Goal: Task Accomplishment & Management: Complete application form

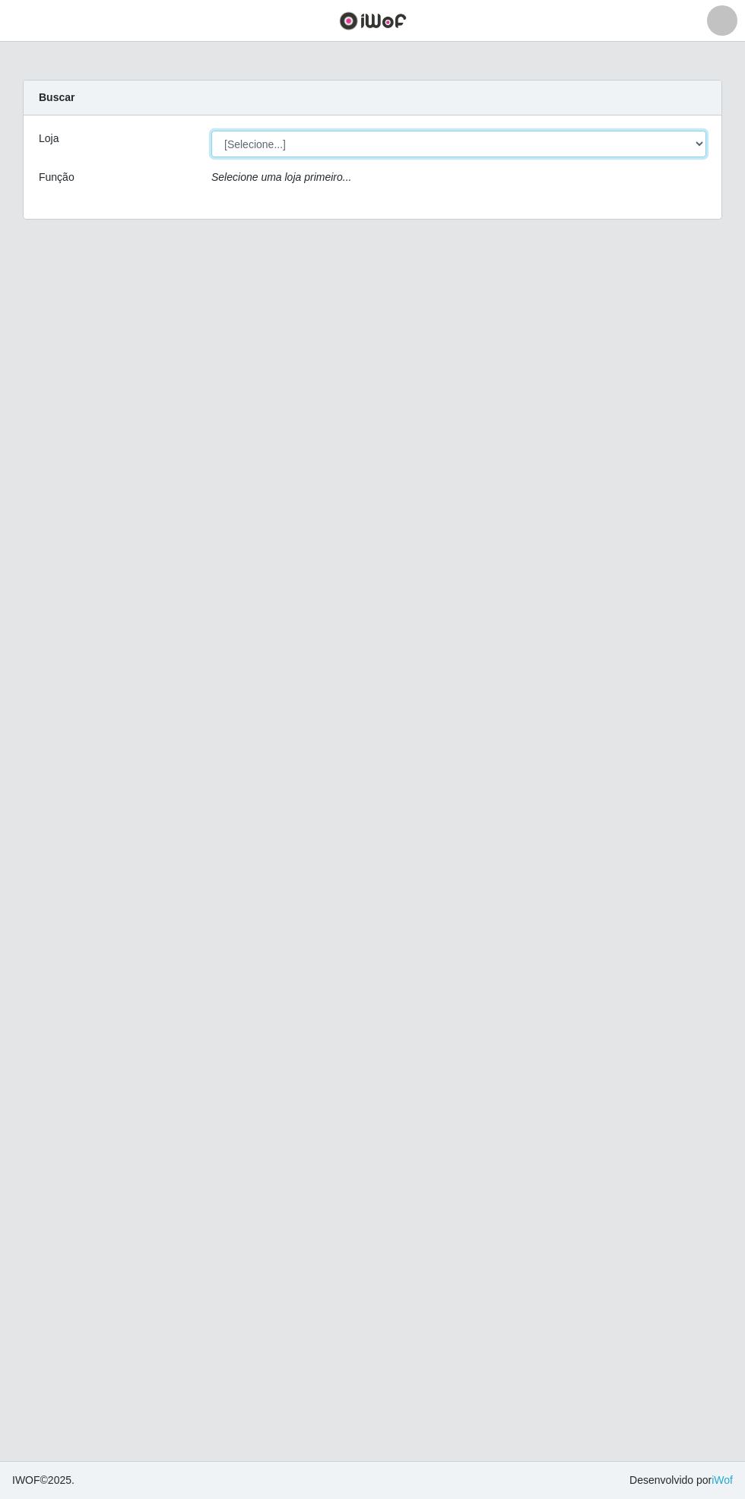
click at [697, 144] on select "[Selecione...] Bemais Supermercados - [GEOGRAPHIC_DATA]" at bounding box center [458, 144] width 495 height 27
select select "250"
click at [211, 131] on select "[Selecione...] Bemais Supermercados - [GEOGRAPHIC_DATA]" at bounding box center [458, 144] width 495 height 27
click at [63, 26] on header "Perfil Alterar Senha Sair" at bounding box center [372, 21] width 745 height 42
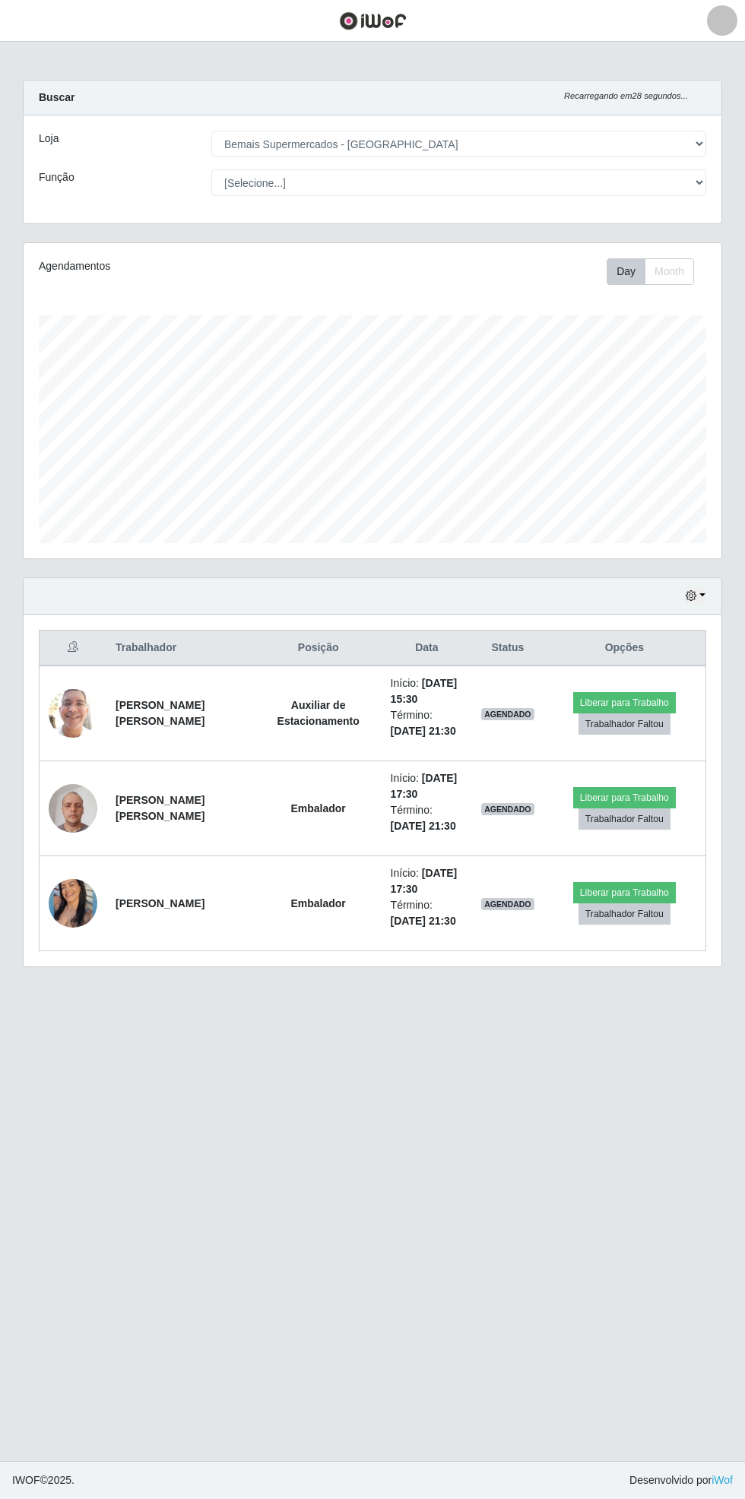
scroll to position [315, 698]
click at [55, 35] on header "Perfil Alterar Senha Sair" at bounding box center [372, 21] width 745 height 42
click at [57, 59] on main "Carregando... Buscar Recarregando em 26 segundos... Loja [Selecione...] Bemais …" at bounding box center [372, 751] width 745 height 1419
click at [21, 21] on span "button" at bounding box center [19, 20] width 20 height 17
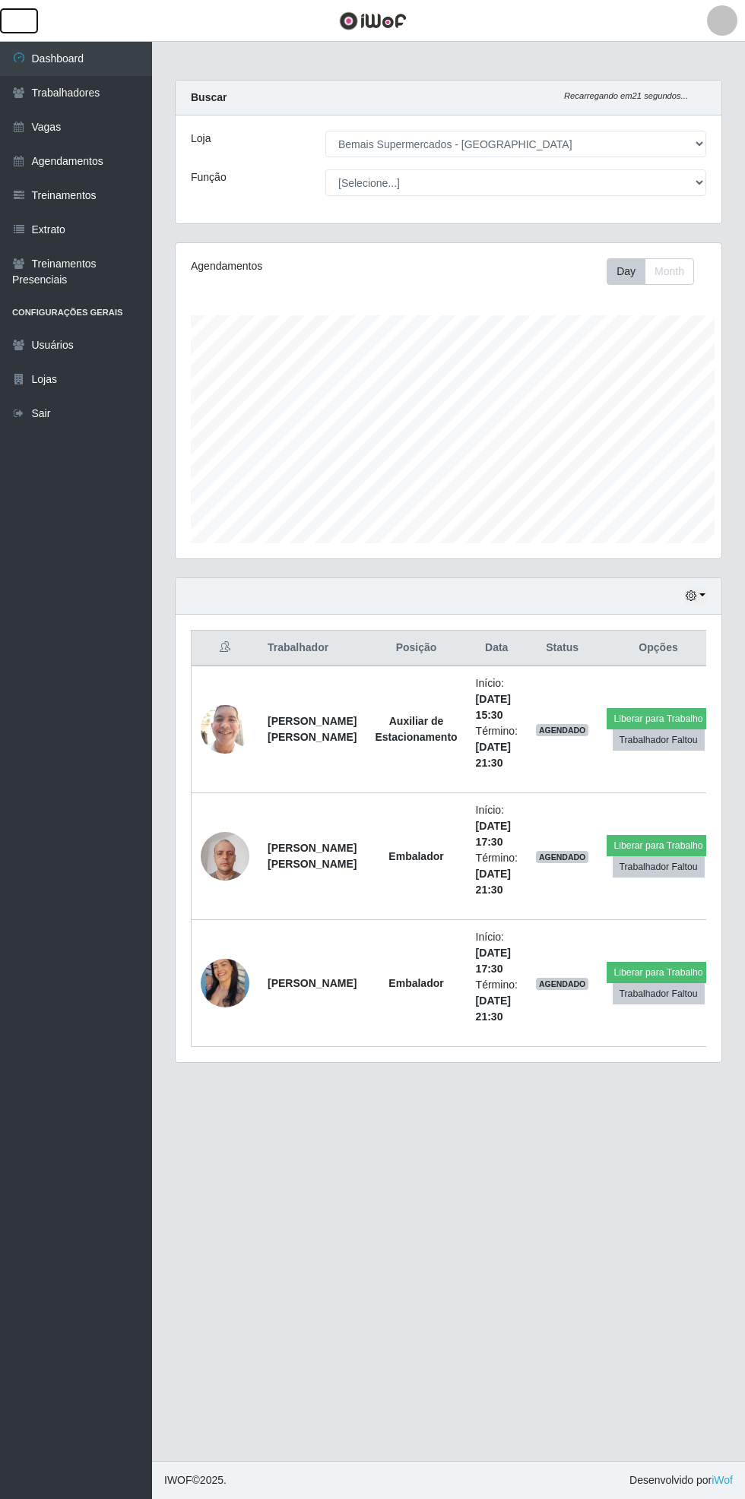
scroll to position [759509, 759278]
click at [94, 133] on link "Vagas" at bounding box center [76, 127] width 152 height 34
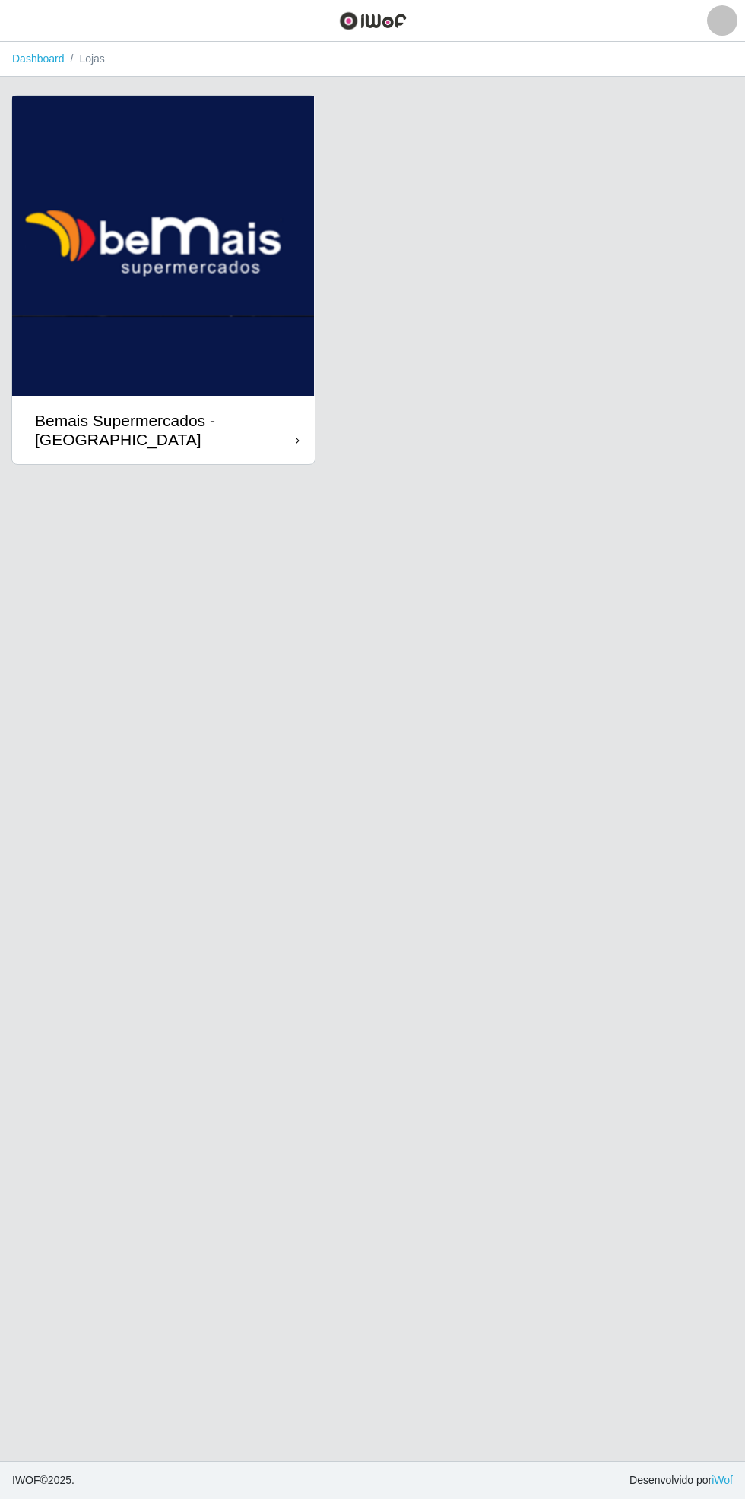
click at [274, 442] on div "Bemais Supermercados - [GEOGRAPHIC_DATA]" at bounding box center [165, 430] width 261 height 38
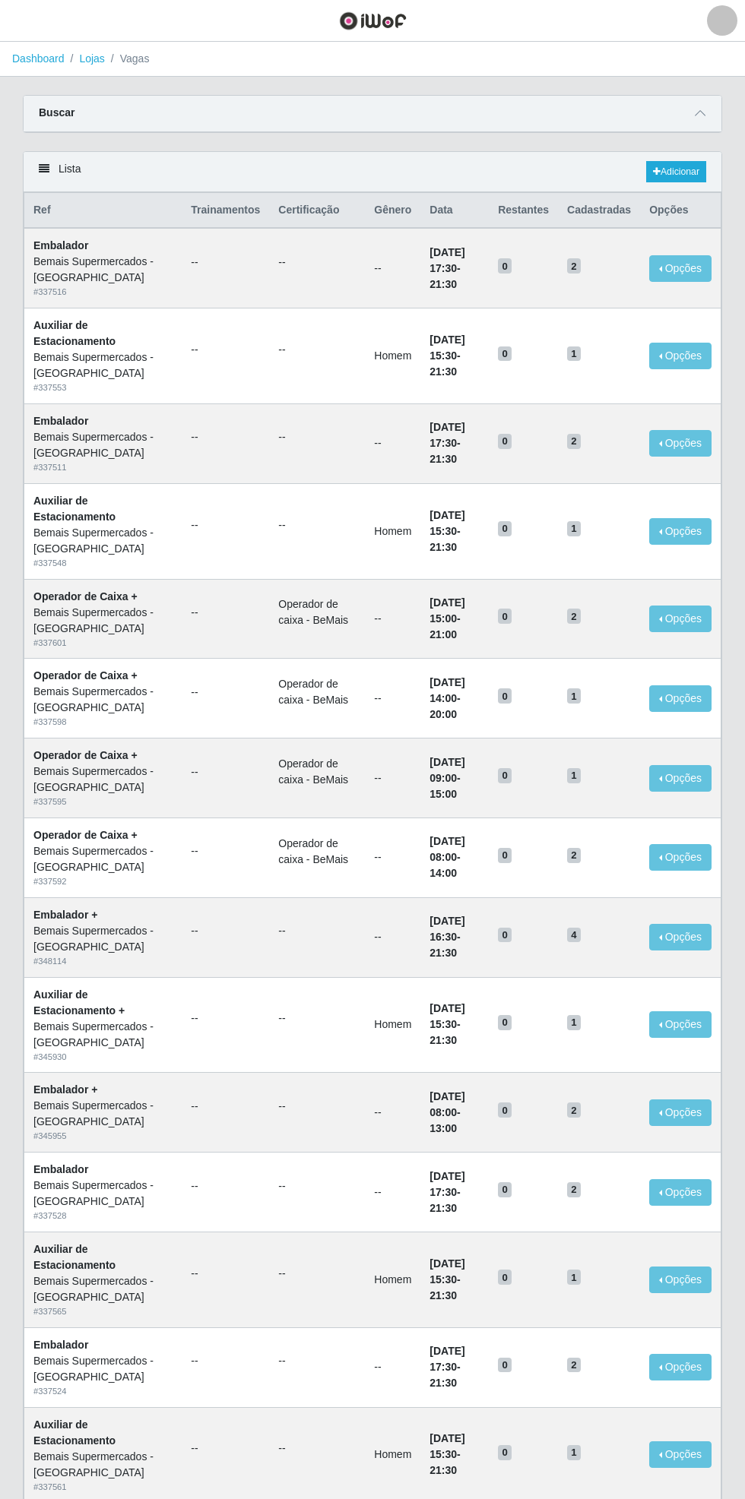
click at [701, 114] on icon at bounding box center [699, 113] width 11 height 11
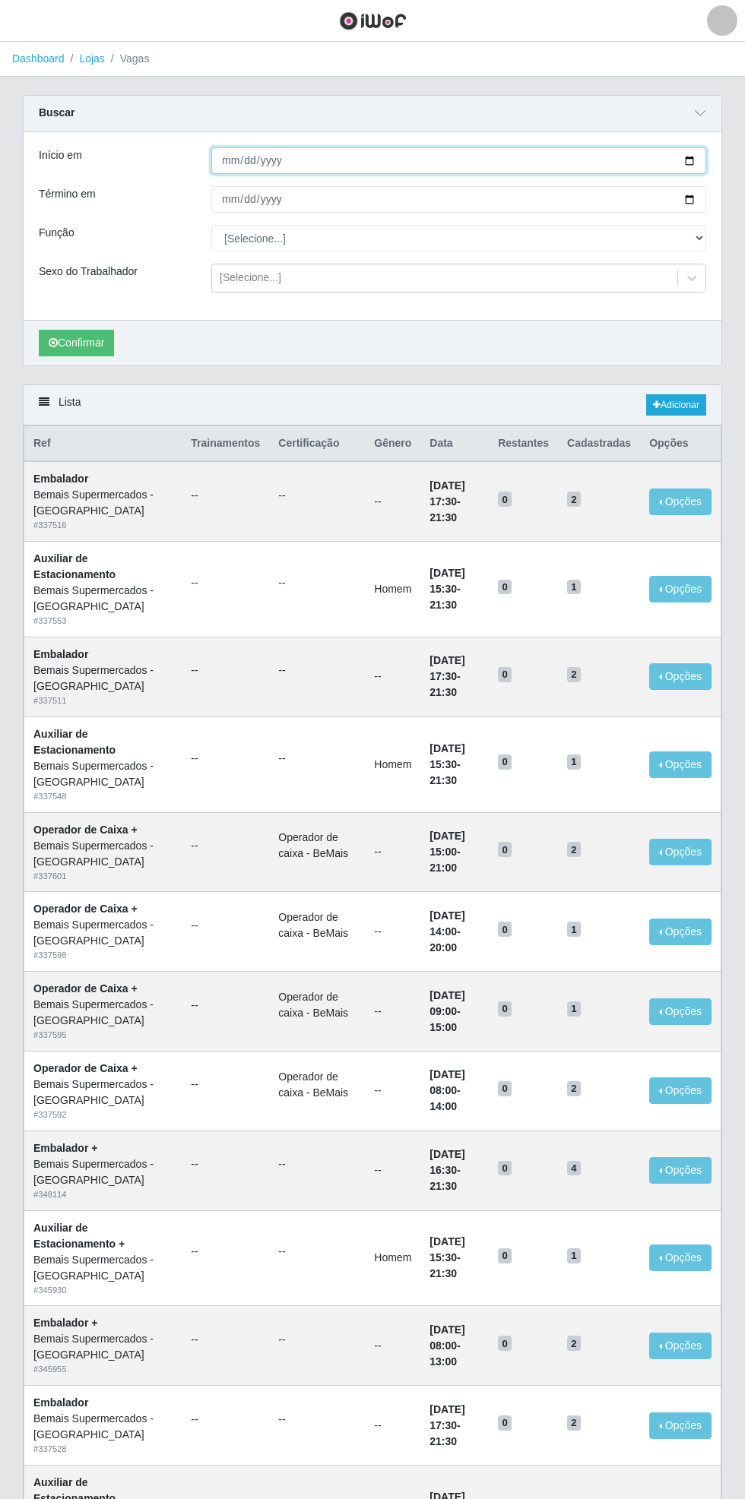
click at [698, 162] on input "Início em" at bounding box center [458, 160] width 495 height 27
type input "[DATE]"
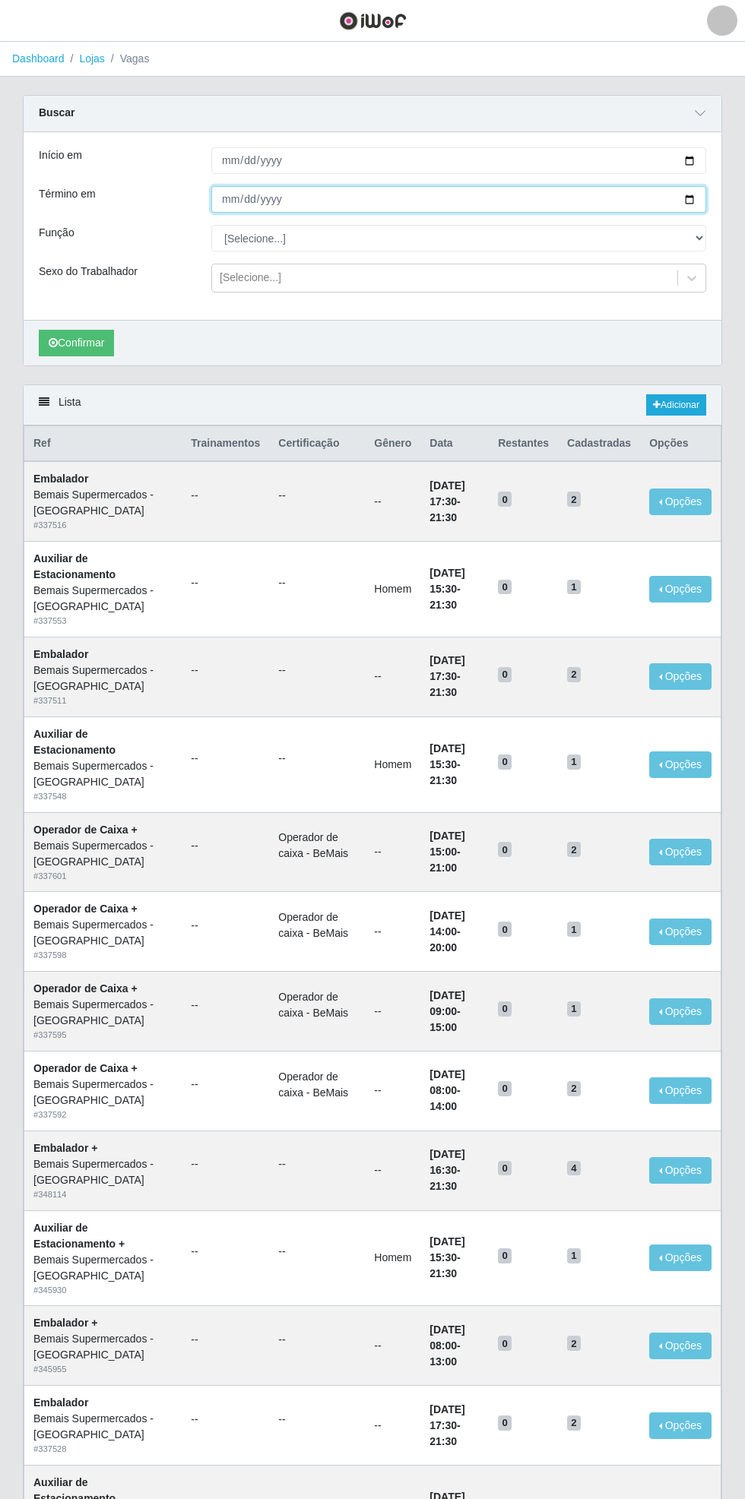
click at [703, 207] on input "Término em" at bounding box center [458, 199] width 495 height 27
type input "[DATE]"
click at [699, 229] on select "[Selecione...] ASG ASG + ASG ++ Auxiliar de Estacionamento Auxiliar de Estacion…" at bounding box center [458, 238] width 495 height 27
click at [211, 225] on select "[Selecione...] ASG ASG + ASG ++ Auxiliar de Estacionamento Auxiliar de Estacion…" at bounding box center [458, 238] width 495 height 27
click at [704, 236] on select "[Selecione...] ASG ASG + ASG ++ Auxiliar de Estacionamento Auxiliar de Estacion…" at bounding box center [458, 238] width 495 height 27
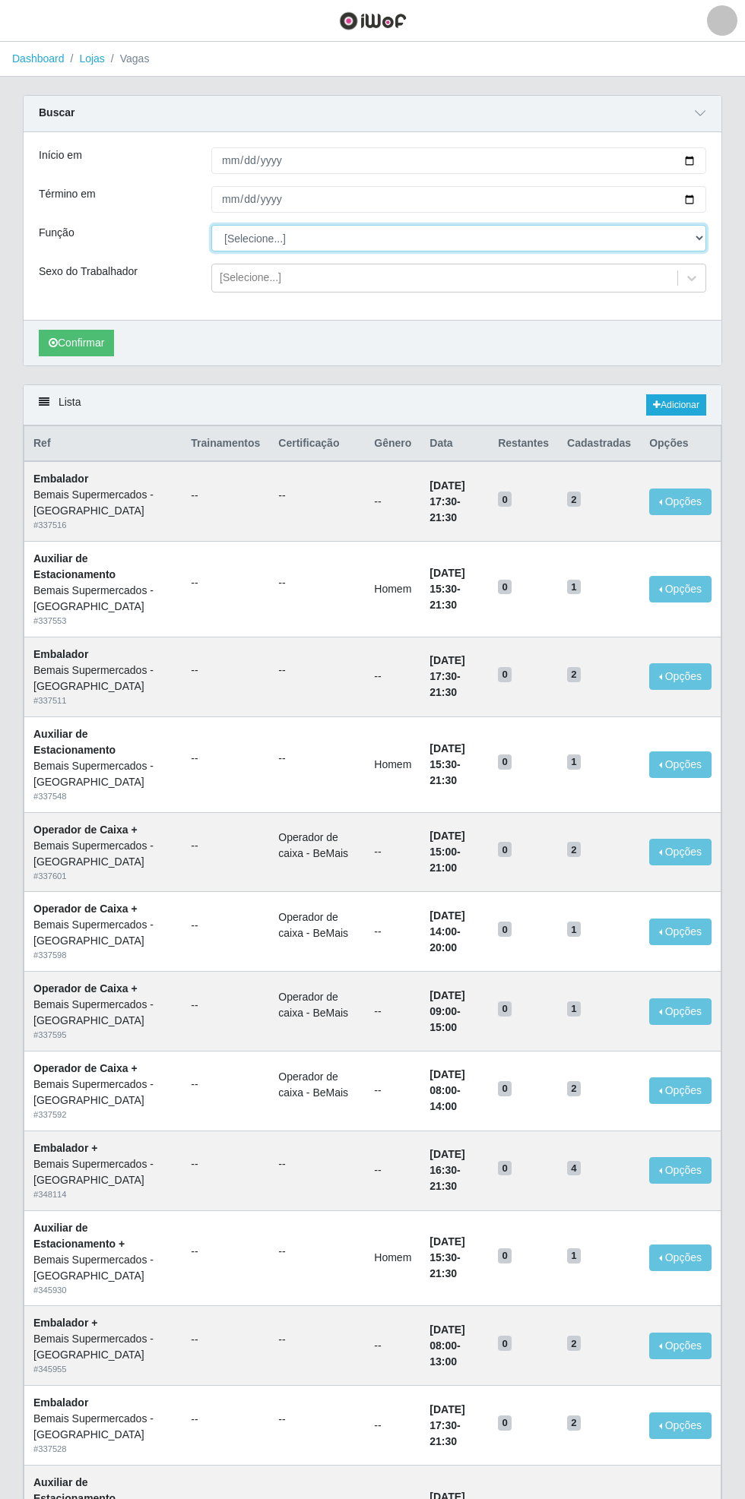
select select "104"
click at [211, 225] on select "[Selecione...] ASG ASG + ASG ++ Auxiliar de Estacionamento Auxiliar de Estacion…" at bounding box center [458, 238] width 495 height 27
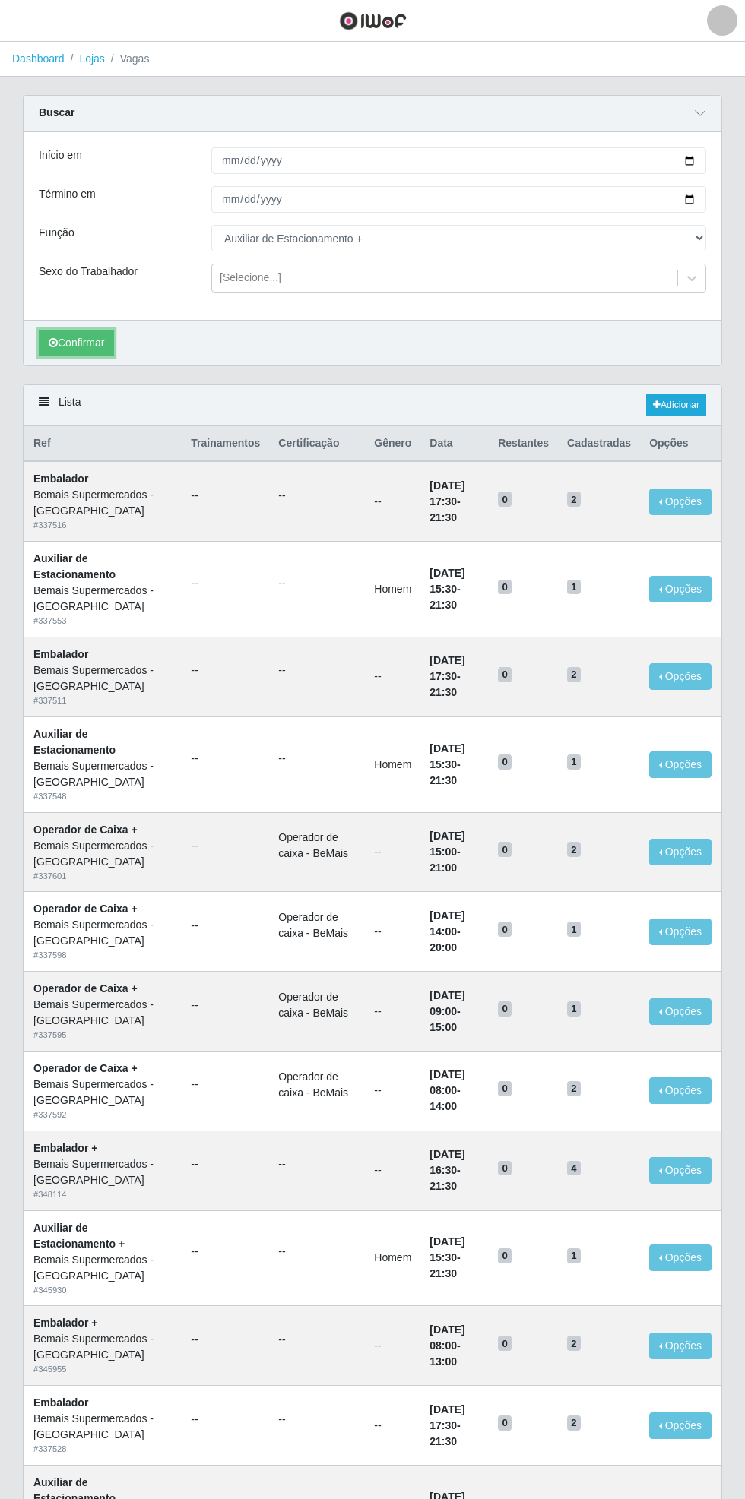
click at [80, 341] on button "Confirmar" at bounding box center [76, 343] width 75 height 27
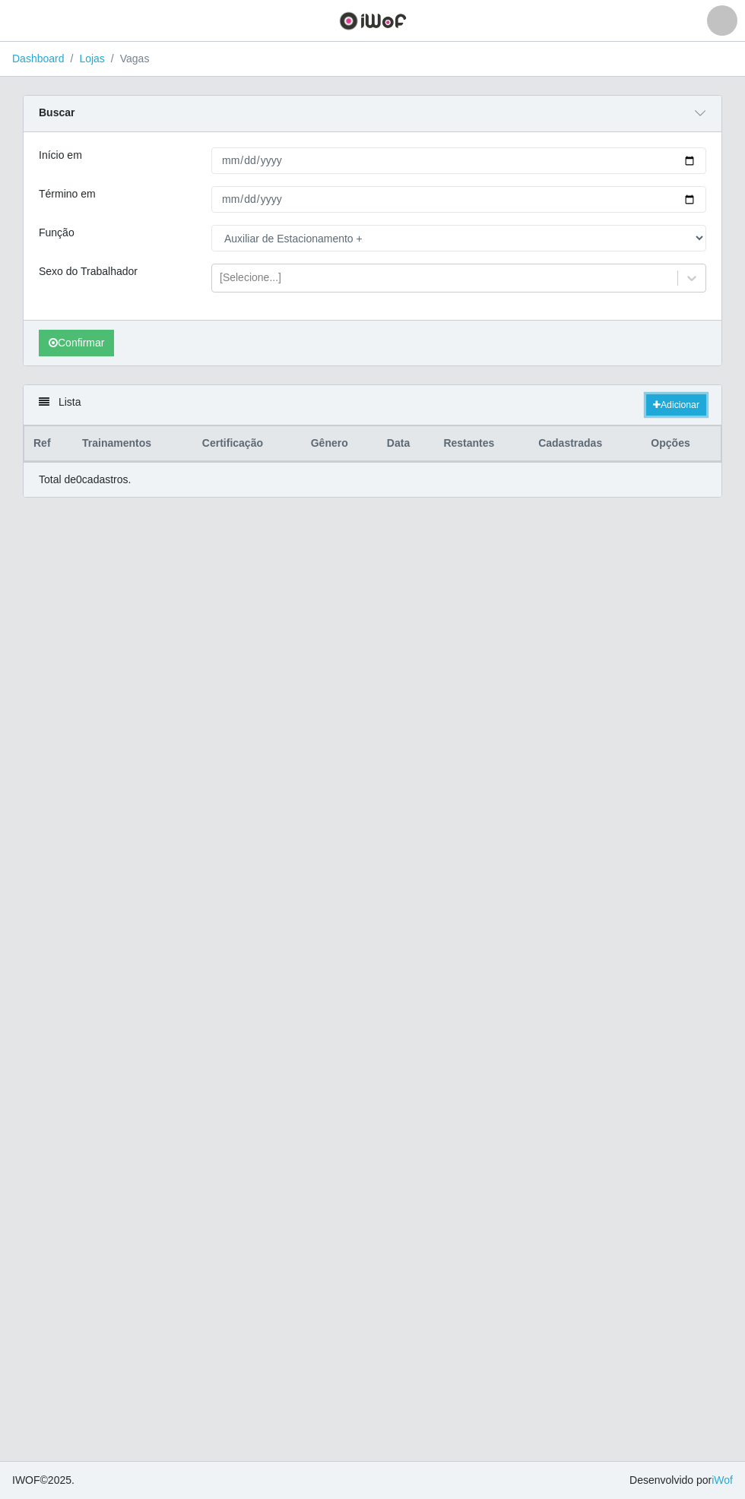
click at [684, 401] on link "Adicionar" at bounding box center [676, 404] width 60 height 21
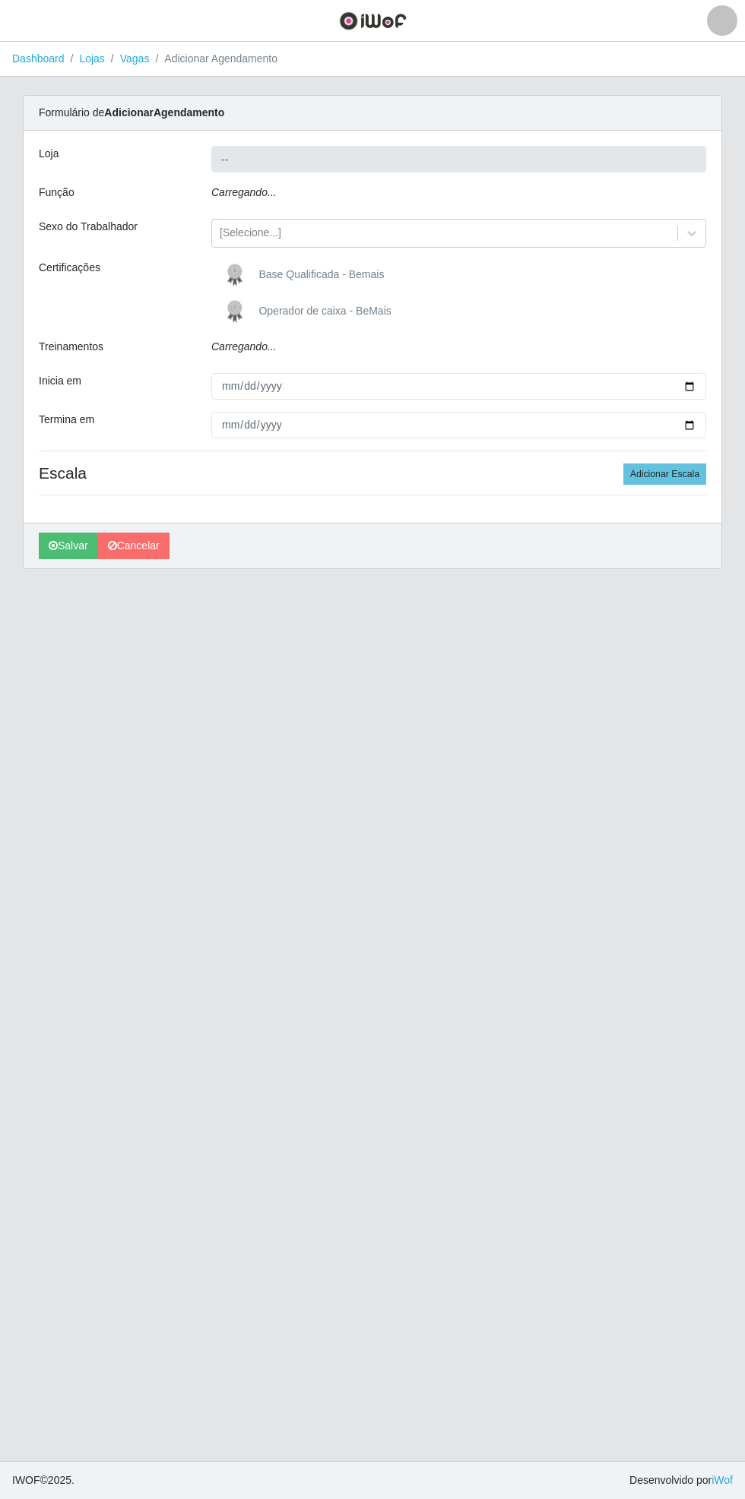
type input "Bemais Supermercados - [GEOGRAPHIC_DATA]"
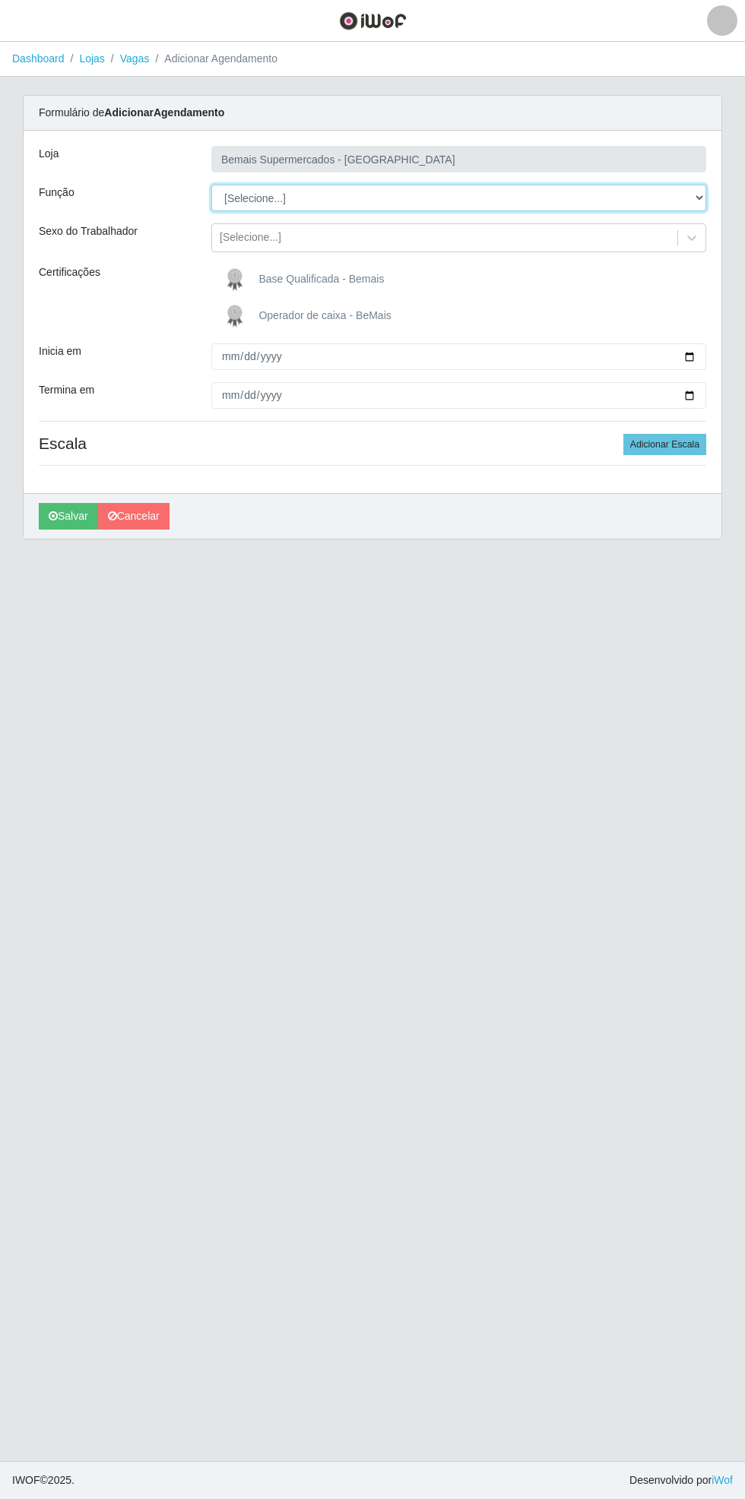
click at [701, 198] on select "[Selecione...] ASG ASG + ASG ++ Auxiliar de Estacionamento Auxiliar de Estacion…" at bounding box center [458, 198] width 495 height 27
select select "104"
click at [211, 185] on select "[Selecione...] ASG ASG + ASG ++ Auxiliar de Estacionamento Auxiliar de Estacion…" at bounding box center [458, 198] width 495 height 27
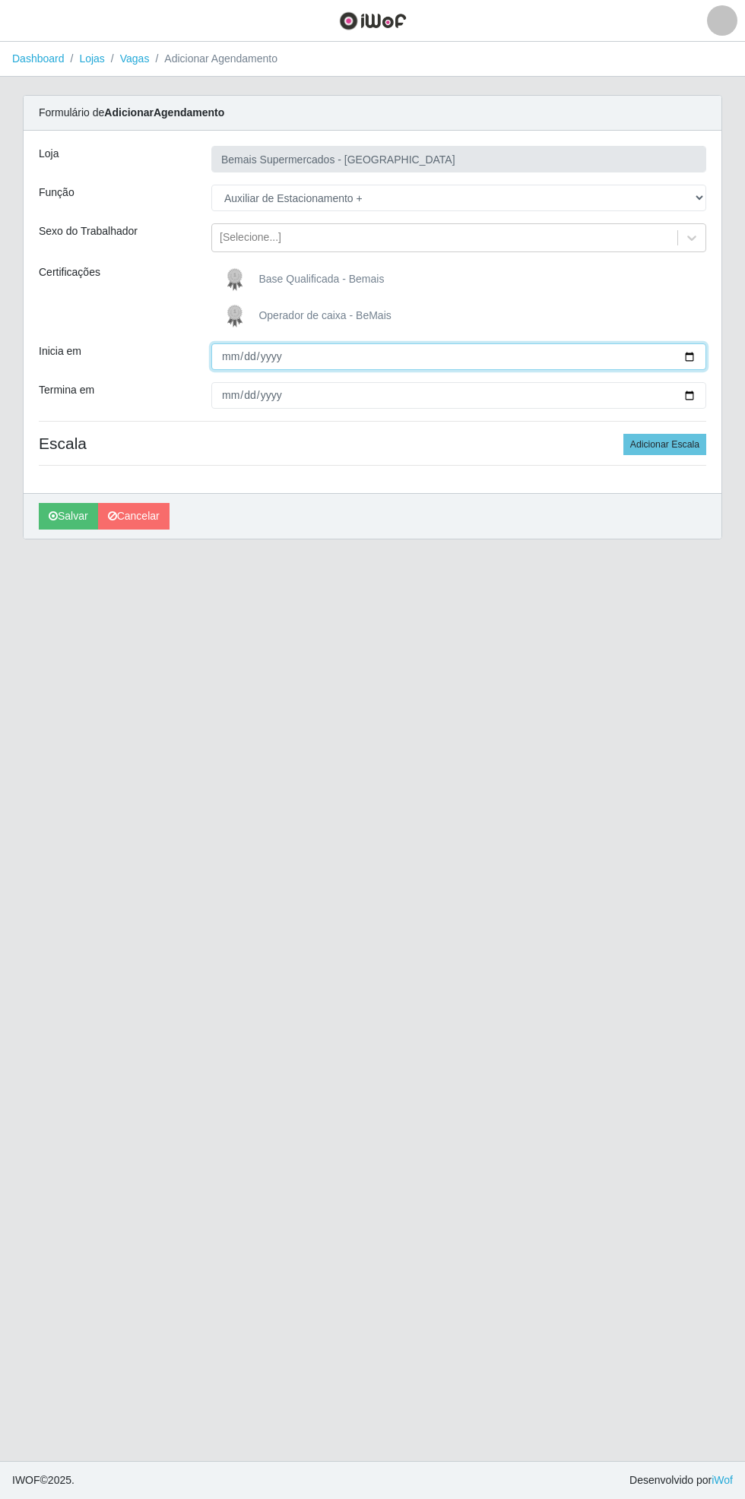
click at [698, 363] on input "Inicia em" at bounding box center [458, 356] width 495 height 27
type input "[DATE]"
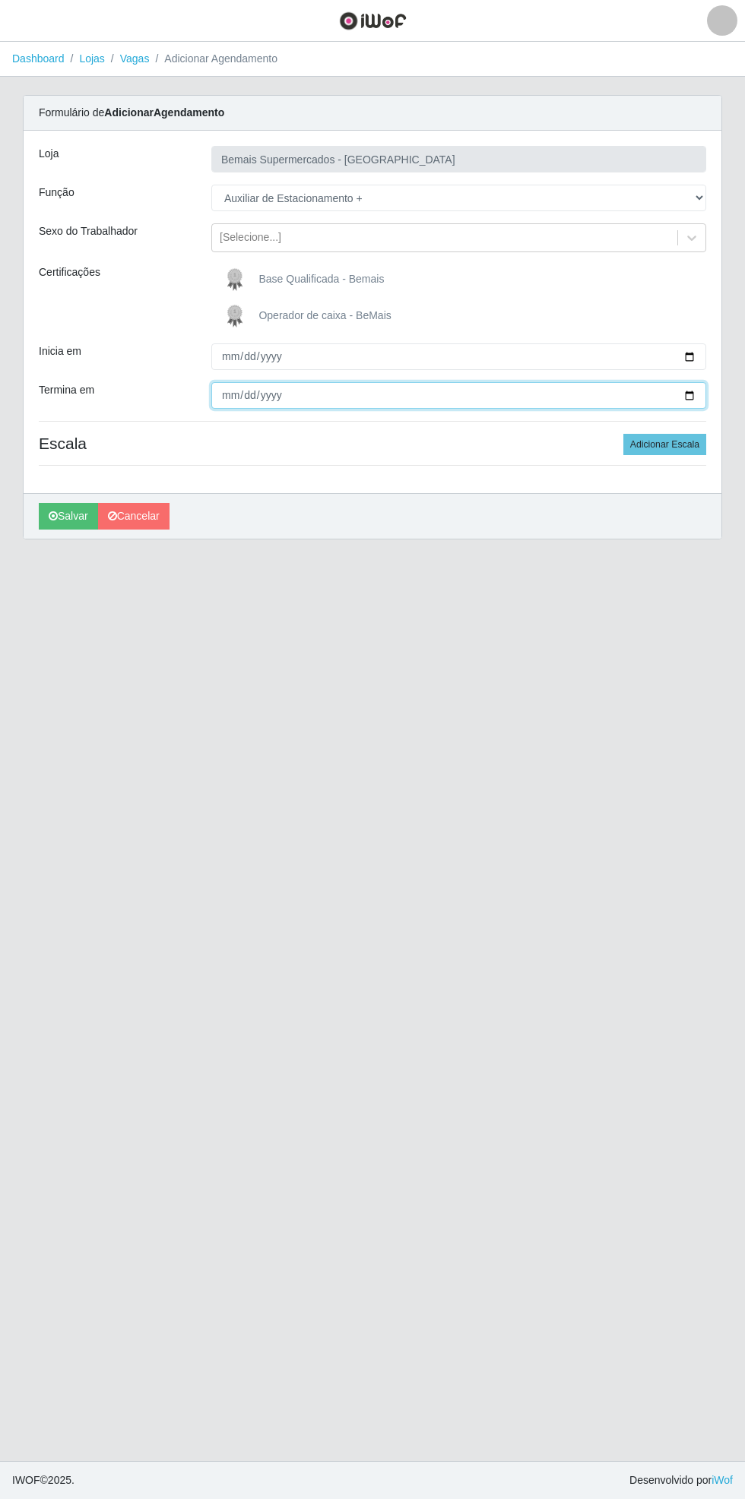
click at [701, 398] on input "Termina em" at bounding box center [458, 395] width 495 height 27
type input "[DATE]"
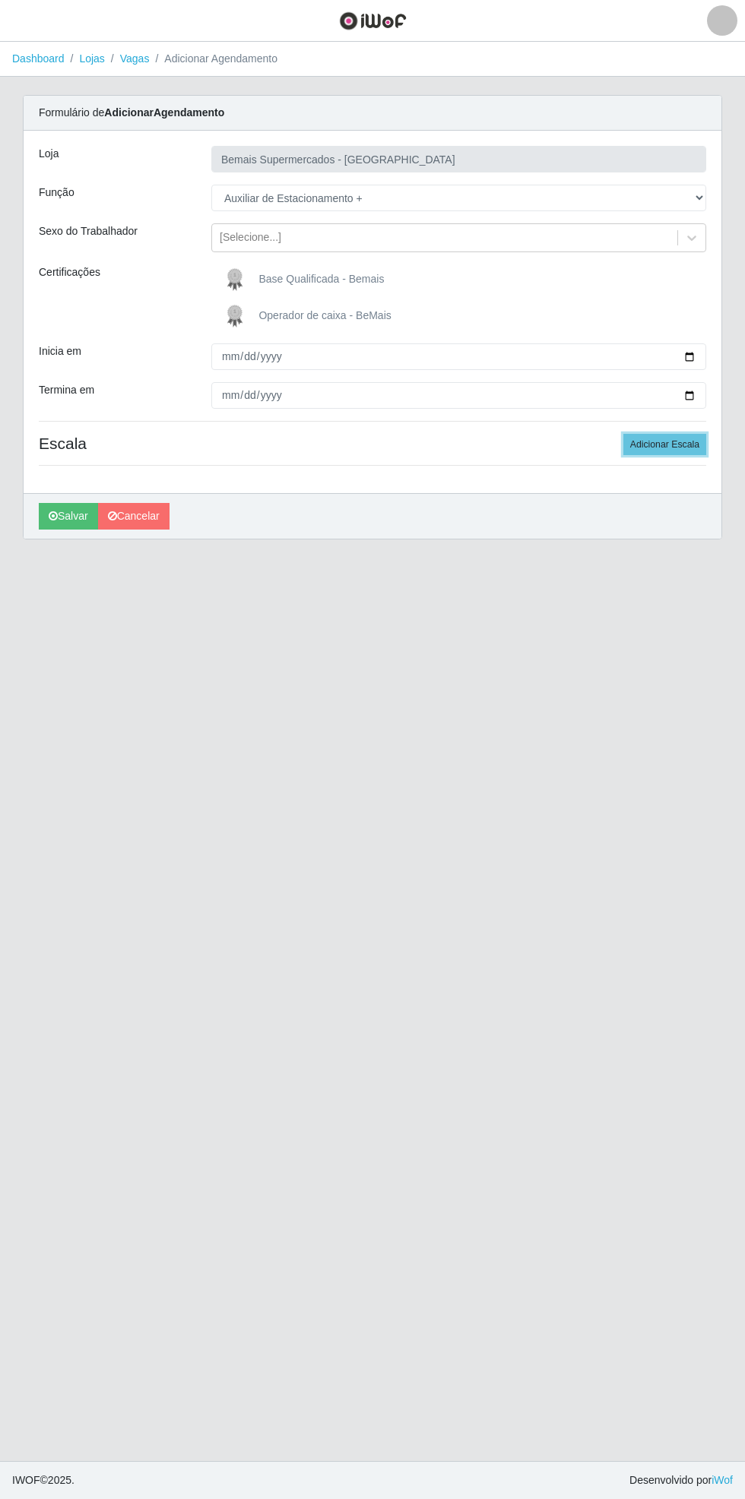
click at [688, 444] on button "Adicionar Escala" at bounding box center [664, 444] width 83 height 21
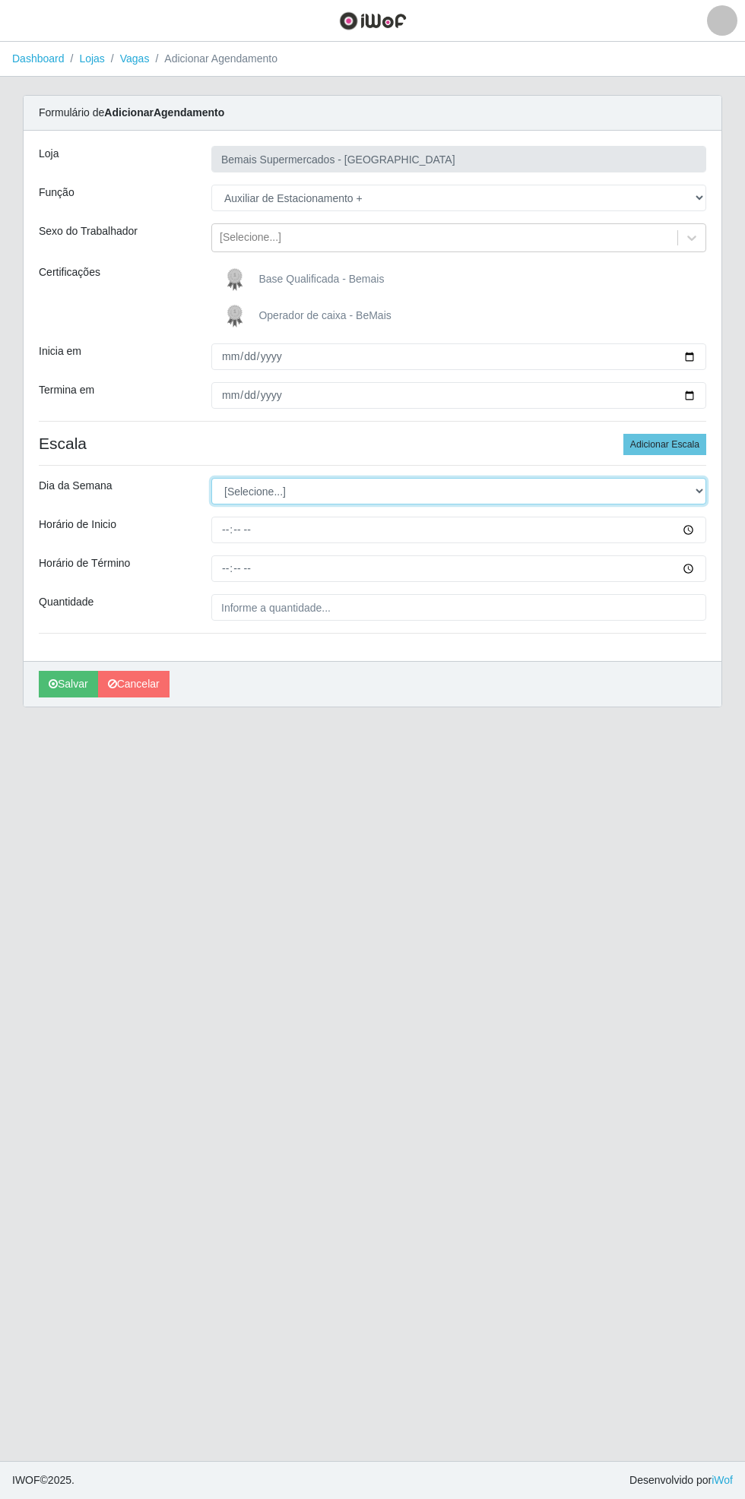
click at [702, 490] on select "[Selecione...] Segunda Terça Quarta Quinta Sexta Sábado Domingo" at bounding box center [458, 491] width 495 height 27
select select "0"
click at [211, 478] on select "[Selecione...] Segunda Terça Quarta Quinta Sexta Sábado Domingo" at bounding box center [458, 491] width 495 height 27
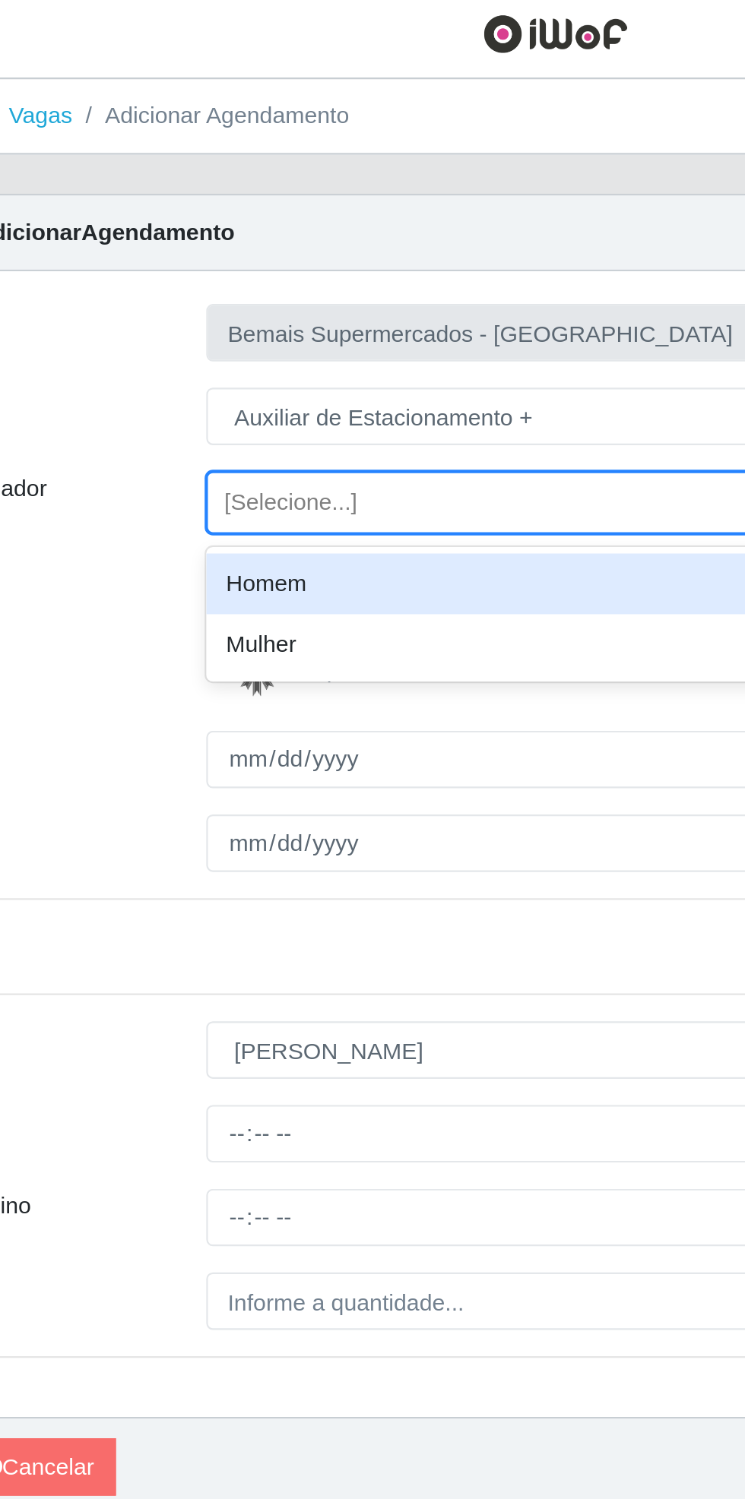
click at [333, 277] on div "Homem" at bounding box center [458, 275] width 495 height 28
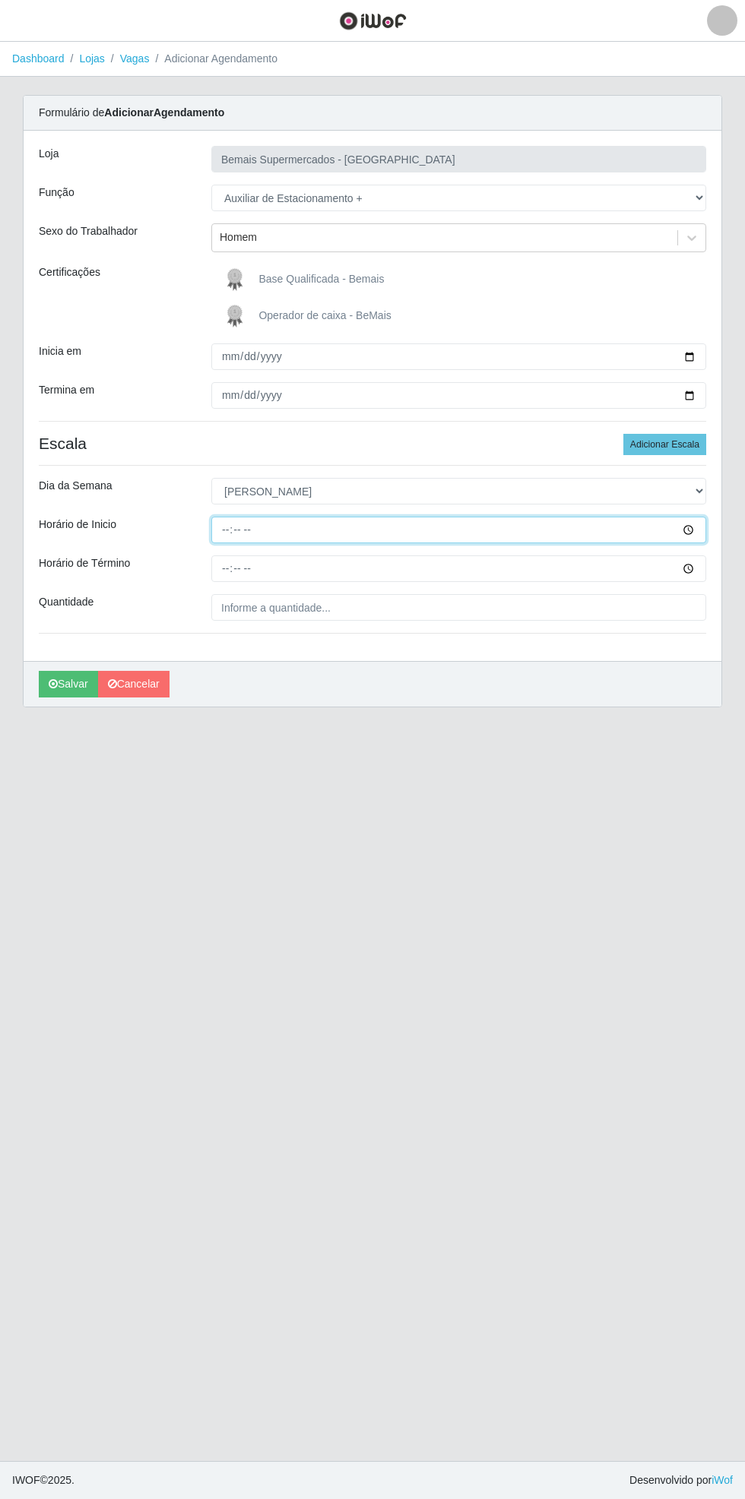
click at [699, 530] on input "Horário de Inicio" at bounding box center [458, 530] width 495 height 27
type input "08:00"
click at [695, 574] on input "Horário de Término" at bounding box center [458, 568] width 495 height 27
type input "14:00"
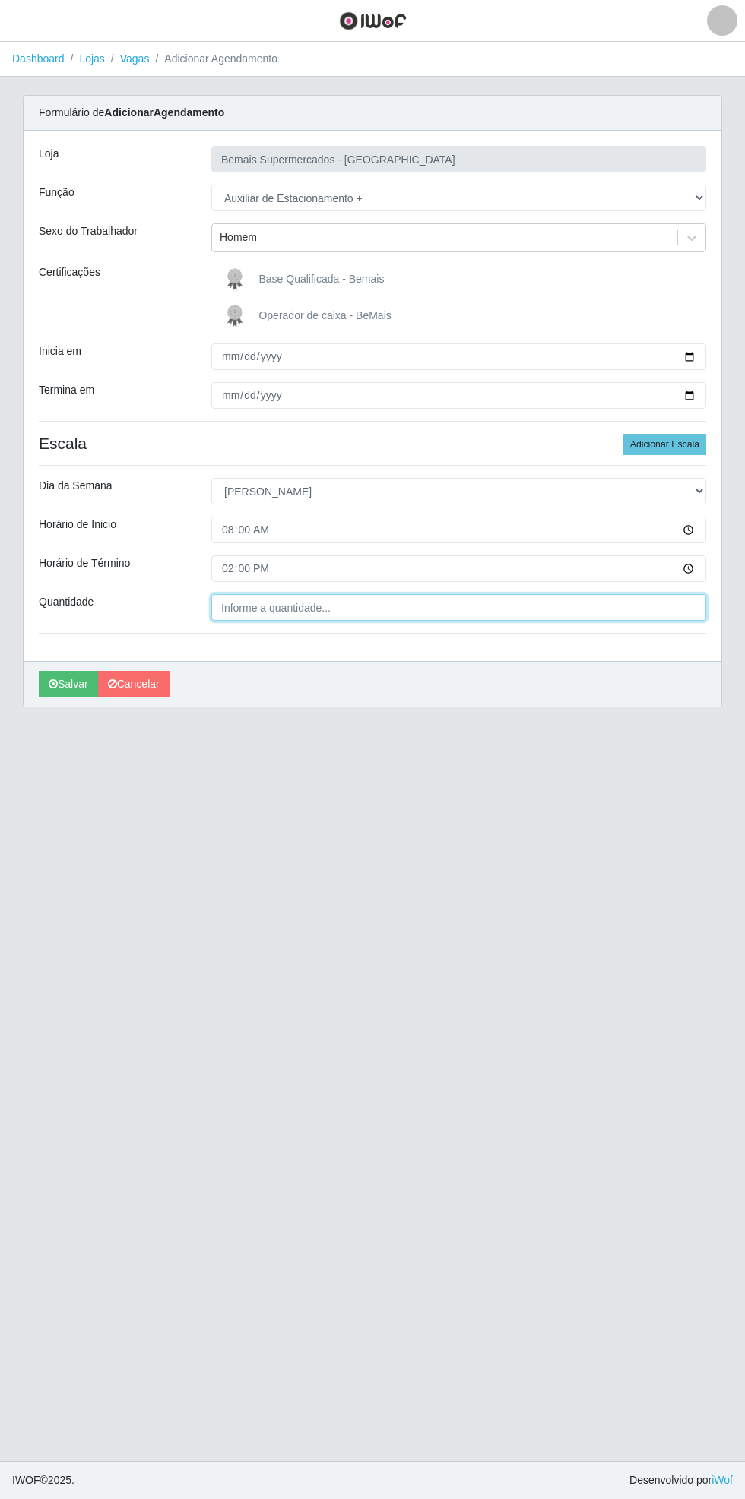
click at [637, 610] on input "Quantidade" at bounding box center [458, 607] width 495 height 27
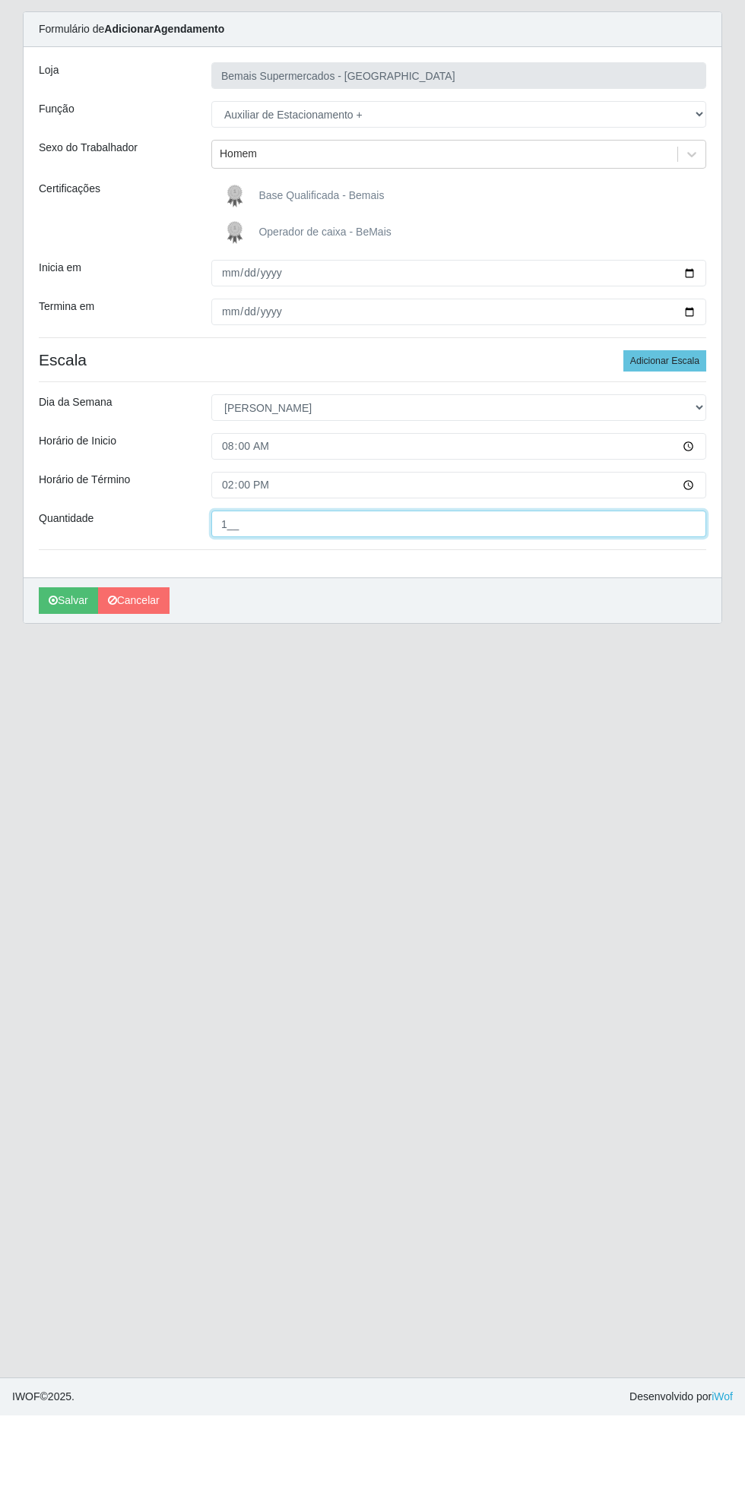
type input "1__"
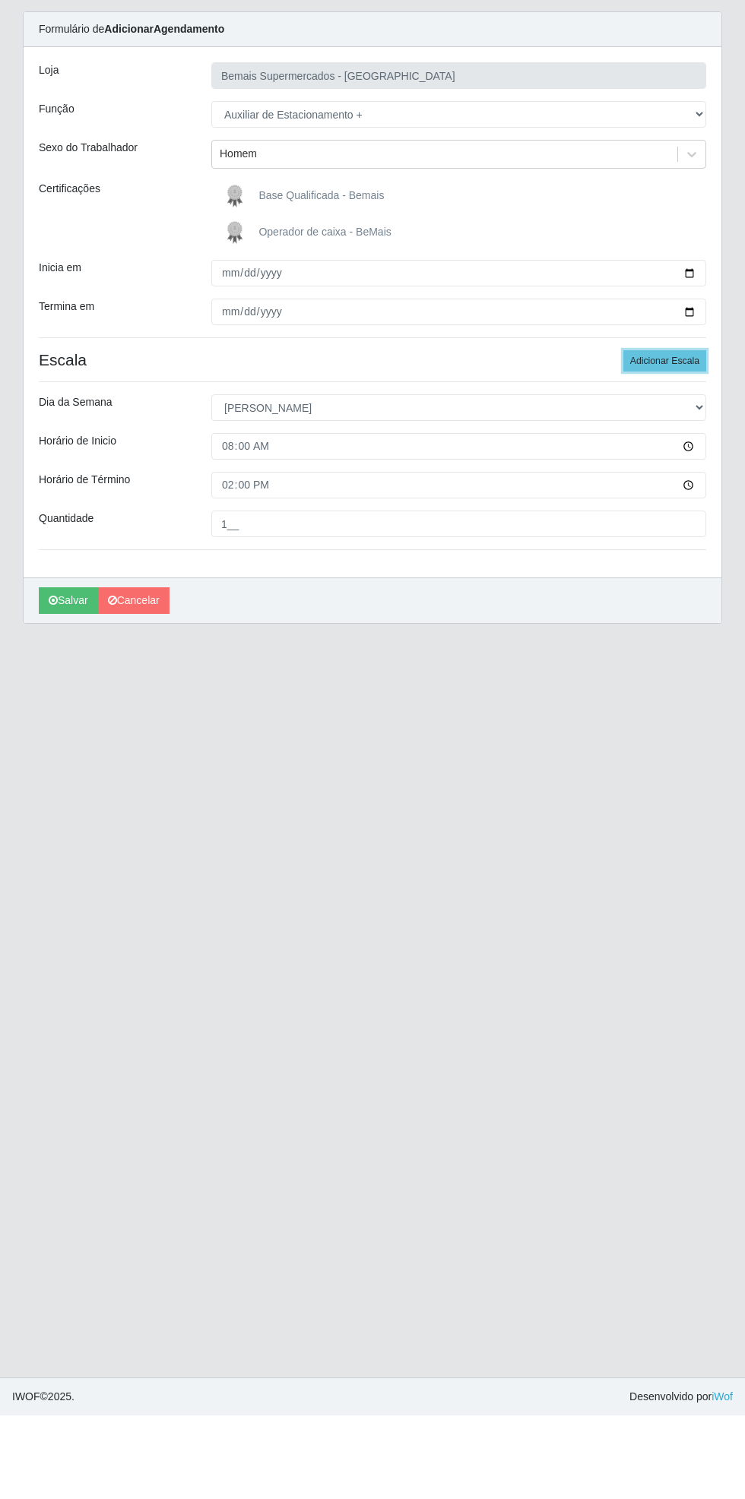
click at [676, 444] on button "Adicionar Escala" at bounding box center [664, 444] width 83 height 21
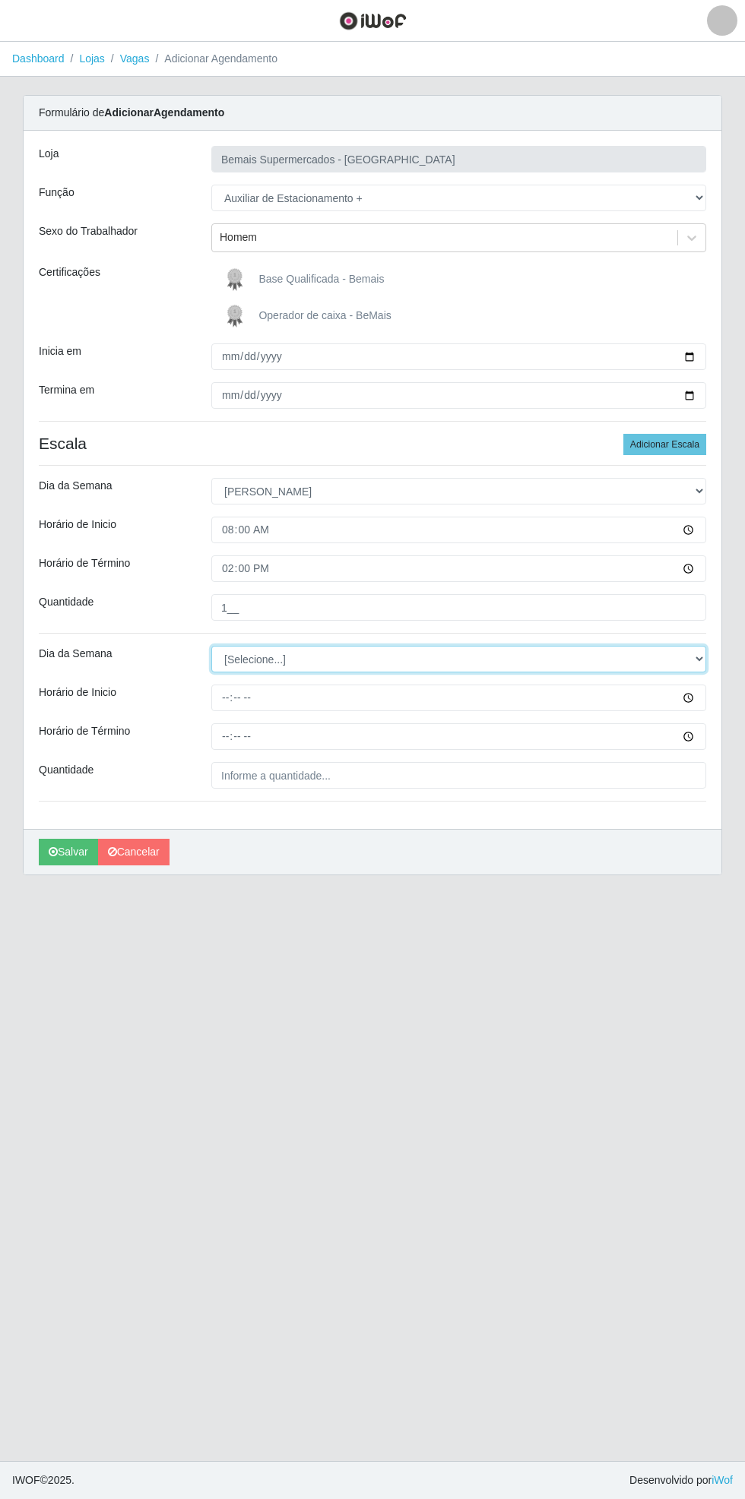
click at [699, 661] on select "[Selecione...] Segunda Terça Quarta Quinta Sexta Sábado Domingo" at bounding box center [458, 659] width 495 height 27
select select "0"
click at [211, 646] on select "[Selecione...] Segunda Terça Quarta Quinta Sexta Sábado Domingo" at bounding box center [458, 659] width 495 height 27
click at [704, 699] on input "Horário de Inicio" at bounding box center [458, 698] width 495 height 27
type input "15:30"
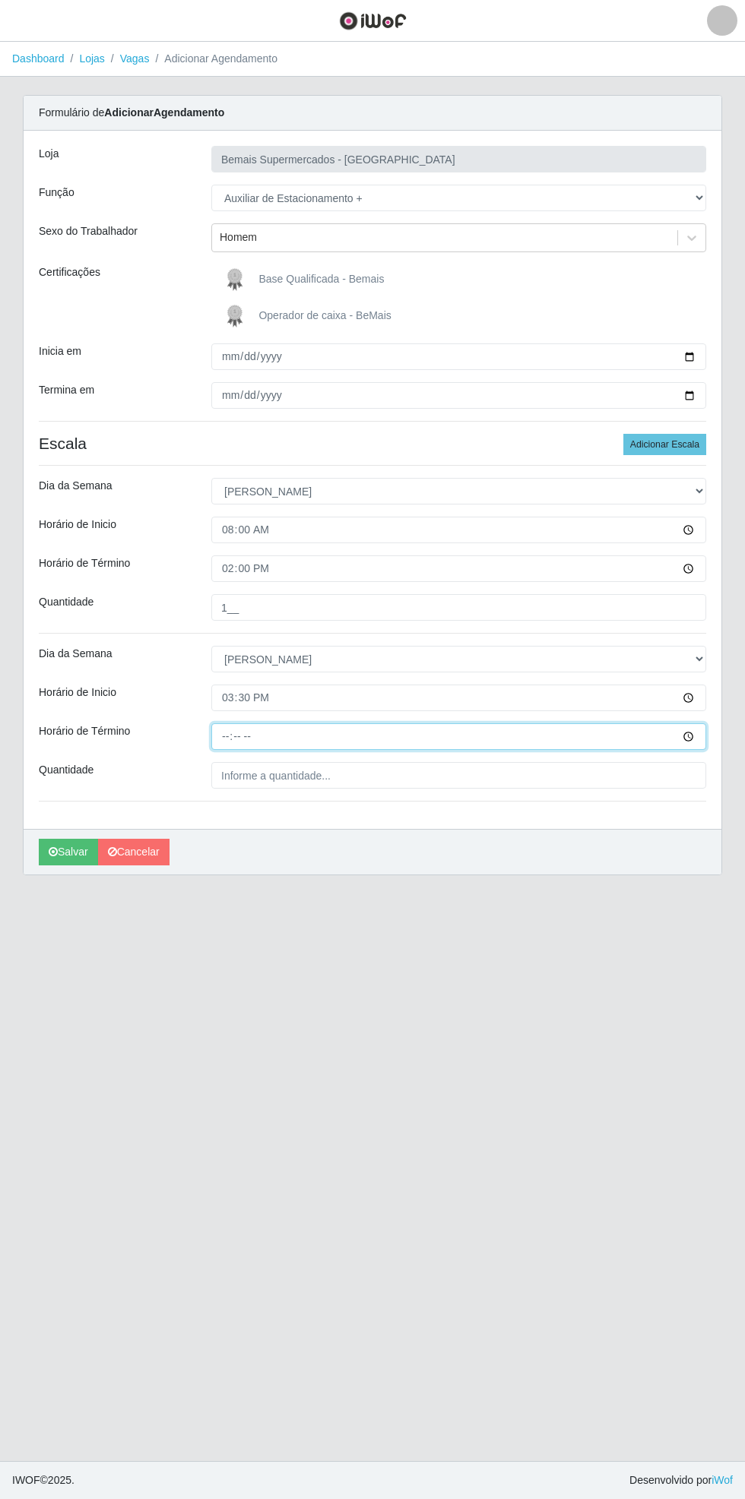
click at [705, 742] on input "Horário de Término" at bounding box center [458, 736] width 495 height 27
type input "21:30"
click at [375, 775] on input "Quantidade" at bounding box center [458, 775] width 495 height 27
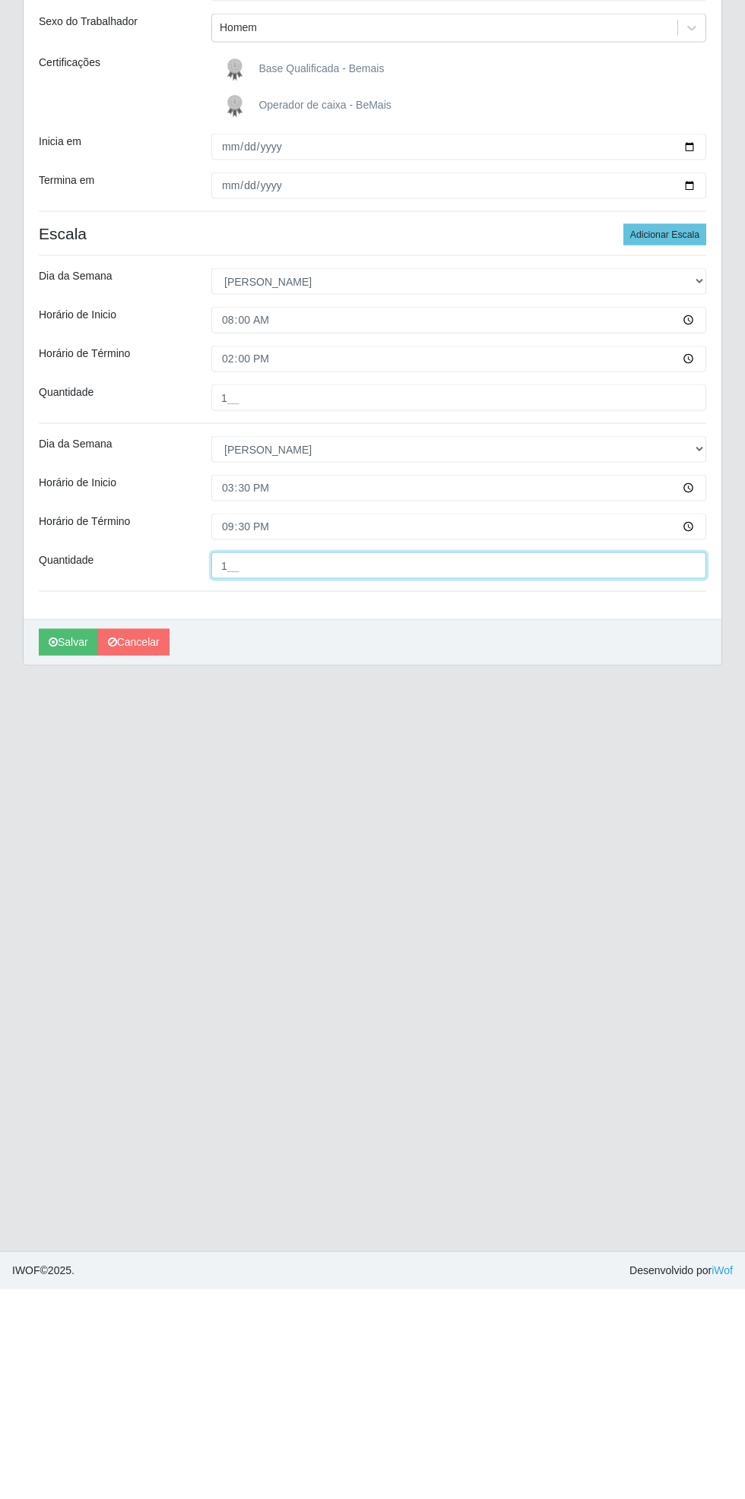
type input "1__"
click at [52, 850] on icon "submit" at bounding box center [53, 851] width 9 height 11
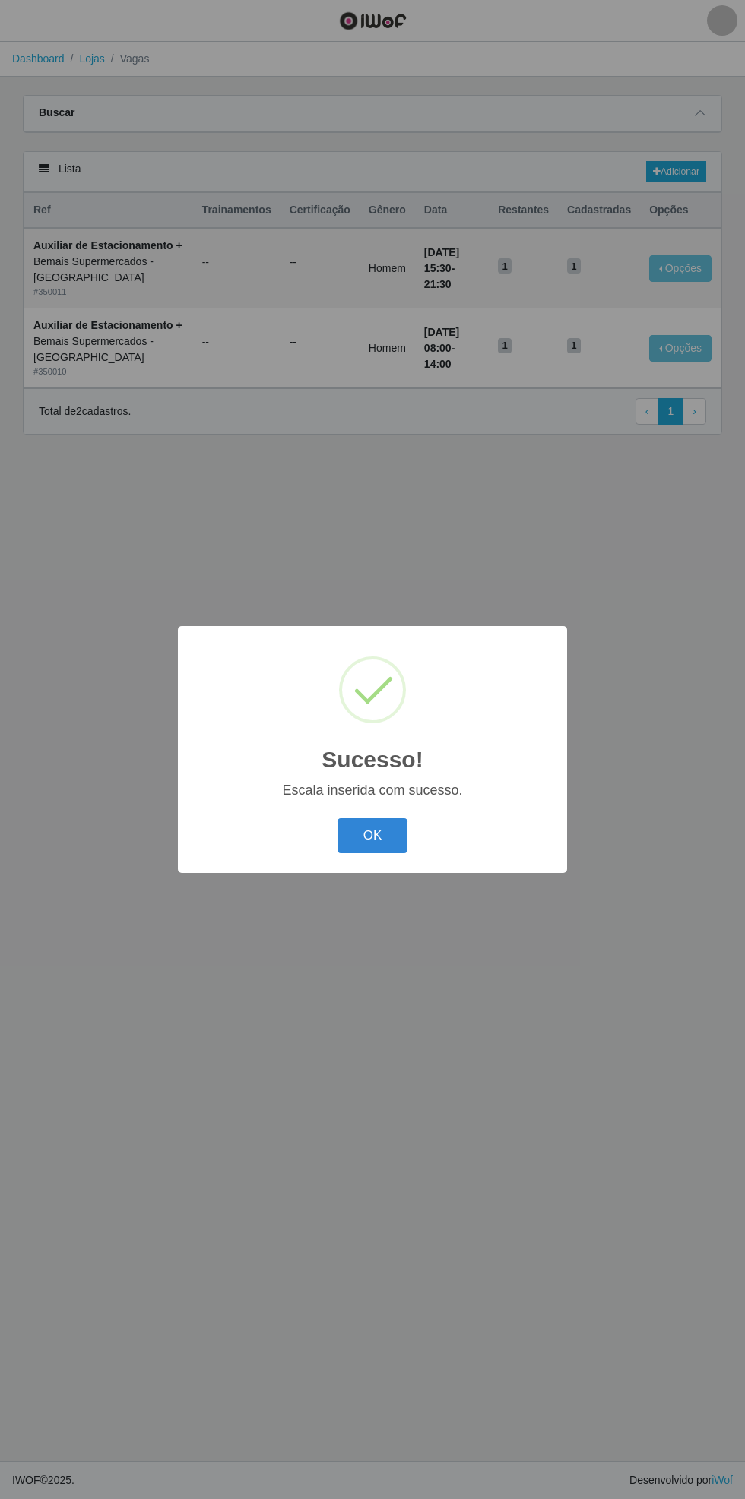
click at [369, 853] on button "OK" at bounding box center [372, 836] width 71 height 36
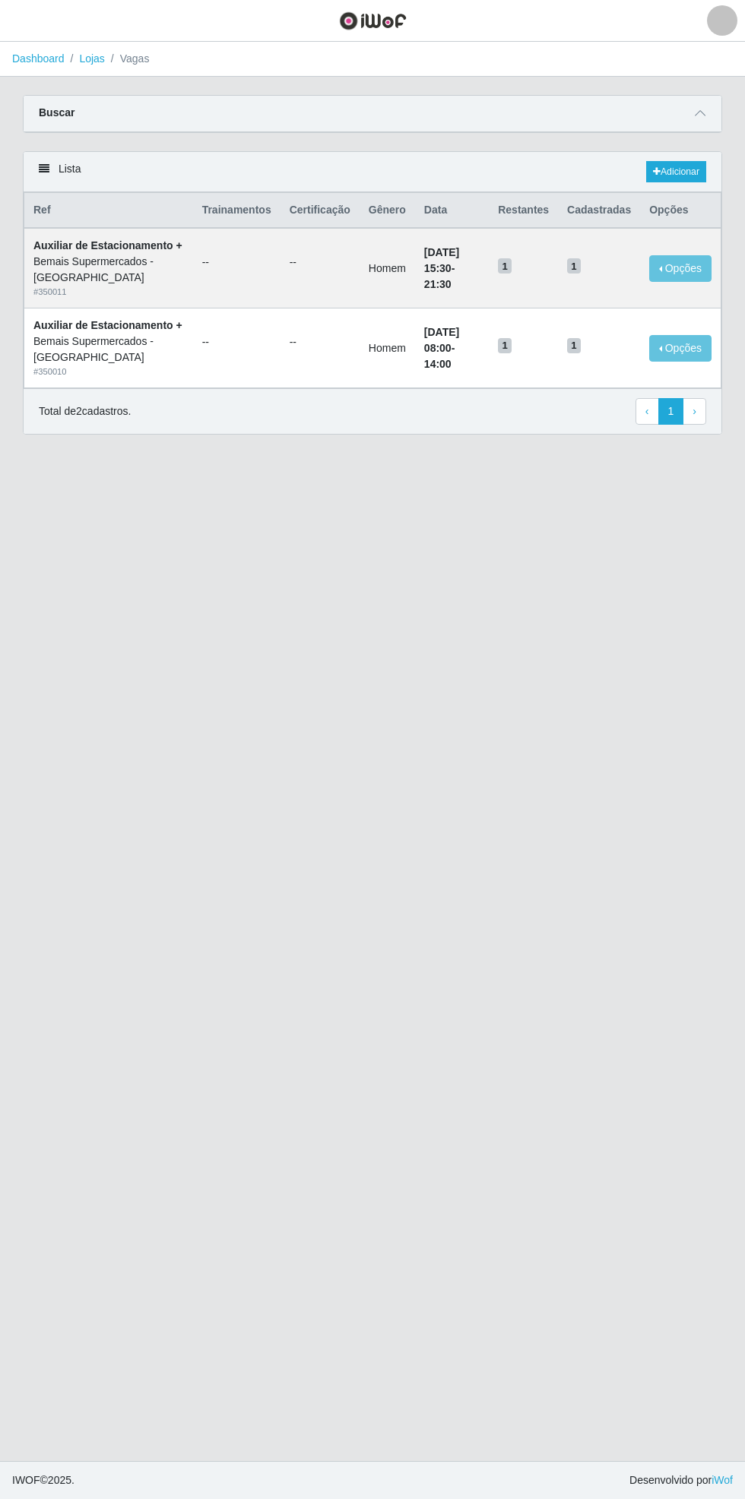
click at [700, 112] on icon at bounding box center [699, 113] width 11 height 11
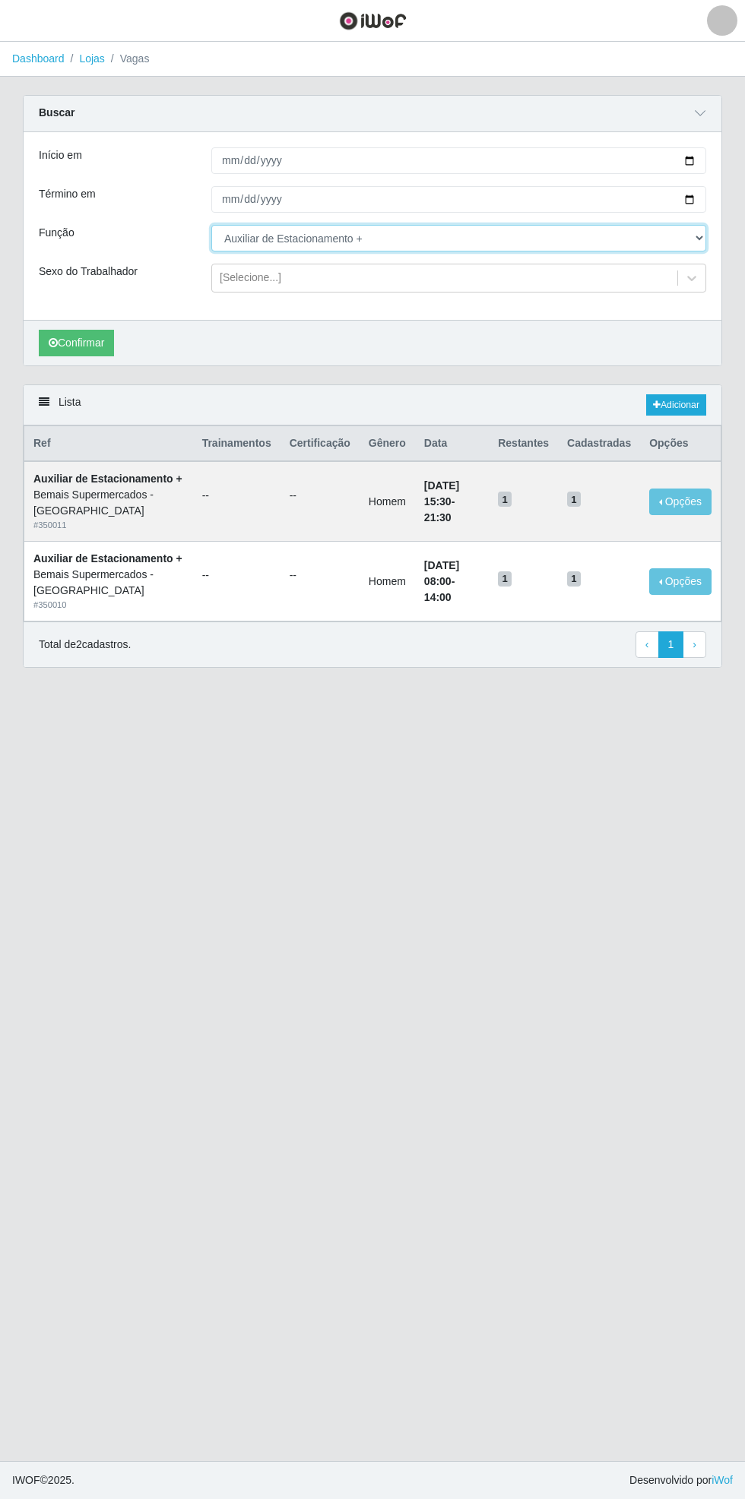
click at [700, 239] on select "[Selecione...] ASG ASG + ASG ++ Auxiliar de Estacionamento Auxiliar de Estacion…" at bounding box center [458, 238] width 495 height 27
select select "70"
click at [211, 225] on select "[Selecione...] ASG ASG + ASG ++ Auxiliar de Estacionamento Auxiliar de Estacion…" at bounding box center [458, 238] width 495 height 27
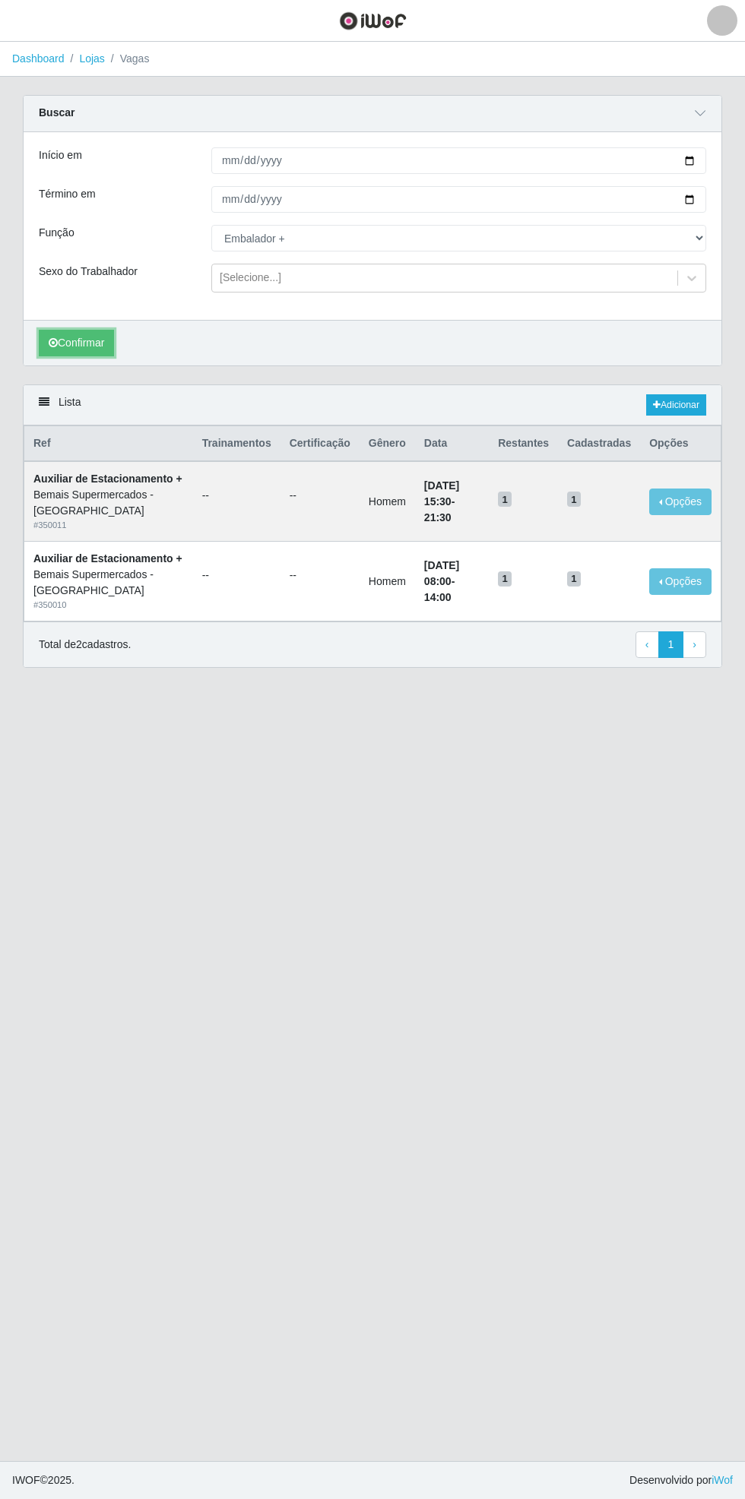
click at [84, 347] on button "Confirmar" at bounding box center [76, 343] width 75 height 27
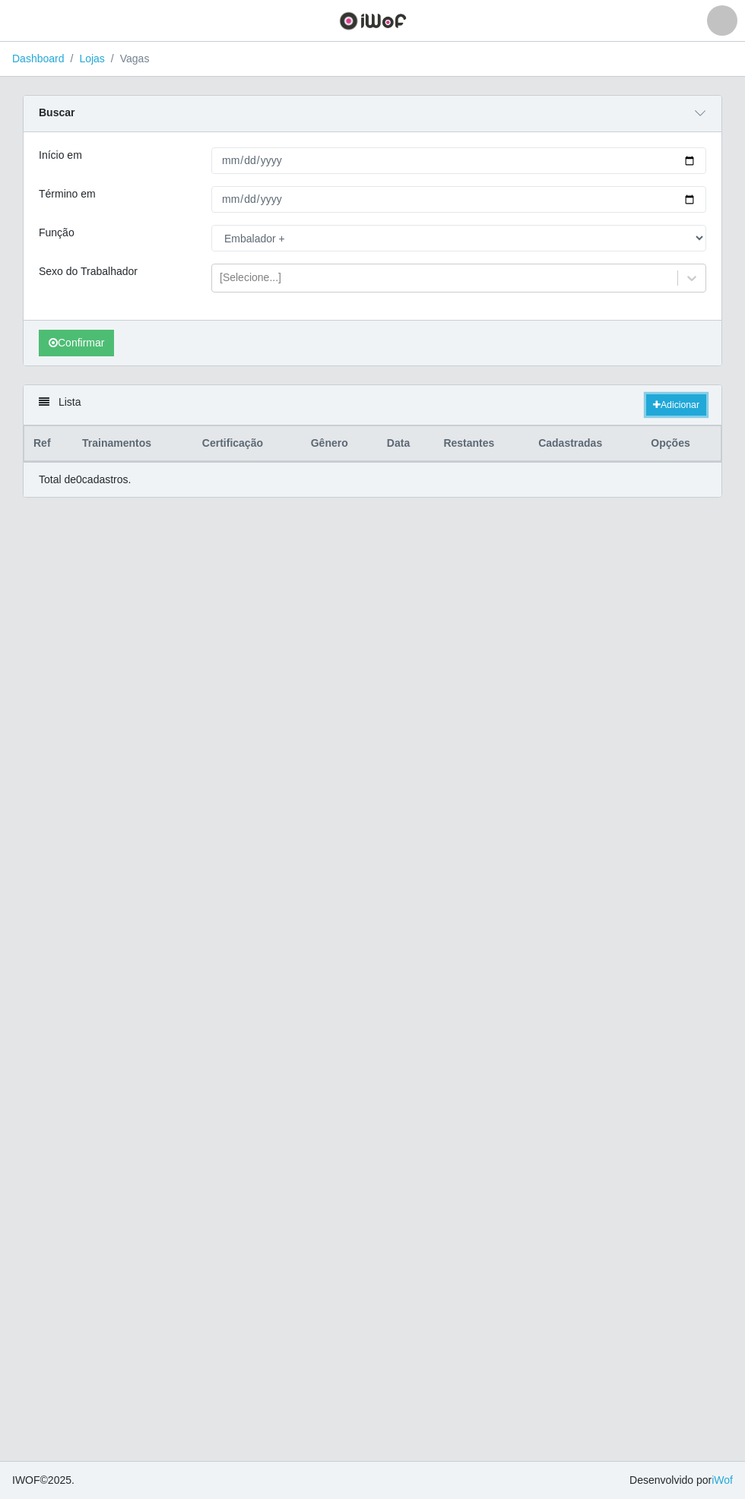
click at [686, 400] on link "Adicionar" at bounding box center [676, 404] width 60 height 21
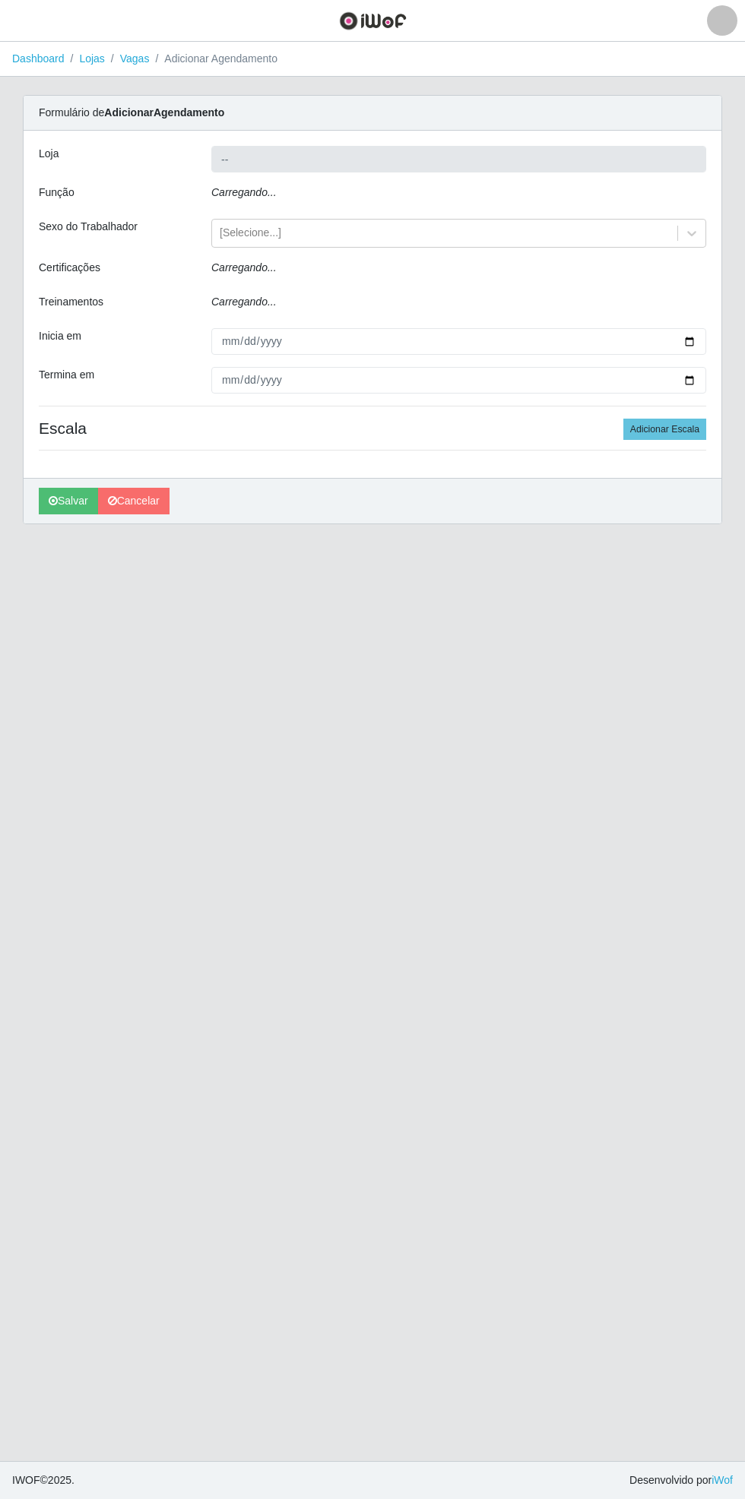
type input "Bemais Supermercados - [GEOGRAPHIC_DATA]"
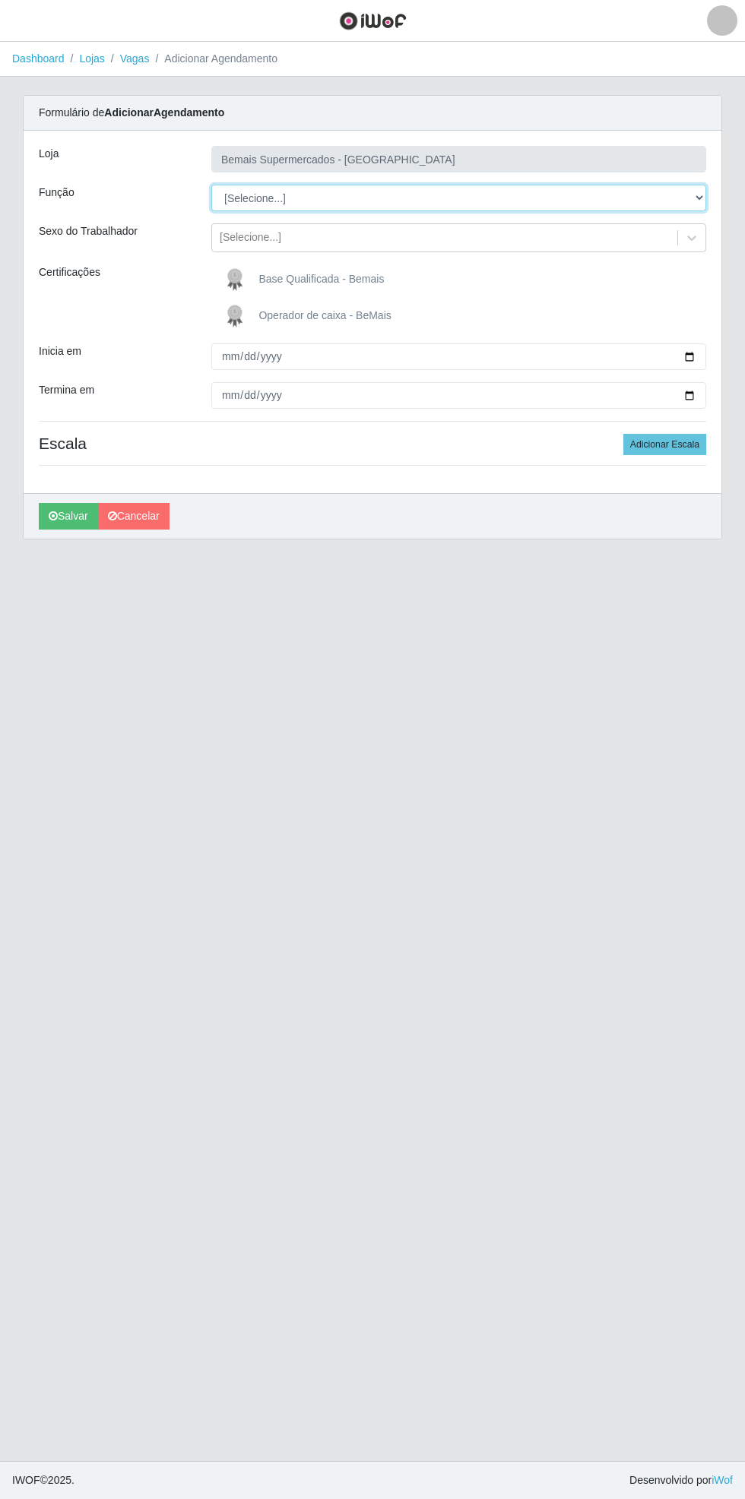
click at [699, 198] on select "[Selecione...] ASG ASG + ASG ++ Auxiliar de Estacionamento Auxiliar de Estacion…" at bounding box center [458, 198] width 495 height 27
select select "70"
click at [211, 185] on select "[Selecione...] ASG ASG + ASG ++ Auxiliar de Estacionamento Auxiliar de Estacion…" at bounding box center [458, 198] width 495 height 27
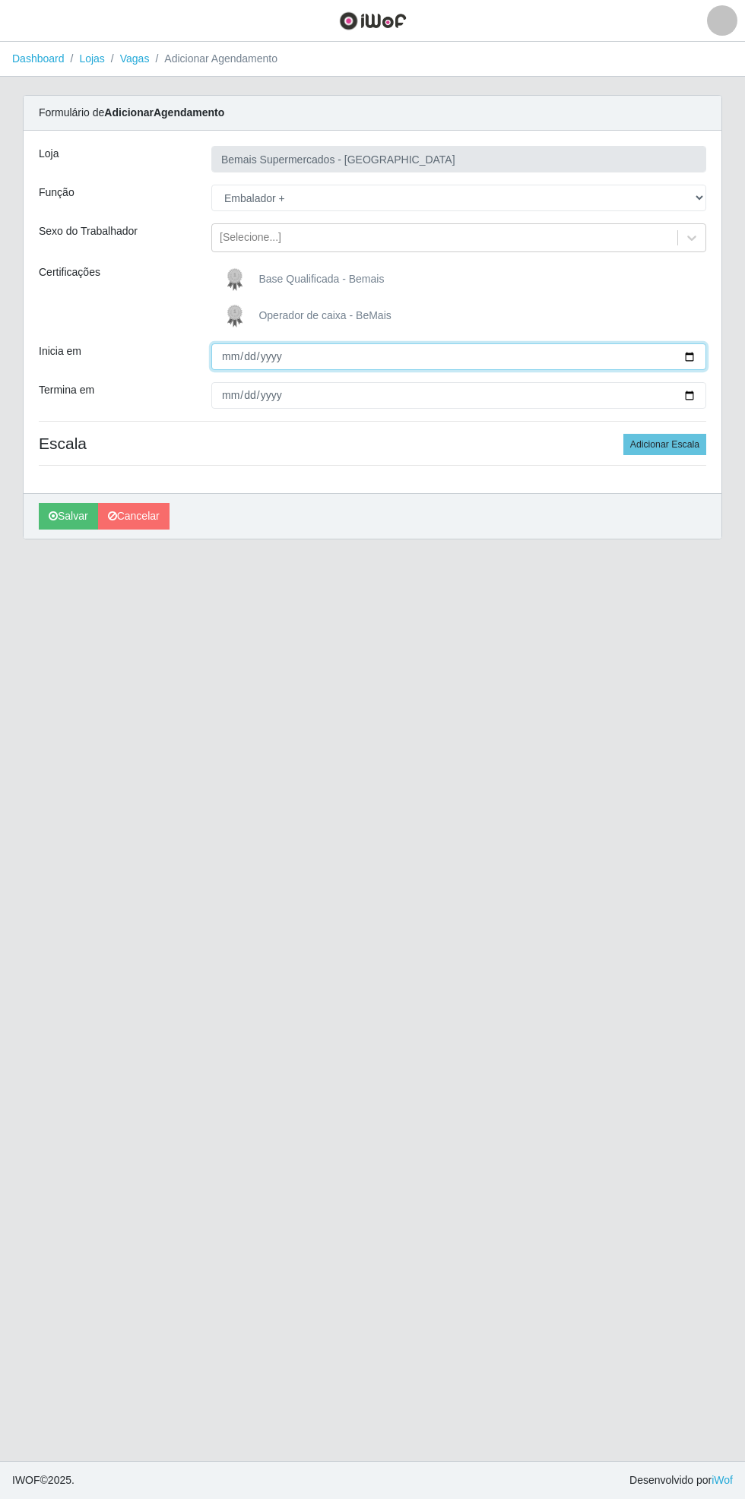
click at [699, 352] on input "Inicia em" at bounding box center [458, 356] width 495 height 27
type input "[DATE]"
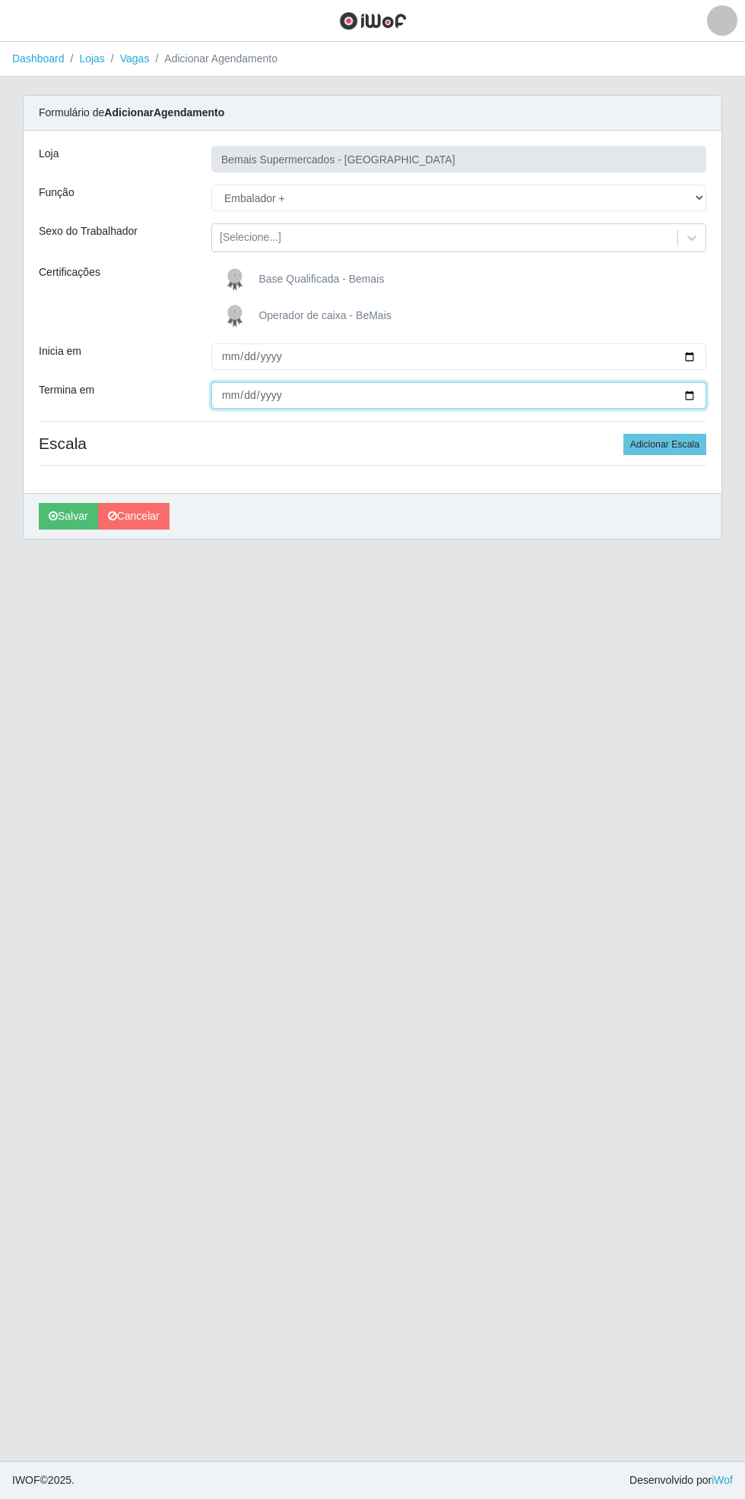
click at [704, 407] on input "Termina em" at bounding box center [458, 395] width 495 height 27
type input "[DATE]"
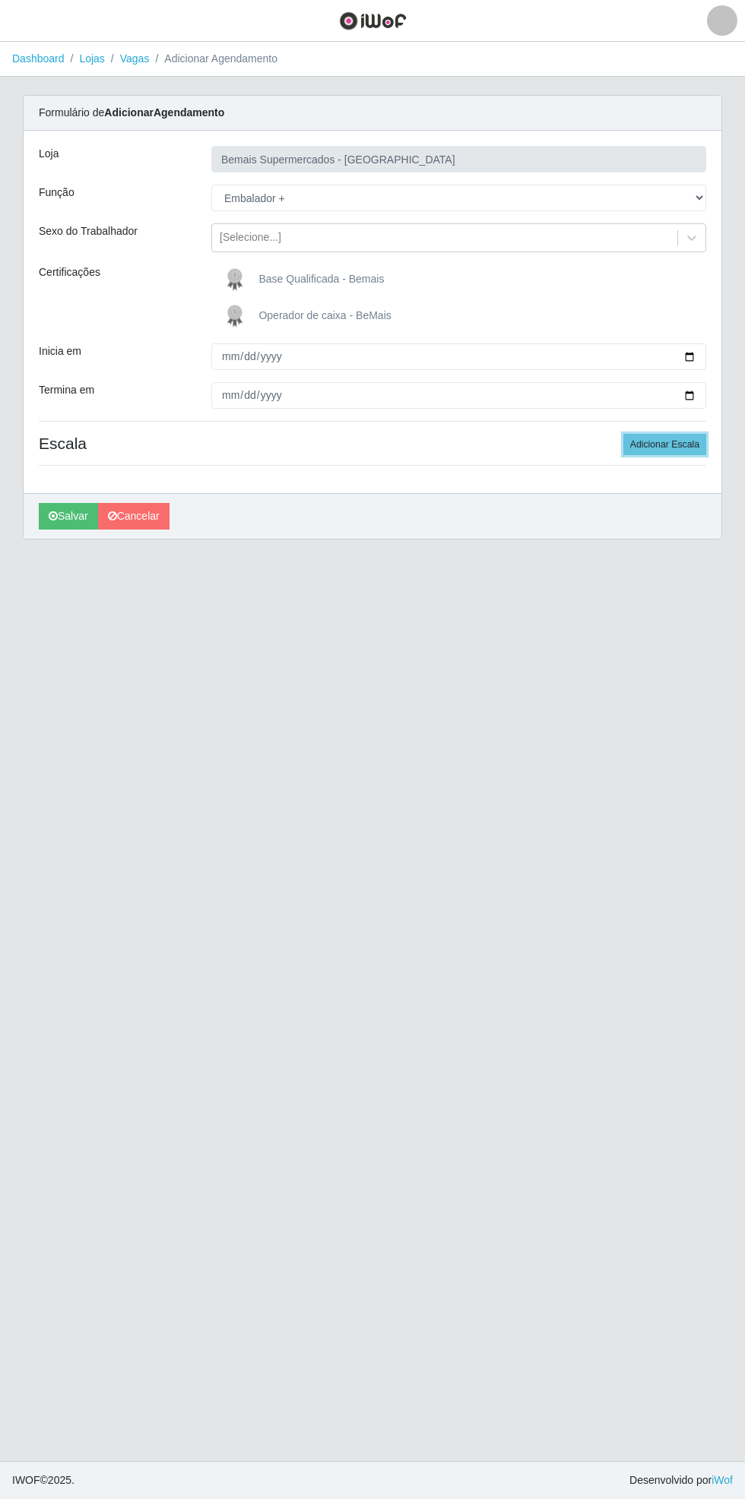
click at [686, 441] on button "Adicionar Escala" at bounding box center [664, 444] width 83 height 21
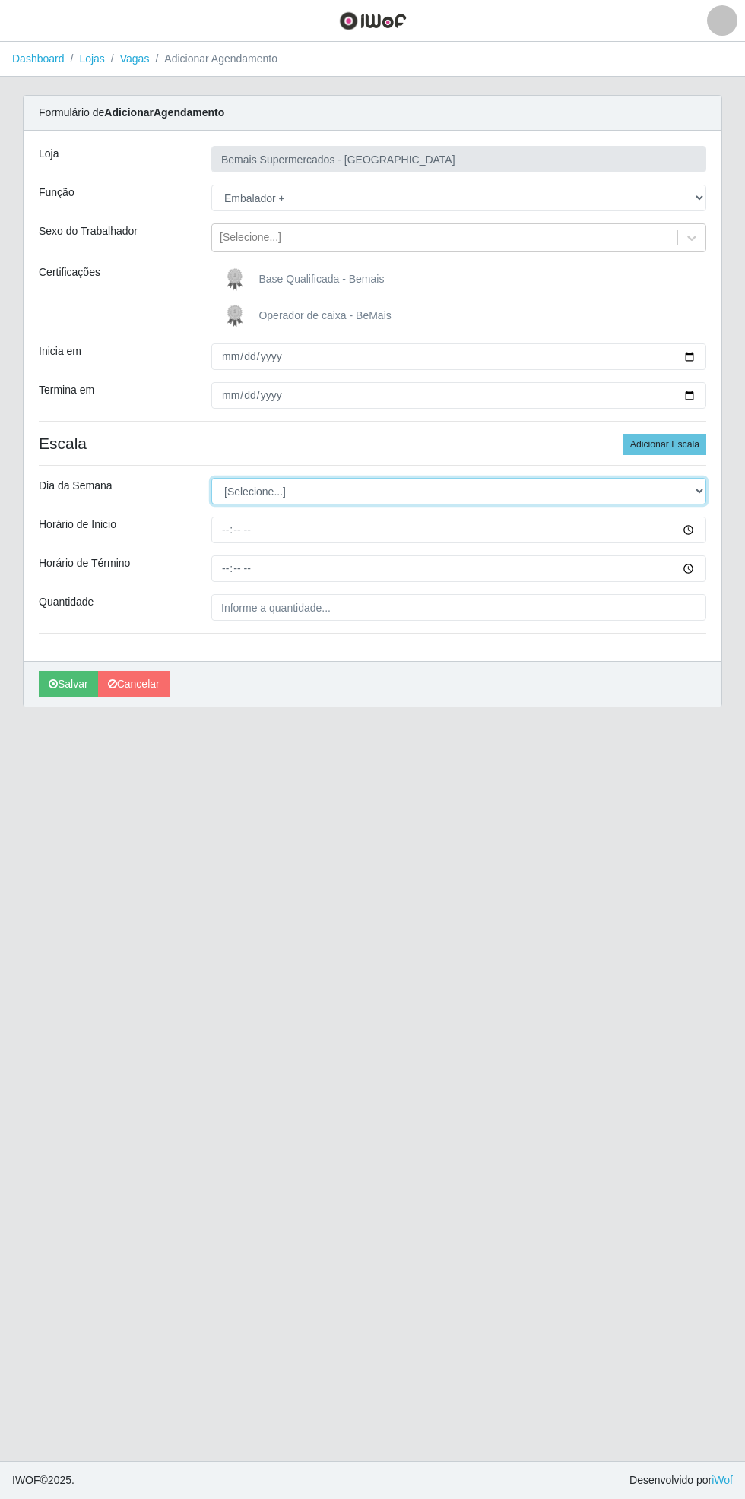
click at [700, 490] on select "[Selecione...] Segunda Terça Quarta Quinta Sexta Sábado Domingo" at bounding box center [458, 491] width 495 height 27
select select "0"
click at [211, 478] on select "[Selecione...] Segunda Terça Quarta Quinta Sexta Sábado Domingo" at bounding box center [458, 491] width 495 height 27
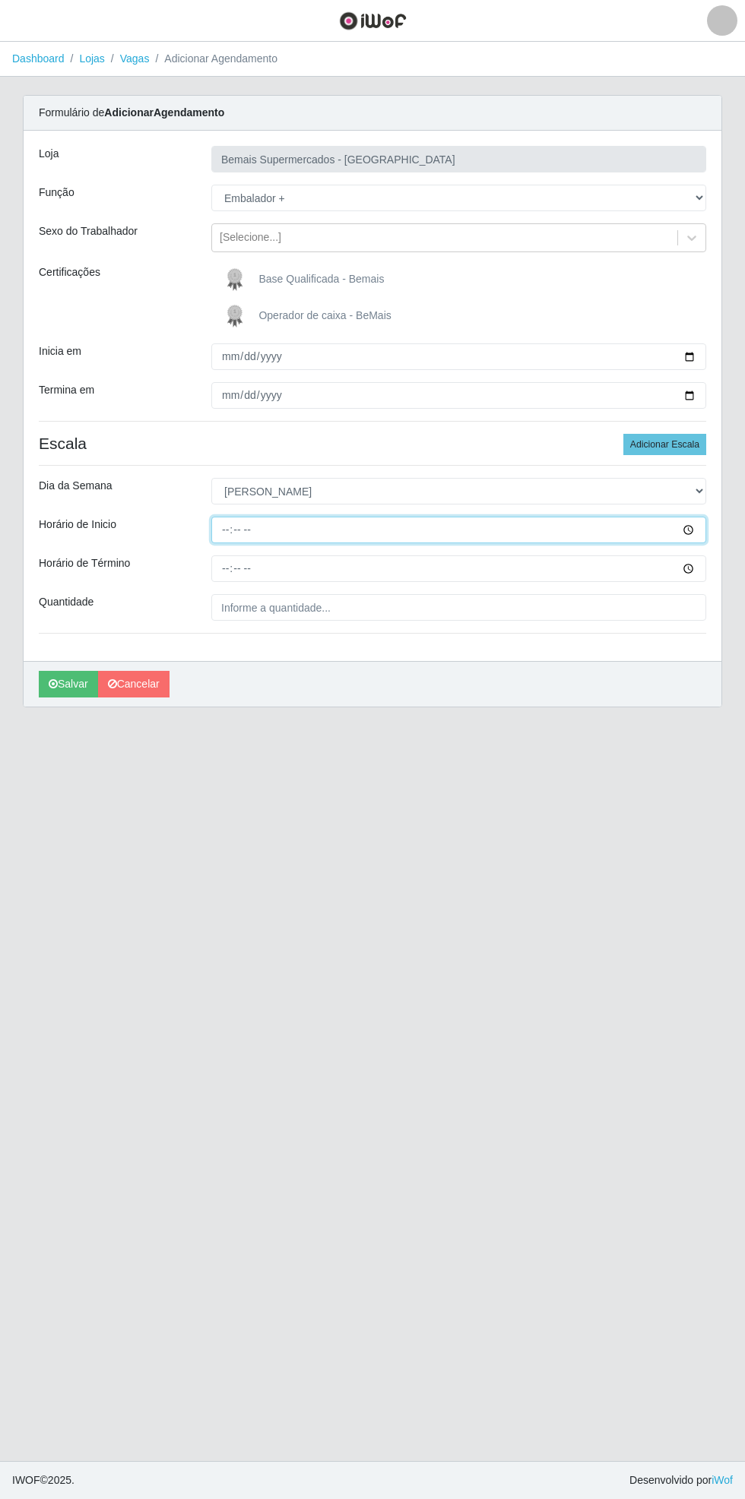
click at [699, 529] on input "Horário de Inicio" at bounding box center [458, 530] width 495 height 27
type input "08:00"
click at [700, 568] on input "Horário de Término" at bounding box center [458, 568] width 495 height 27
type input "14:00"
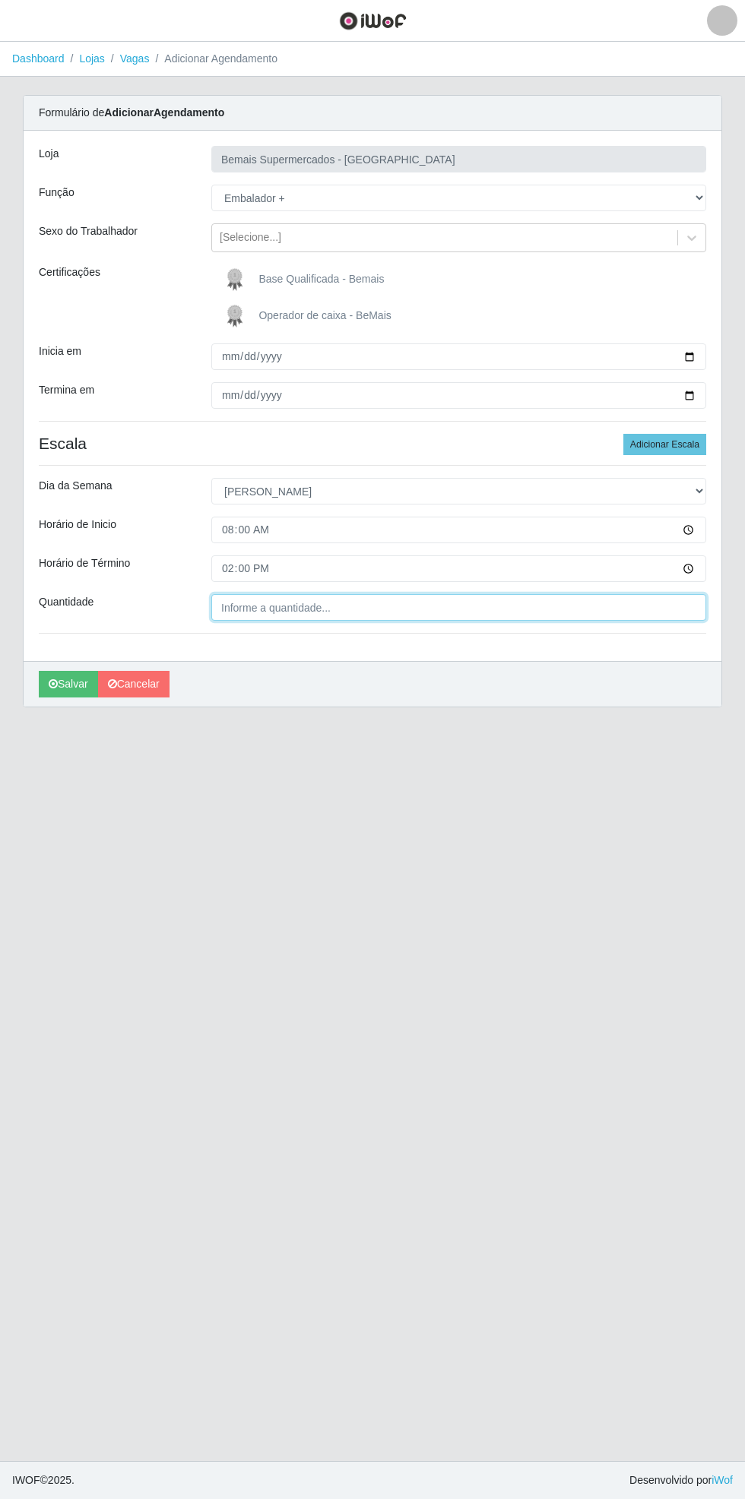
click at [433, 609] on input "Quantidade" at bounding box center [458, 607] width 495 height 27
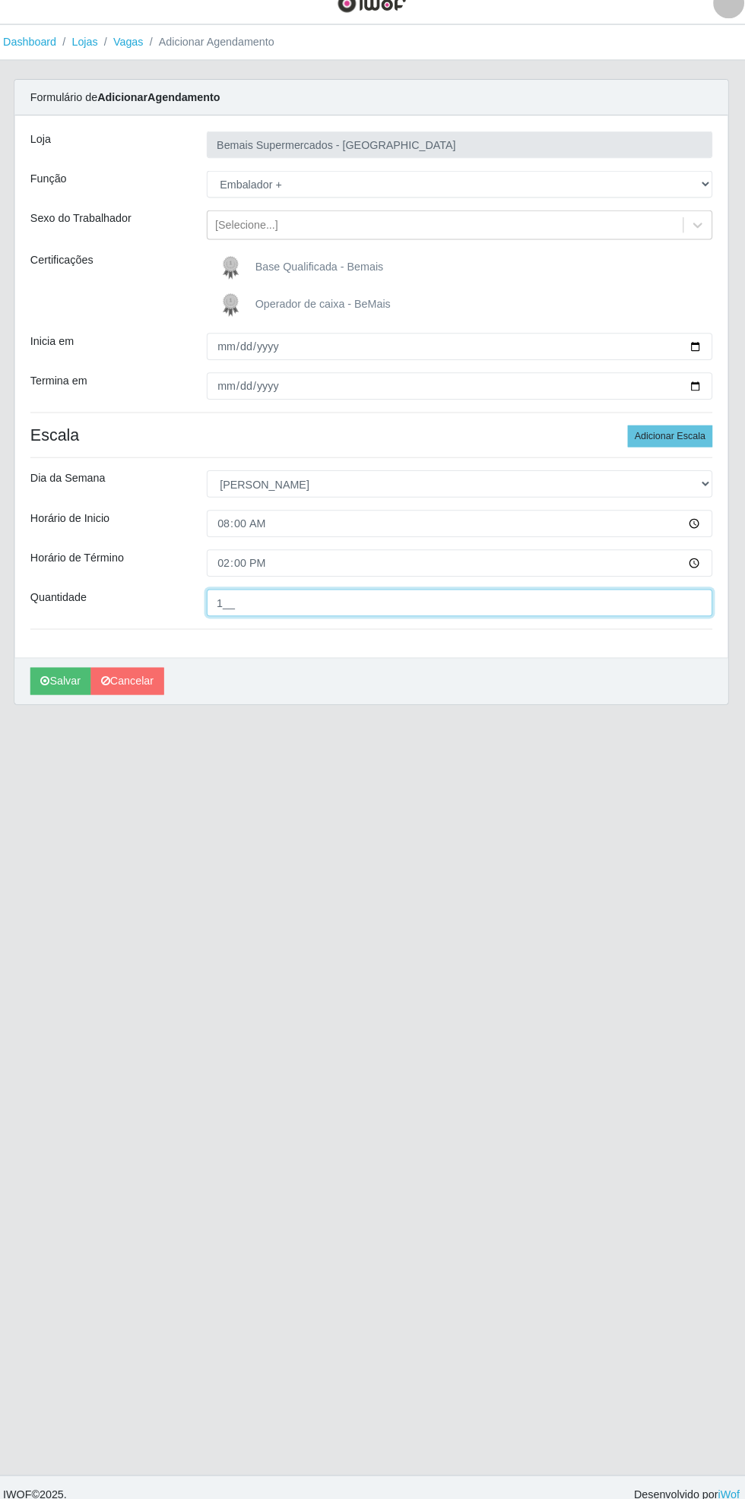
click at [483, 607] on input "1__" at bounding box center [458, 607] width 495 height 27
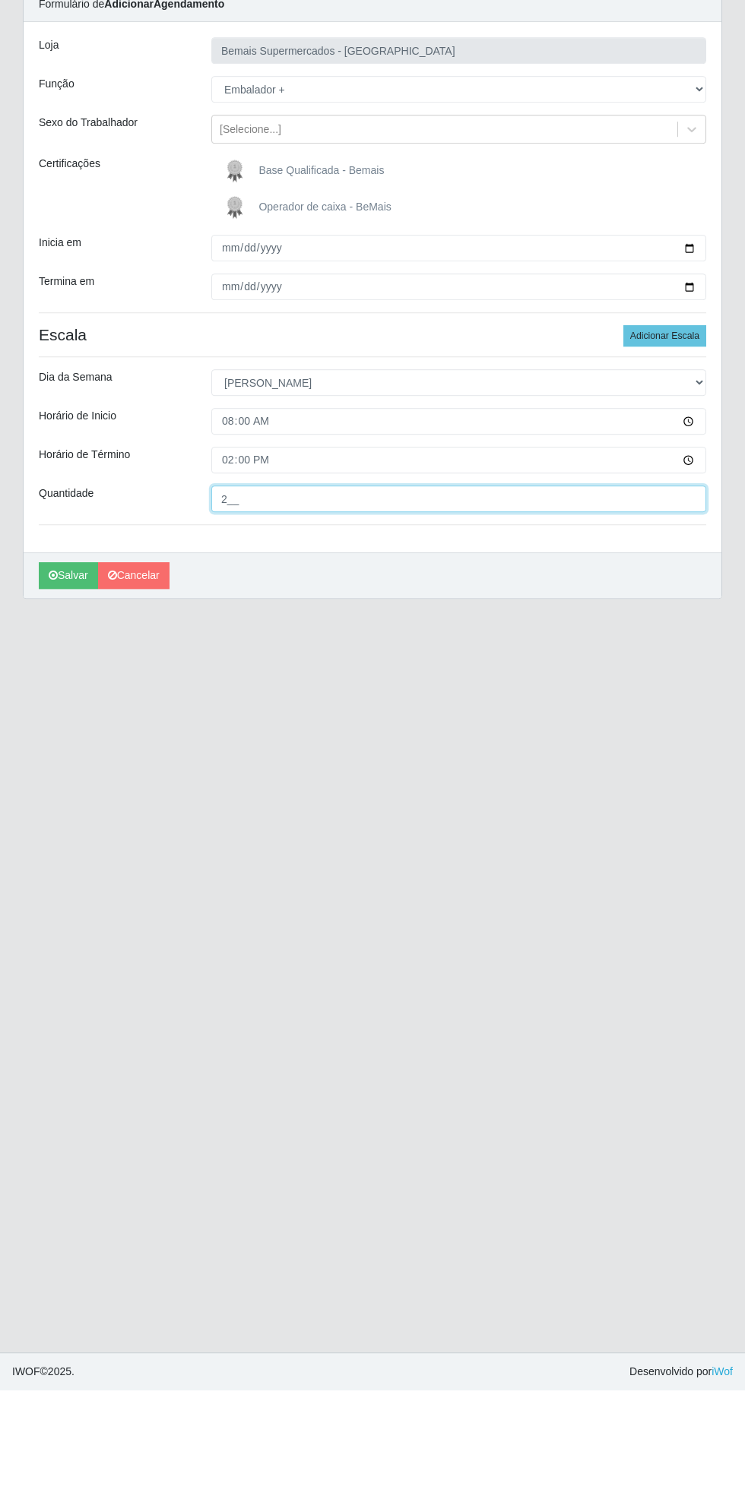
type input "2__"
click at [691, 447] on button "Adicionar Escala" at bounding box center [664, 444] width 83 height 21
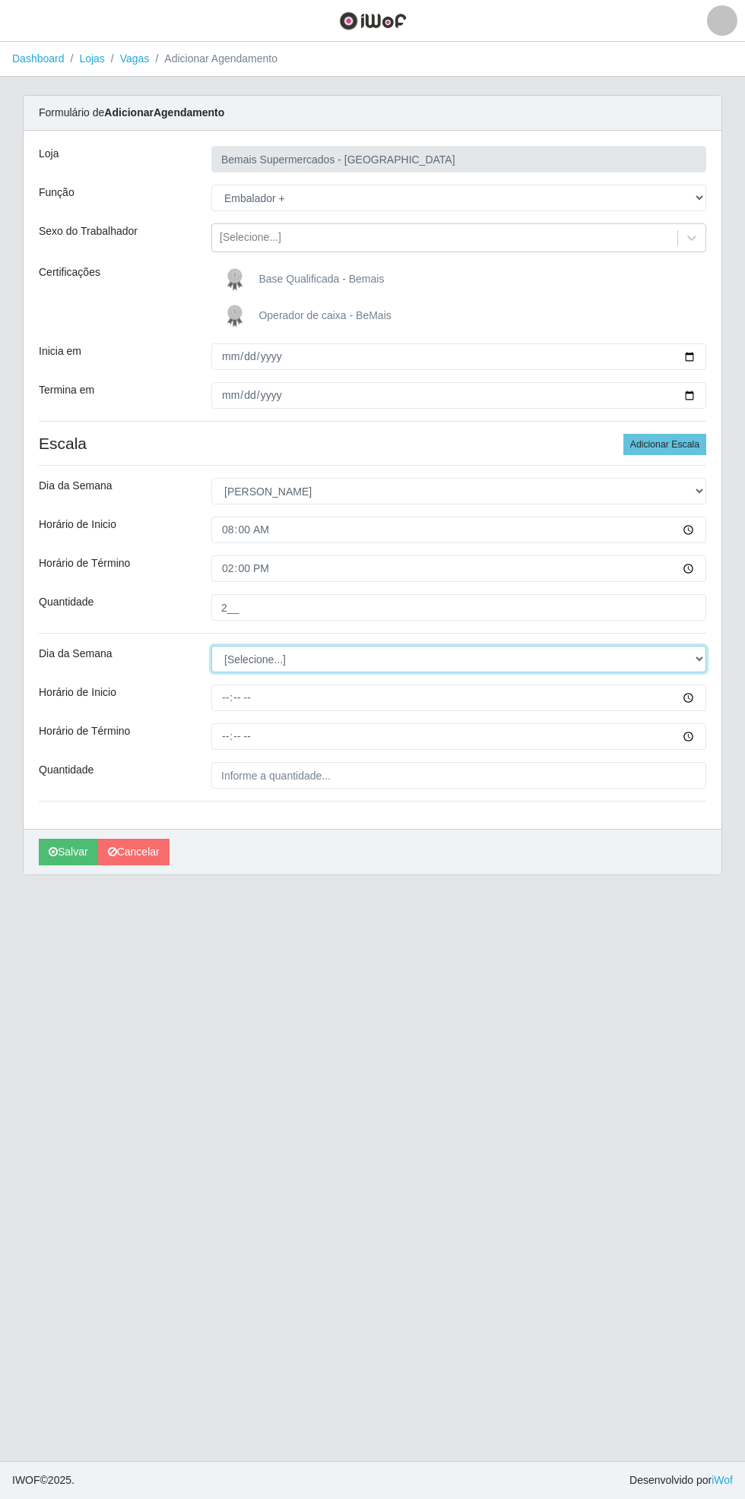
click at [698, 655] on select "[Selecione...] Segunda Terça Quarta Quinta Sexta Sábado Domingo" at bounding box center [458, 659] width 495 height 27
select select "0"
click at [211, 646] on select "[Selecione...] Segunda Terça Quarta Quinta Sexta Sábado Domingo" at bounding box center [458, 659] width 495 height 27
click at [694, 690] on input "Horário de Inicio" at bounding box center [458, 698] width 495 height 27
type input "15:00"
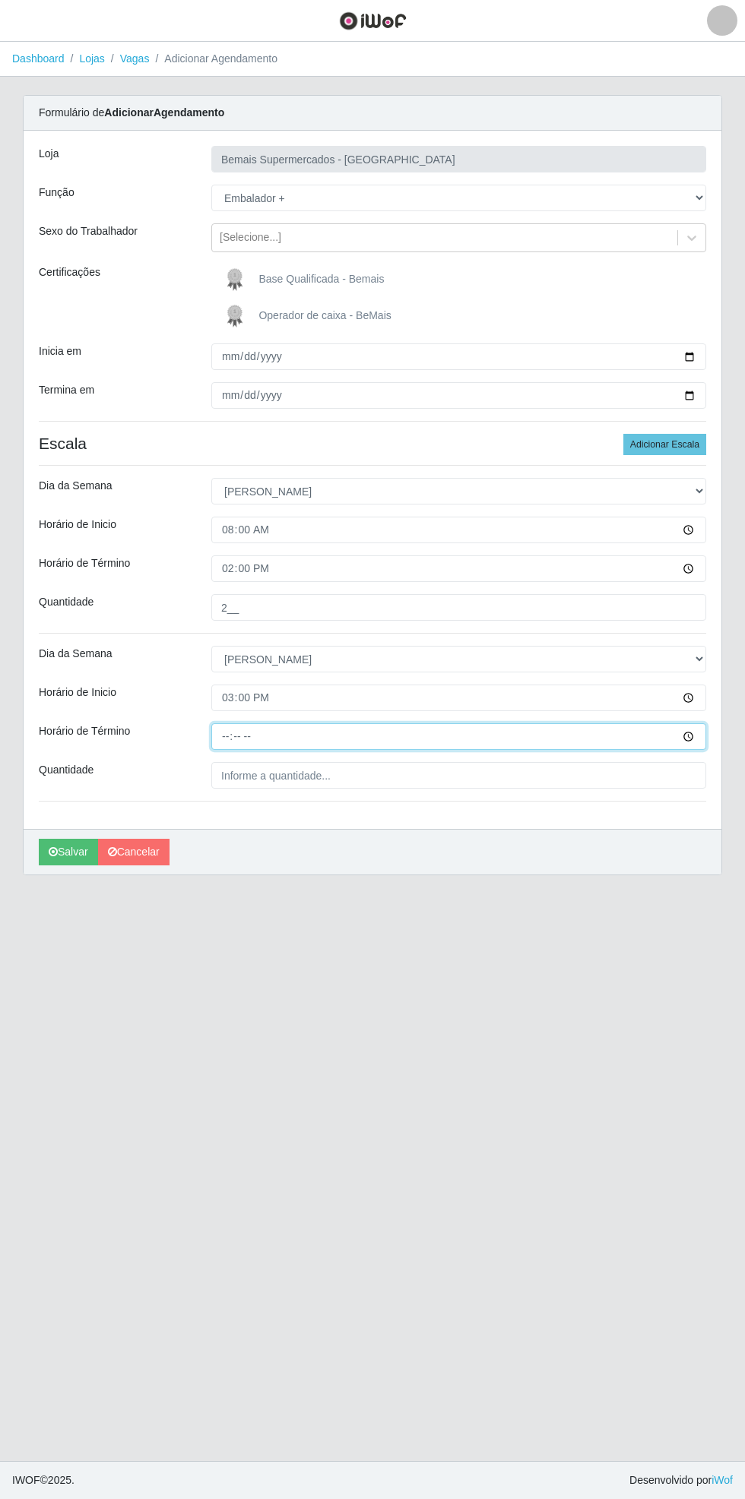
click at [699, 746] on input "Horário de Término" at bounding box center [458, 736] width 495 height 27
type input "21:00"
click at [365, 780] on input "Quantidade" at bounding box center [458, 775] width 495 height 27
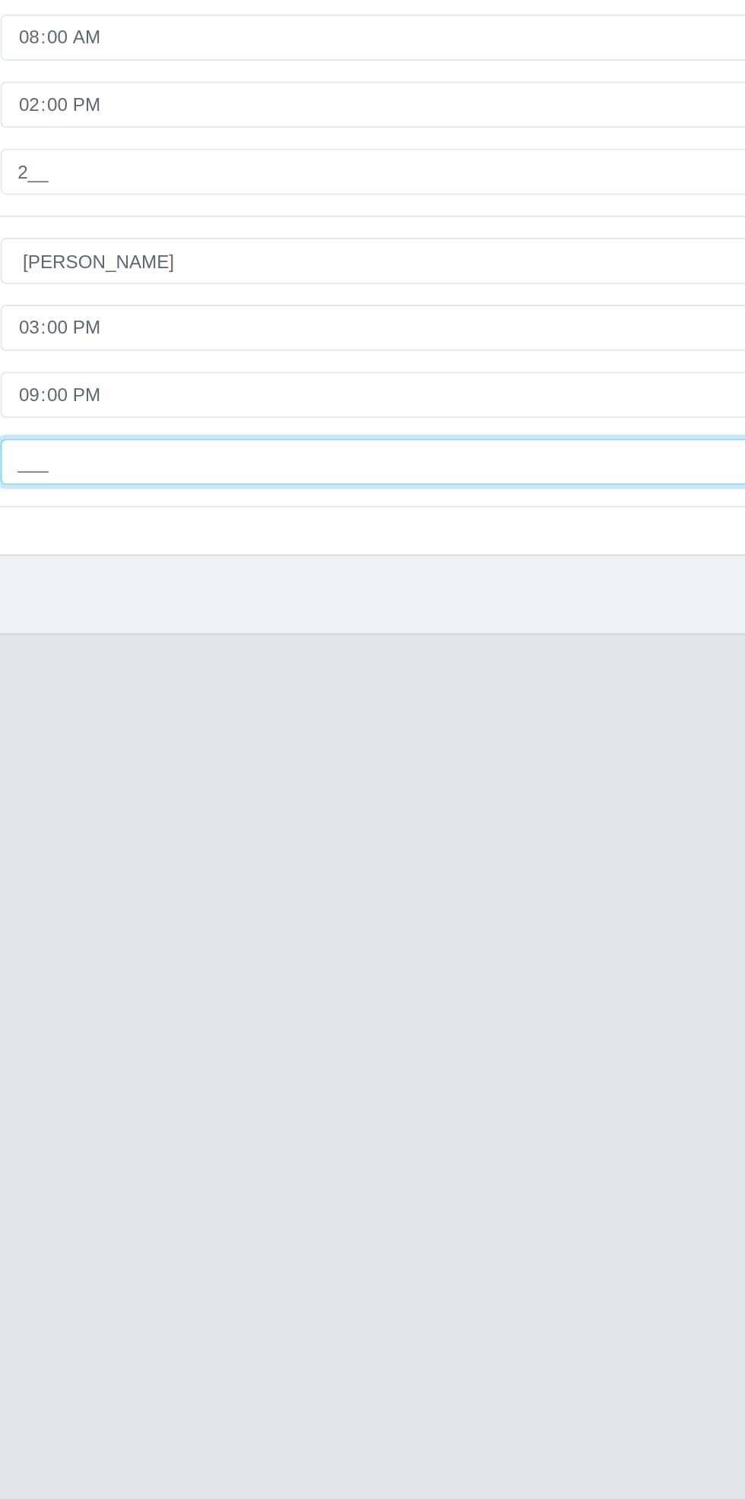
type input "2__"
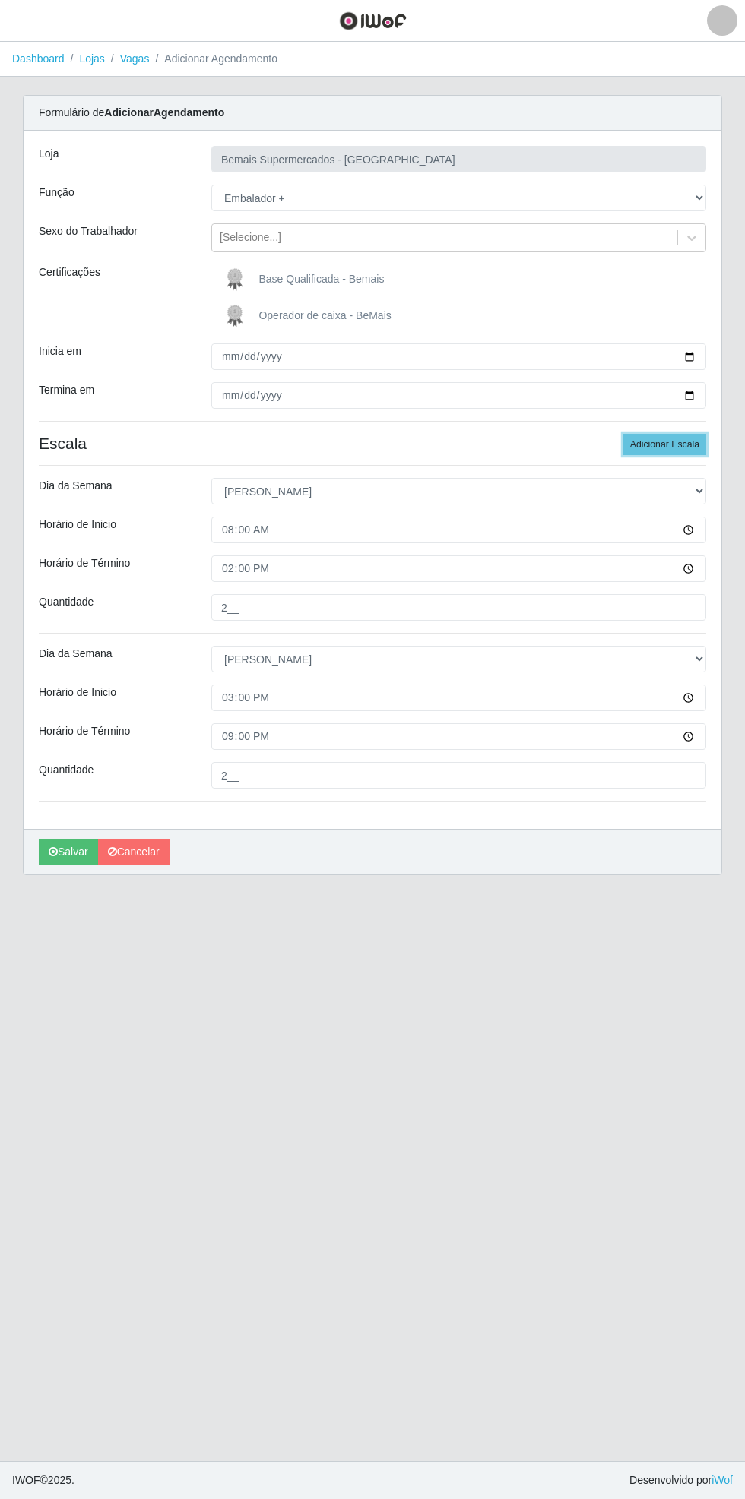
click at [684, 442] on button "Adicionar Escala" at bounding box center [664, 444] width 83 height 21
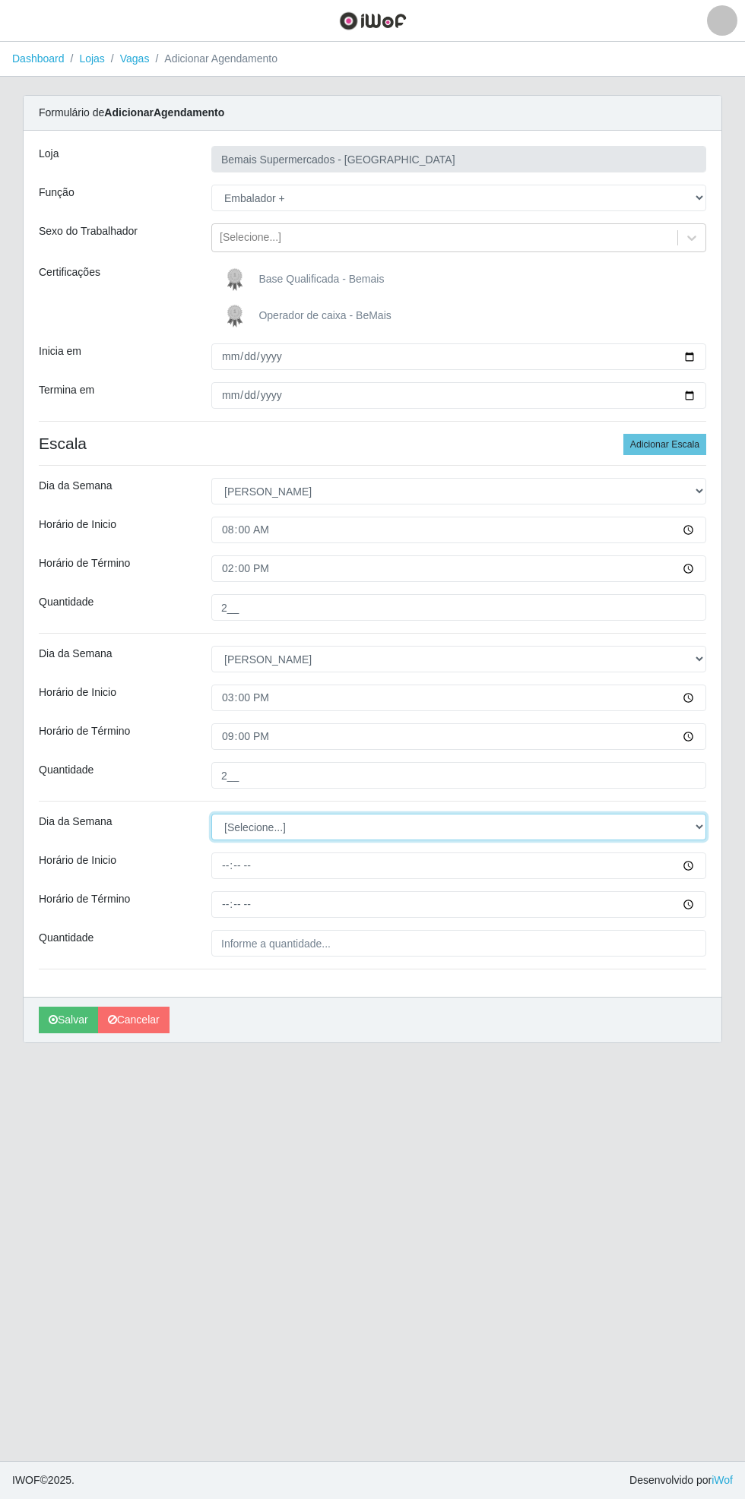
click at [698, 836] on select "[Selecione...] Segunda Terça Quarta Quinta Sexta Sábado Domingo" at bounding box center [458, 827] width 495 height 27
select select "0"
click at [211, 814] on select "[Selecione...] Segunda Terça Quarta Quinta Sexta Sábado Domingo" at bounding box center [458, 827] width 495 height 27
click at [698, 872] on input "Horário de Inicio" at bounding box center [458, 866] width 495 height 27
type input "15:30"
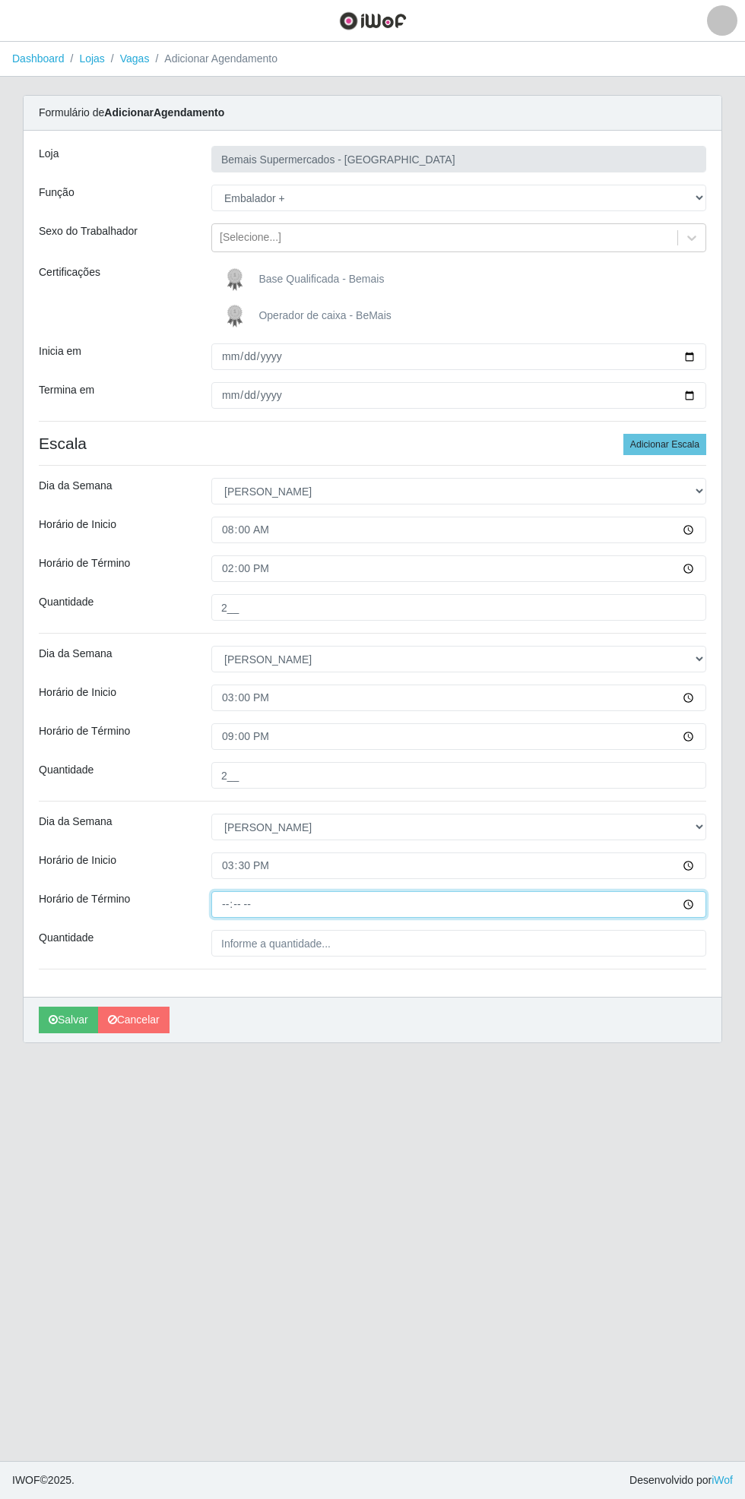
click at [698, 905] on input "Horário de Término" at bounding box center [458, 904] width 495 height 27
type input "21:30"
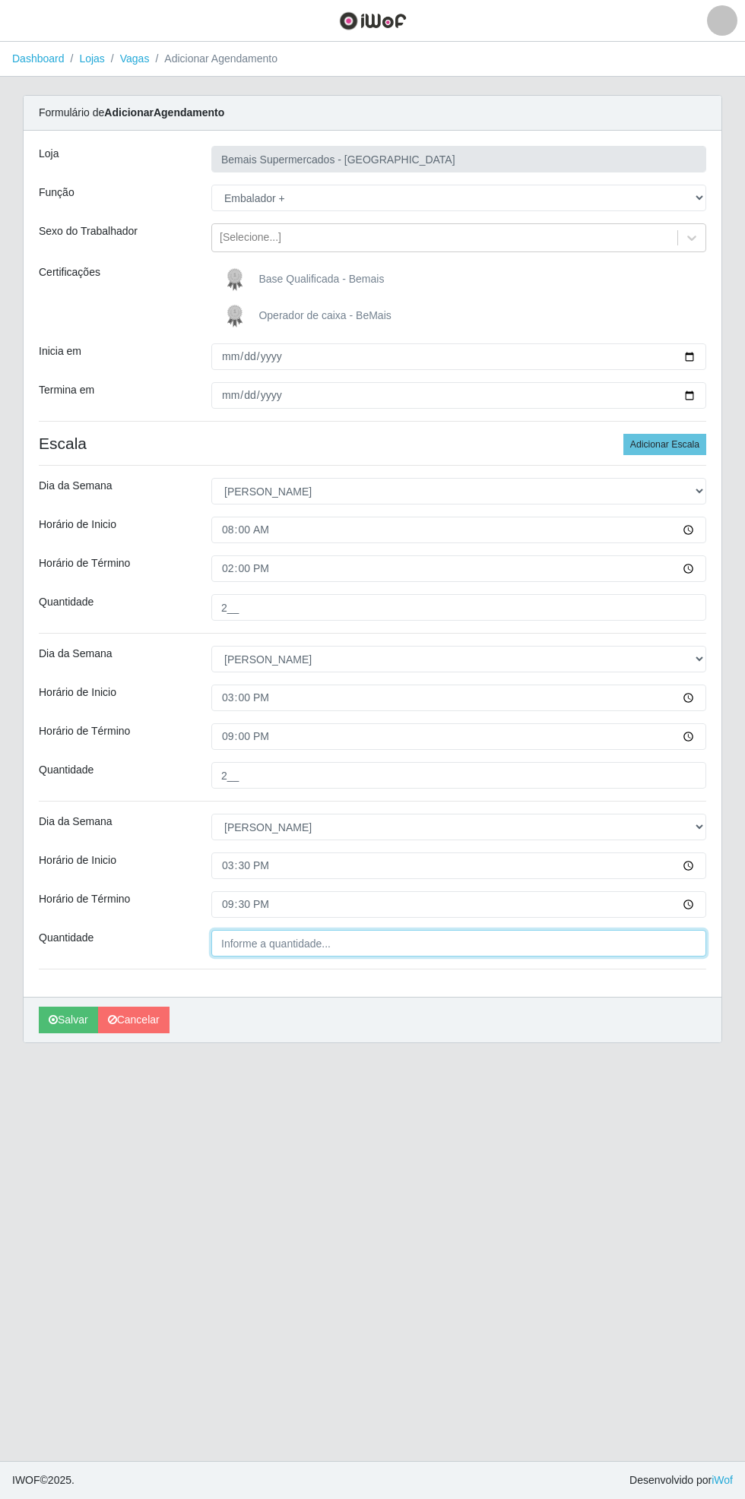
click at [358, 942] on input "Quantidade" at bounding box center [458, 943] width 495 height 27
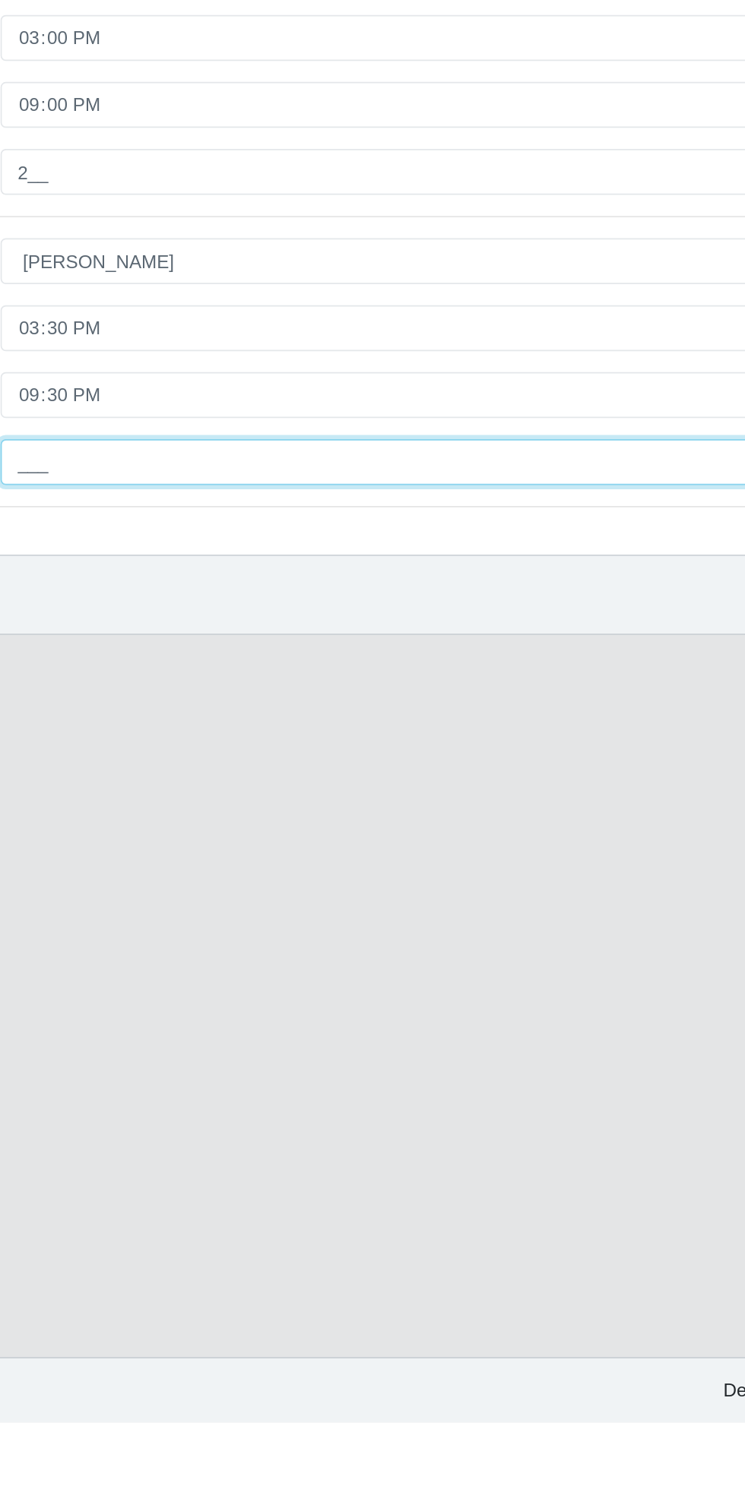
type input "2__"
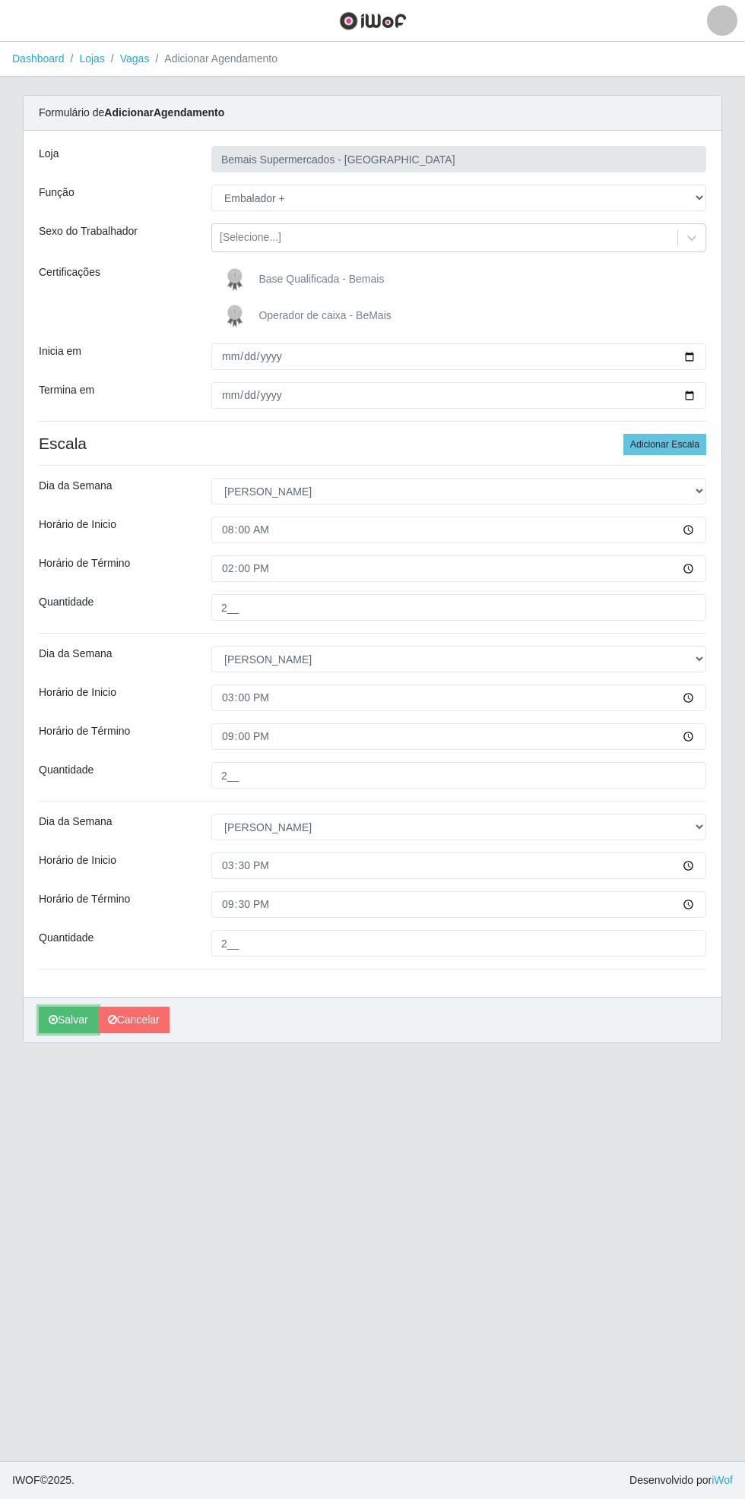
click at [52, 1018] on icon "submit" at bounding box center [53, 1019] width 9 height 11
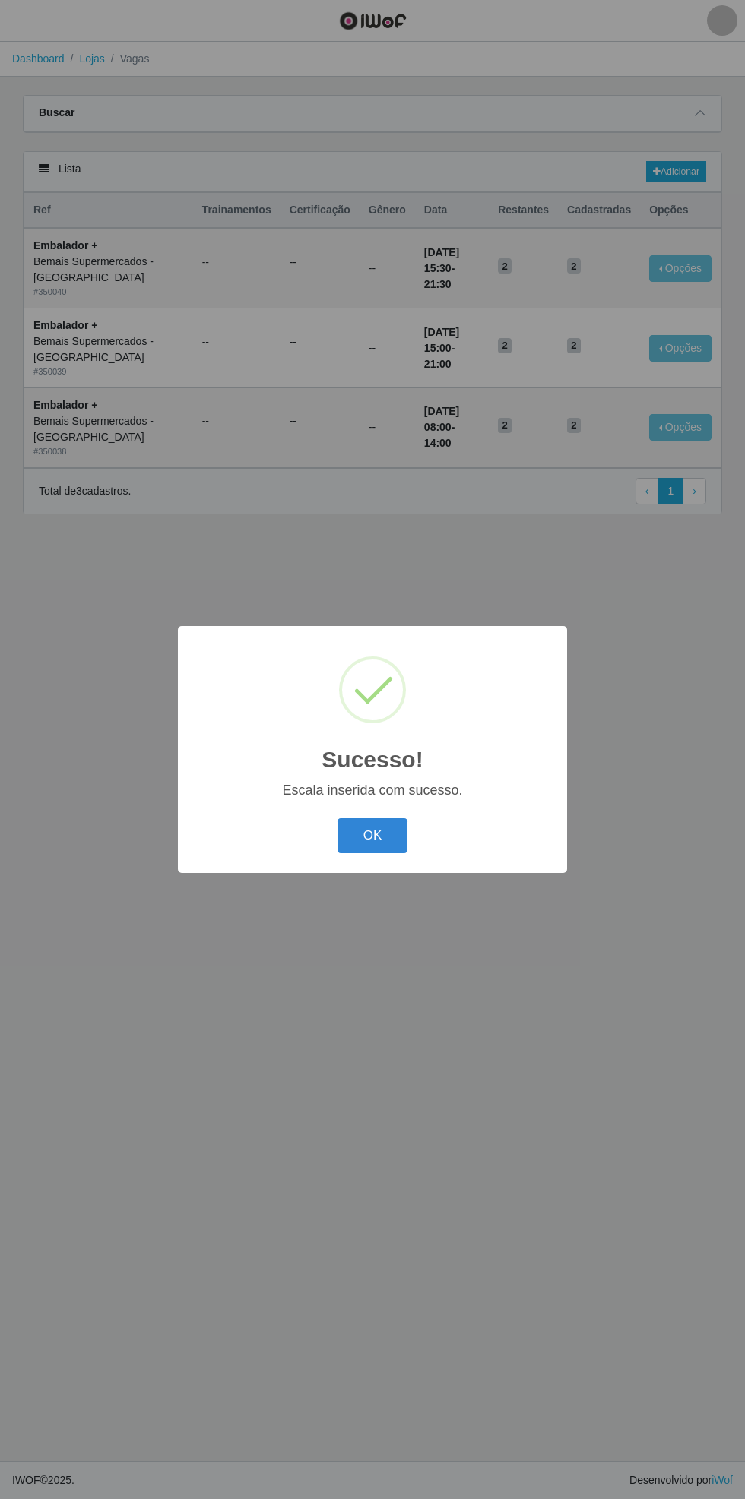
click at [375, 853] on button "OK" at bounding box center [372, 836] width 71 height 36
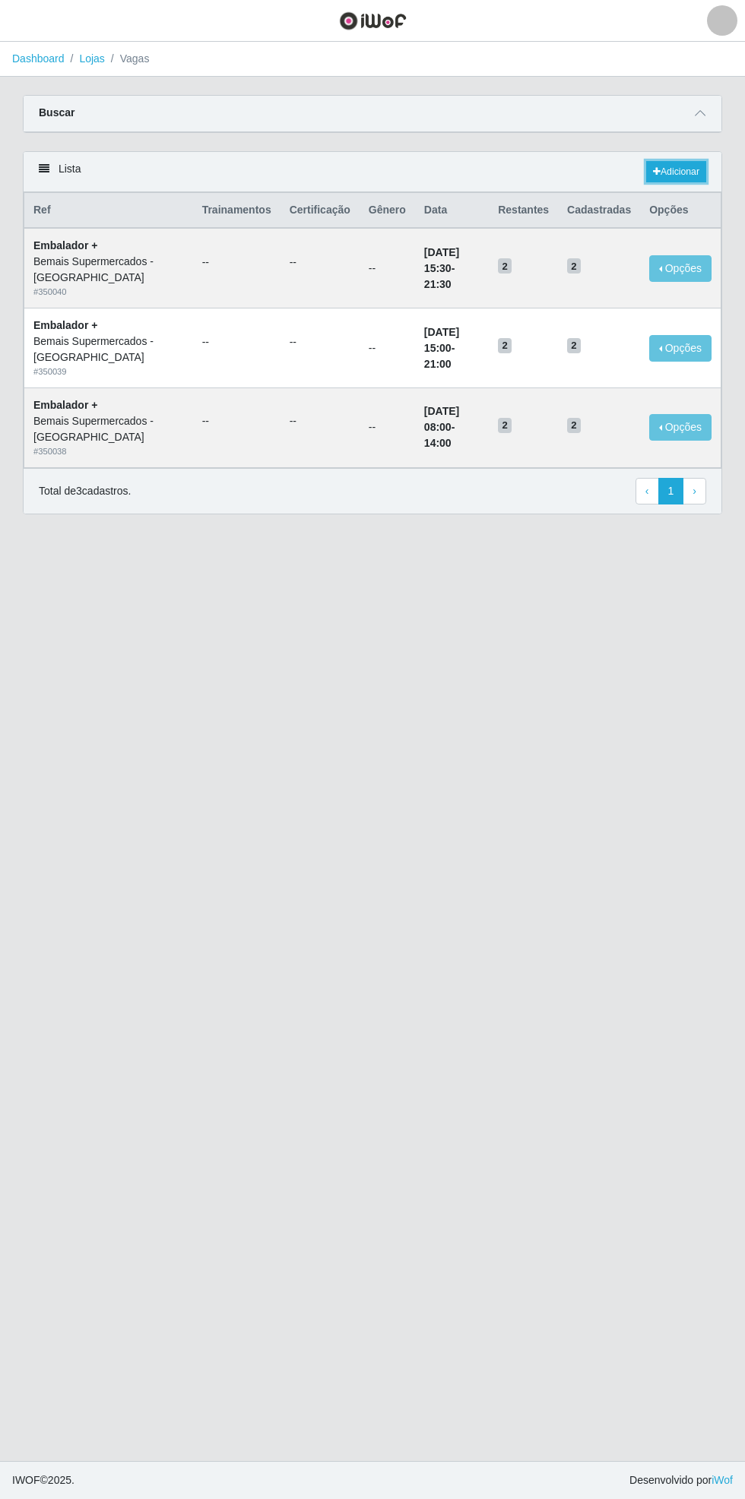
click at [682, 170] on link "Adicionar" at bounding box center [676, 171] width 60 height 21
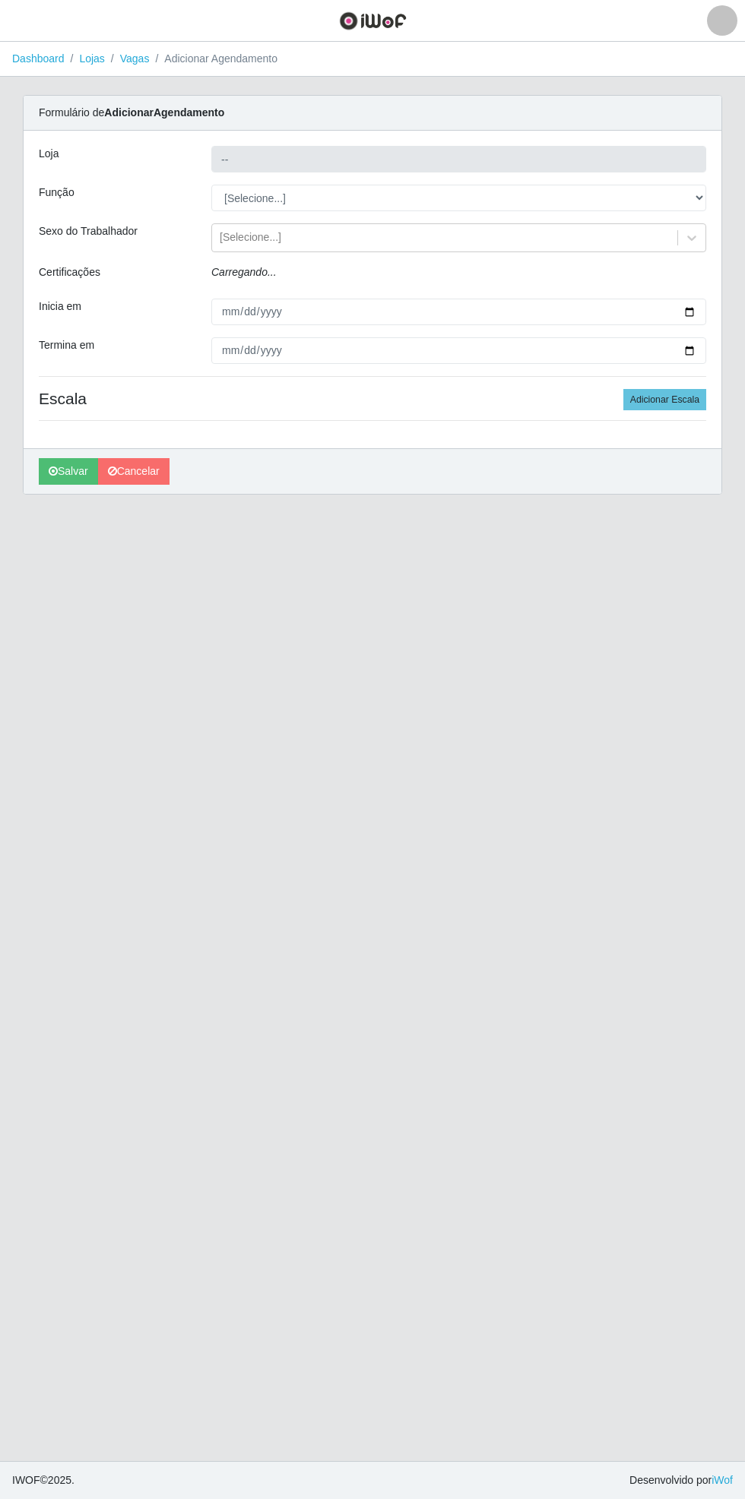
type input "Bemais Supermercados - [GEOGRAPHIC_DATA]"
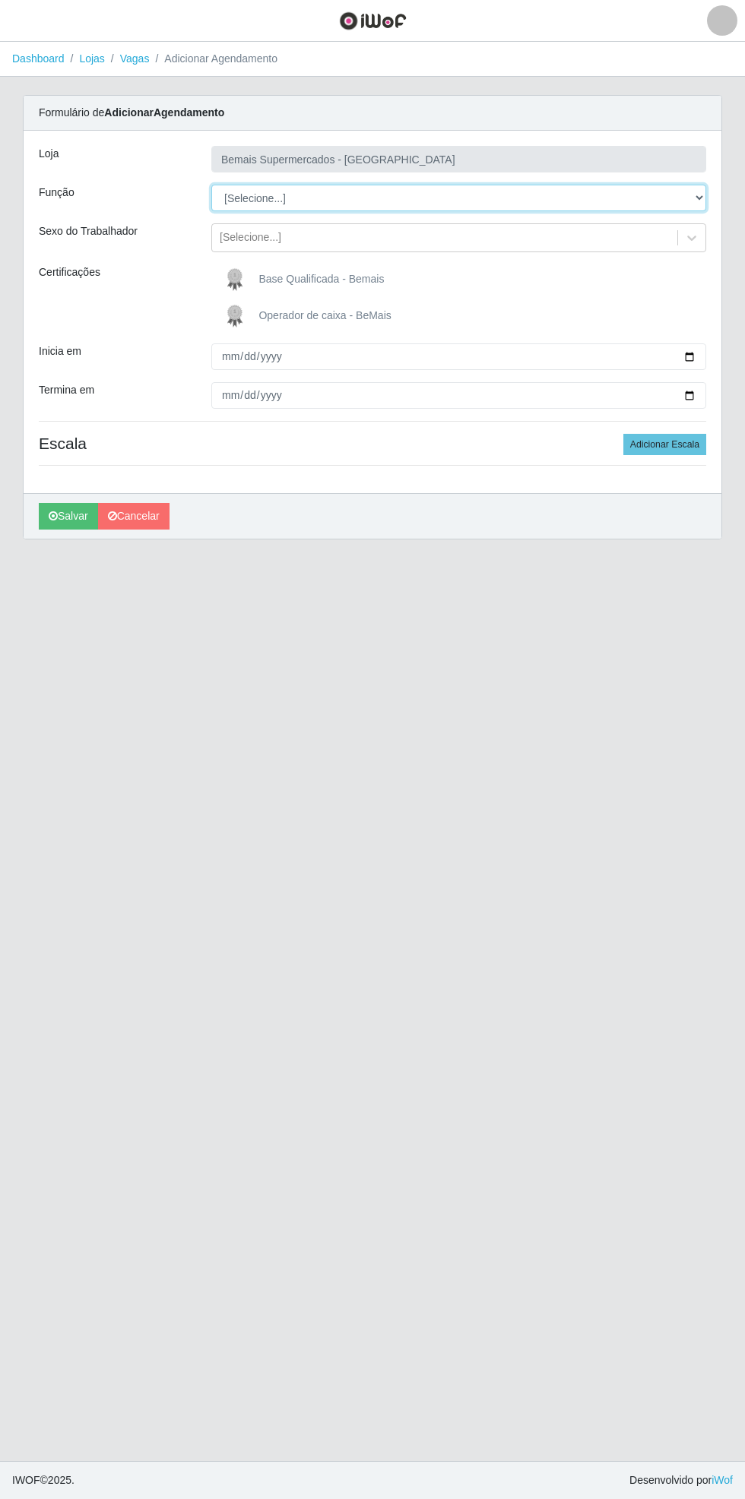
click at [704, 202] on select "[Selecione...] ASG ASG + ASG ++ Auxiliar de Estacionamento Auxiliar de Estacion…" at bounding box center [458, 198] width 495 height 27
select select "72"
click at [211, 185] on select "[Selecione...] ASG ASG + ASG ++ Auxiliar de Estacionamento Auxiliar de Estacion…" at bounding box center [458, 198] width 495 height 27
click at [302, 315] on span "Operador de caixa - BeMais" at bounding box center [324, 315] width 132 height 12
click at [0, 0] on input "Operador de caixa - BeMais" at bounding box center [0, 0] width 0 height 0
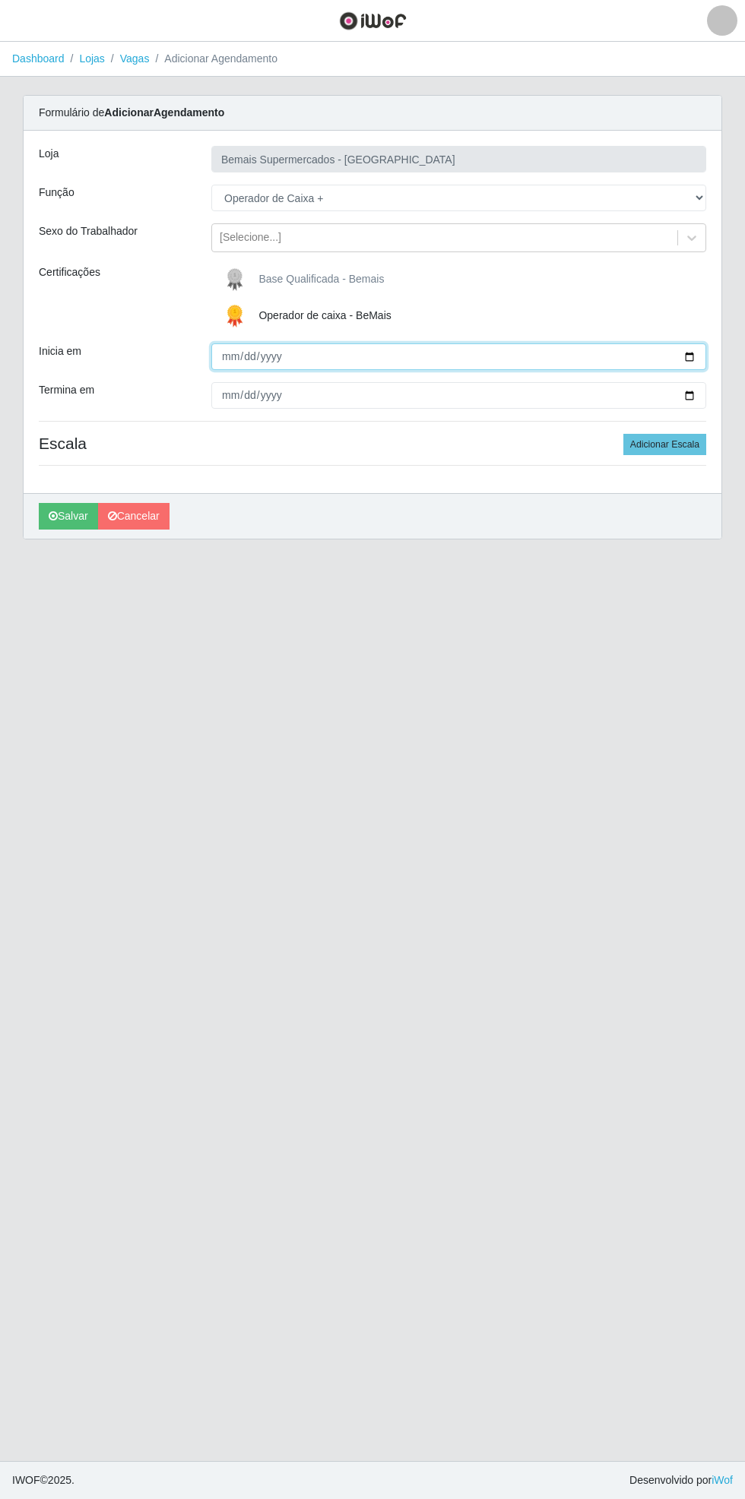
click at [694, 348] on input "Inicia em" at bounding box center [458, 356] width 495 height 27
type input "[DATE]"
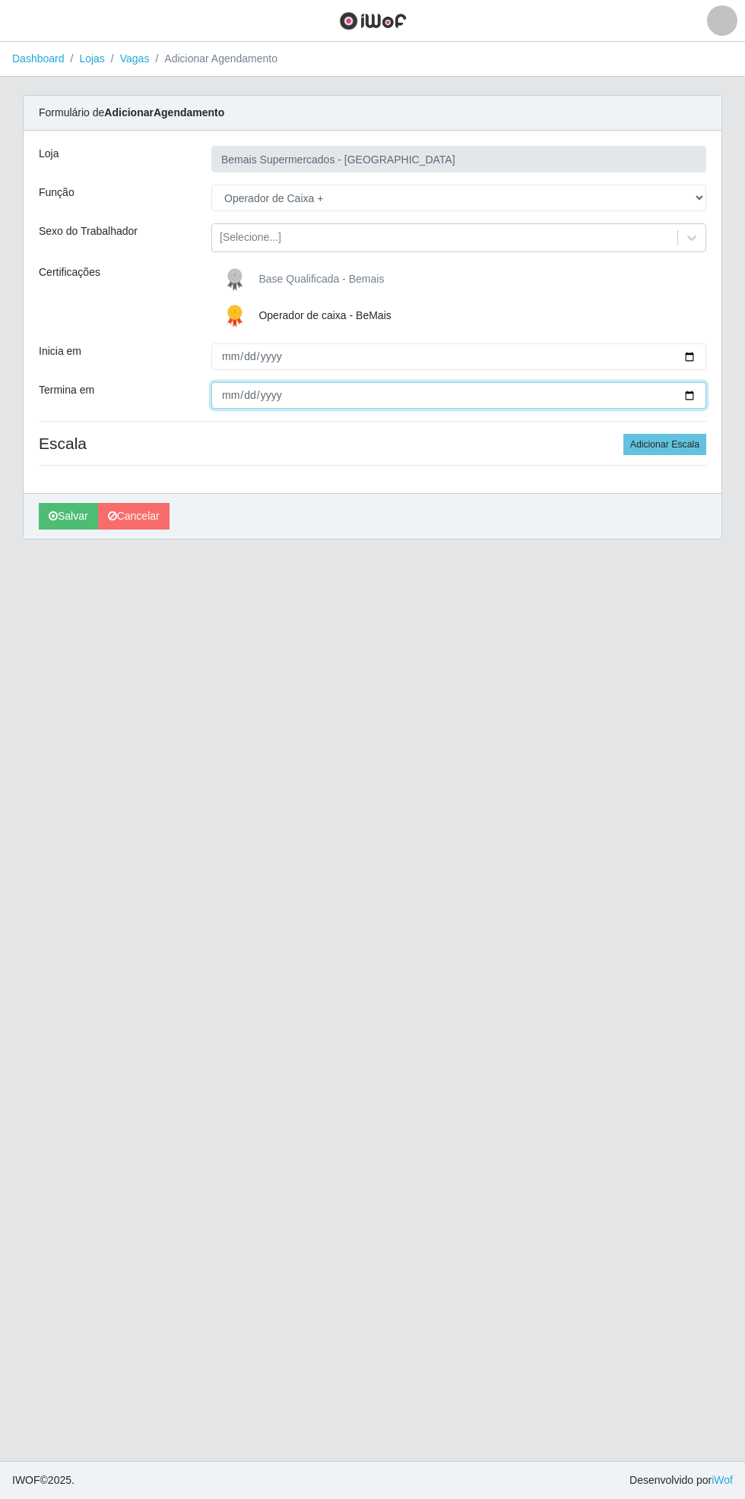
click at [697, 400] on input "Termina em" at bounding box center [458, 395] width 495 height 27
type input "[DATE]"
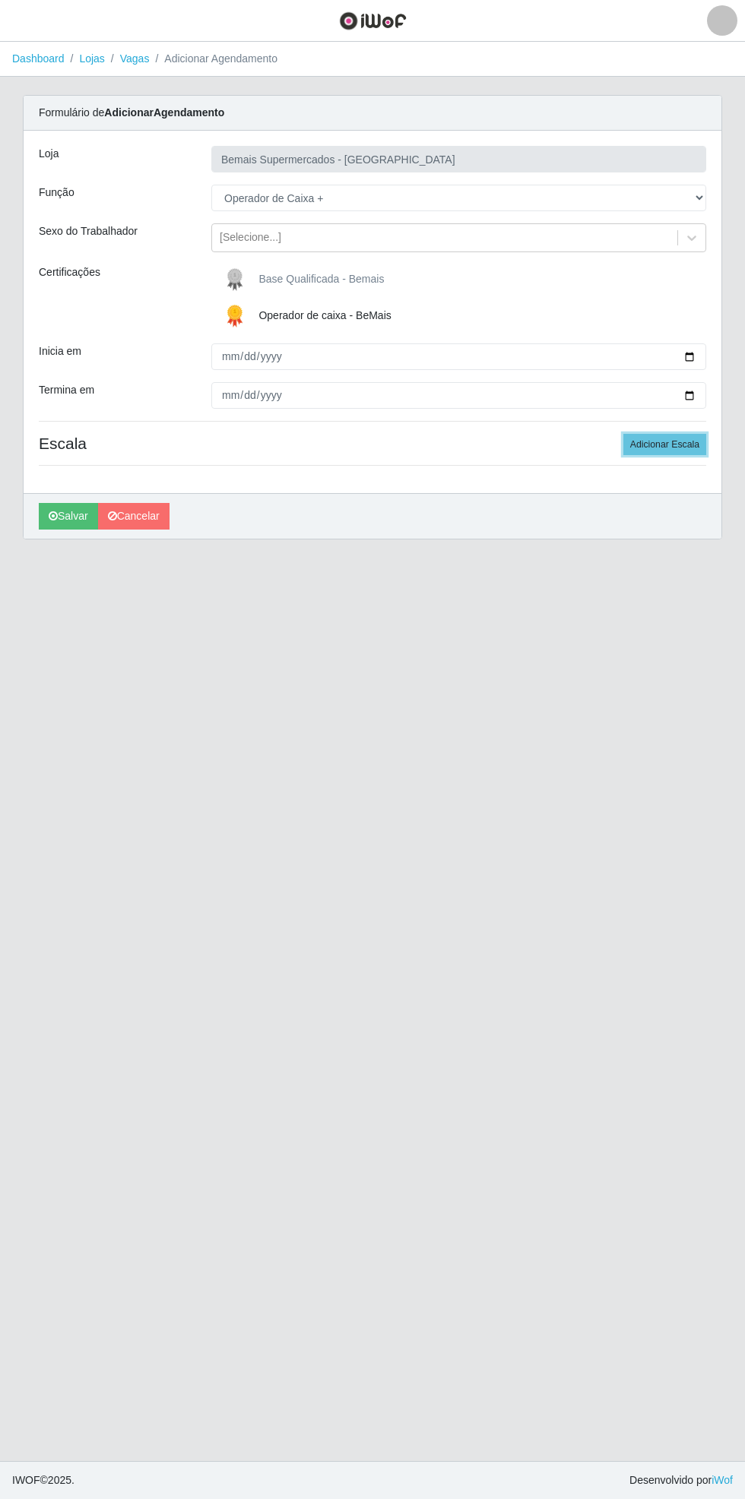
click at [678, 439] on button "Adicionar Escala" at bounding box center [664, 444] width 83 height 21
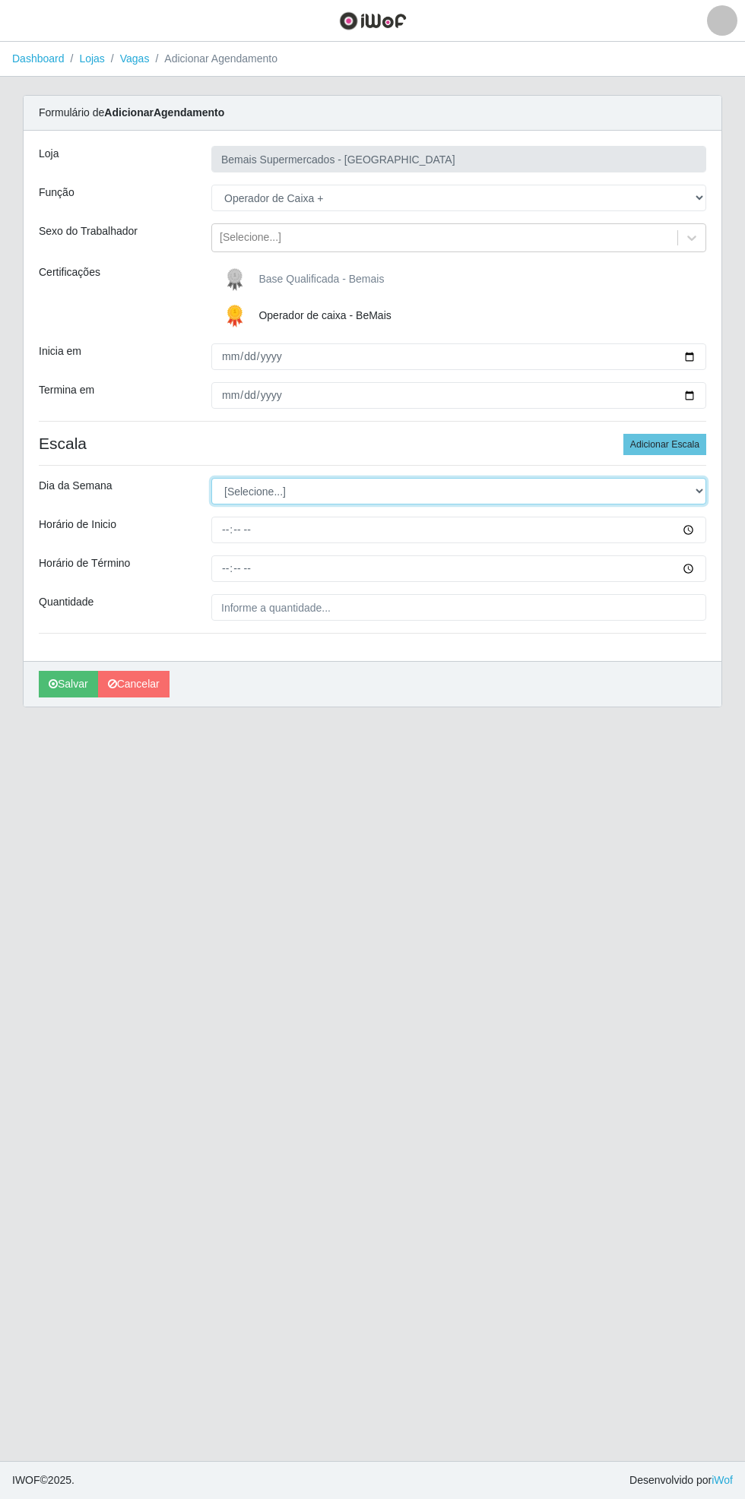
click at [701, 500] on select "[Selecione...] Segunda Terça Quarta Quinta Sexta Sábado Domingo" at bounding box center [458, 491] width 495 height 27
select select "0"
click at [211, 478] on select "[Selecione...] Segunda Terça Quarta Quinta Sexta Sábado Domingo" at bounding box center [458, 491] width 495 height 27
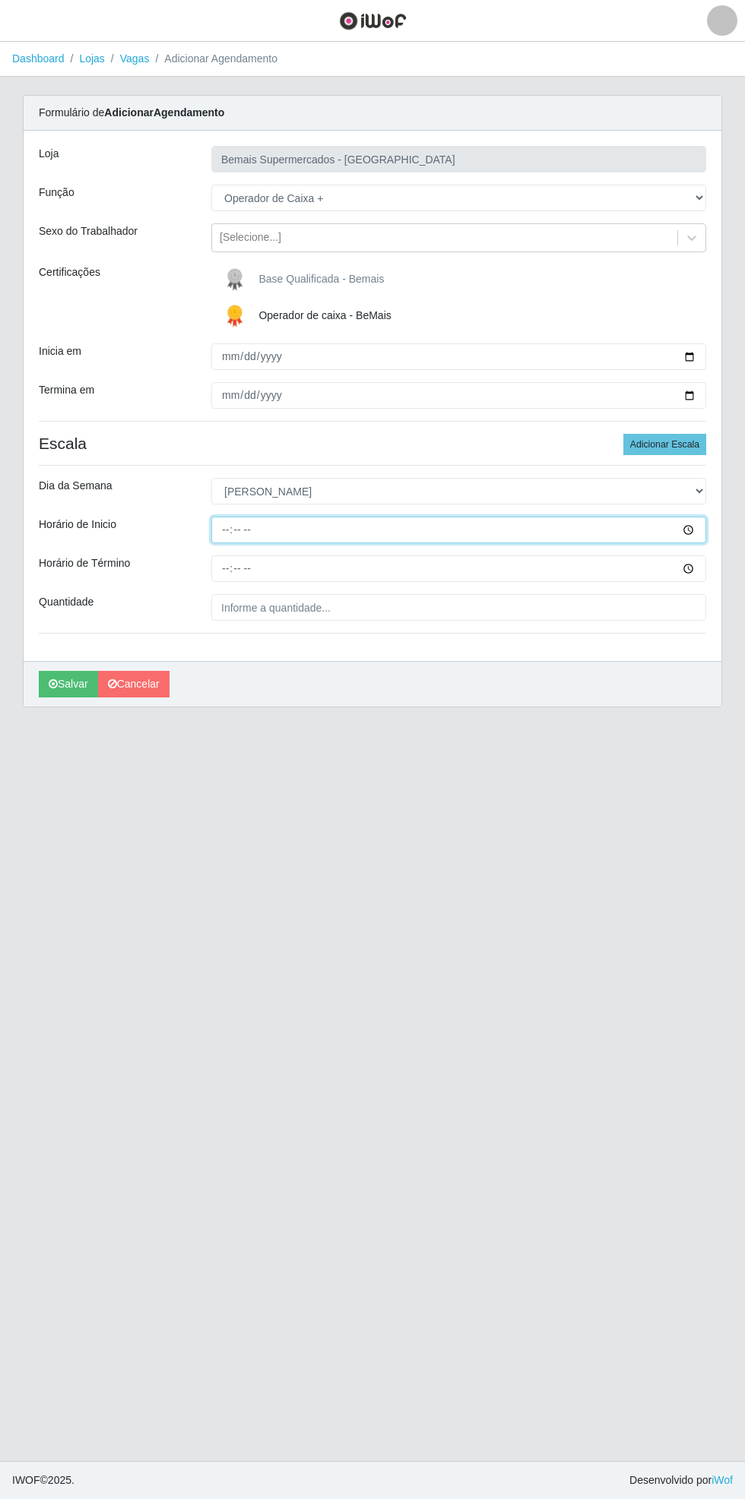
click at [696, 527] on input "Horário de Inicio" at bounding box center [458, 530] width 495 height 27
type input "09:00"
click at [704, 576] on input "Horário de Término" at bounding box center [458, 568] width 495 height 27
type input "10:25"
click at [698, 529] on input "09:00" at bounding box center [458, 530] width 495 height 27
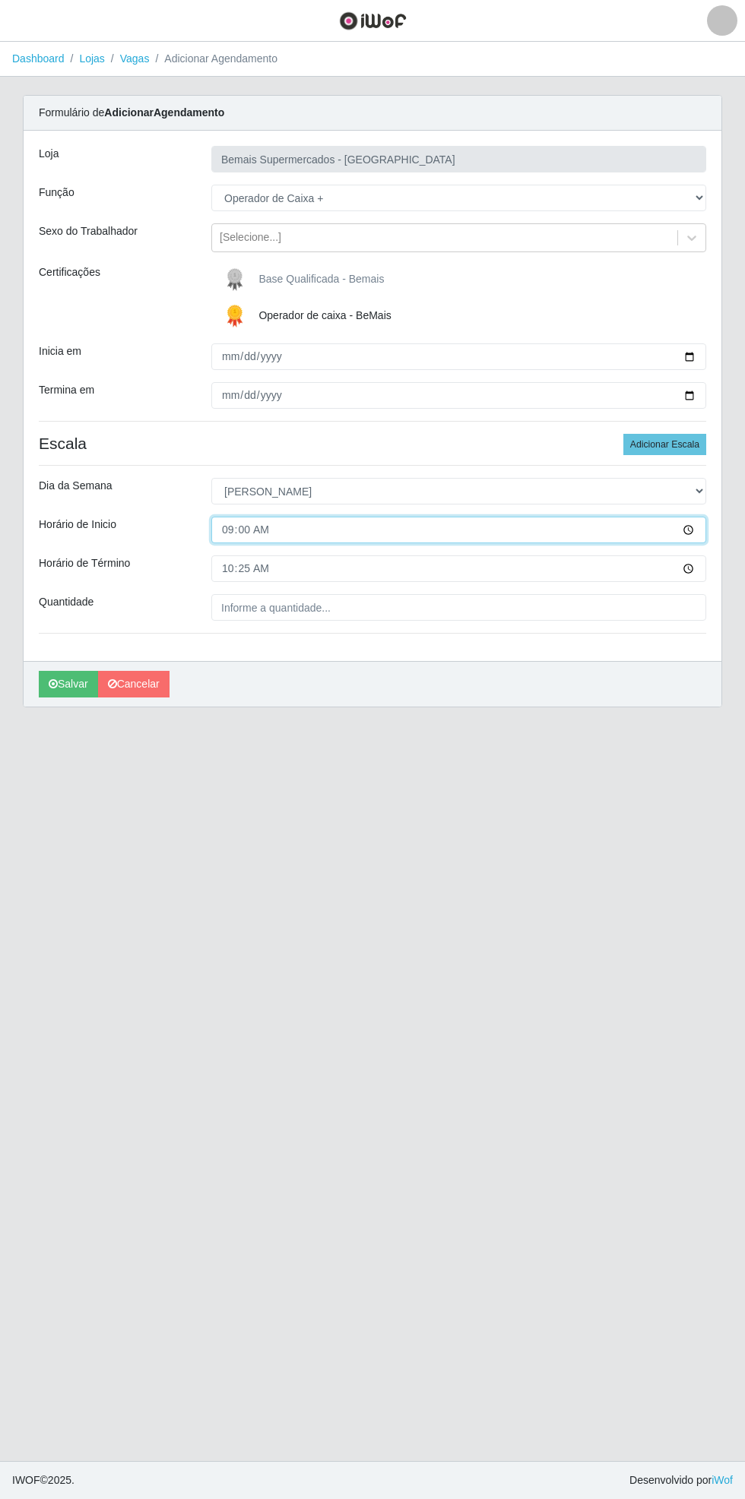
type input "08:00"
click at [698, 573] on input "10:25" at bounding box center [458, 568] width 495 height 27
type input "14:00"
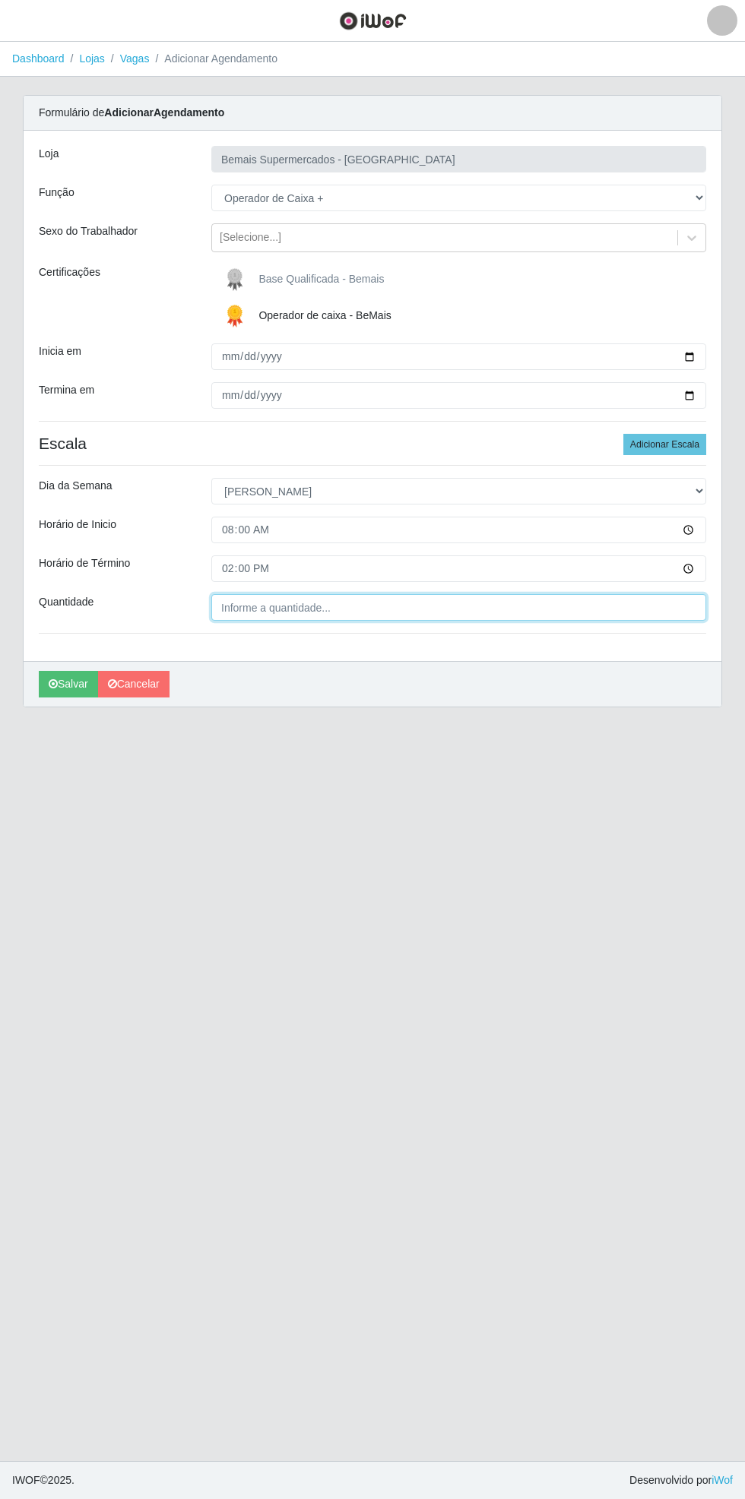
click at [362, 609] on input "Quantidade" at bounding box center [458, 607] width 495 height 27
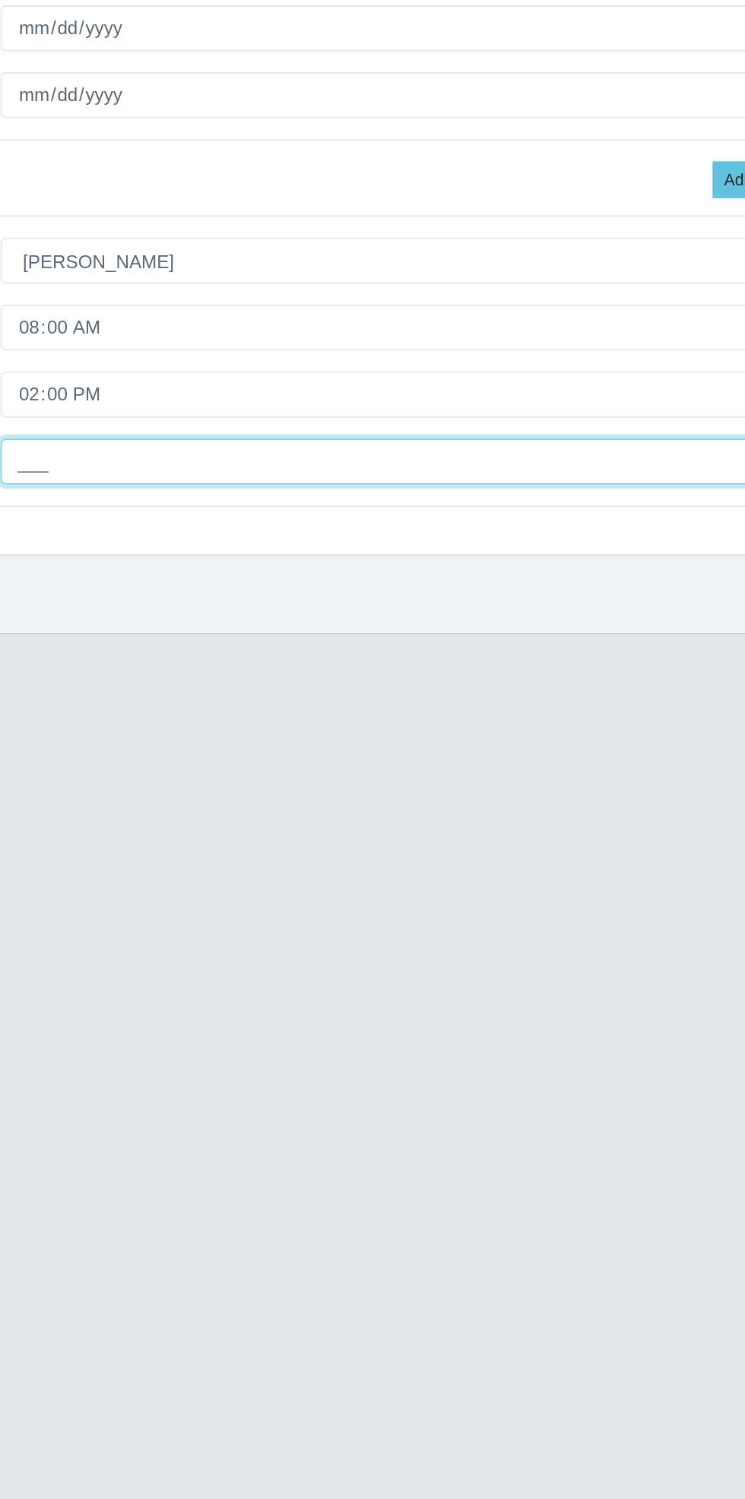
type input "1__"
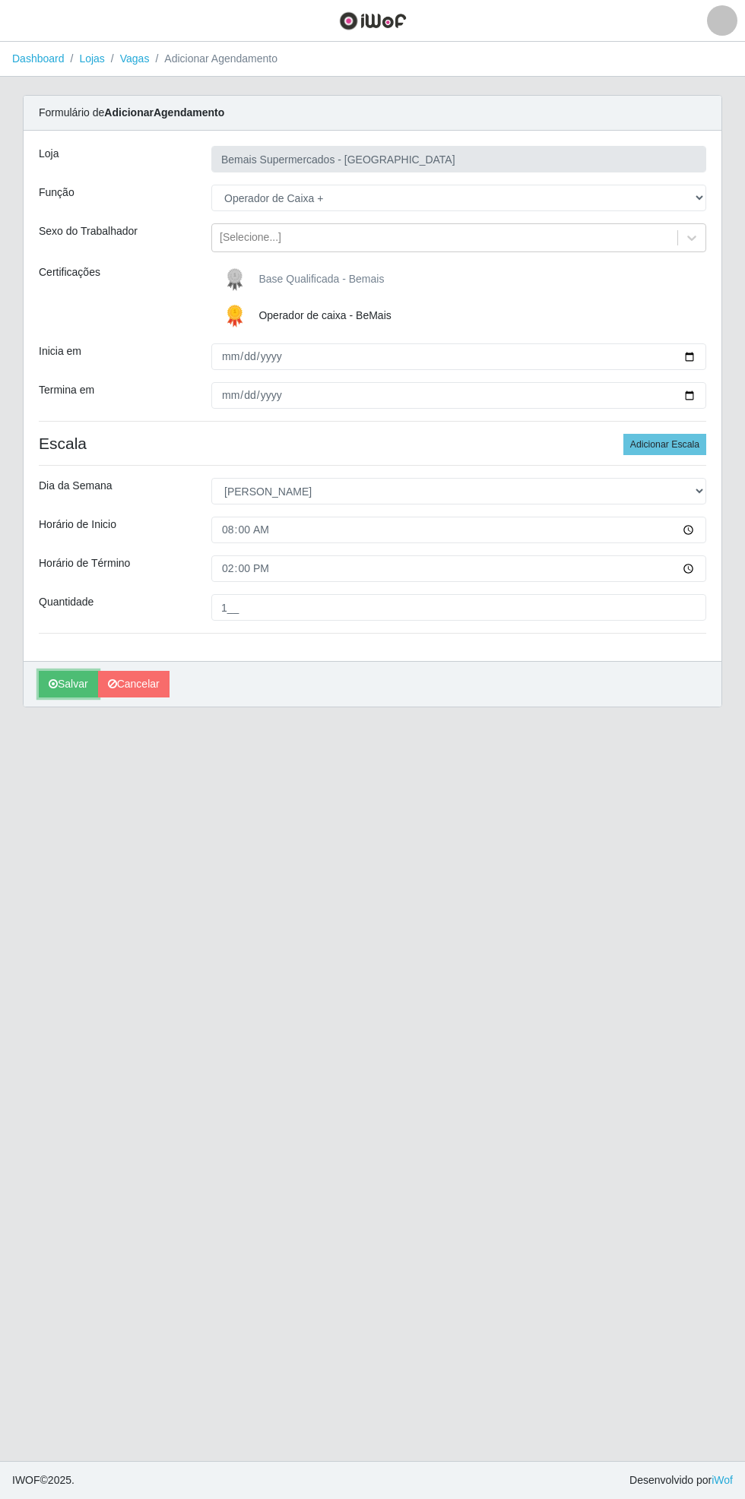
click at [63, 694] on button "Salvar" at bounding box center [68, 684] width 59 height 27
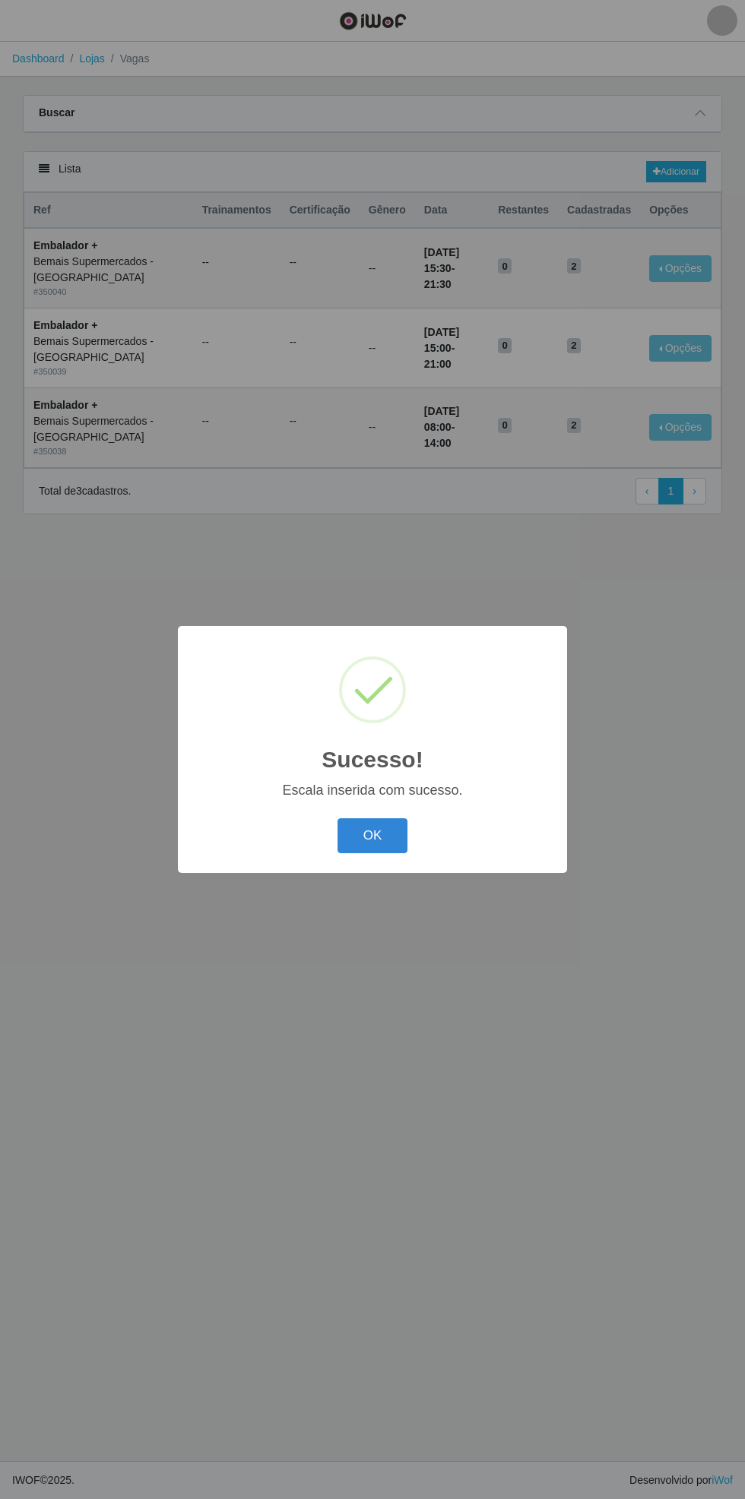
click at [372, 836] on button "OK" at bounding box center [372, 836] width 71 height 36
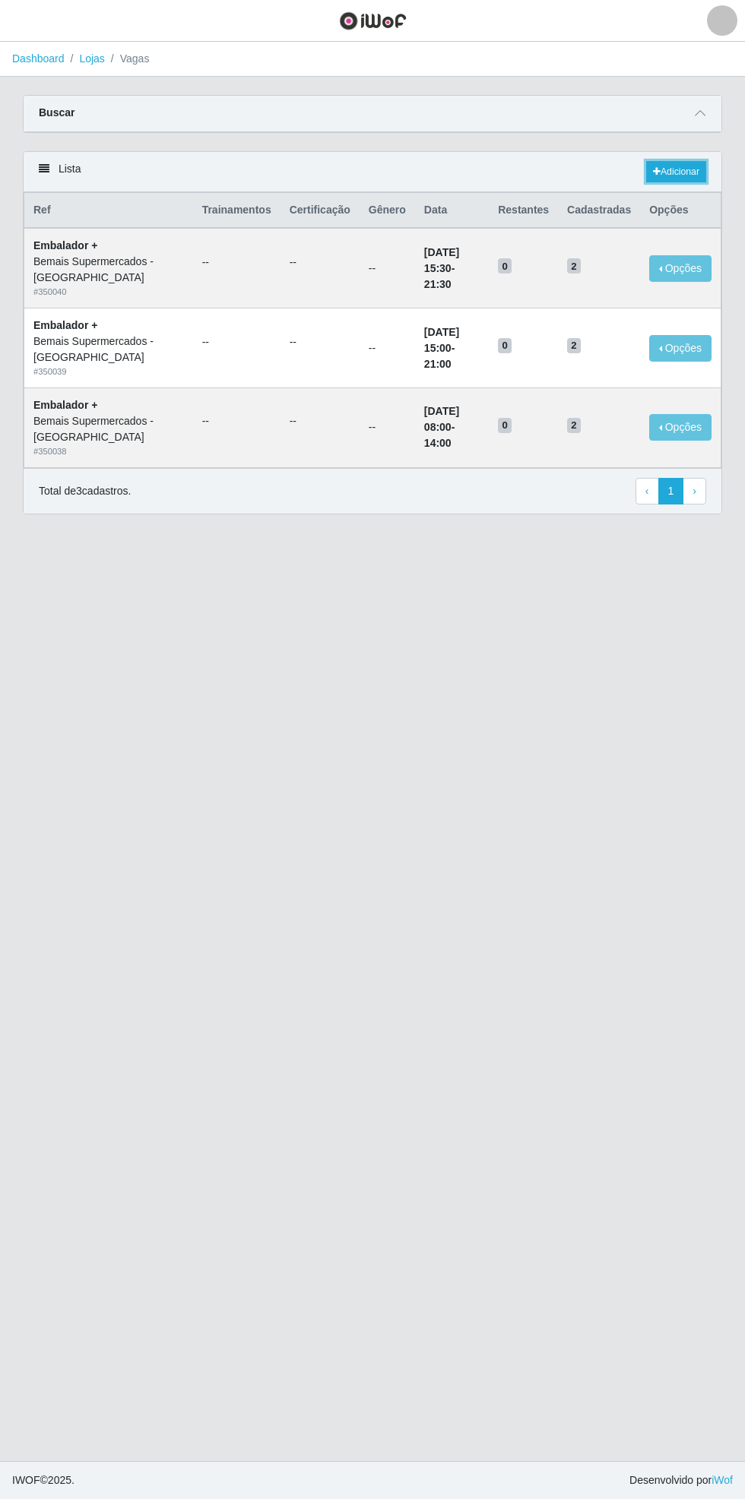
click at [684, 170] on link "Adicionar" at bounding box center [676, 171] width 60 height 21
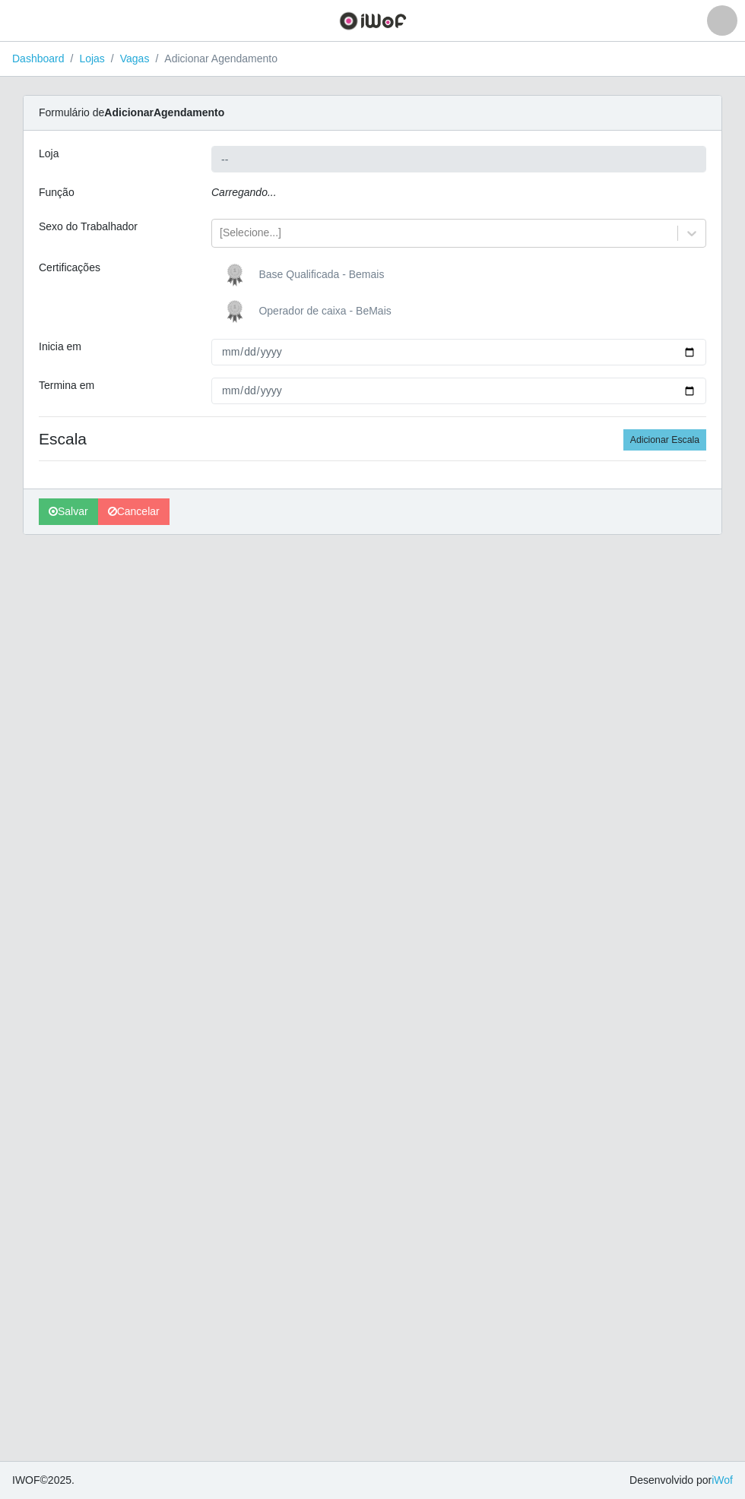
type input "Bemais Supermercados - [GEOGRAPHIC_DATA]"
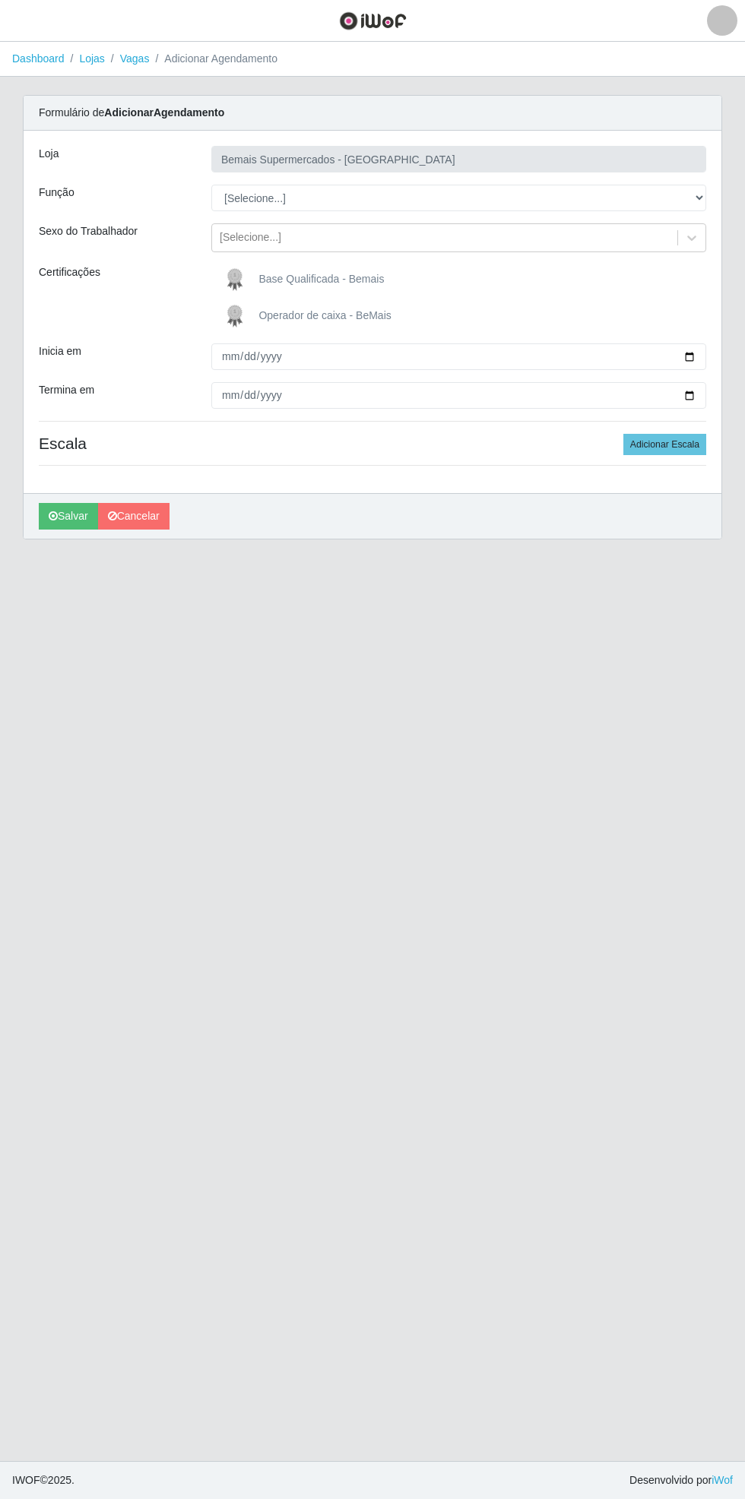
click at [725, 179] on div "Carregando... Formulário de Adicionar Agendamento Loja Bemais Supermercados - C…" at bounding box center [372, 326] width 722 height 463
click at [704, 198] on select "[Selecione...] ASG ASG + ASG ++ Auxiliar de Estacionamento Auxiliar de Estacion…" at bounding box center [458, 198] width 495 height 27
select select "104"
click at [211, 185] on select "[Selecione...] ASG ASG + ASG ++ Auxiliar de Estacionamento Auxiliar de Estacion…" at bounding box center [458, 198] width 495 height 27
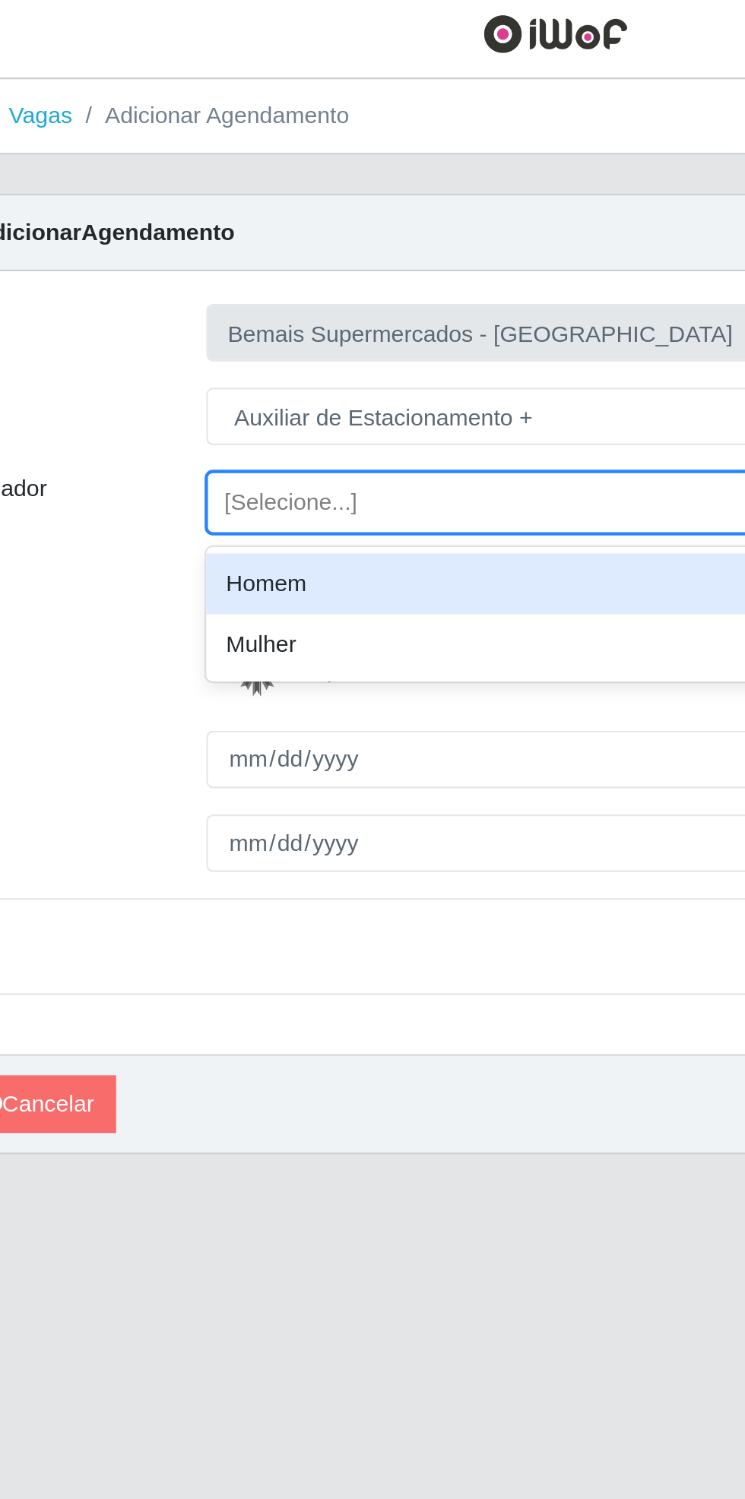
click at [395, 280] on div "Homem" at bounding box center [458, 275] width 495 height 28
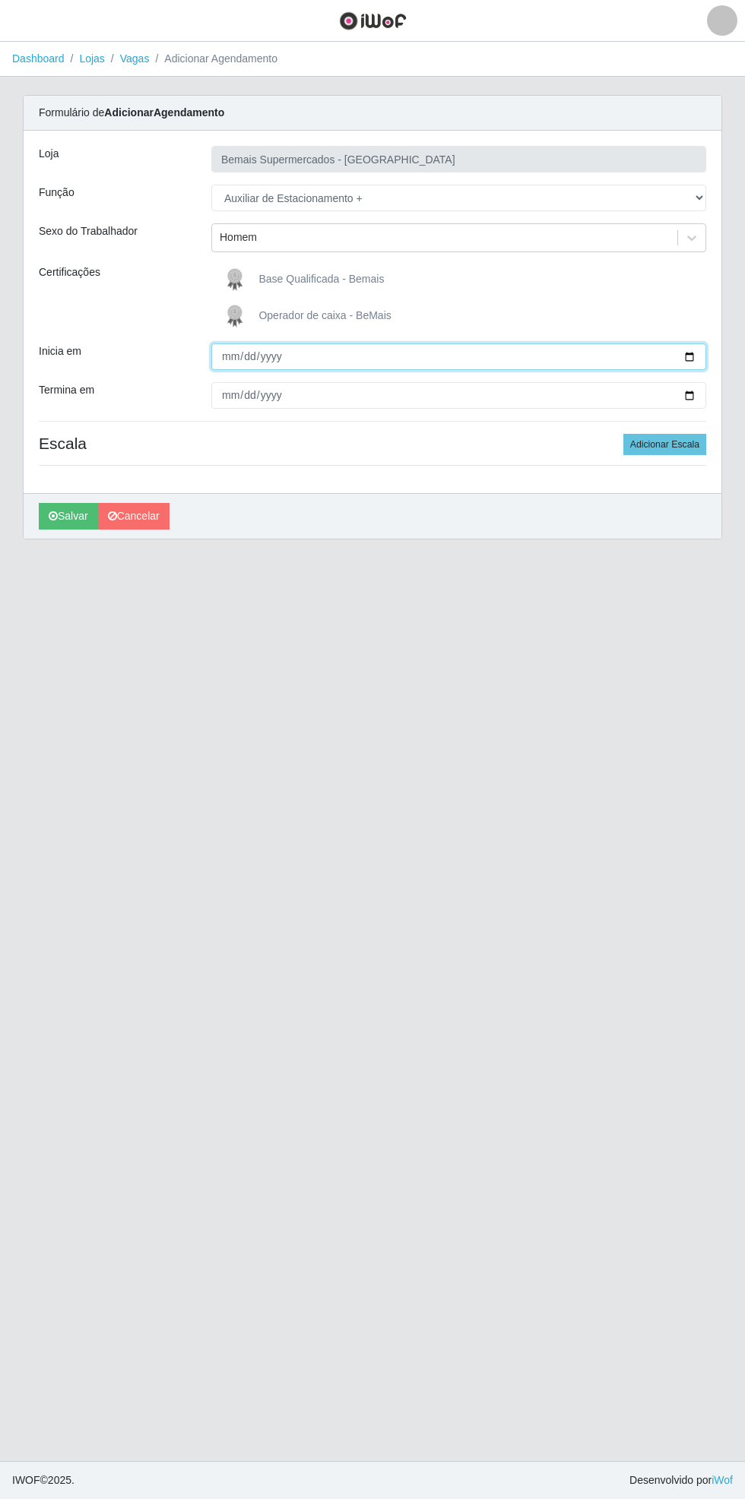
click at [704, 356] on input "Inicia em" at bounding box center [458, 356] width 495 height 27
type input "[DATE]"
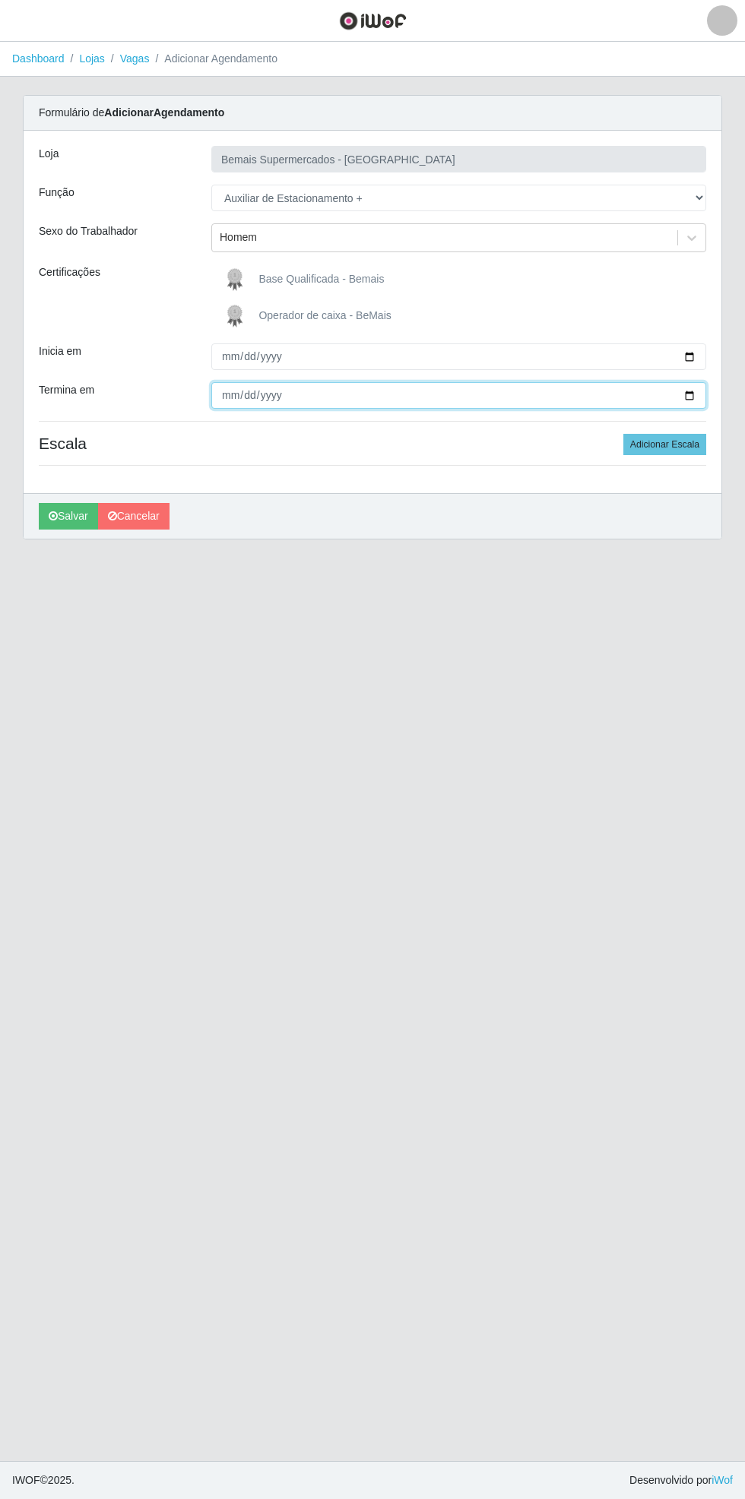
click at [698, 400] on input "Termina em" at bounding box center [458, 395] width 495 height 27
type input "[DATE]"
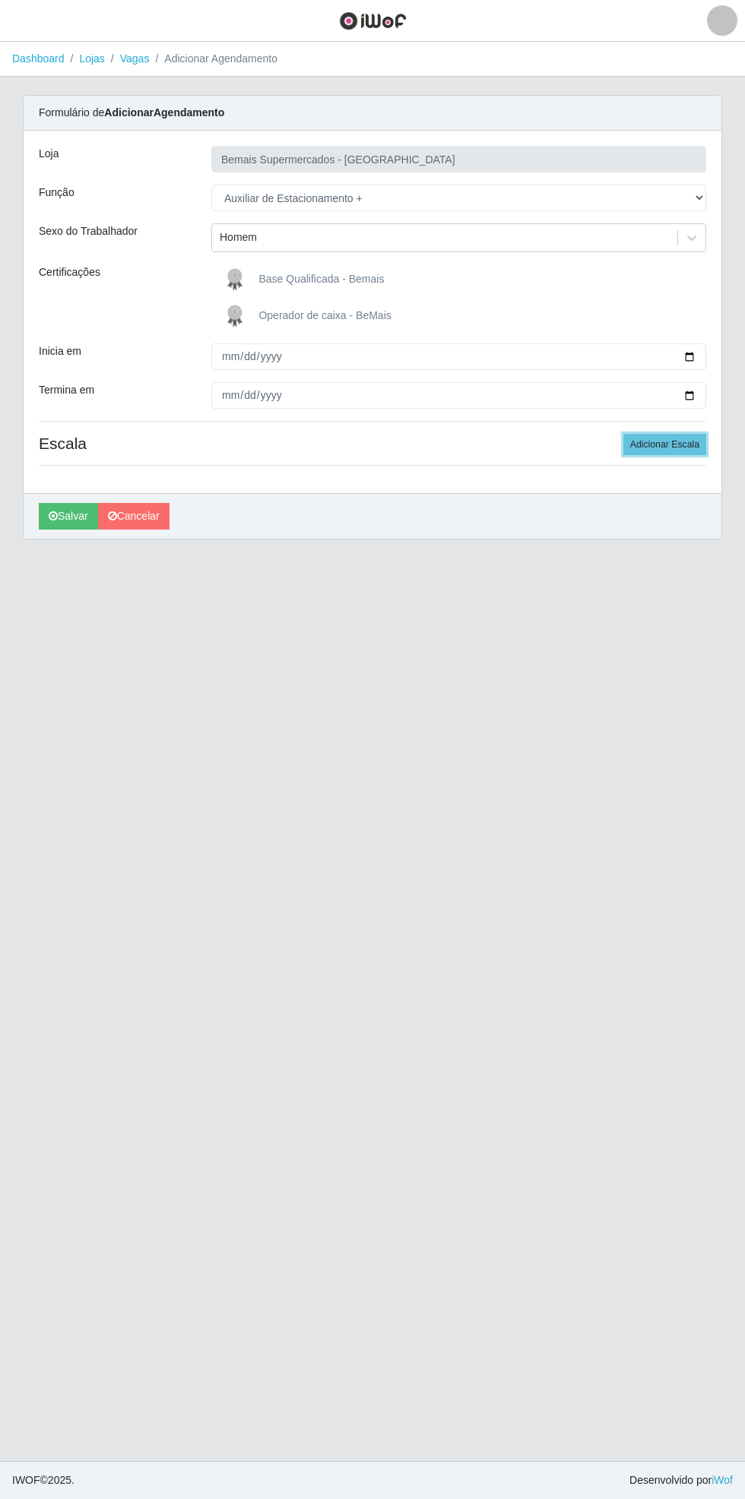
click at [675, 450] on button "Adicionar Escala" at bounding box center [664, 444] width 83 height 21
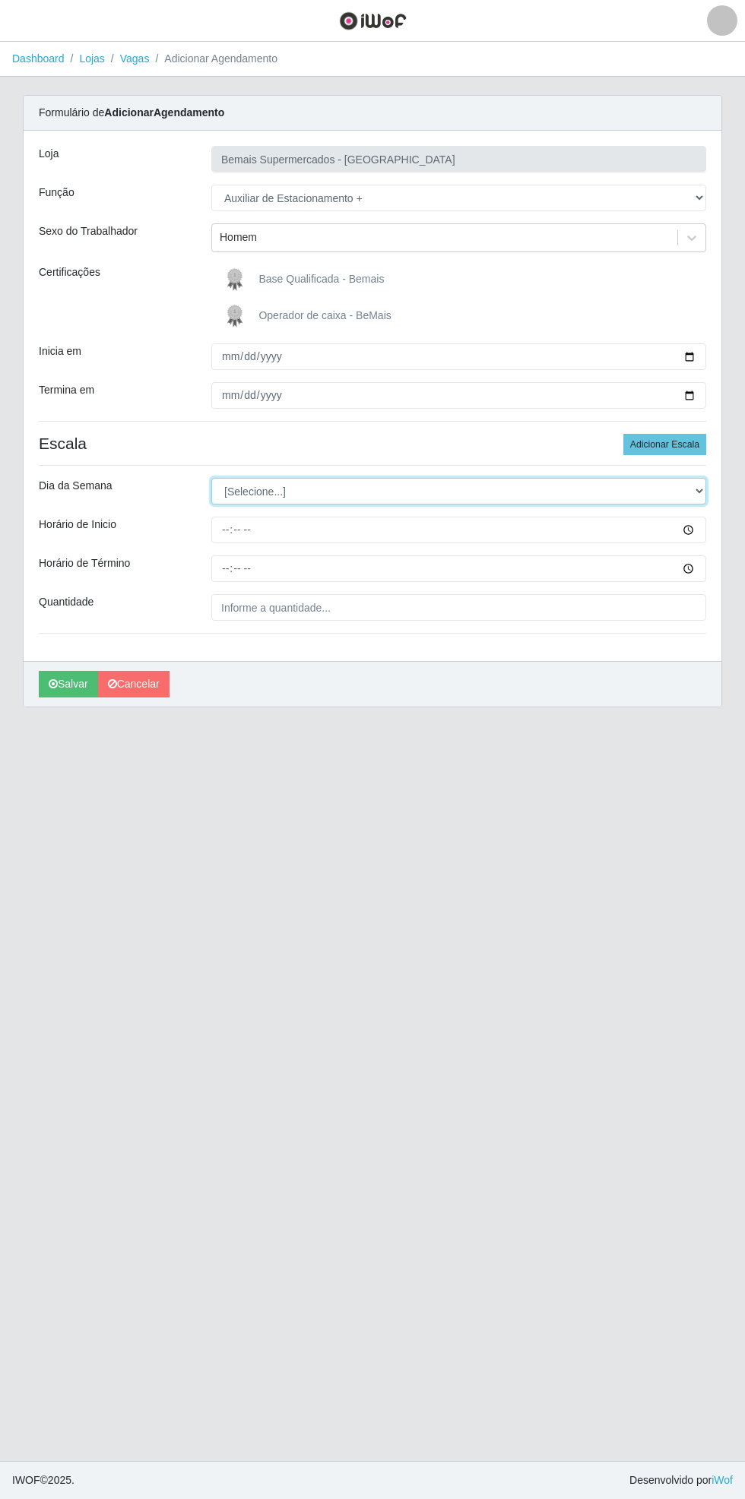
click at [700, 492] on select "[Selecione...] Segunda Terça Quarta Quinta Sexta Sábado Domingo" at bounding box center [458, 491] width 495 height 27
select select "1"
click at [211, 478] on select "[Selecione...] Segunda Terça Quarta Quinta Sexta Sábado Domingo" at bounding box center [458, 491] width 495 height 27
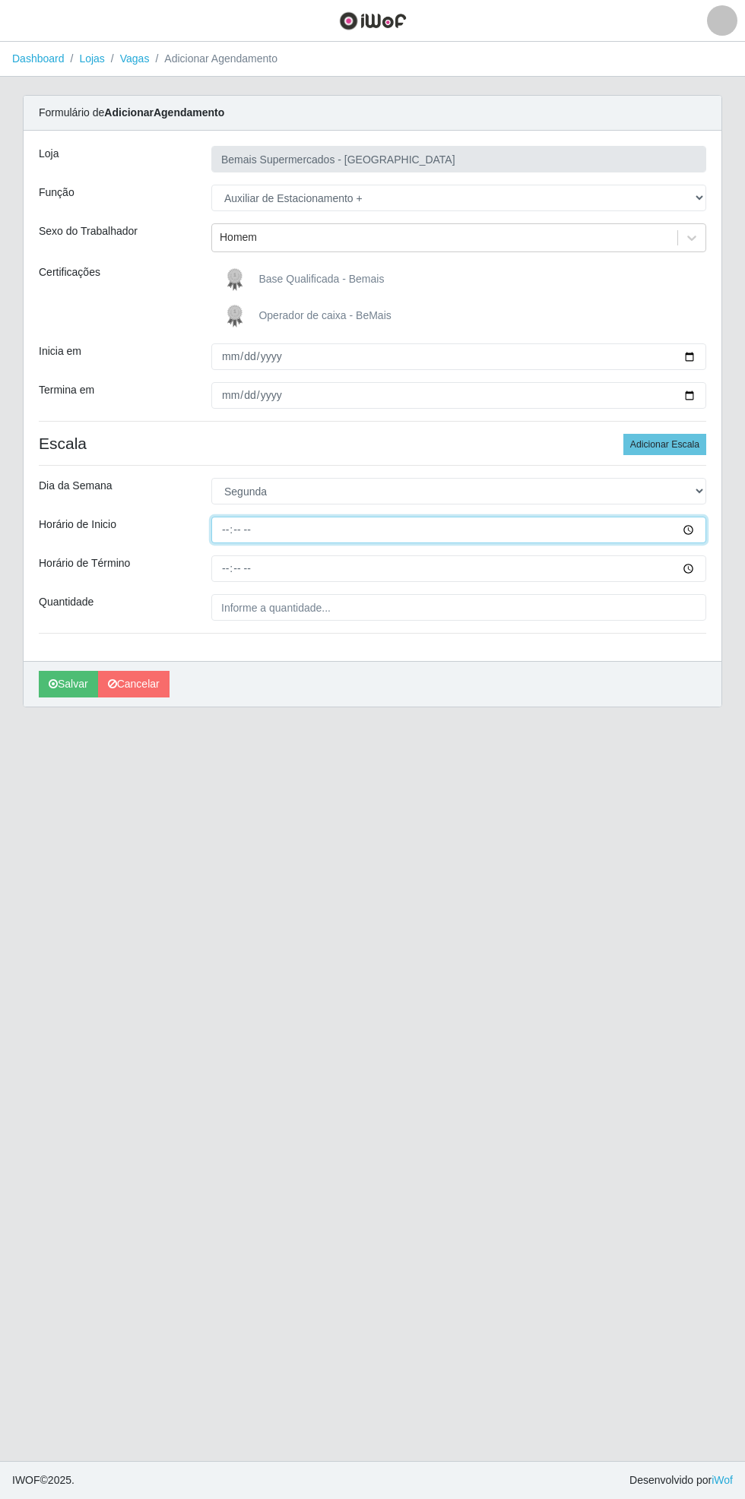
click at [702, 530] on input "Horário de Inicio" at bounding box center [458, 530] width 495 height 27
type input "15:30"
click at [698, 571] on input "Horário de Término" at bounding box center [458, 568] width 495 height 27
type input "21:30"
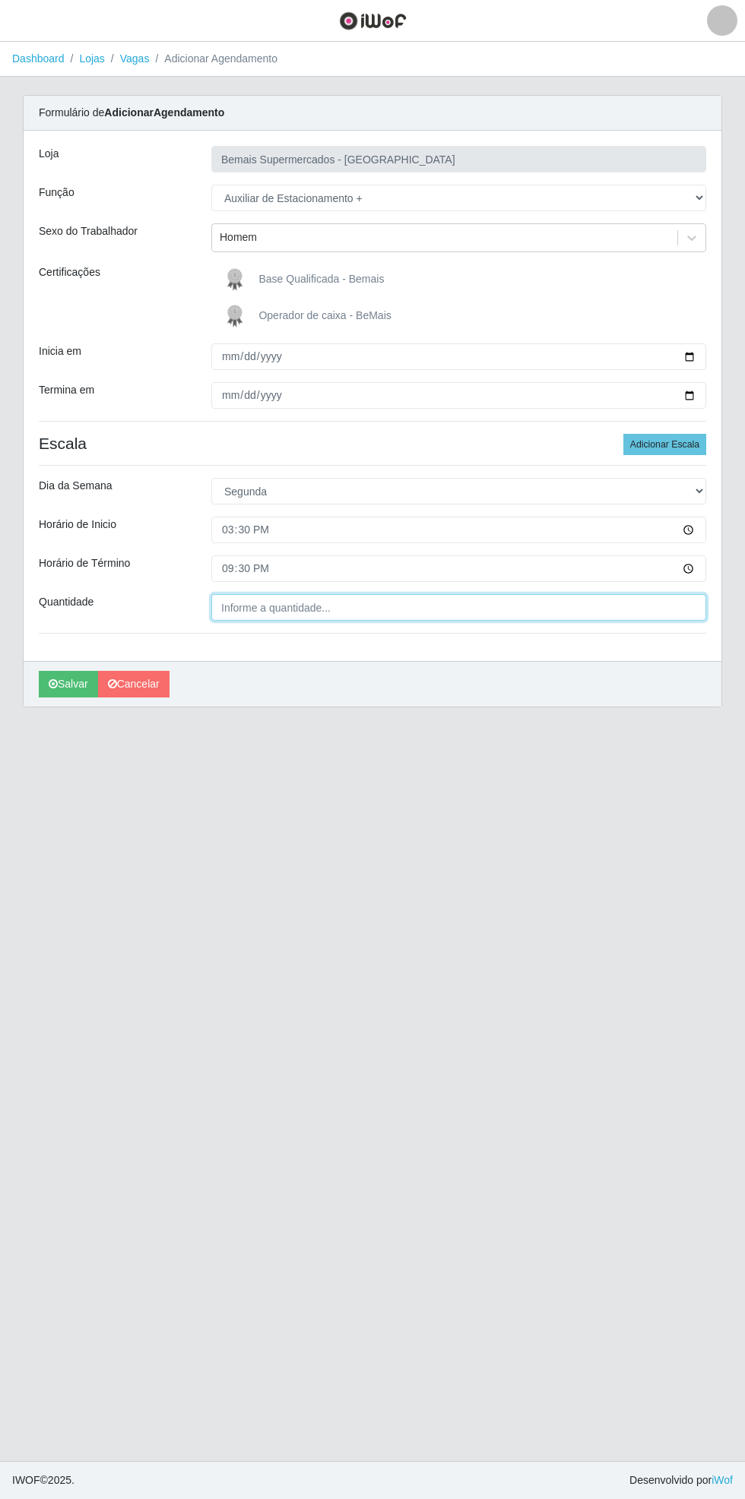
click at [305, 608] on input "Quantidade" at bounding box center [458, 607] width 495 height 27
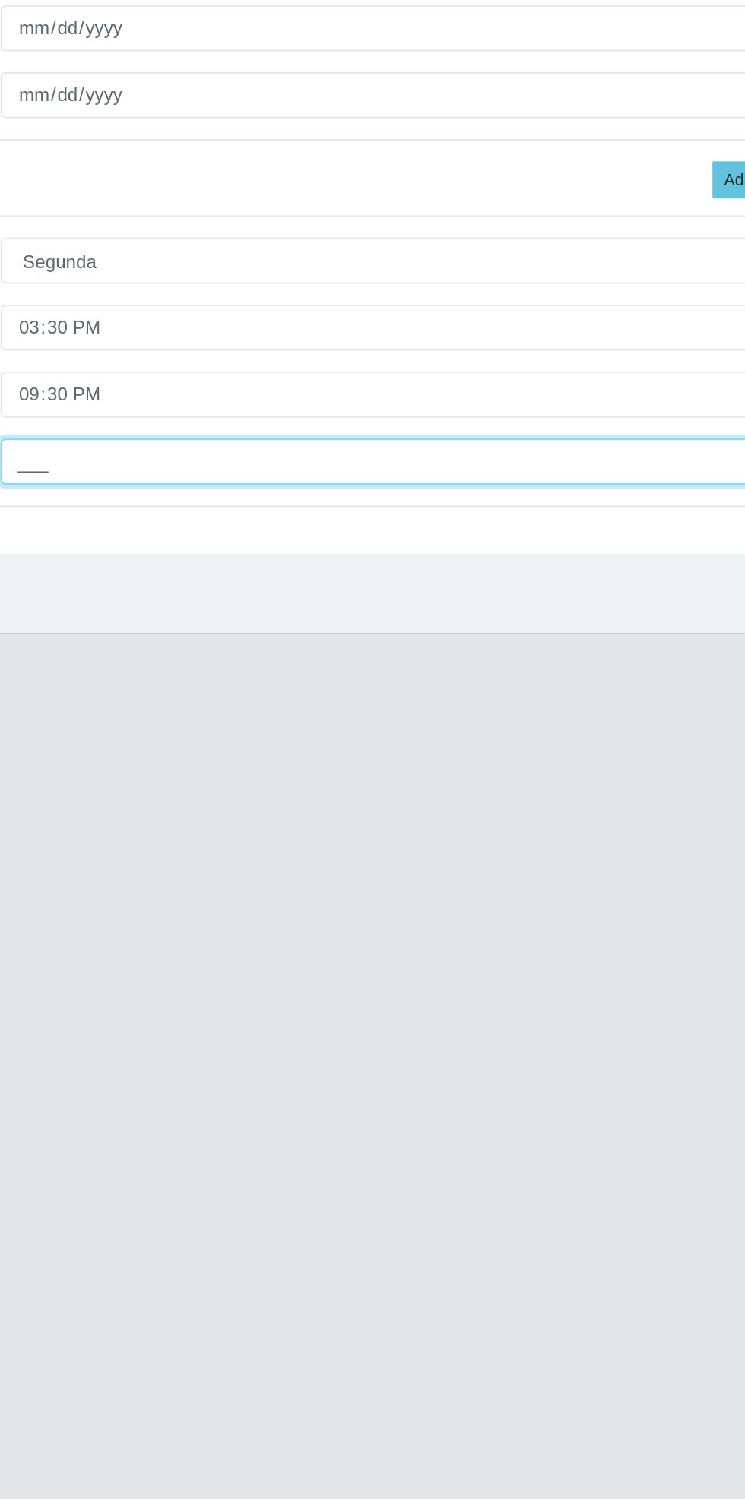
type input "1__"
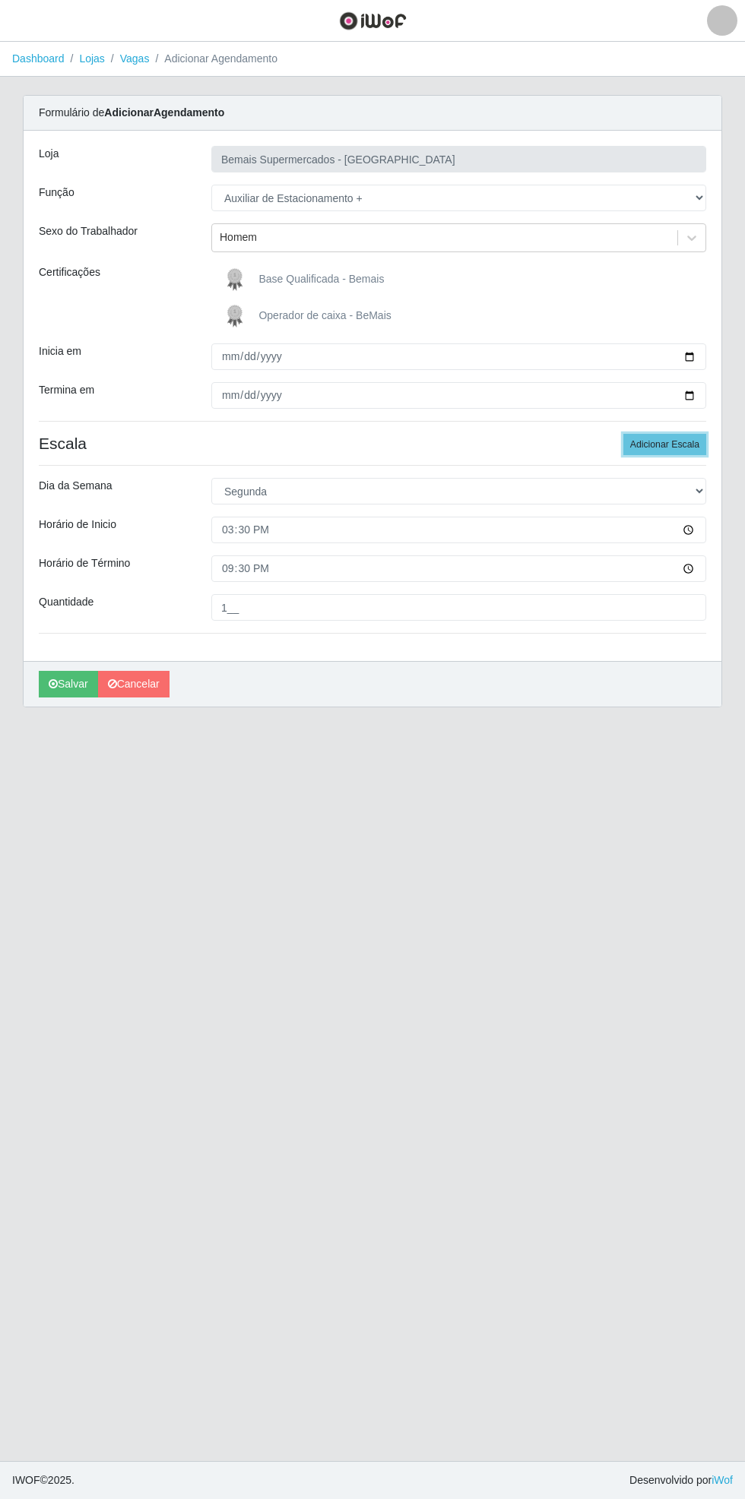
click at [667, 448] on button "Adicionar Escala" at bounding box center [664, 444] width 83 height 21
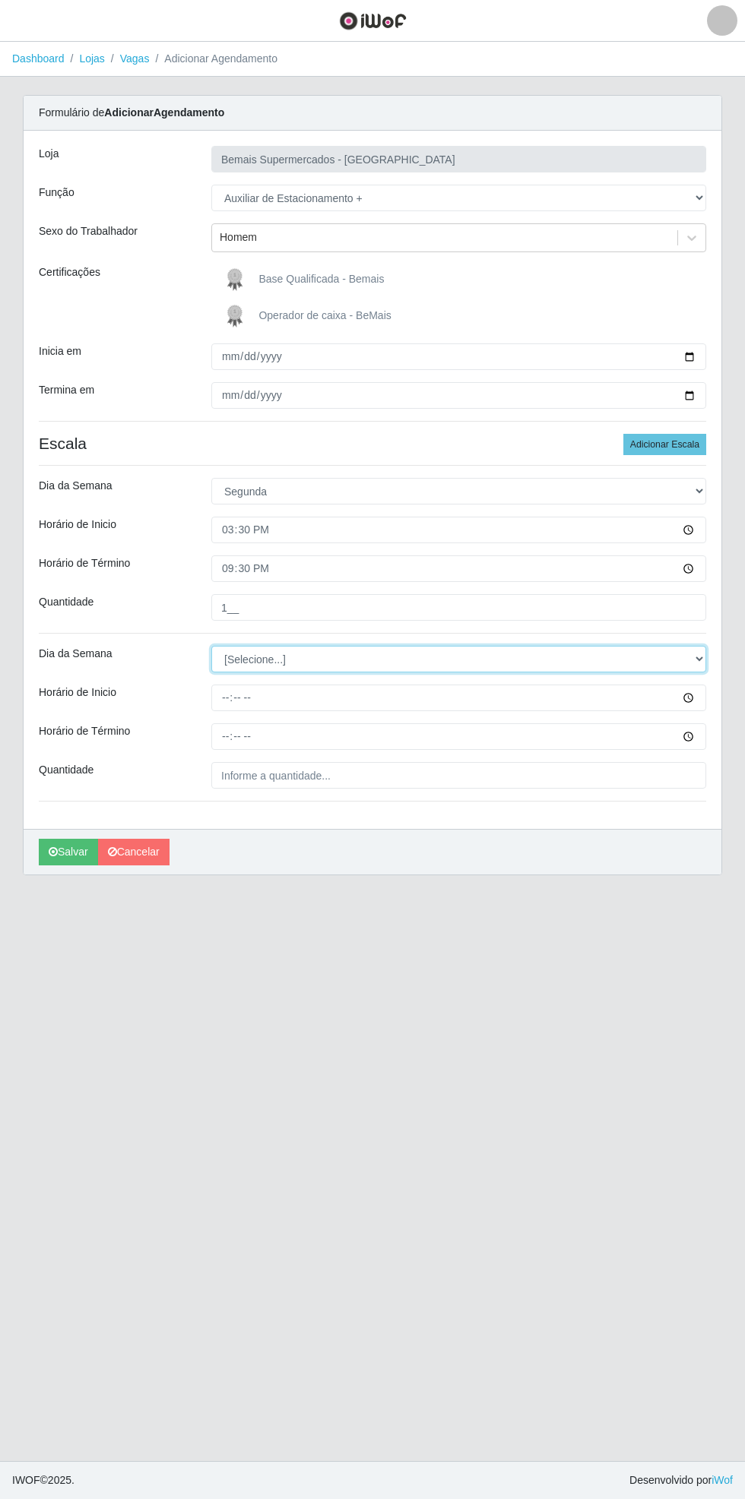
click at [694, 671] on select "[Selecione...] Segunda Terça Quarta Quinta Sexta Sábado Domingo" at bounding box center [458, 659] width 495 height 27
select select "2"
click at [211, 646] on select "[Selecione...] Segunda Terça Quarta Quinta Sexta Sábado Domingo" at bounding box center [458, 659] width 495 height 27
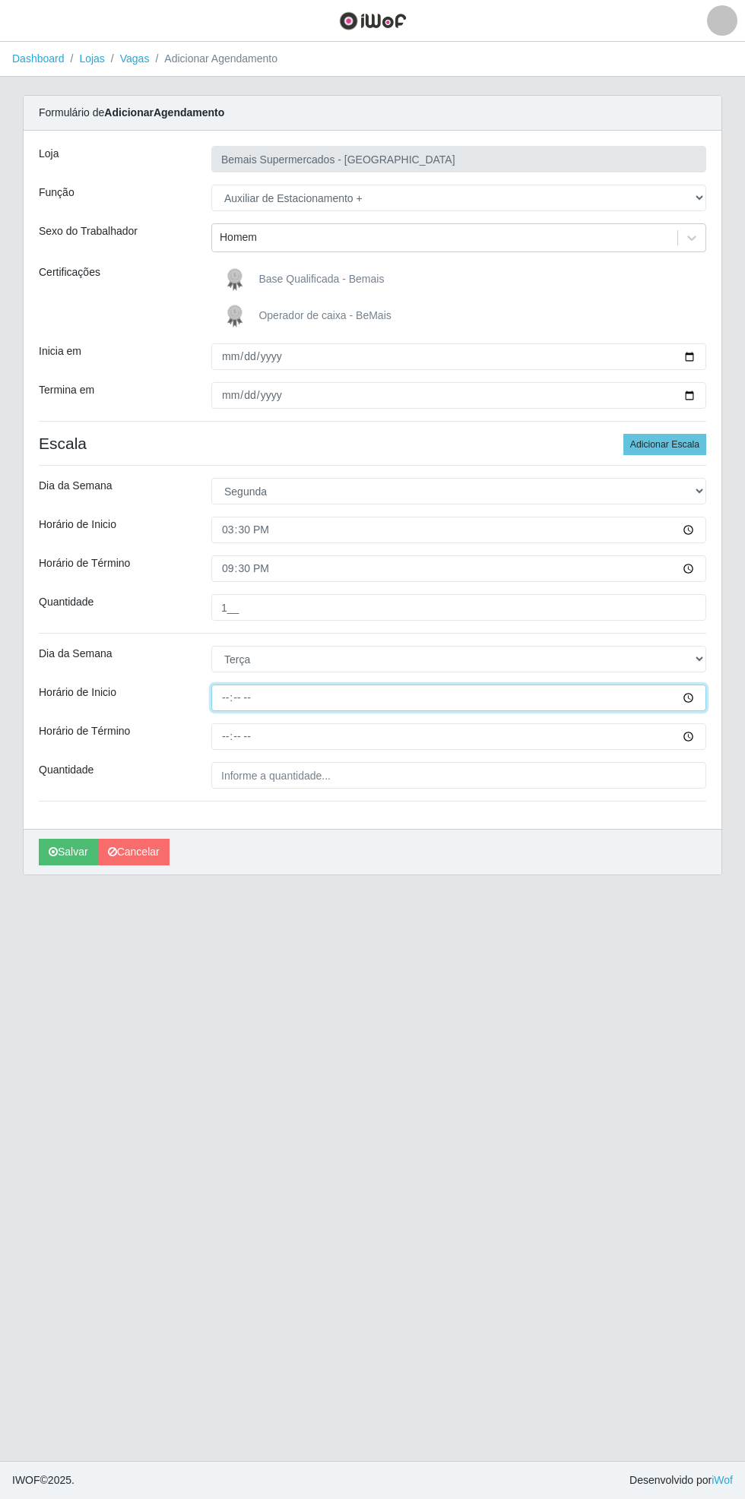
click at [701, 705] on input "Horário de Inicio" at bounding box center [458, 698] width 495 height 27
type input "15:30"
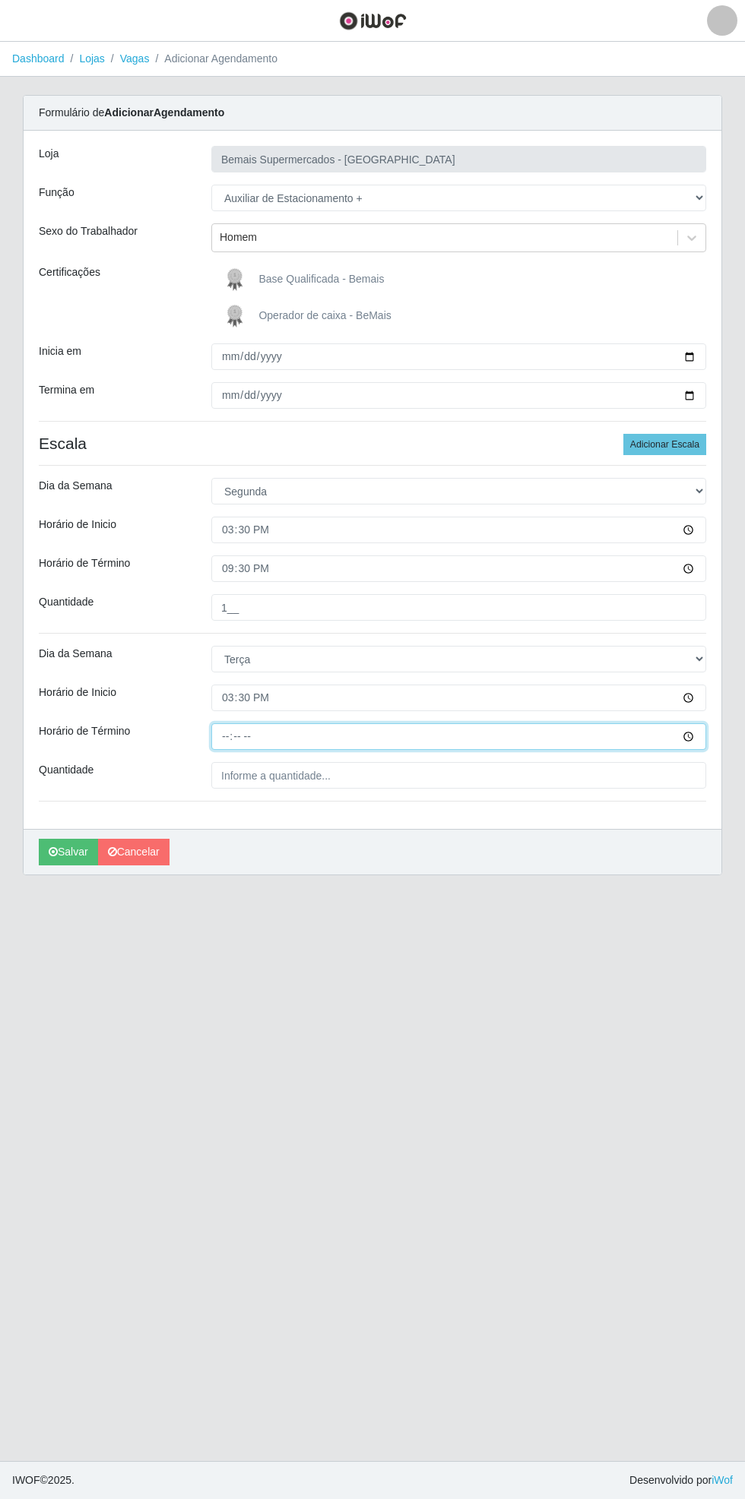
click at [689, 743] on input "Horário de Término" at bounding box center [458, 736] width 495 height 27
type input "21:30"
click at [287, 777] on input "Quantidade" at bounding box center [458, 775] width 495 height 27
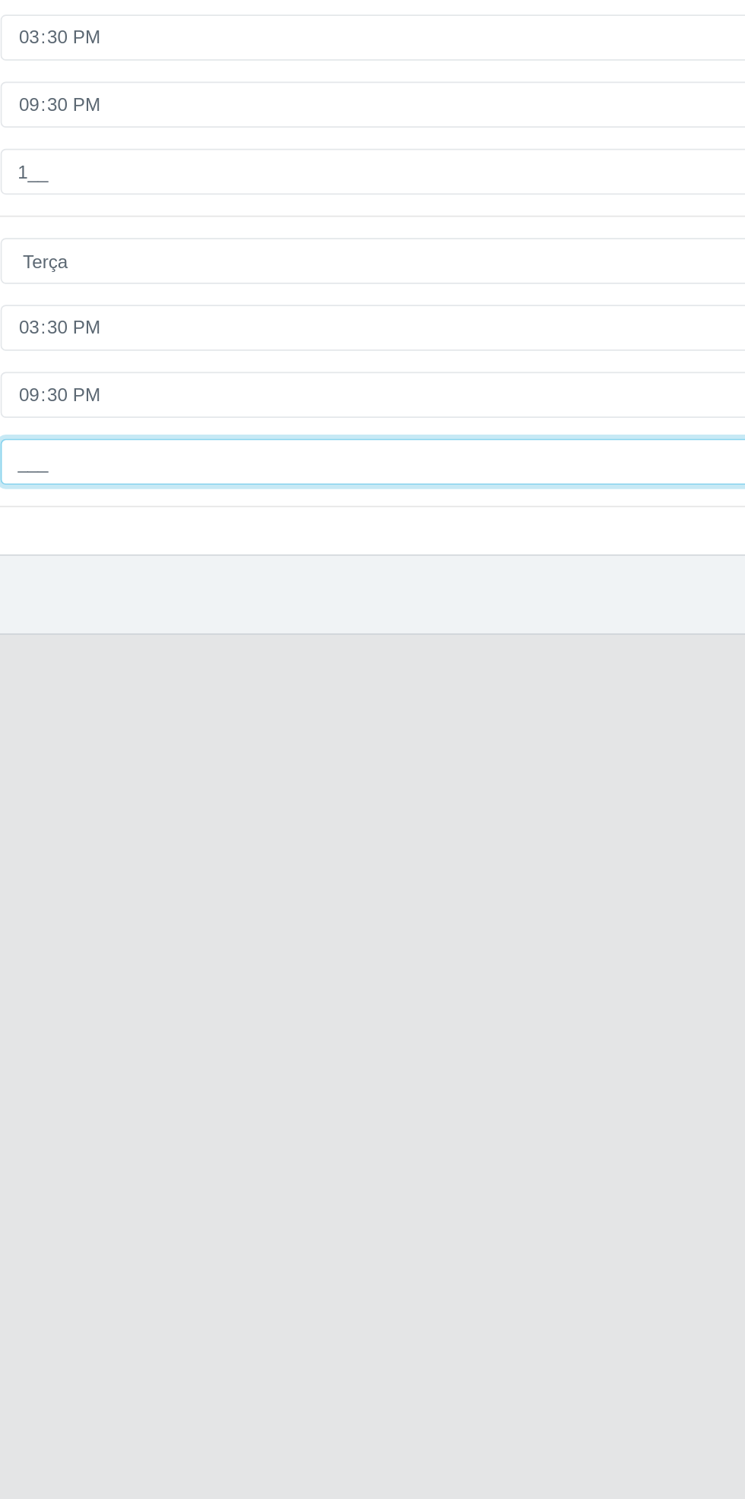
type input "1__"
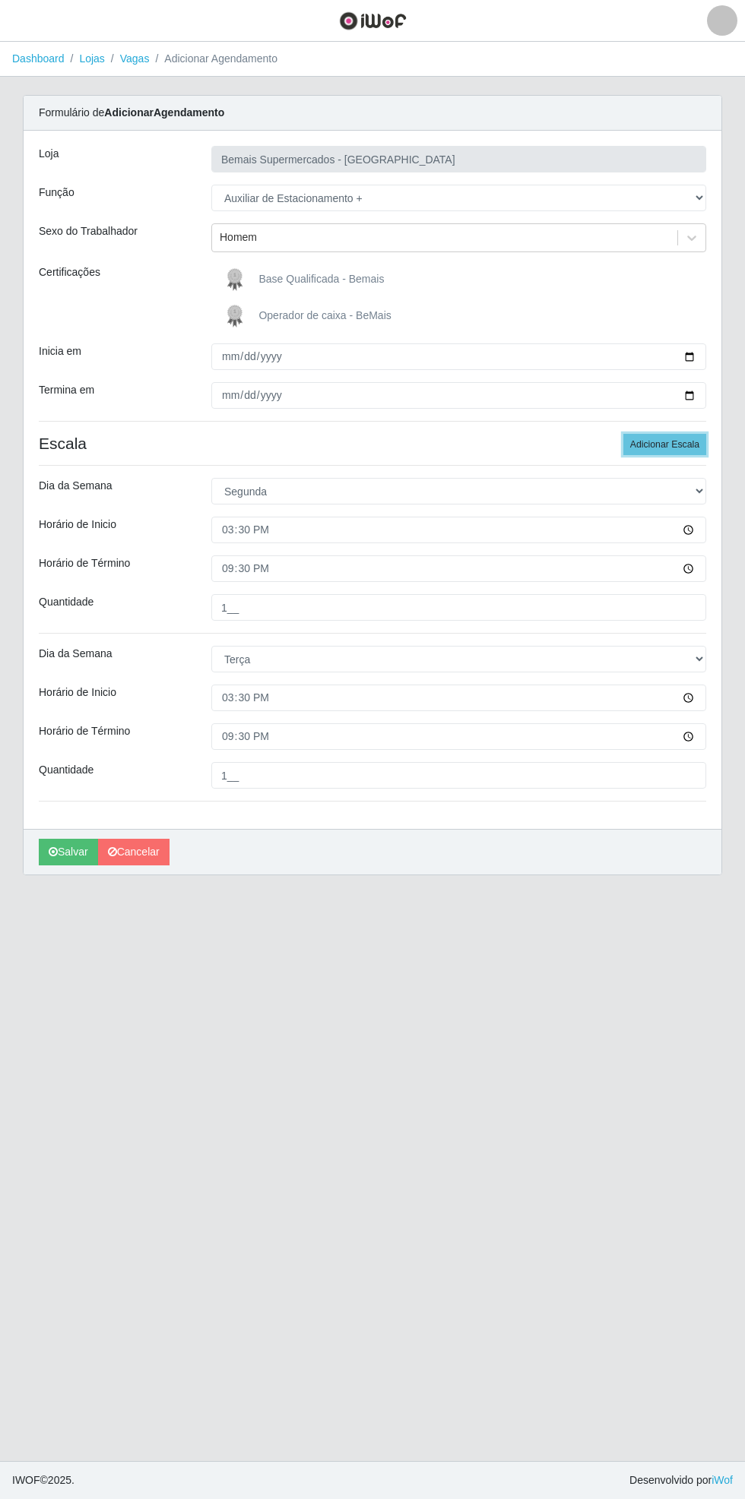
click at [675, 442] on button "Adicionar Escala" at bounding box center [664, 444] width 83 height 21
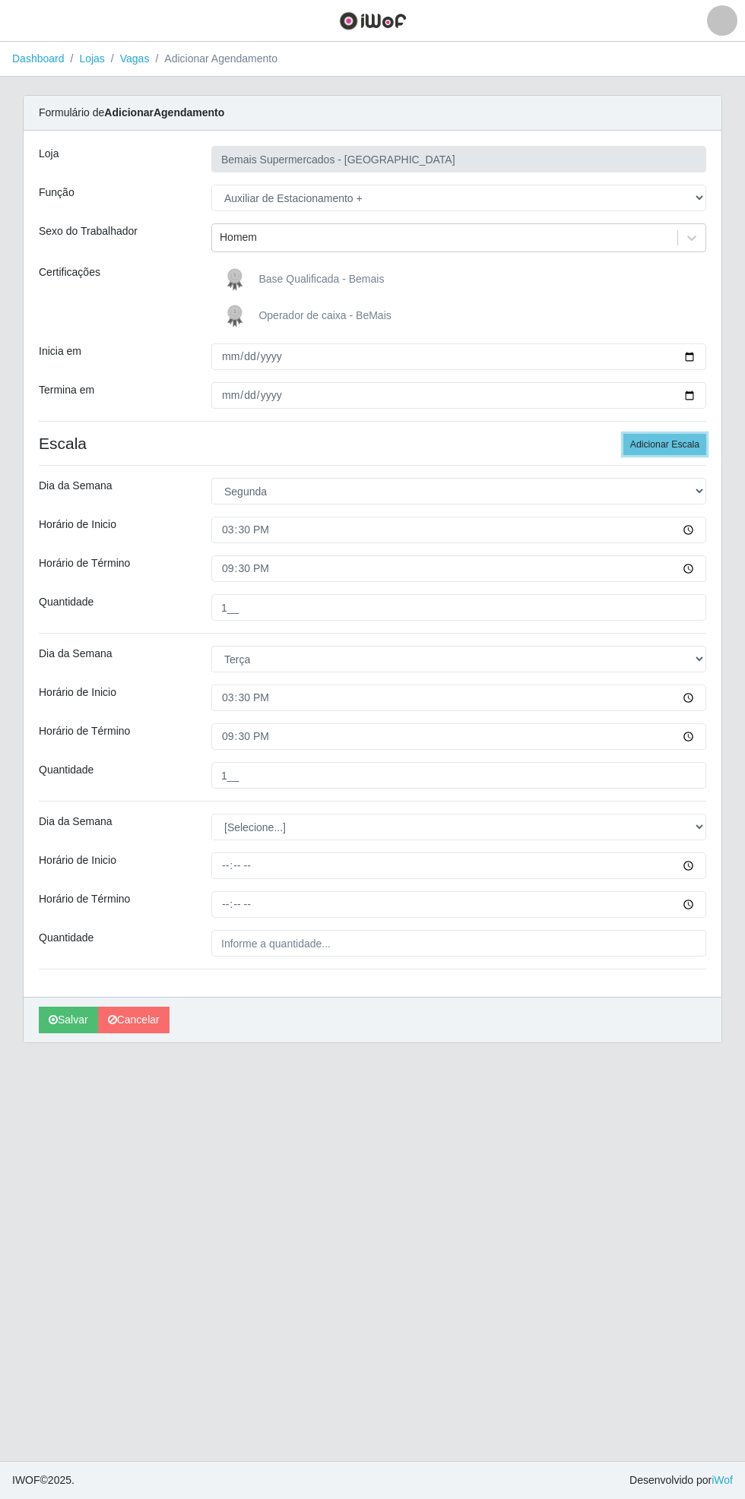
click at [682, 440] on button "Adicionar Escala" at bounding box center [664, 444] width 83 height 21
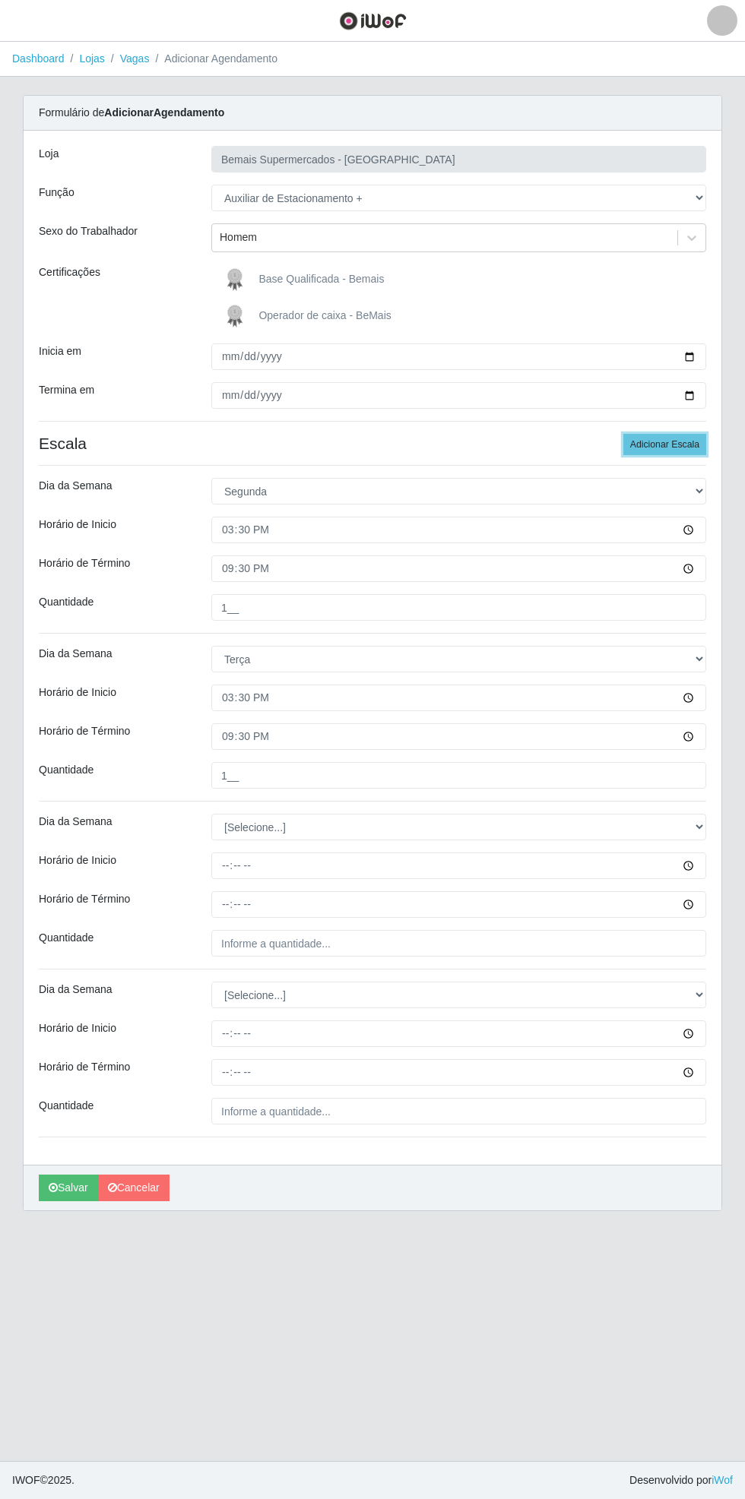
click at [681, 444] on button "Adicionar Escala" at bounding box center [664, 444] width 83 height 21
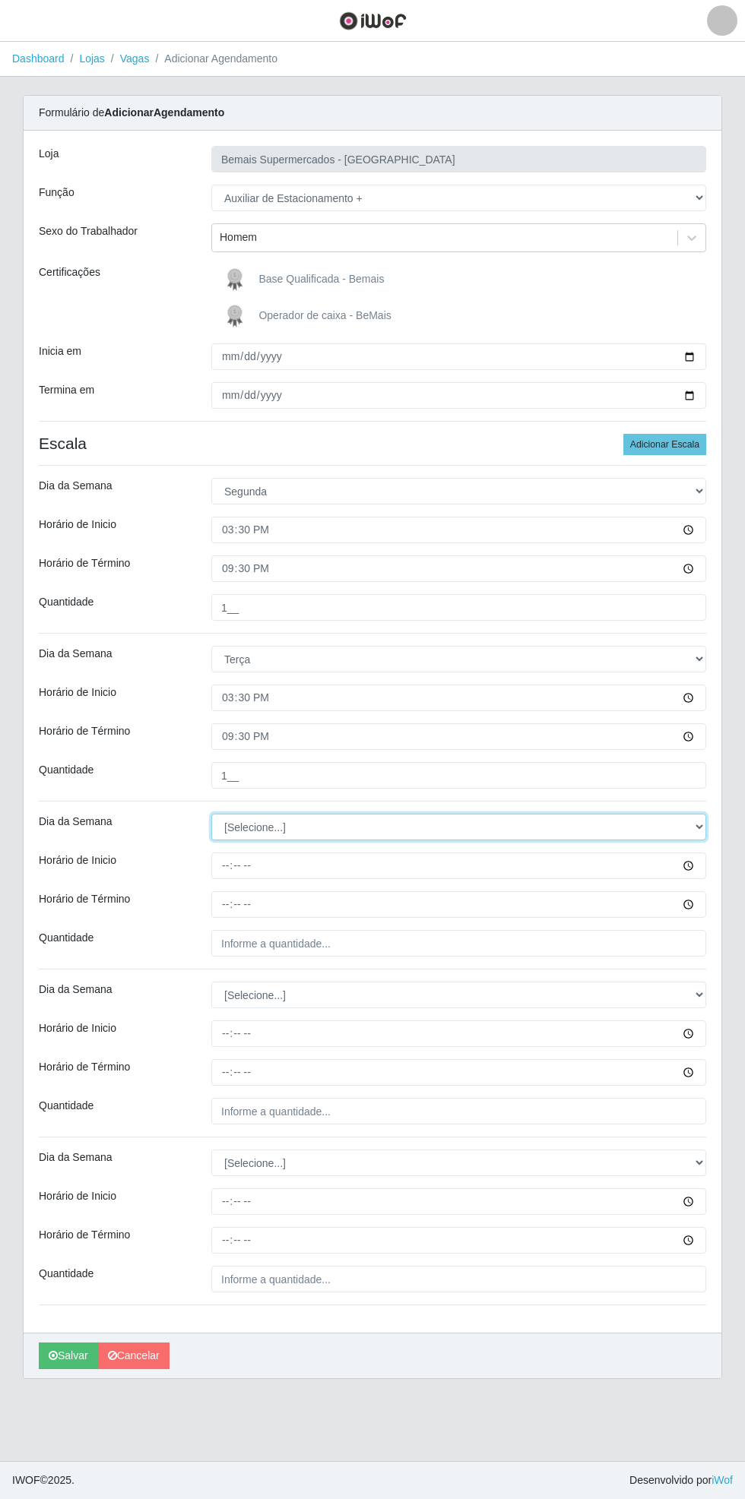
click at [698, 826] on select "[Selecione...] Segunda Terça Quarta Quinta Sexta Sábado Domingo" at bounding box center [458, 827] width 495 height 27
select select "3"
click at [211, 814] on select "[Selecione...] Segunda Terça Quarta Quinta Sexta Sábado Domingo" at bounding box center [458, 827] width 495 height 27
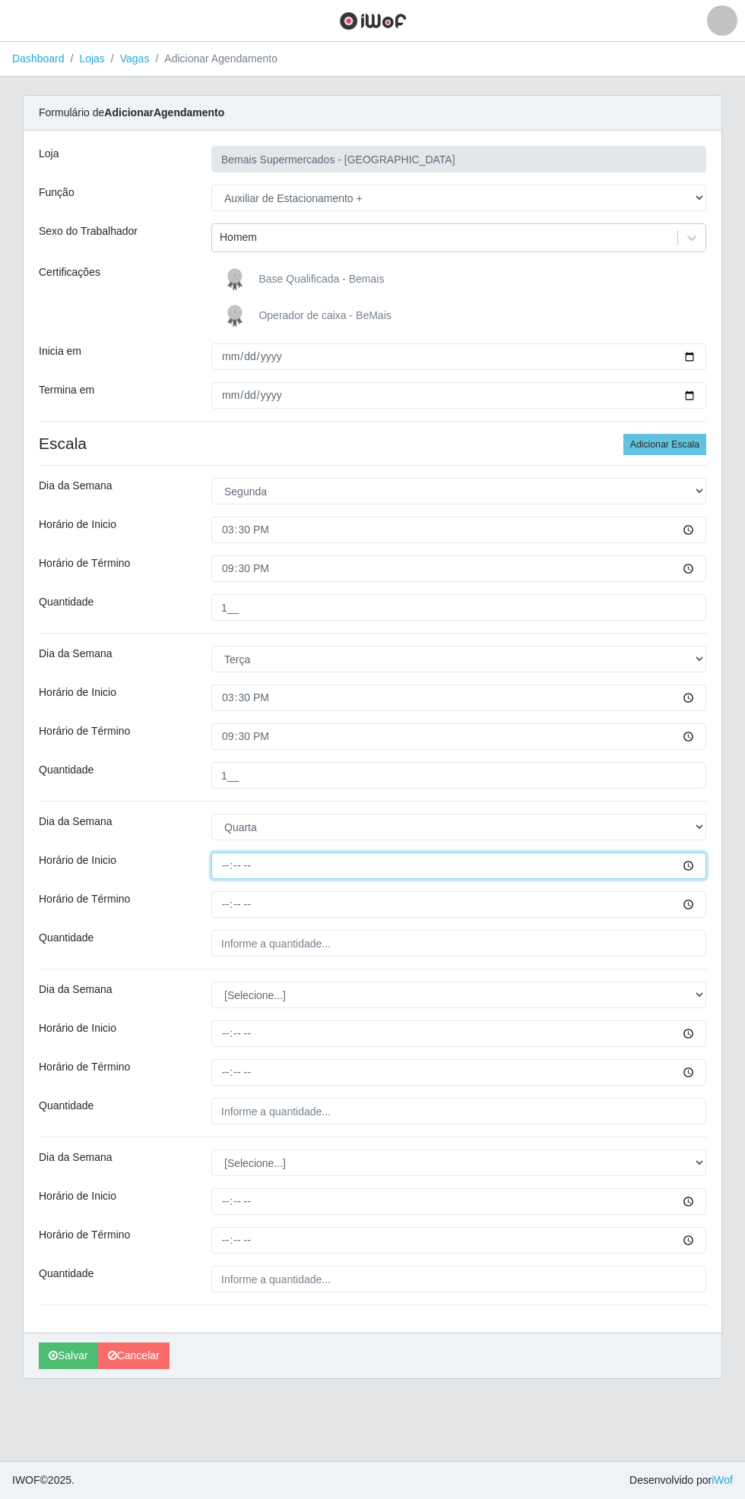
click at [698, 870] on input "Horário de Inicio" at bounding box center [458, 866] width 495 height 27
type input "15:30"
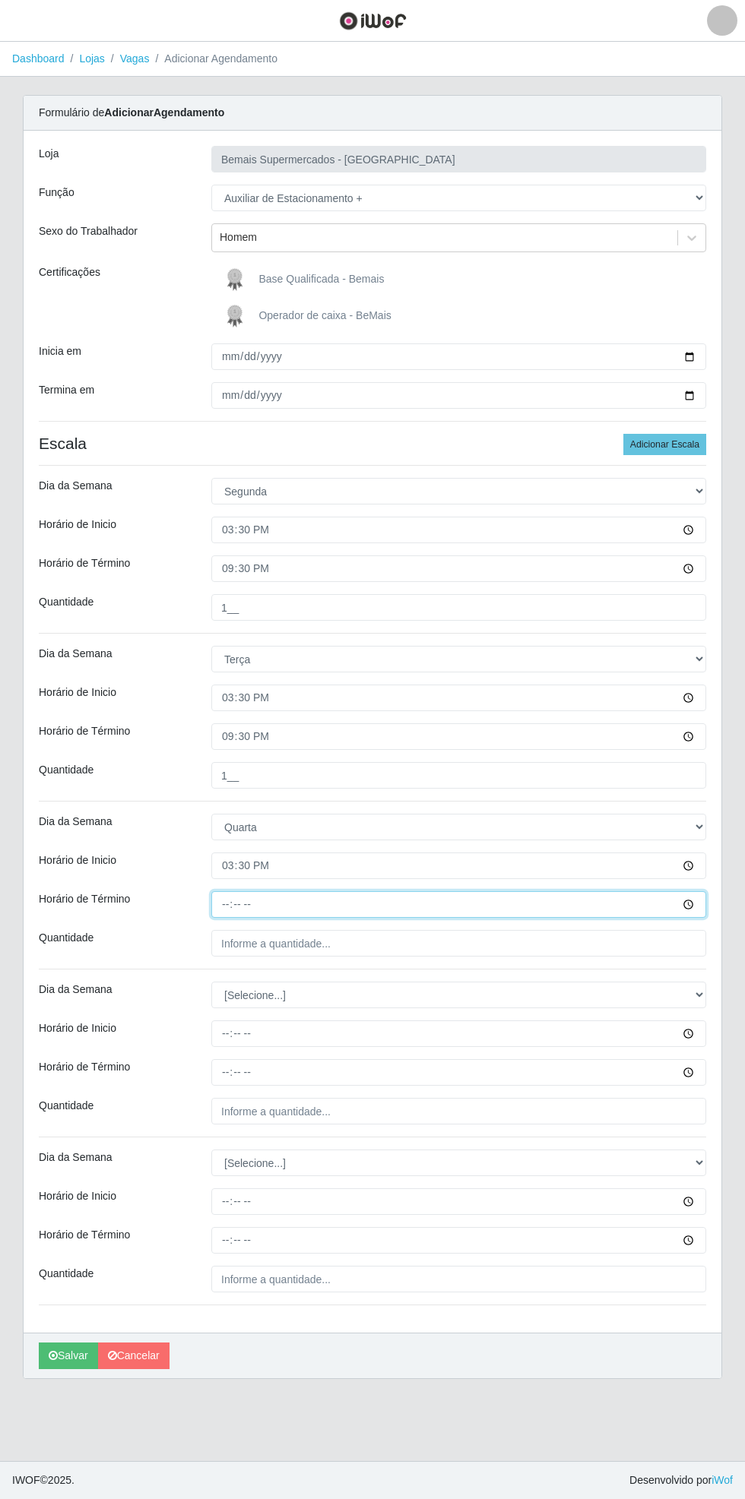
click at [696, 913] on input "Horário de Término" at bounding box center [458, 904] width 495 height 27
type input "21:30"
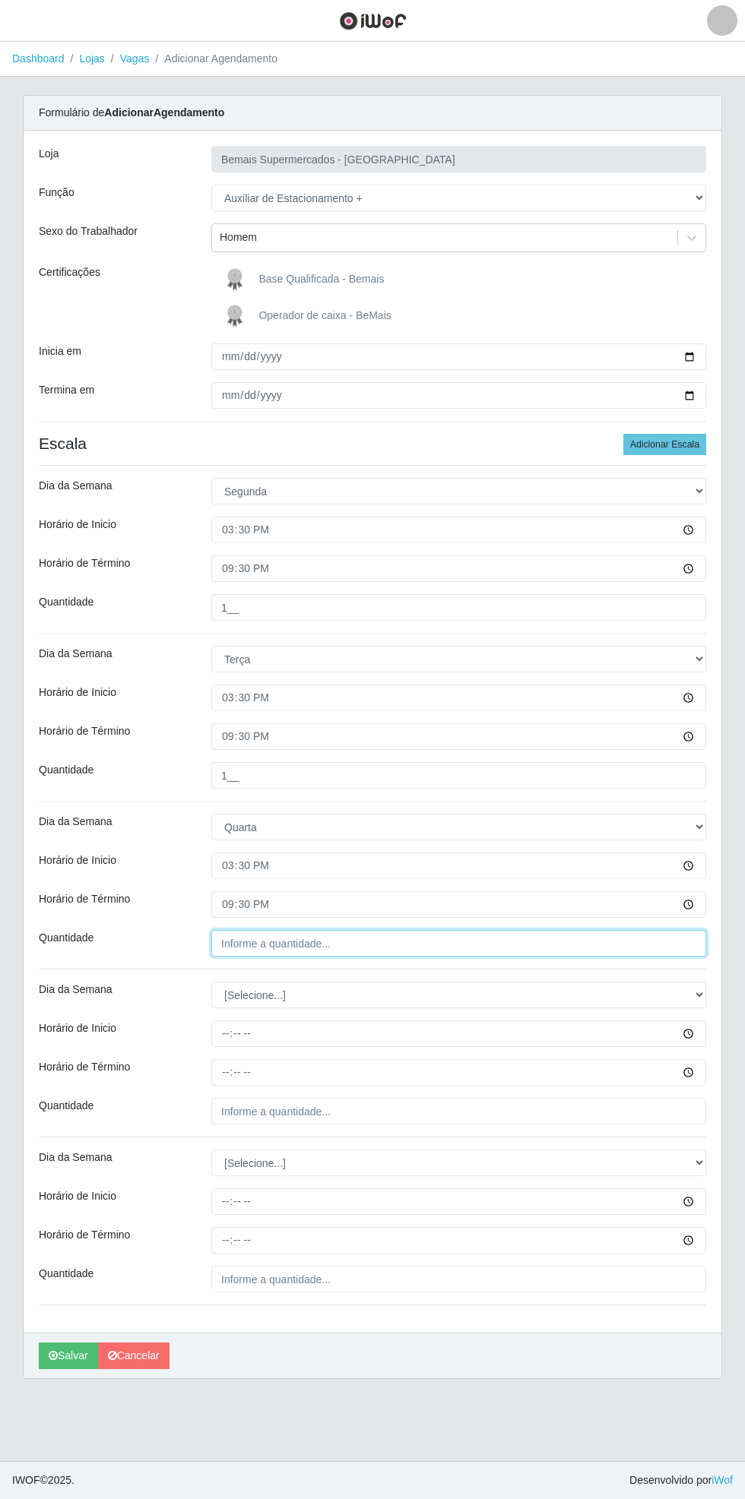
click at [336, 945] on input "Quantidade" at bounding box center [458, 943] width 495 height 27
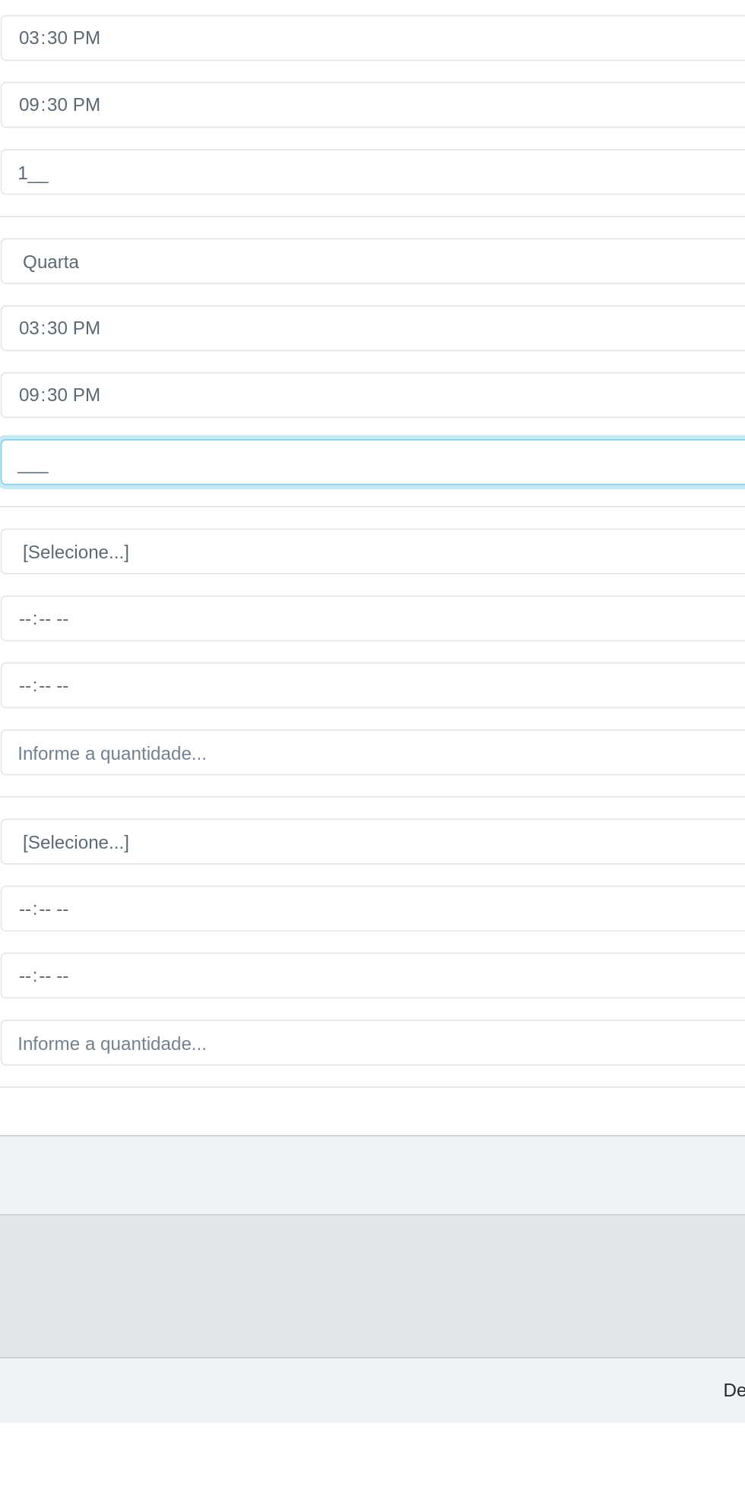
type input "1__"
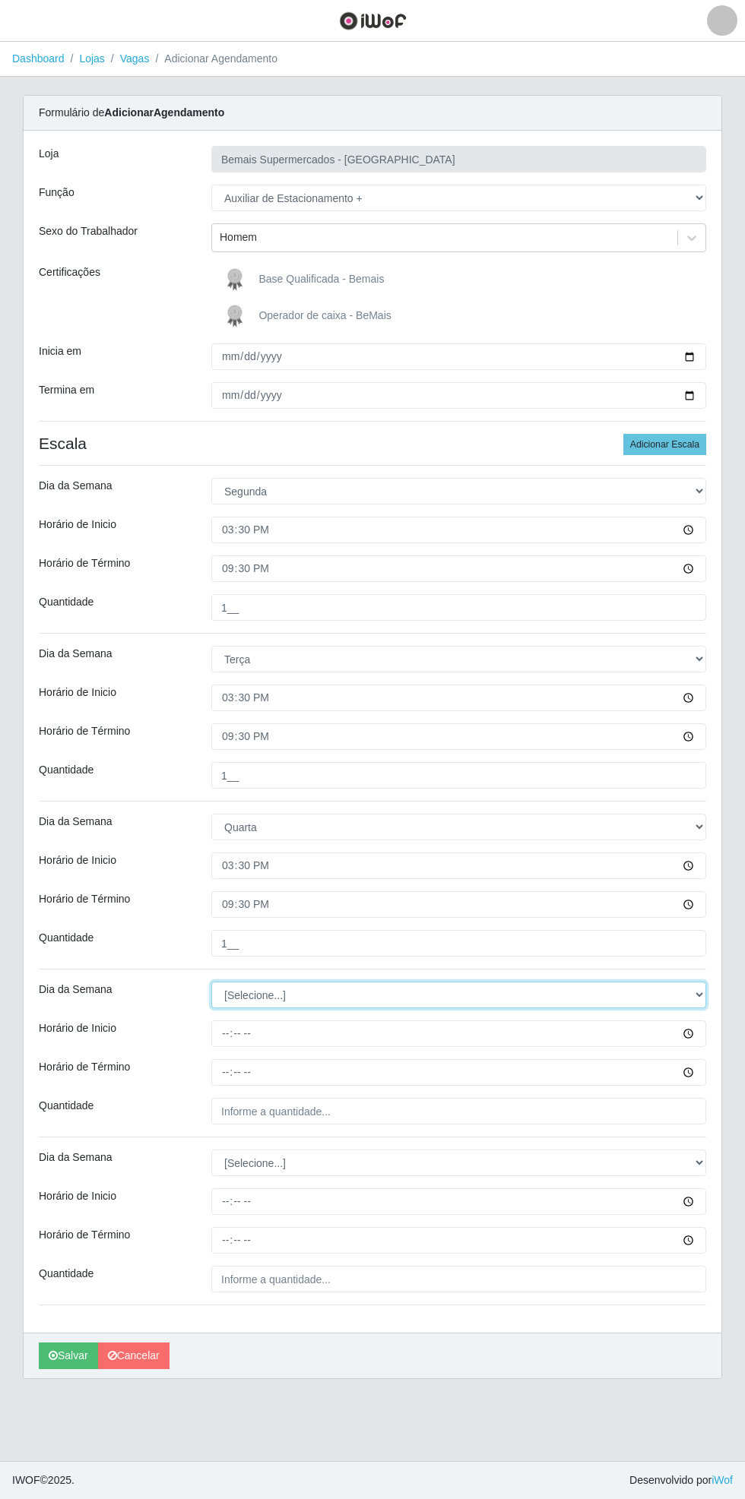
click at [696, 995] on select "[Selecione...] Segunda Terça Quarta Quinta Sexta Sábado Domingo" at bounding box center [458, 995] width 495 height 27
select select "4"
click at [211, 982] on select "[Selecione...] Segunda Terça Quarta Quinta Sexta Sábado Domingo" at bounding box center [458, 995] width 495 height 27
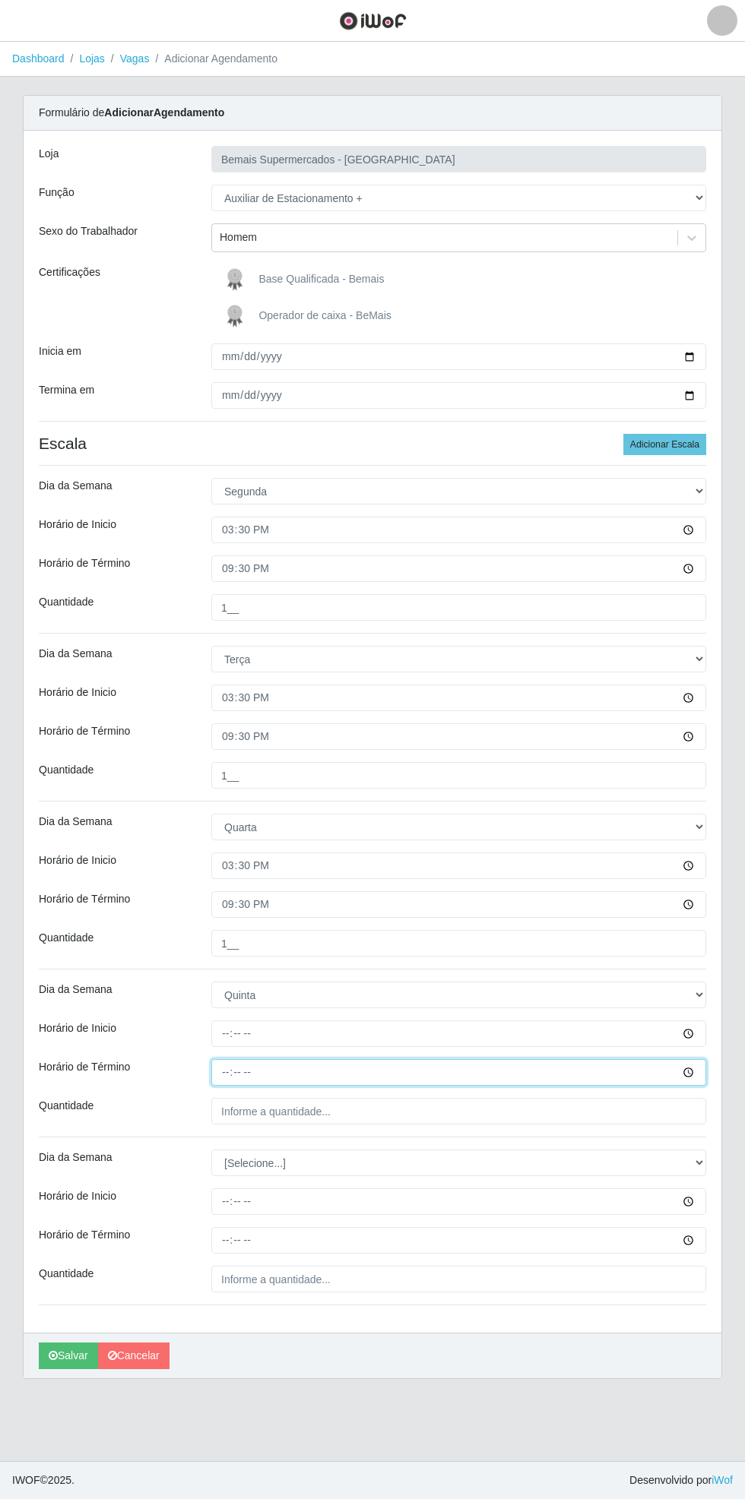
click at [691, 1064] on input "Horário de Término" at bounding box center [458, 1072] width 495 height 27
type input "15:30"
click at [688, 1111] on input "Quantidade" at bounding box center [458, 1111] width 495 height 27
type input "___"
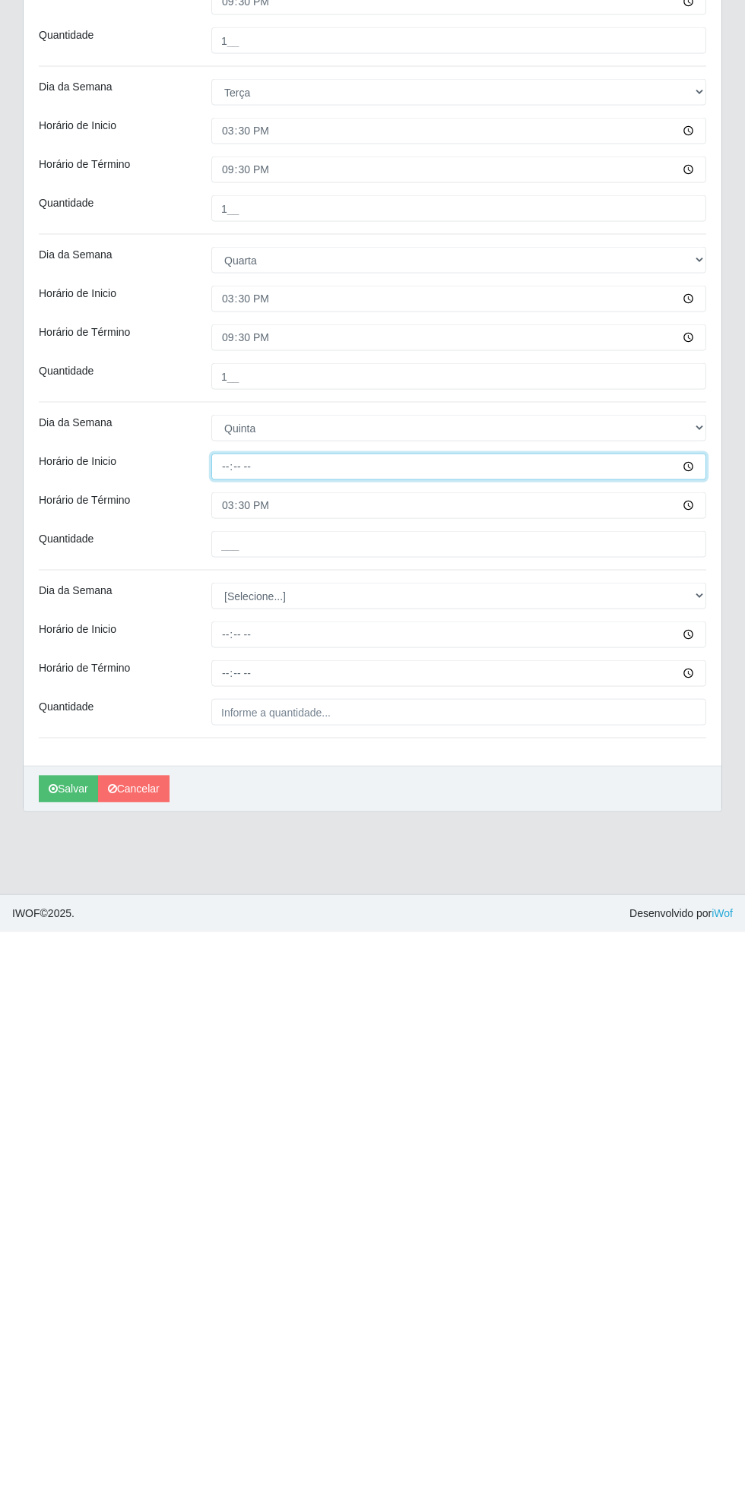
click at [703, 1042] on input "Horário de Inicio" at bounding box center [458, 1033] width 495 height 27
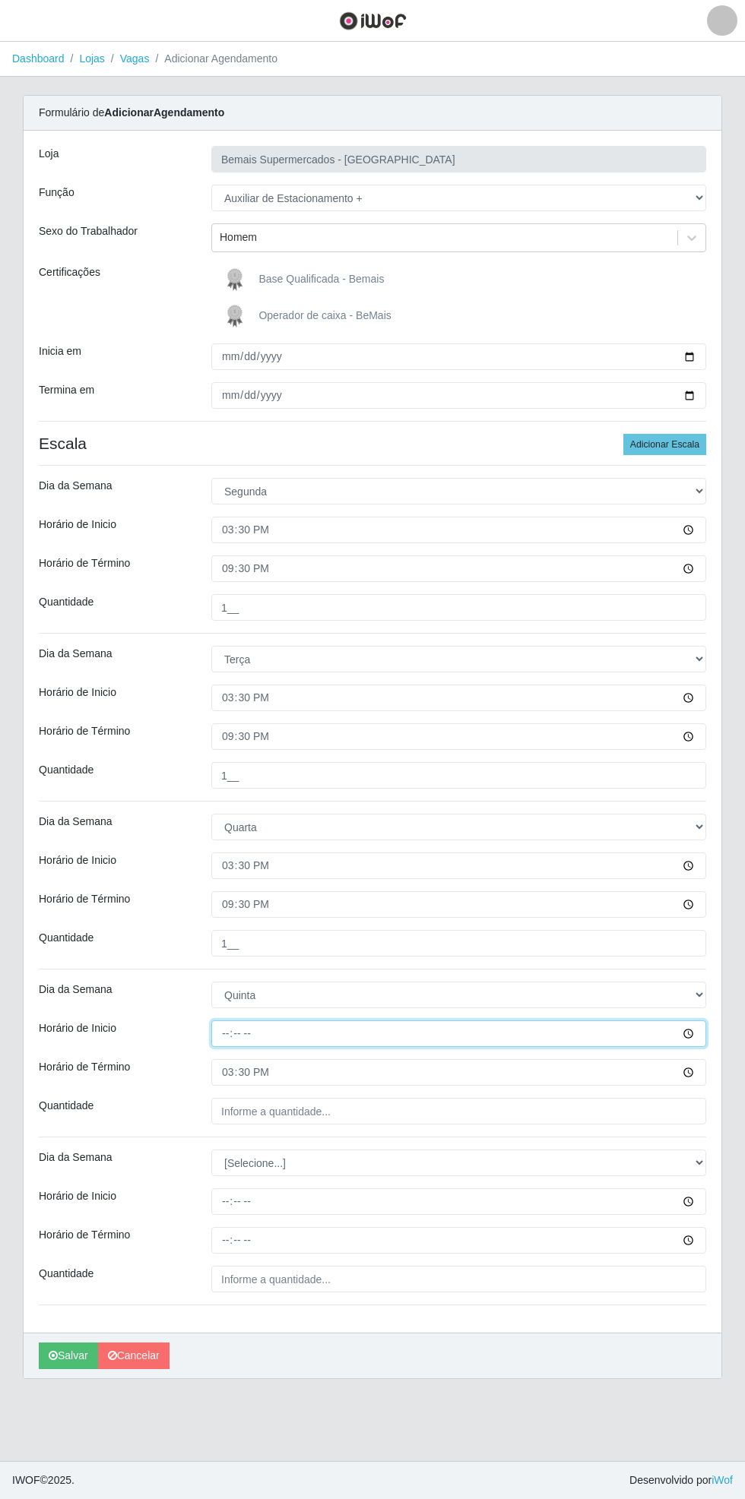
type input "15:30"
click at [701, 1071] on input "15:30" at bounding box center [458, 1072] width 495 height 27
type input "21:30"
click at [681, 1110] on input "Quantidade" at bounding box center [458, 1111] width 495 height 27
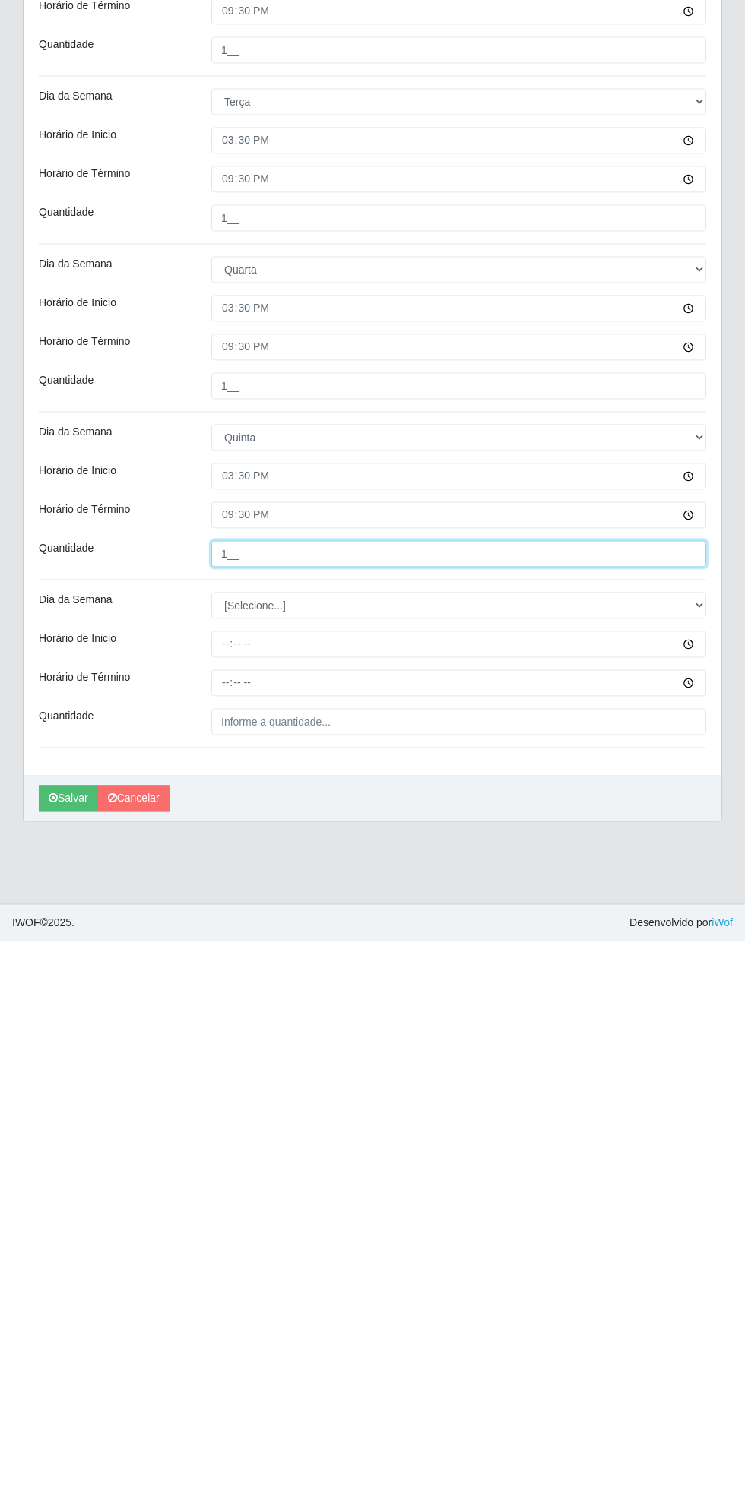
type input "1__"
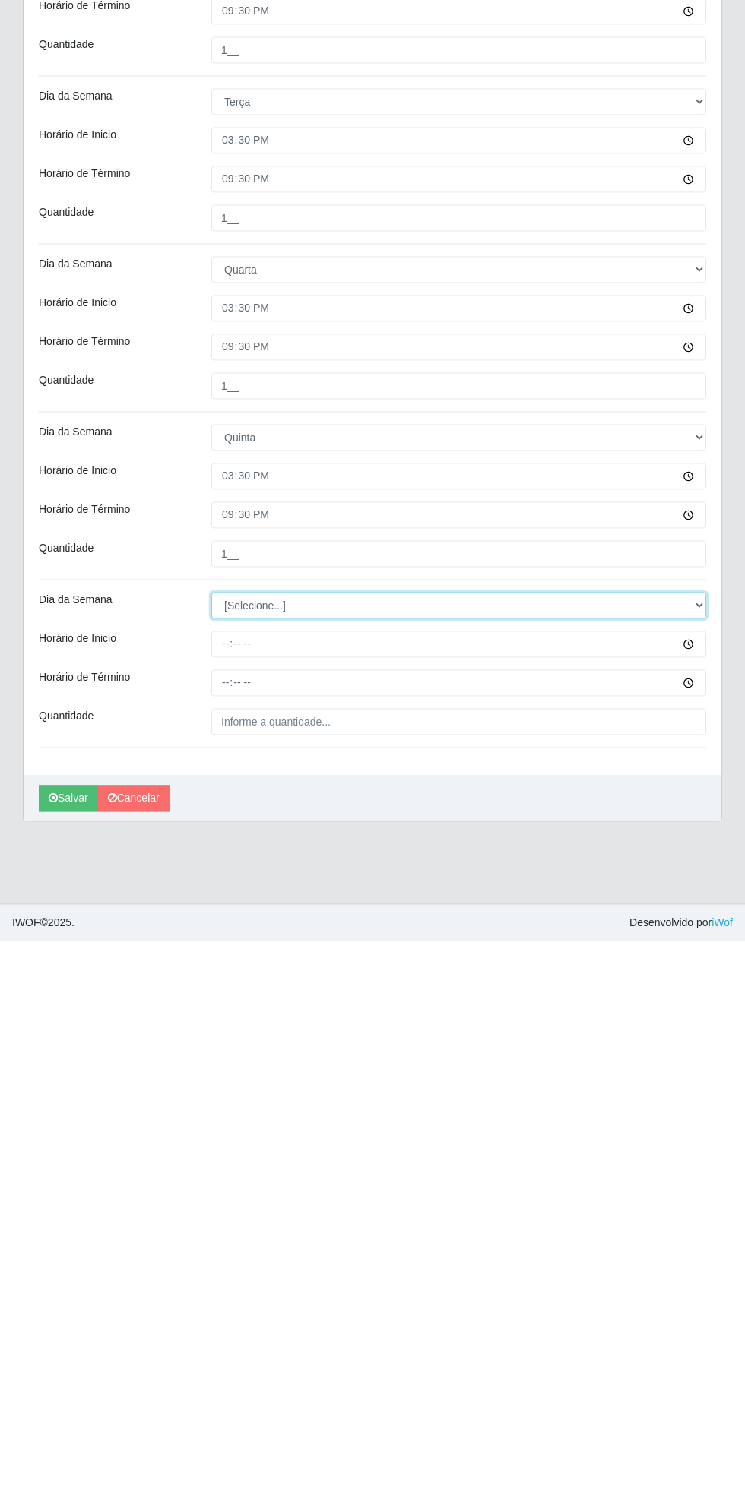
click at [694, 1169] on select "[Selecione...] Segunda Terça Quarta Quinta Sexta Sábado Domingo" at bounding box center [458, 1163] width 495 height 27
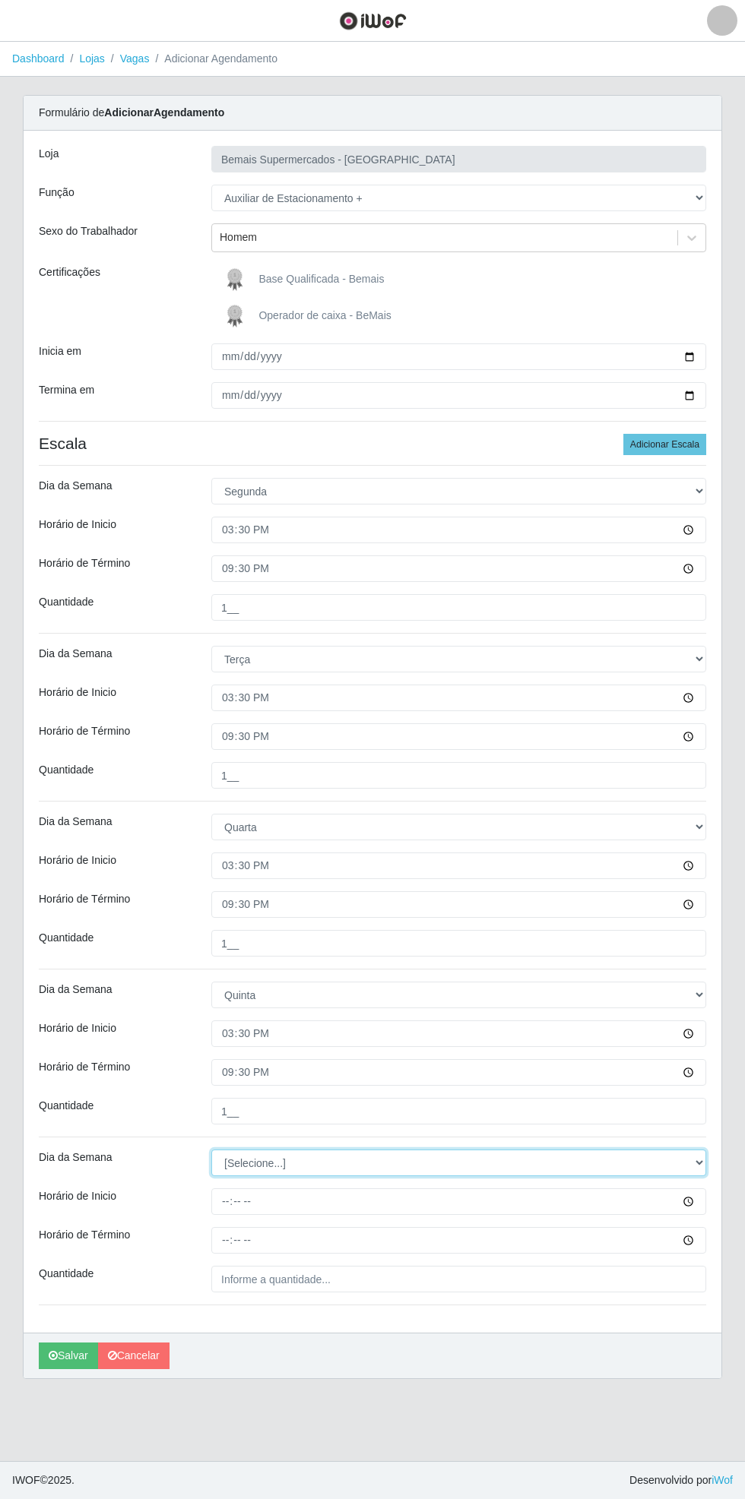
select select "5"
click at [211, 1150] on select "[Selecione...] Segunda Terça Quarta Quinta Sexta Sábado Domingo" at bounding box center [458, 1163] width 495 height 27
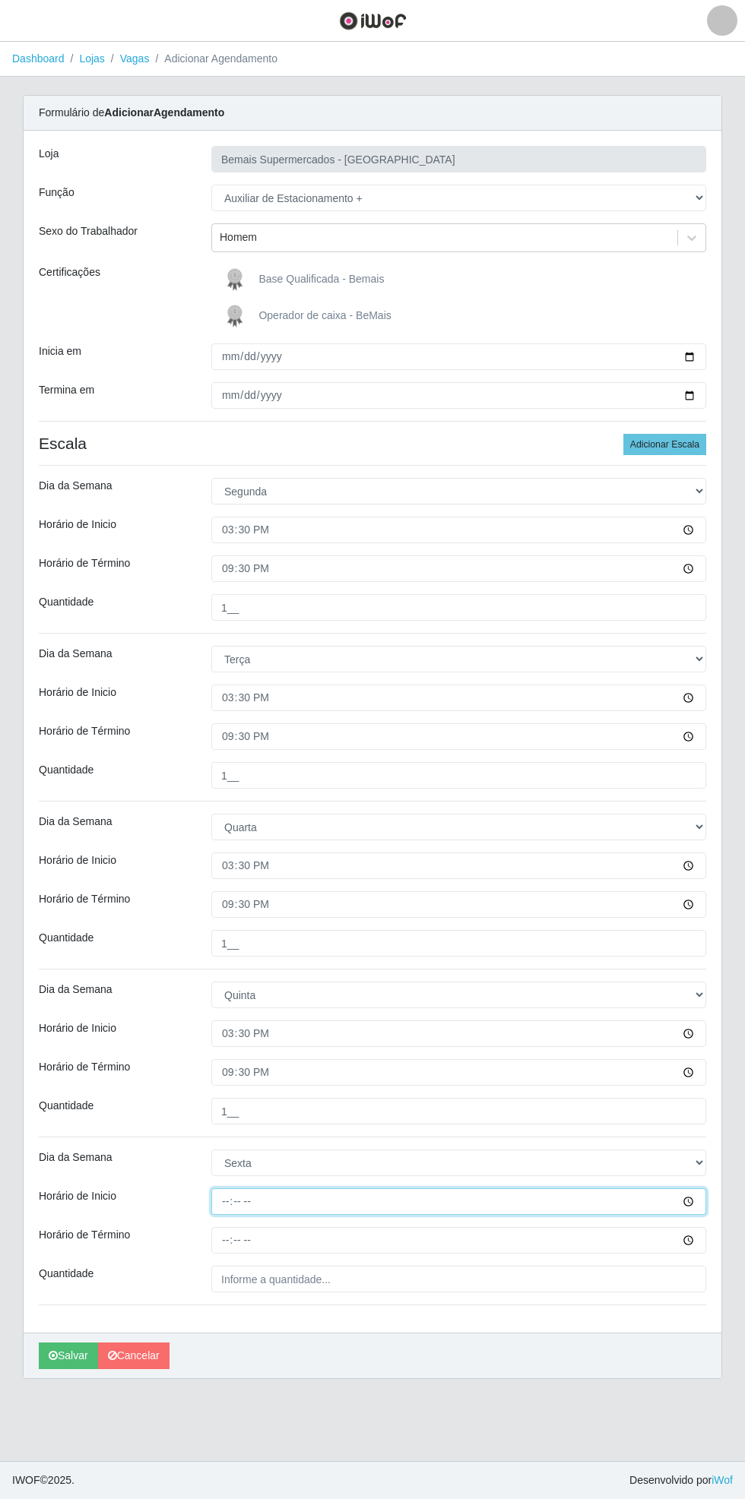
click at [696, 1205] on input "Horário de Inicio" at bounding box center [458, 1201] width 495 height 27
type input "15:30"
click at [693, 1248] on input "Horário de Término" at bounding box center [458, 1240] width 495 height 27
type input "21:30"
click at [656, 1280] on input "Quantidade" at bounding box center [458, 1279] width 495 height 27
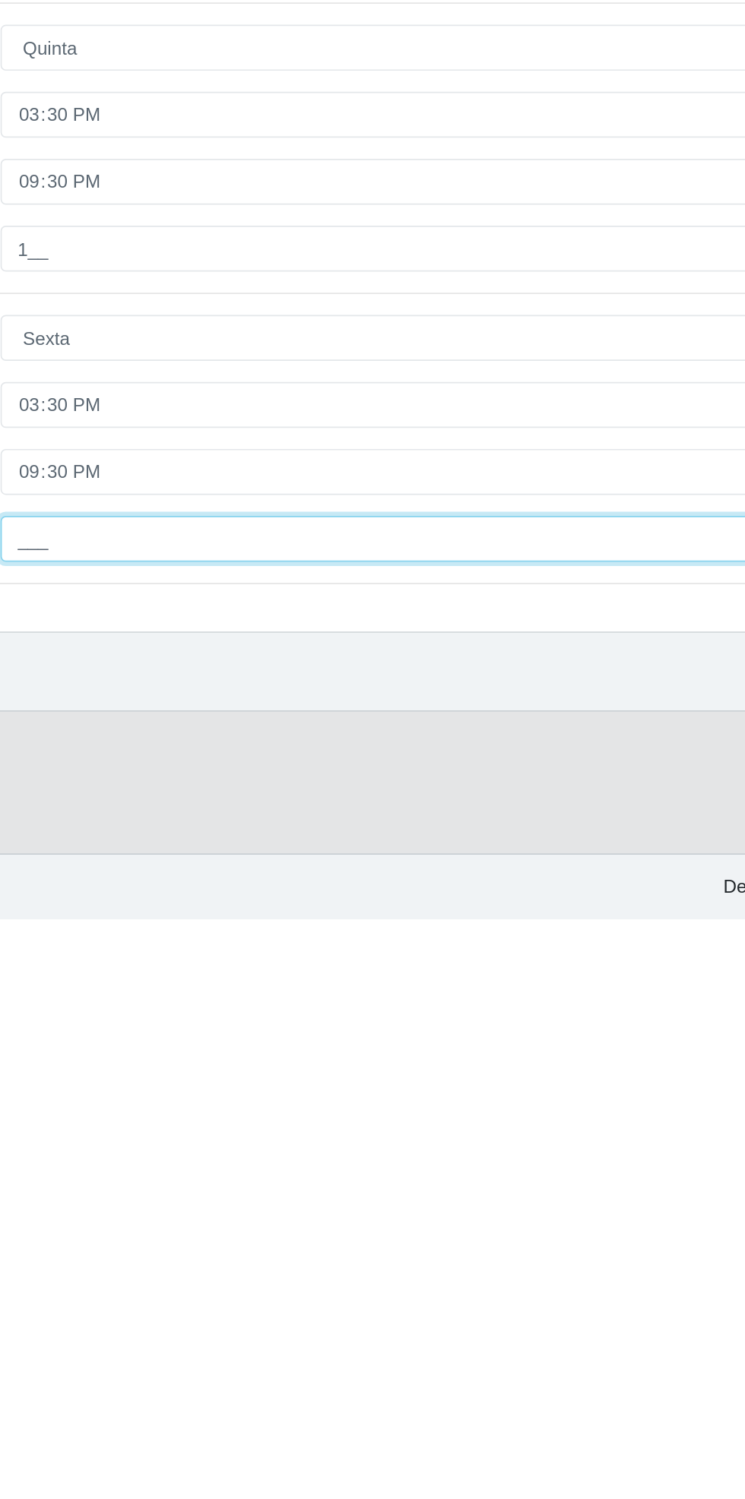
type input "1__"
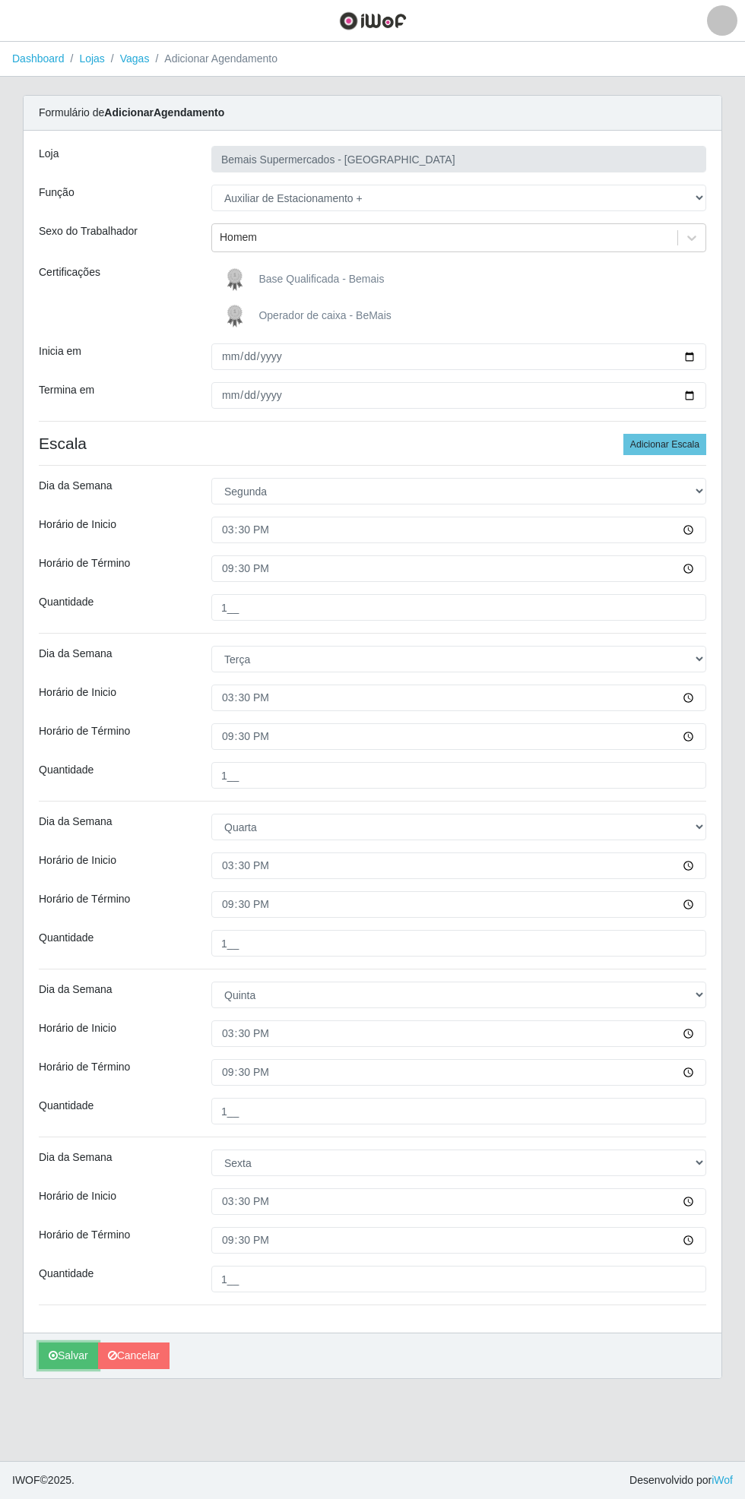
click at [59, 1363] on button "Salvar" at bounding box center [68, 1356] width 59 height 27
click at [163, 1366] on link "Cancelar" at bounding box center [133, 1356] width 71 height 27
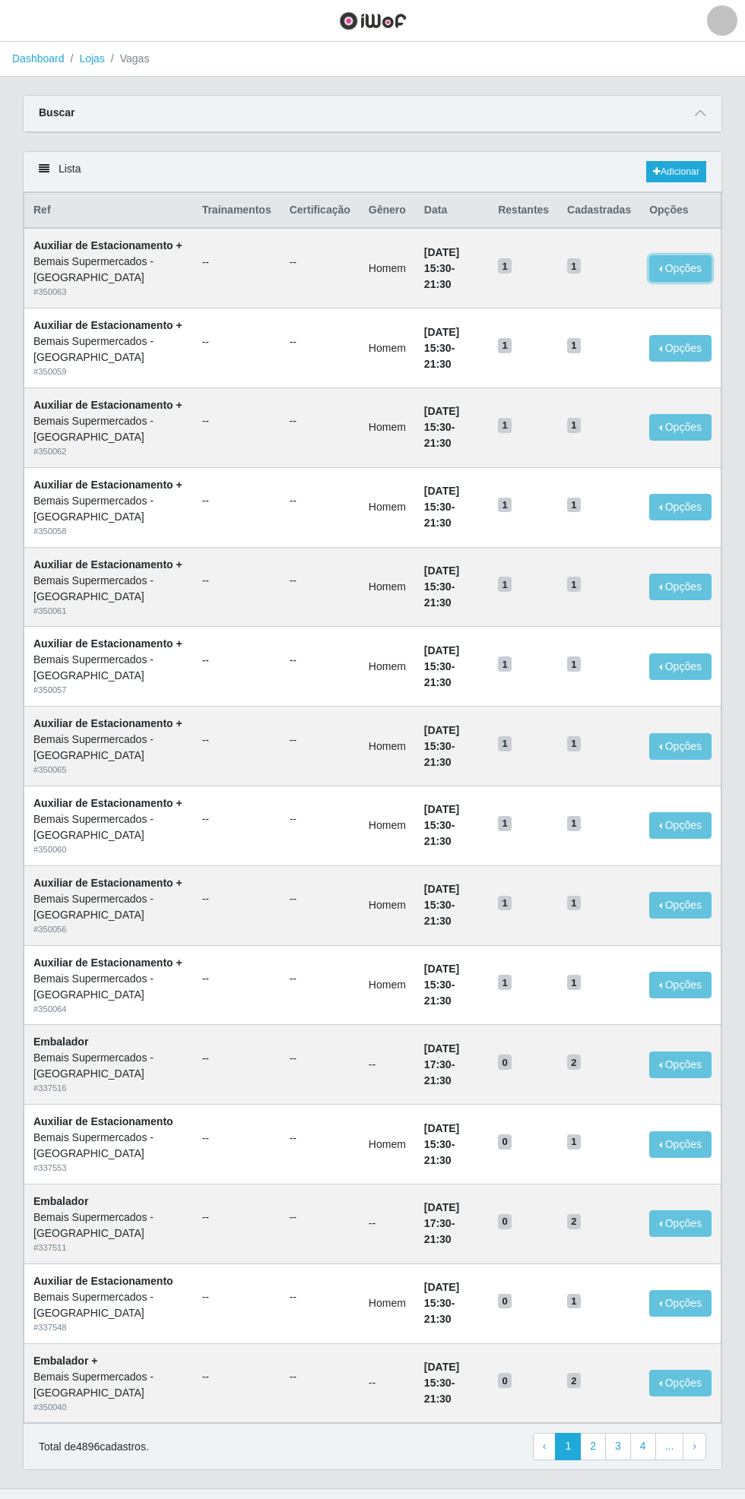
click at [691, 276] on button "Opções" at bounding box center [680, 268] width 62 height 27
click at [608, 303] on div "Deletar" at bounding box center [587, 304] width 90 height 16
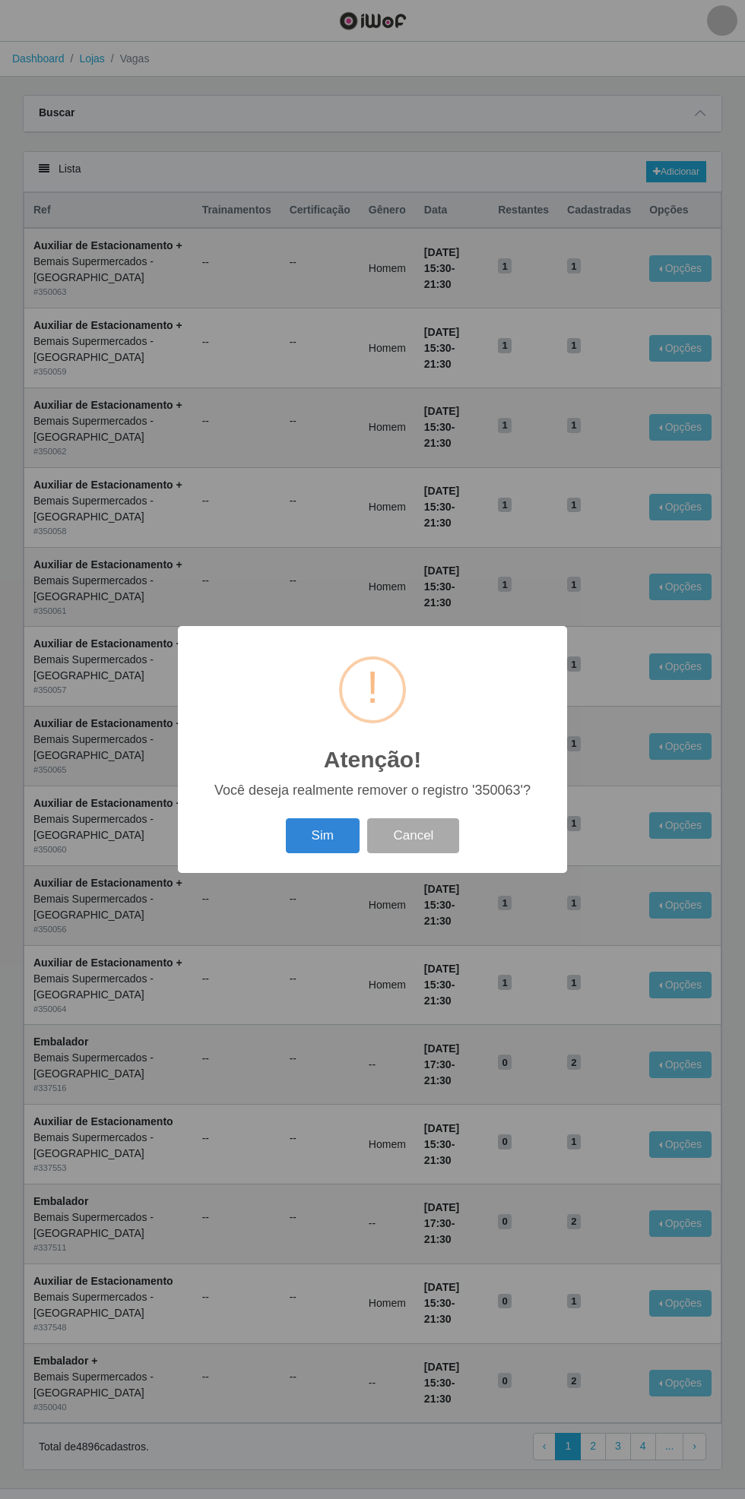
click at [573, 335] on div "Atenção! × Você deseja realmente remover o registro '350063'? Sim Cancel" at bounding box center [372, 749] width 745 height 1499
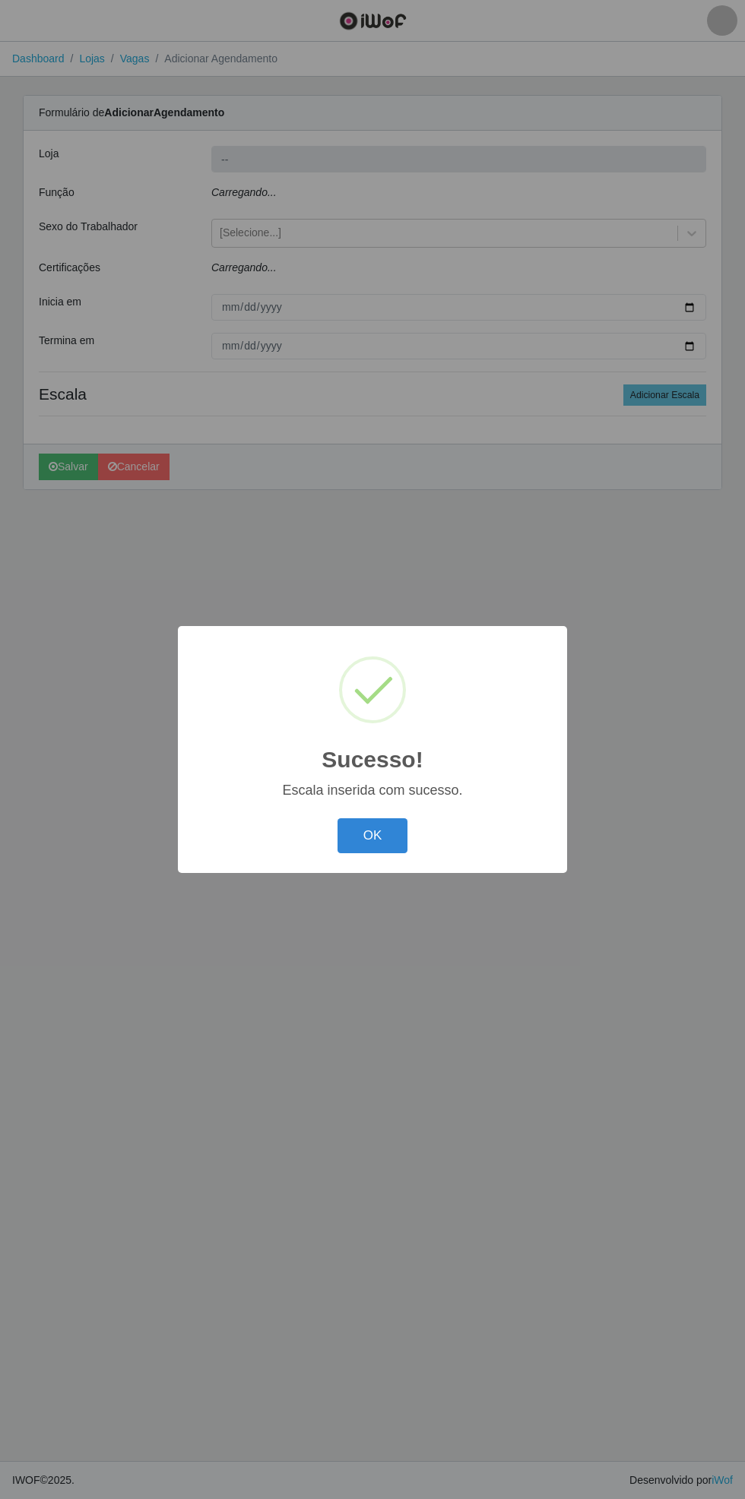
type input "Bemais Supermercados - [GEOGRAPHIC_DATA]"
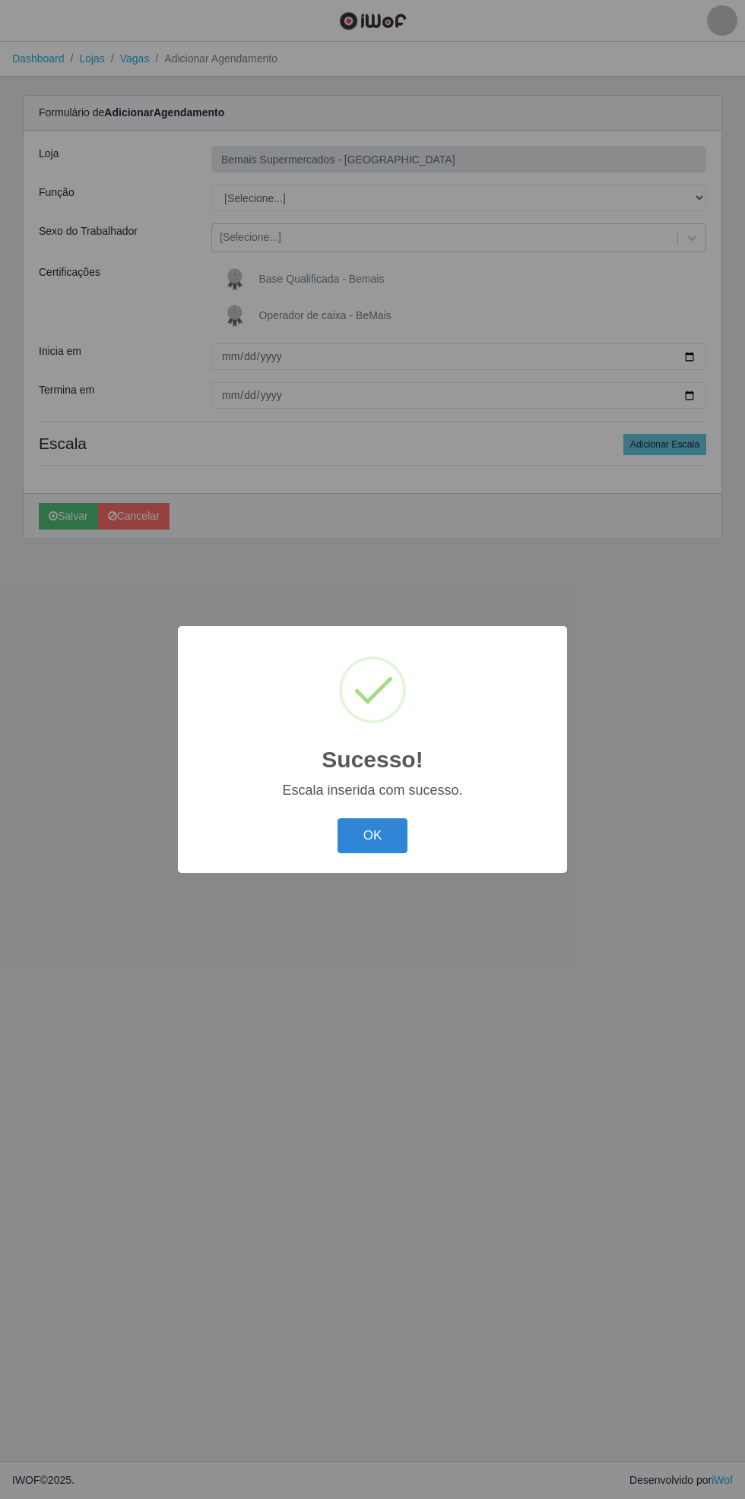
click at [372, 836] on button "OK" at bounding box center [372, 836] width 71 height 36
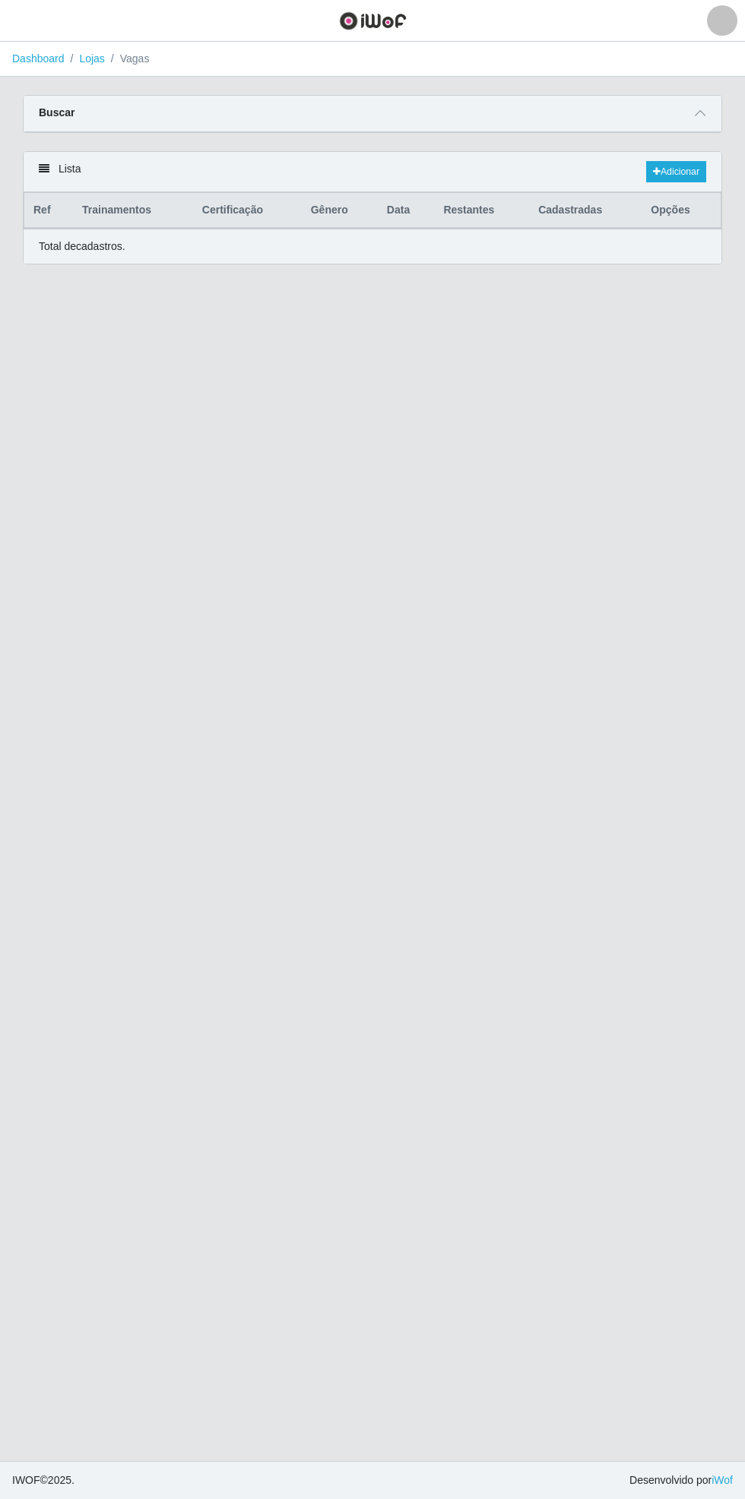
select select "70"
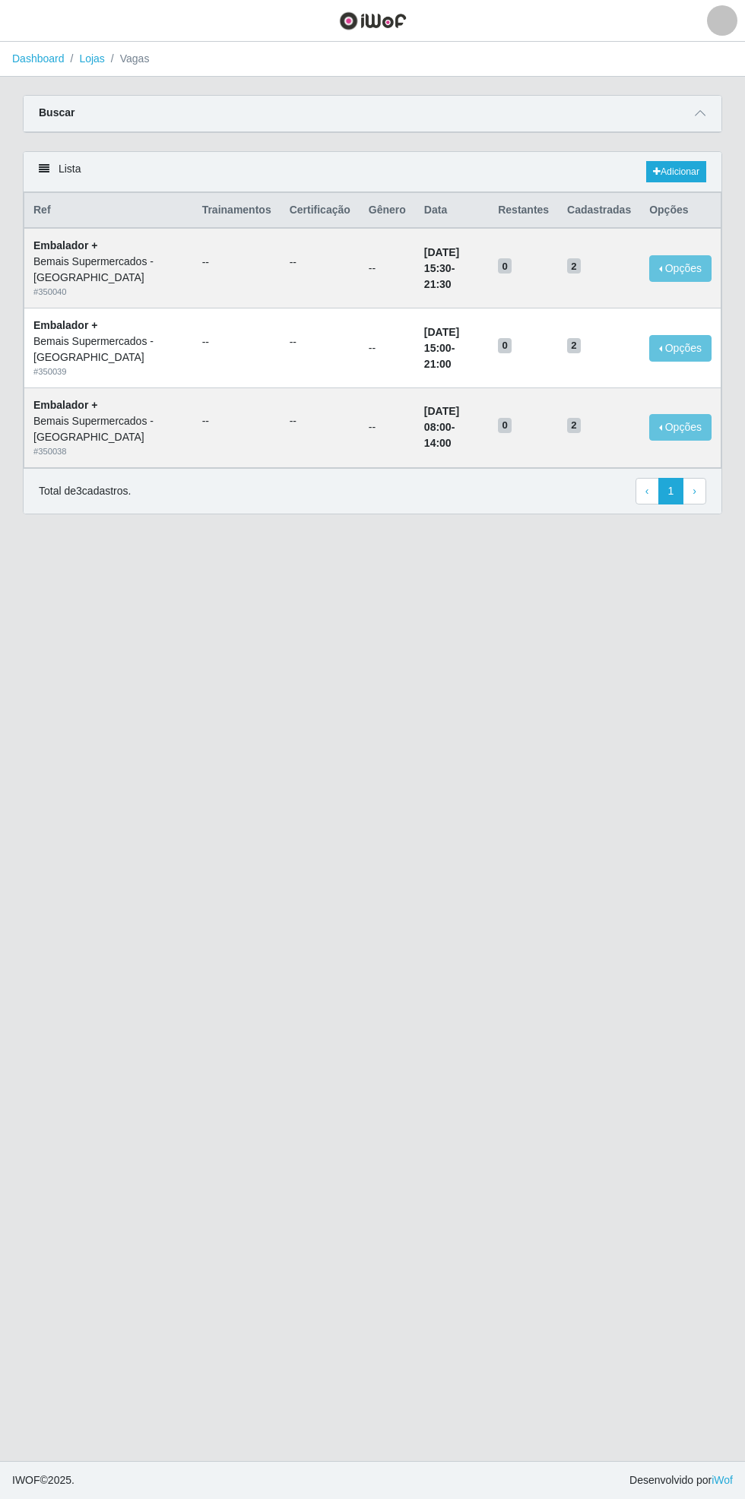
click at [704, 112] on icon at bounding box center [699, 113] width 11 height 11
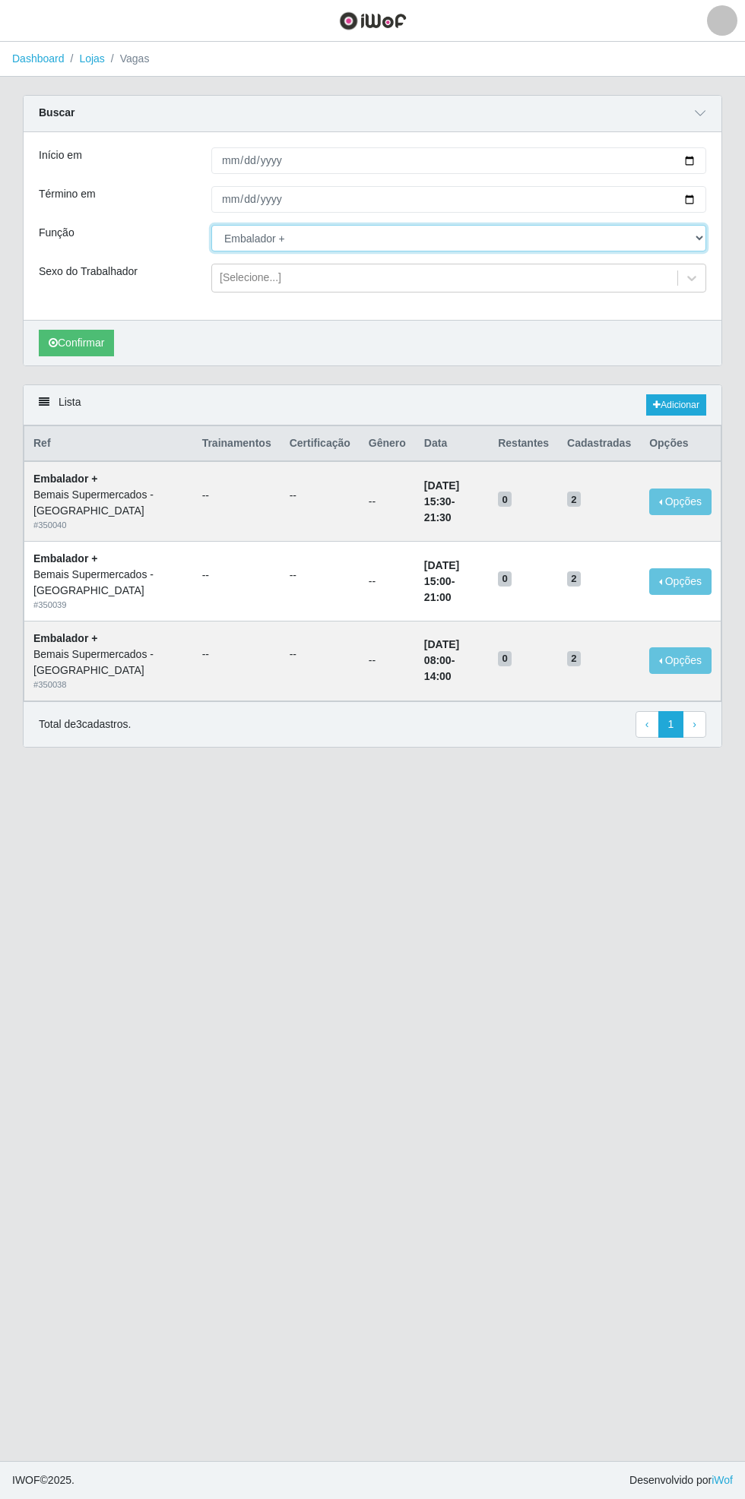
click at [702, 239] on select "[Selecione...] ASG ASG + ASG ++ Auxiliar de Estacionamento Auxiliar de Estacion…" at bounding box center [458, 238] width 495 height 27
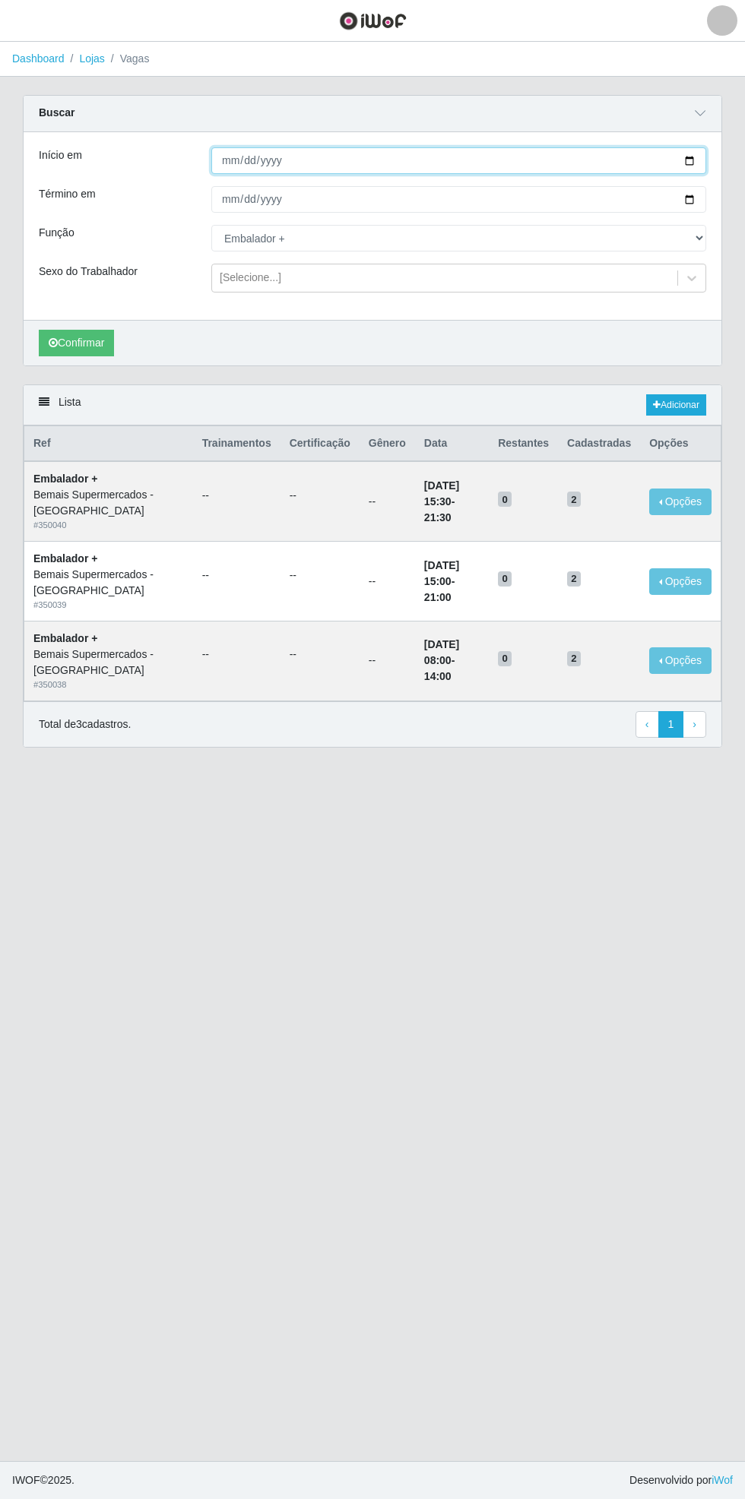
click at [698, 160] on input "[DATE]" at bounding box center [458, 160] width 495 height 27
type input "[DATE]"
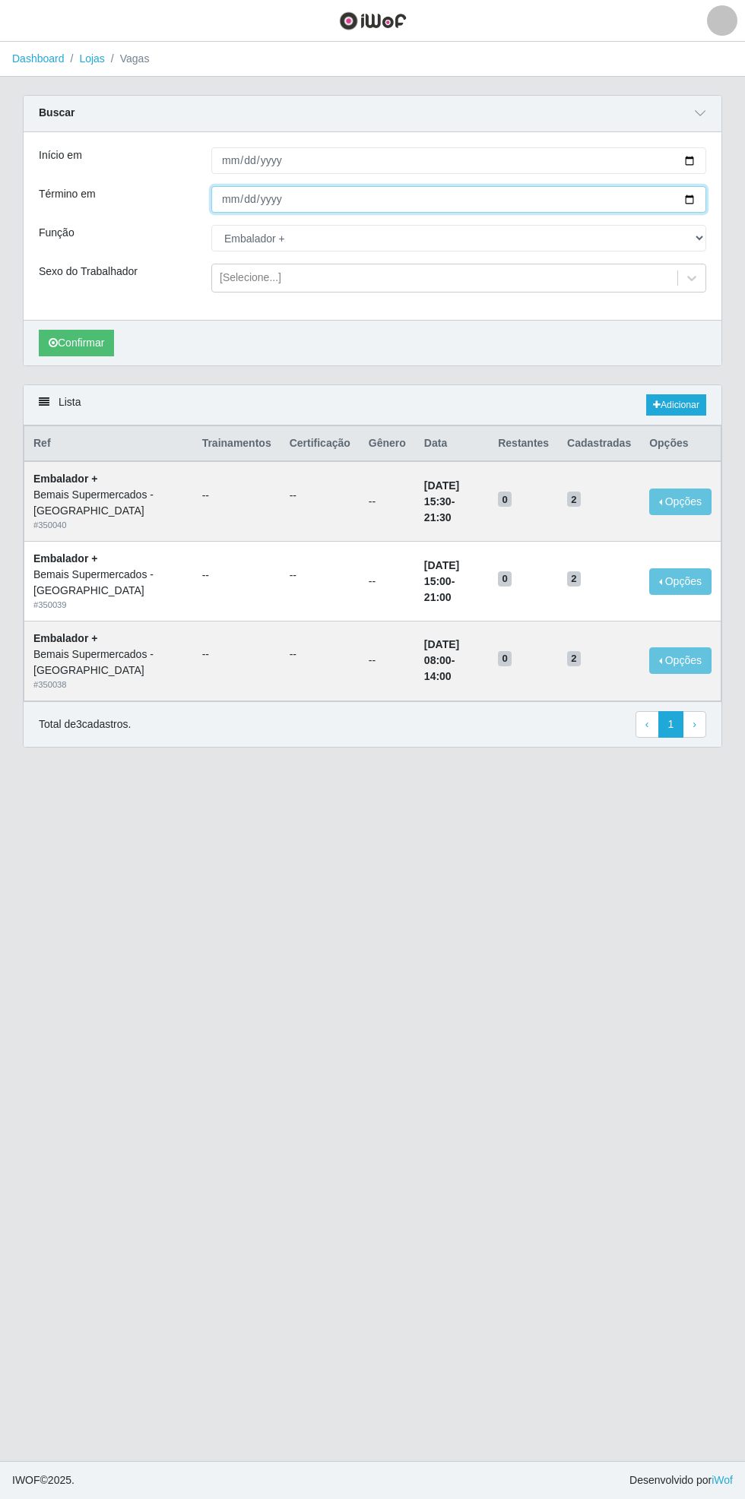
click at [700, 202] on input "[DATE]" at bounding box center [458, 199] width 495 height 27
type input "[DATE]"
click at [702, 240] on select "[Selecione...] ASG ASG + ASG ++ Auxiliar de Estacionamento Auxiliar de Estacion…" at bounding box center [458, 238] width 495 height 27
click at [211, 225] on select "[Selecione...] ASG ASG + ASG ++ Auxiliar de Estacionamento Auxiliar de Estacion…" at bounding box center [458, 238] width 495 height 27
click at [700, 247] on select "[Selecione...] ASG ASG + ASG ++ Auxiliar de Estacionamento Auxiliar de Estacion…" at bounding box center [458, 238] width 495 height 27
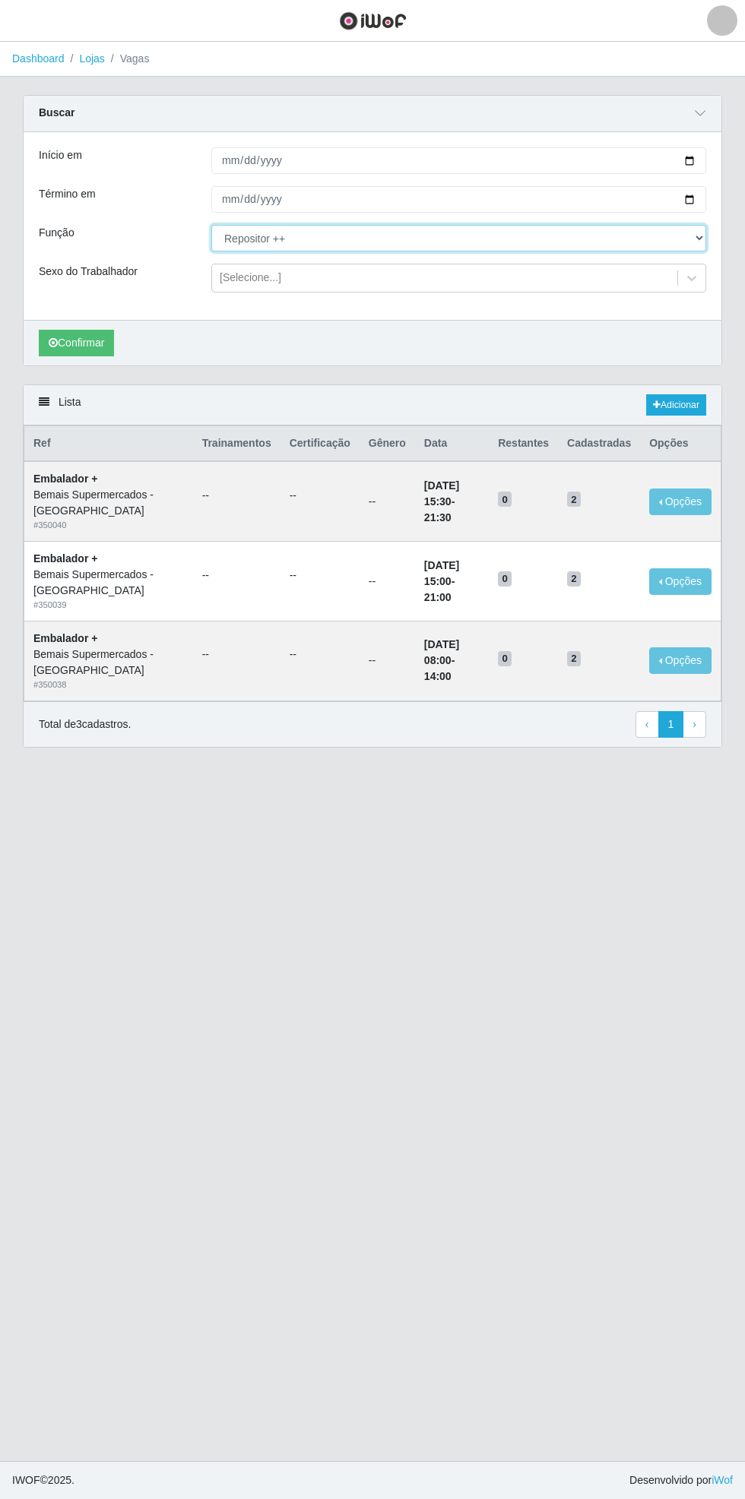
select select "104"
click at [211, 225] on select "[Selecione...] ASG ASG + ASG ++ Auxiliar de Estacionamento Auxiliar de Estacion…" at bounding box center [458, 238] width 495 height 27
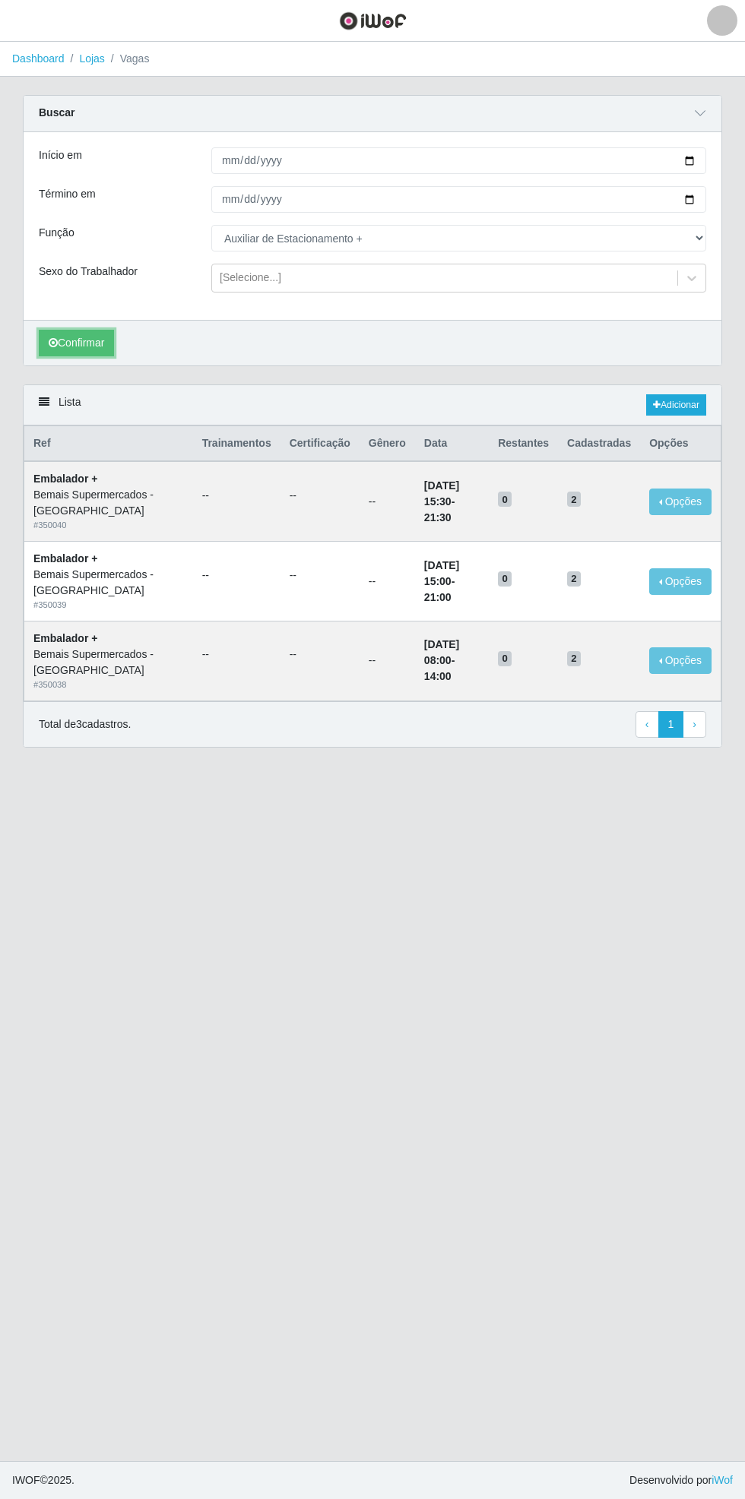
click at [87, 341] on button "Confirmar" at bounding box center [76, 343] width 75 height 27
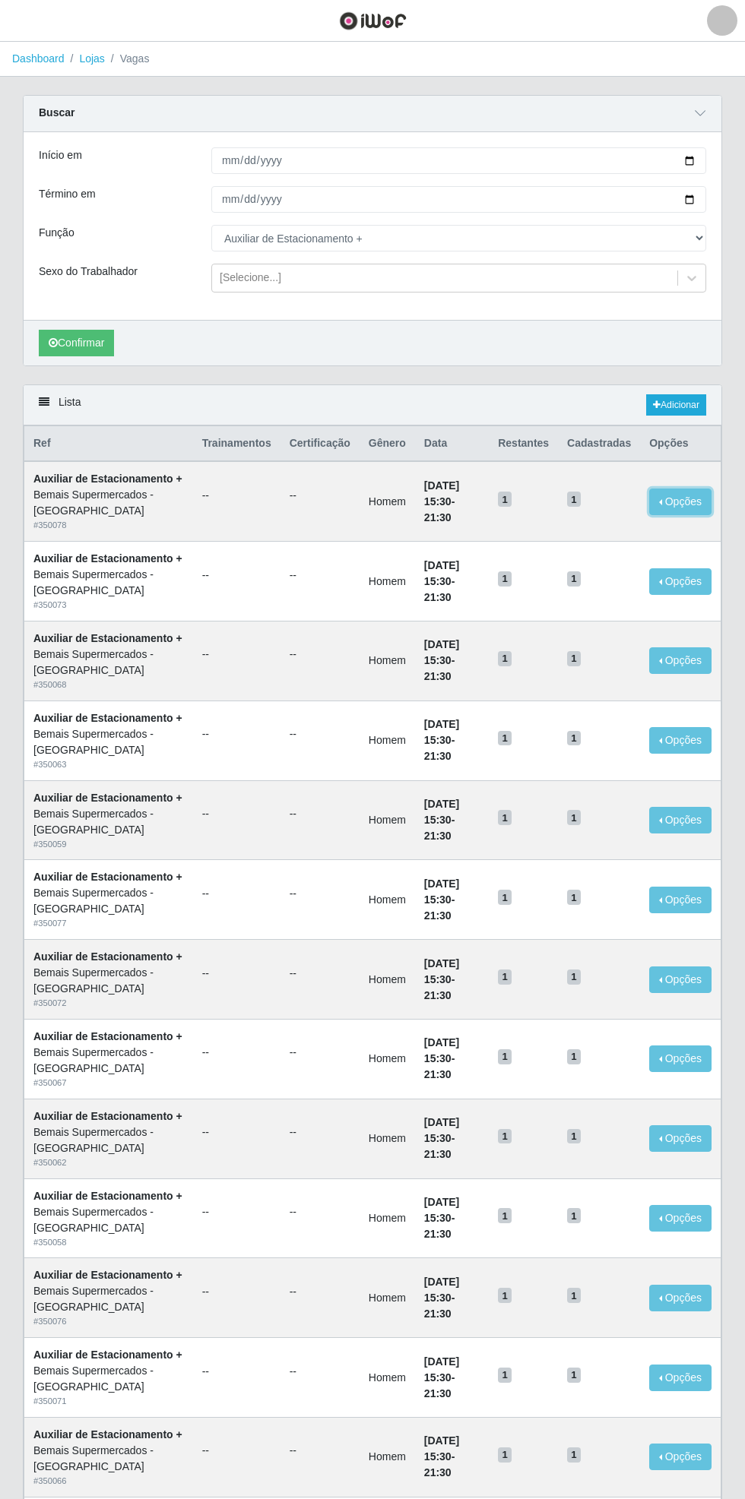
click at [685, 507] on button "Opções" at bounding box center [680, 502] width 62 height 27
click at [583, 543] on div "Deletar" at bounding box center [587, 537] width 90 height 16
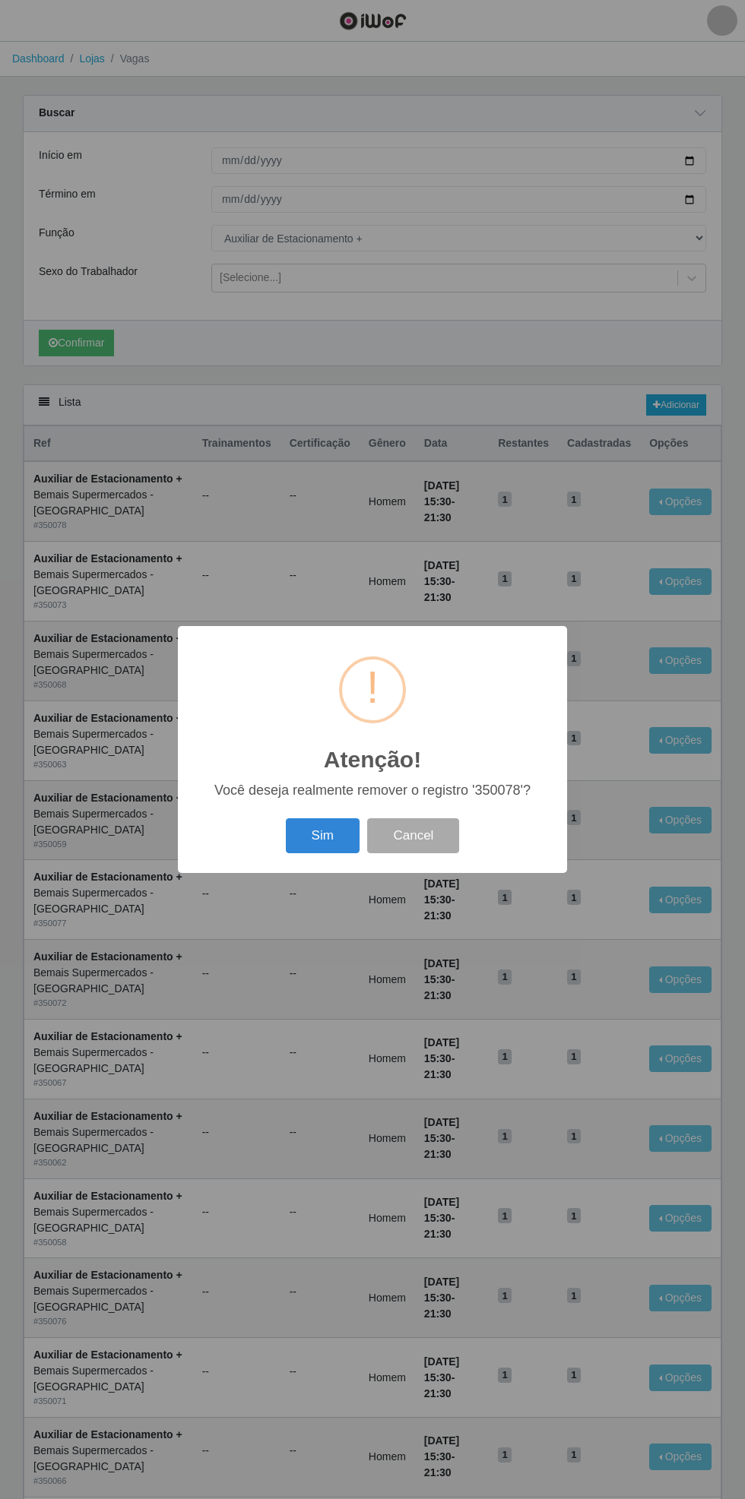
click at [326, 843] on button "Sim" at bounding box center [323, 836] width 74 height 36
click at [374, 836] on button "OK" at bounding box center [372, 836] width 71 height 36
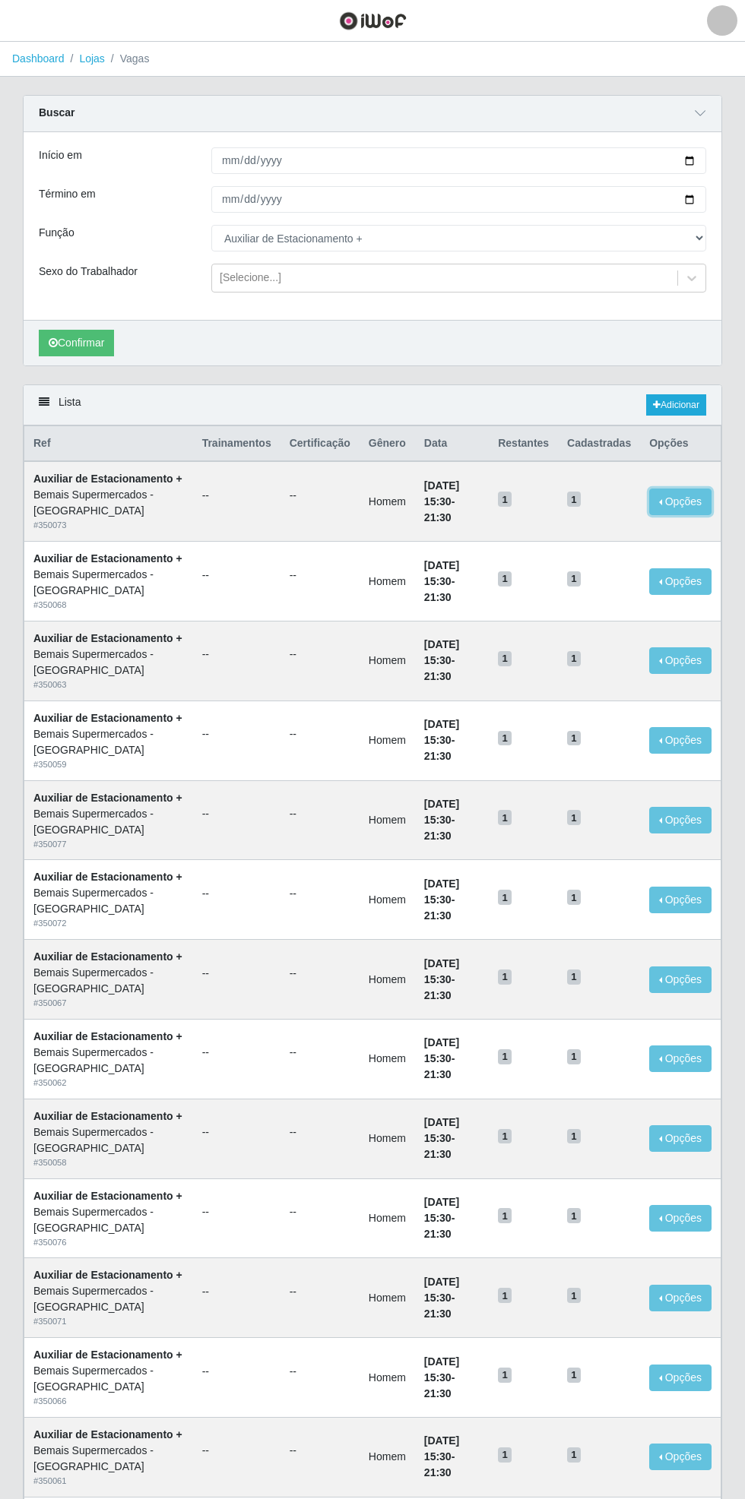
click at [686, 507] on button "Opções" at bounding box center [680, 502] width 62 height 27
click at [576, 545] on div "Deletar" at bounding box center [587, 537] width 90 height 16
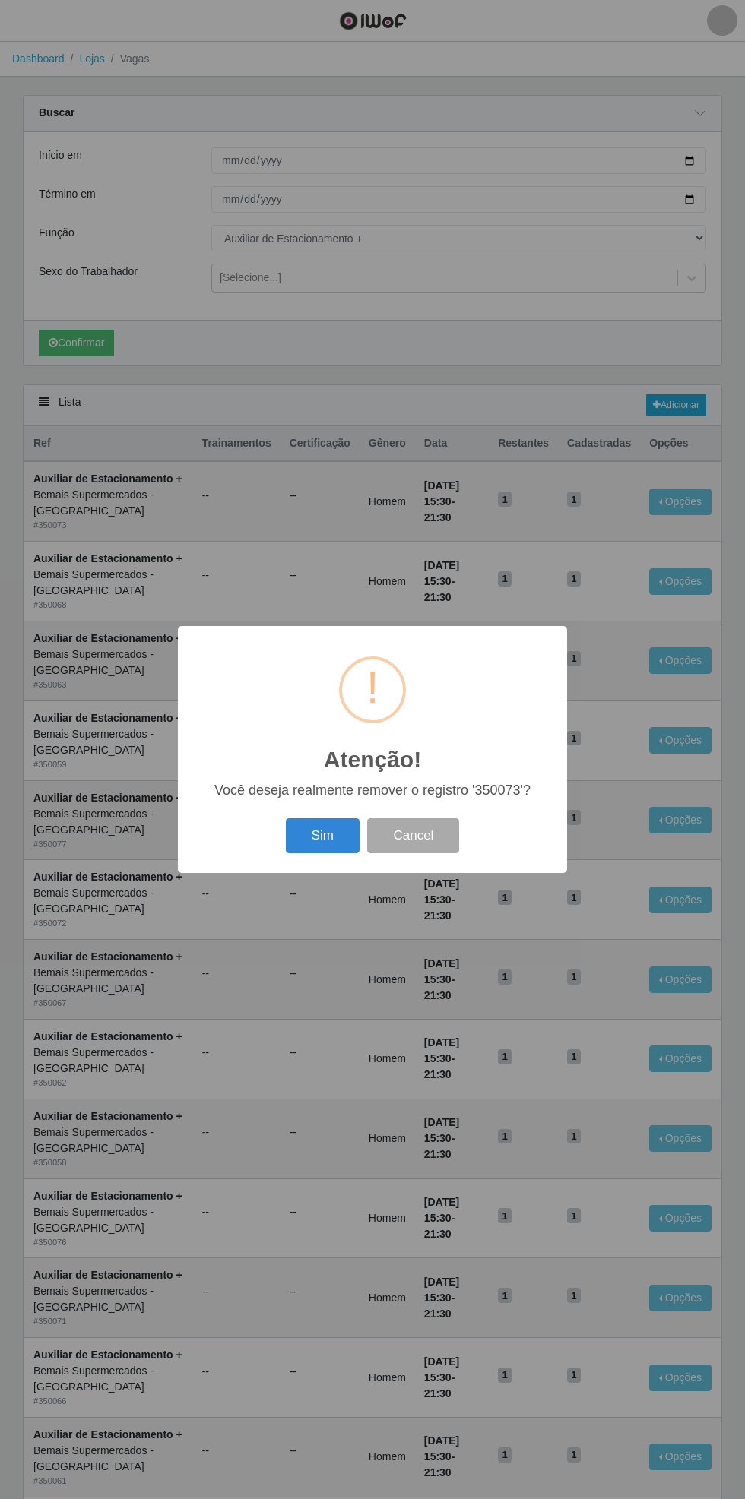
click at [316, 845] on button "Sim" at bounding box center [323, 836] width 74 height 36
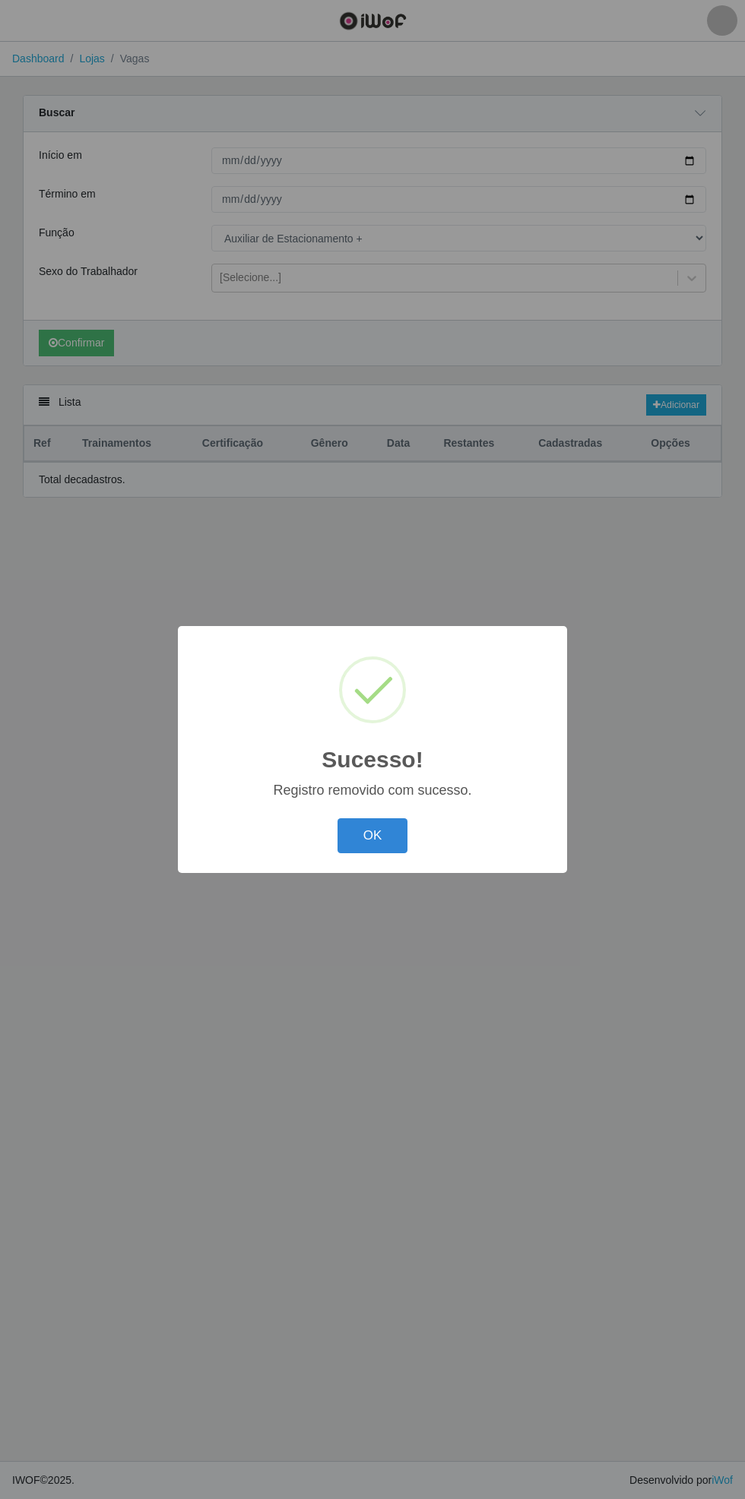
click at [691, 511] on div "Sucesso! × Registro removido com sucesso. OK Cancel" at bounding box center [372, 749] width 745 height 1499
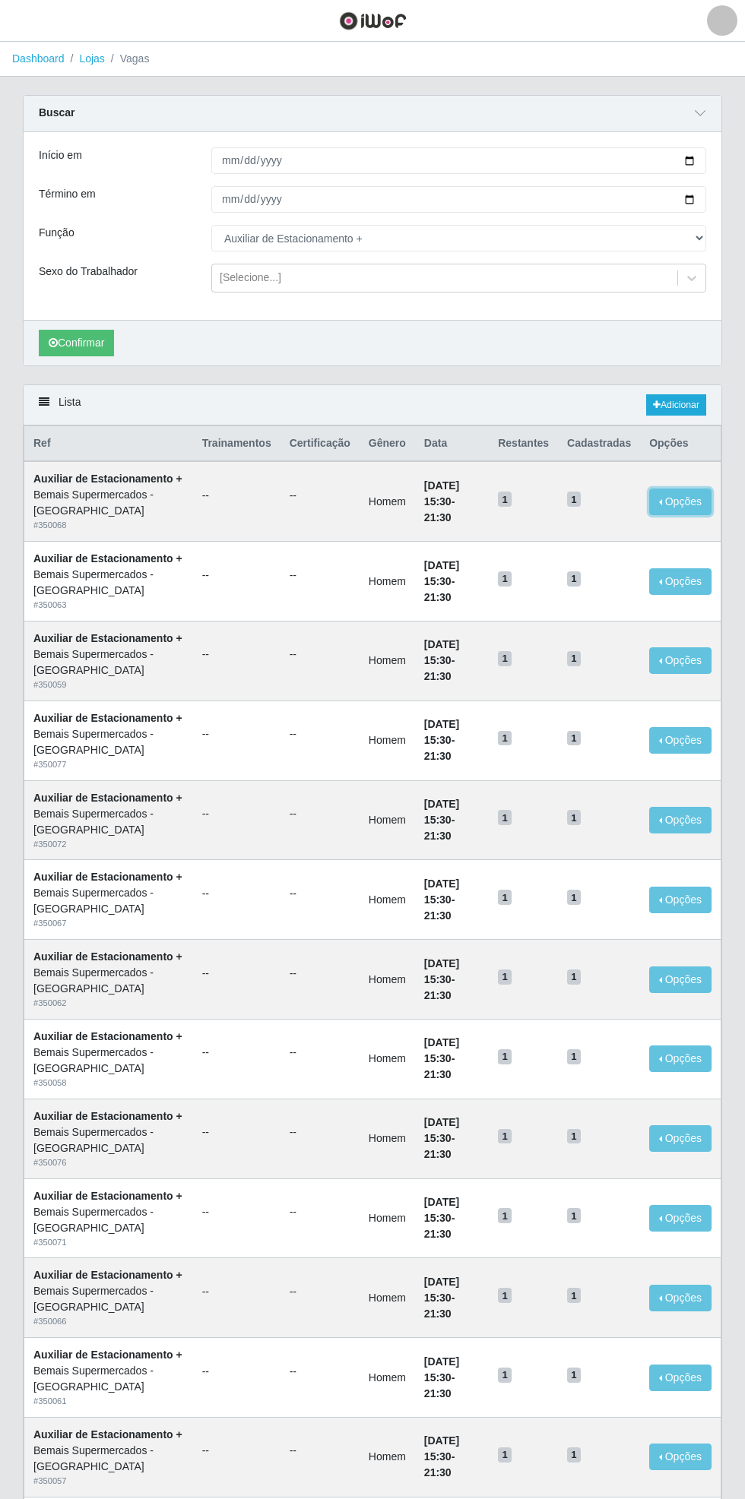
click at [688, 513] on button "Opções" at bounding box center [680, 502] width 62 height 27
click at [596, 544] on div "Deletar" at bounding box center [587, 537] width 90 height 16
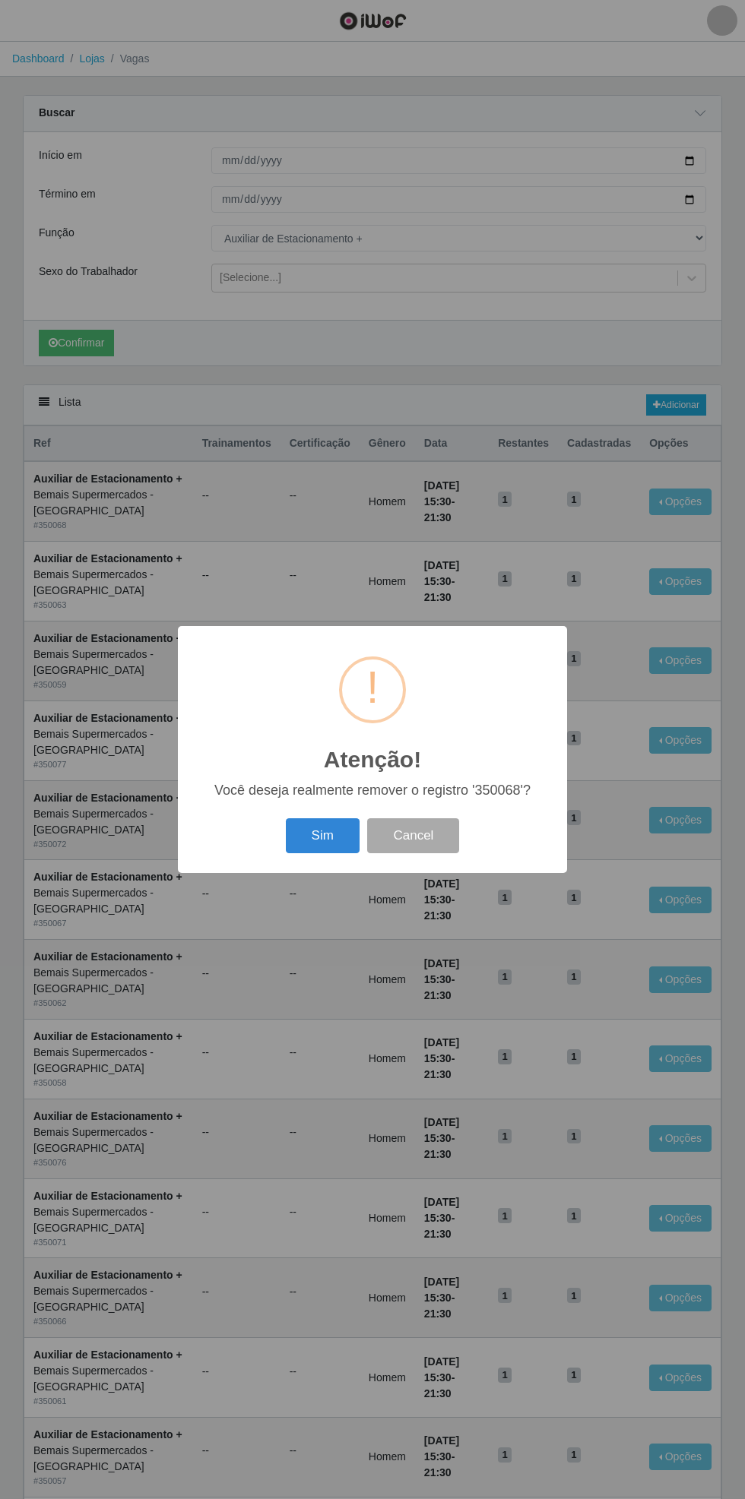
click at [319, 851] on button "Sim" at bounding box center [323, 836] width 74 height 36
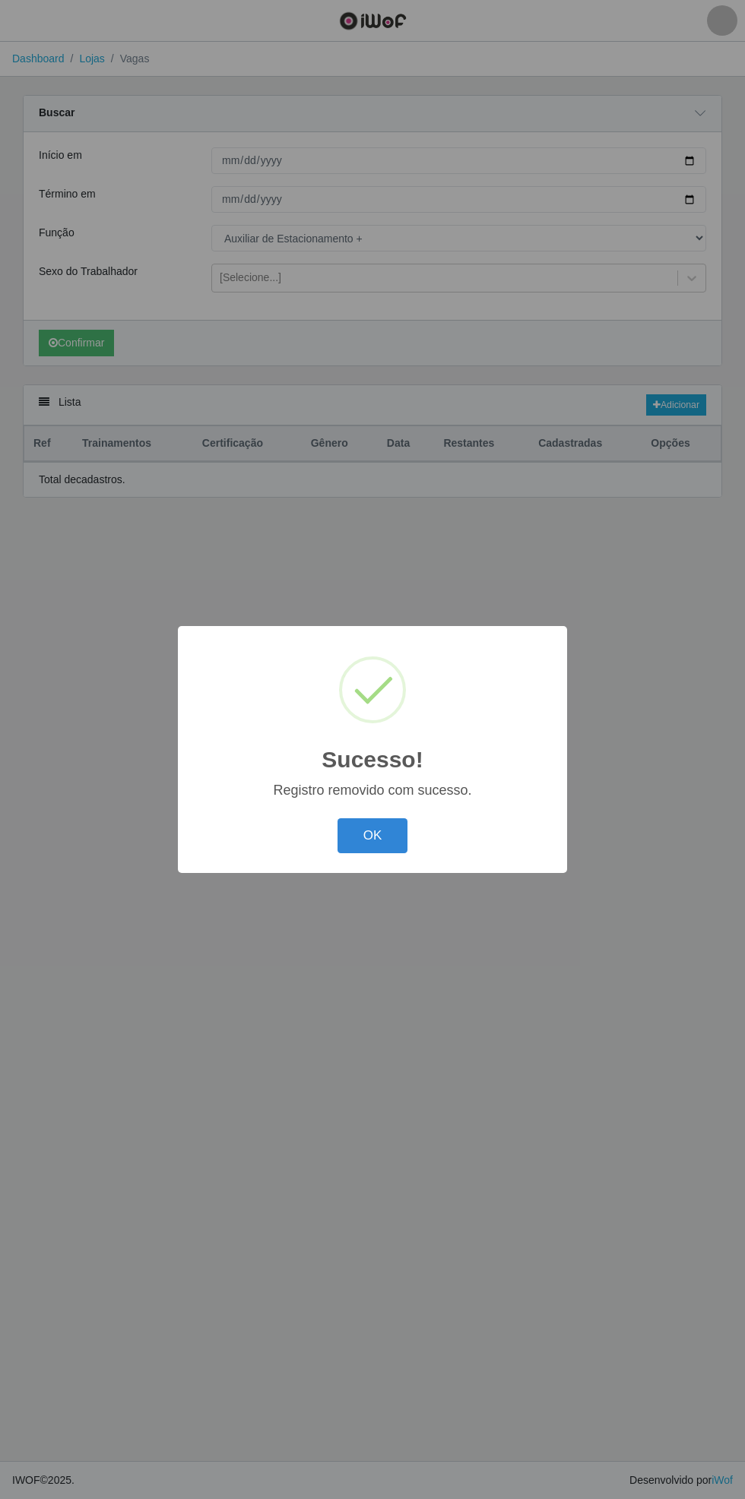
click at [388, 832] on button "OK" at bounding box center [372, 836] width 71 height 36
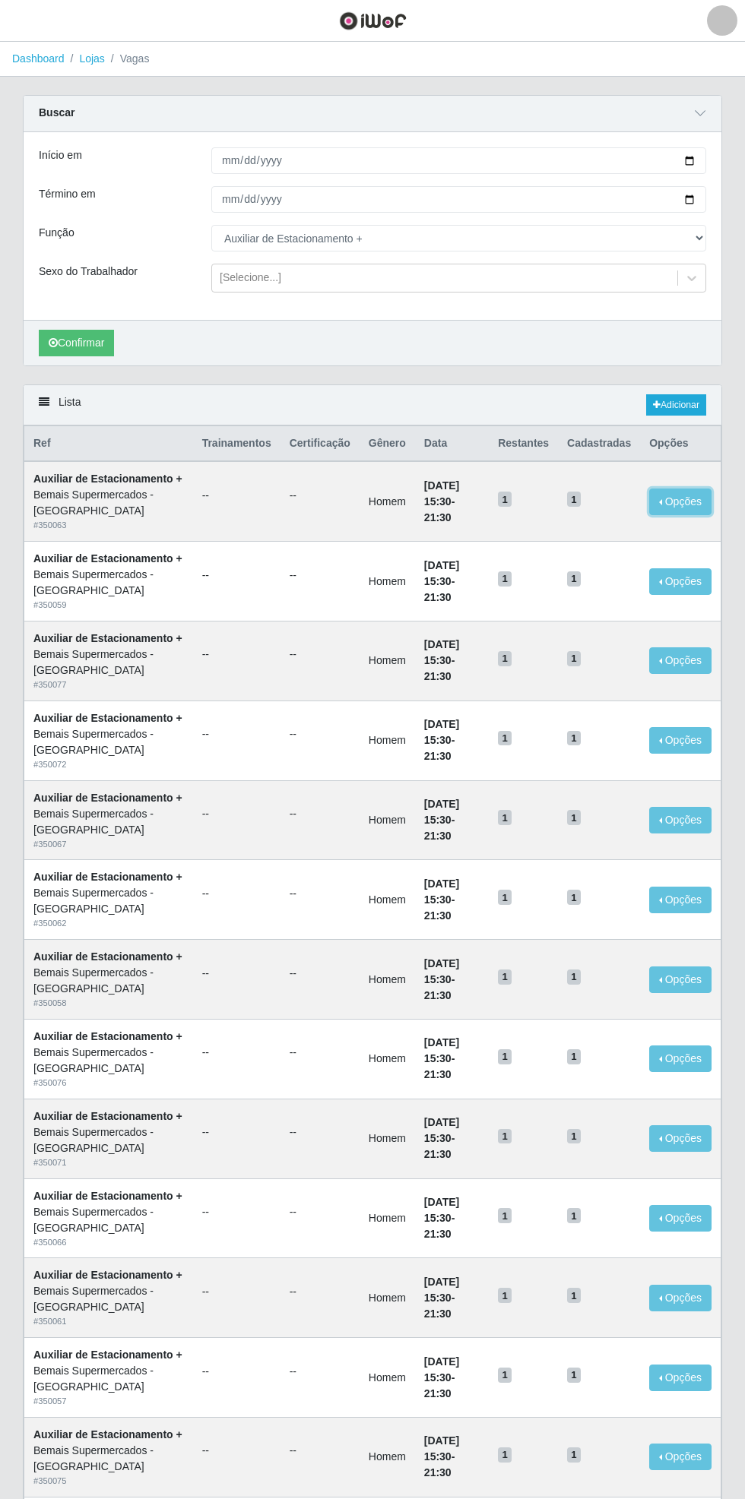
click at [690, 513] on button "Opções" at bounding box center [680, 502] width 62 height 27
click at [603, 545] on div "Deletar" at bounding box center [587, 537] width 90 height 16
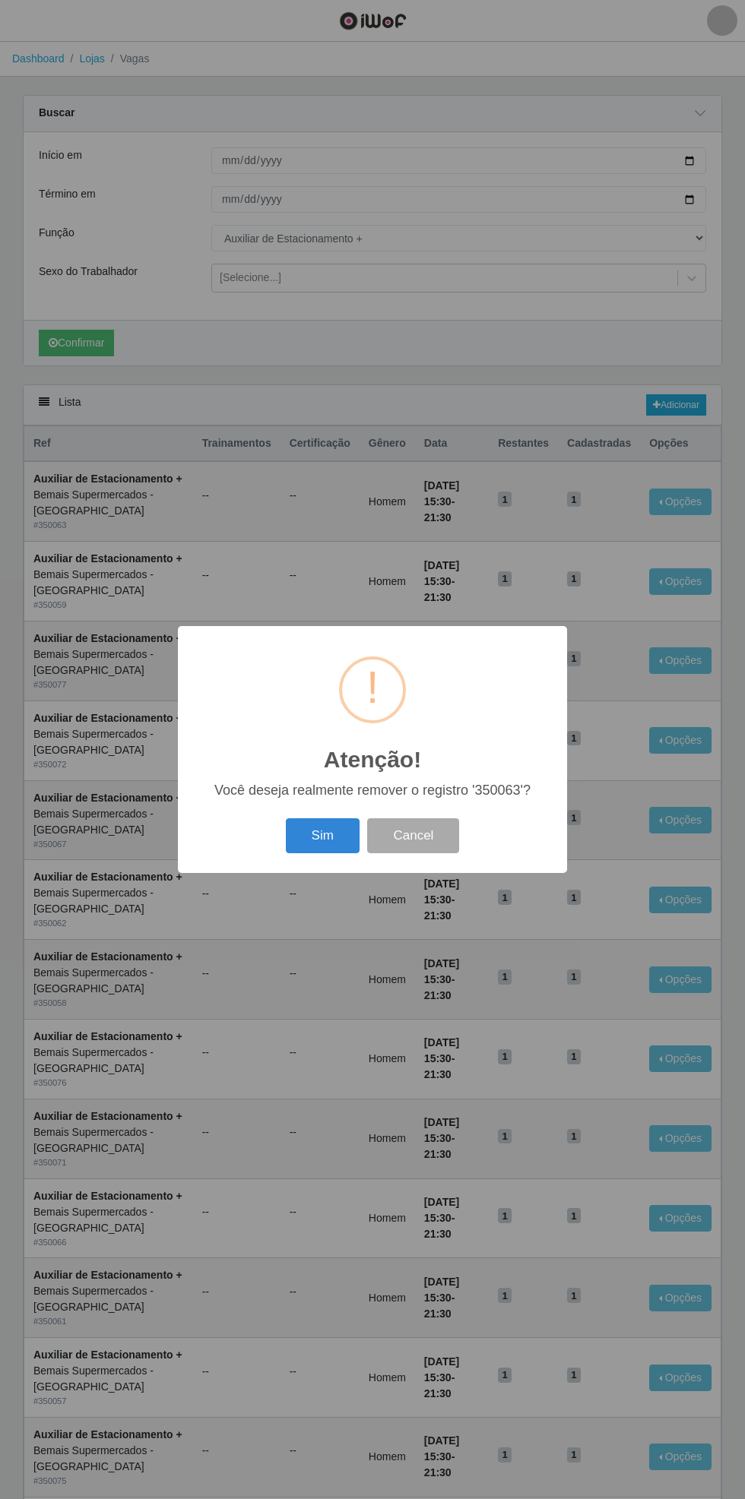
click at [322, 836] on button "Sim" at bounding box center [323, 836] width 74 height 36
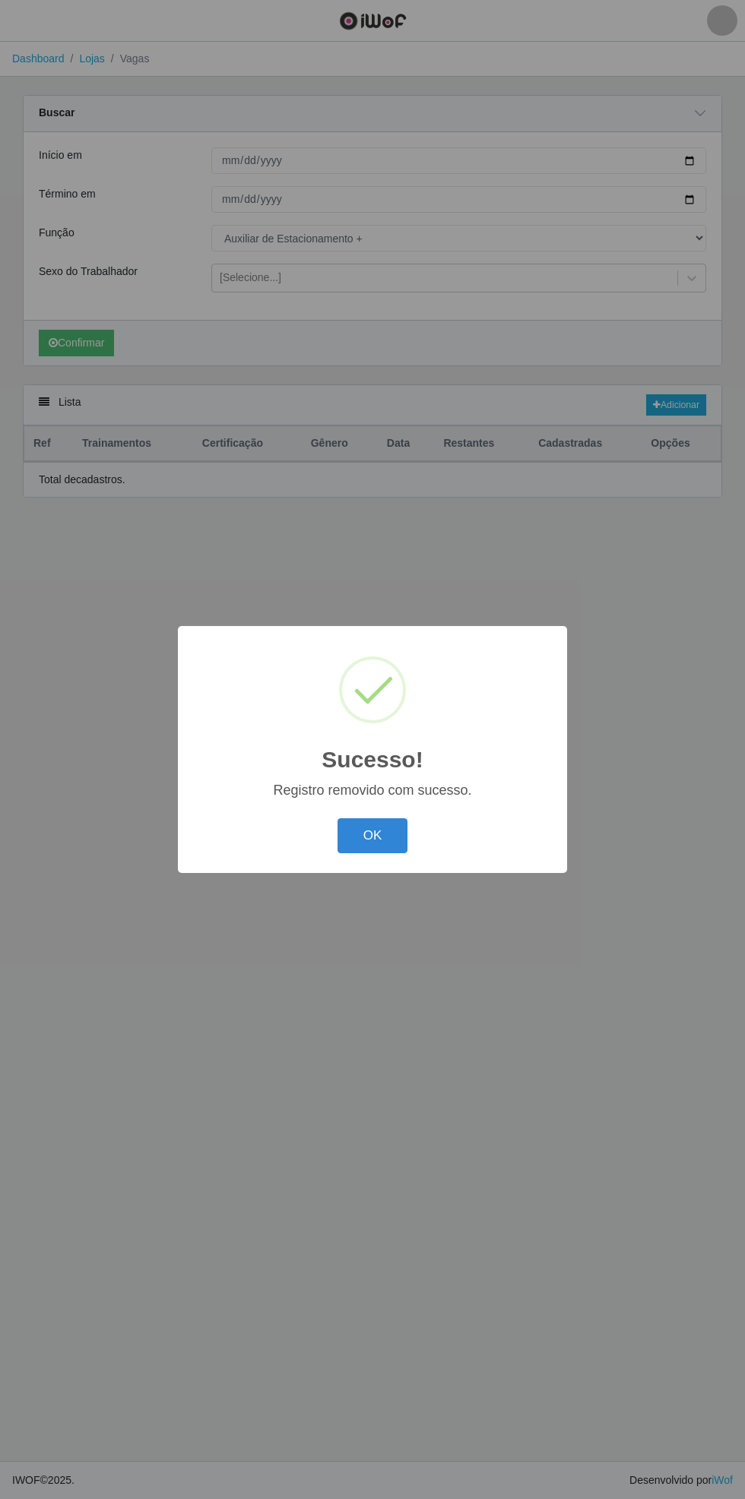
click at [688, 505] on div "Sucesso! × Registro removido com sucesso. OK Cancel" at bounding box center [372, 749] width 745 height 1499
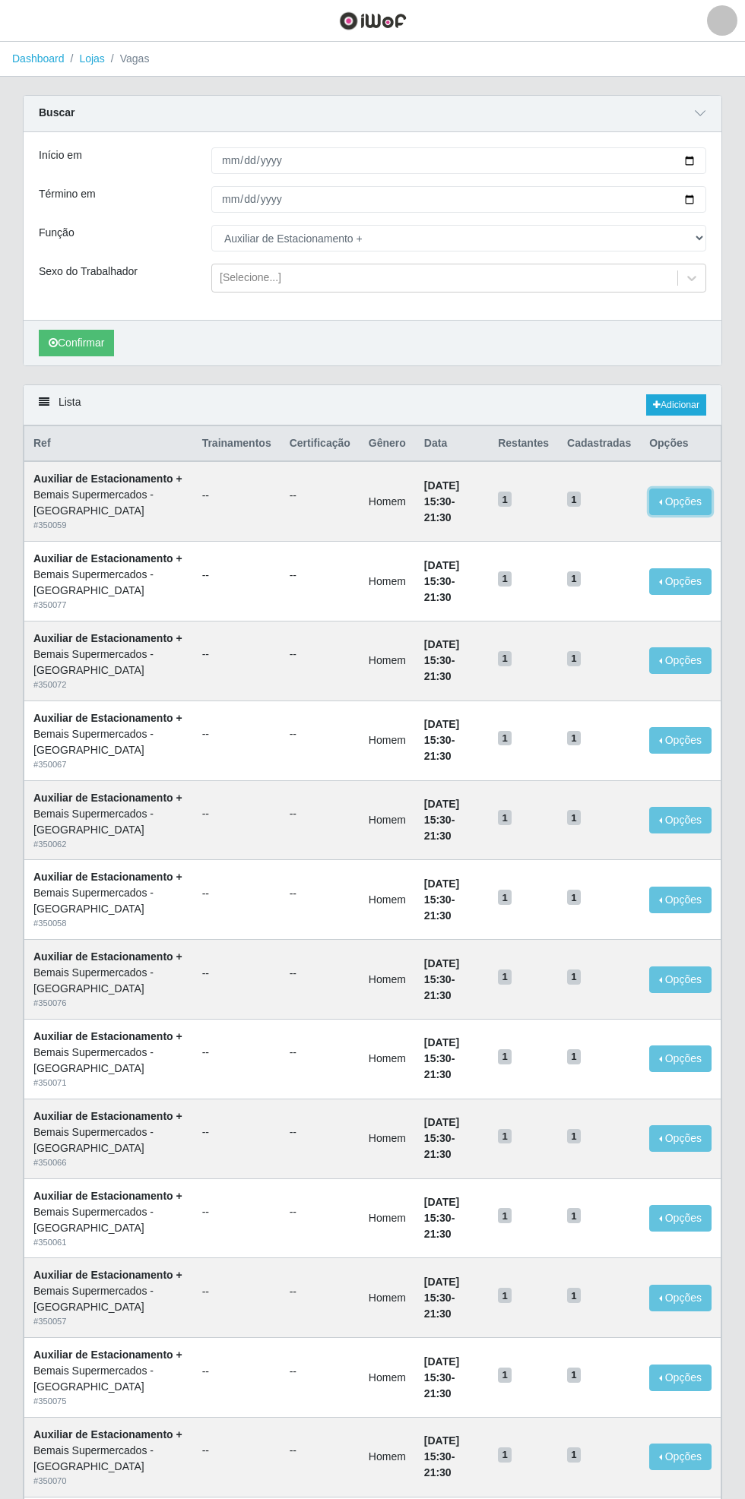
click at [694, 513] on button "Opções" at bounding box center [680, 502] width 62 height 27
click at [595, 544] on div "Deletar" at bounding box center [587, 537] width 90 height 16
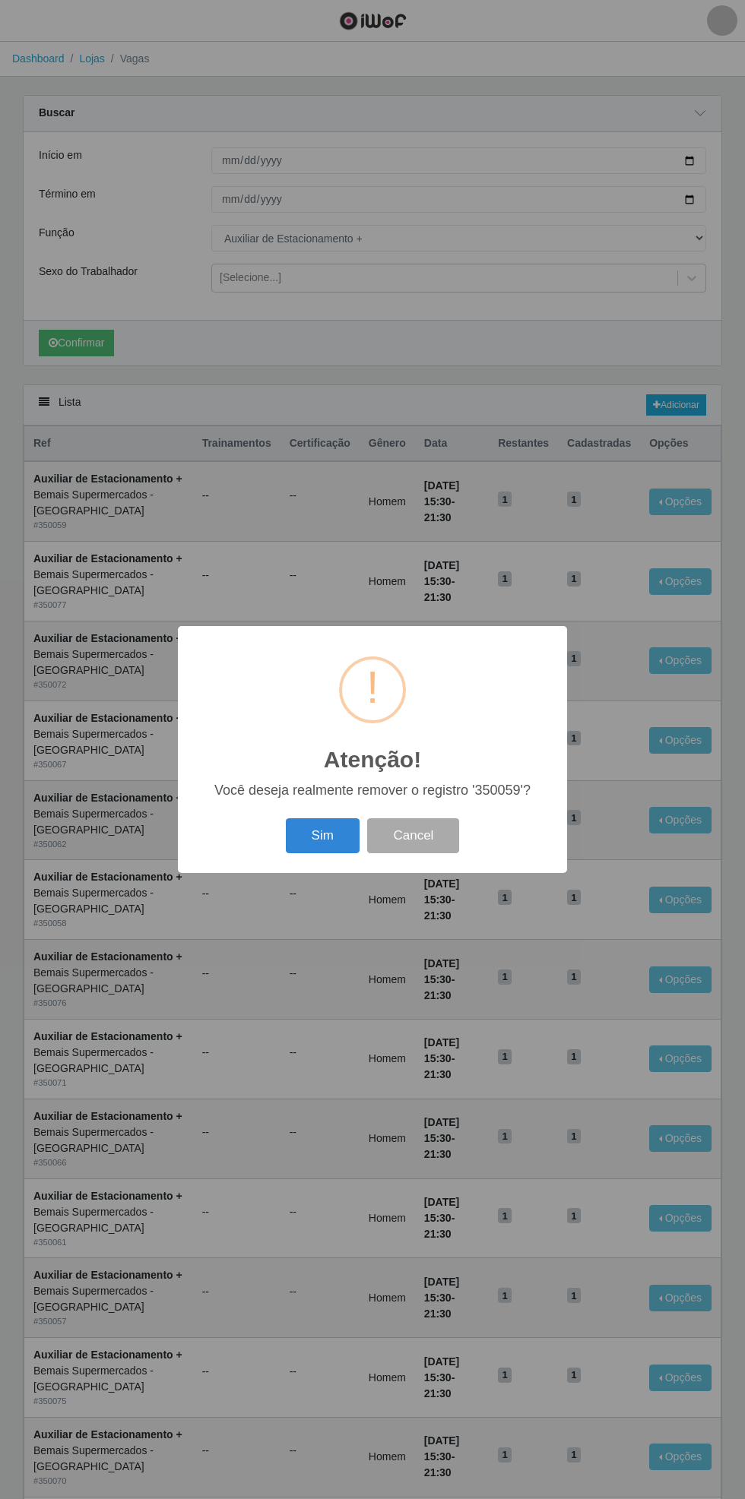
click at [304, 843] on button "Sim" at bounding box center [323, 836] width 74 height 36
click at [372, 837] on button "OK" at bounding box center [372, 836] width 71 height 36
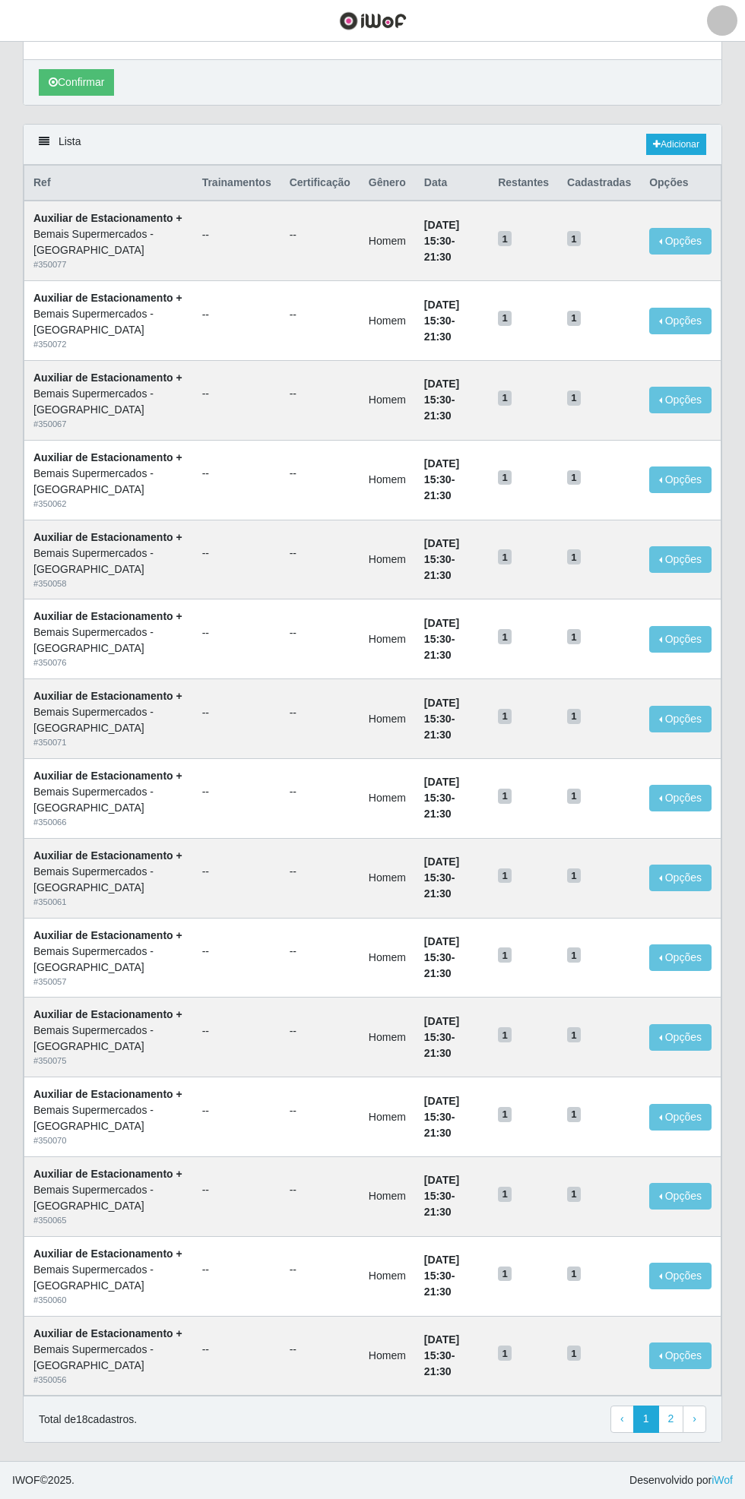
scroll to position [494, 0]
click at [671, 1420] on link "2" at bounding box center [671, 1419] width 26 height 27
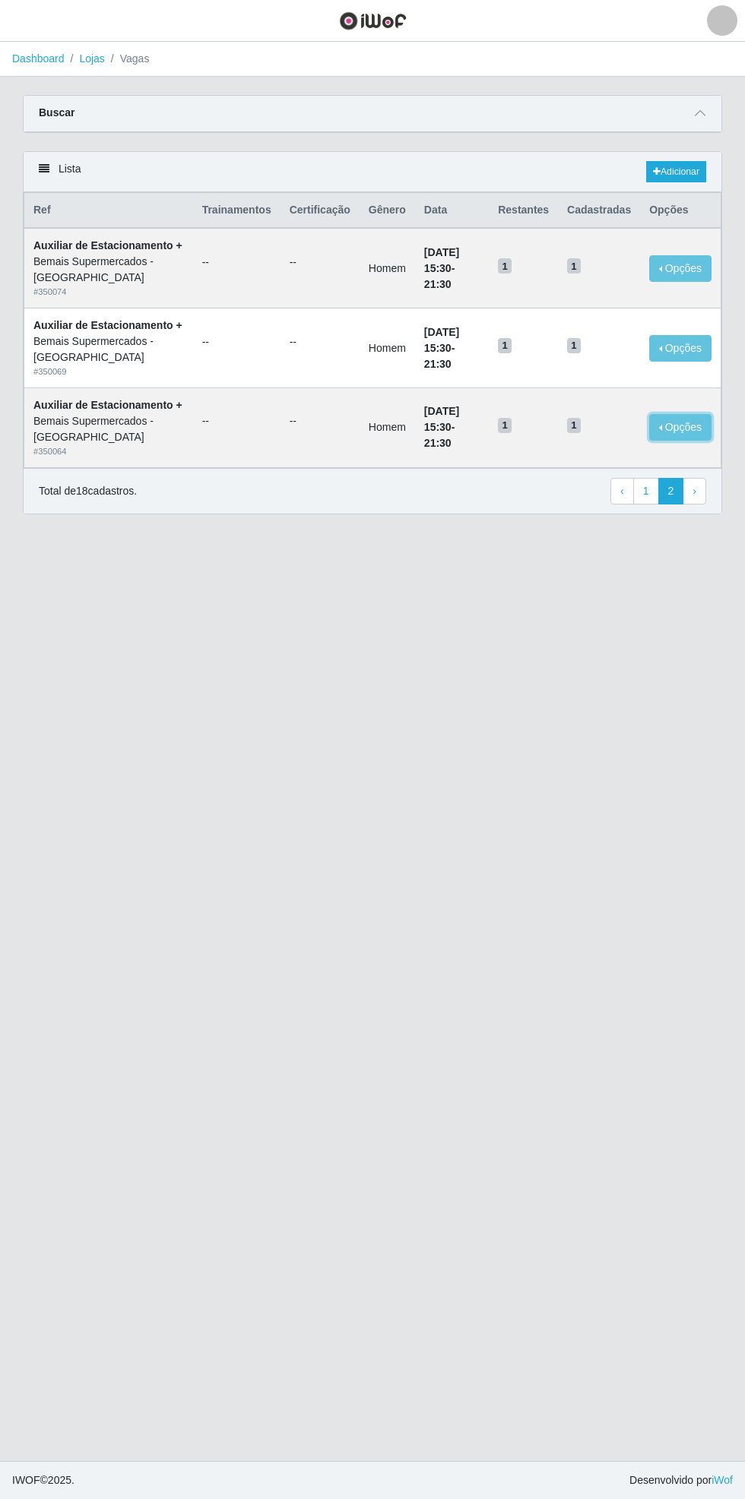
click at [698, 441] on button "Opções" at bounding box center [680, 427] width 62 height 27
click at [590, 463] on div "Deletar" at bounding box center [587, 456] width 90 height 16
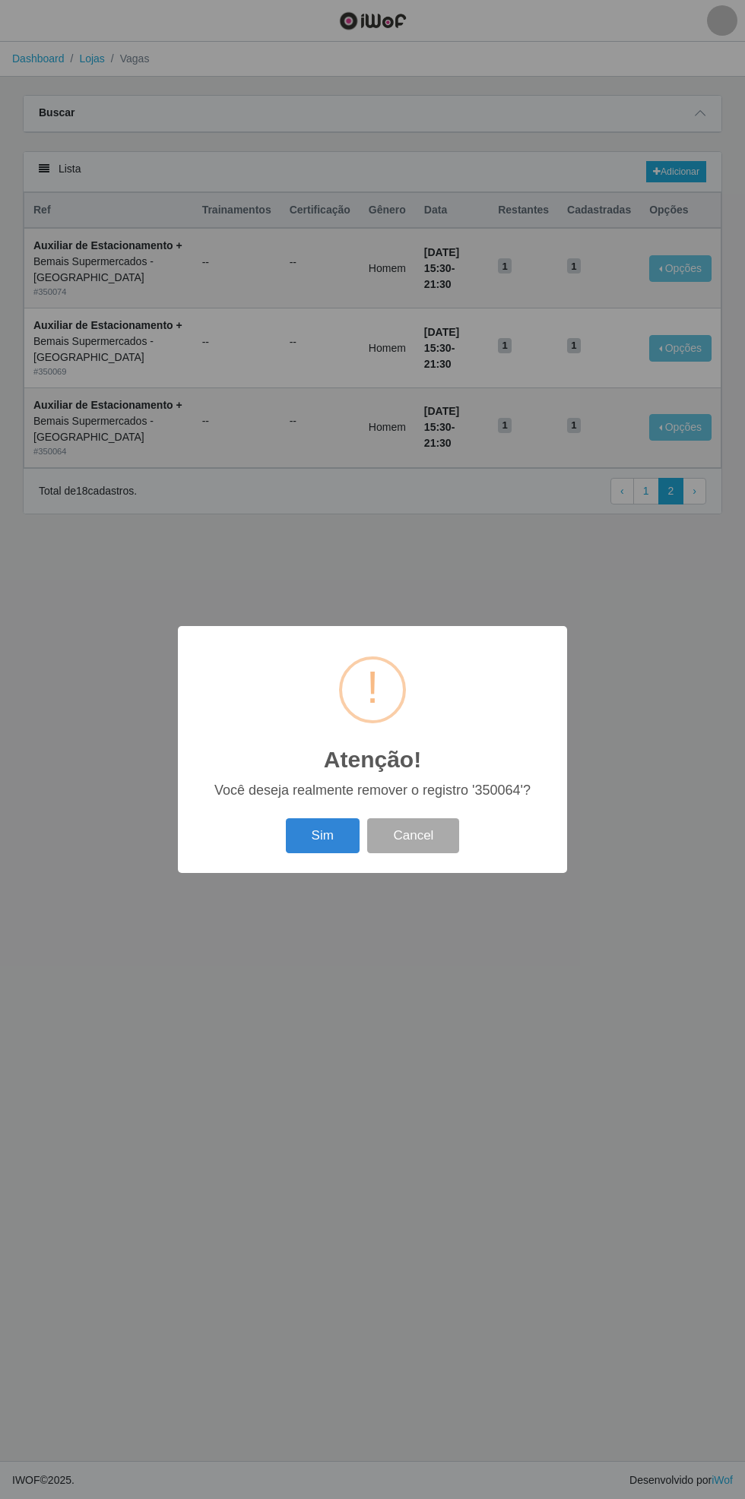
click at [322, 836] on button "Sim" at bounding box center [323, 836] width 74 height 36
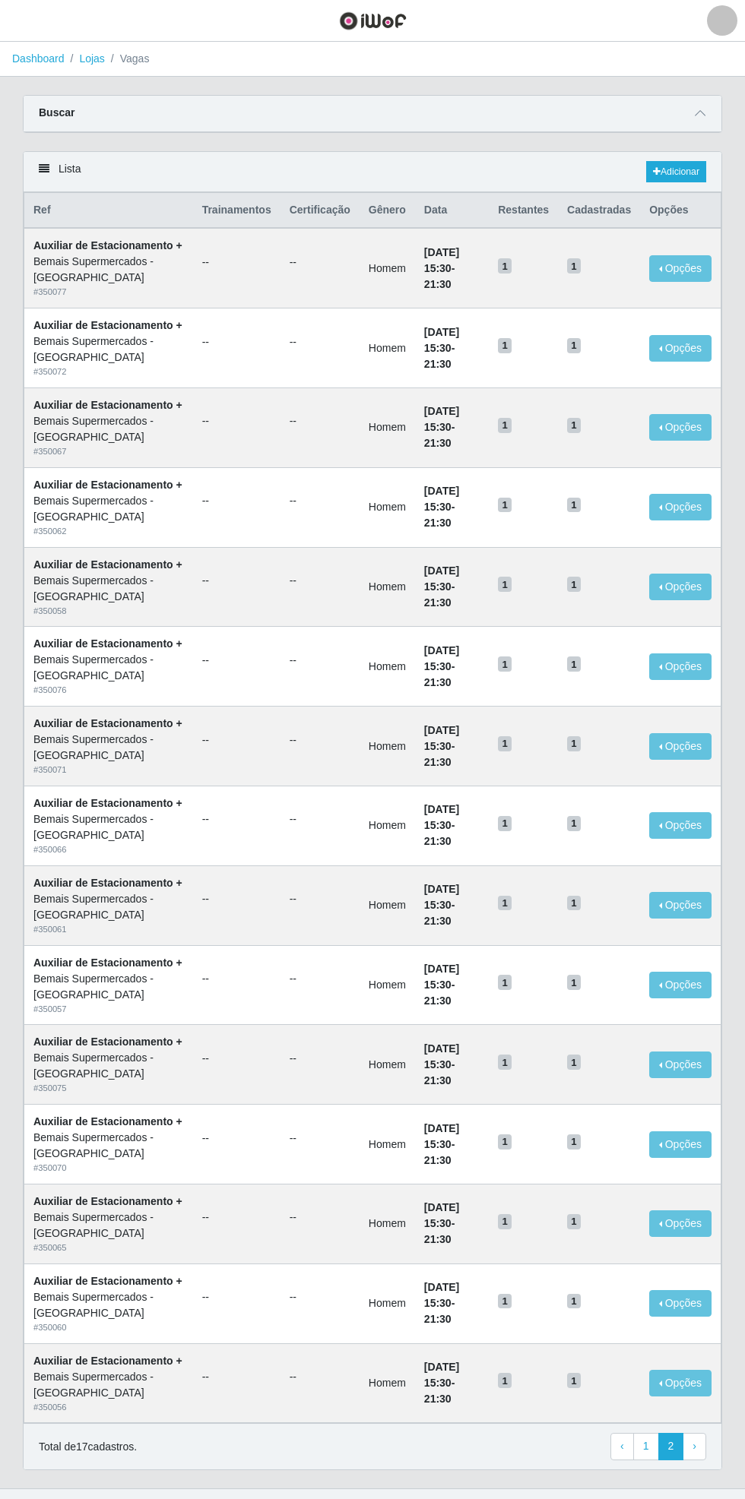
scroll to position [261, 0]
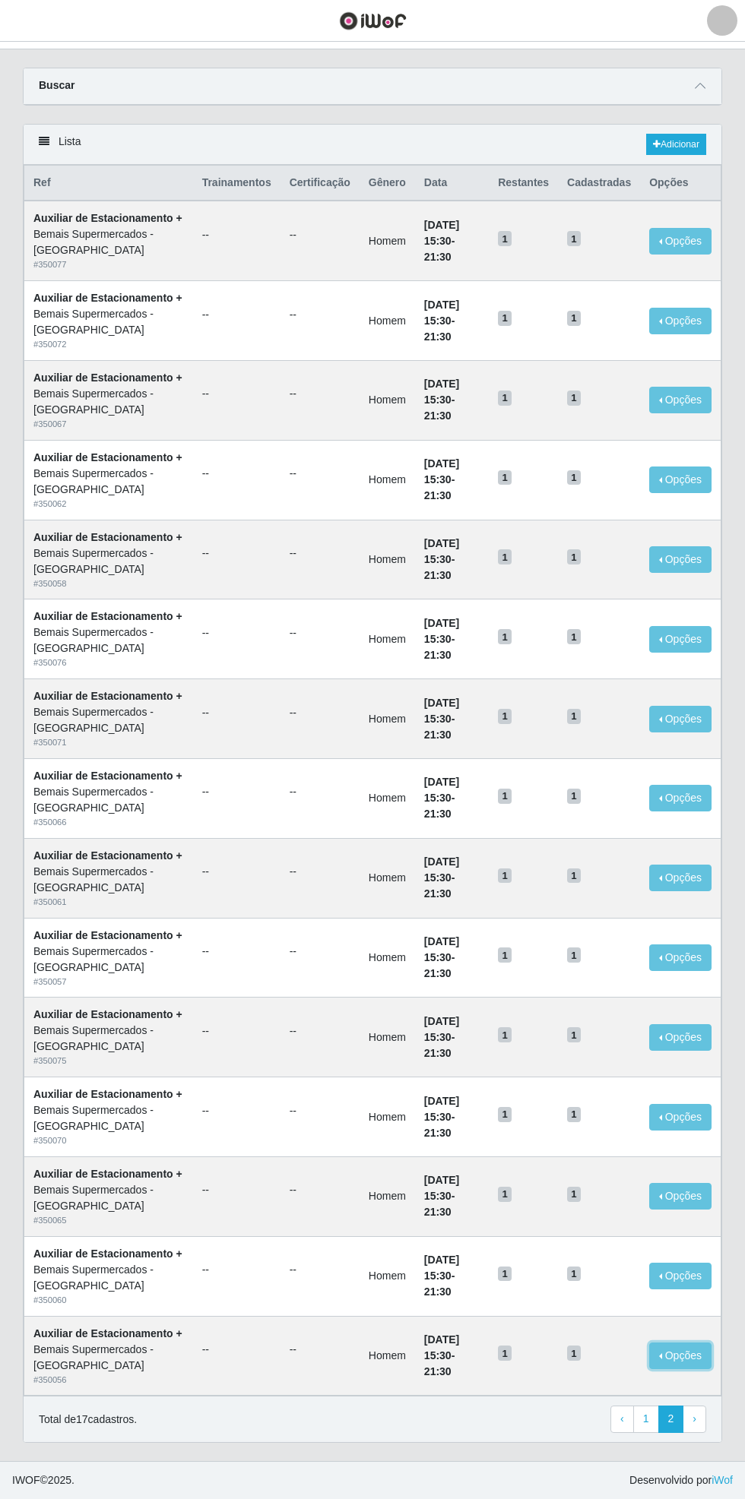
click at [685, 1349] on button "Opções" at bounding box center [680, 1356] width 62 height 27
click at [575, 1378] on div "Deletar" at bounding box center [587, 1385] width 90 height 16
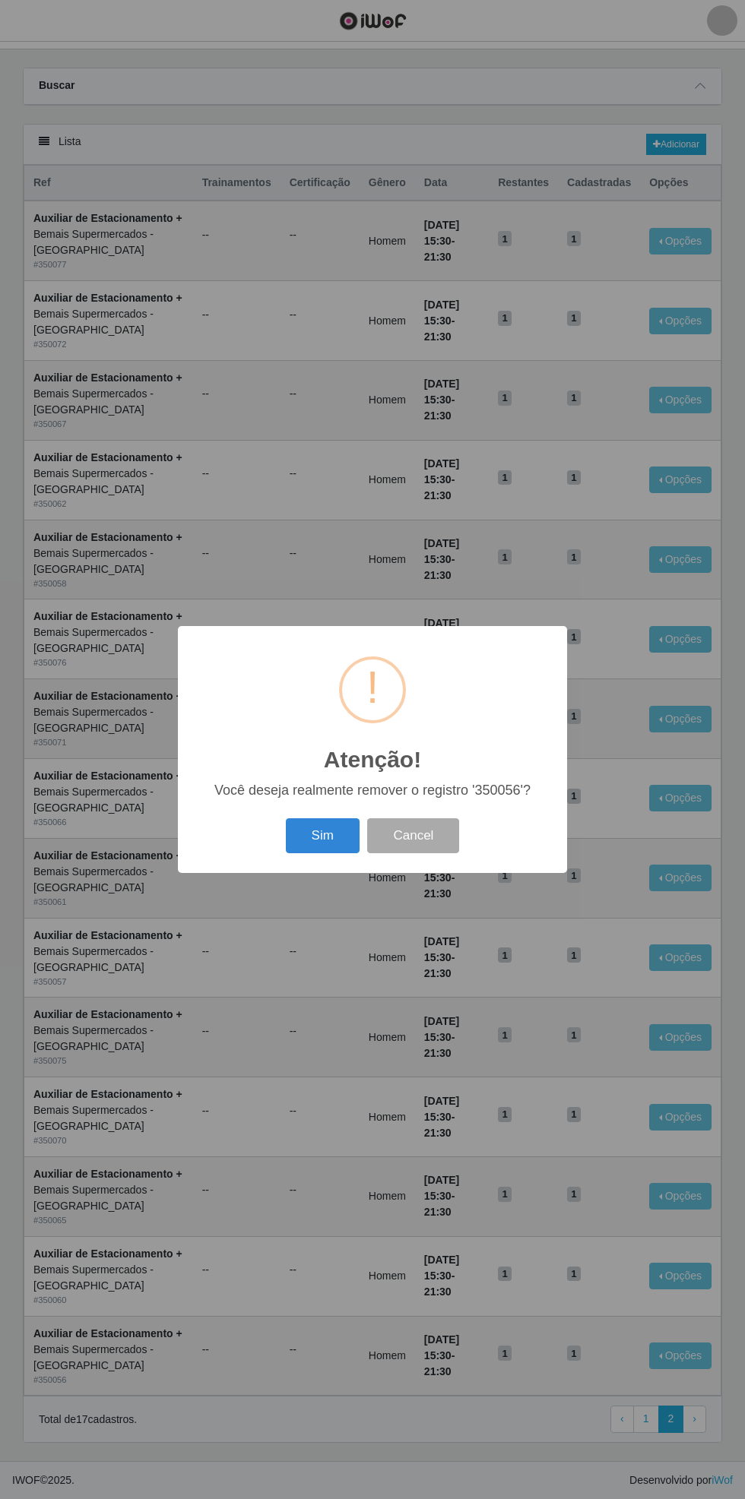
click at [322, 836] on button "Sim" at bounding box center [323, 836] width 74 height 36
click at [372, 837] on button "OK" at bounding box center [372, 836] width 71 height 36
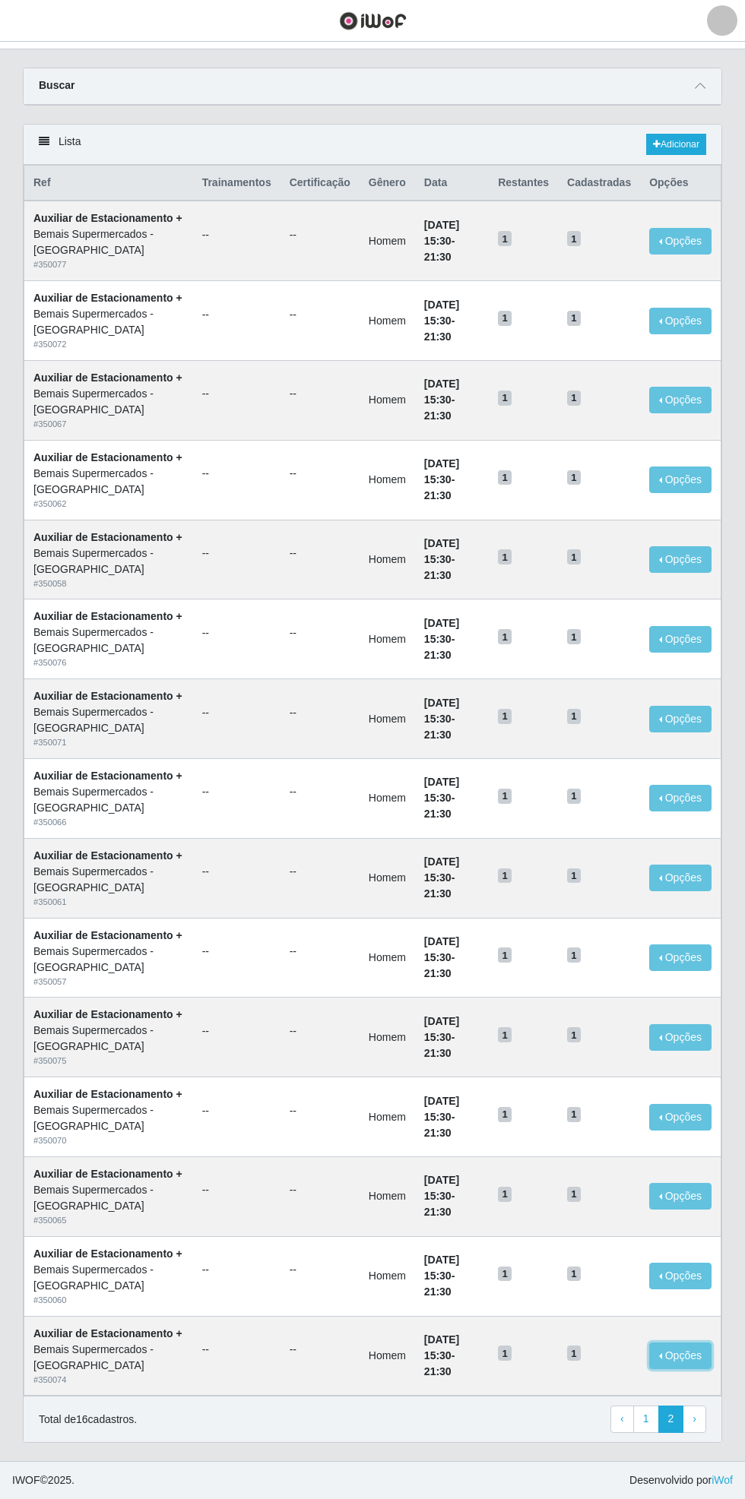
click at [698, 1356] on button "Opções" at bounding box center [680, 1356] width 62 height 27
click at [600, 1381] on div "Deletar" at bounding box center [587, 1385] width 90 height 16
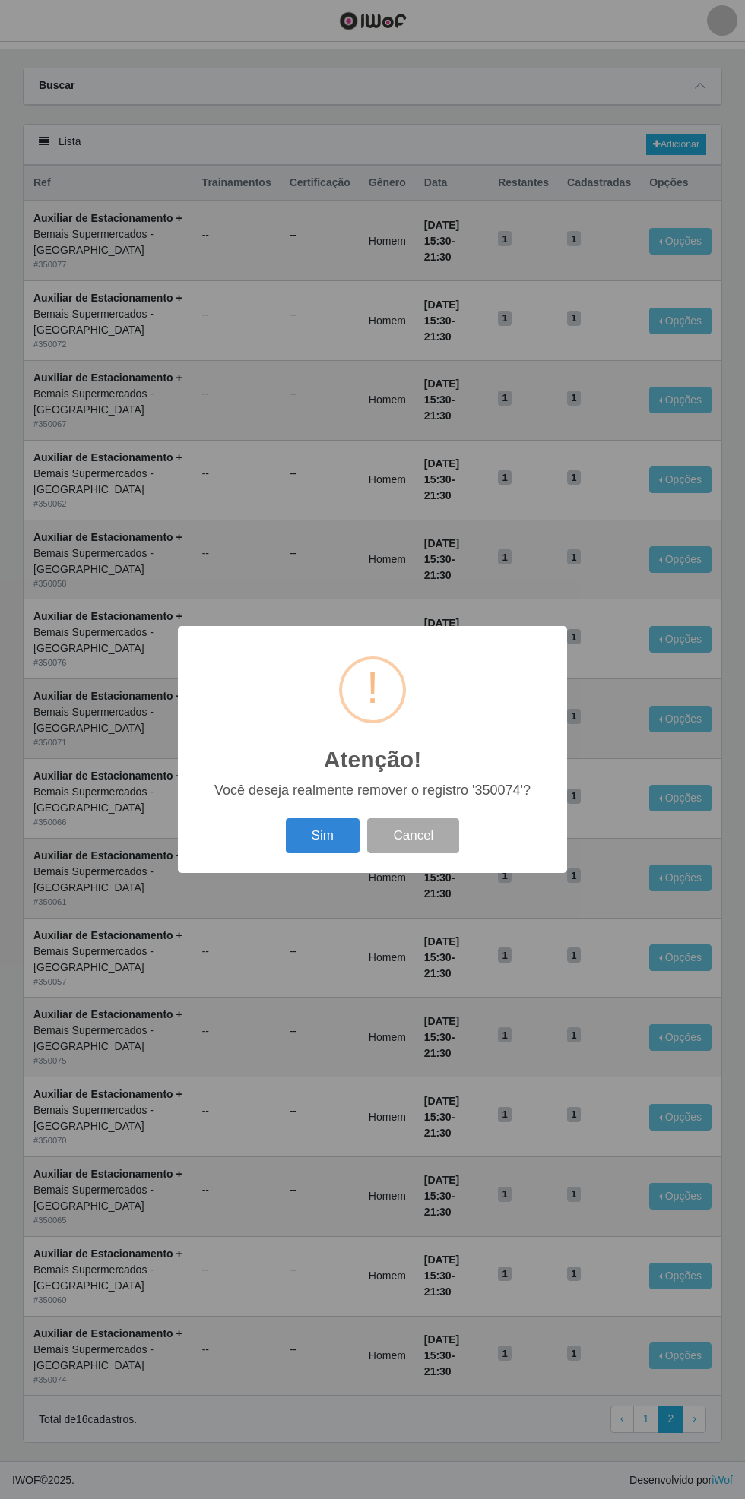
click at [322, 837] on button "Sim" at bounding box center [323, 836] width 74 height 36
click at [369, 848] on button "OK" at bounding box center [372, 836] width 71 height 36
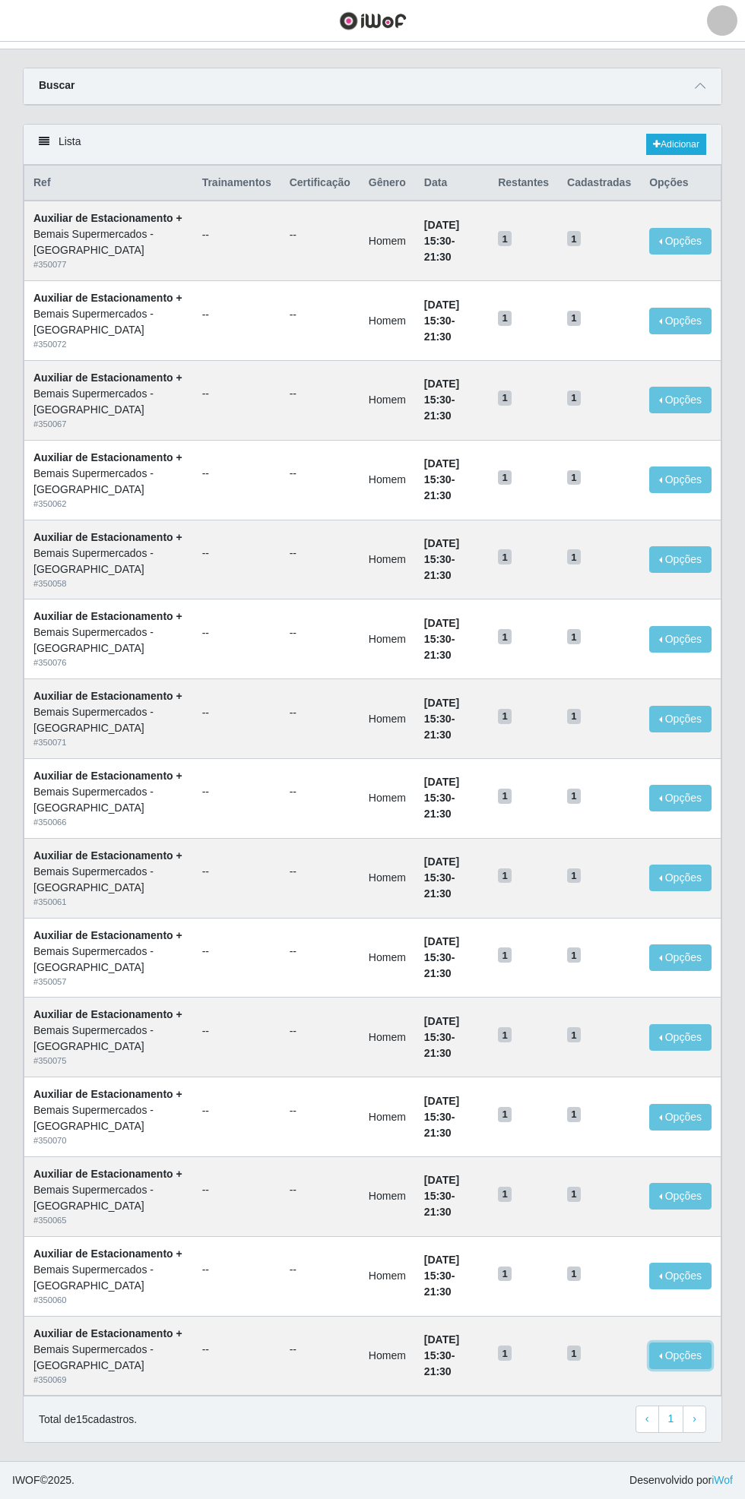
click at [690, 1356] on button "Opções" at bounding box center [680, 1356] width 62 height 27
click at [596, 1384] on div "Deletar" at bounding box center [587, 1385] width 90 height 16
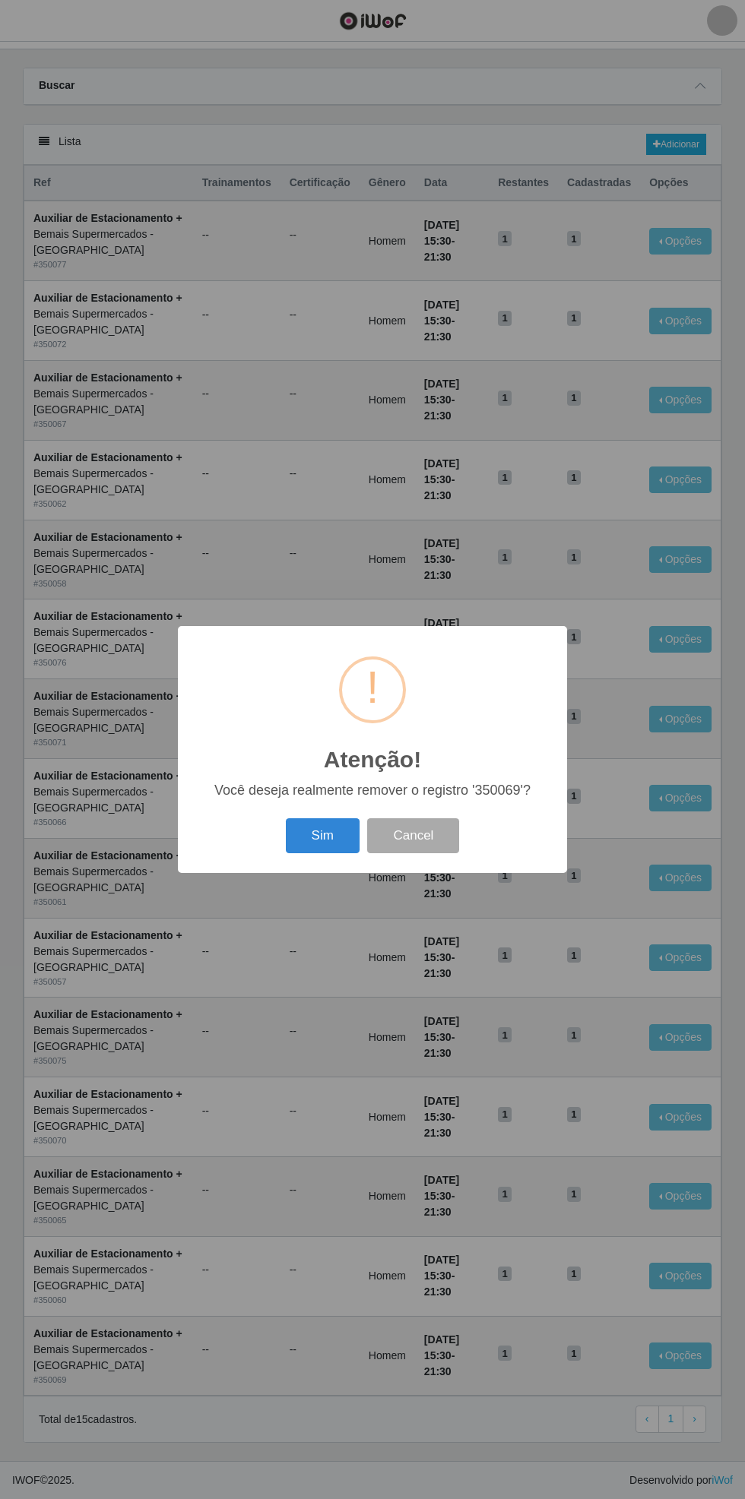
click at [323, 836] on button "Sim" at bounding box center [323, 836] width 74 height 36
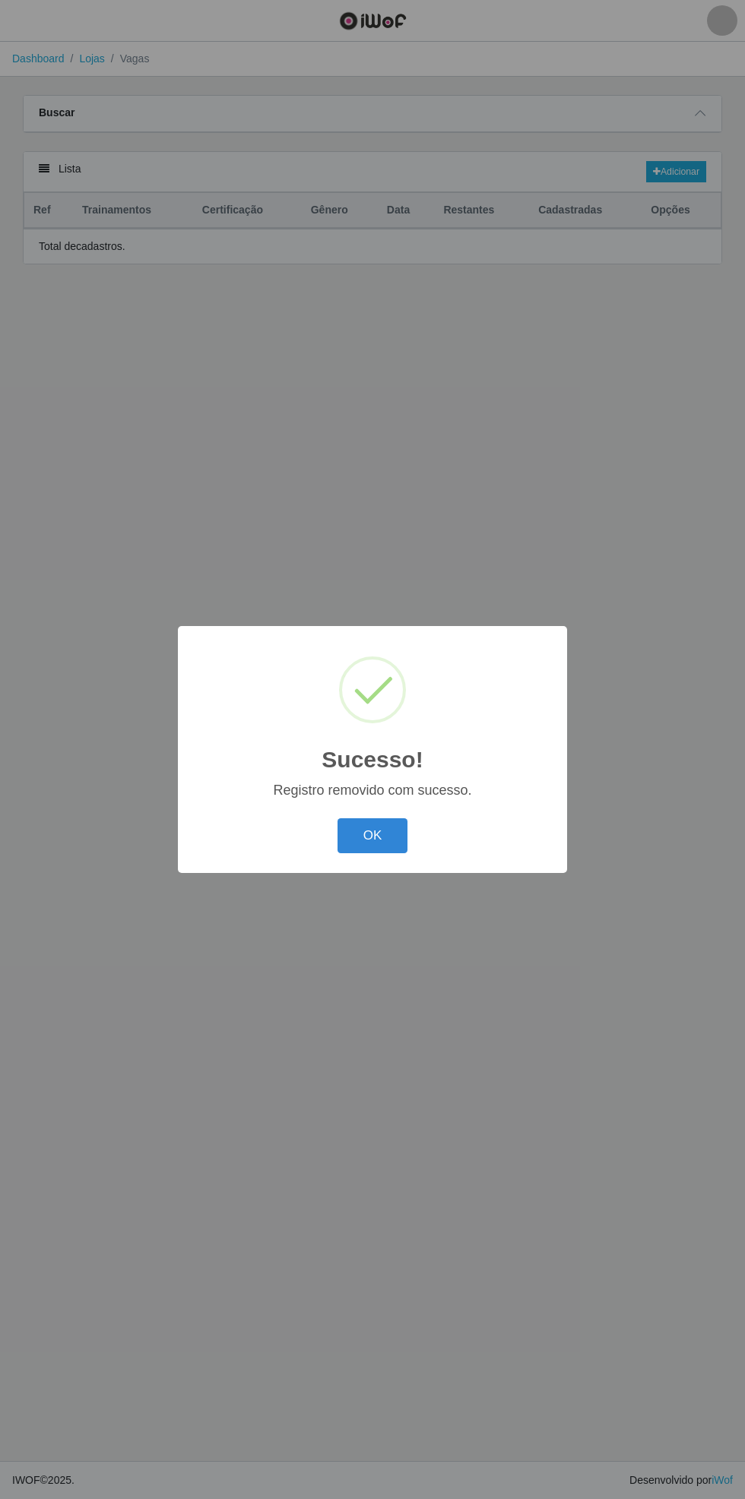
scroll to position [166, 0]
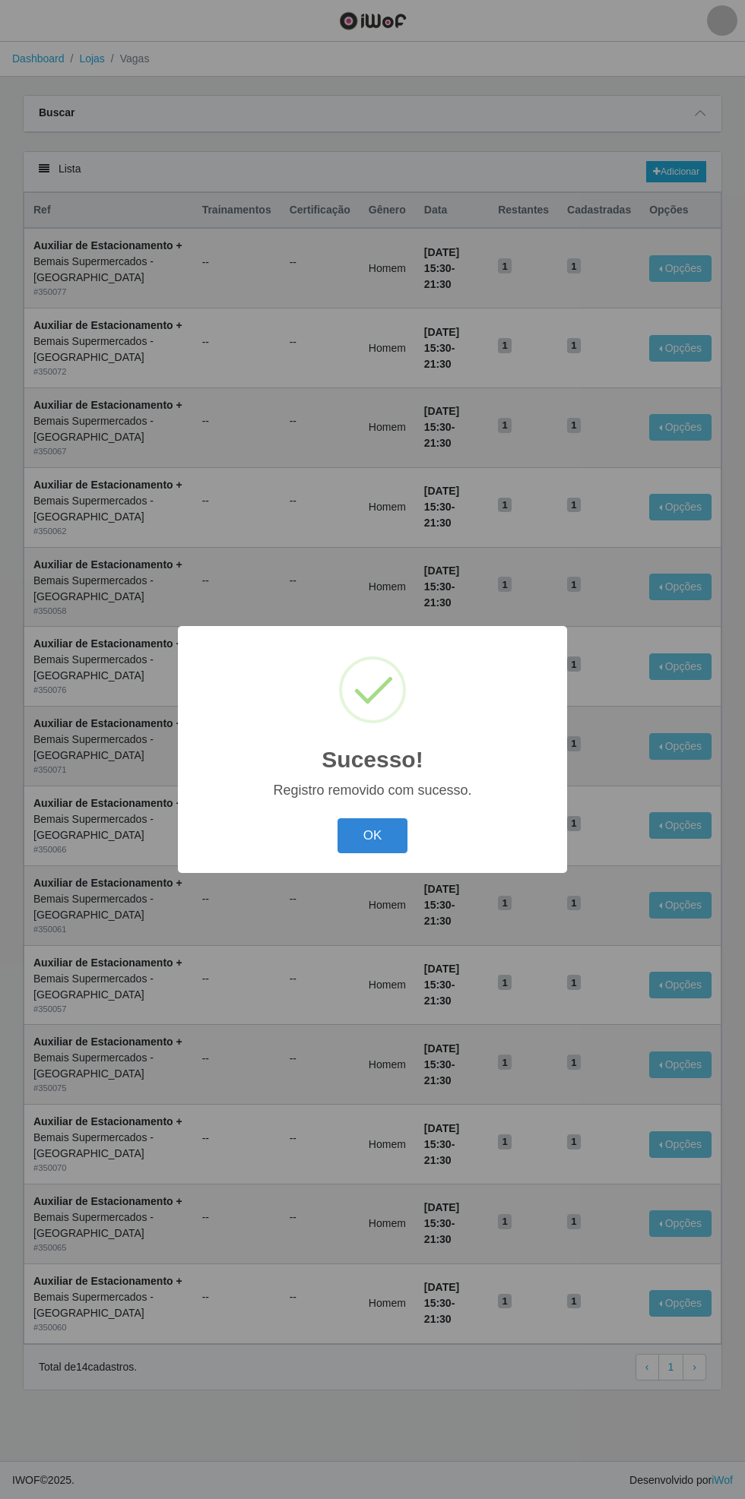
click at [372, 836] on button "OK" at bounding box center [372, 836] width 71 height 36
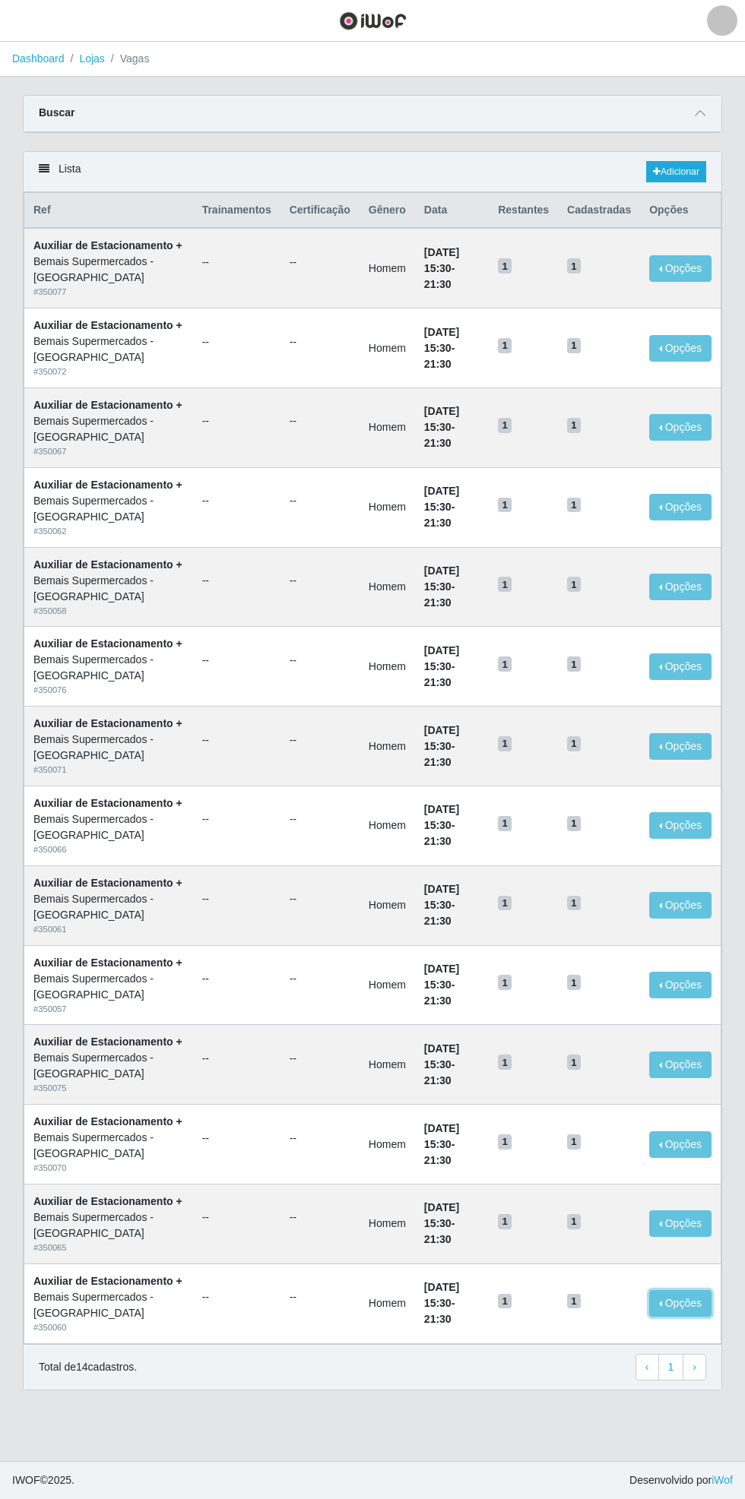
click at [692, 1317] on button "Opções" at bounding box center [680, 1303] width 62 height 27
click at [604, 1340] on div "Deletar" at bounding box center [587, 1332] width 90 height 16
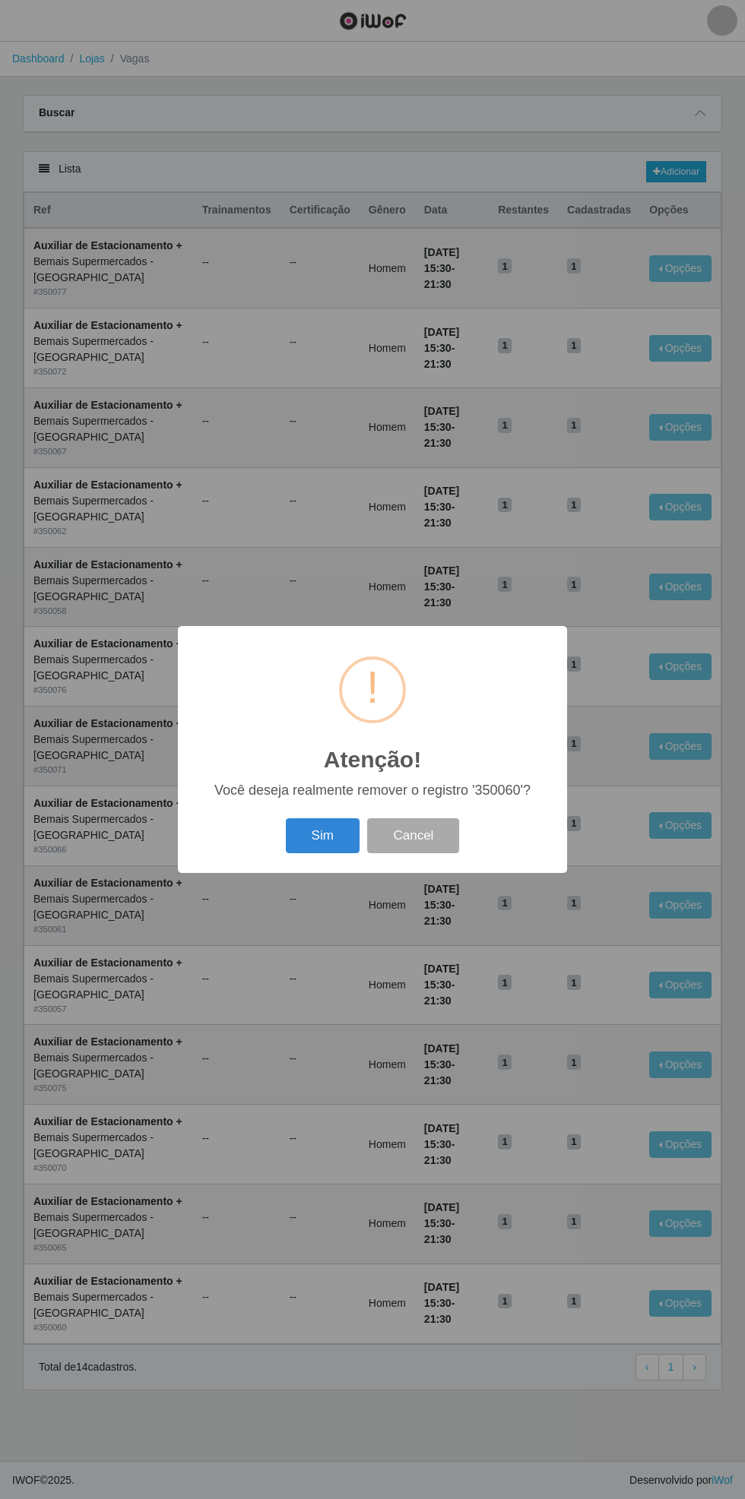
click at [322, 836] on button "Sim" at bounding box center [323, 836] width 74 height 36
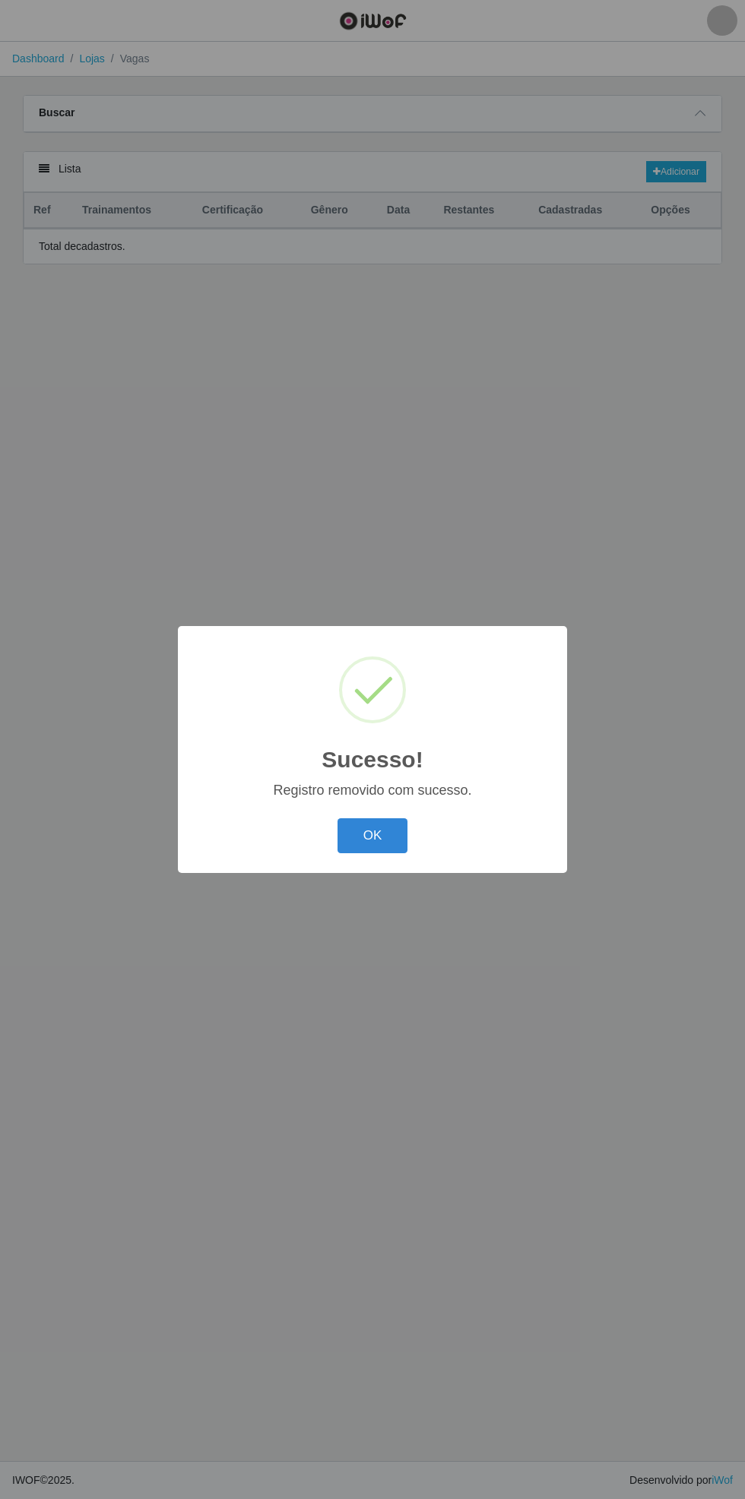
scroll to position [96, 0]
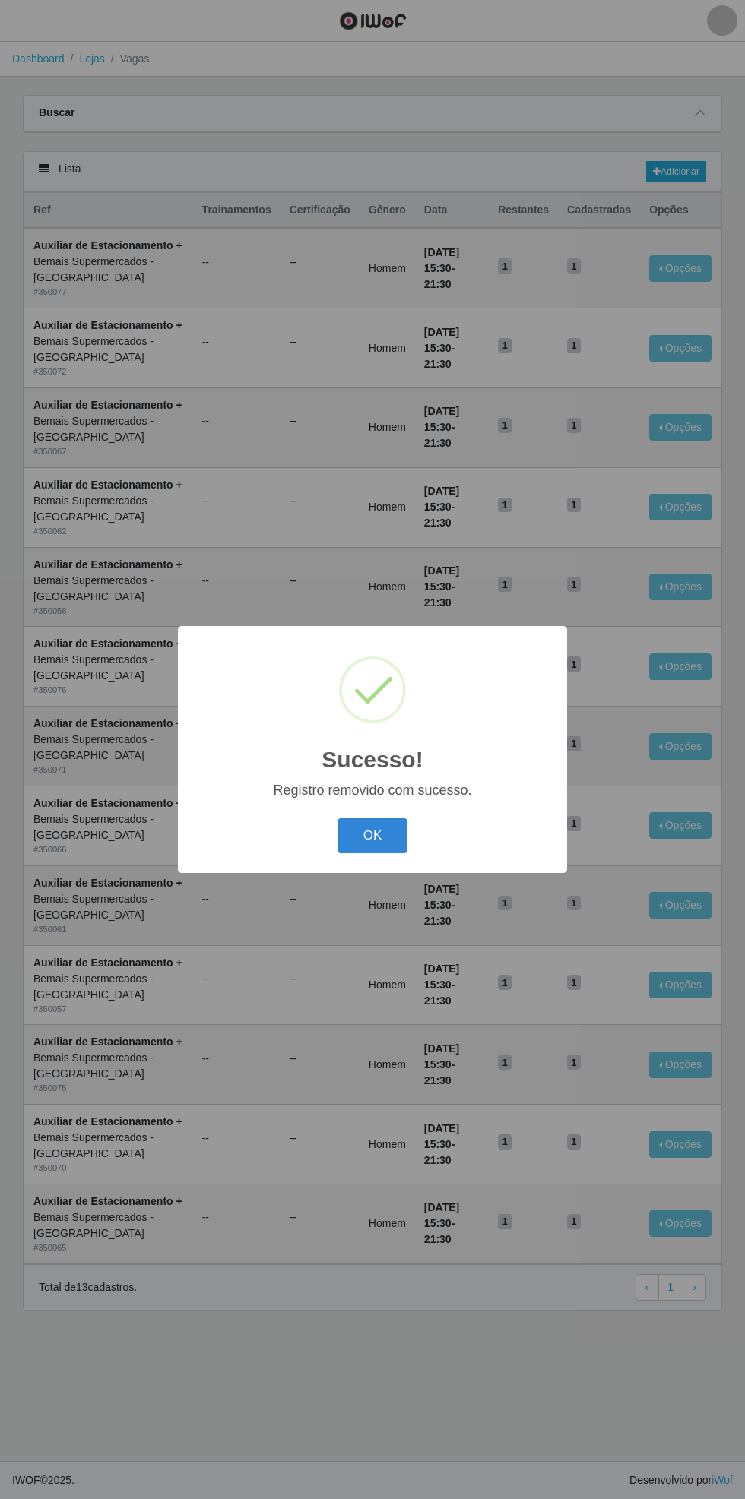
click at [372, 843] on button "OK" at bounding box center [372, 836] width 71 height 36
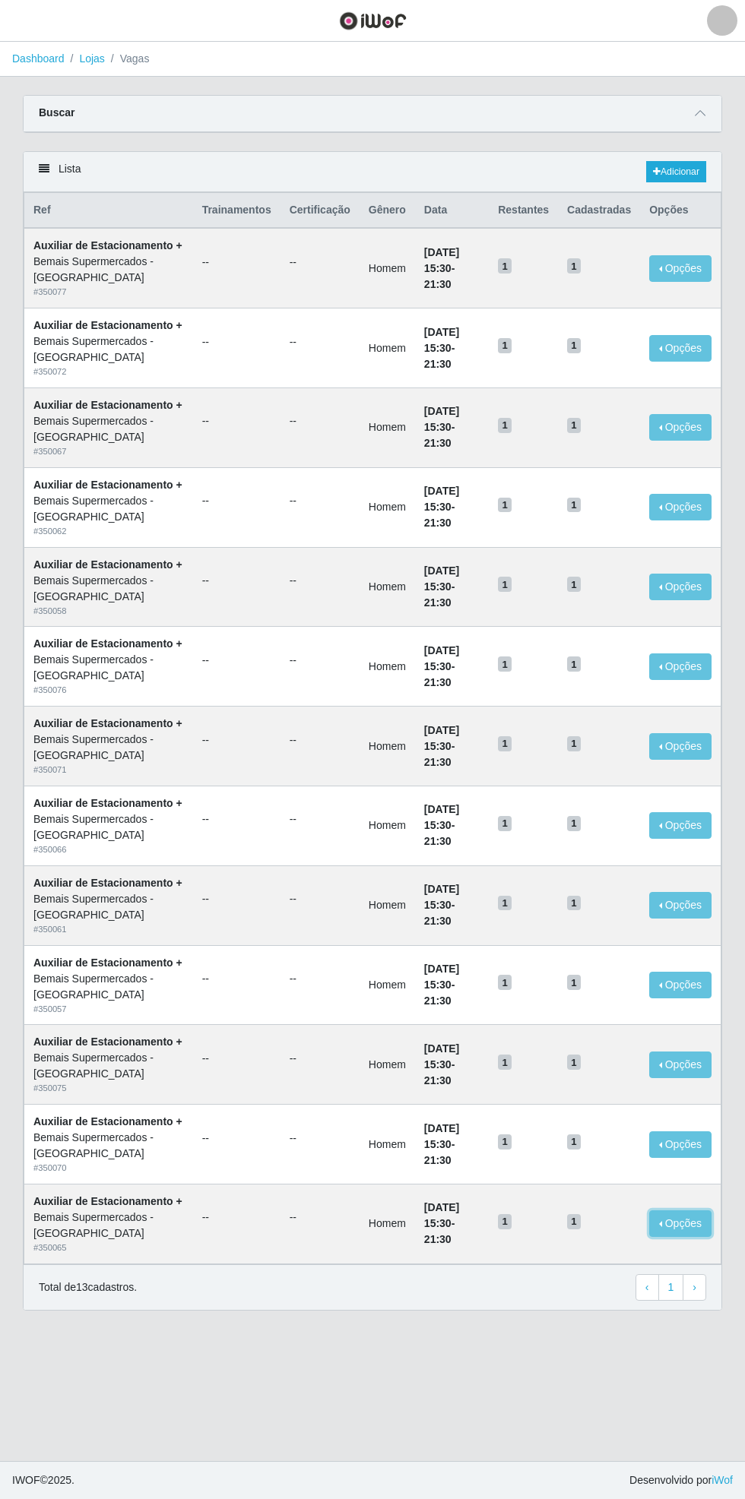
click at [697, 1237] on button "Opções" at bounding box center [680, 1223] width 62 height 27
click at [602, 1260] on div "Deletar" at bounding box center [587, 1252] width 90 height 16
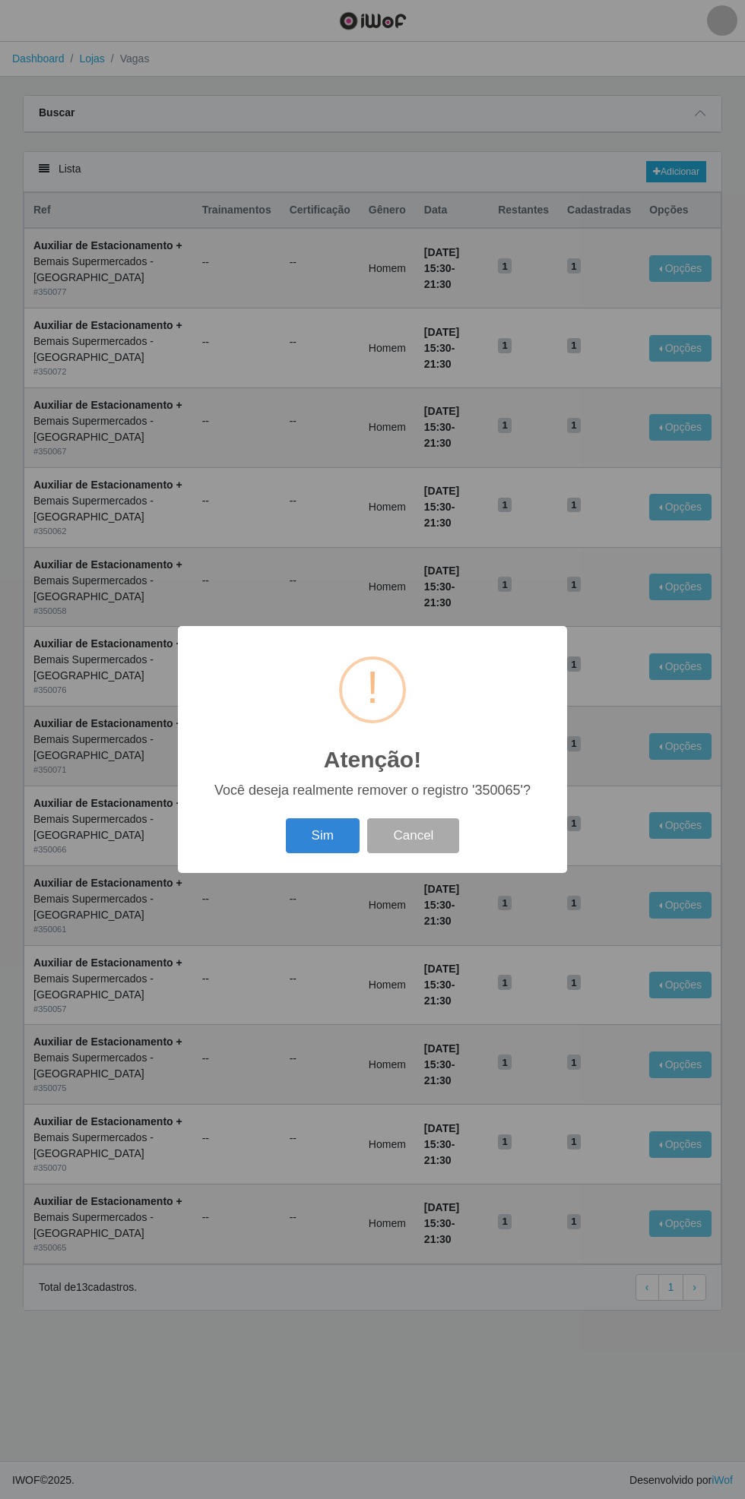
click at [315, 847] on button "Sim" at bounding box center [323, 836] width 74 height 36
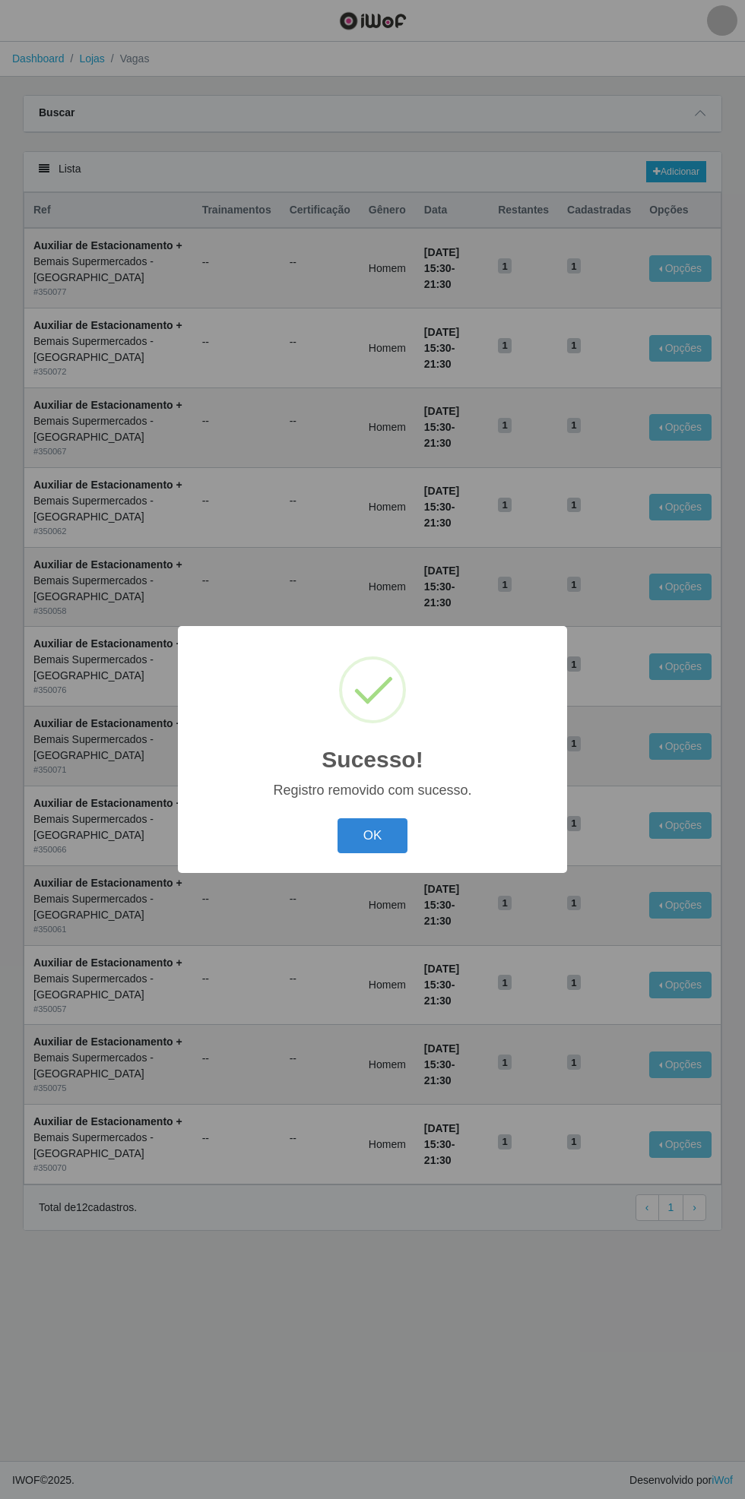
click at [372, 836] on button "OK" at bounding box center [372, 836] width 71 height 36
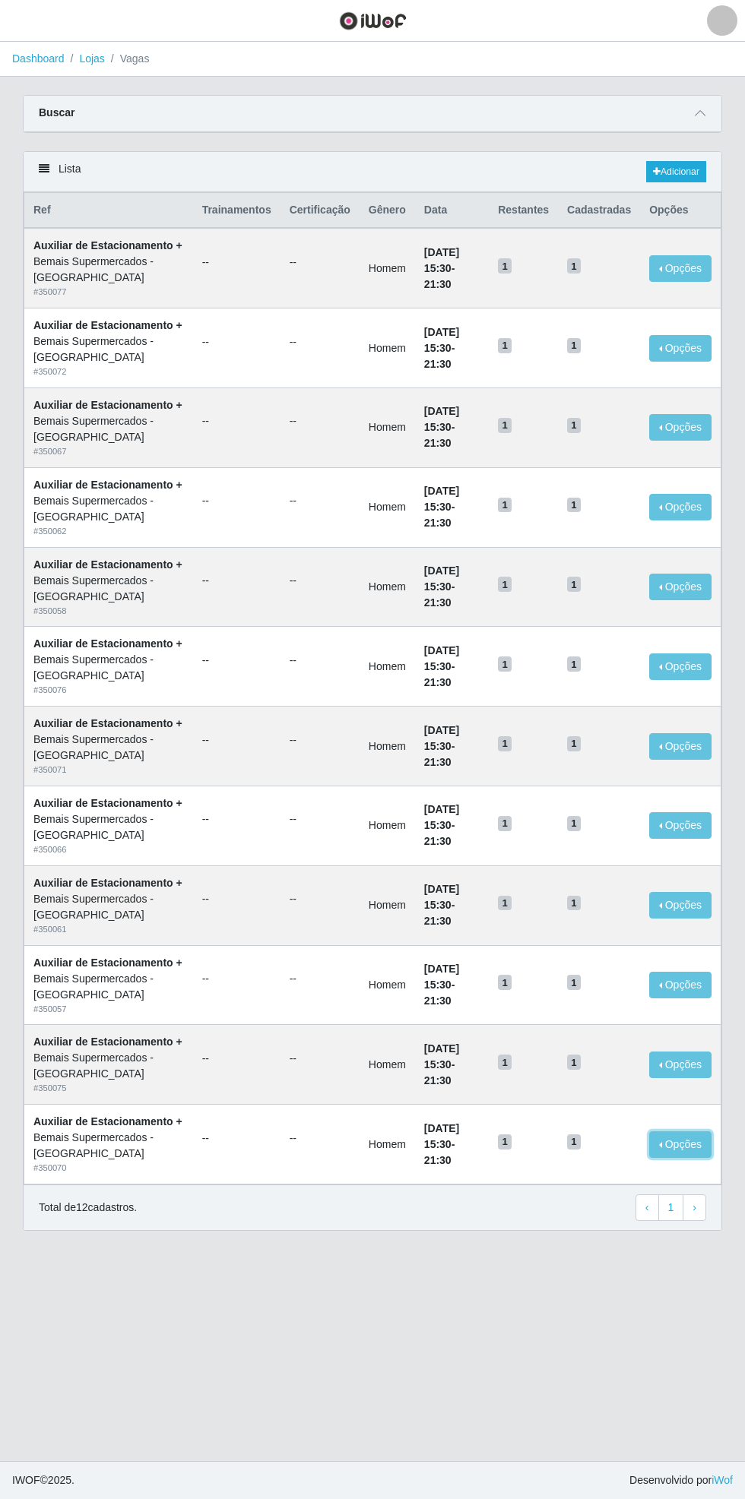
click at [692, 1158] on button "Opções" at bounding box center [680, 1144] width 62 height 27
click at [609, 1181] on div "Deletar" at bounding box center [587, 1173] width 90 height 16
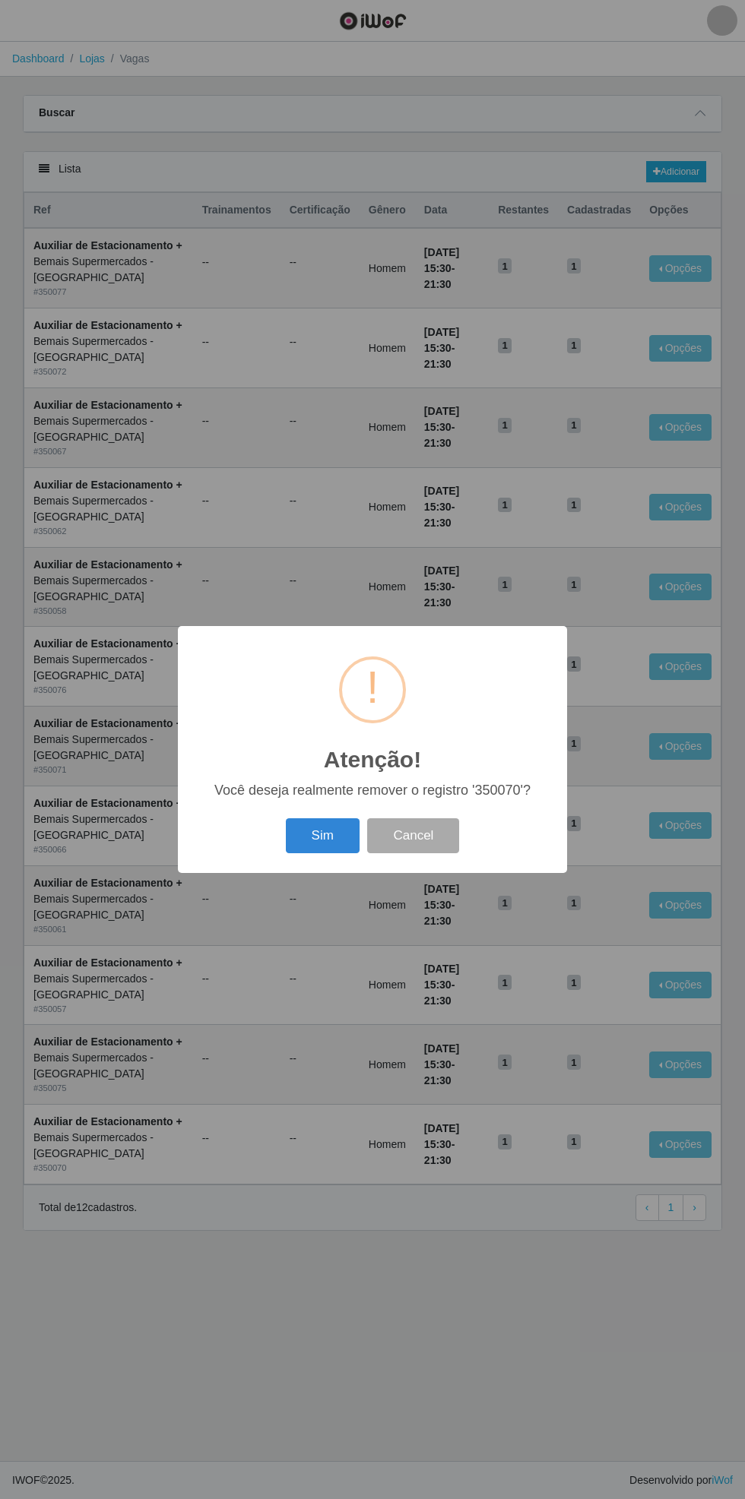
click at [312, 843] on button "Sim" at bounding box center [323, 836] width 74 height 36
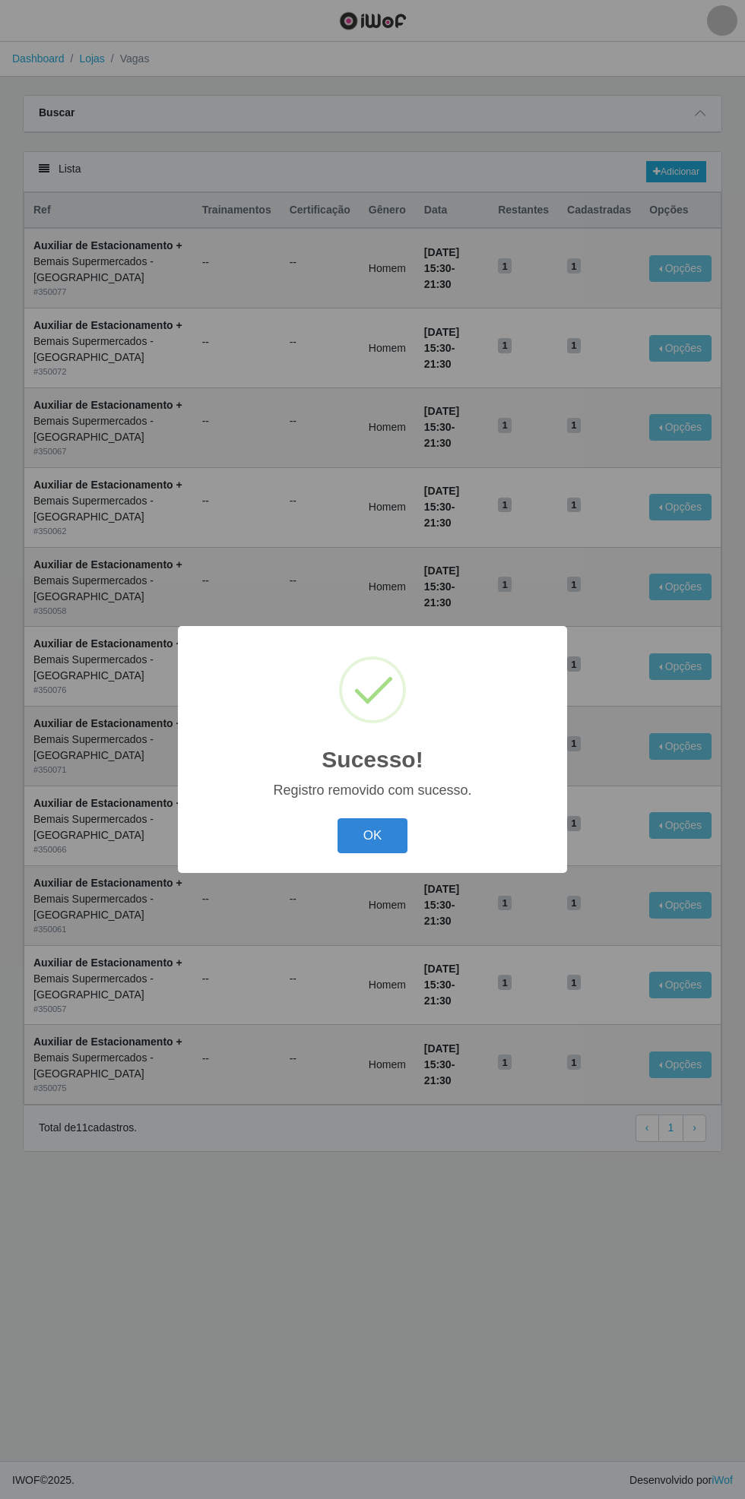
click at [372, 846] on button "OK" at bounding box center [372, 836] width 71 height 36
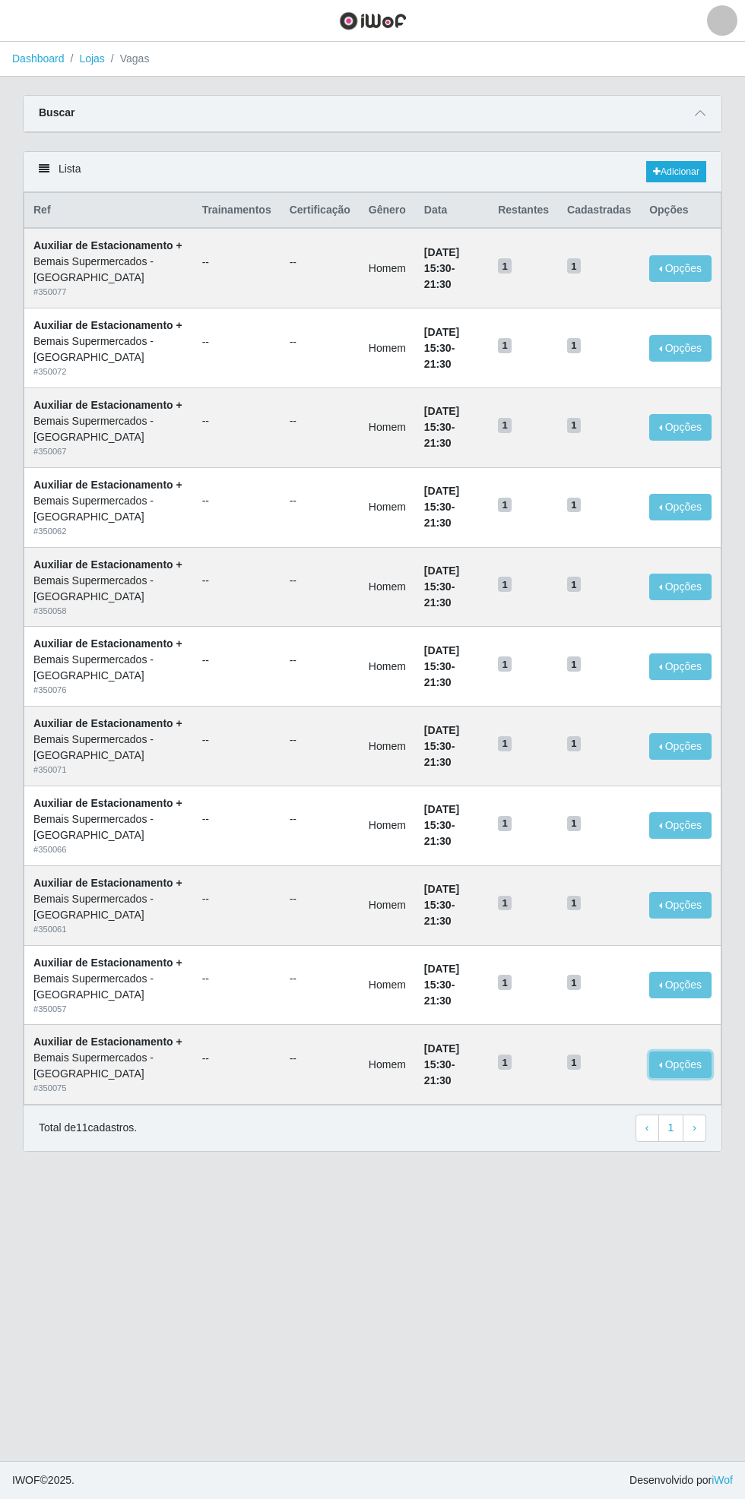
click at [694, 1078] on button "Opções" at bounding box center [680, 1065] width 62 height 27
click at [601, 1102] on div "Deletar" at bounding box center [587, 1094] width 90 height 16
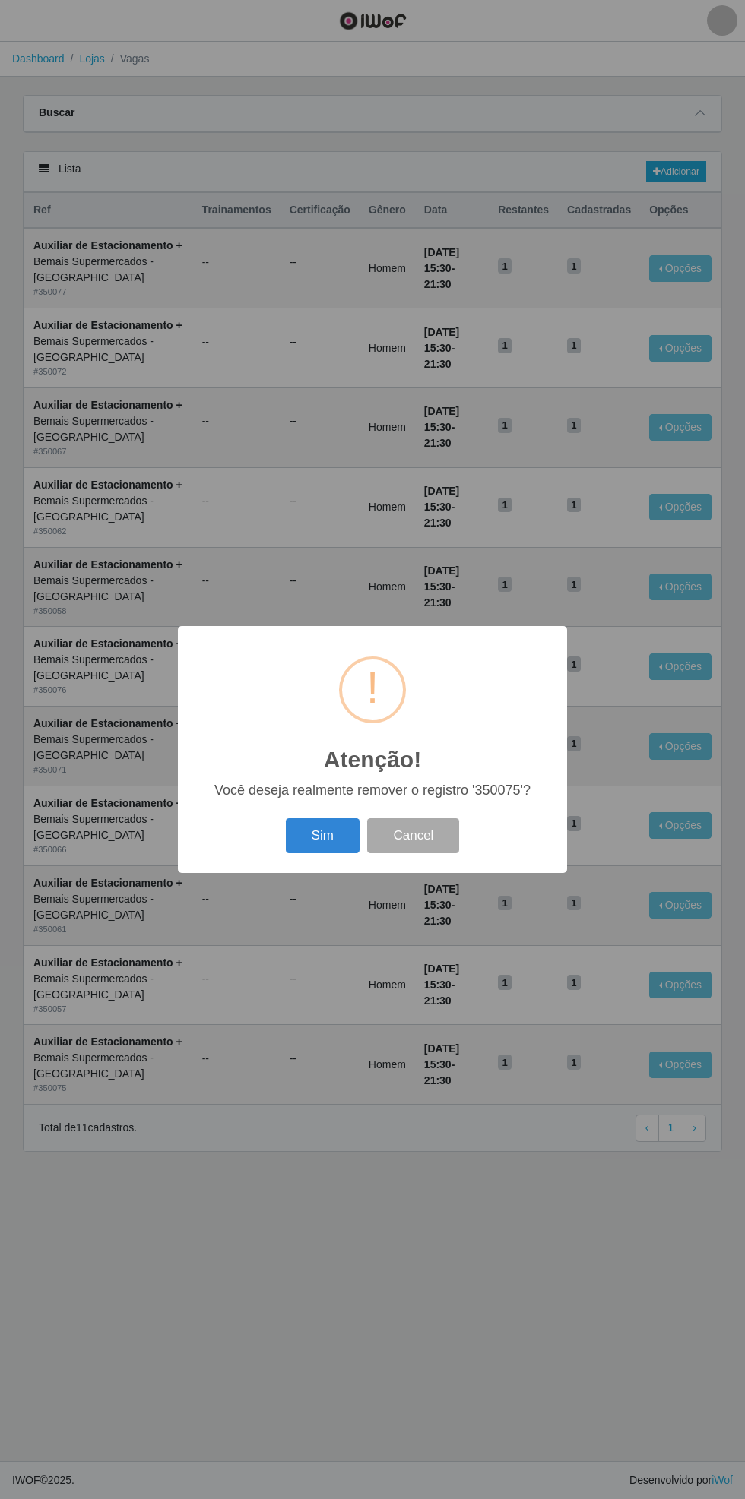
click at [311, 851] on button "Sim" at bounding box center [323, 836] width 74 height 36
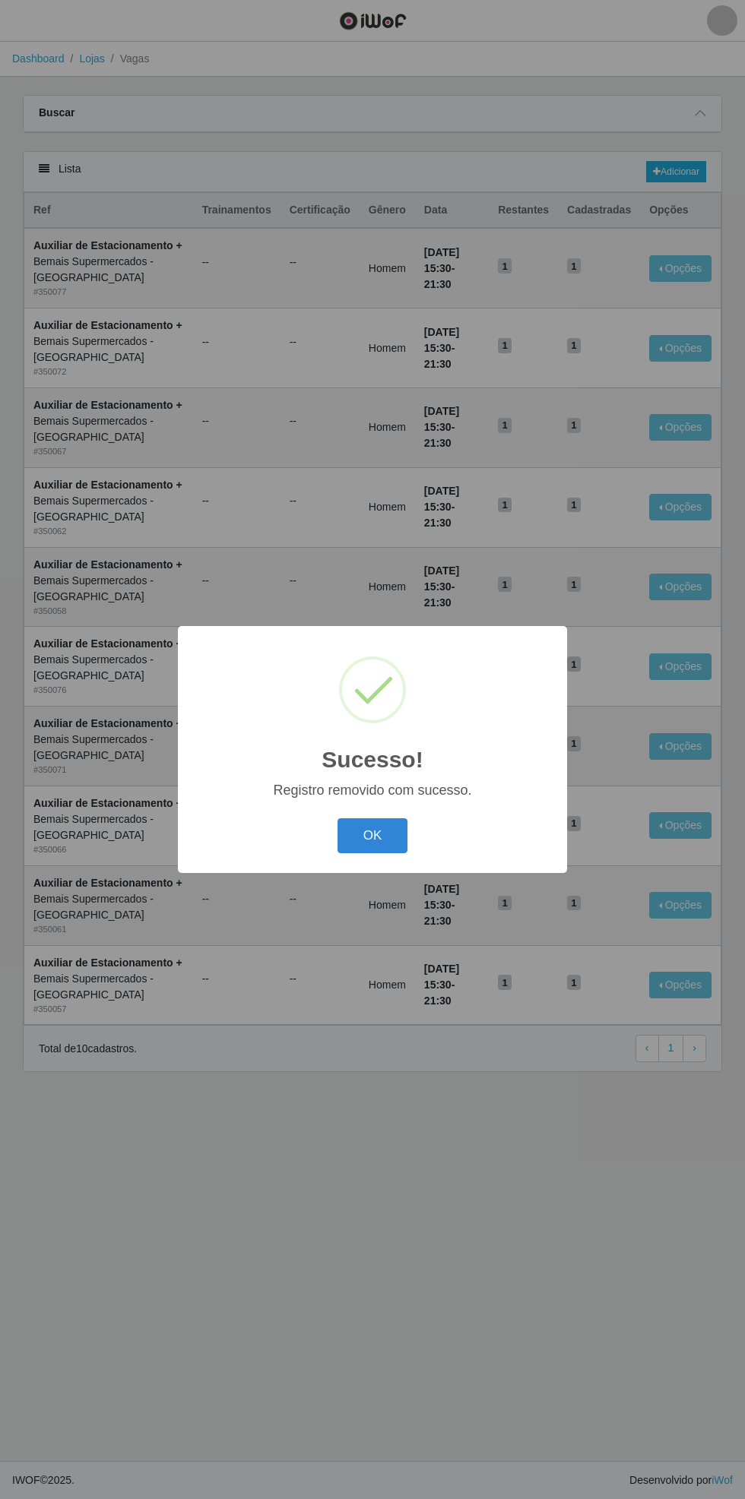
click at [372, 837] on button "OK" at bounding box center [372, 836] width 71 height 36
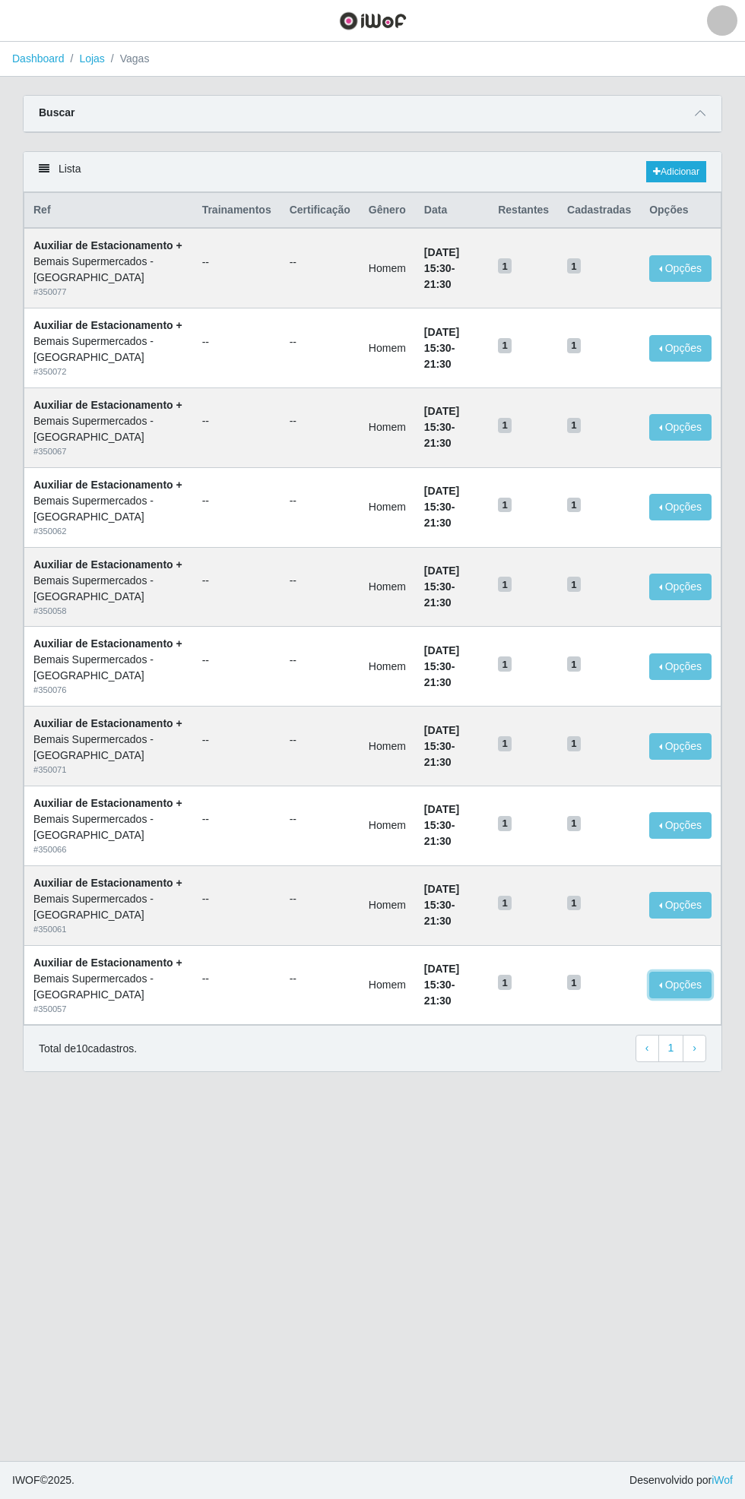
click at [688, 998] on button "Opções" at bounding box center [680, 985] width 62 height 27
click at [622, 1022] on div "Deletar" at bounding box center [587, 1014] width 90 height 16
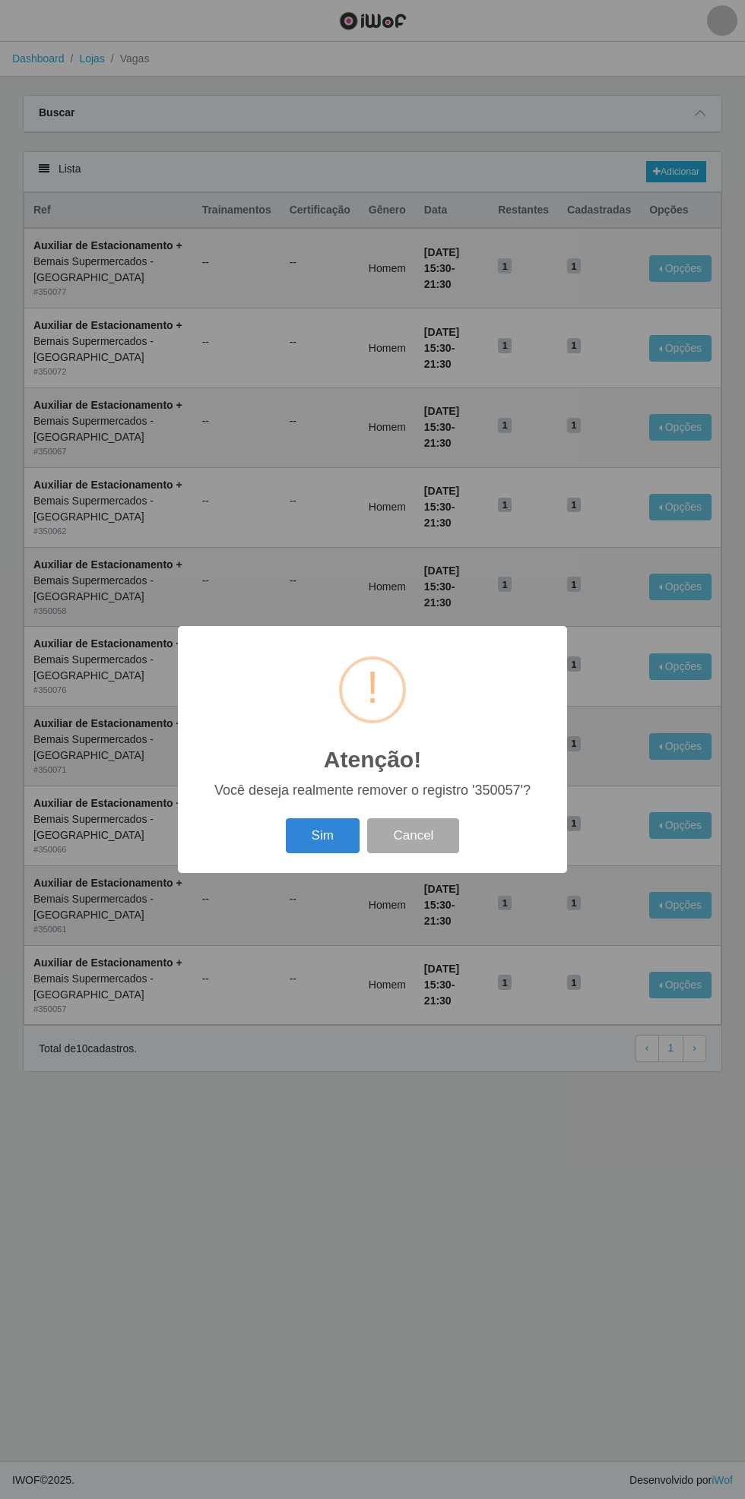
click at [308, 848] on button "Sim" at bounding box center [323, 836] width 74 height 36
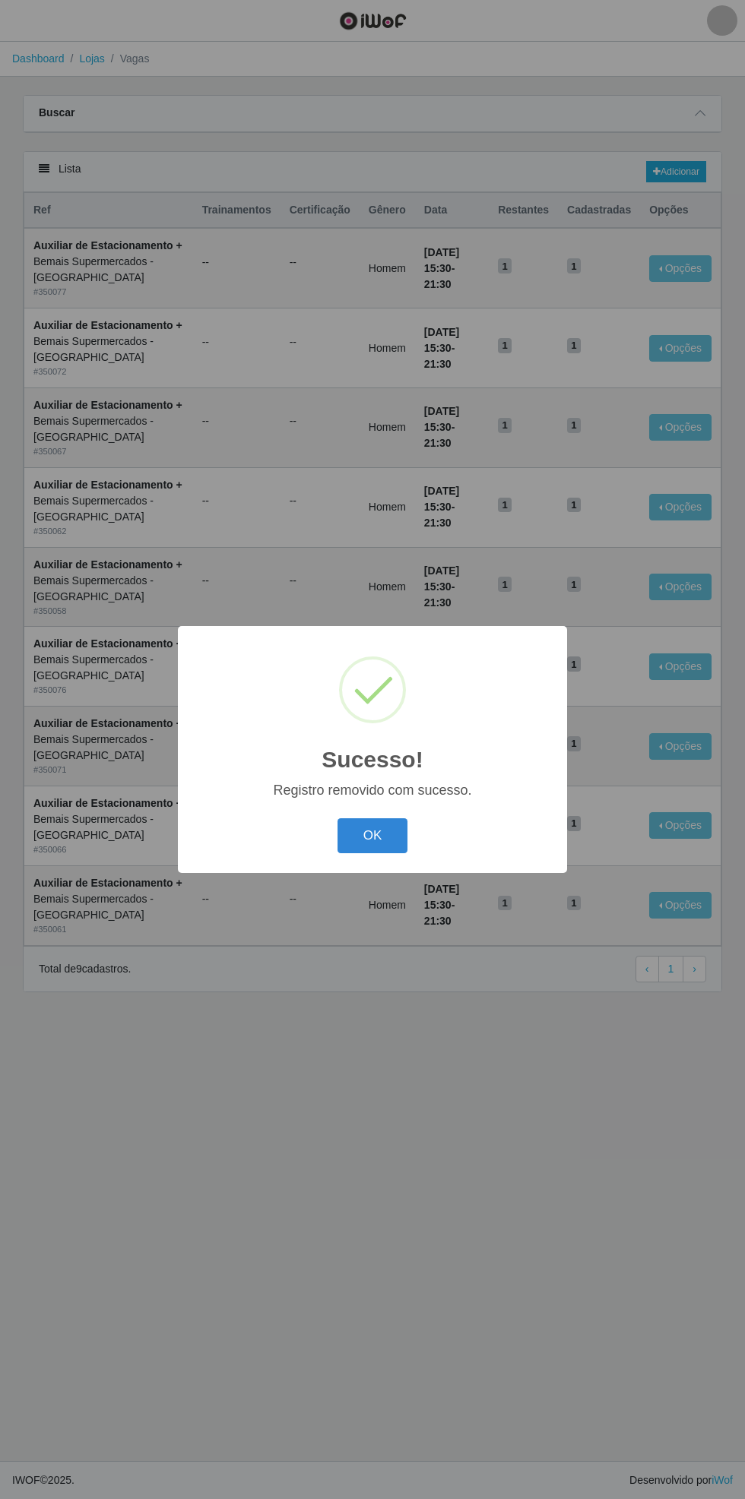
click at [363, 847] on button "OK" at bounding box center [372, 836] width 71 height 36
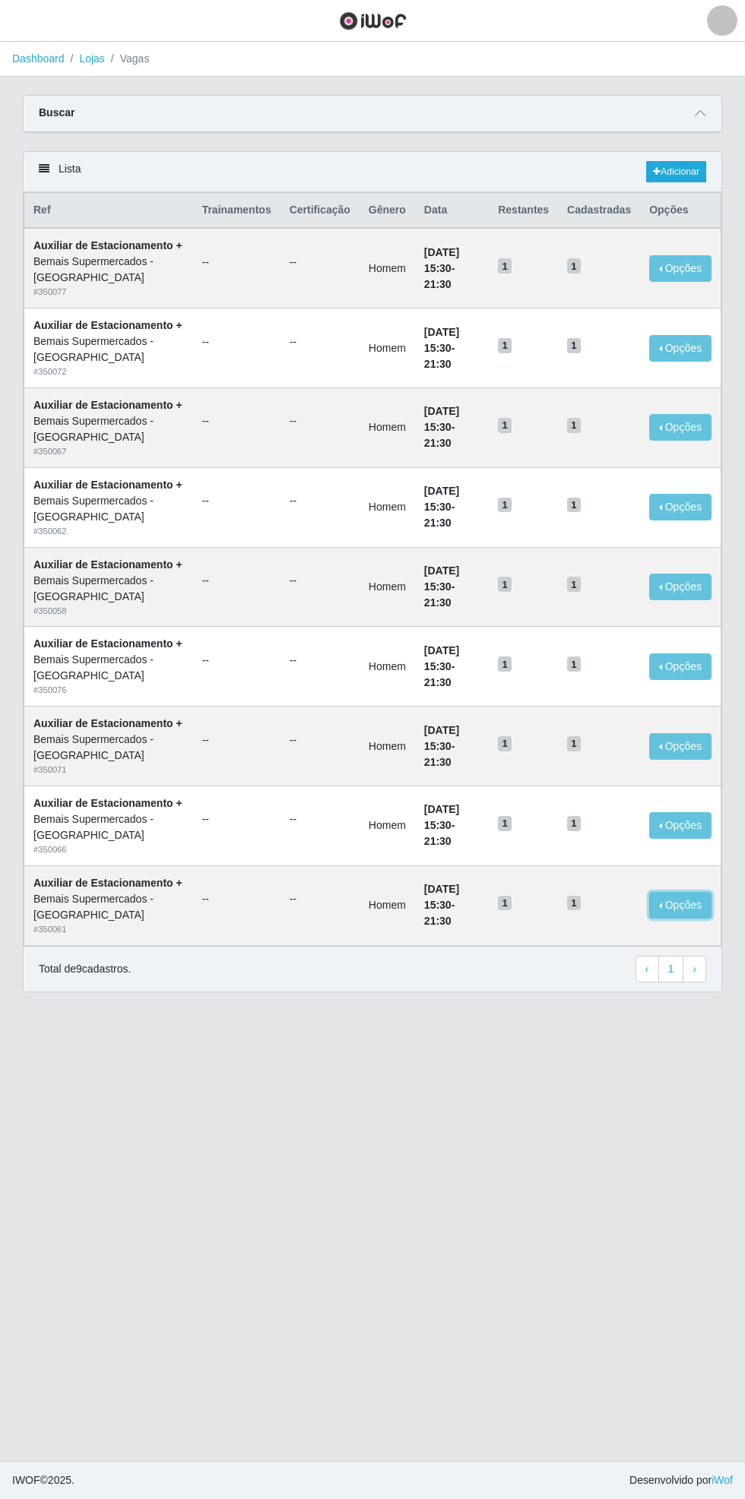
click at [695, 919] on button "Opções" at bounding box center [680, 905] width 62 height 27
click at [597, 942] on div "Deletar" at bounding box center [587, 934] width 90 height 16
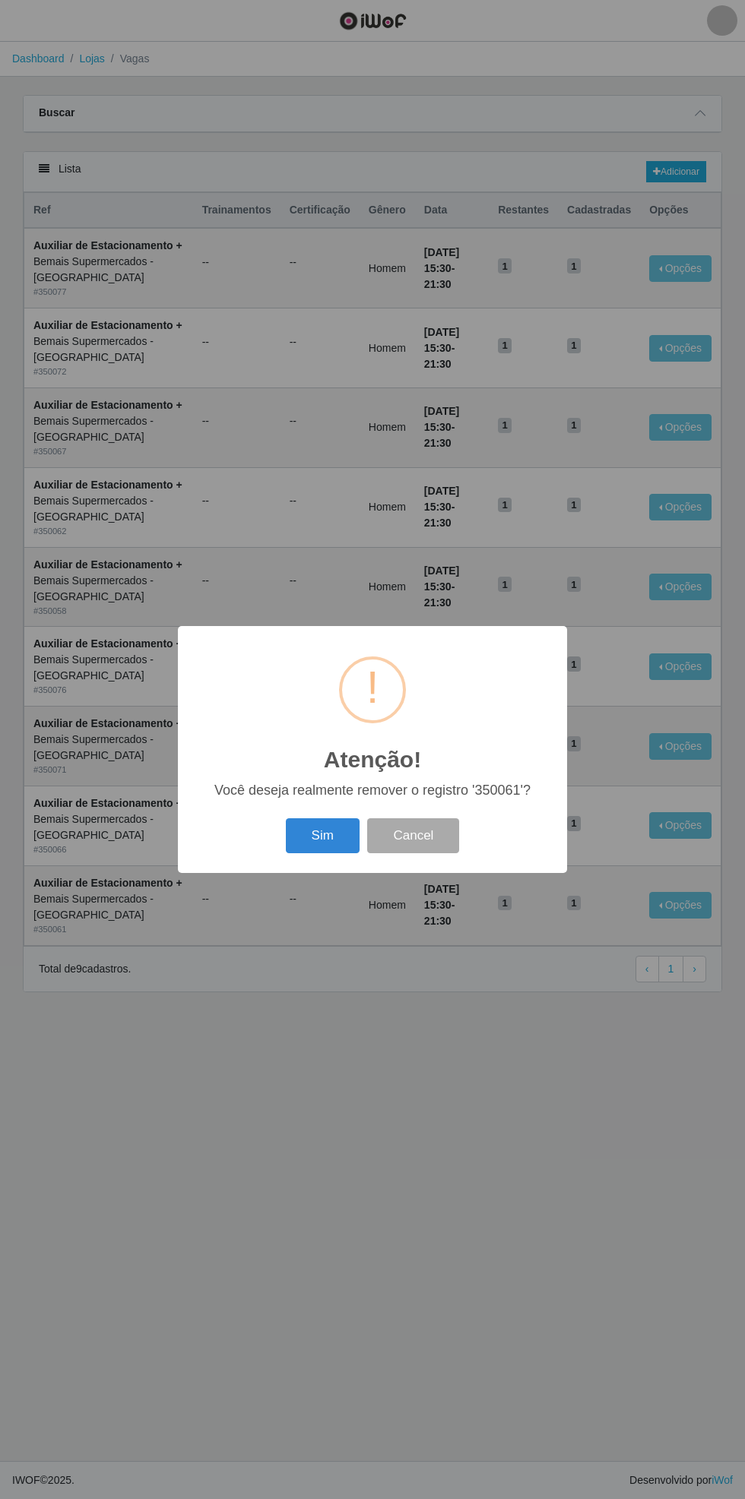
click at [307, 835] on button "Sim" at bounding box center [323, 836] width 74 height 36
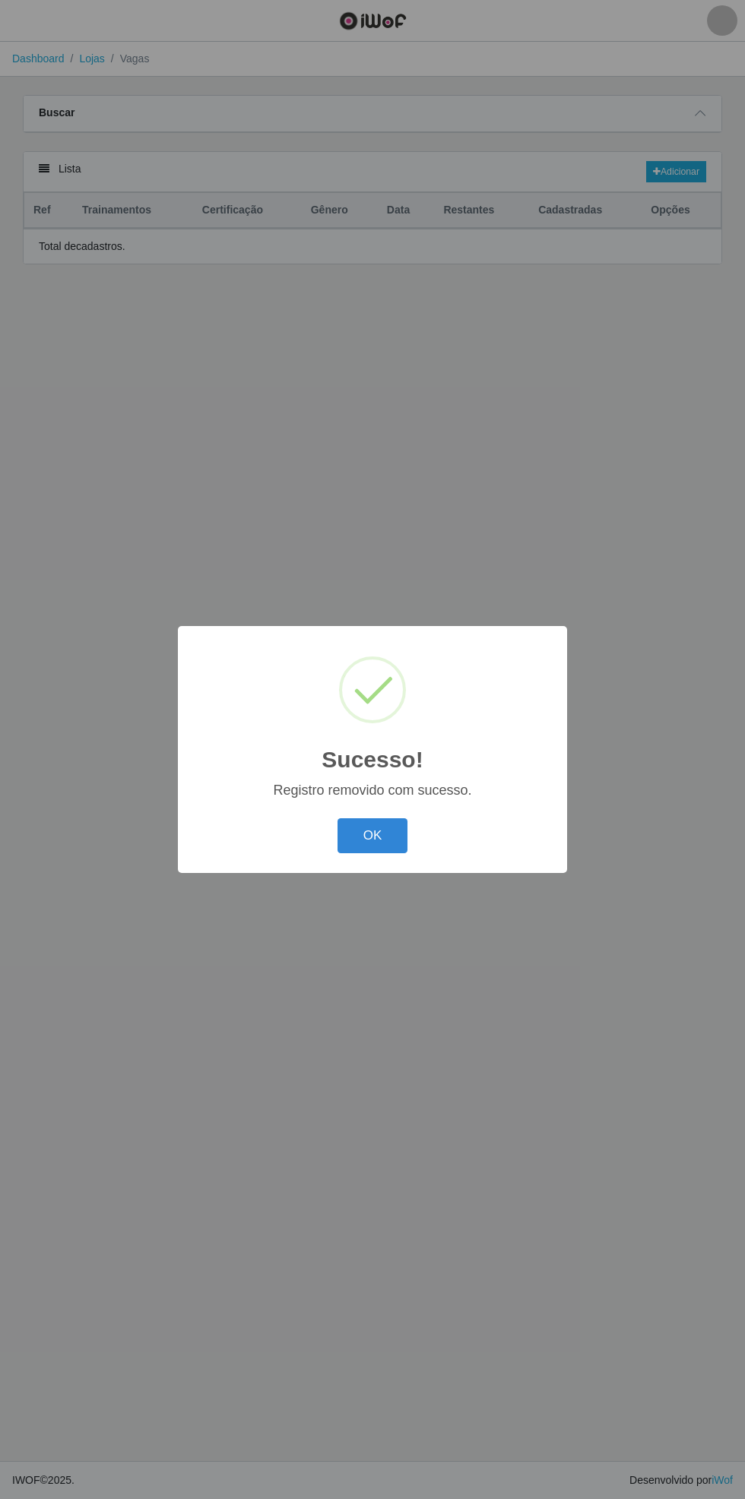
click at [375, 846] on button "OK" at bounding box center [372, 836] width 71 height 36
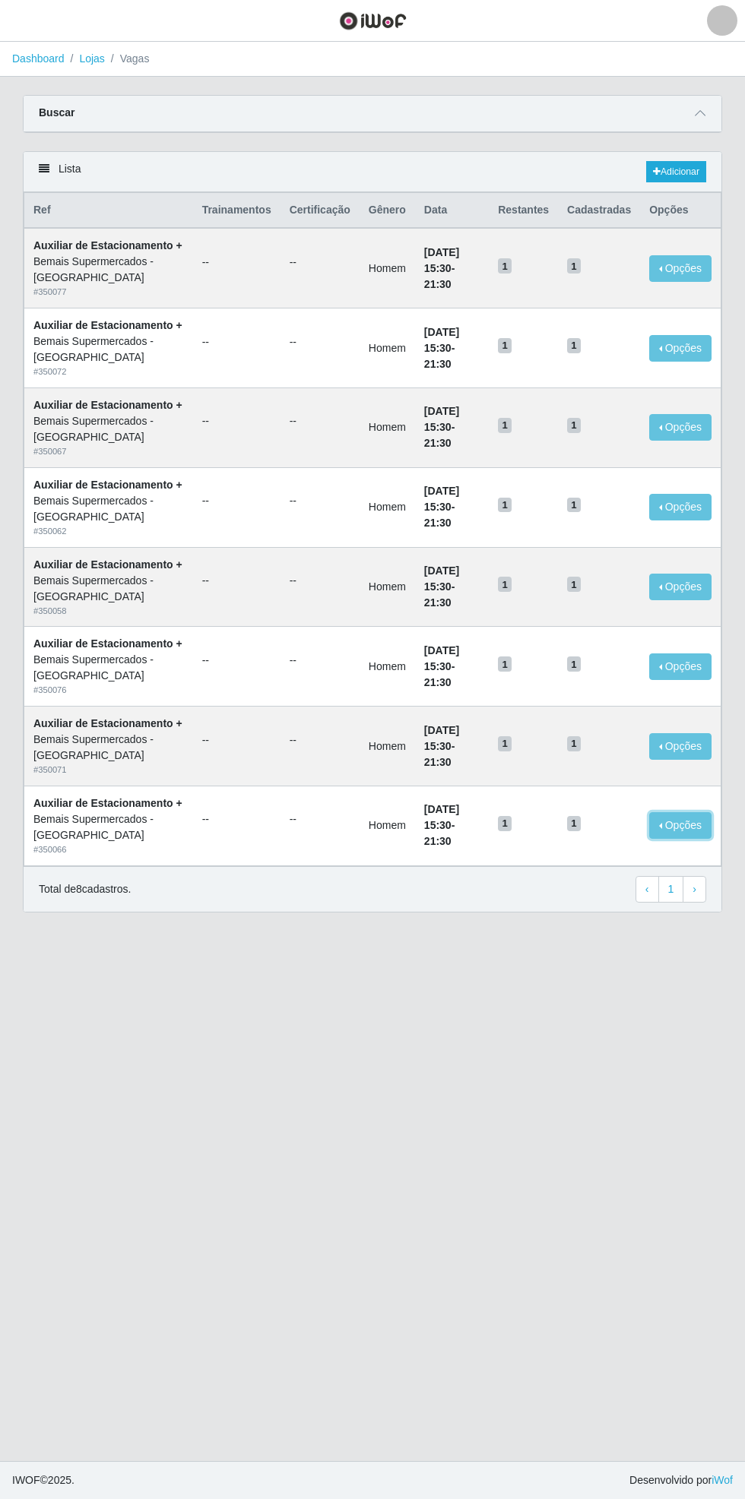
click at [695, 839] on button "Opções" at bounding box center [680, 825] width 62 height 27
click at [624, 862] on div "Deletar" at bounding box center [587, 854] width 90 height 16
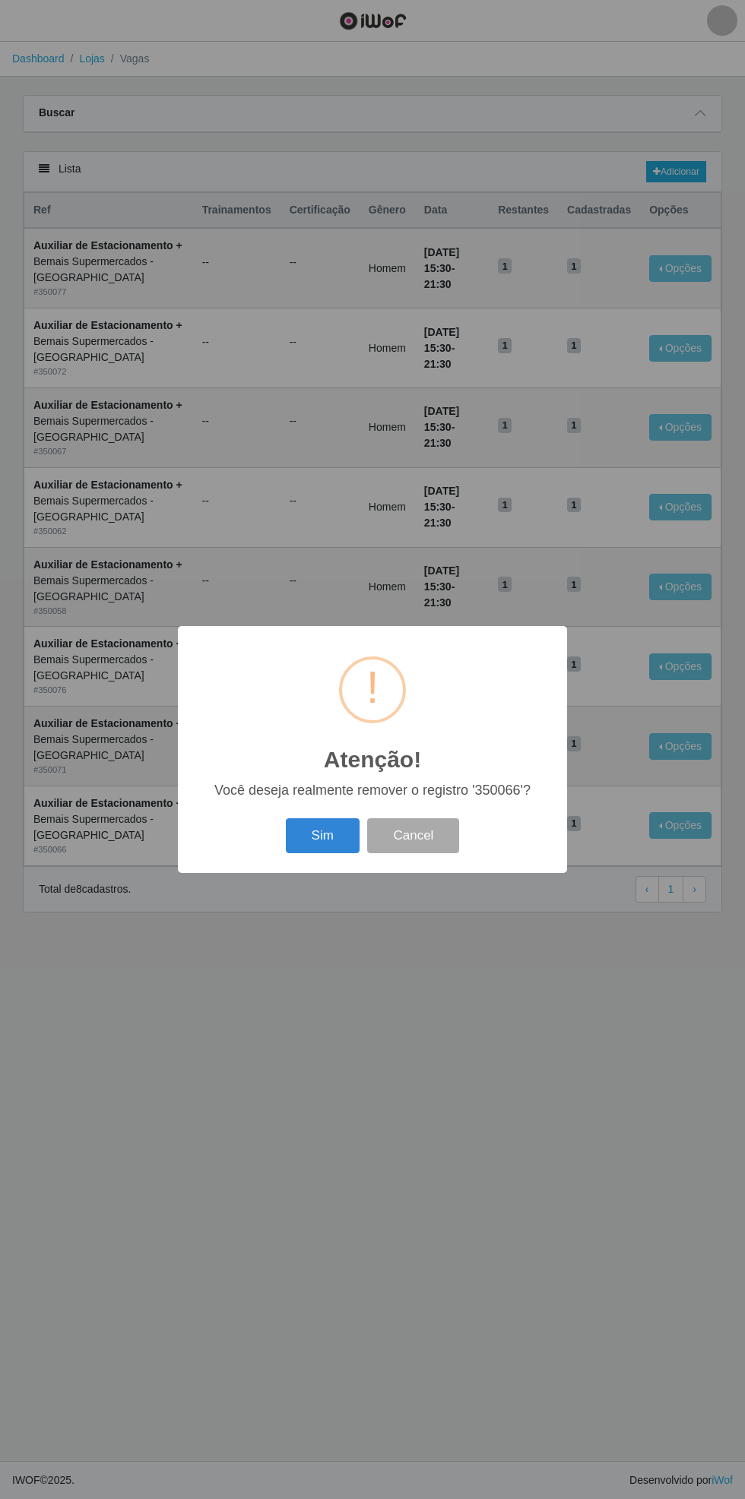
click at [323, 839] on button "Sim" at bounding box center [323, 836] width 74 height 36
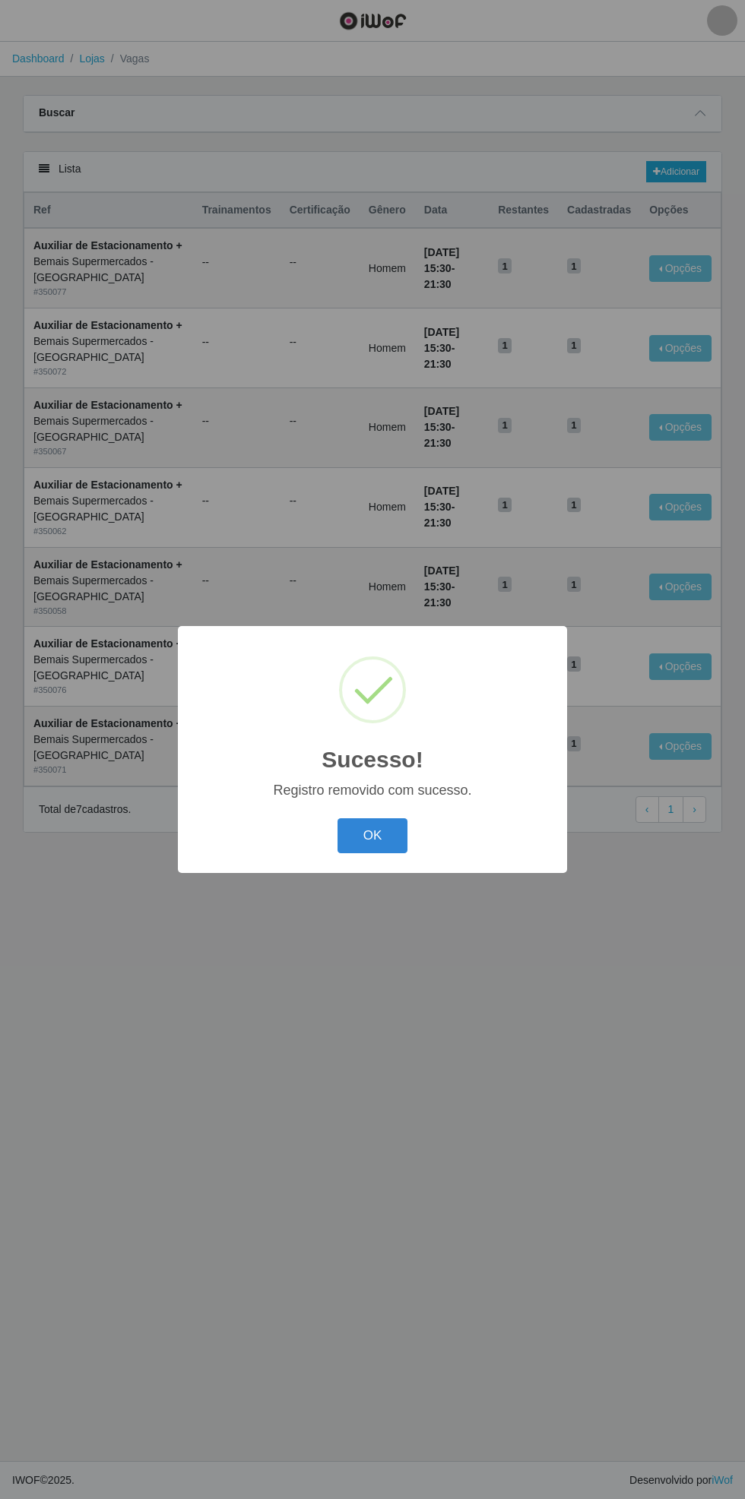
click at [372, 837] on button "OK" at bounding box center [372, 836] width 71 height 36
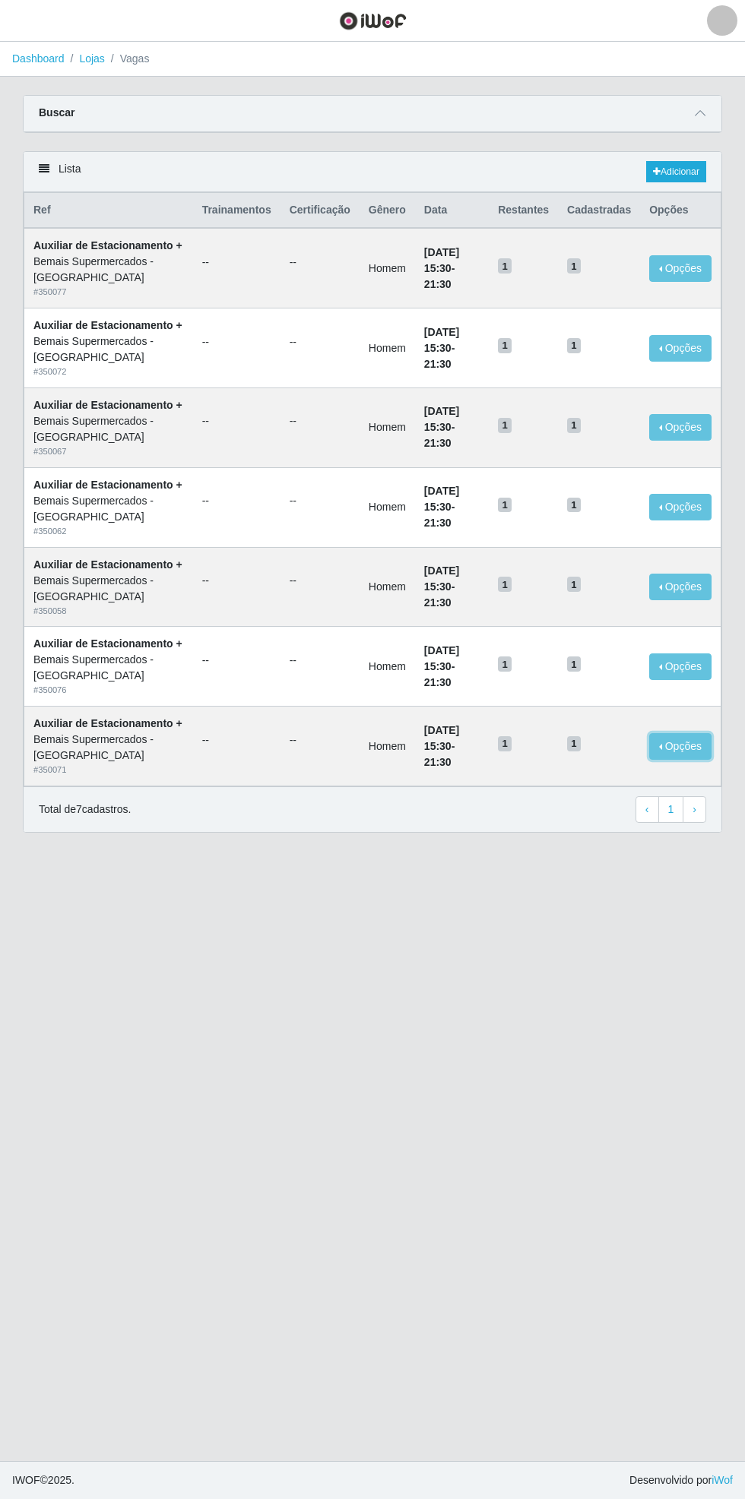
click at [699, 749] on button "Opções" at bounding box center [680, 746] width 62 height 27
click at [597, 779] on div "Deletar" at bounding box center [587, 775] width 90 height 16
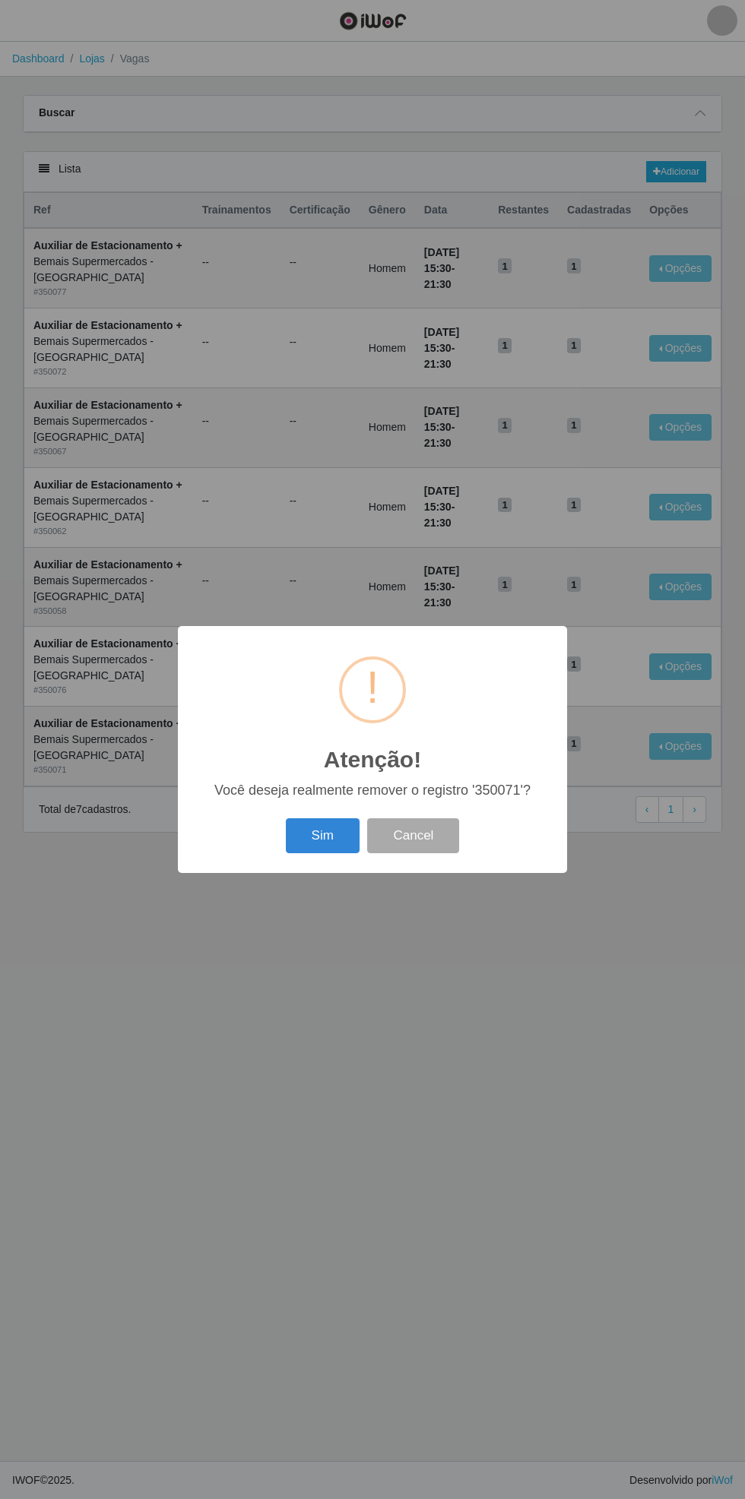
click at [322, 837] on button "Sim" at bounding box center [323, 836] width 74 height 36
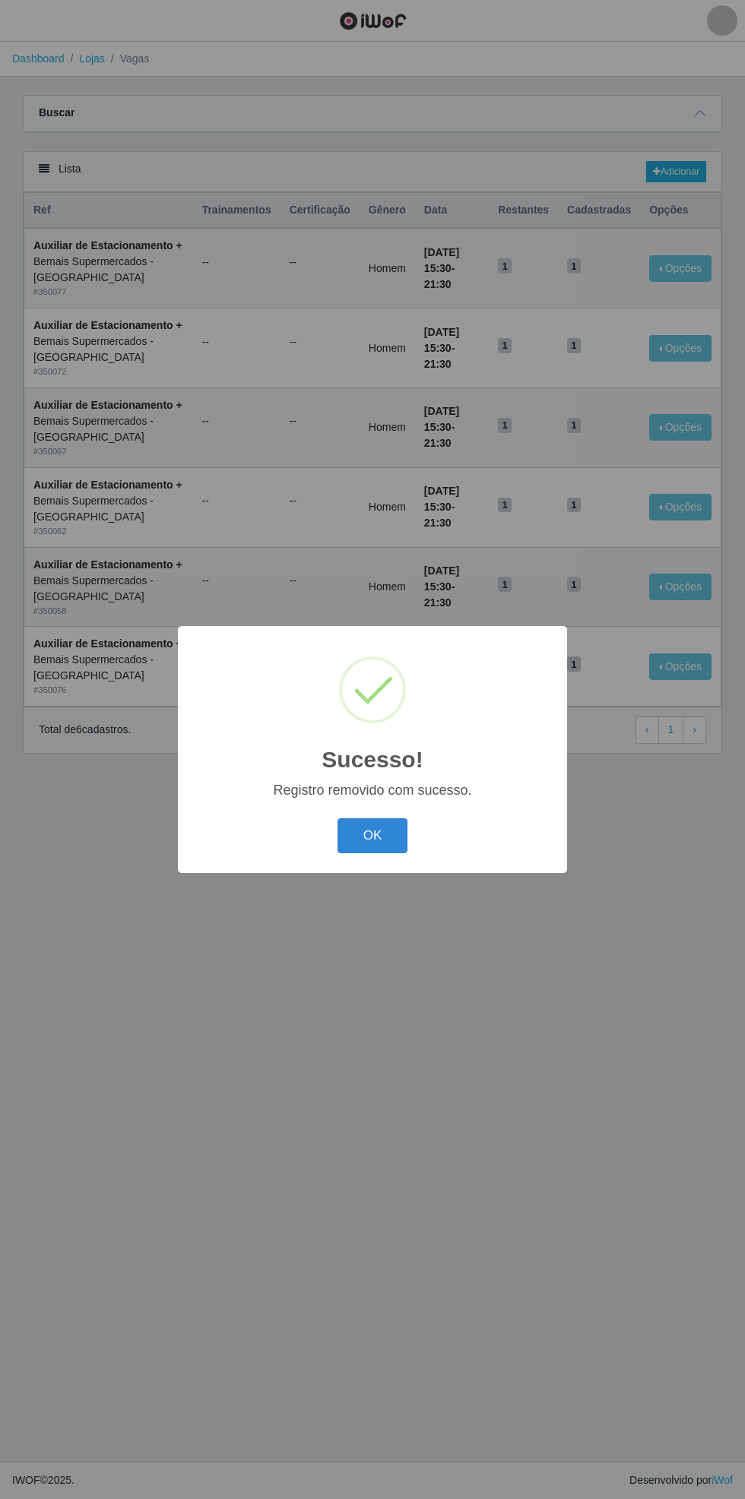
click at [367, 834] on button "OK" at bounding box center [372, 836] width 71 height 36
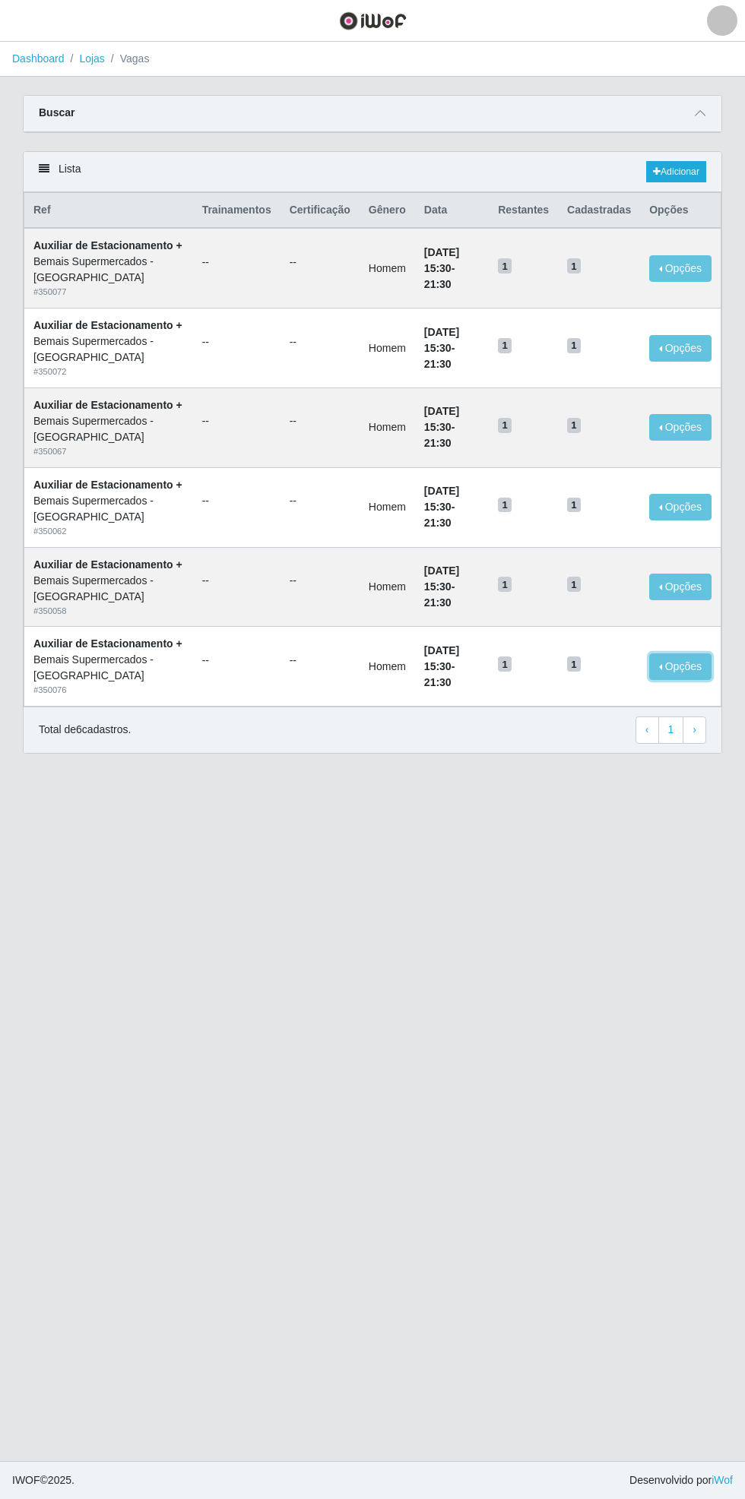
click at [694, 656] on button "Opções" at bounding box center [680, 666] width 62 height 27
click at [597, 688] on div "Deletar" at bounding box center [587, 695] width 90 height 16
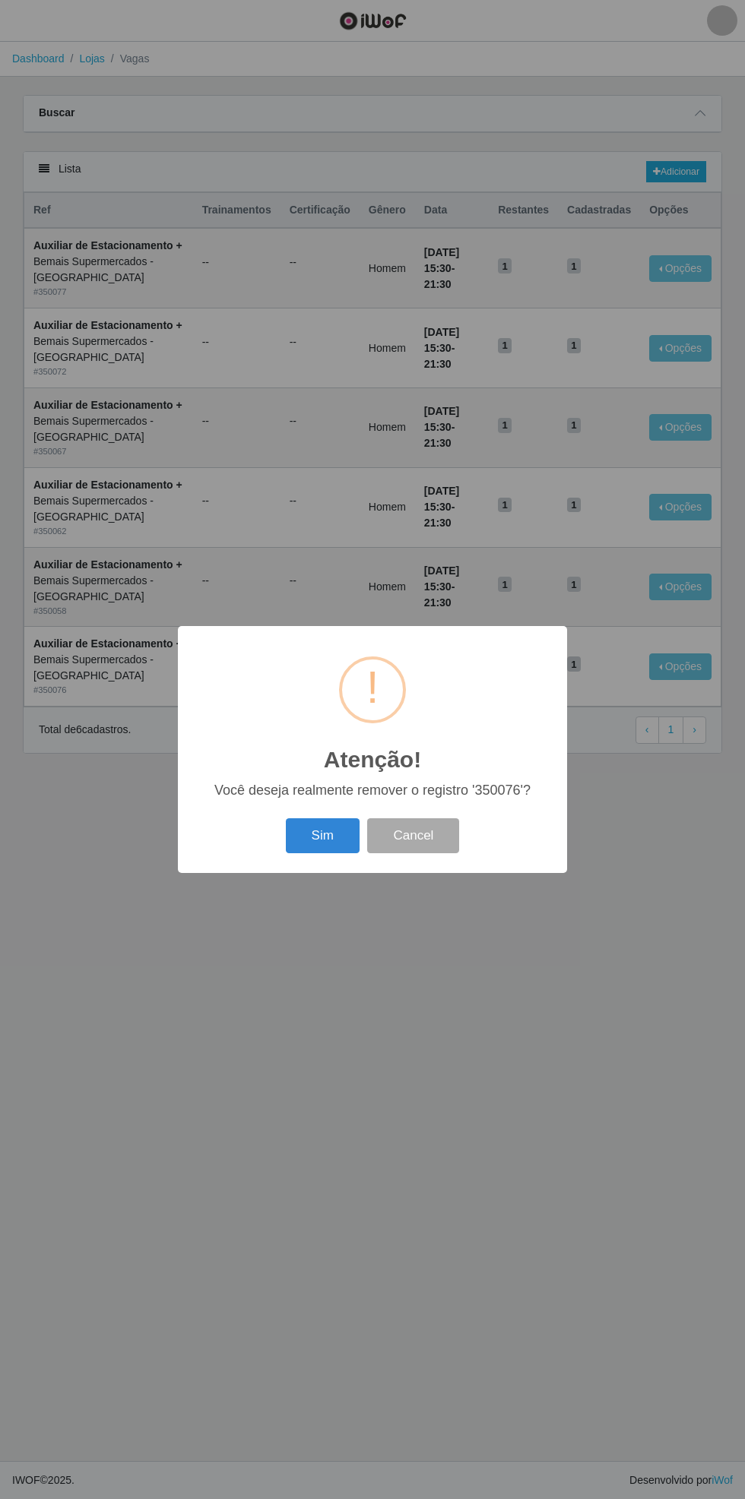
click at [312, 839] on button "Sim" at bounding box center [323, 836] width 74 height 36
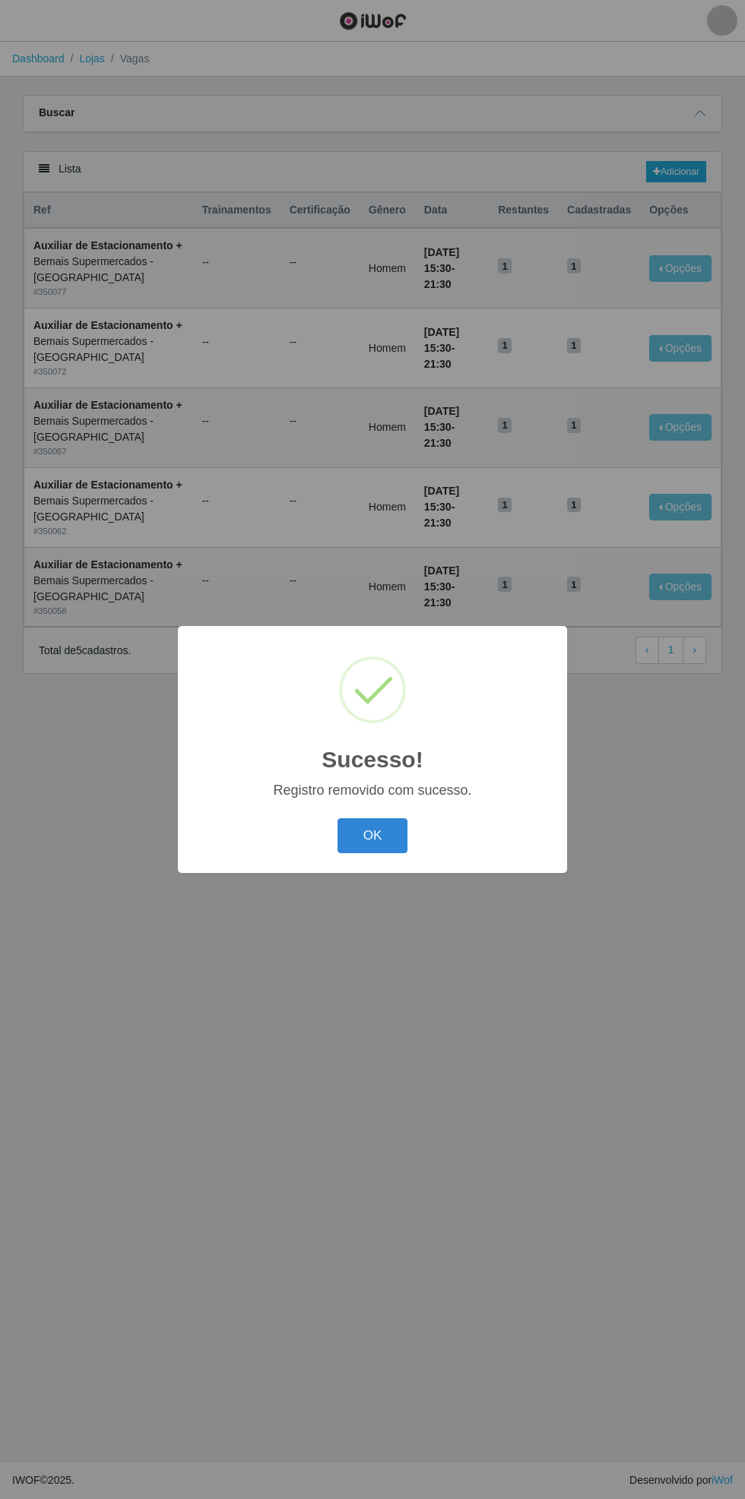
click at [378, 846] on button "OK" at bounding box center [372, 836] width 71 height 36
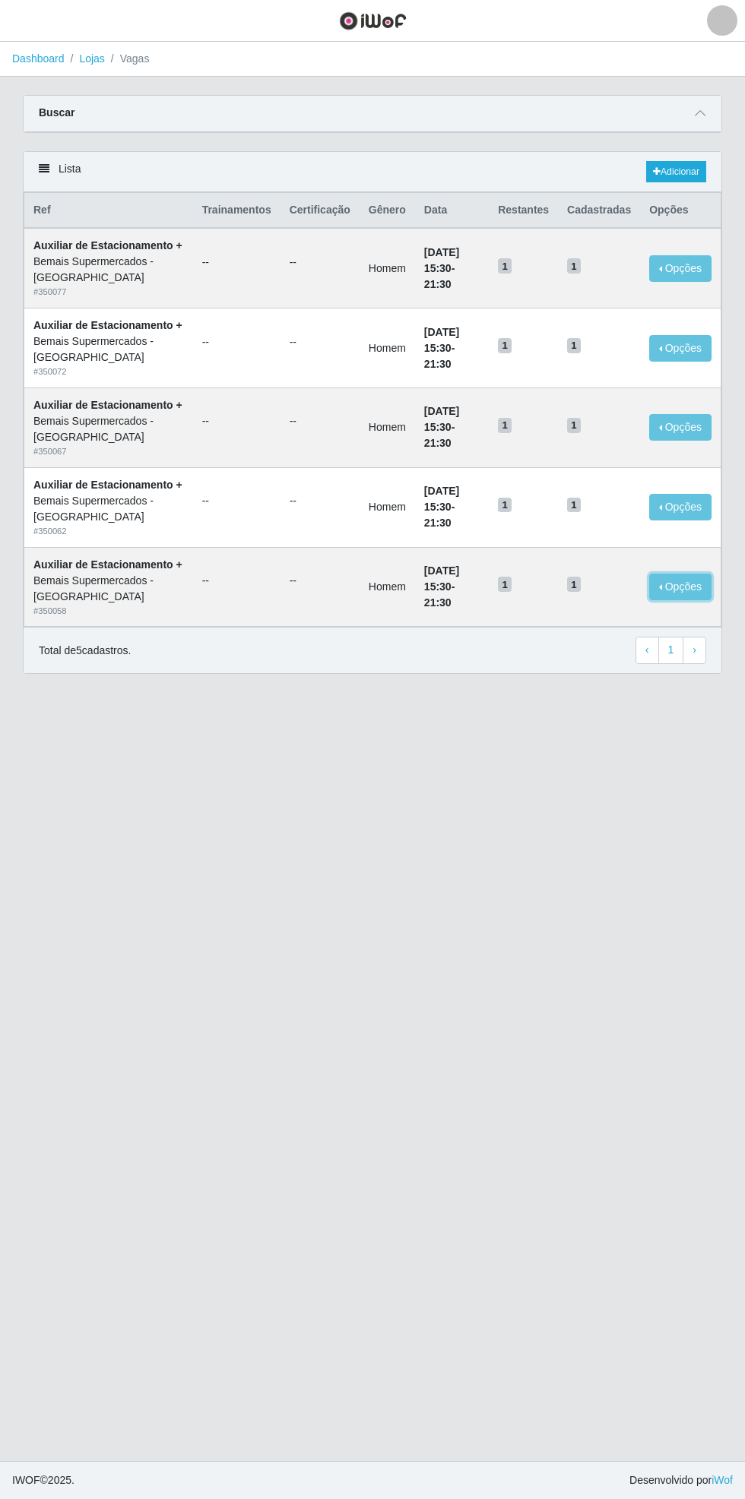
click at [691, 574] on button "Opções" at bounding box center [680, 587] width 62 height 27
click at [598, 607] on div "Deletar" at bounding box center [587, 615] width 90 height 16
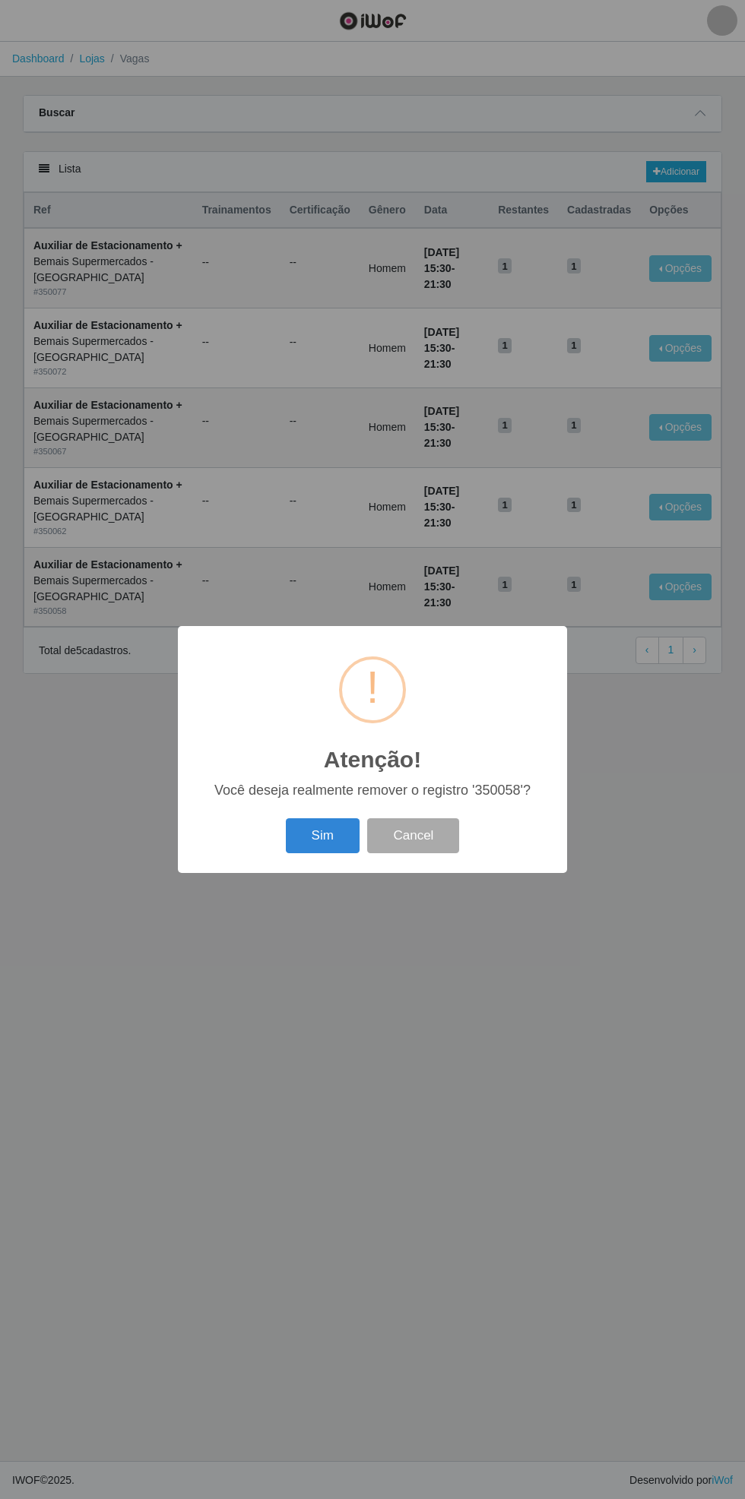
click at [322, 836] on button "Sim" at bounding box center [323, 836] width 74 height 36
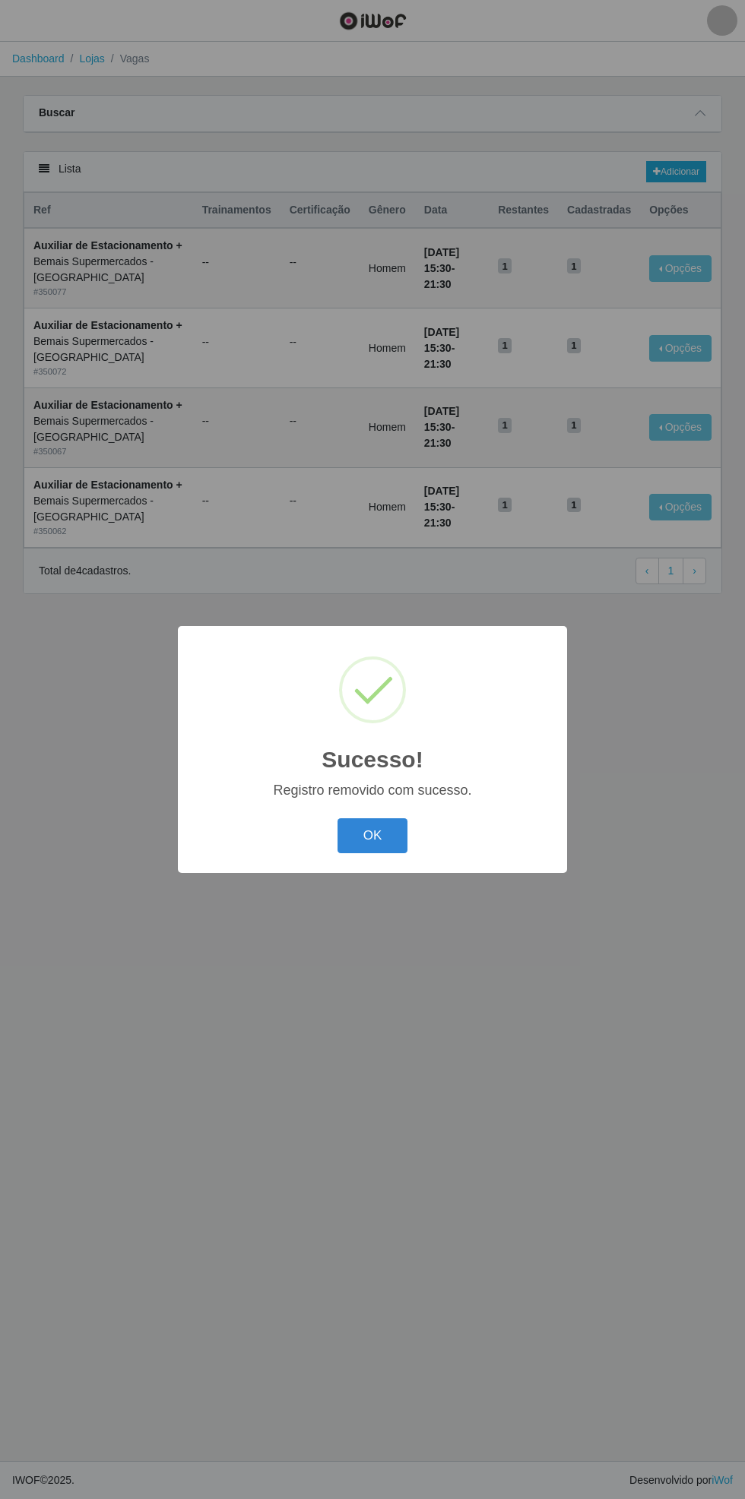
click at [378, 836] on button "OK" at bounding box center [372, 836] width 71 height 36
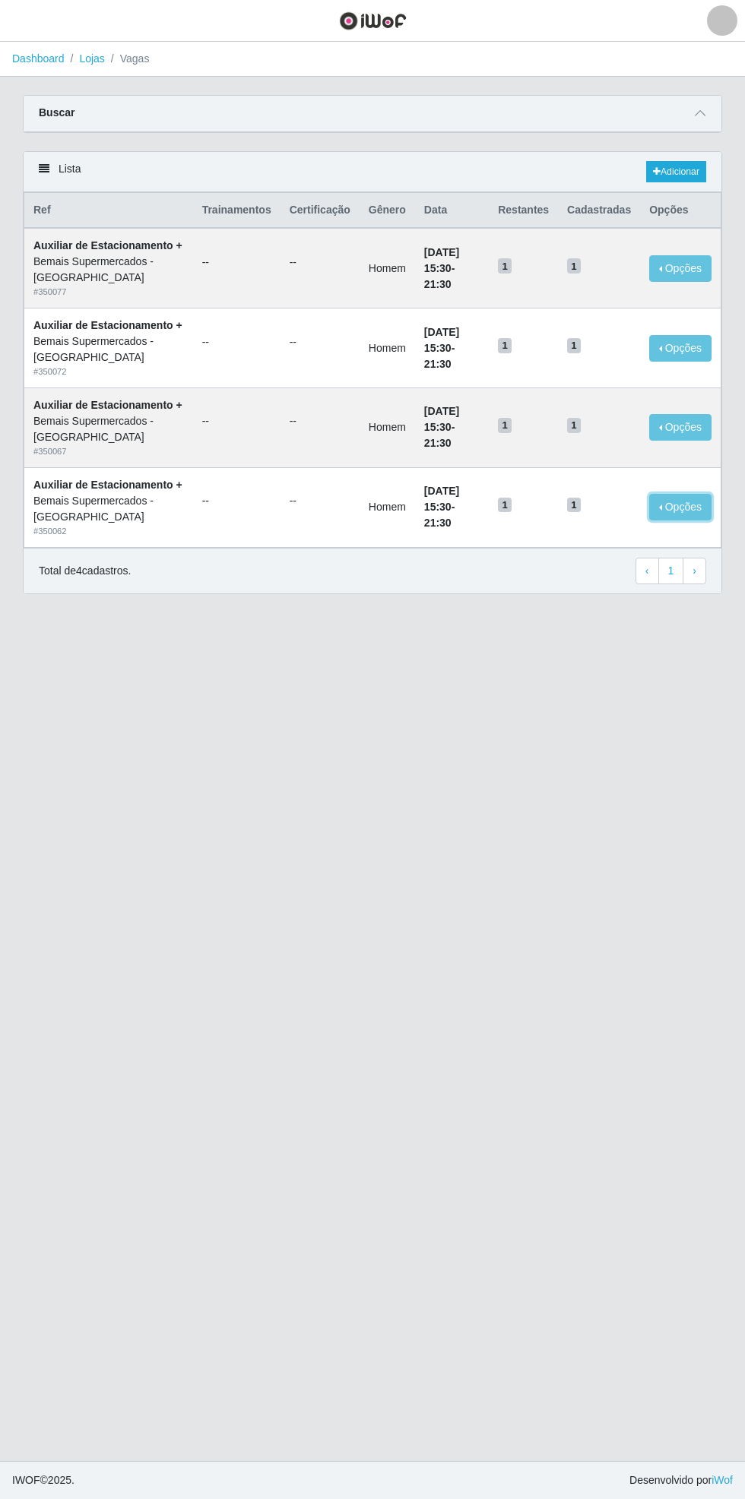
click at [695, 494] on button "Opções" at bounding box center [680, 507] width 62 height 27
click at [583, 527] on div "Deletar" at bounding box center [587, 535] width 90 height 16
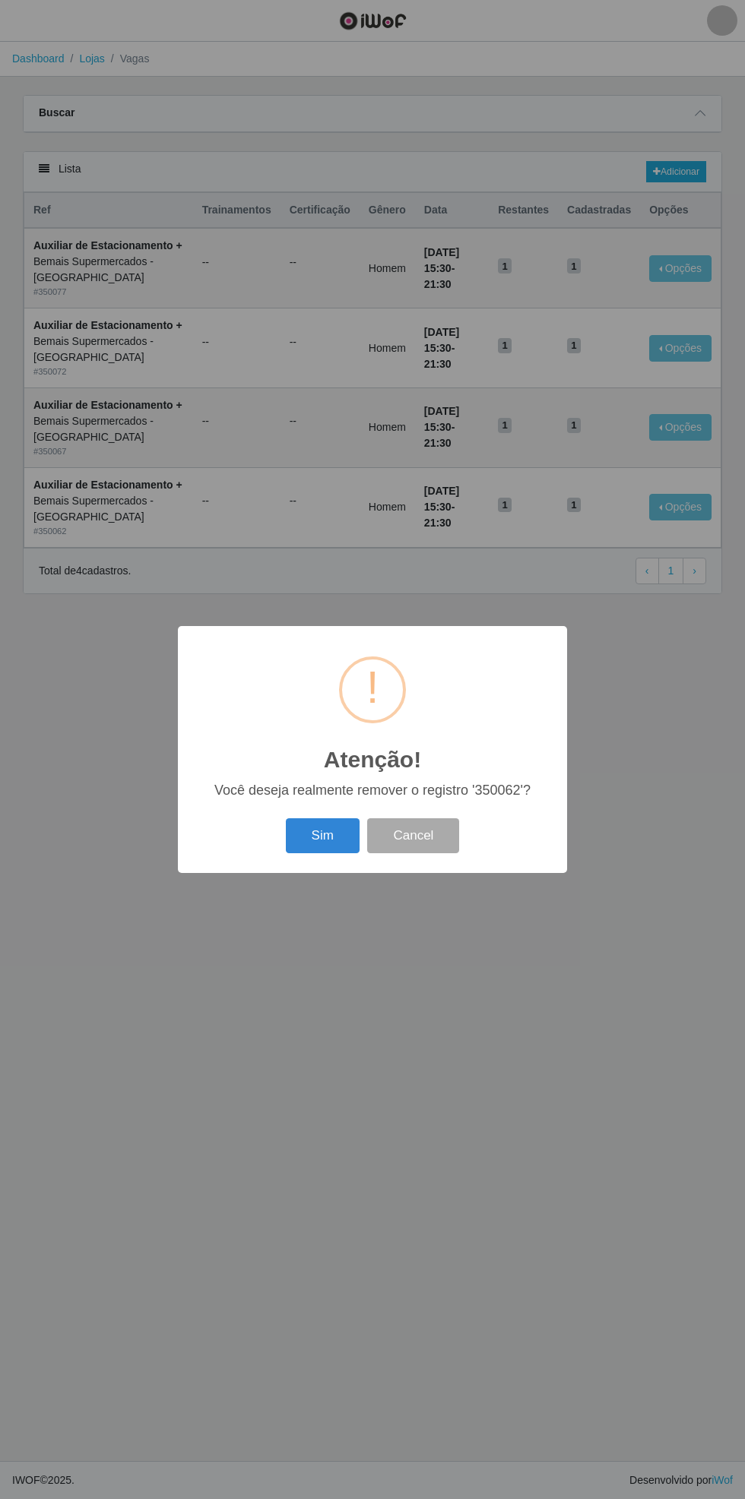
click at [322, 842] on button "Sim" at bounding box center [323, 836] width 74 height 36
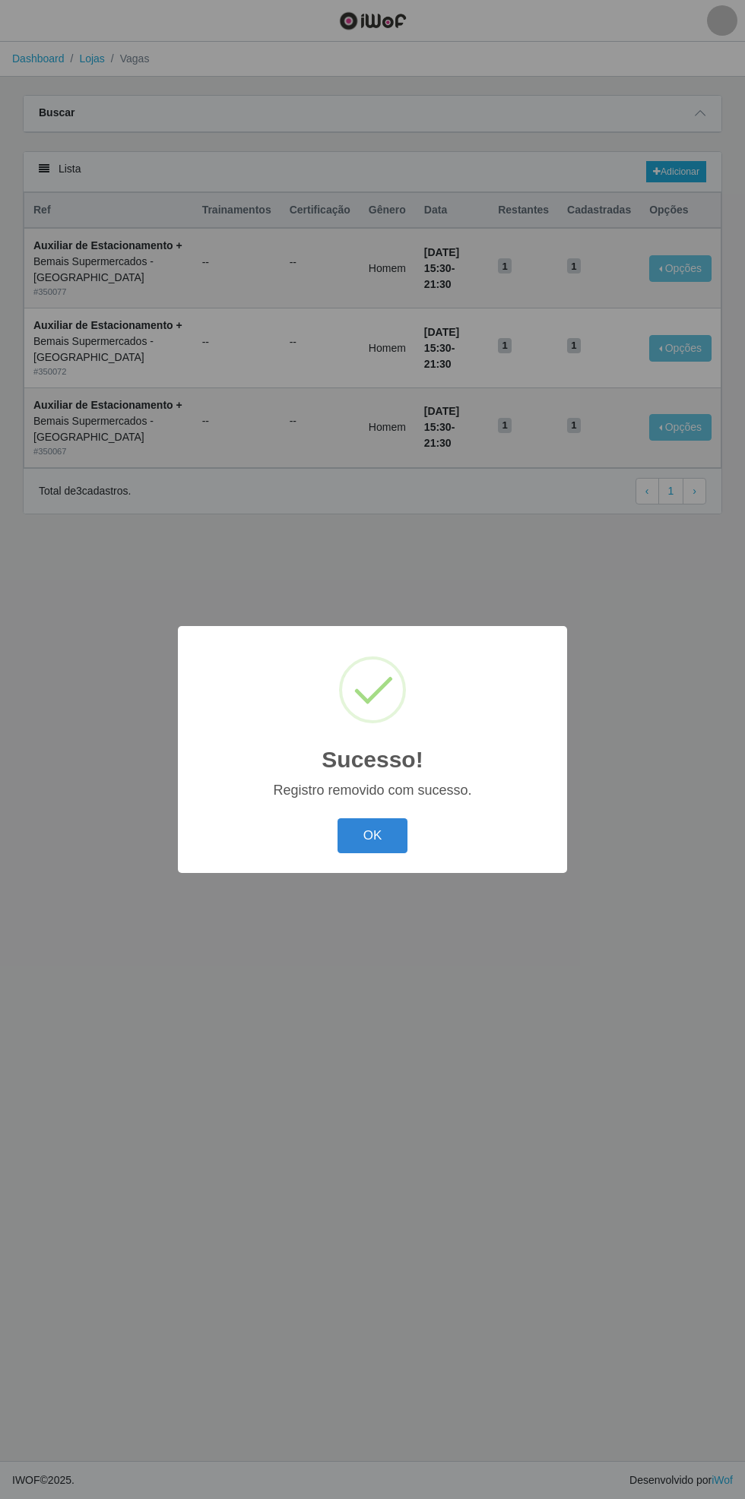
click at [372, 837] on button "OK" at bounding box center [372, 836] width 71 height 36
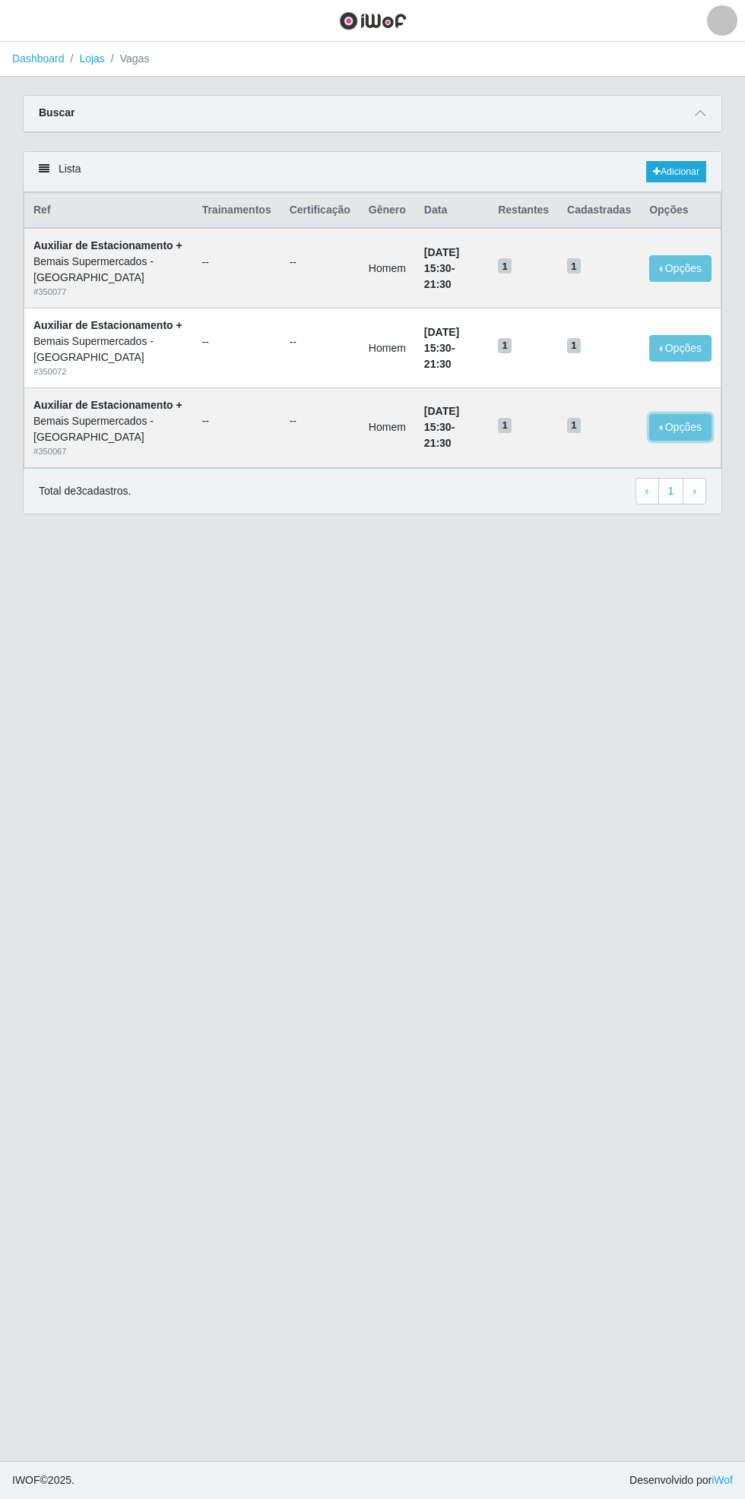
click at [695, 414] on button "Opções" at bounding box center [680, 427] width 62 height 27
click at [613, 448] on div "Deletar" at bounding box center [587, 456] width 90 height 16
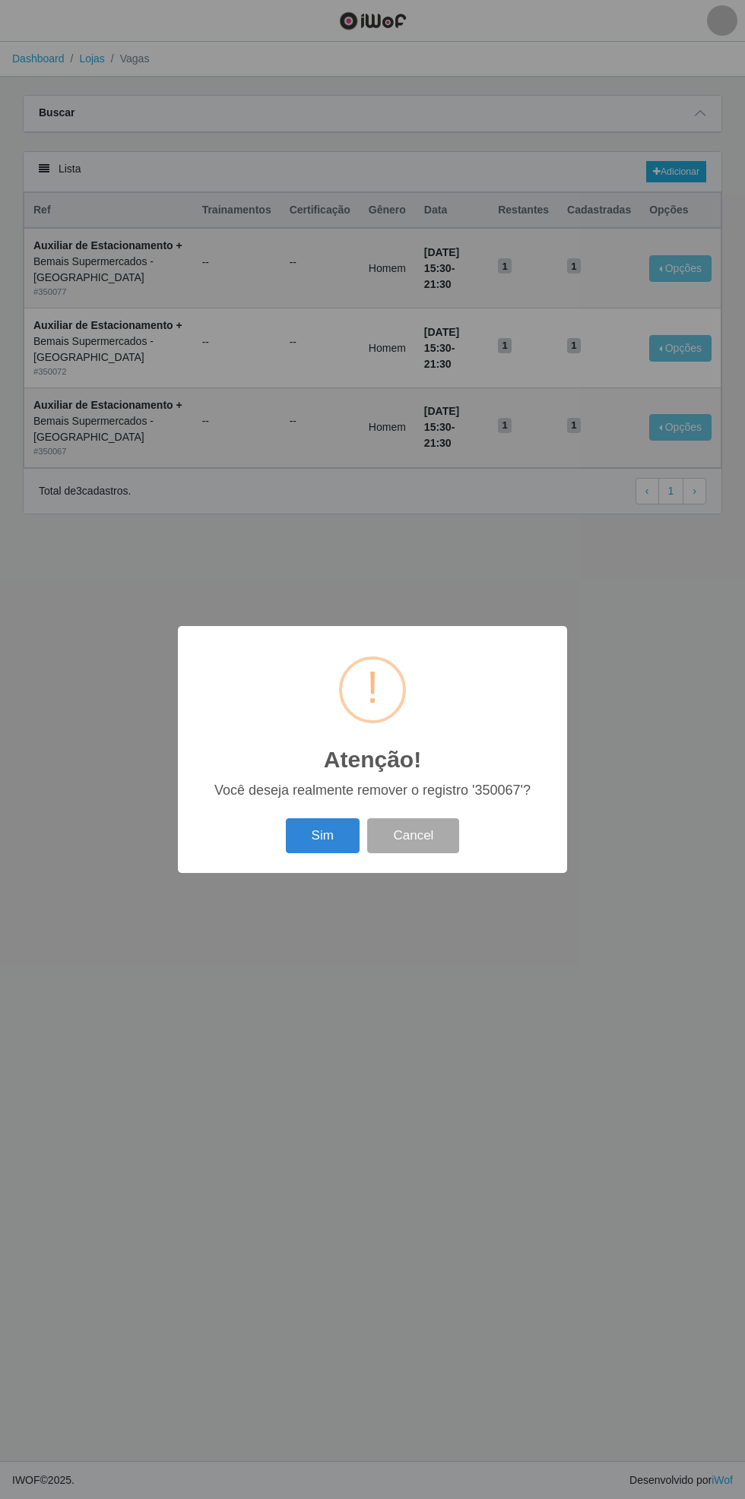
click at [322, 836] on button "Sim" at bounding box center [323, 836] width 74 height 36
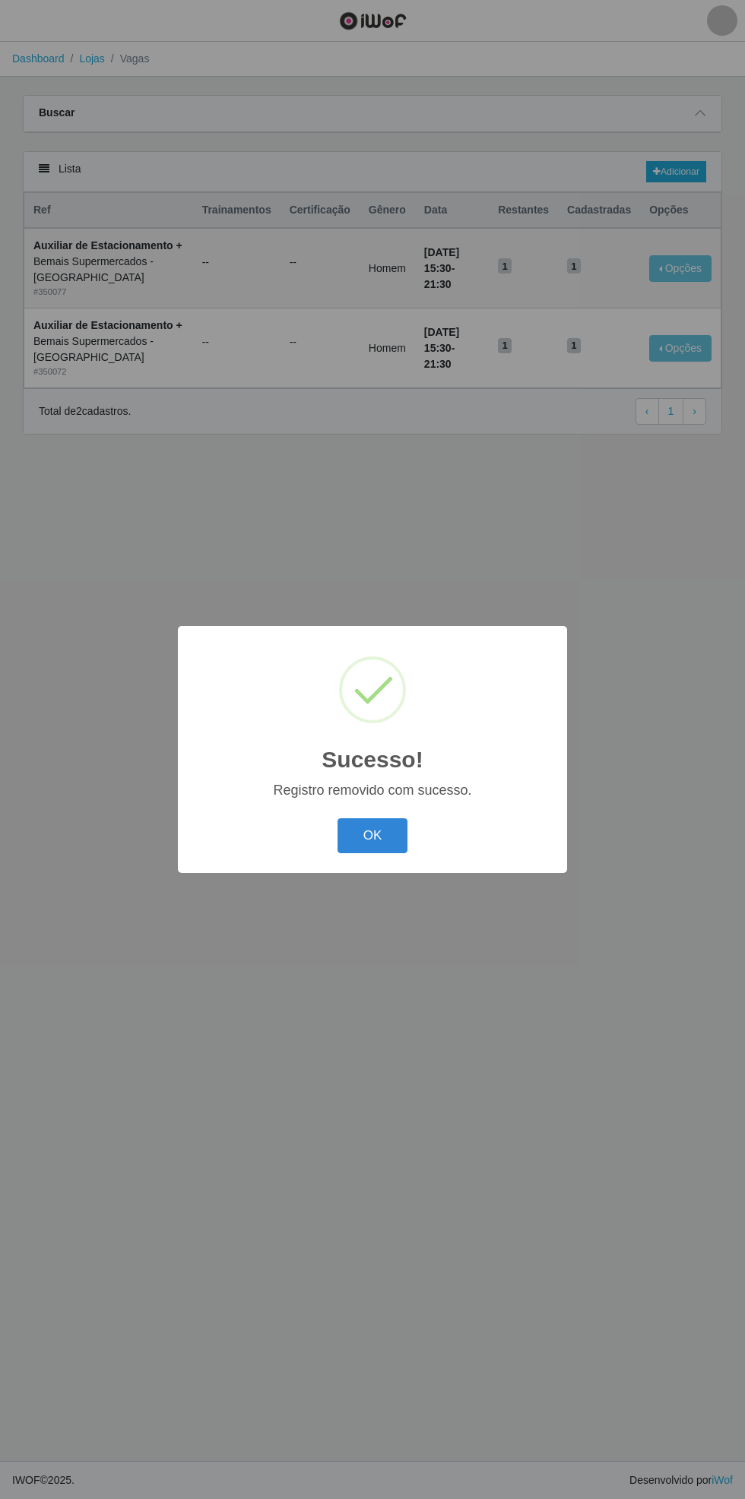
click at [379, 842] on button "OK" at bounding box center [372, 836] width 71 height 36
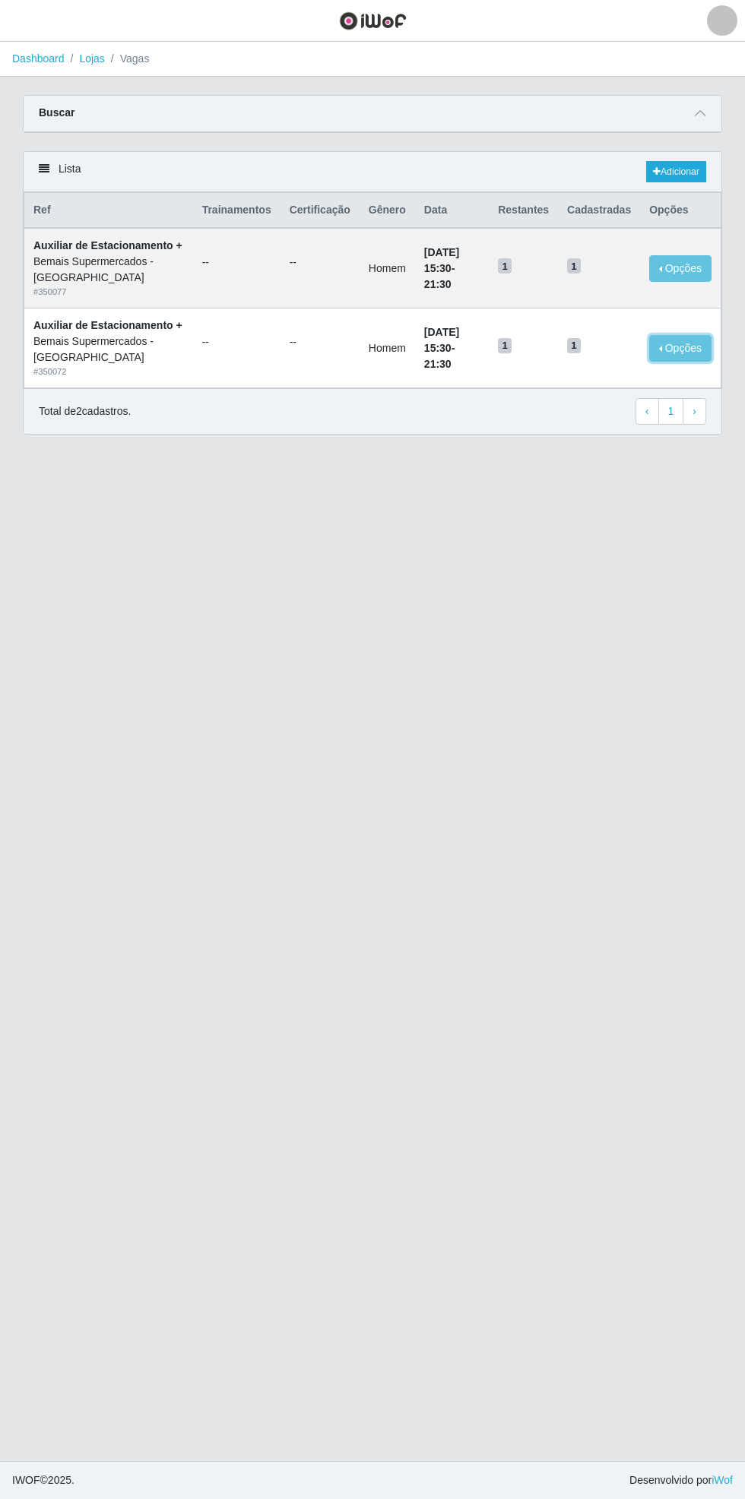
click at [694, 335] on button "Opções" at bounding box center [680, 348] width 62 height 27
click at [608, 369] on div "Deletar" at bounding box center [587, 377] width 90 height 16
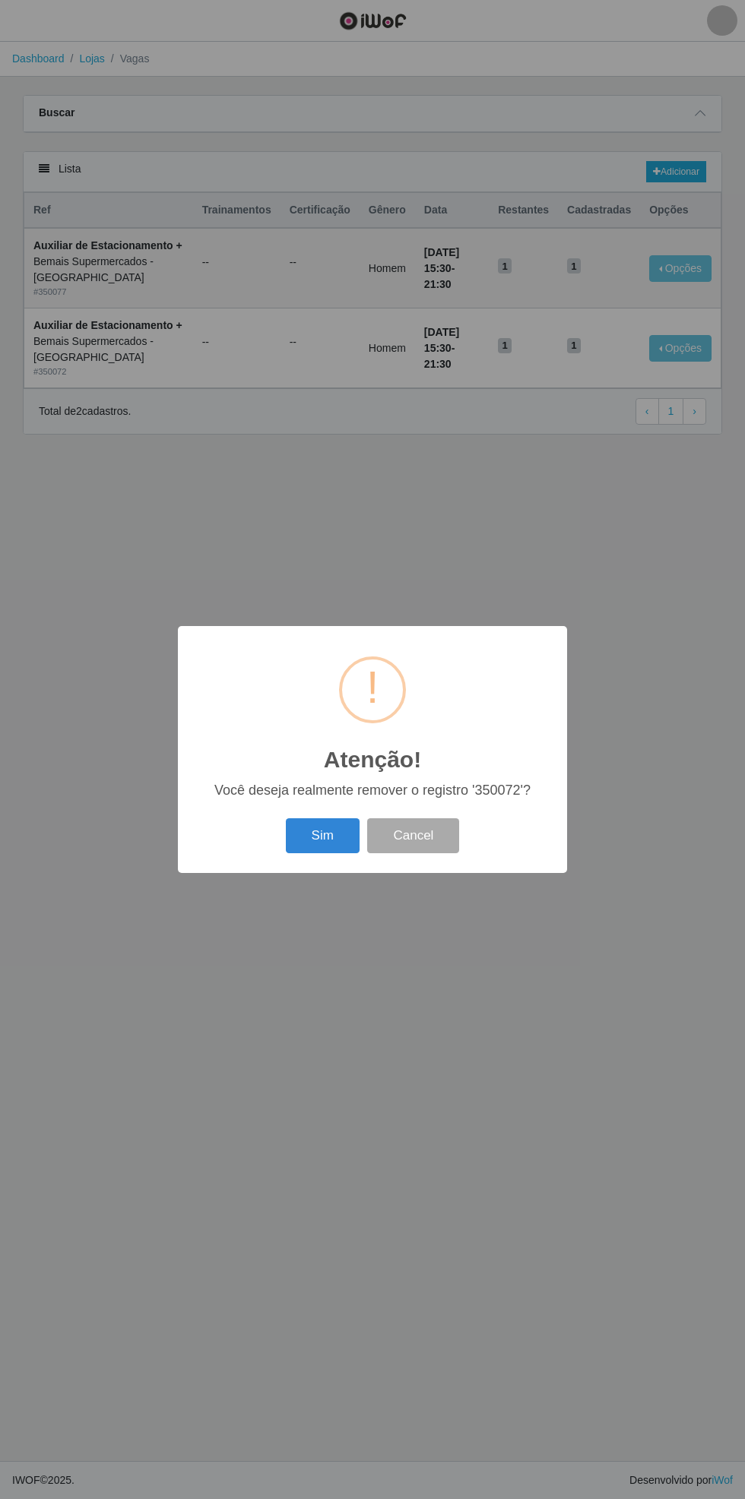
click at [327, 851] on button "Sim" at bounding box center [323, 836] width 74 height 36
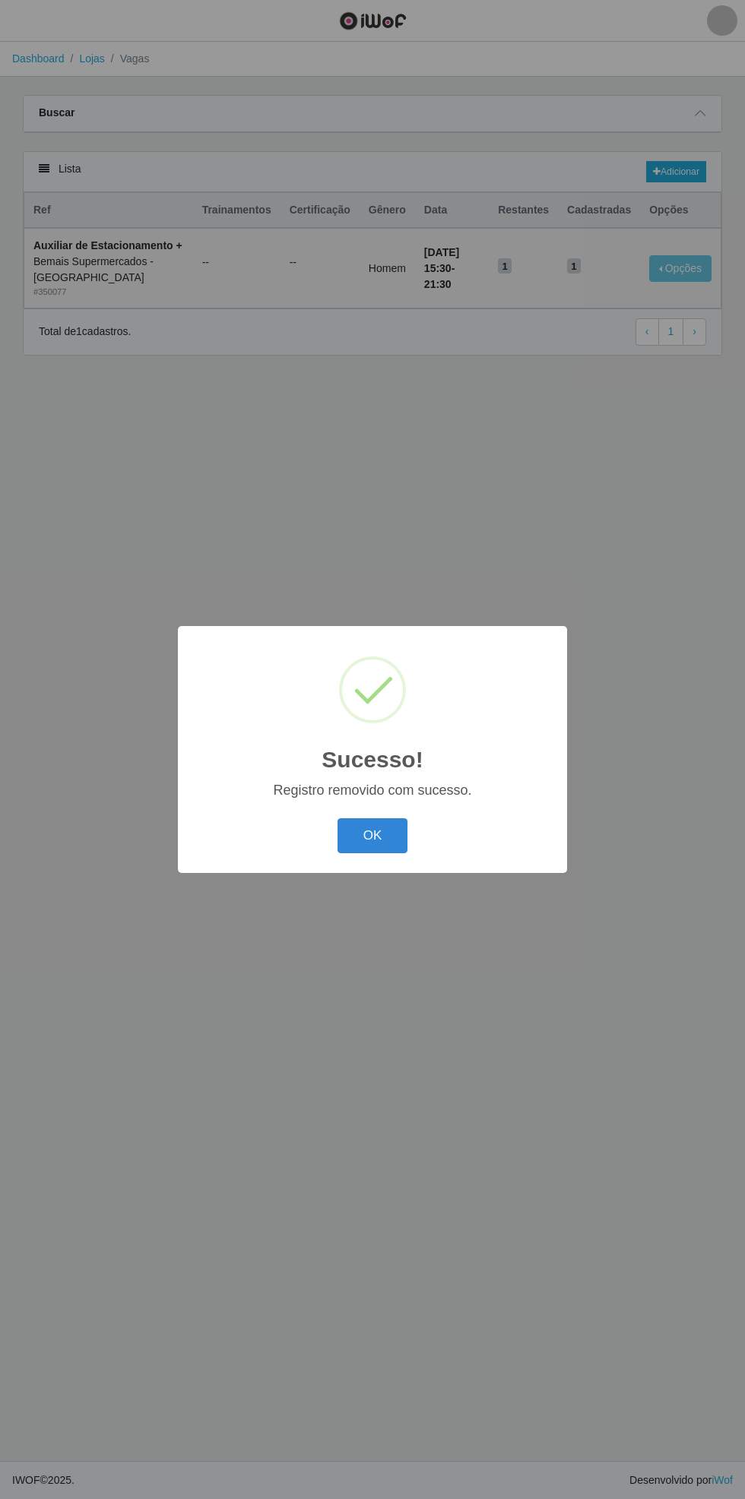
click at [370, 853] on button "OK" at bounding box center [372, 836] width 71 height 36
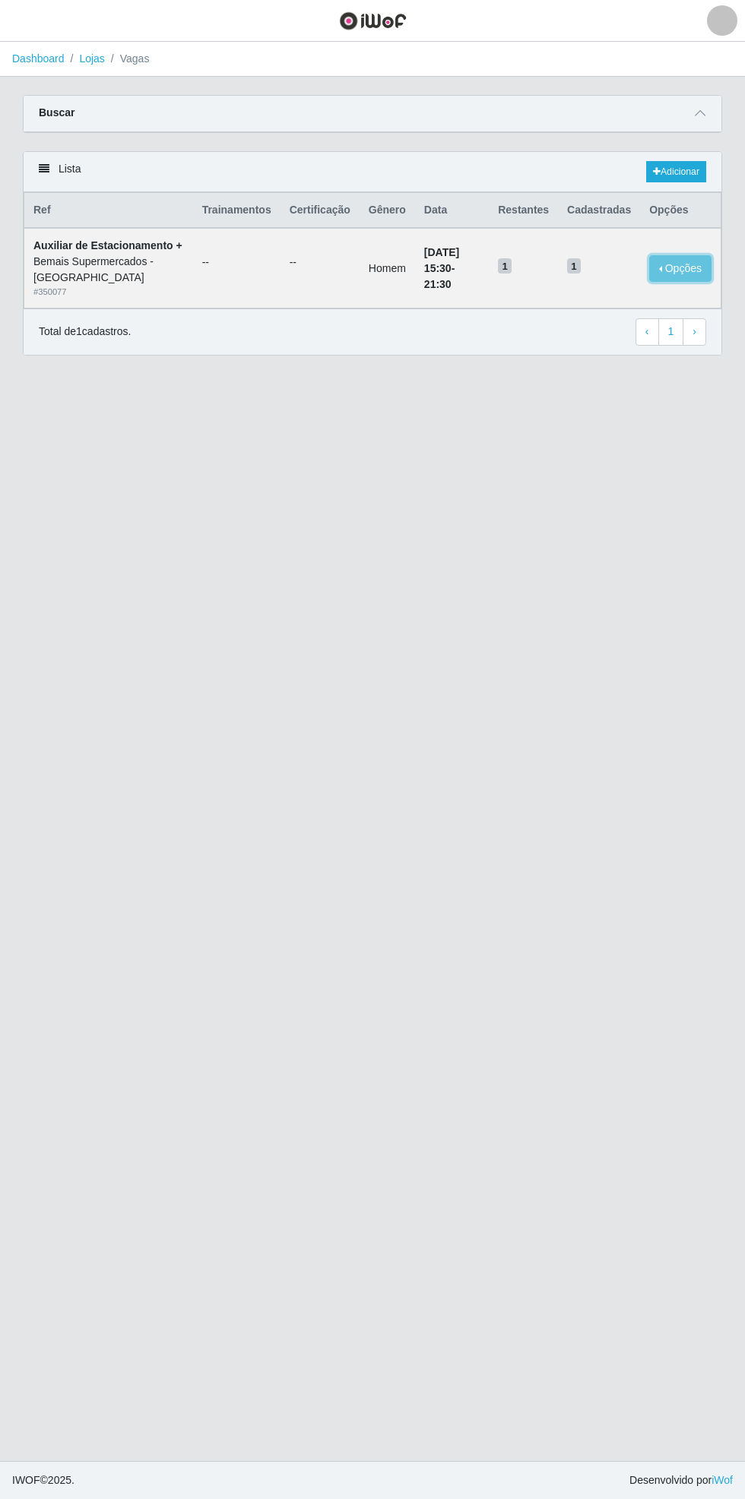
click at [697, 255] on button "Opções" at bounding box center [680, 268] width 62 height 27
click at [617, 289] on div "Deletar" at bounding box center [587, 297] width 90 height 16
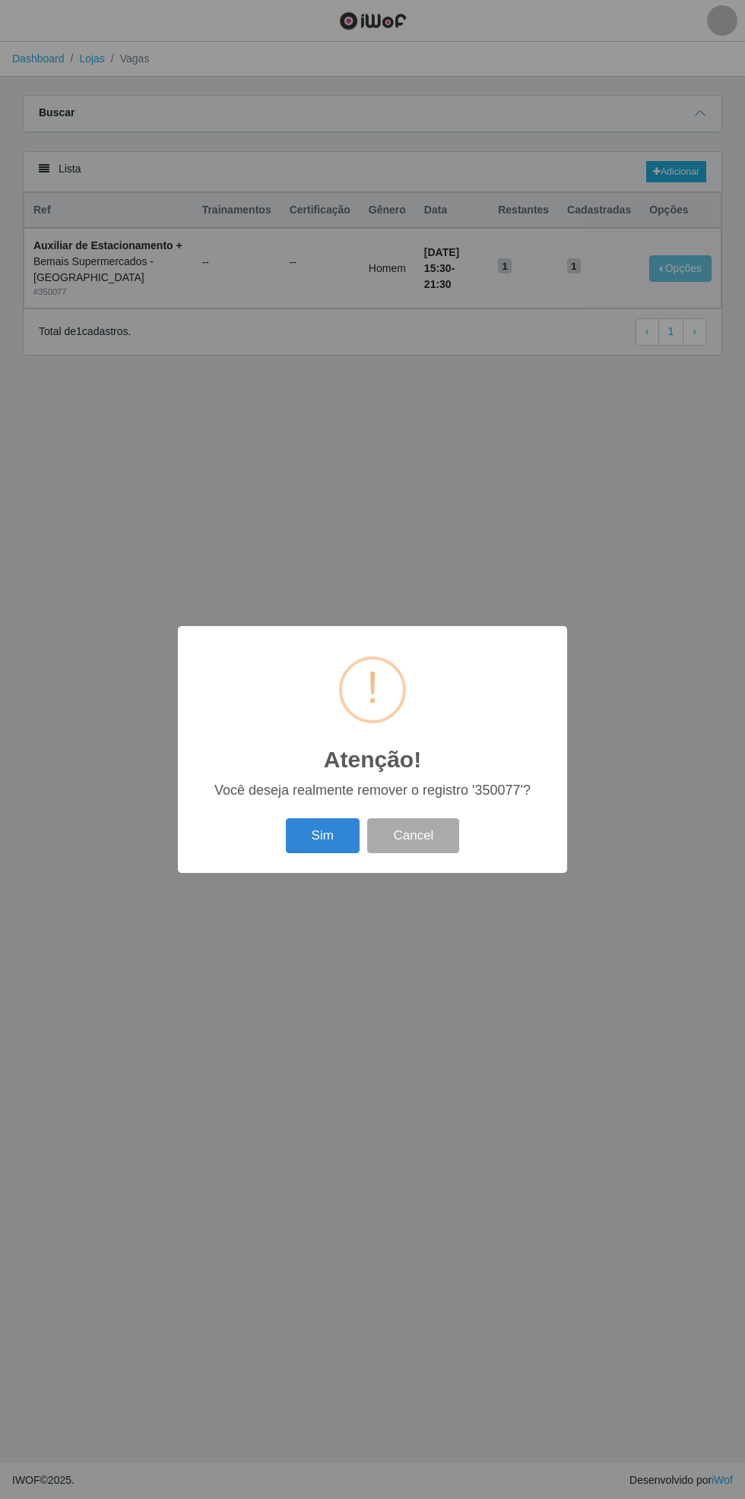
click at [334, 853] on button "Sim" at bounding box center [323, 836] width 74 height 36
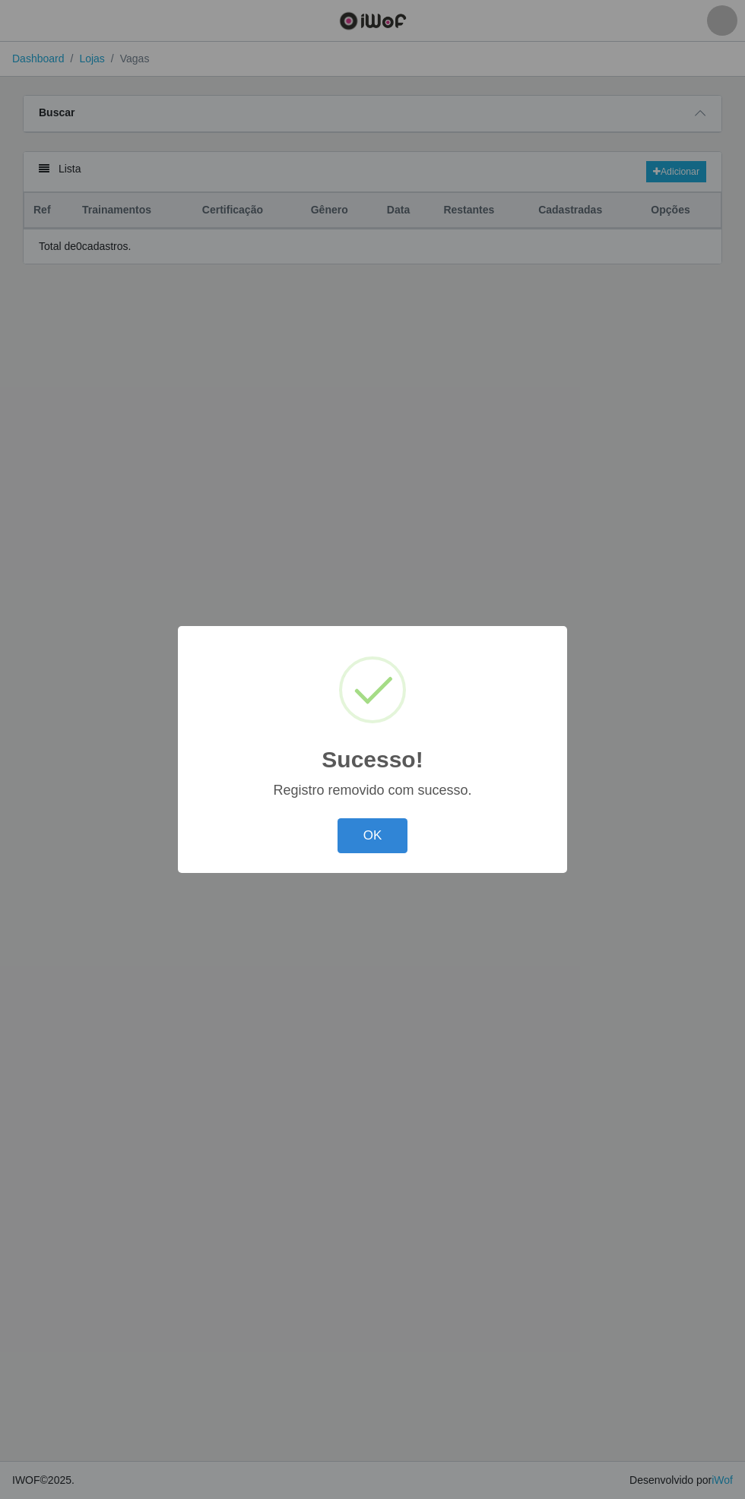
click at [377, 846] on button "OK" at bounding box center [372, 836] width 71 height 36
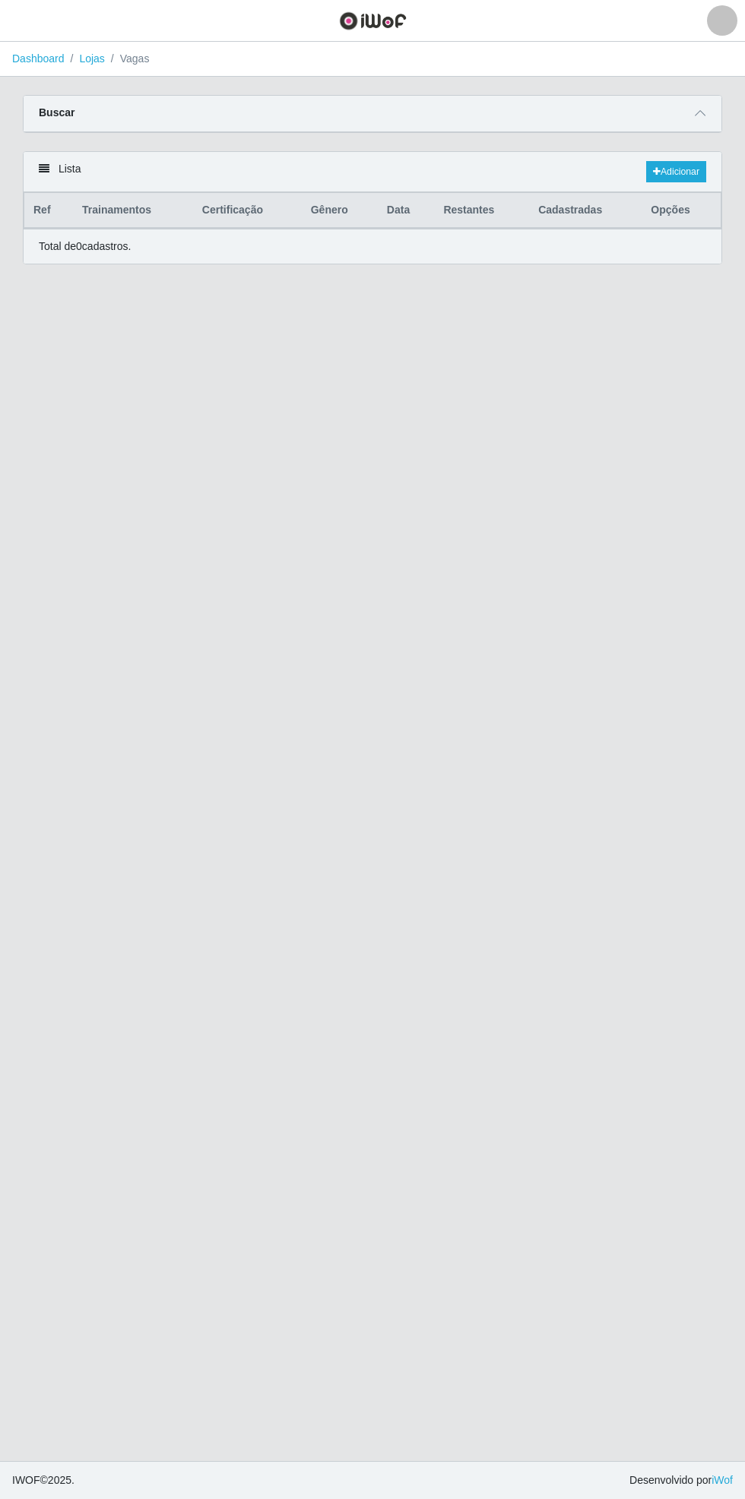
scroll to position [0, 0]
click at [701, 112] on icon at bounding box center [699, 113] width 11 height 11
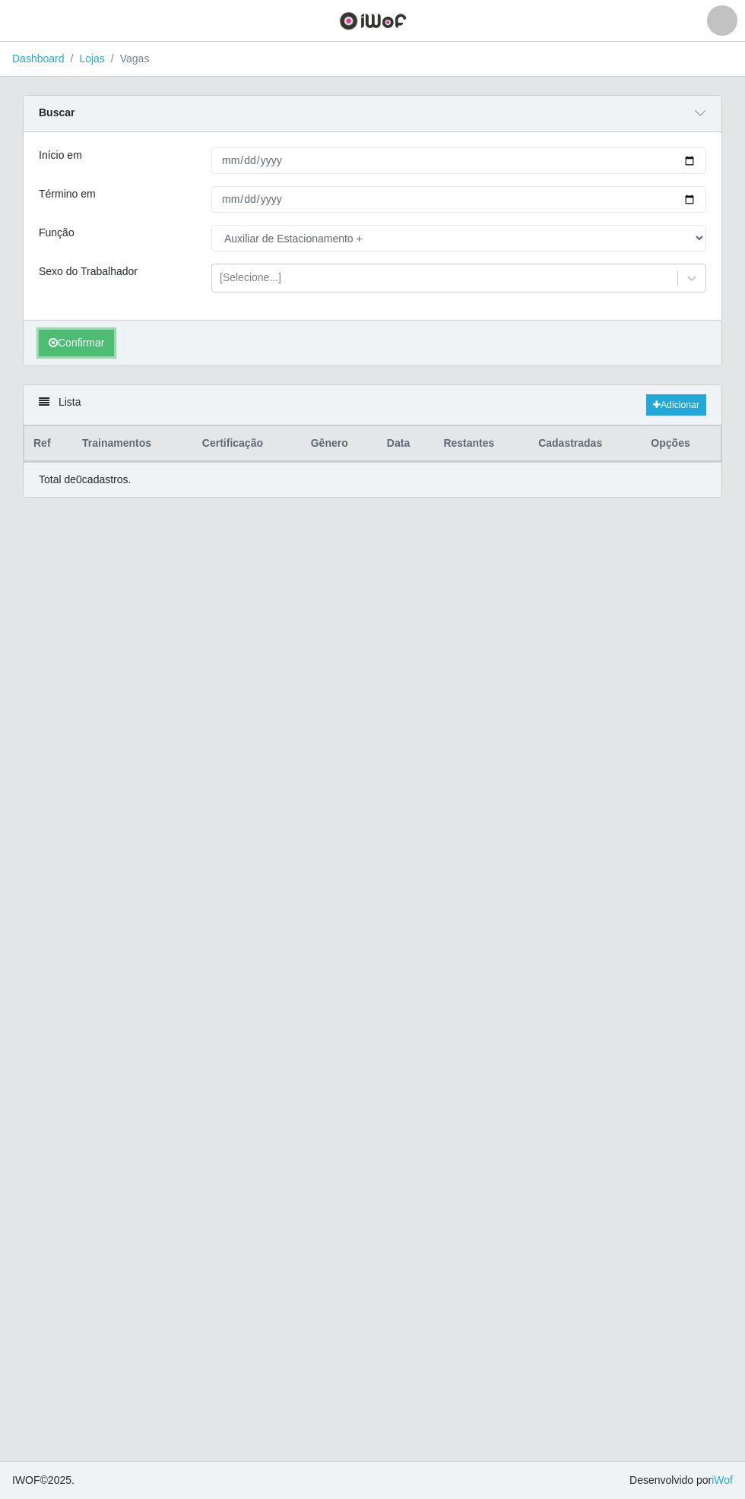
click at [79, 341] on button "Confirmar" at bounding box center [76, 343] width 75 height 27
click at [689, 399] on link "Adicionar" at bounding box center [676, 404] width 60 height 21
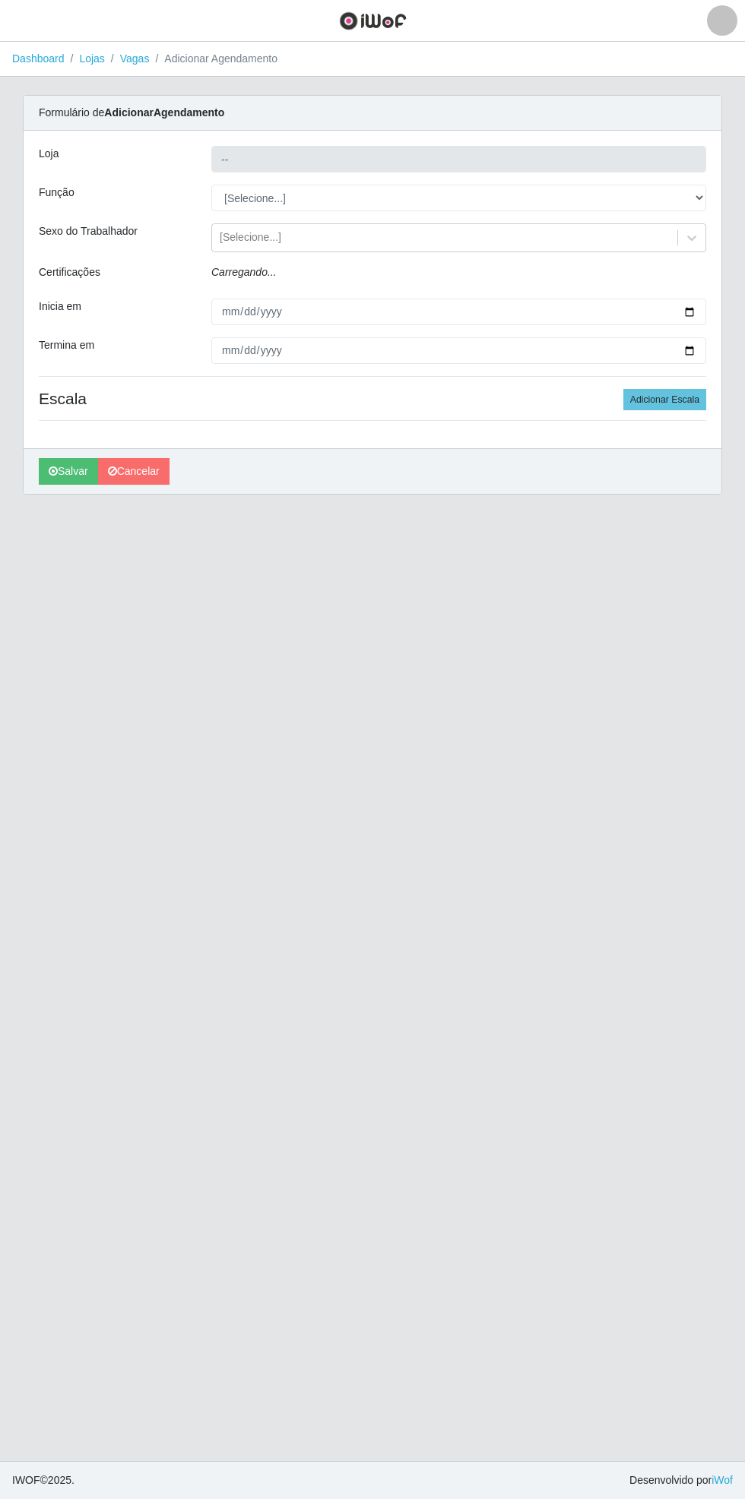
type input "Bemais Supermercados - [GEOGRAPHIC_DATA]"
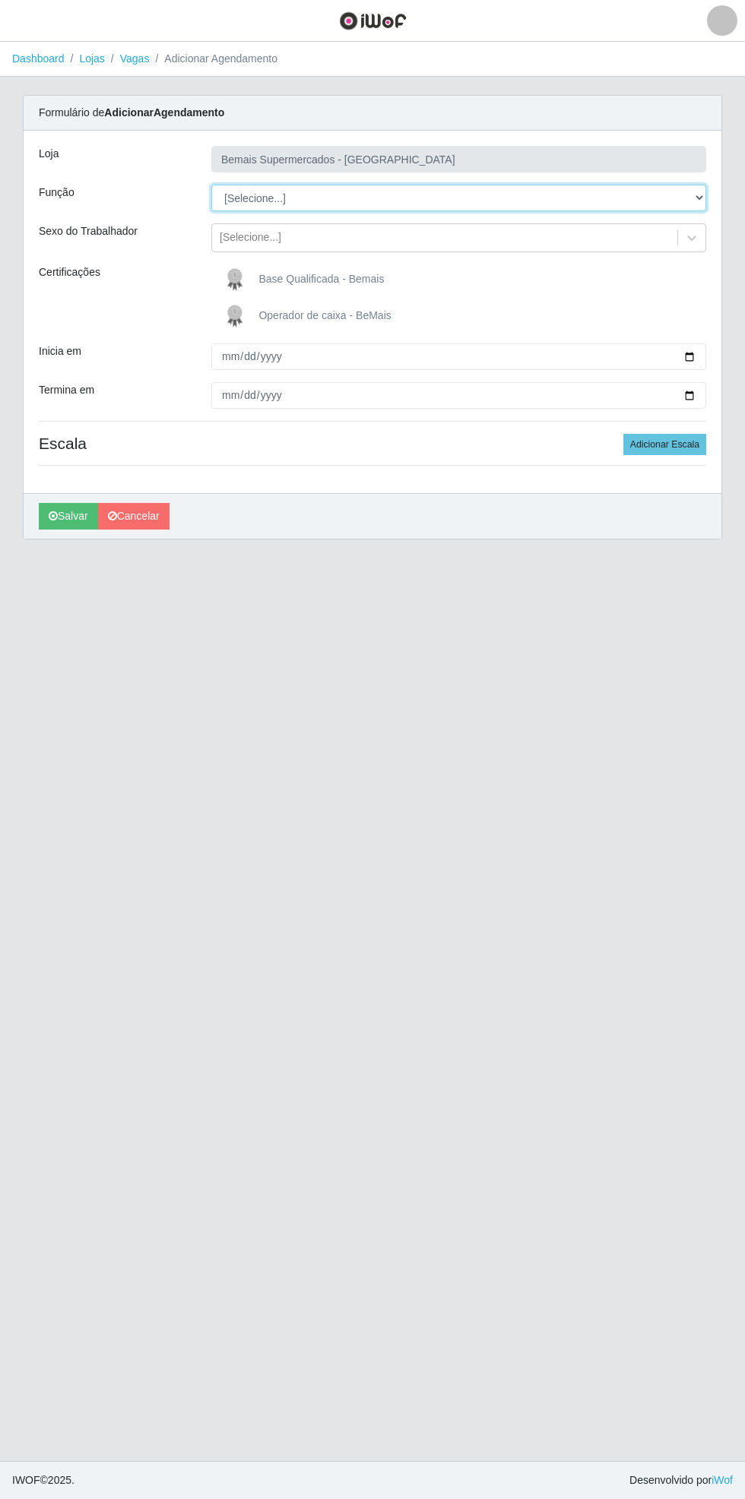
click at [695, 204] on select "[Selecione...] ASG ASG + ASG ++ Auxiliar de Estacionamento Auxiliar de Estacion…" at bounding box center [458, 198] width 495 height 27
select select "4"
click at [211, 185] on select "[Selecione...] ASG ASG + ASG ++ Auxiliar de Estacionamento Auxiliar de Estacion…" at bounding box center [458, 198] width 495 height 27
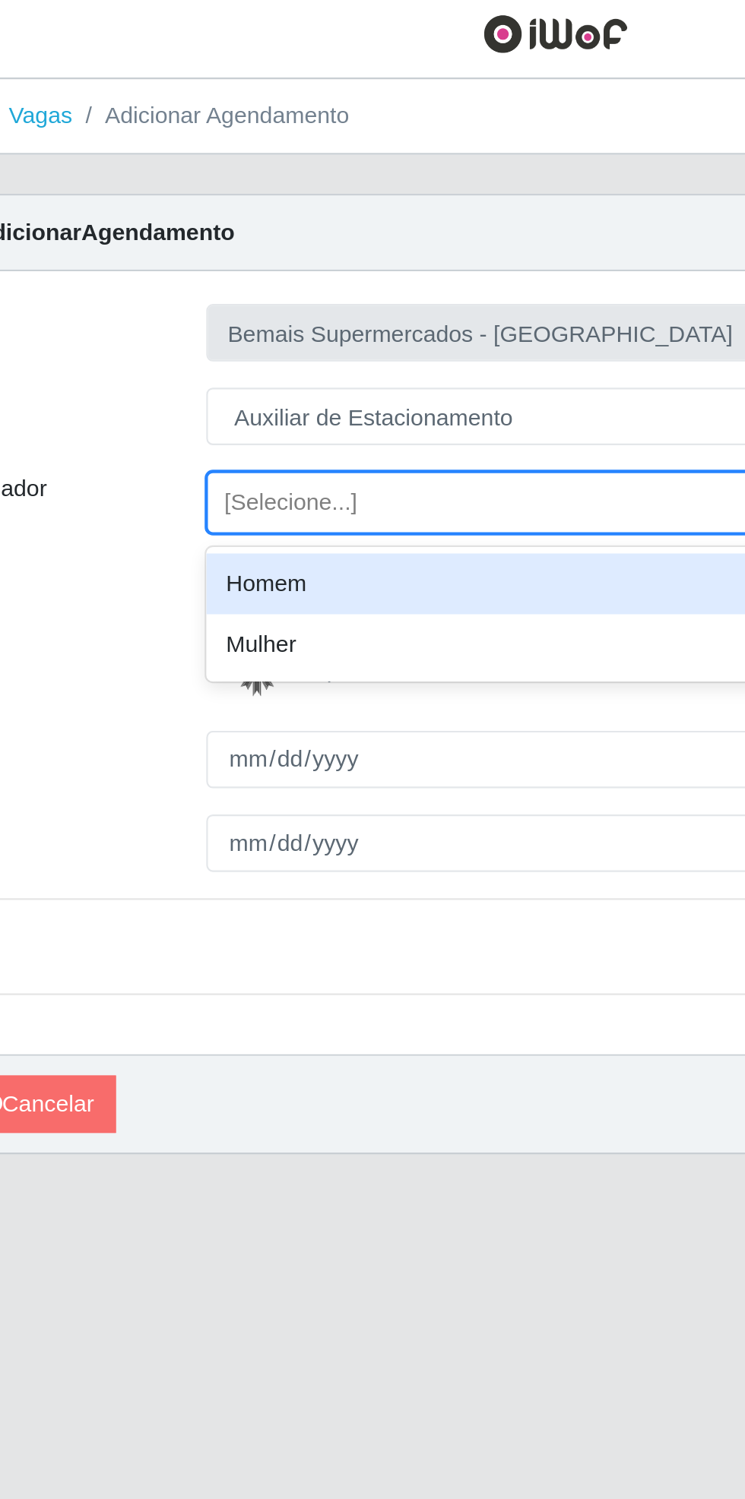
click at [356, 281] on div "Homem" at bounding box center [458, 275] width 495 height 28
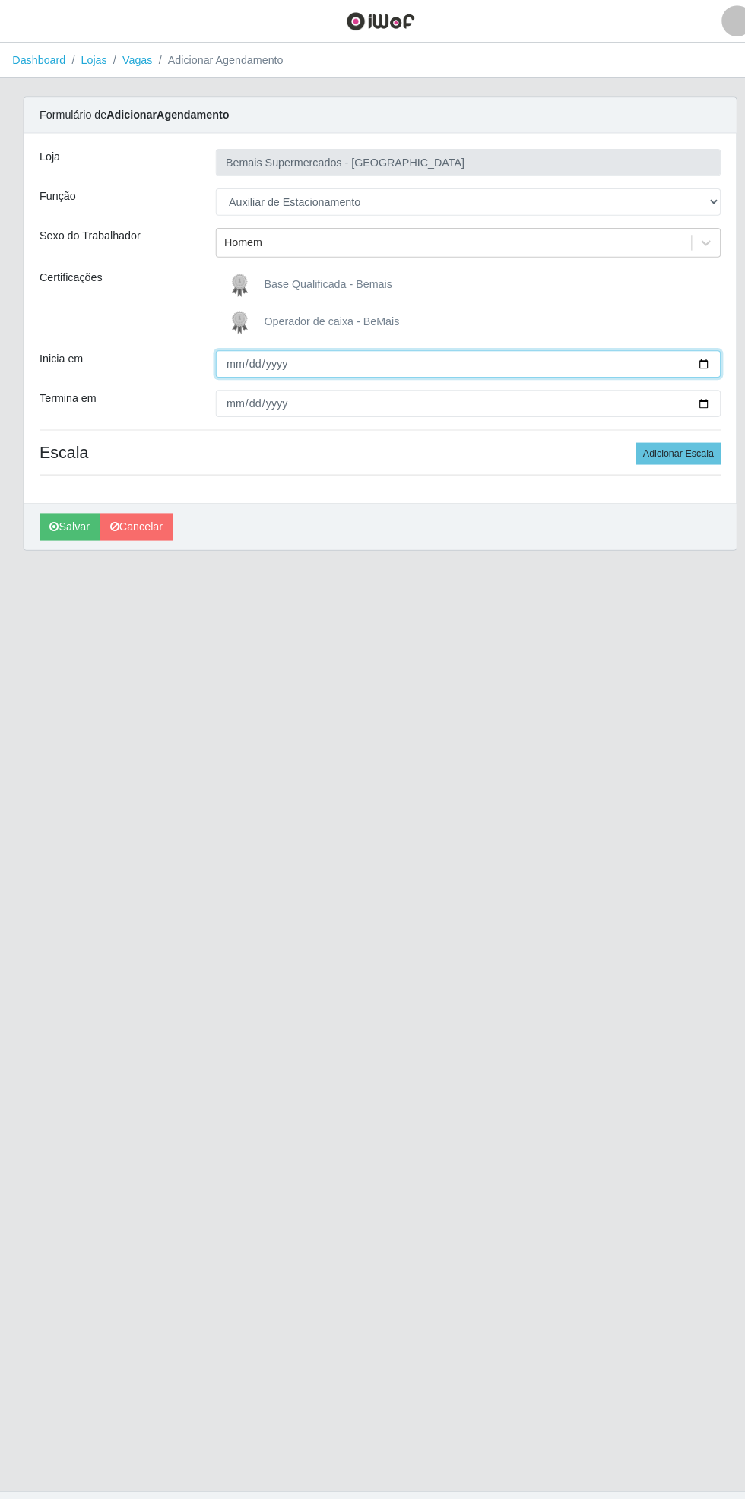
click at [701, 355] on input "Inicia em" at bounding box center [458, 356] width 495 height 27
type input "[DATE]"
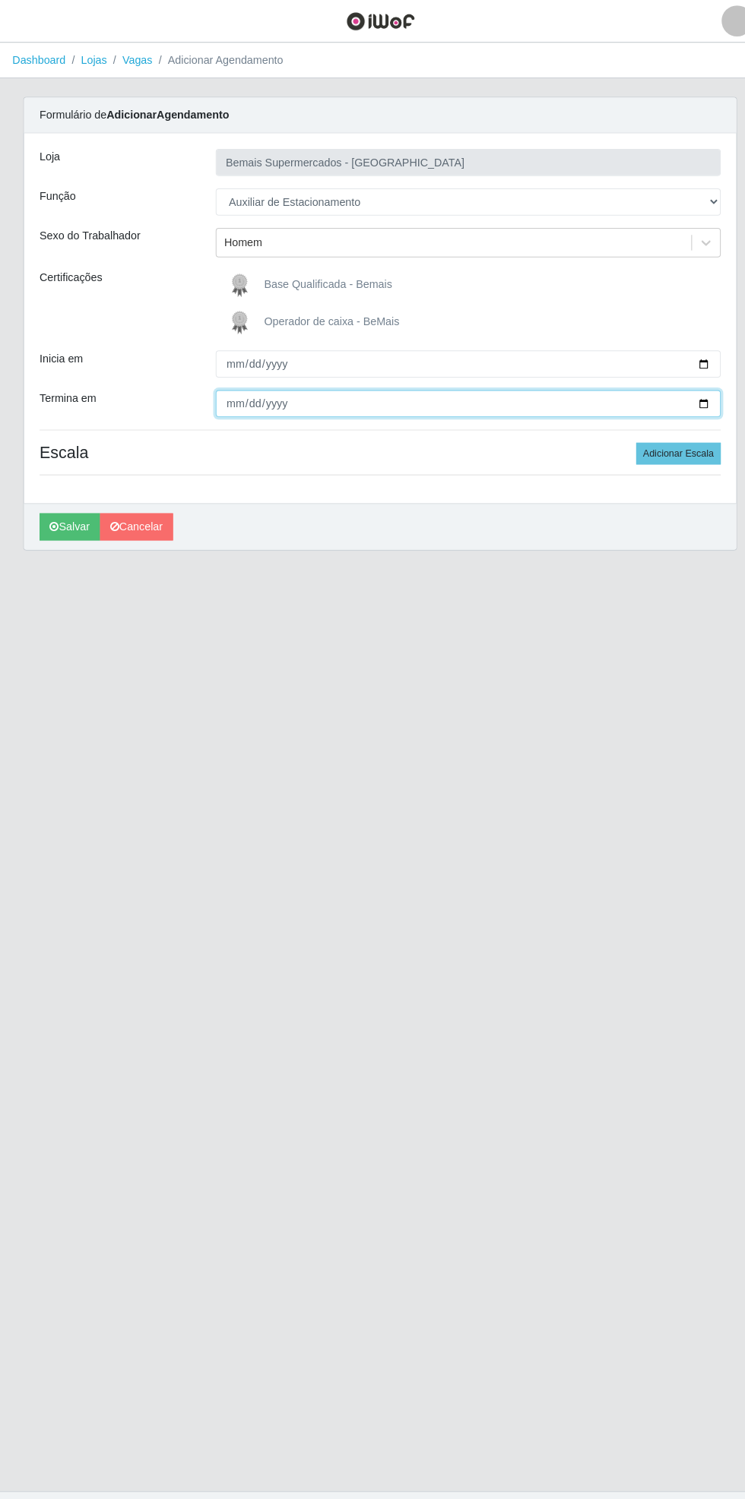
click at [701, 405] on input "Termina em" at bounding box center [458, 395] width 495 height 27
type input "[DATE]"
click at [682, 443] on button "Adicionar Escala" at bounding box center [664, 444] width 83 height 21
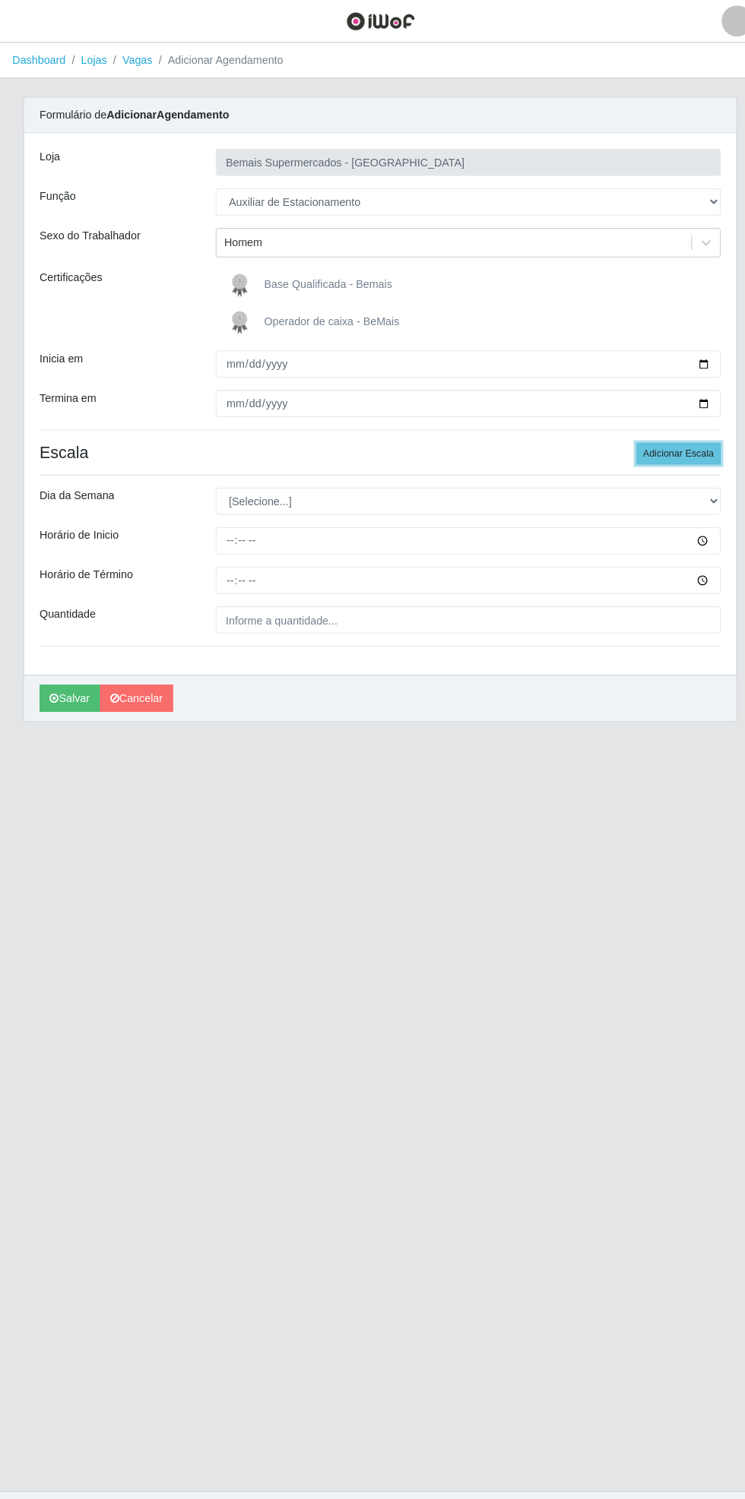
click at [682, 441] on button "Adicionar Escala" at bounding box center [664, 444] width 83 height 21
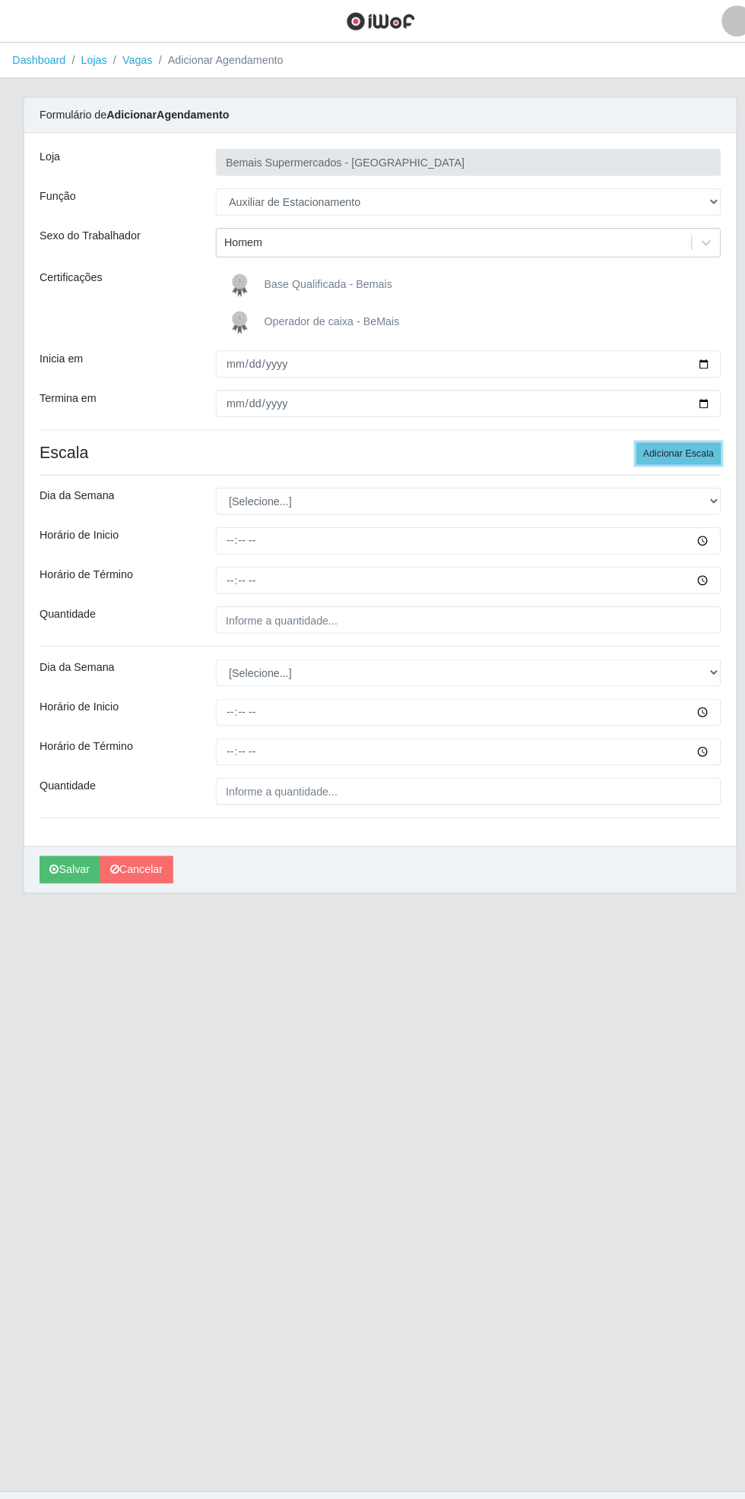
click at [683, 444] on button "Adicionar Escala" at bounding box center [664, 444] width 83 height 21
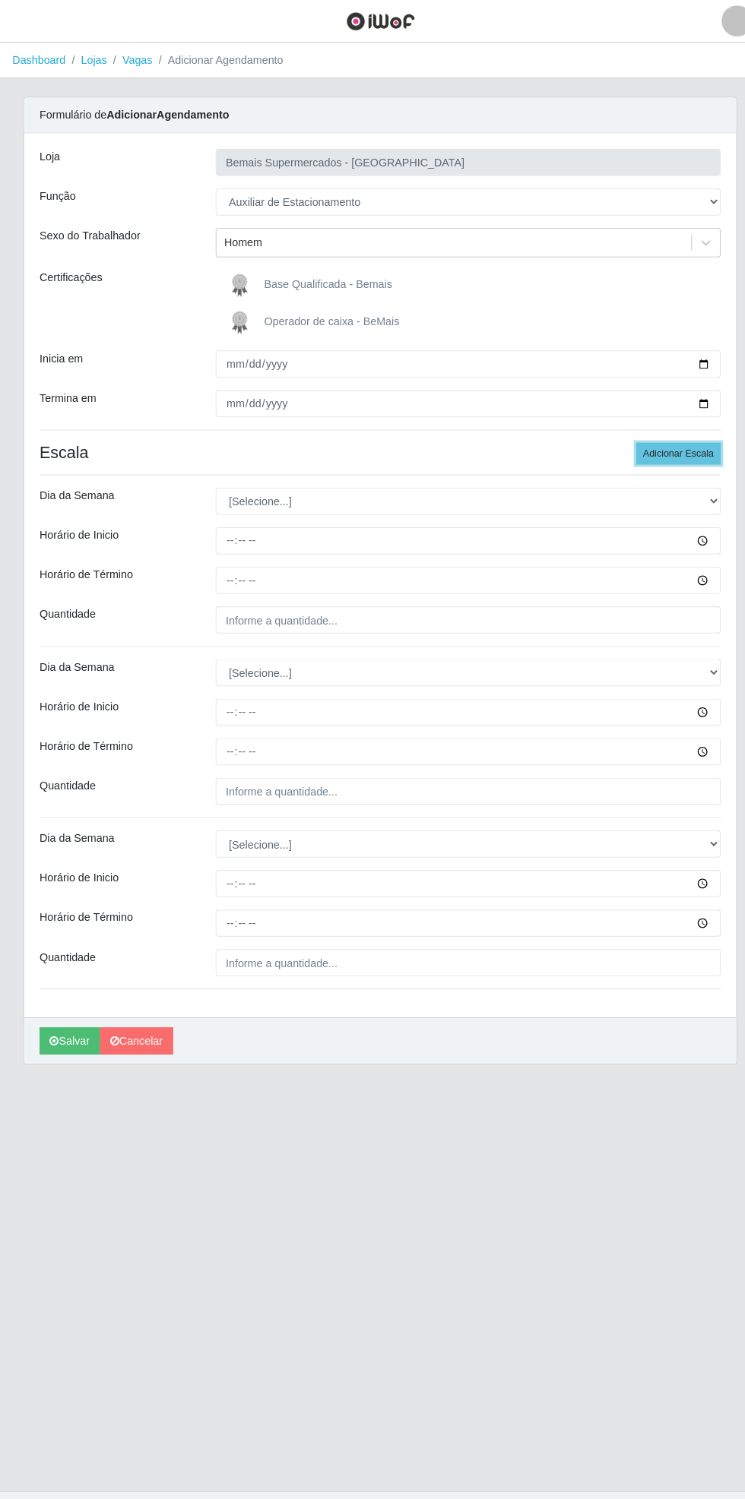
click at [685, 448] on button "Adicionar Escala" at bounding box center [664, 444] width 83 height 21
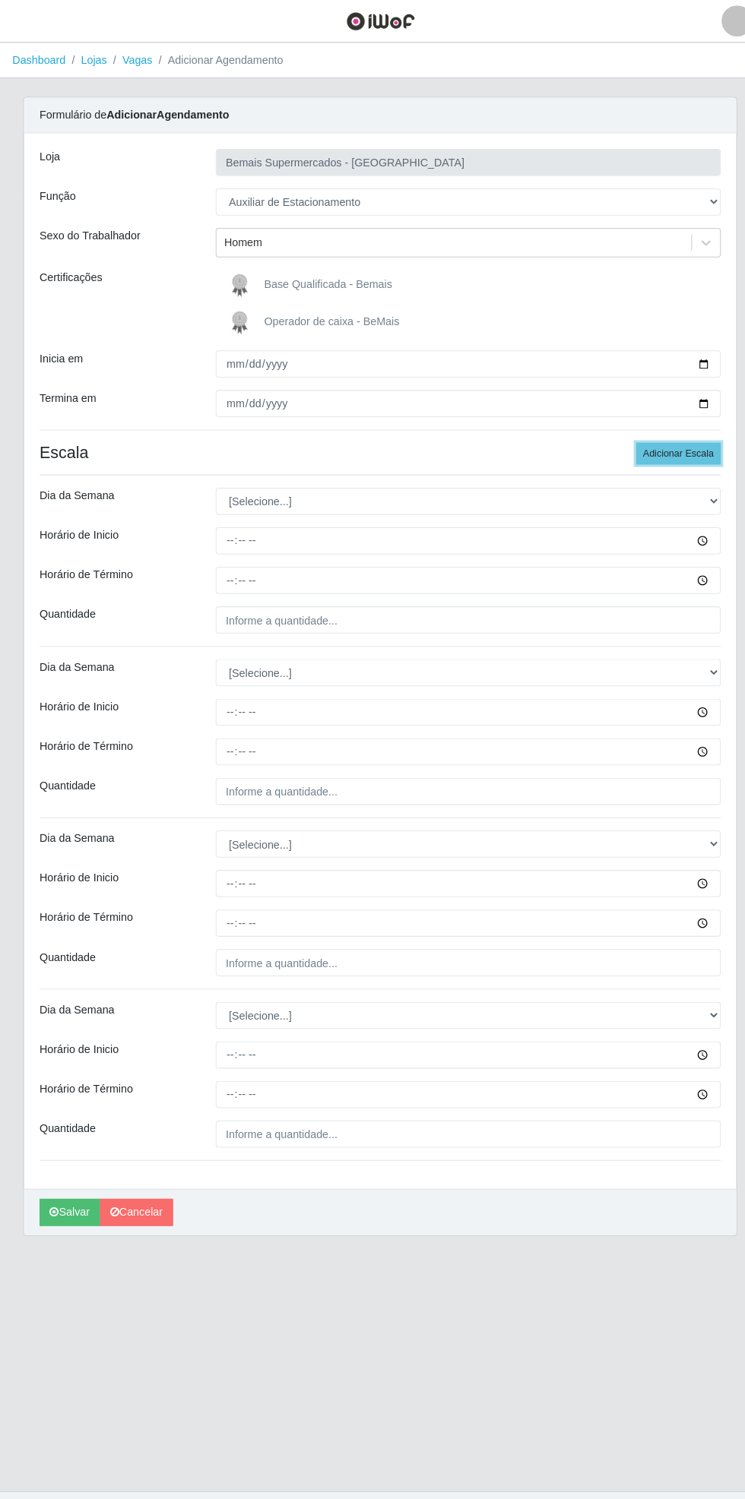
click at [685, 443] on button "Adicionar Escala" at bounding box center [664, 444] width 83 height 21
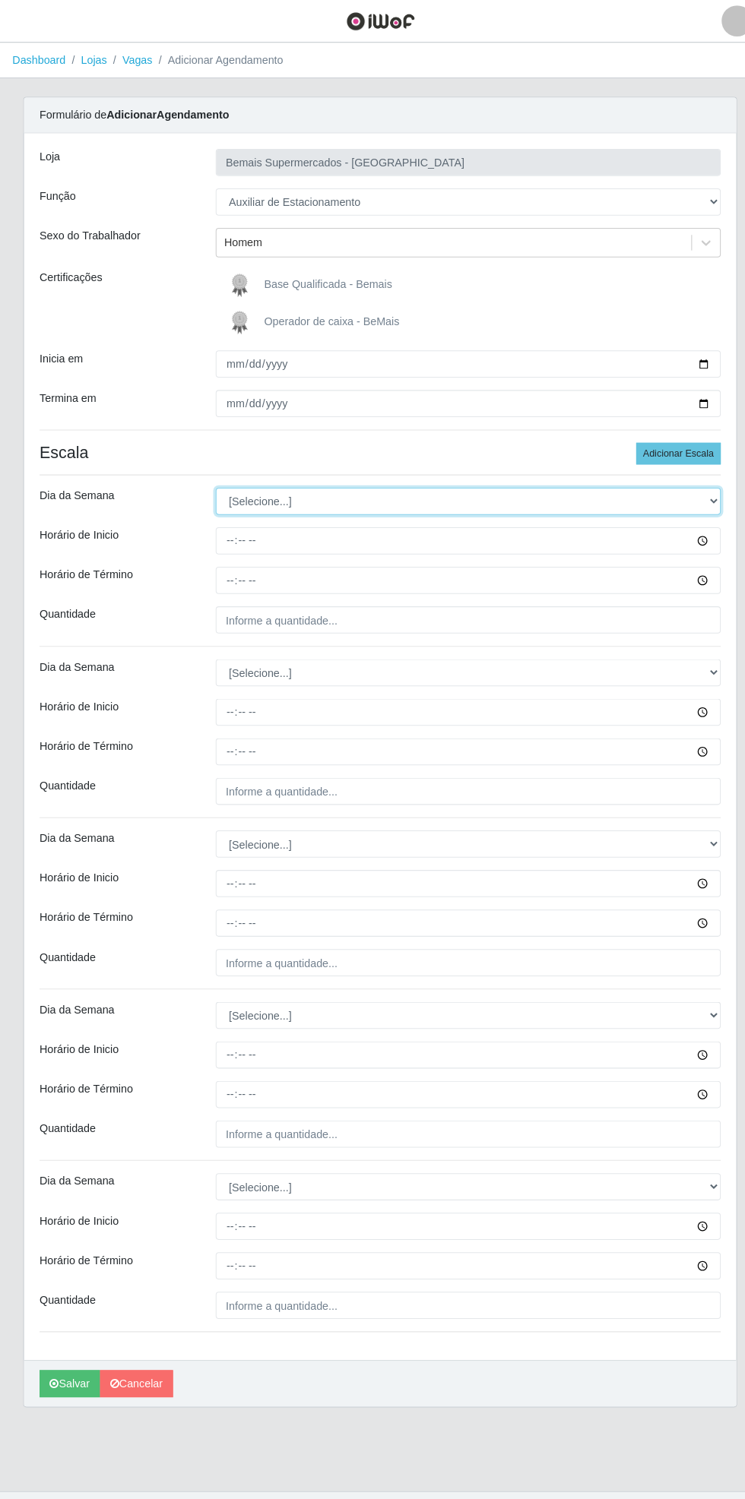
click at [699, 491] on select "[Selecione...] Segunda Terça Quarta Quinta Sexta Sábado Domingo" at bounding box center [458, 491] width 495 height 27
select select "1"
click at [211, 478] on select "[Selecione...] Segunda Terça Quarta Quinta Sexta Sábado Domingo" at bounding box center [458, 491] width 495 height 27
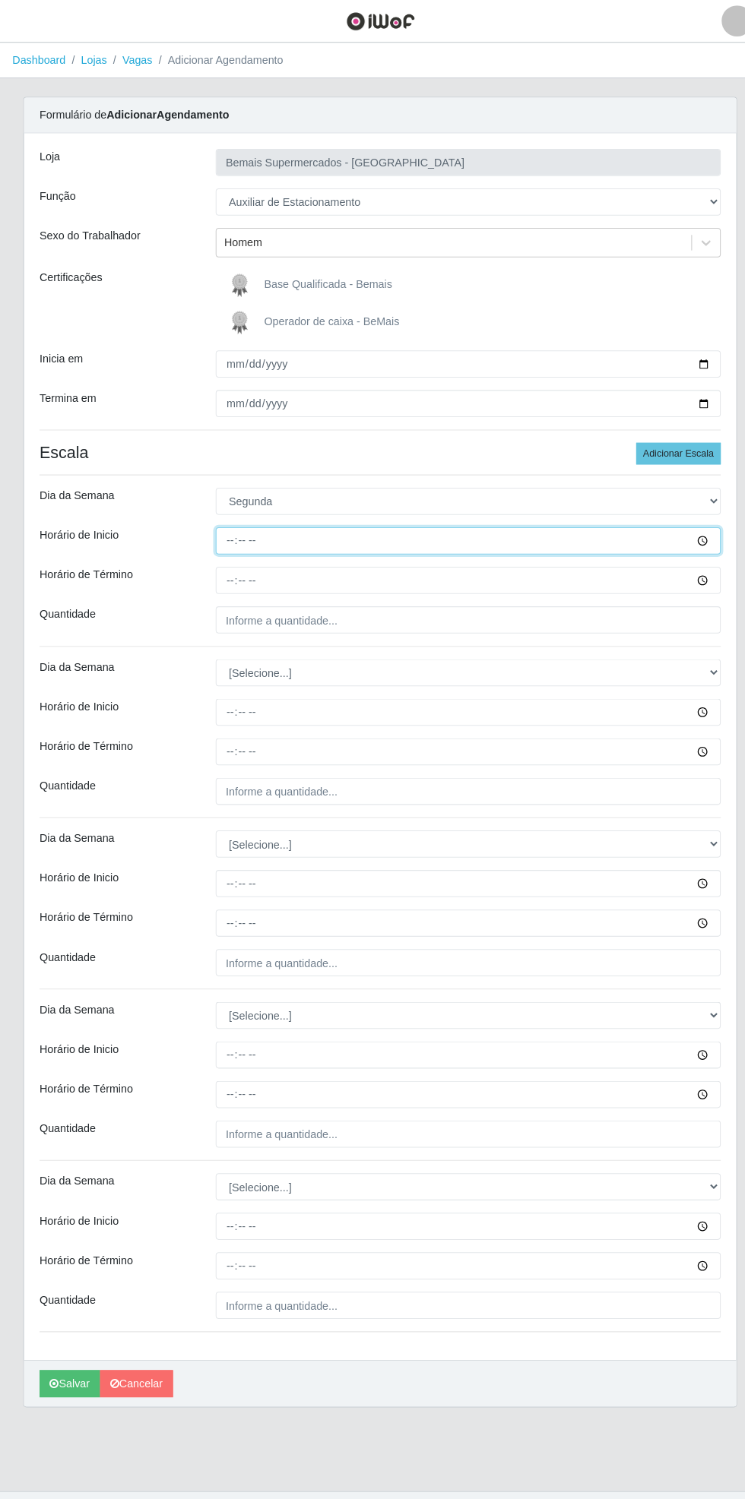
click at [701, 530] on input "Horário de Inicio" at bounding box center [458, 530] width 495 height 27
type input "15:30"
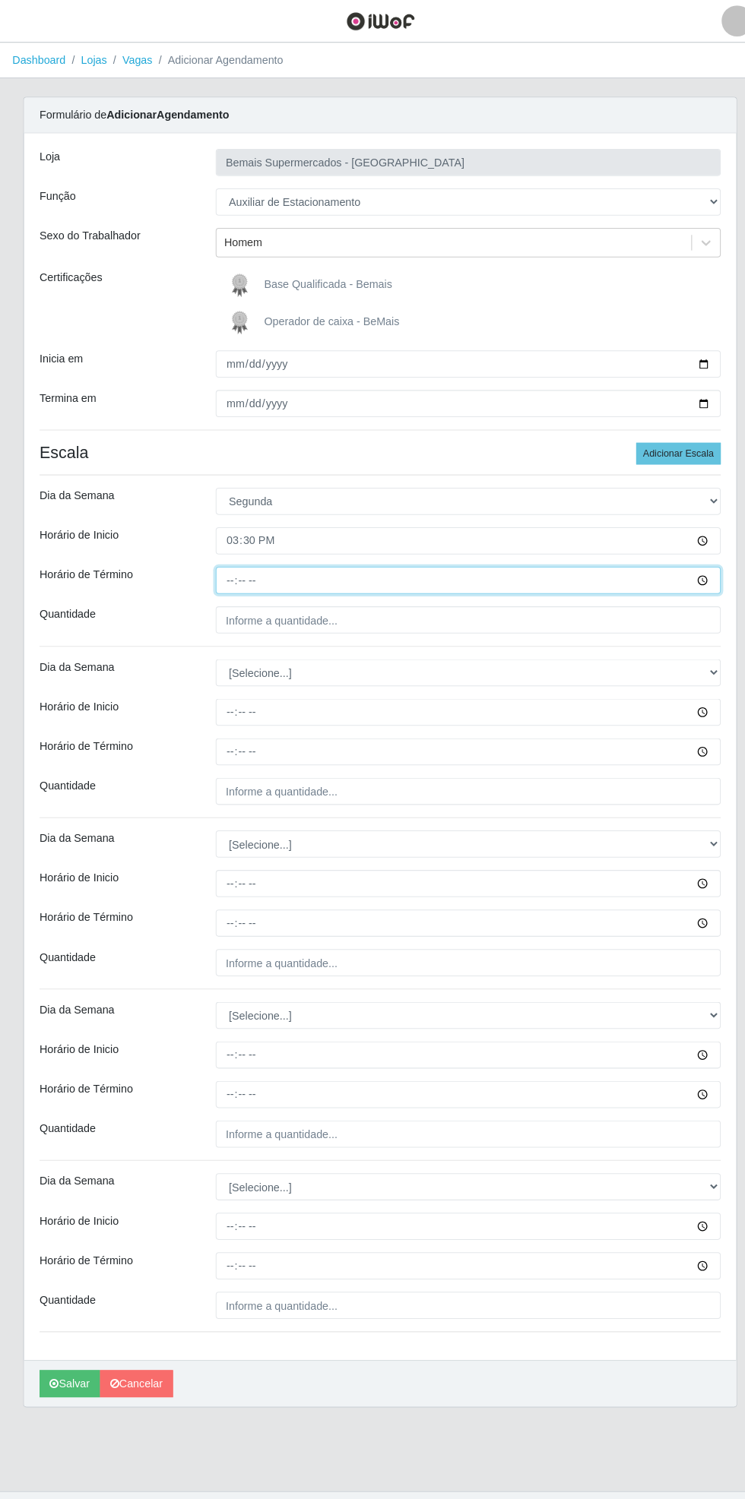
click at [704, 566] on input "Horário de Término" at bounding box center [458, 568] width 495 height 27
type input "21:30"
click at [684, 607] on input "Quantidade" at bounding box center [458, 607] width 495 height 27
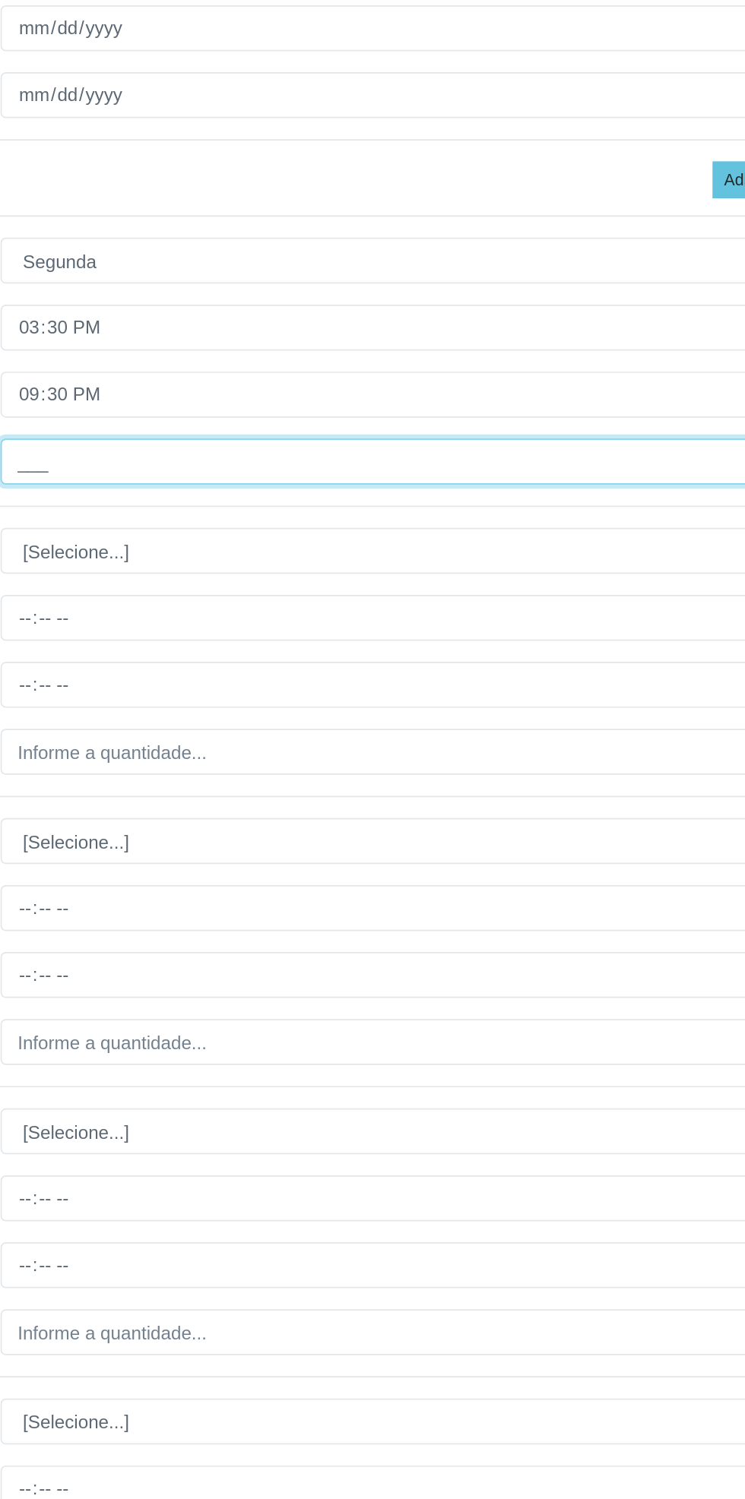
type input "1__"
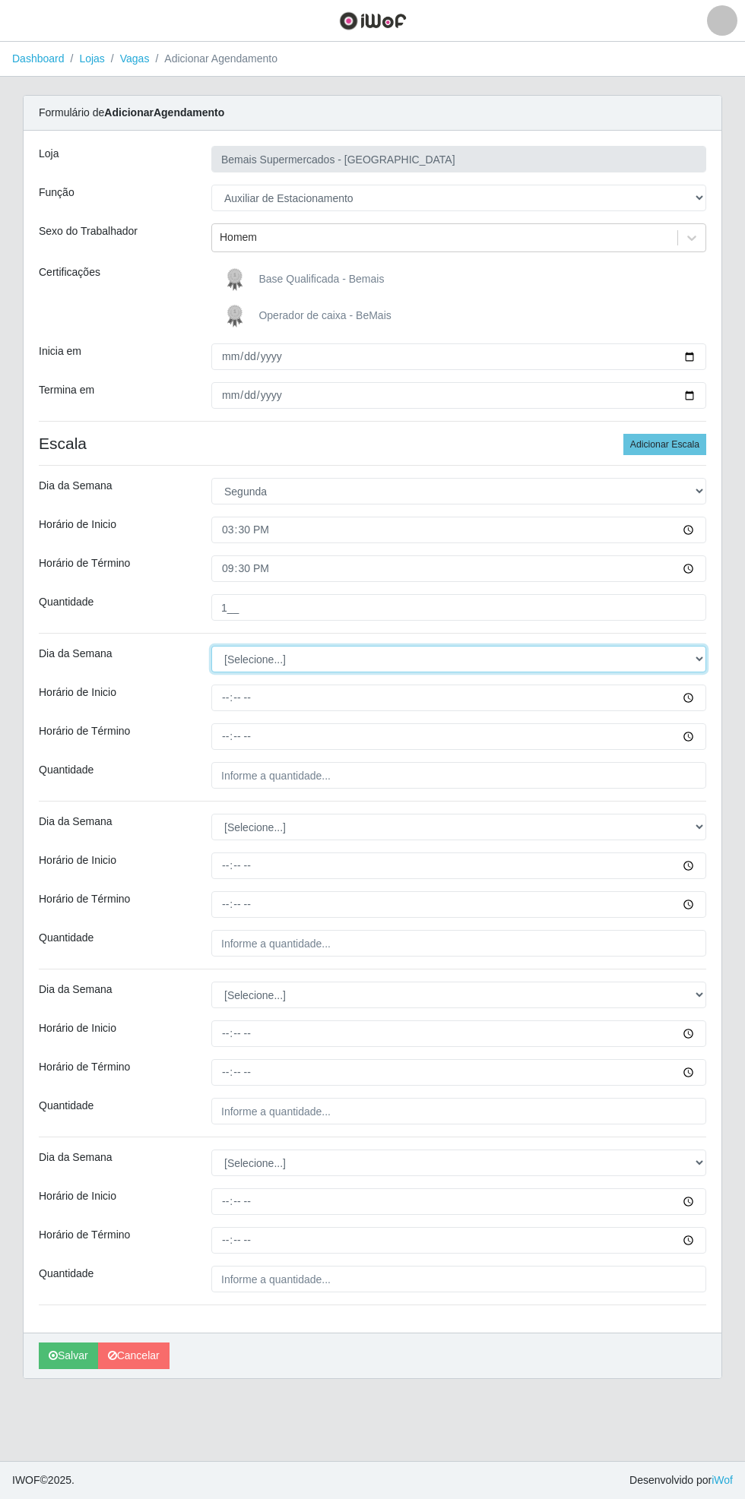
click at [698, 660] on select "[Selecione...] Segunda Terça Quarta Quinta Sexta Sábado Domingo" at bounding box center [458, 659] width 495 height 27
select select "2"
click at [211, 646] on select "[Selecione...] Segunda Terça Quarta Quinta Sexta Sábado Domingo" at bounding box center [458, 659] width 495 height 27
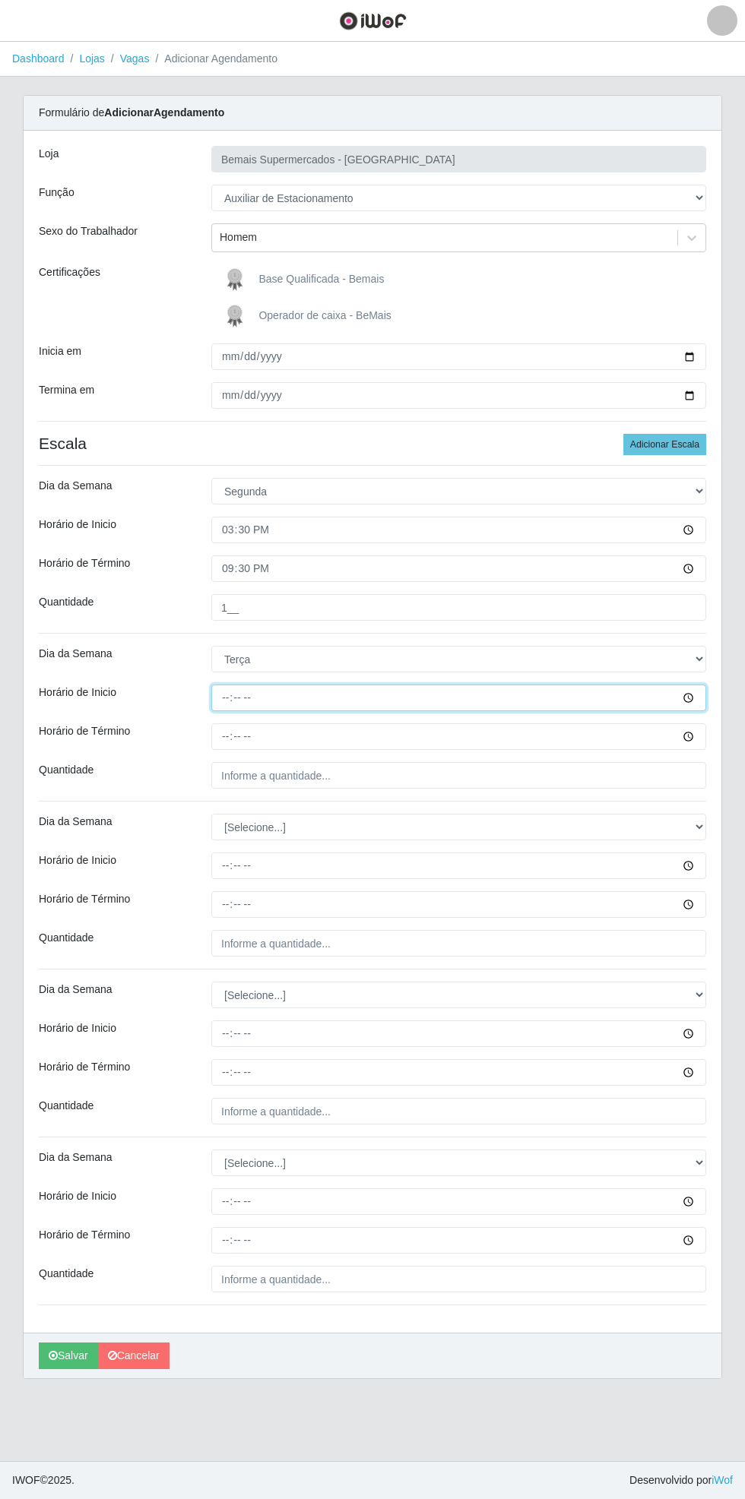
click at [703, 708] on input "Horário de Inicio" at bounding box center [458, 698] width 495 height 27
type input "15:30"
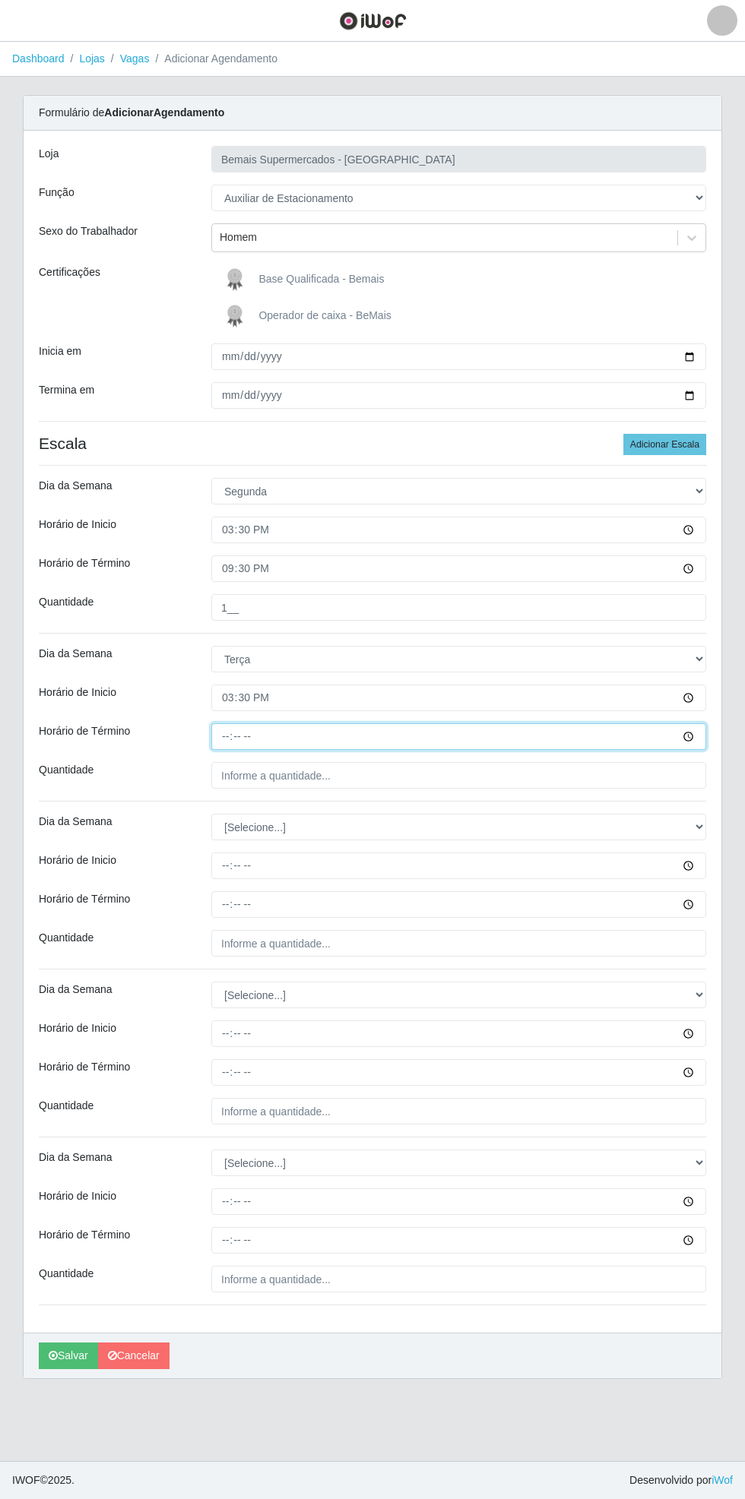
click at [694, 742] on input "Horário de Término" at bounding box center [458, 736] width 495 height 27
type input "21:30"
click at [469, 774] on input "Quantidade" at bounding box center [458, 775] width 495 height 27
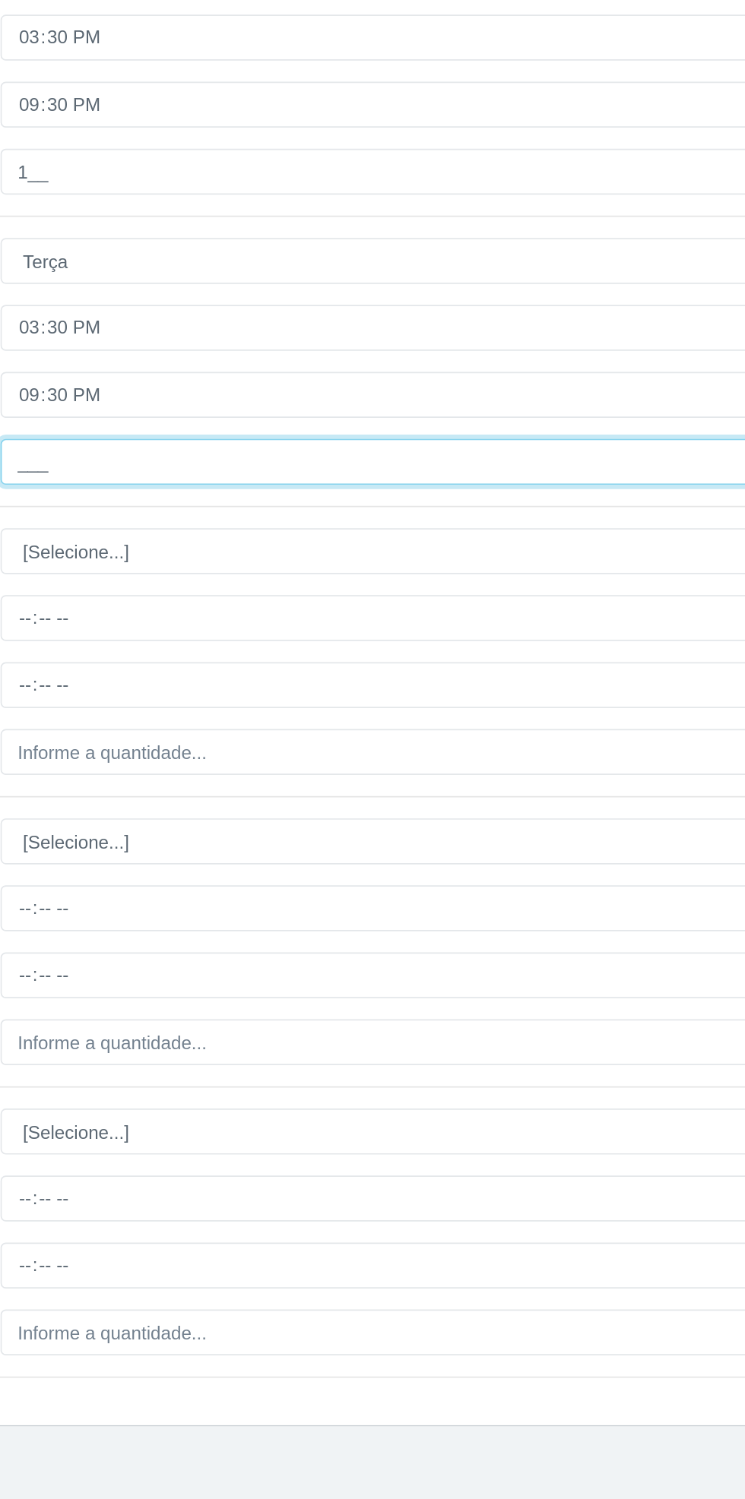
type input "1__"
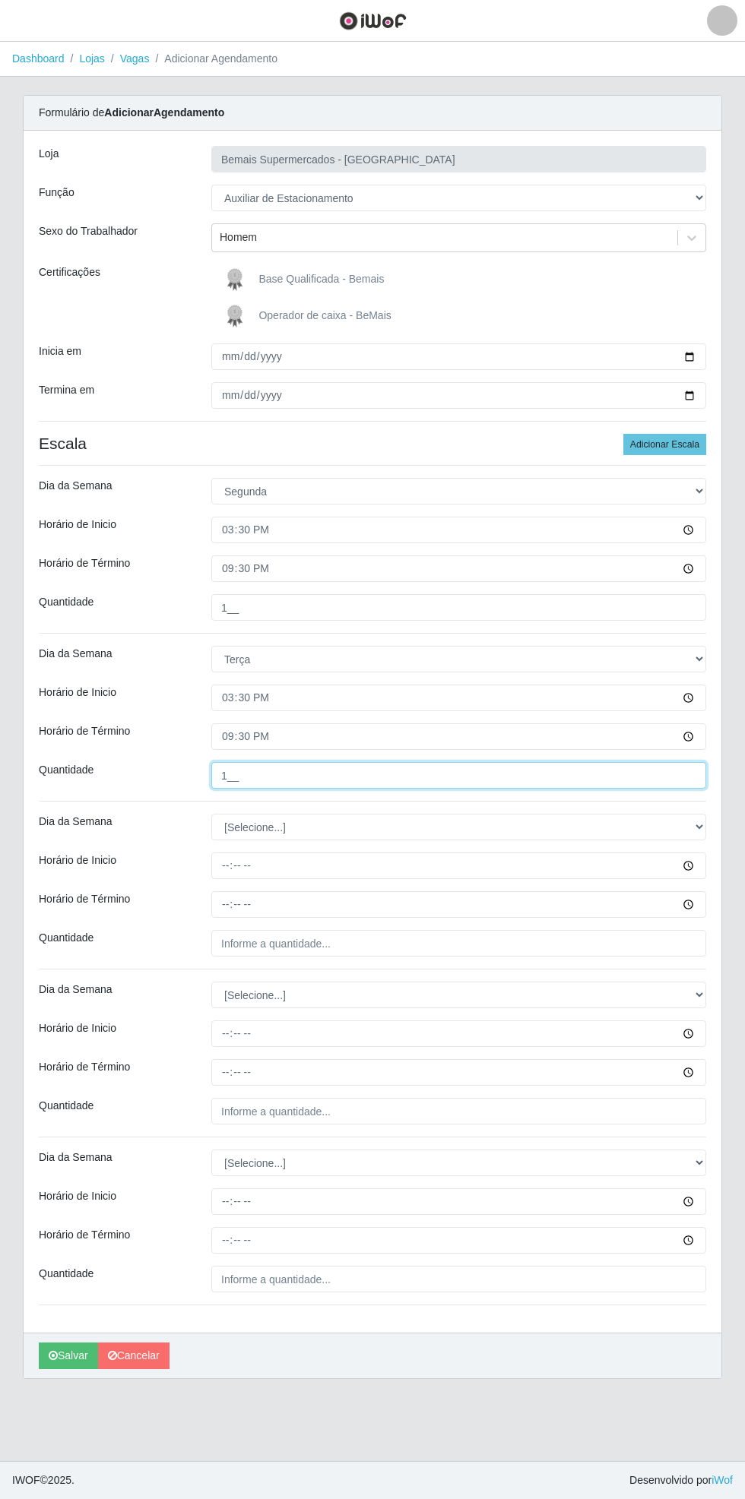
scroll to position [2, 0]
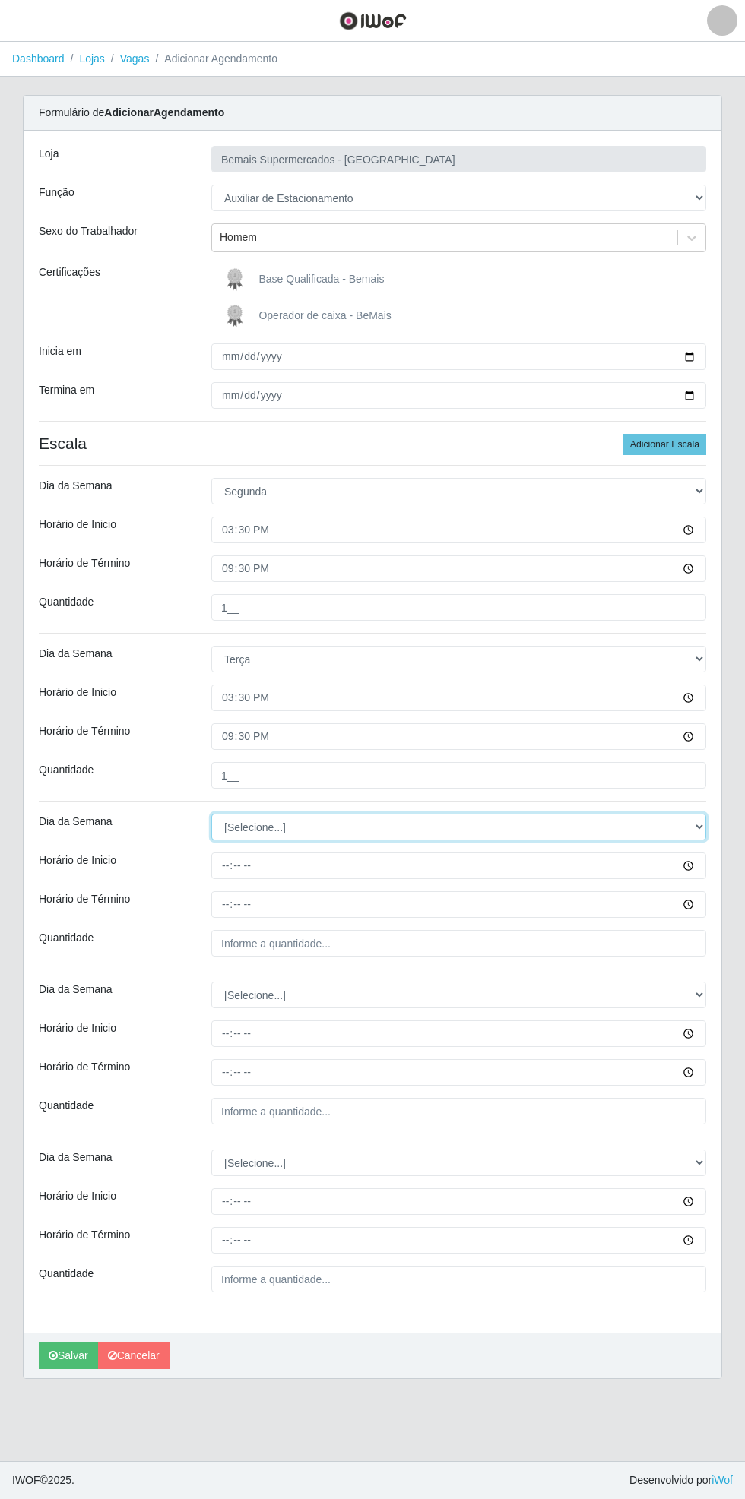
click at [698, 825] on select "[Selecione...] Segunda Terça Quarta Quinta Sexta Sábado Domingo" at bounding box center [458, 827] width 495 height 27
select select "3"
click at [211, 814] on select "[Selecione...] Segunda Terça Quarta Quinta Sexta Sábado Domingo" at bounding box center [458, 827] width 495 height 27
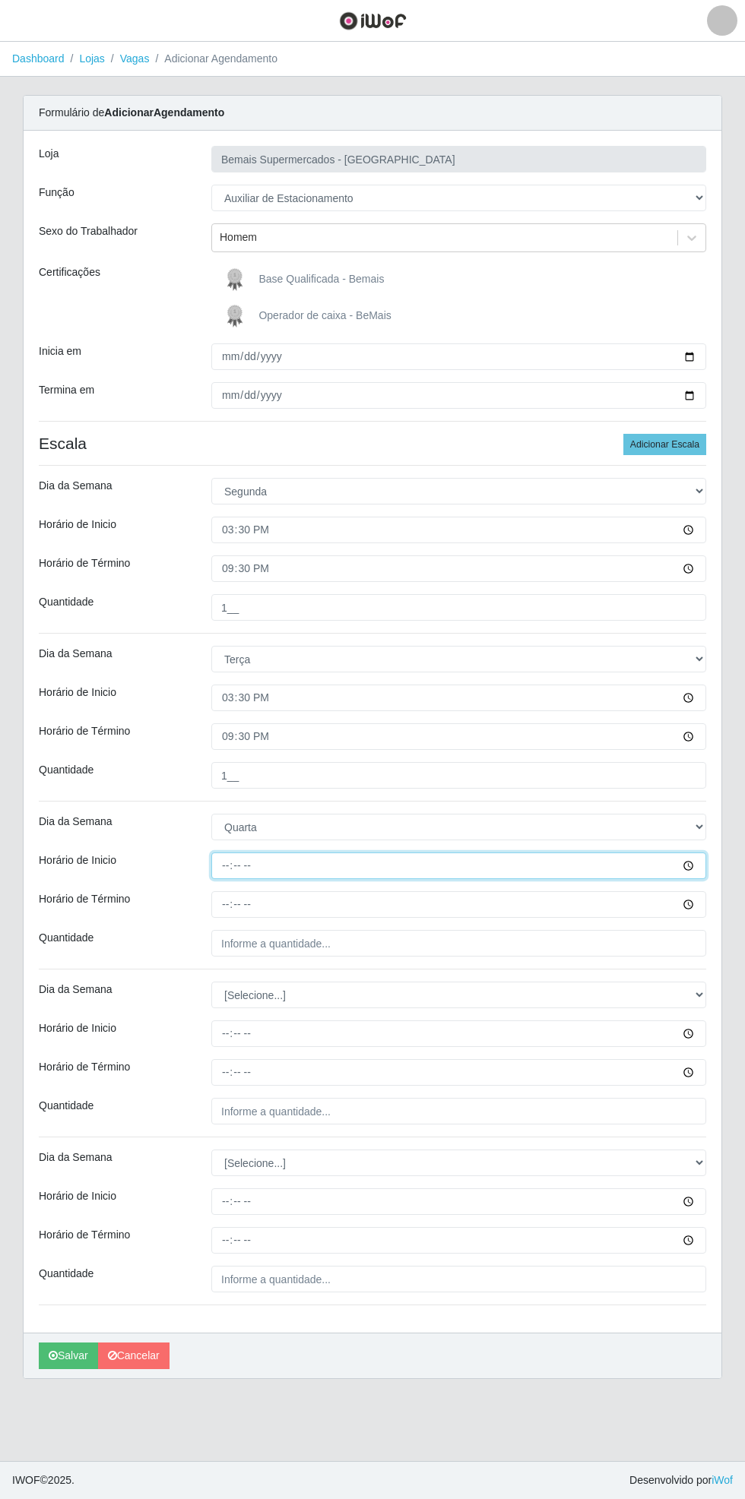
click at [694, 868] on input "Horário de Inicio" at bounding box center [458, 866] width 495 height 27
type input "15:30"
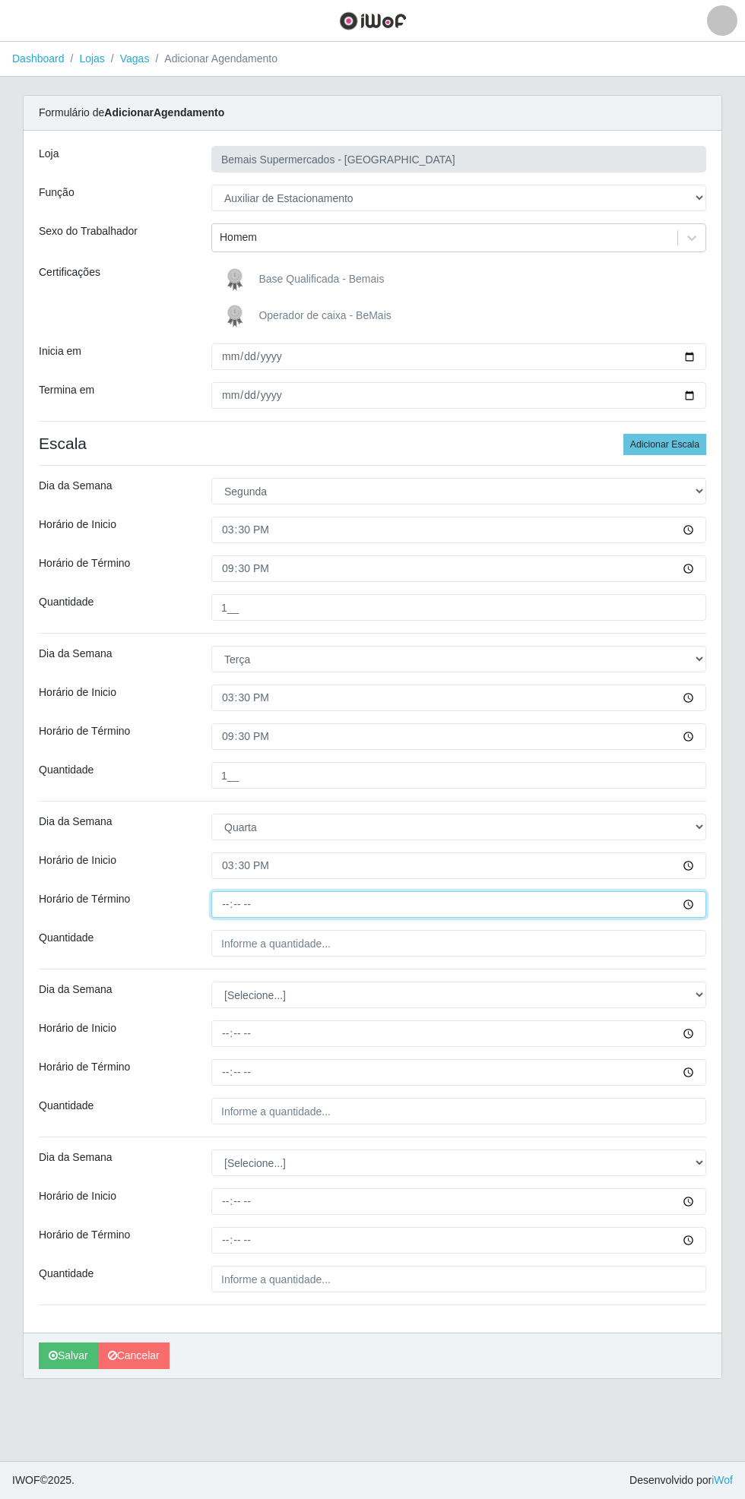
click at [698, 913] on input "Horário de Término" at bounding box center [458, 904] width 495 height 27
type input "21:30"
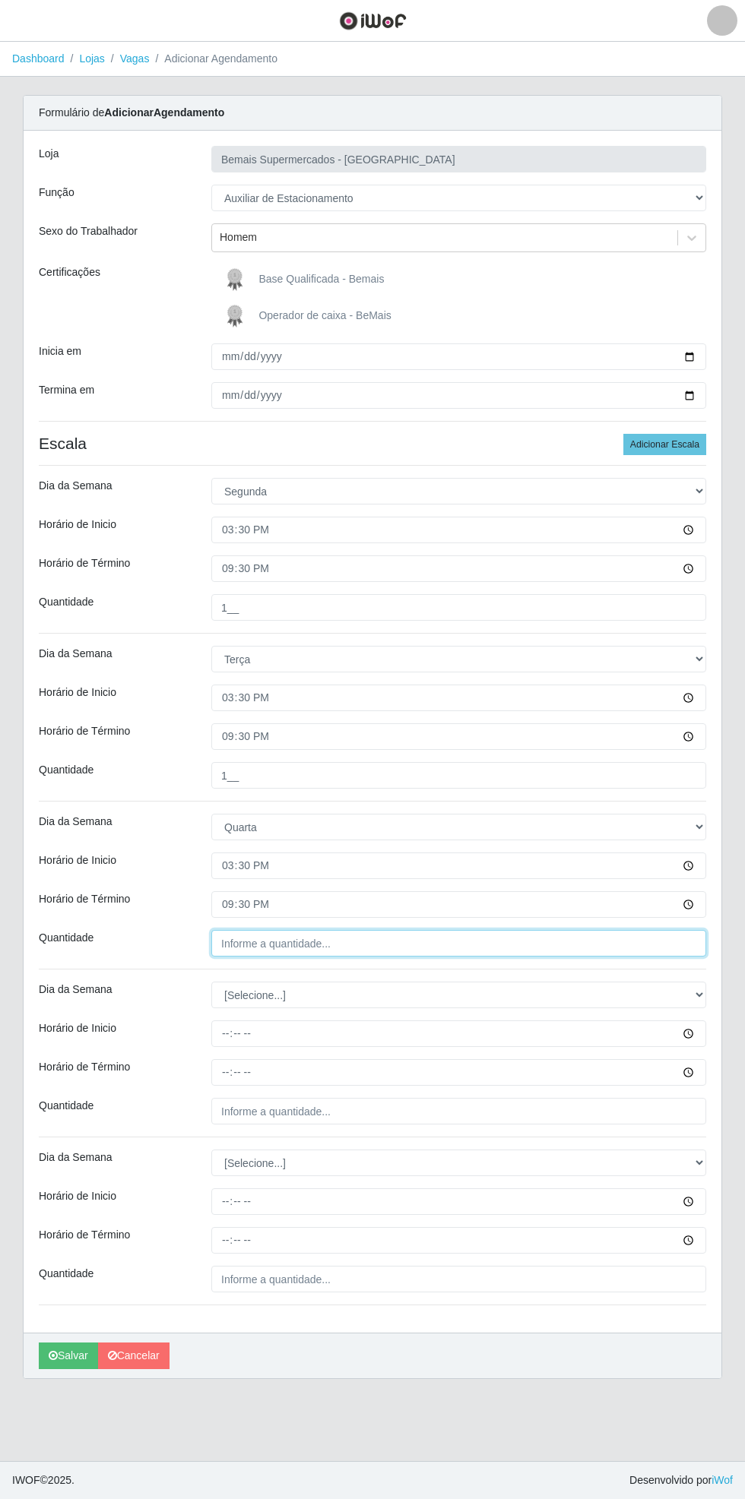
click at [693, 939] on input "Quantidade" at bounding box center [458, 943] width 495 height 27
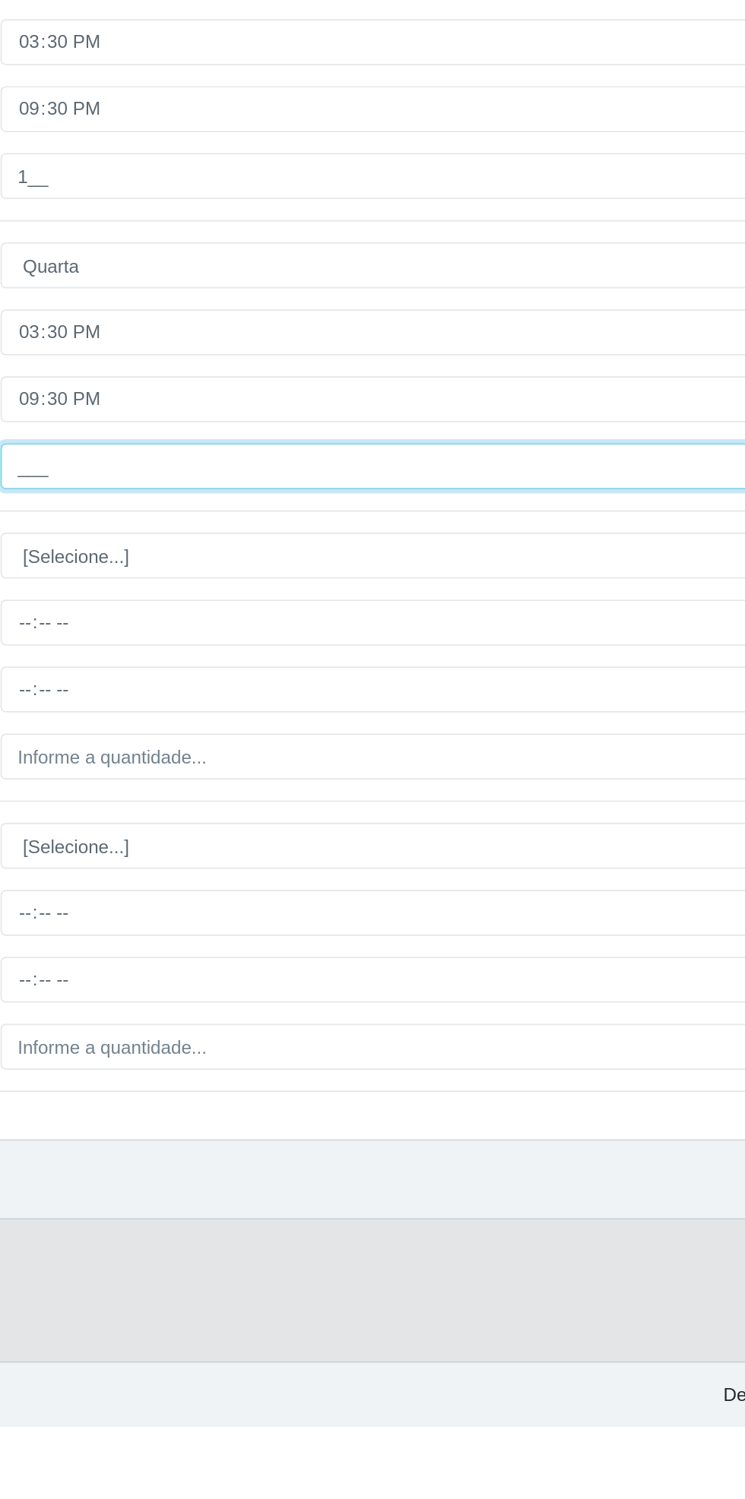
type input "1__"
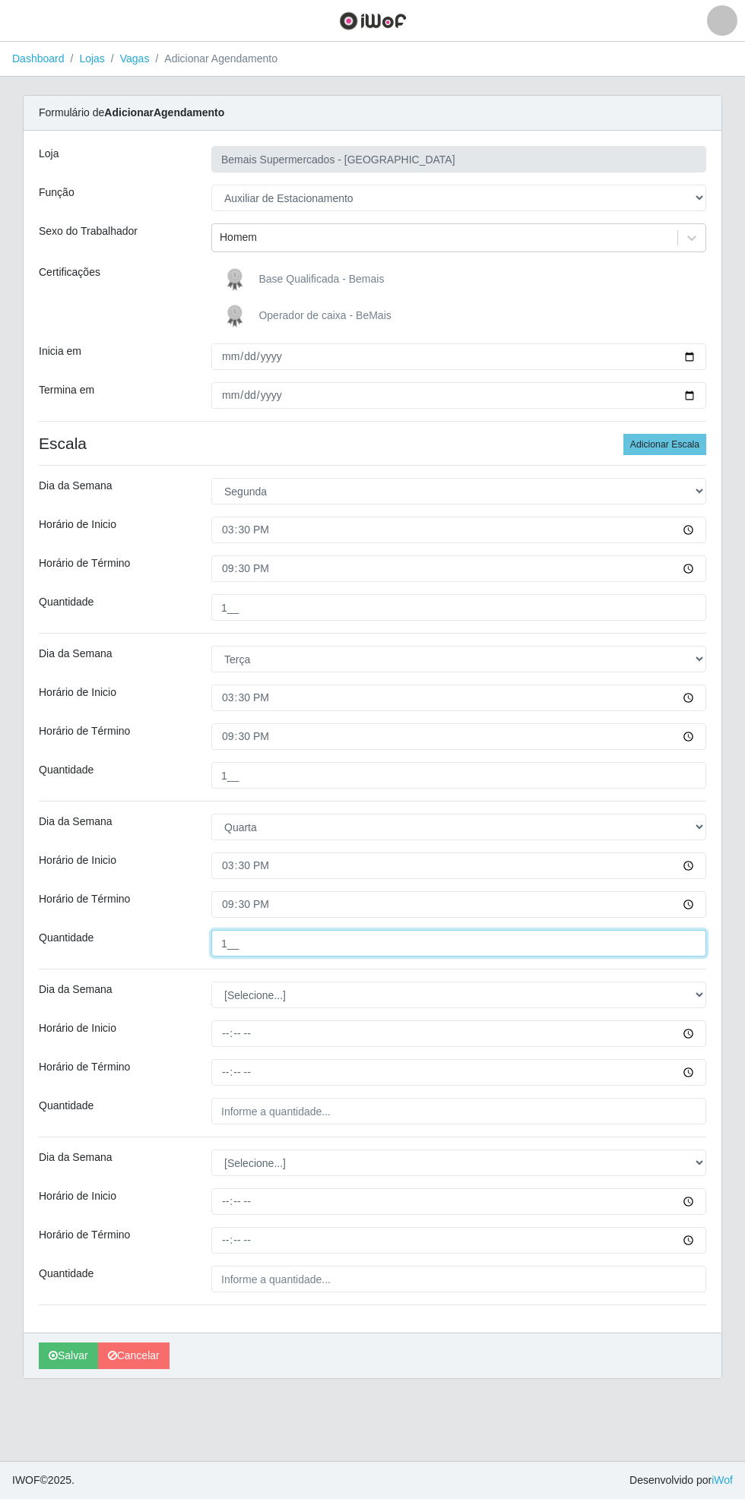
scroll to position [4, 0]
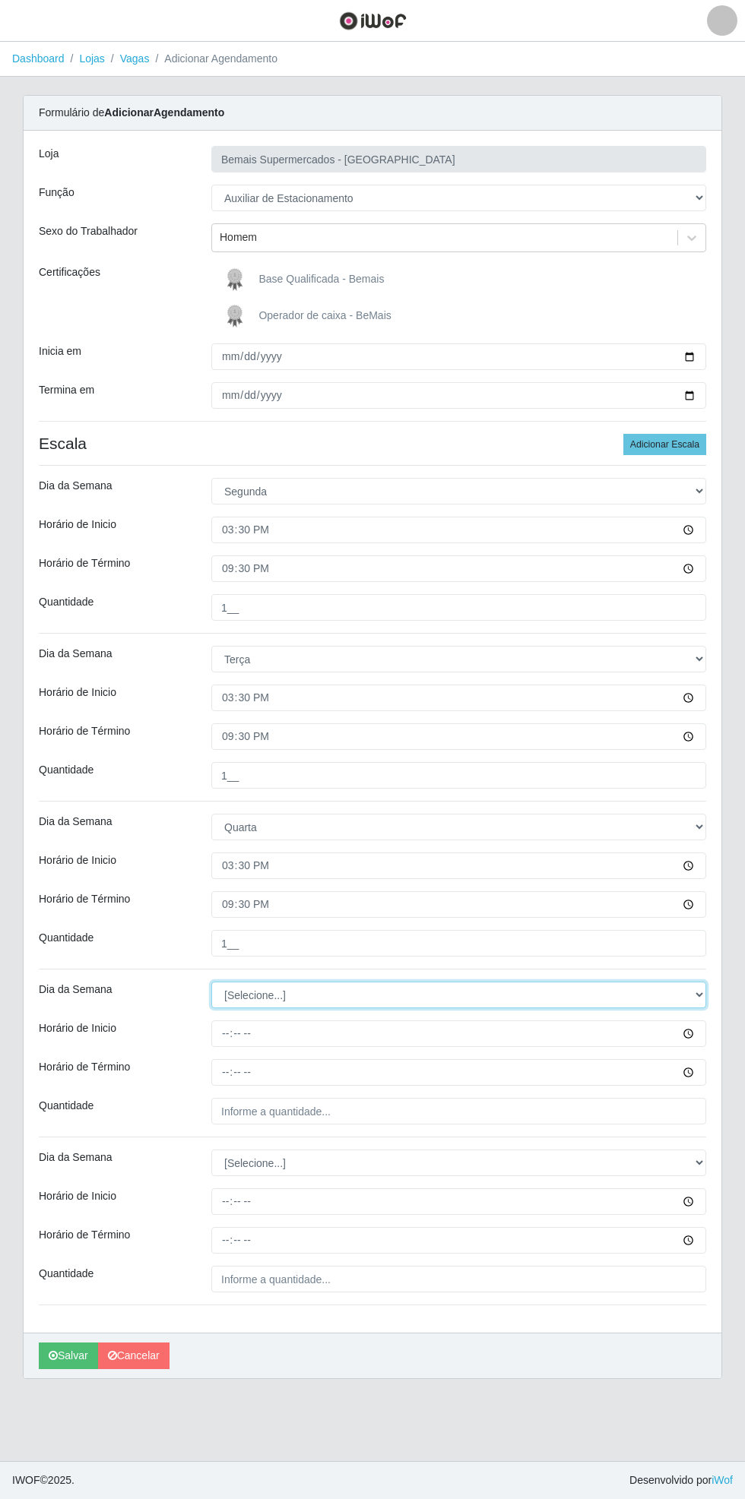
click at [700, 995] on select "[Selecione...] Segunda Terça Quarta Quinta Sexta Sábado Domingo" at bounding box center [458, 995] width 495 height 27
select select "4"
click at [211, 982] on select "[Selecione...] Segunda Terça Quarta Quinta Sexta Sábado Domingo" at bounding box center [458, 995] width 495 height 27
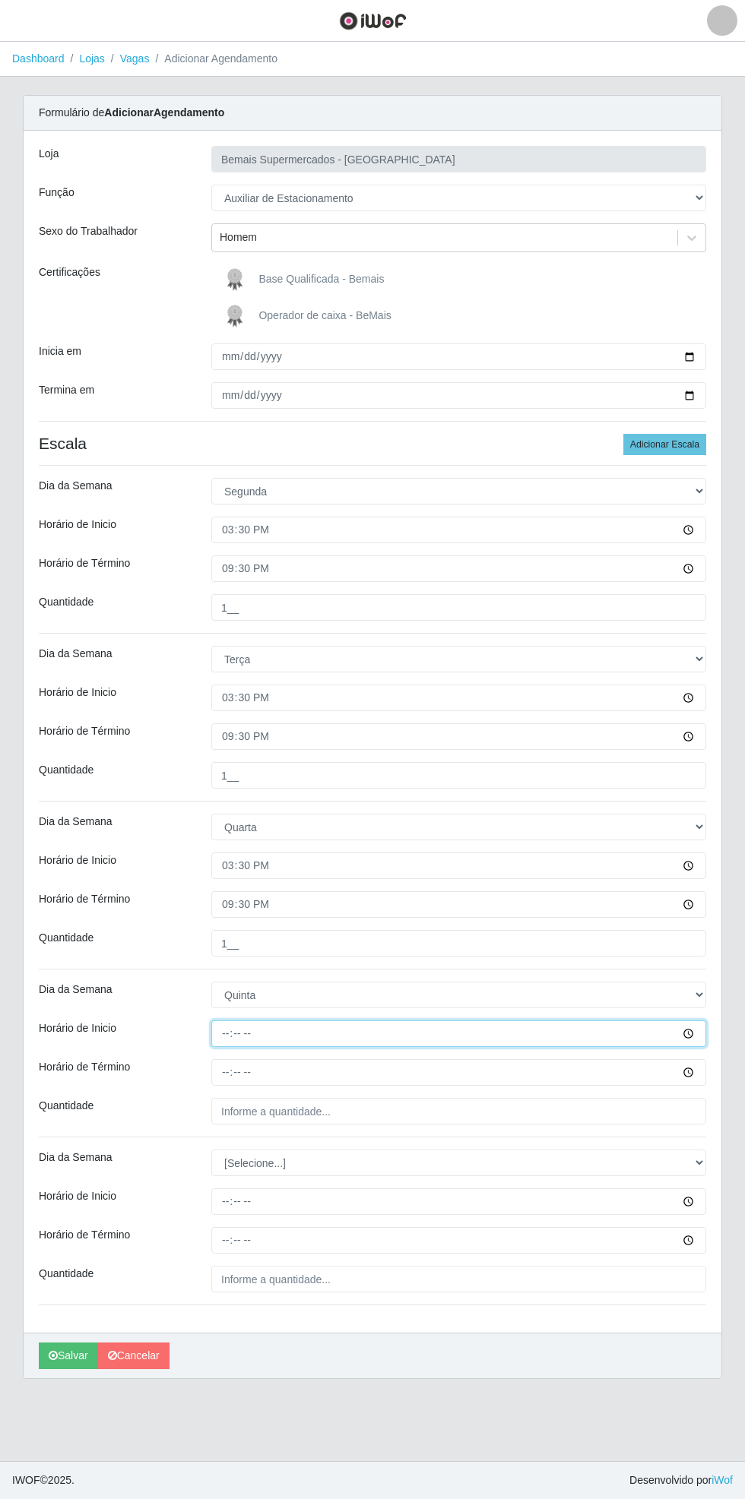
click at [698, 1036] on input "Horário de Inicio" at bounding box center [458, 1033] width 495 height 27
type input "15:30"
click at [690, 1076] on input "Horário de Término" at bounding box center [458, 1072] width 495 height 27
type input "21:30"
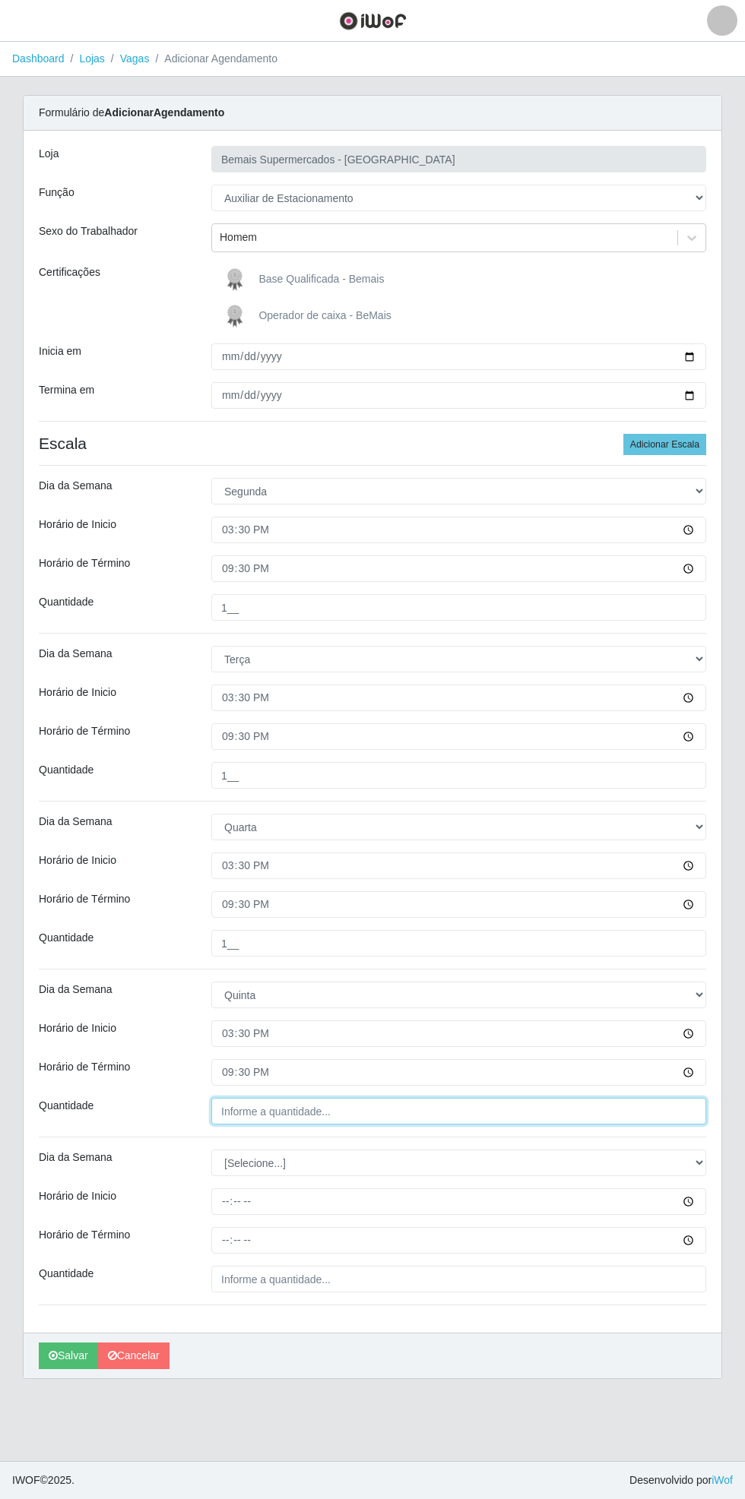
click at [622, 1106] on input "Quantidade" at bounding box center [458, 1111] width 495 height 27
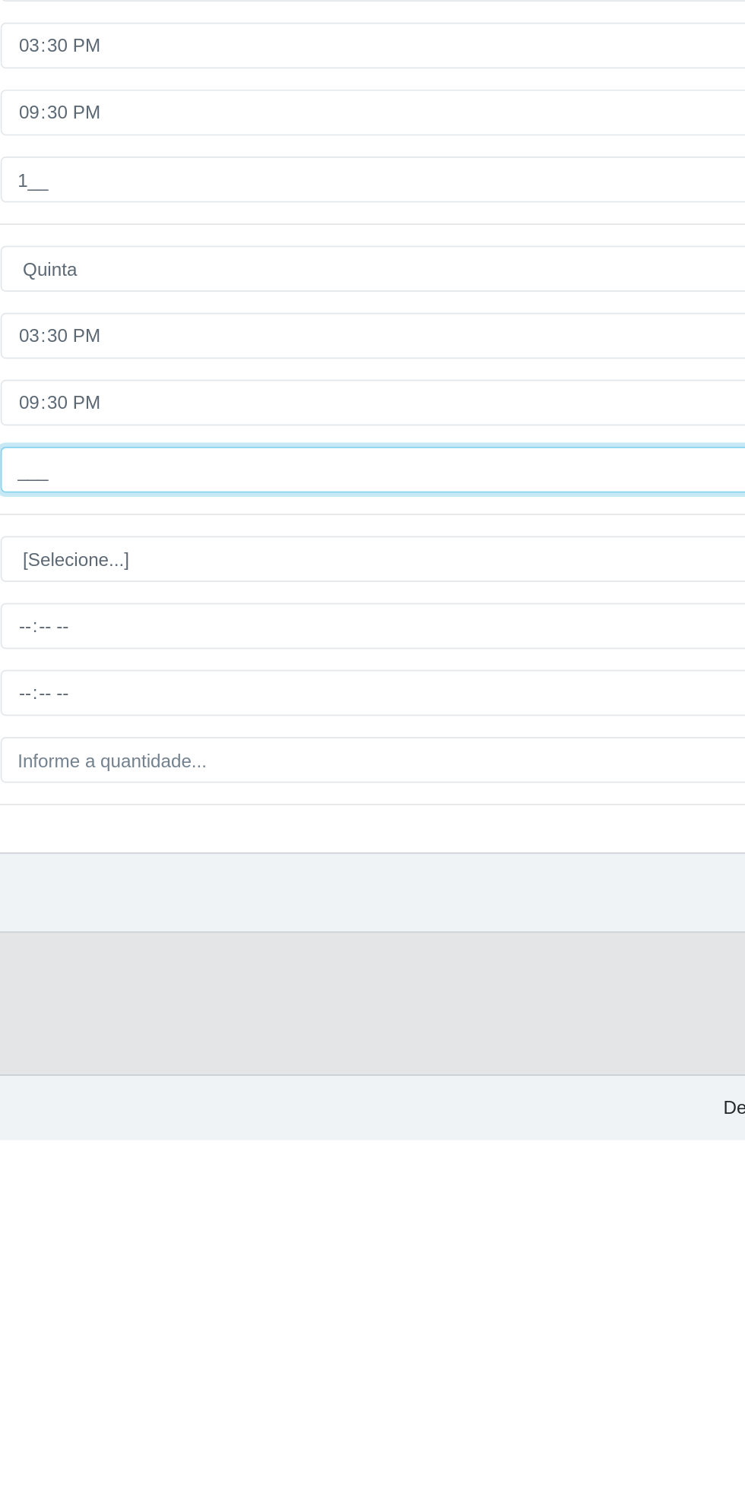
type input "1__"
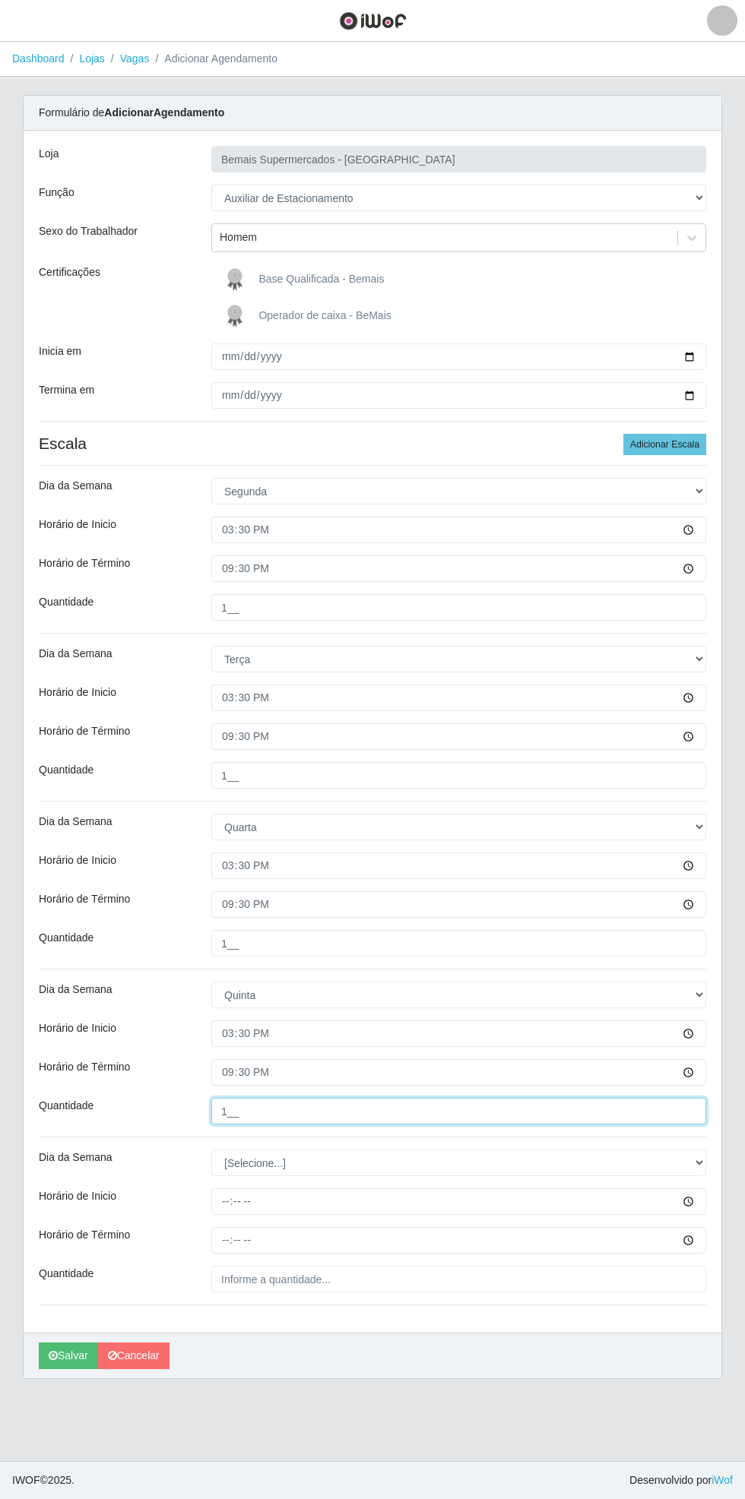
scroll to position [59, 0]
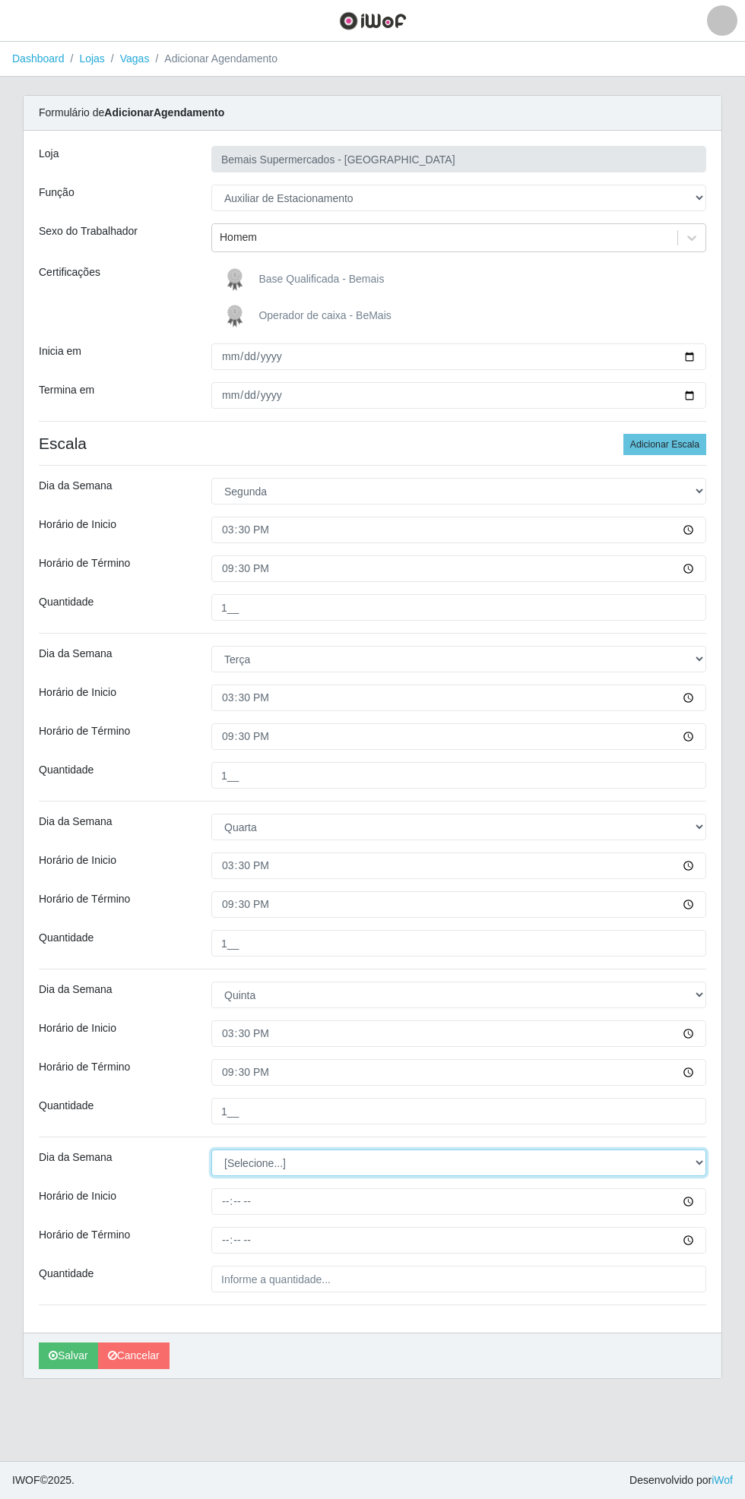
click at [697, 1150] on select "[Selecione...] Segunda Terça Quarta Quinta Sexta Sábado Domingo" at bounding box center [458, 1163] width 495 height 27
select select "5"
click at [211, 1150] on select "[Selecione...] Segunda Terça Quarta Quinta Sexta Sábado Domingo" at bounding box center [458, 1163] width 495 height 27
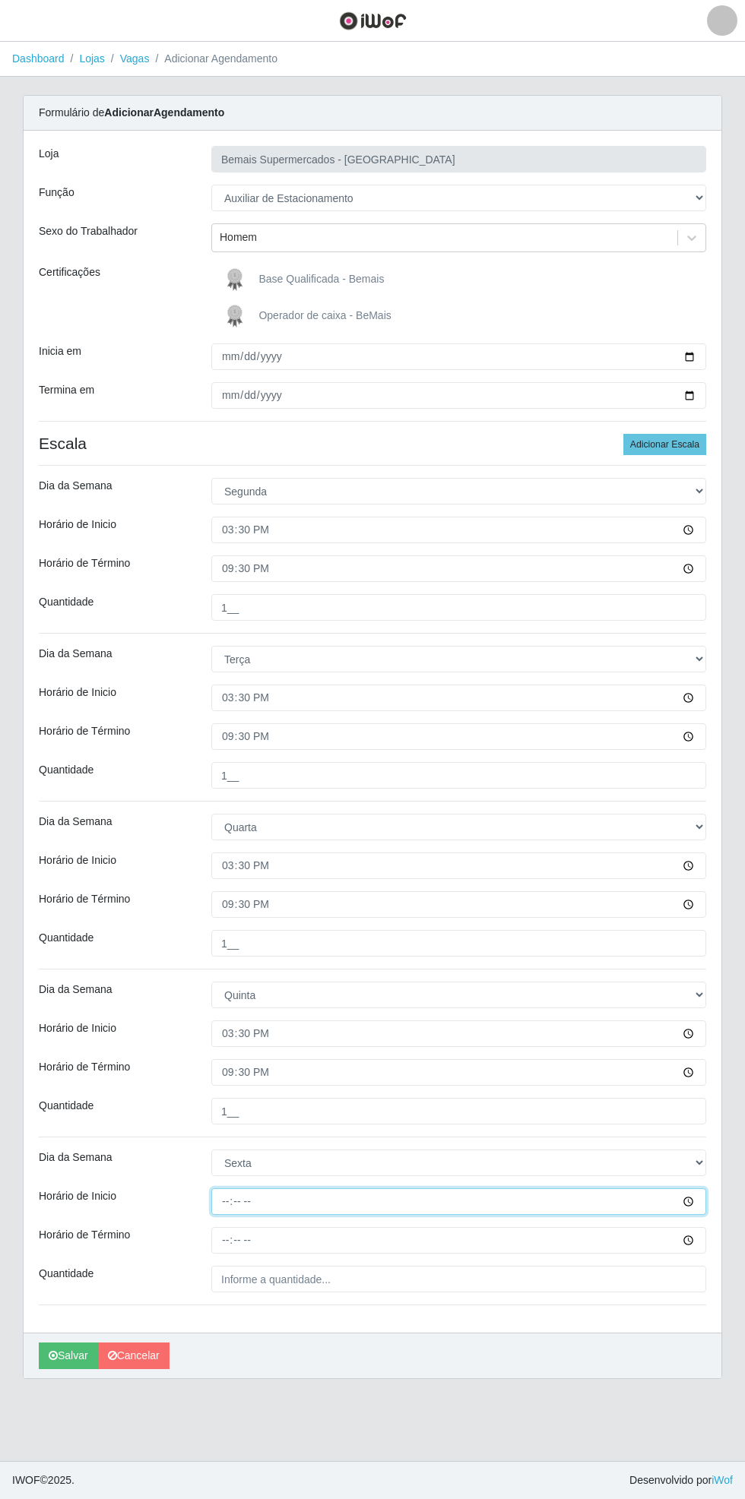
click at [701, 1188] on input "Horário de Inicio" at bounding box center [458, 1201] width 495 height 27
type input "15:30"
click at [698, 1227] on input "Horário de Término" at bounding box center [458, 1240] width 495 height 27
type input "21:30"
click at [646, 1266] on input "Quantidade" at bounding box center [458, 1279] width 495 height 27
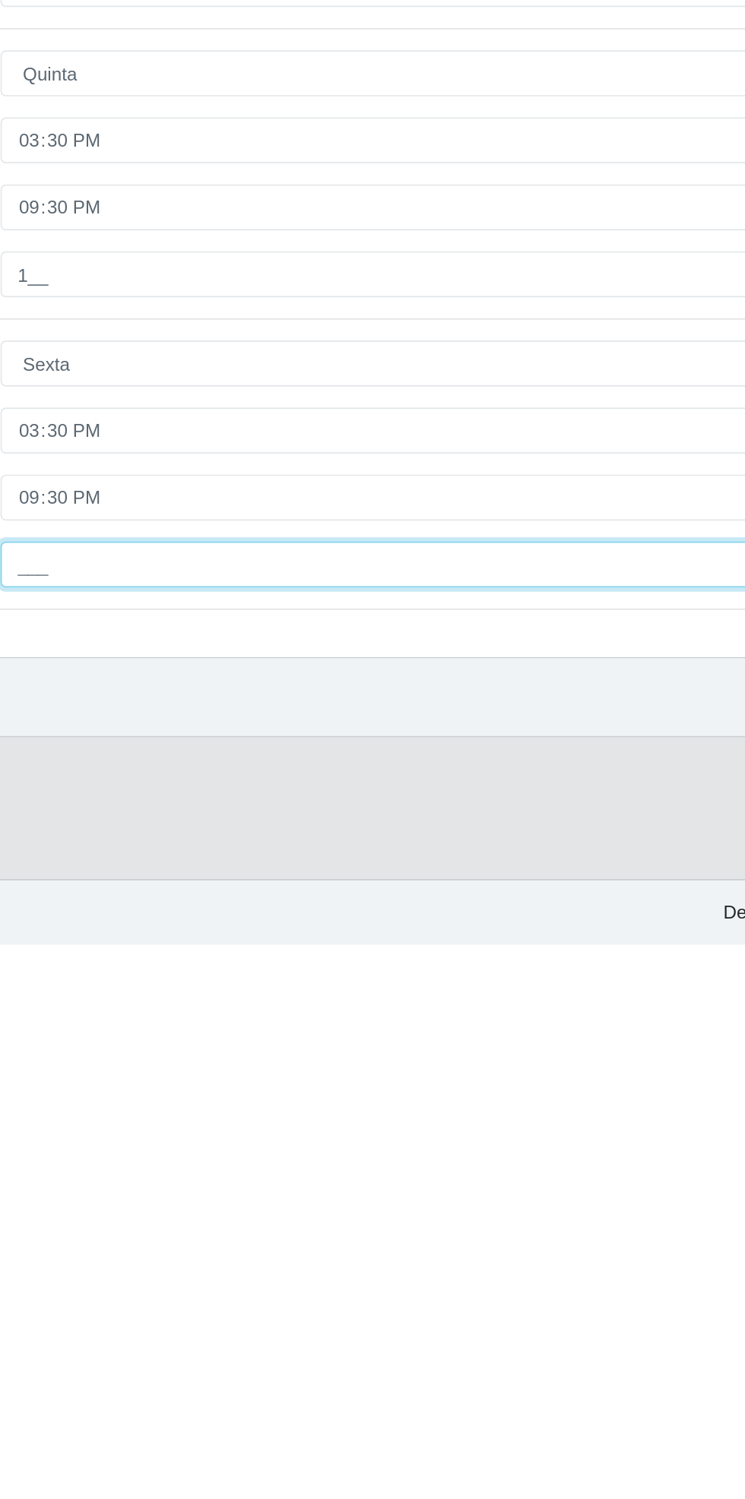
type input "1__"
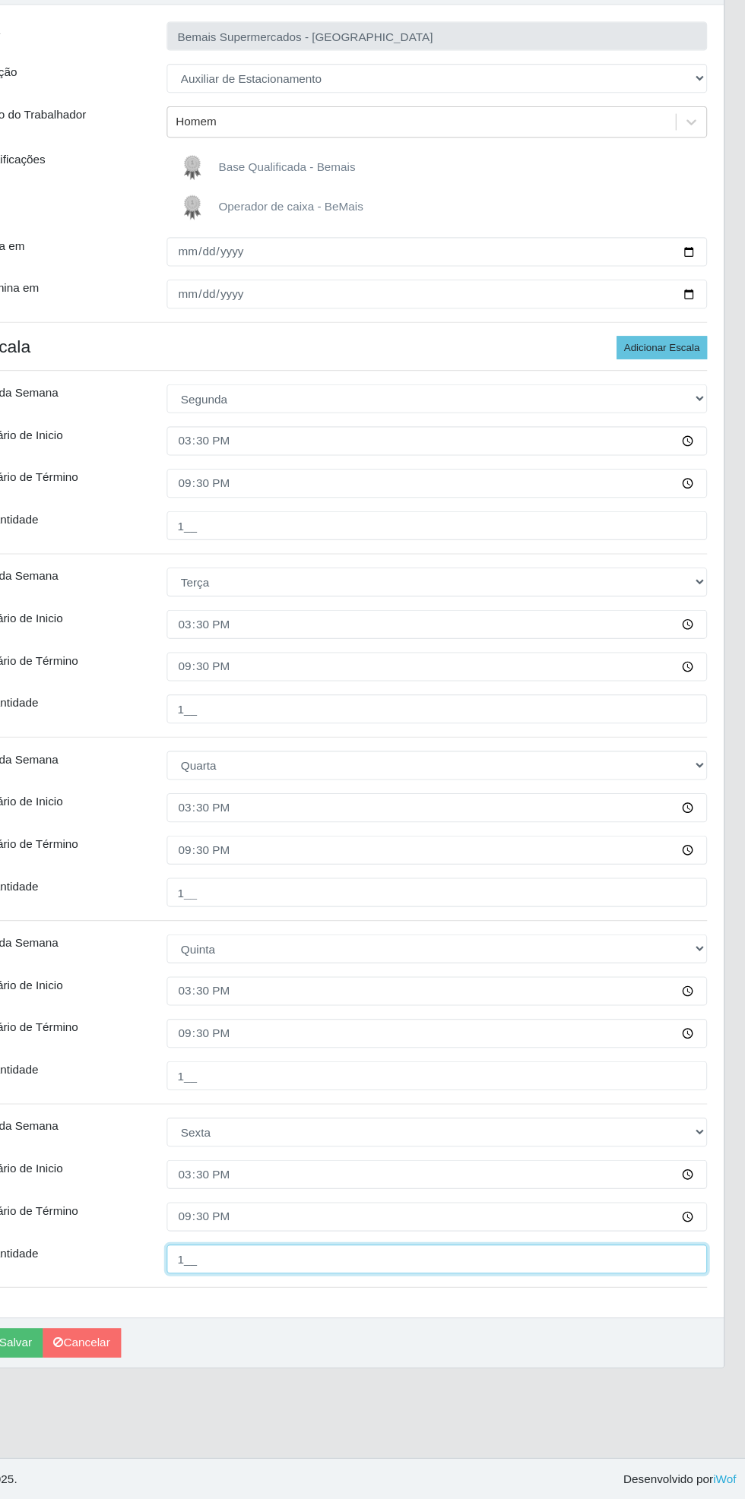
scroll to position [26, 0]
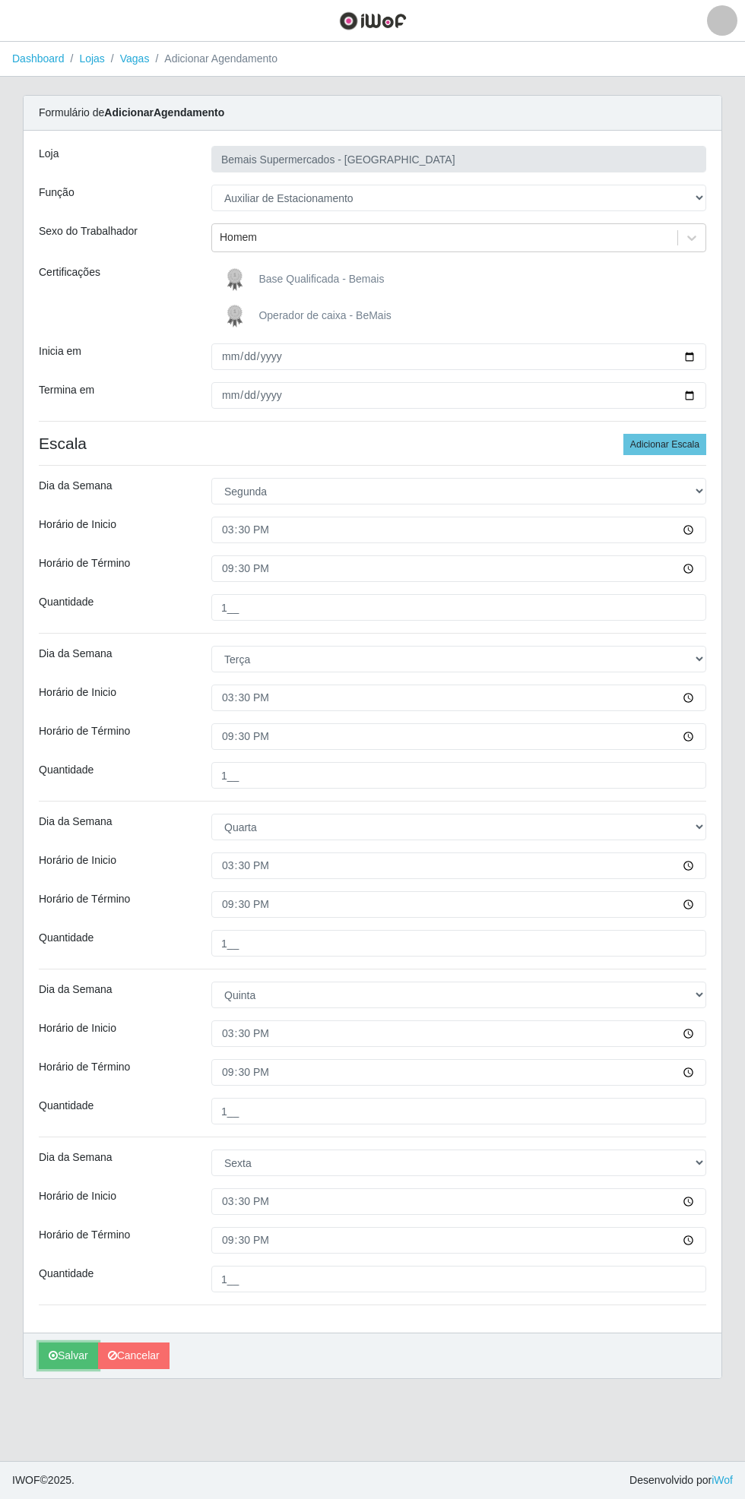
click at [66, 1343] on button "Salvar" at bounding box center [68, 1356] width 59 height 27
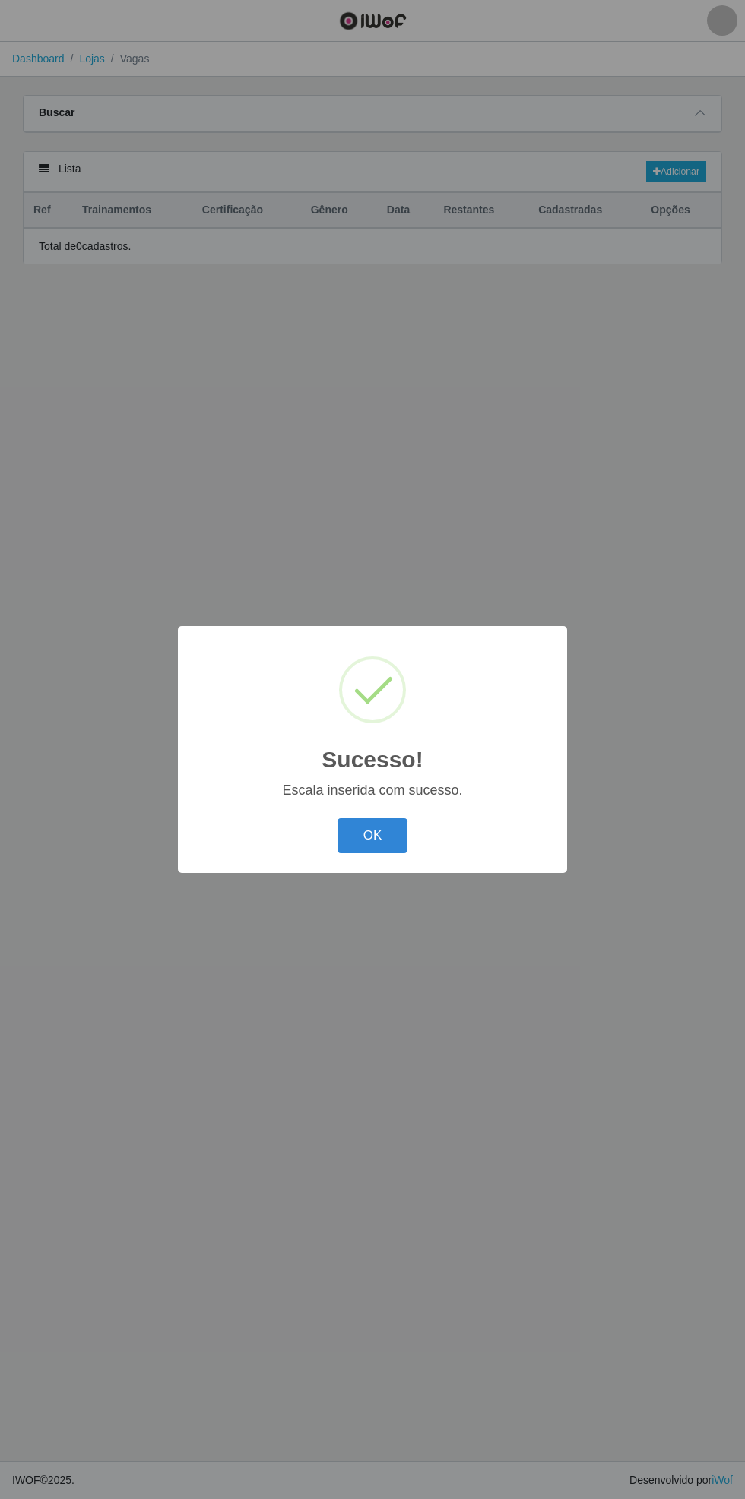
click at [375, 851] on button "OK" at bounding box center [372, 836] width 71 height 36
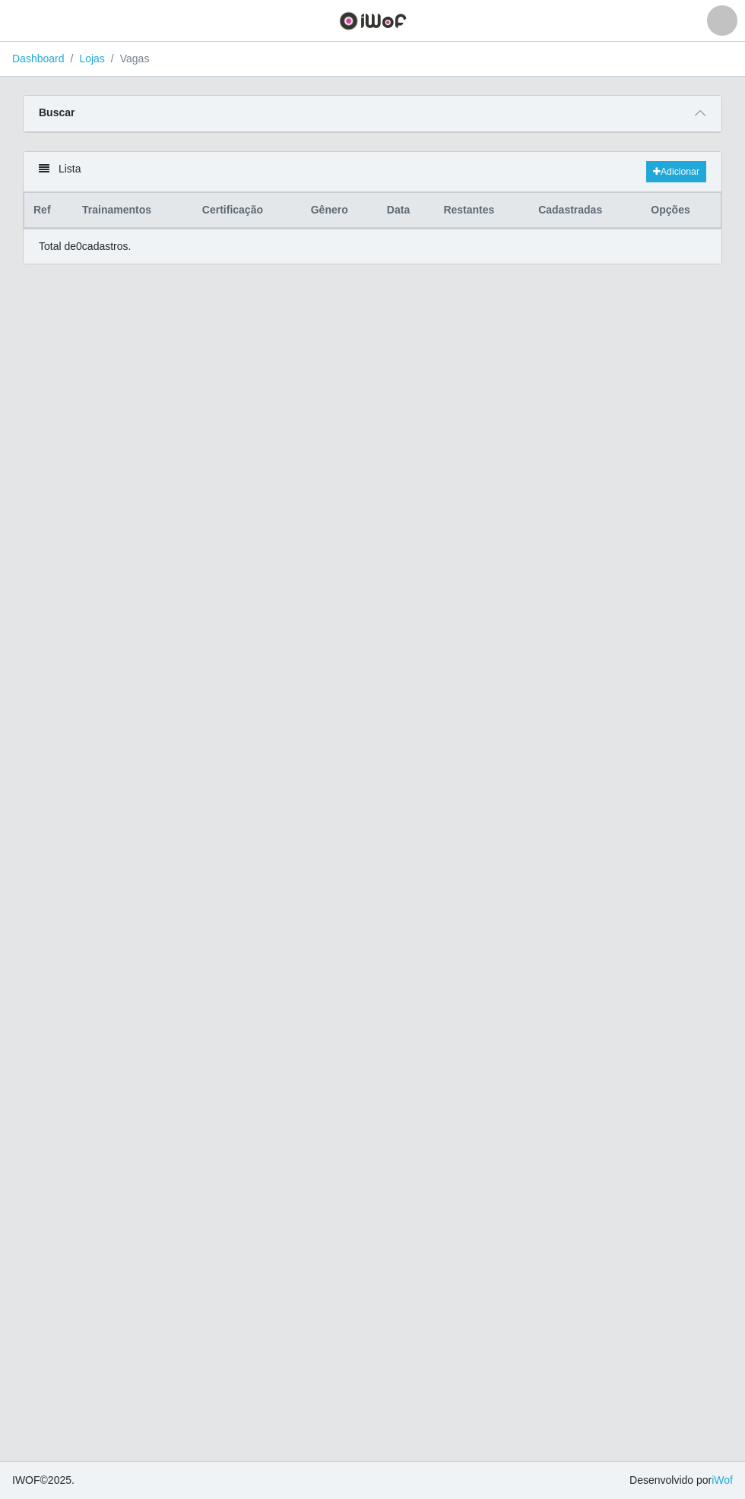
click at [700, 108] on icon at bounding box center [699, 113] width 11 height 11
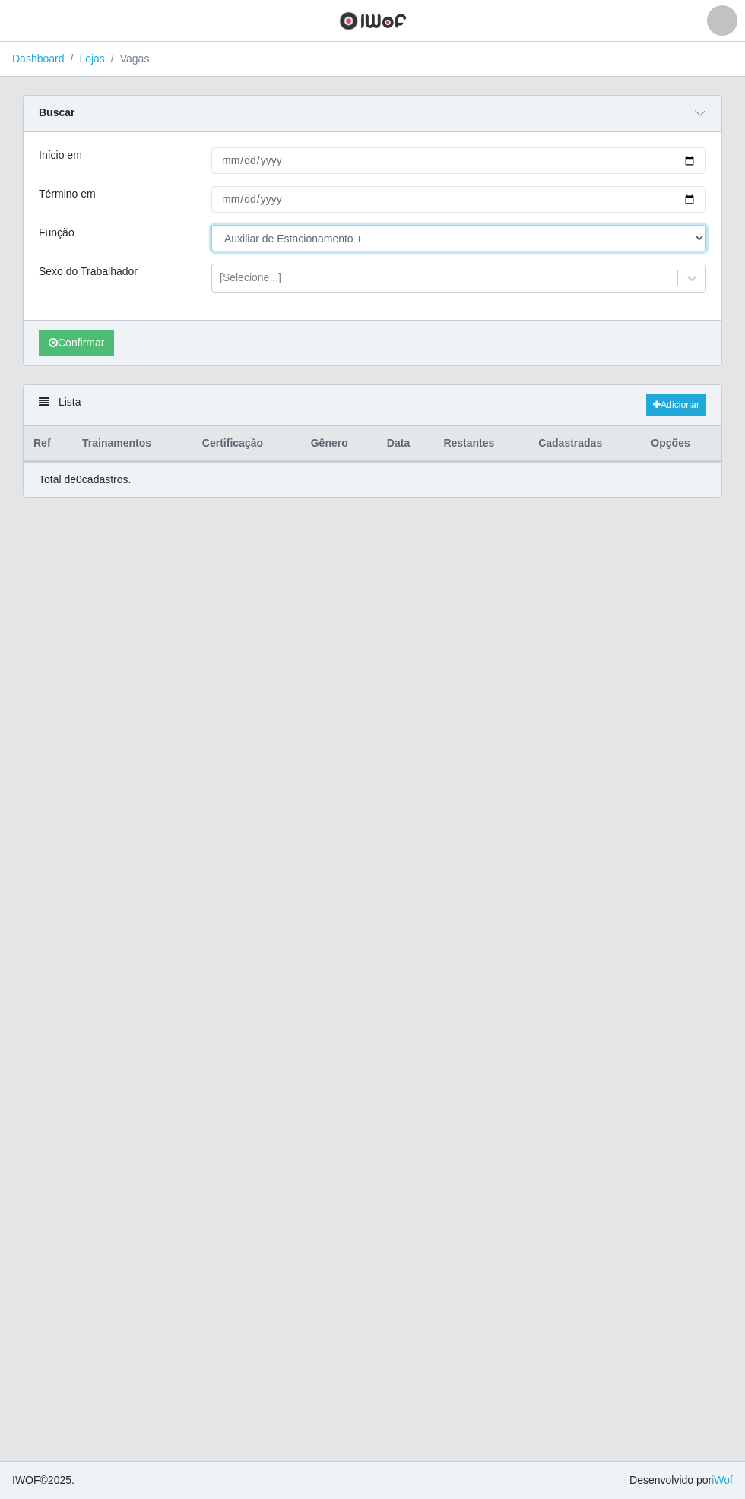
click at [704, 242] on select "[Selecione...] ASG ASG + ASG ++ Auxiliar de Estacionamento Auxiliar de Estacion…" at bounding box center [458, 238] width 495 height 27
select select "1"
click at [211, 225] on select "[Selecione...] ASG ASG + ASG ++ Auxiliar de Estacionamento Auxiliar de Estacion…" at bounding box center [458, 238] width 495 height 27
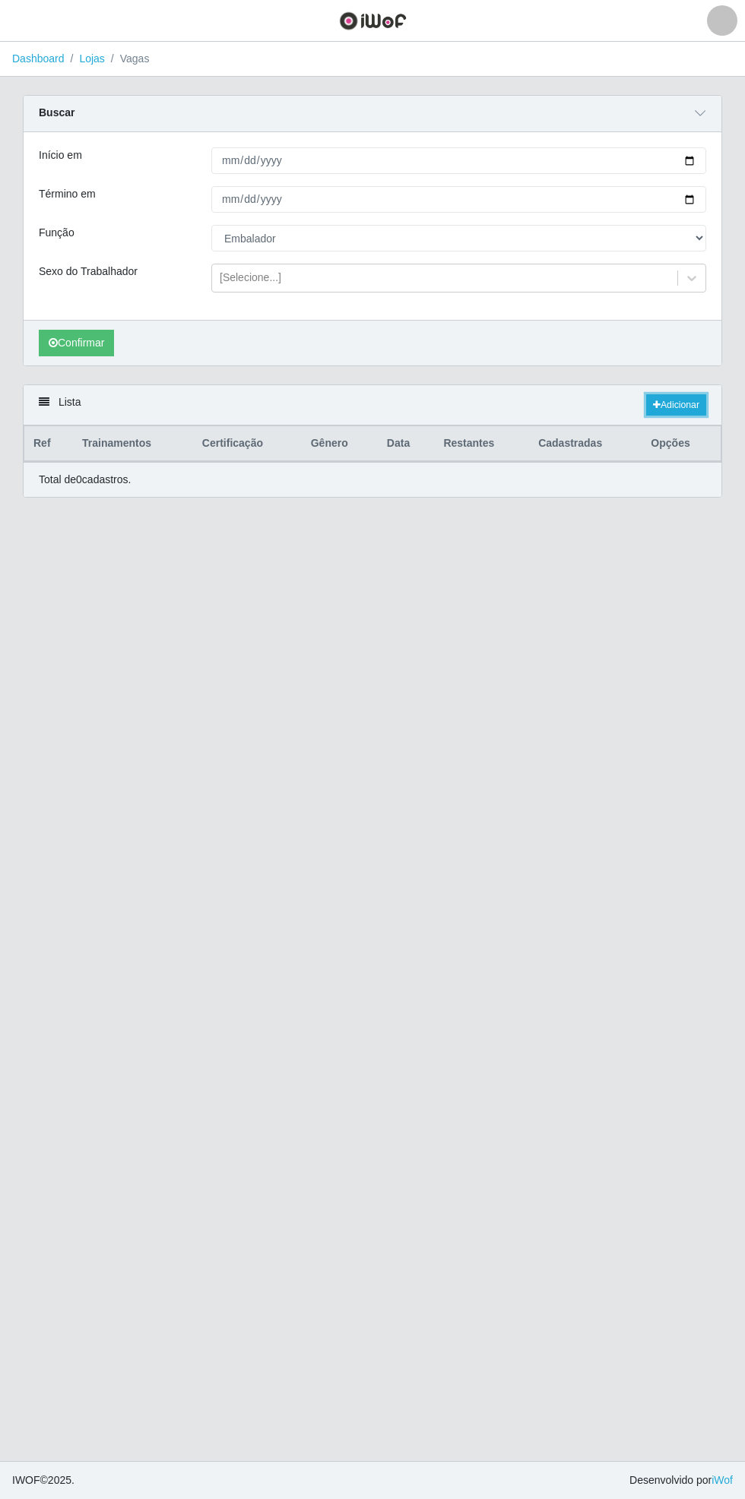
click at [693, 403] on link "Adicionar" at bounding box center [676, 404] width 60 height 21
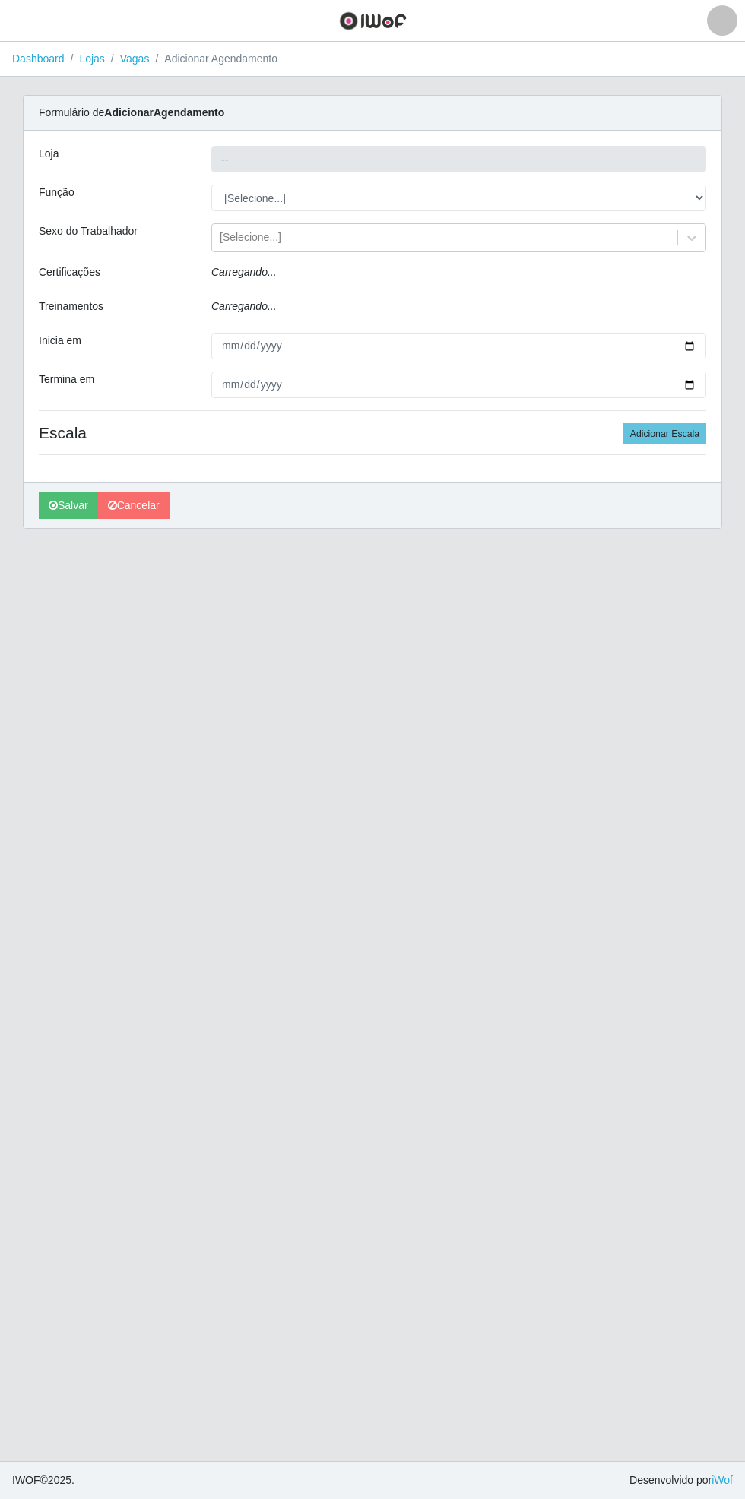
type input "Bemais Supermercados - [GEOGRAPHIC_DATA]"
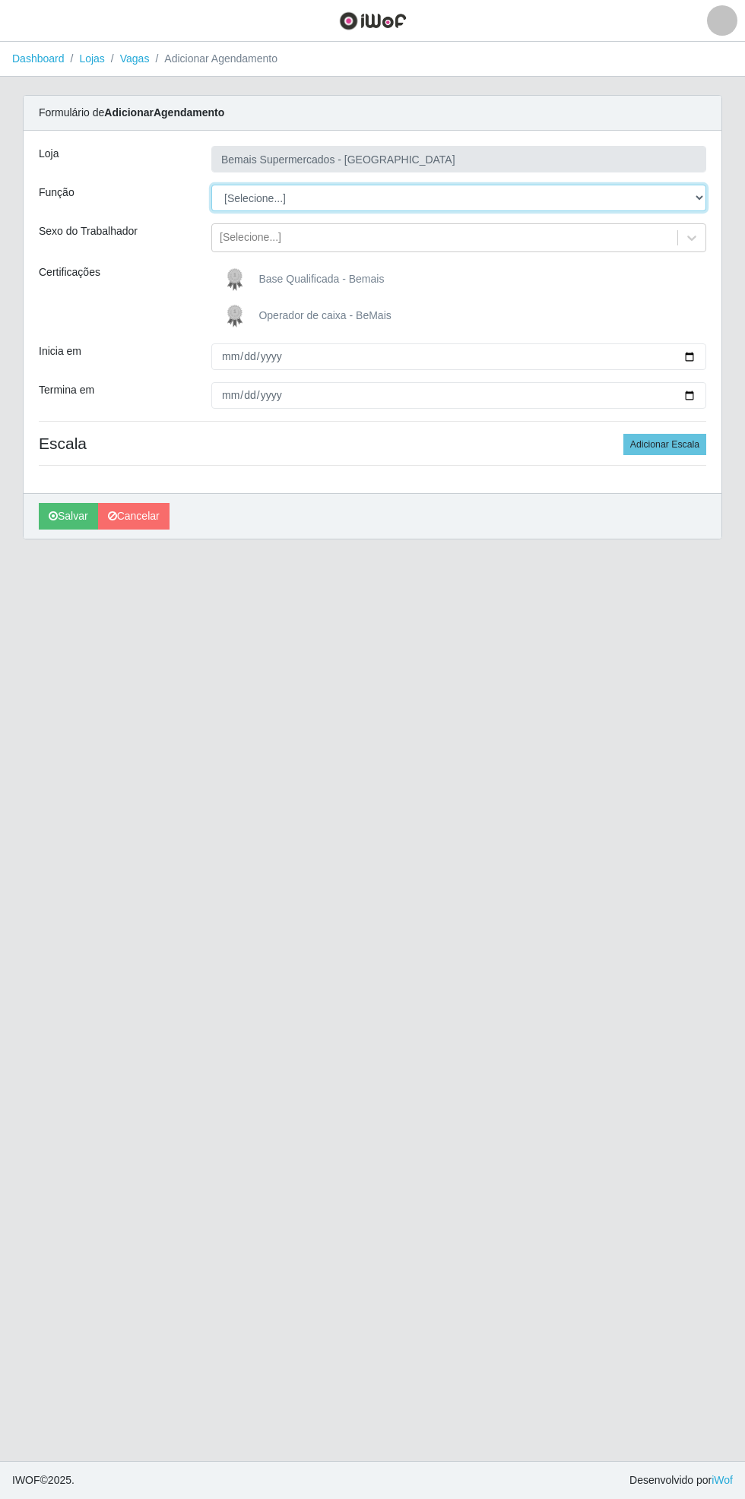
click at [705, 192] on select "[Selecione...] ASG ASG + ASG ++ Auxiliar de Estacionamento Auxiliar de Estacion…" at bounding box center [458, 198] width 495 height 27
select select "1"
click at [211, 185] on select "[Selecione...] ASG ASG + ASG ++ Auxiliar de Estacionamento Auxiliar de Estacion…" at bounding box center [458, 198] width 495 height 27
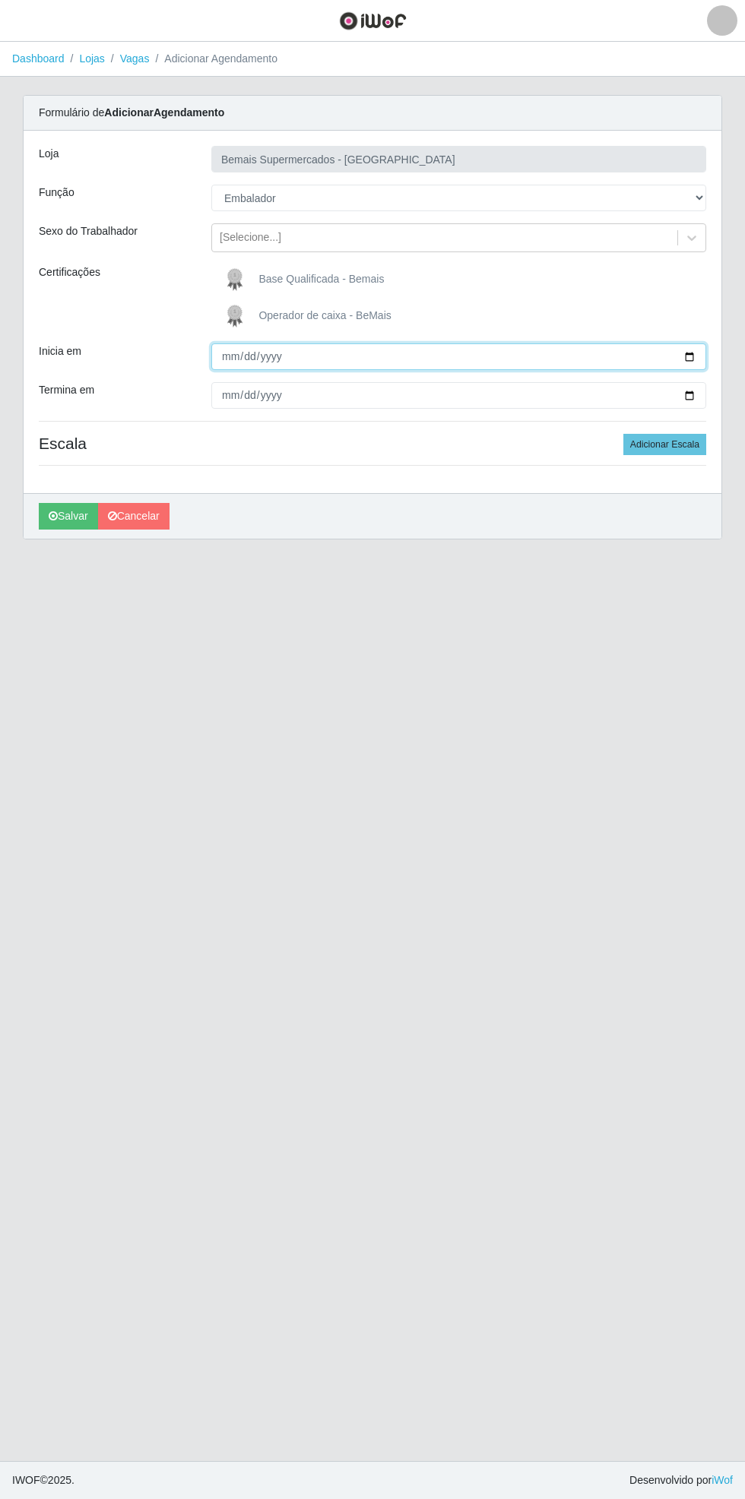
click at [704, 359] on input "Inicia em" at bounding box center [458, 356] width 495 height 27
type input "[DATE]"
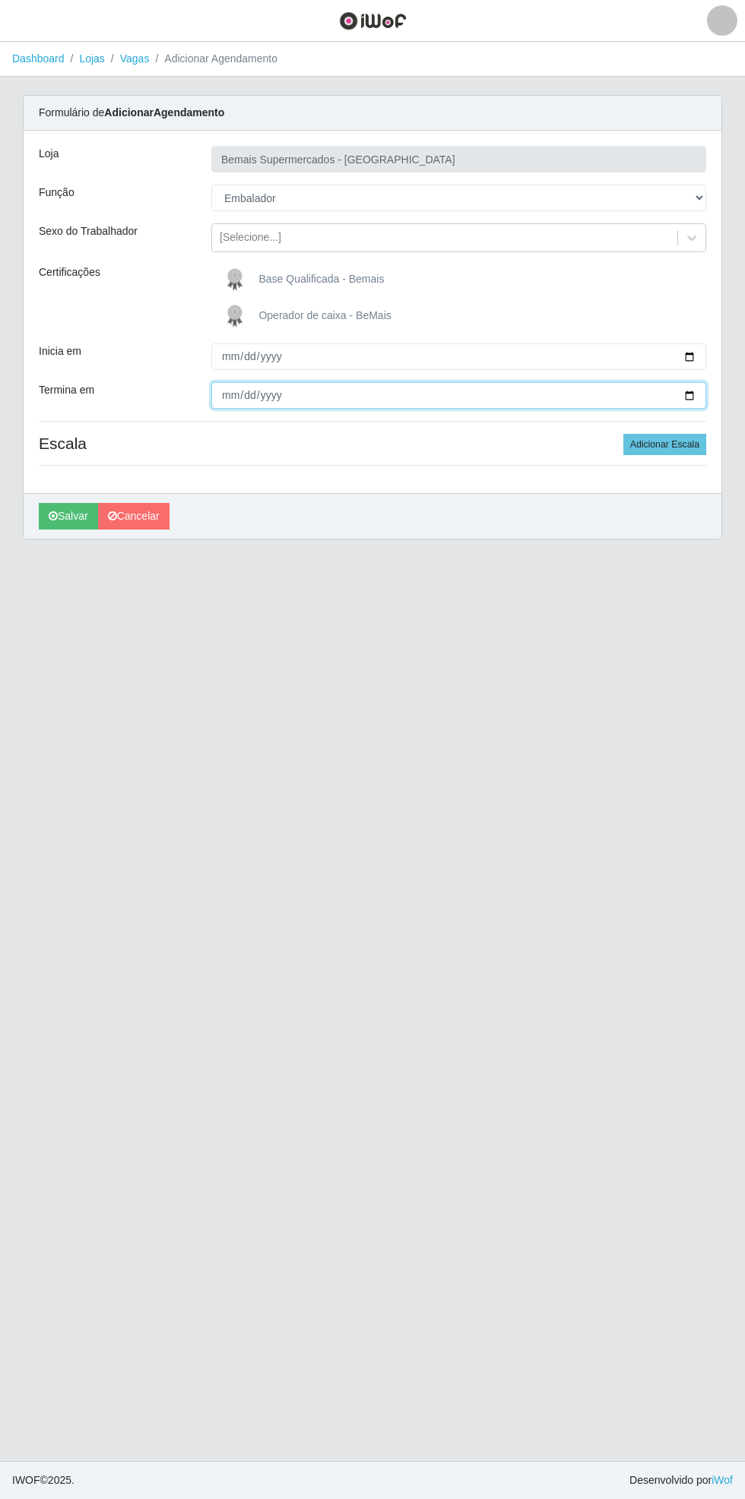
click at [699, 400] on input "Termina em" at bounding box center [458, 395] width 495 height 27
type input "[DATE]"
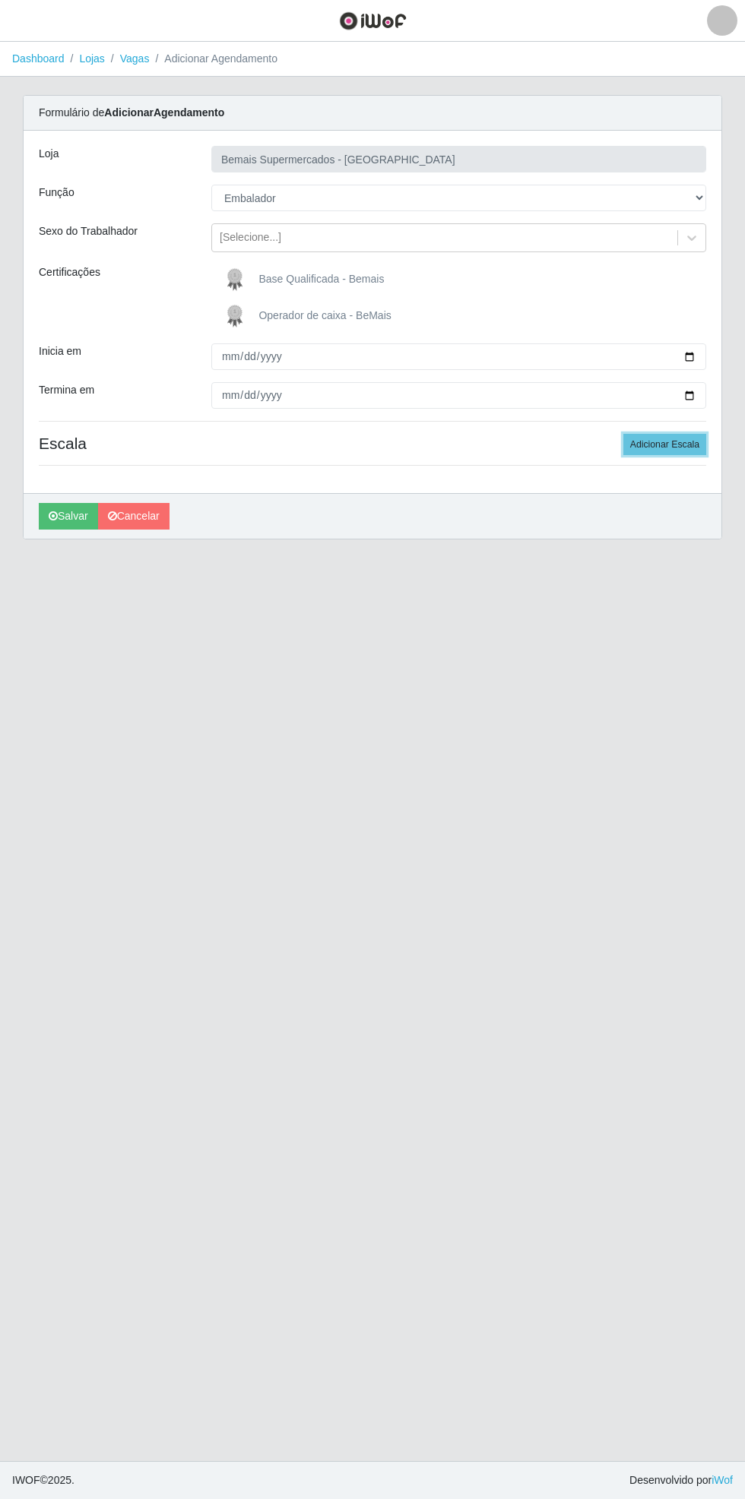
click at [689, 447] on button "Adicionar Escala" at bounding box center [664, 444] width 83 height 21
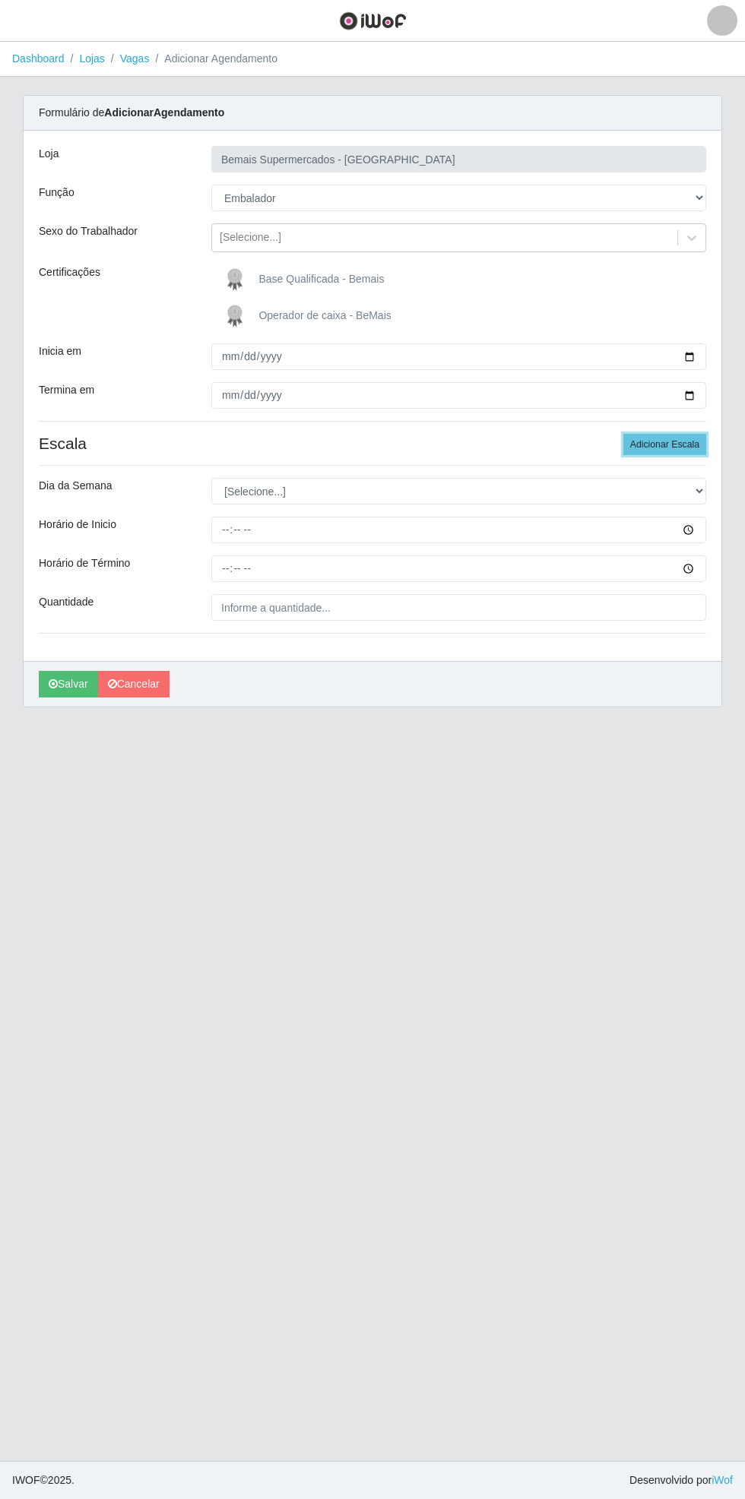
click at [680, 450] on button "Adicionar Escala" at bounding box center [664, 444] width 83 height 21
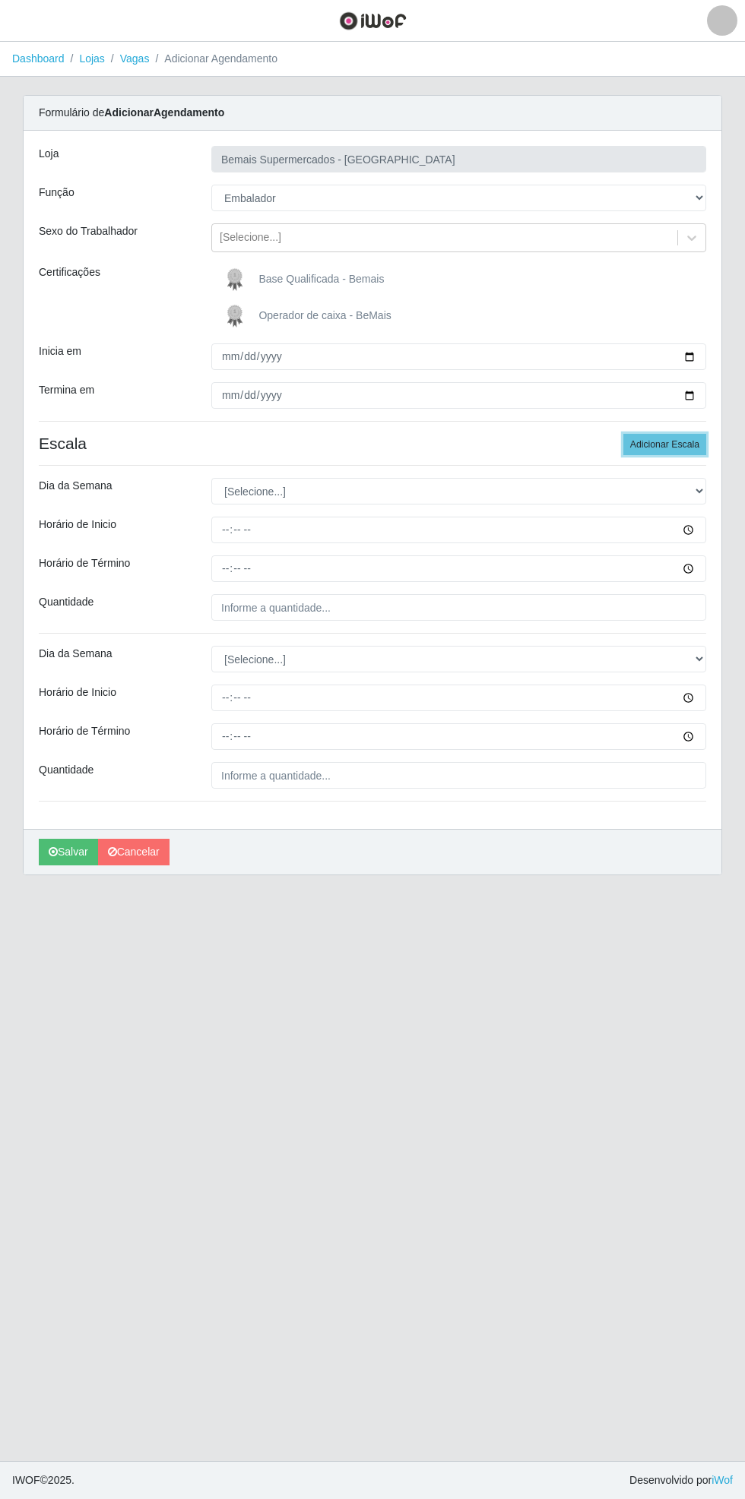
click at [679, 444] on button "Adicionar Escala" at bounding box center [664, 444] width 83 height 21
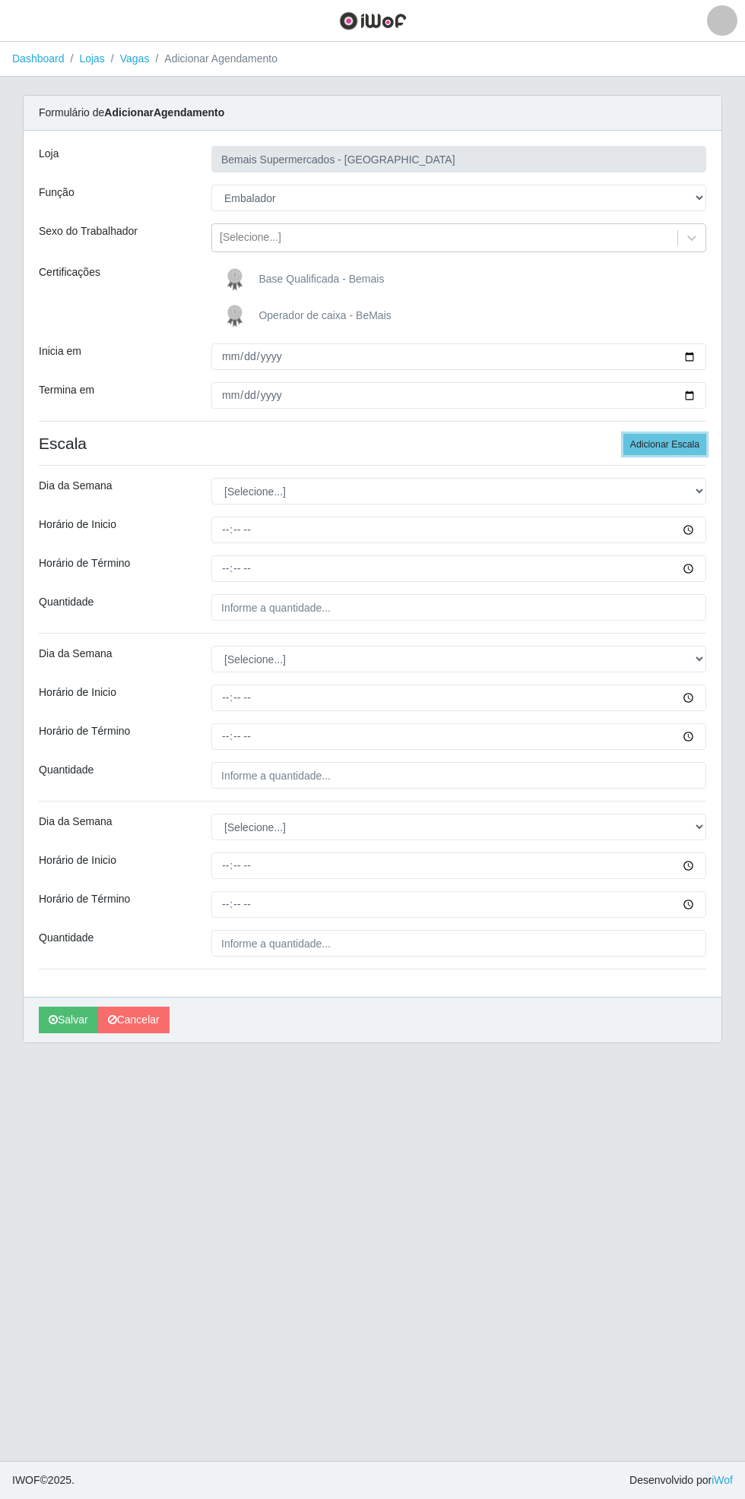
click at [681, 451] on button "Adicionar Escala" at bounding box center [664, 444] width 83 height 21
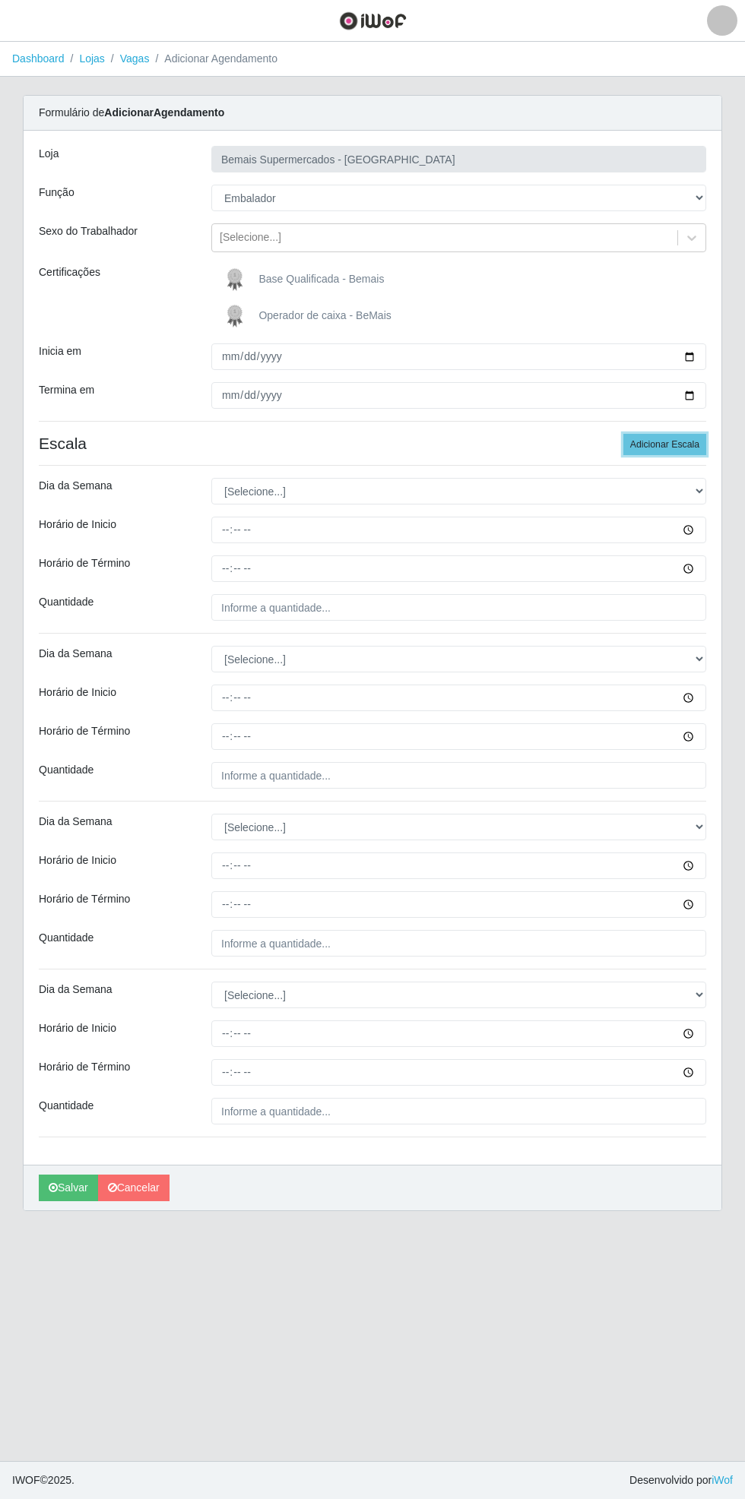
click at [682, 444] on button "Adicionar Escala" at bounding box center [664, 444] width 83 height 21
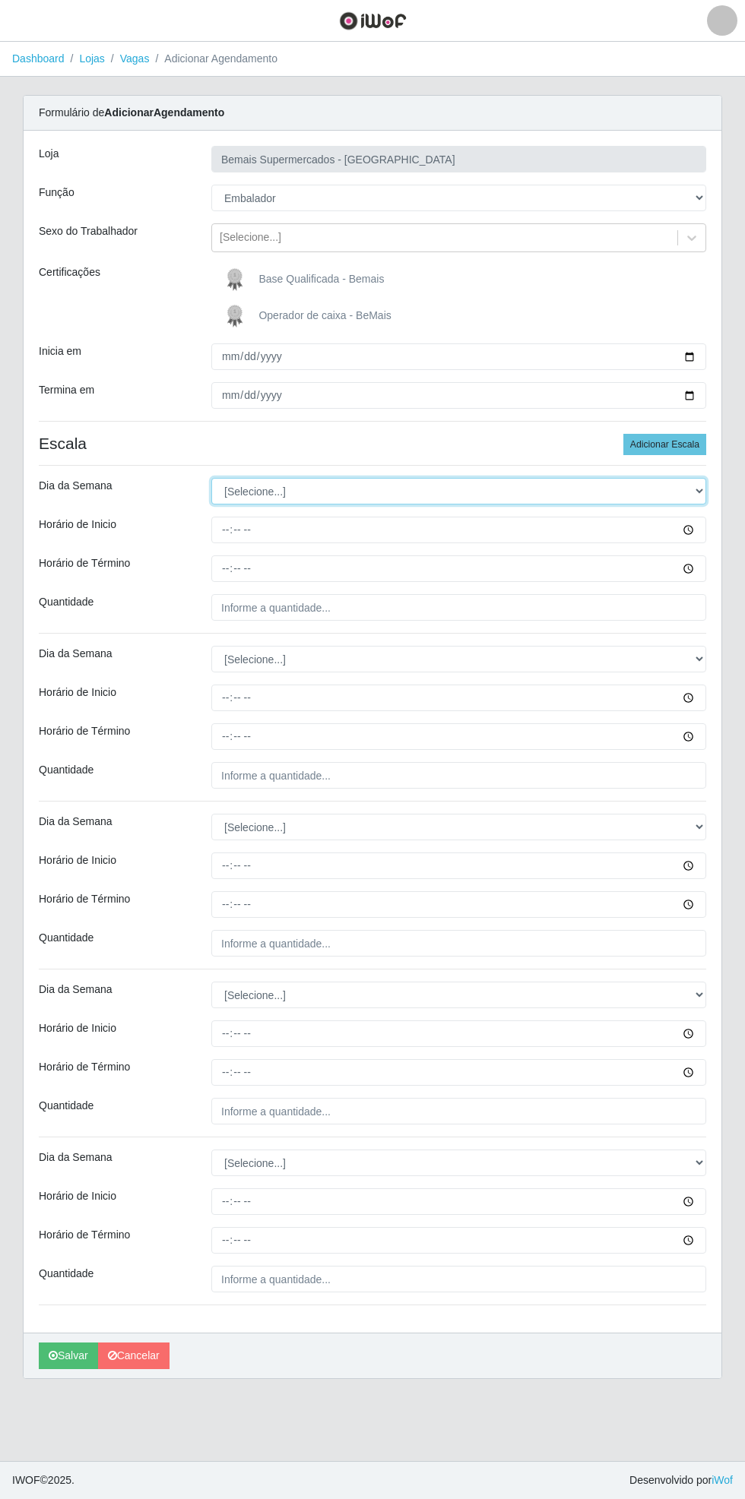
click at [701, 494] on select "[Selecione...] Segunda Terça Quarta Quinta Sexta Sábado Domingo" at bounding box center [458, 491] width 495 height 27
select select "1"
click at [211, 478] on select "[Selecione...] Segunda Terça Quarta Quinta Sexta Sábado Domingo" at bounding box center [458, 491] width 495 height 27
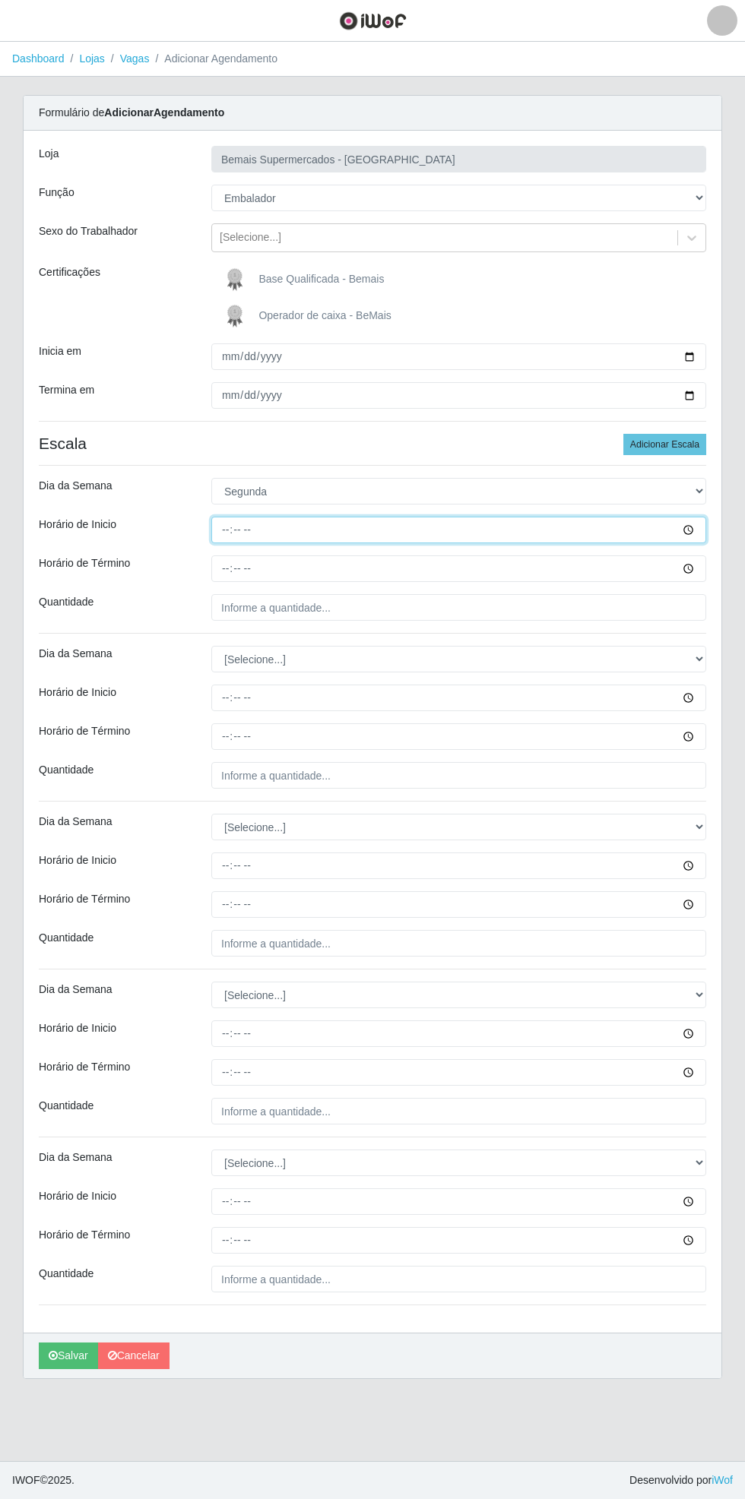
click at [693, 536] on input "Horário de Inicio" at bounding box center [458, 530] width 495 height 27
type input "16:30"
click at [705, 581] on div at bounding box center [458, 568] width 517 height 27
click at [694, 577] on input "Horário de Término" at bounding box center [458, 568] width 495 height 27
type input "21:30"
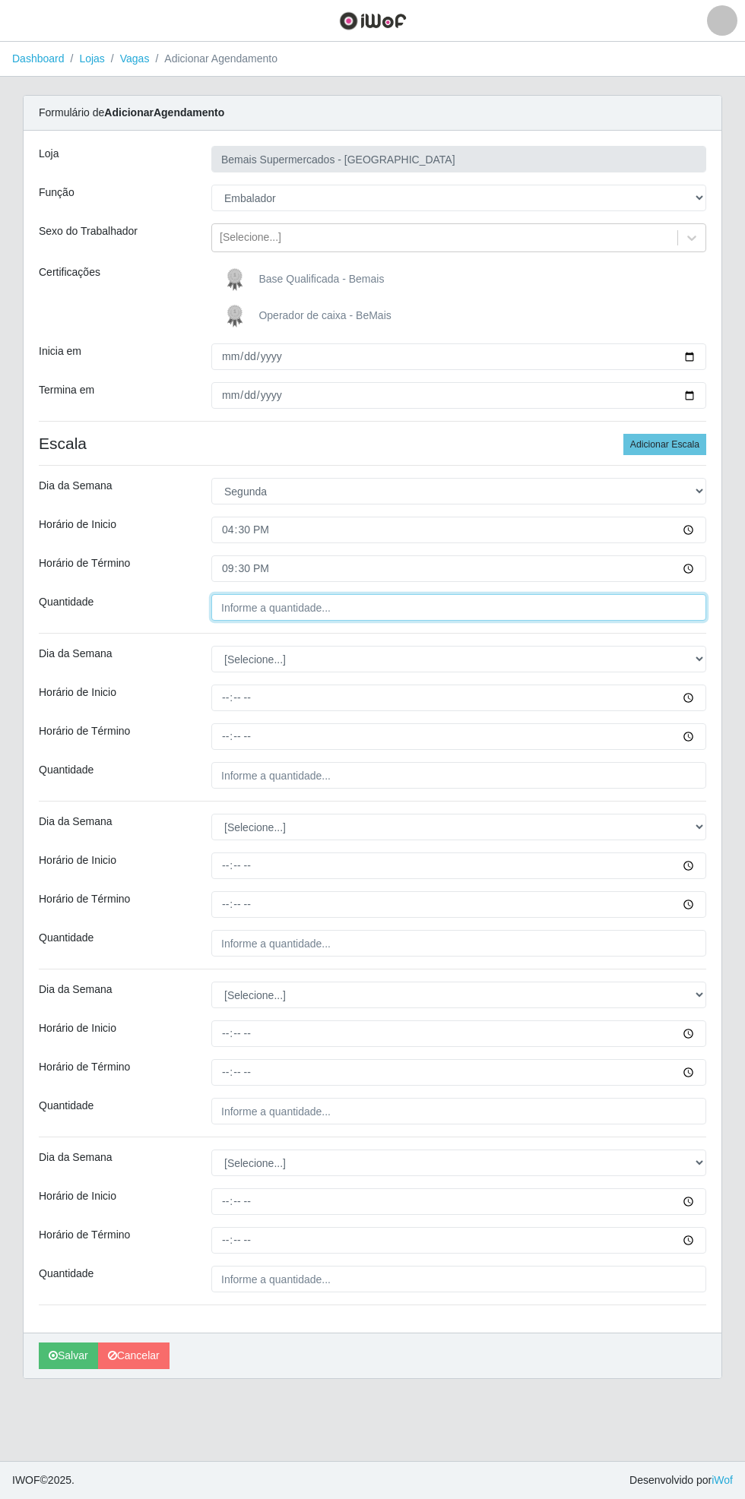
click at [681, 611] on input "Quantidade" at bounding box center [458, 607] width 495 height 27
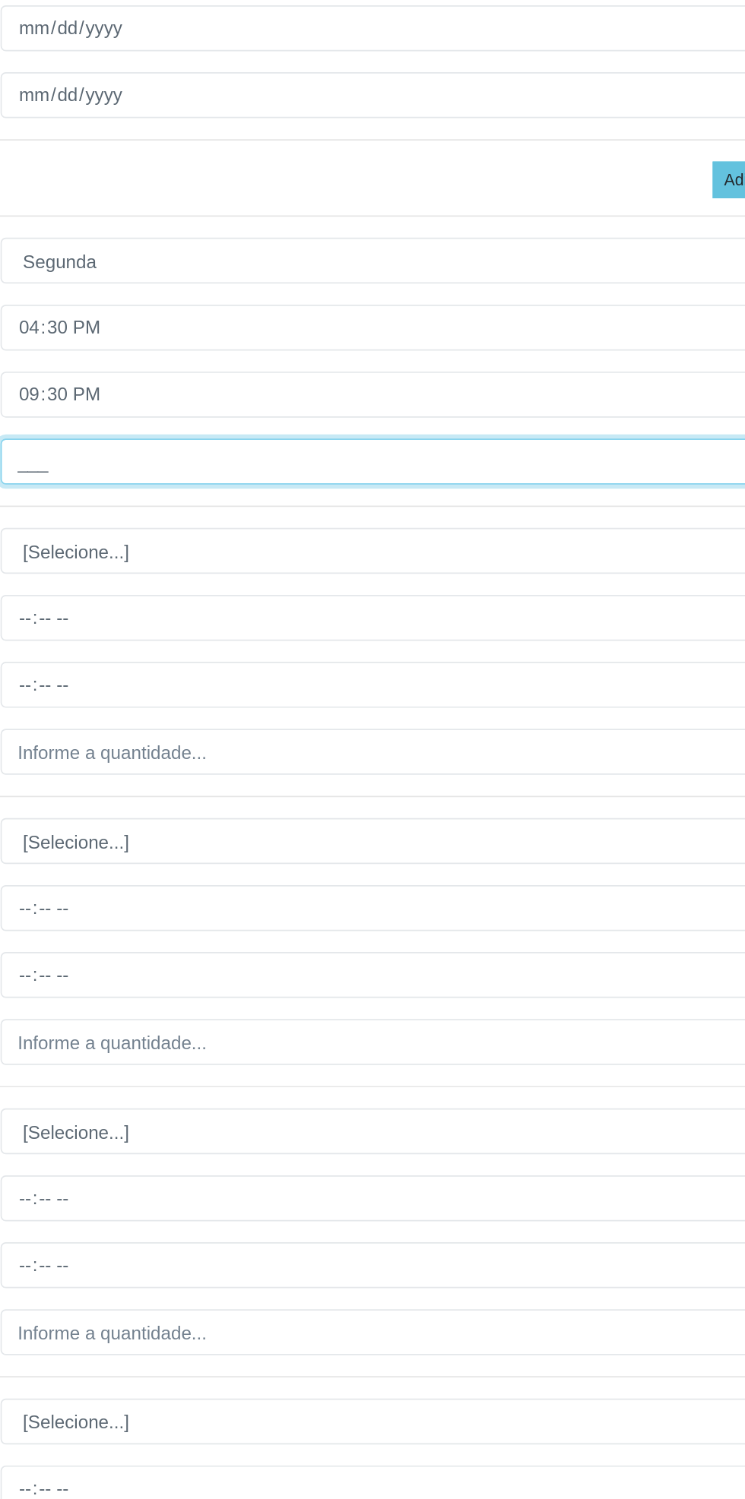
type input "1__"
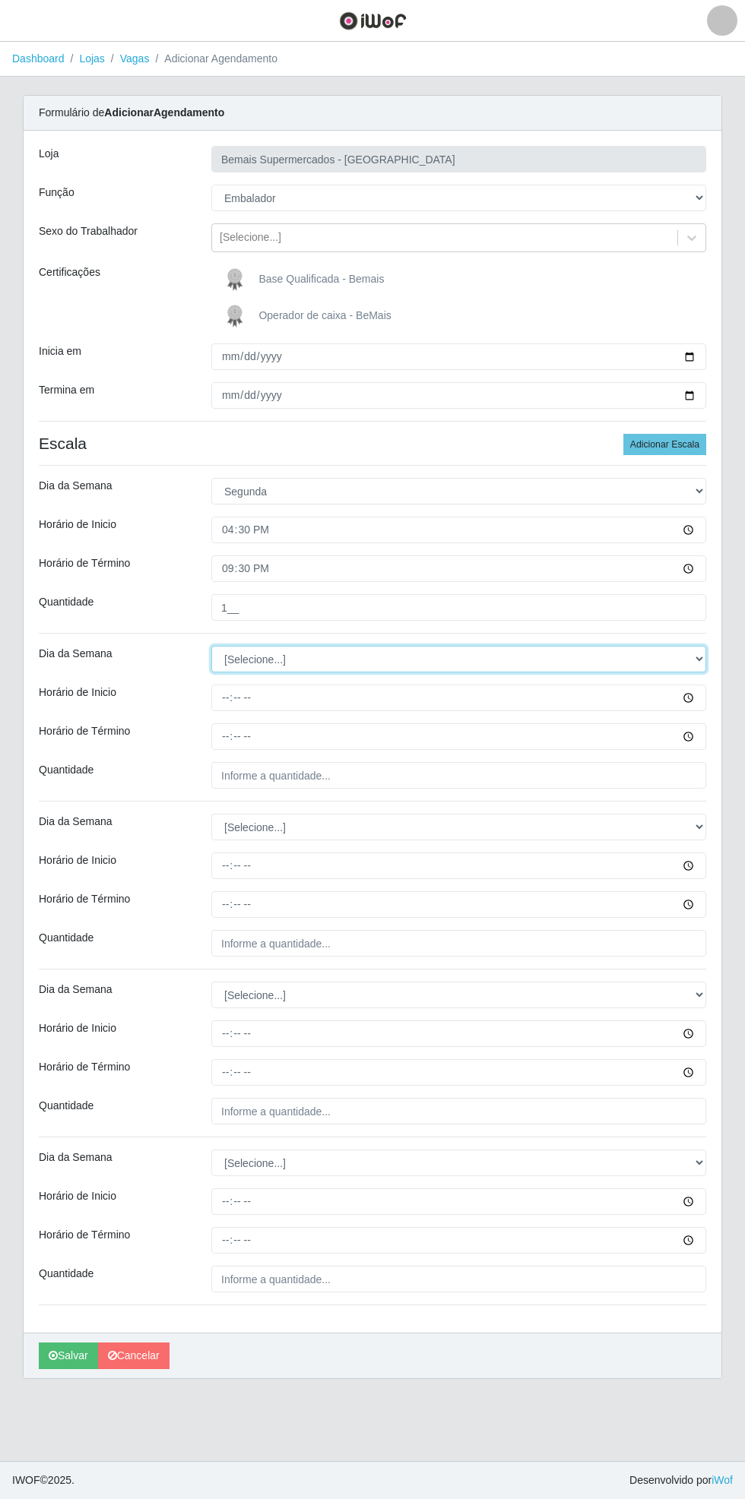
click at [695, 666] on select "[Selecione...] Segunda Terça Quarta Quinta Sexta Sábado Domingo" at bounding box center [458, 659] width 495 height 27
select select "2"
click at [211, 646] on select "[Selecione...] Segunda Terça Quarta Quinta Sexta Sábado Domingo" at bounding box center [458, 659] width 495 height 27
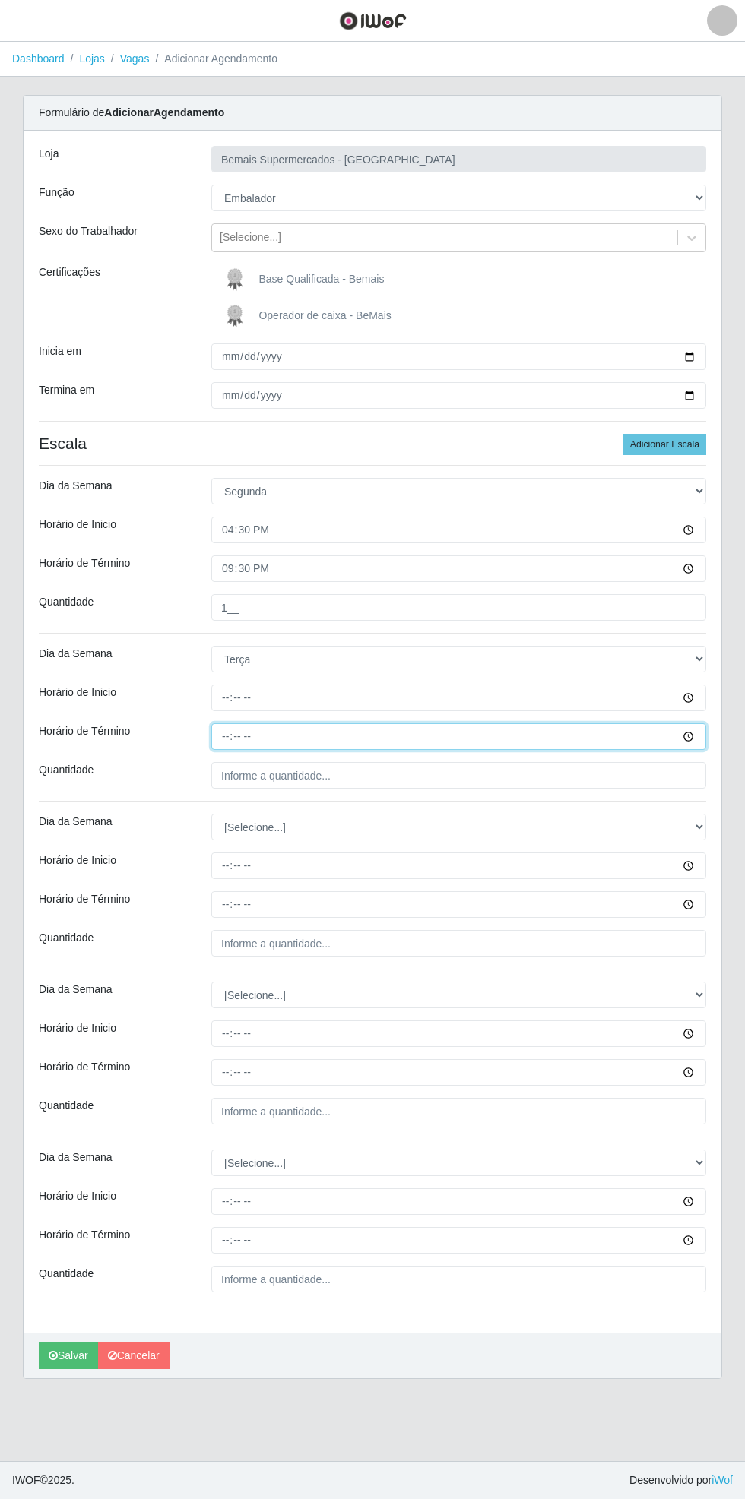
click at [699, 729] on input "Horário de Término" at bounding box center [458, 736] width 495 height 27
type input "16:30"
click at [685, 774] on input "Quantidade" at bounding box center [458, 775] width 495 height 27
type input "___"
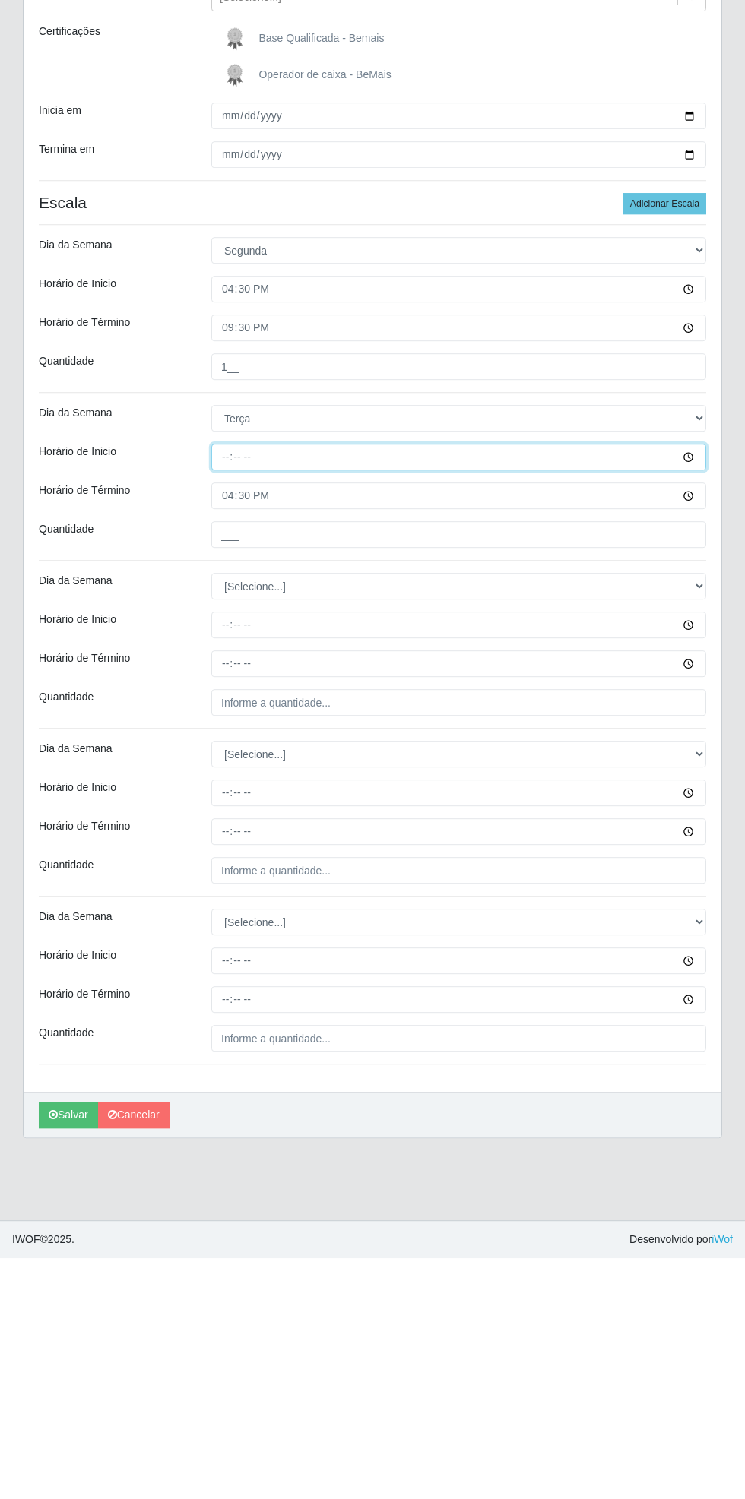
click at [700, 699] on input "Horário de Inicio" at bounding box center [458, 698] width 495 height 27
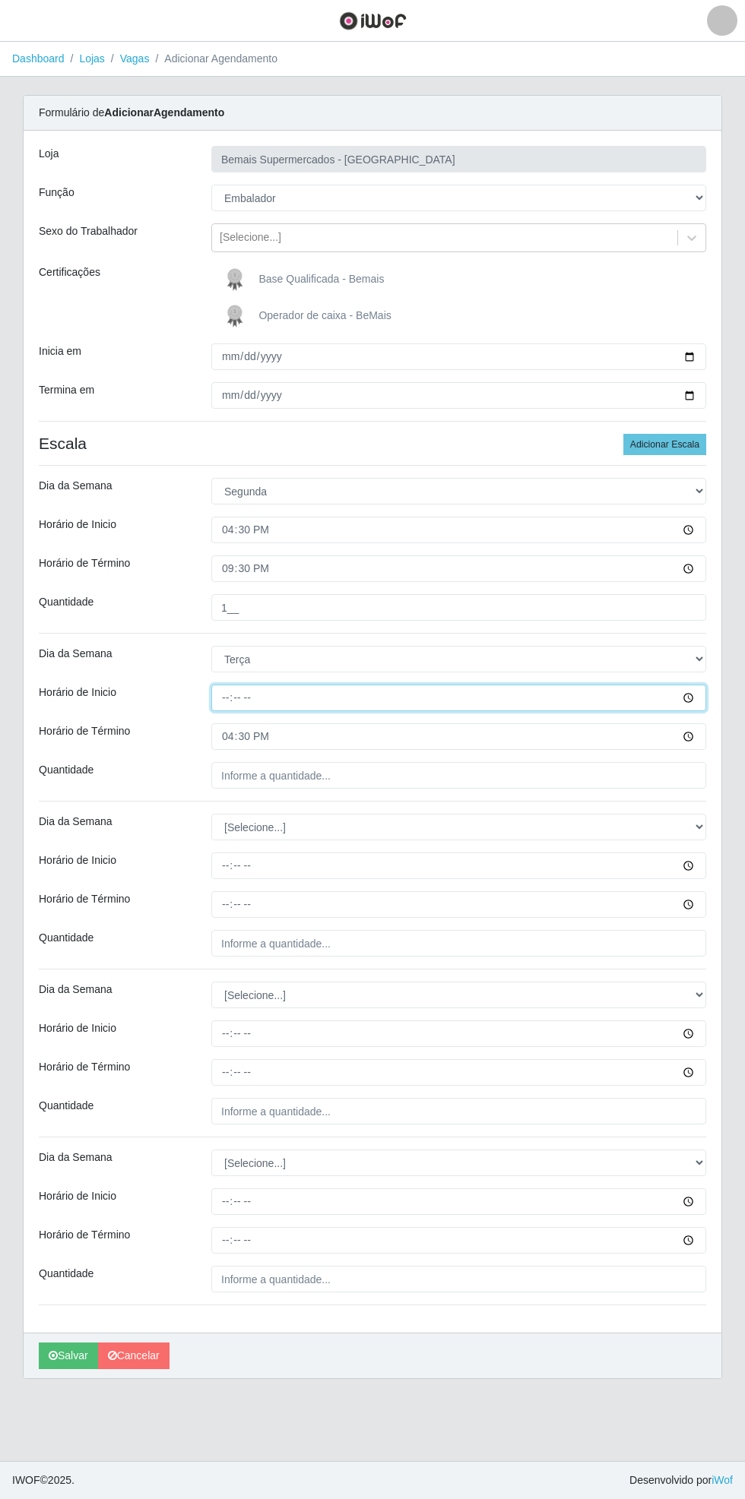
type input "16:30"
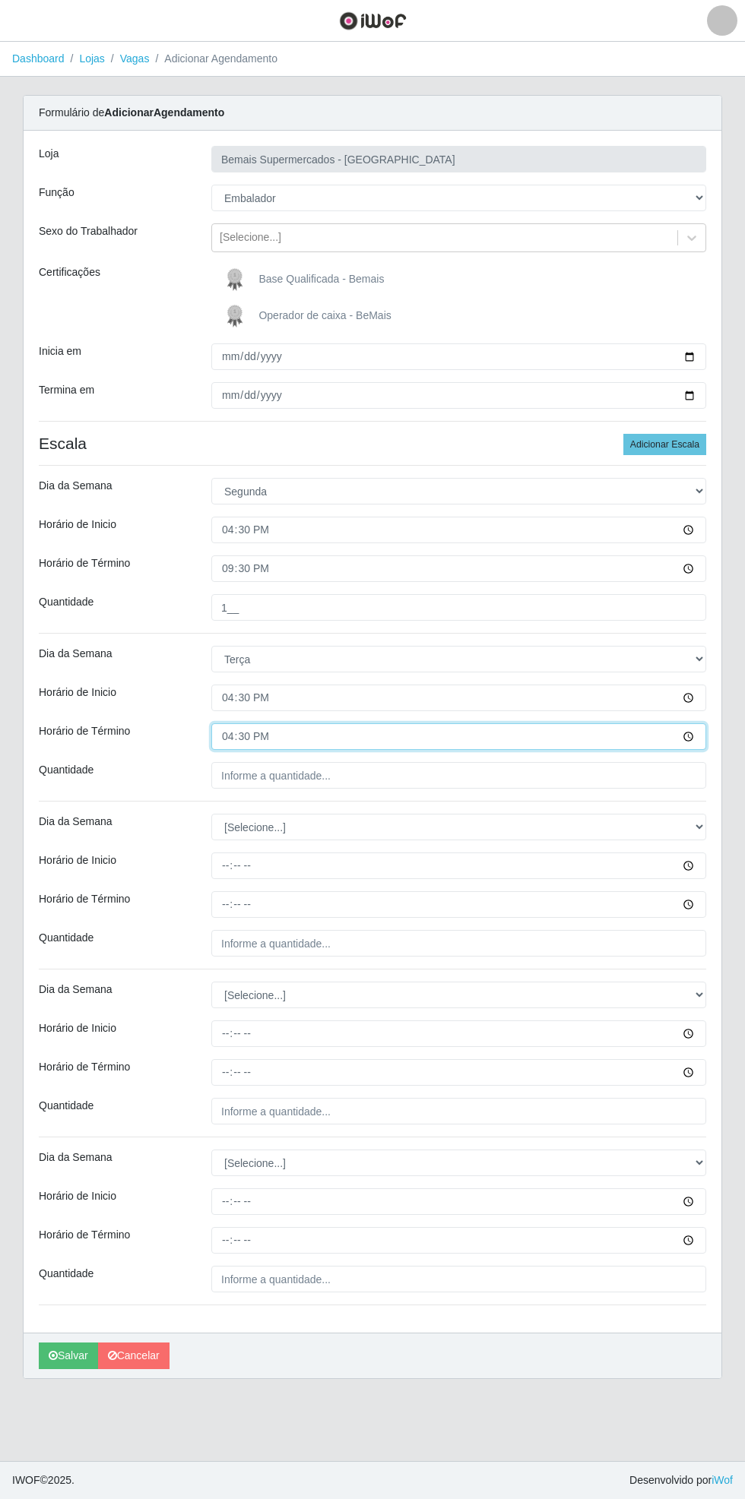
click at [699, 745] on input "16:30" at bounding box center [458, 736] width 495 height 27
type input "21:30"
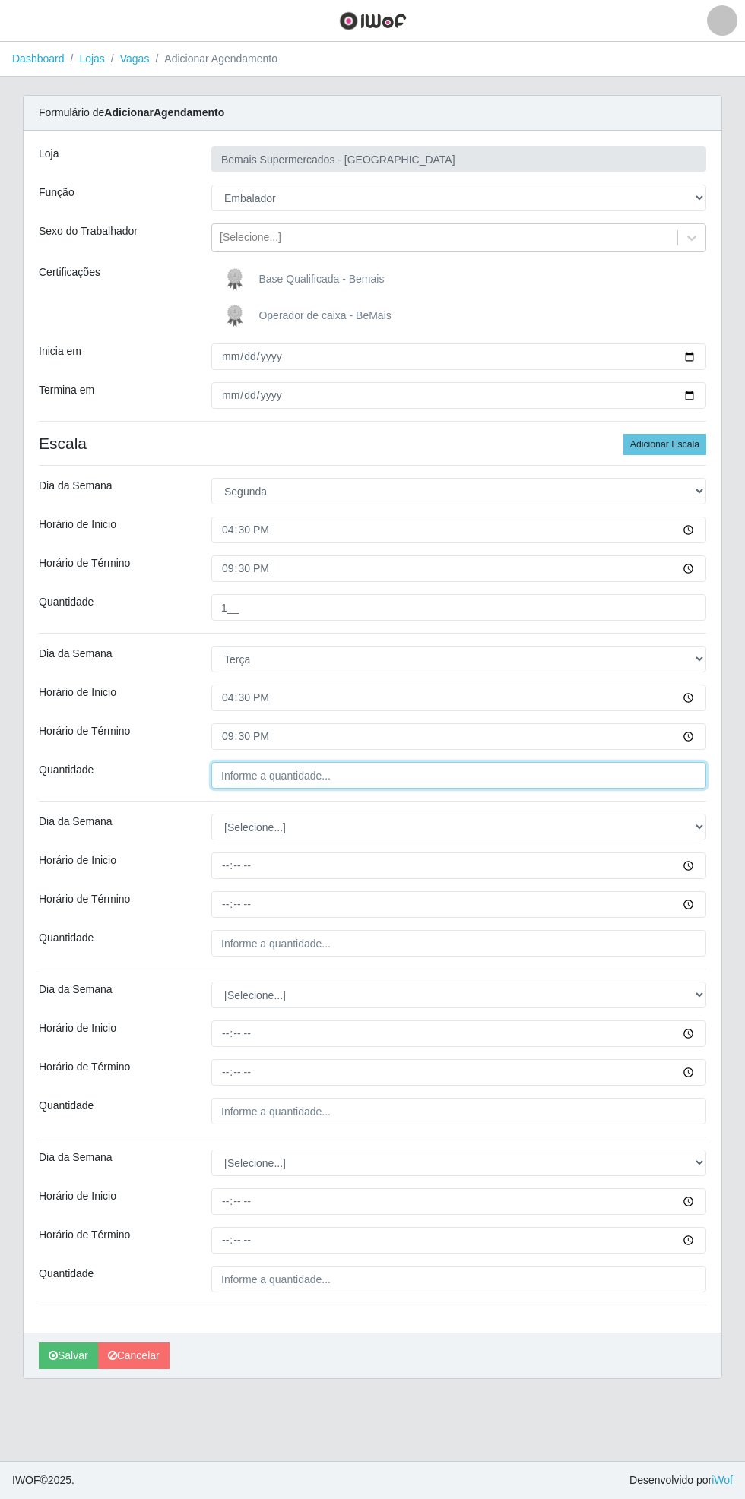
click at [683, 779] on input "Quantidade" at bounding box center [458, 775] width 495 height 27
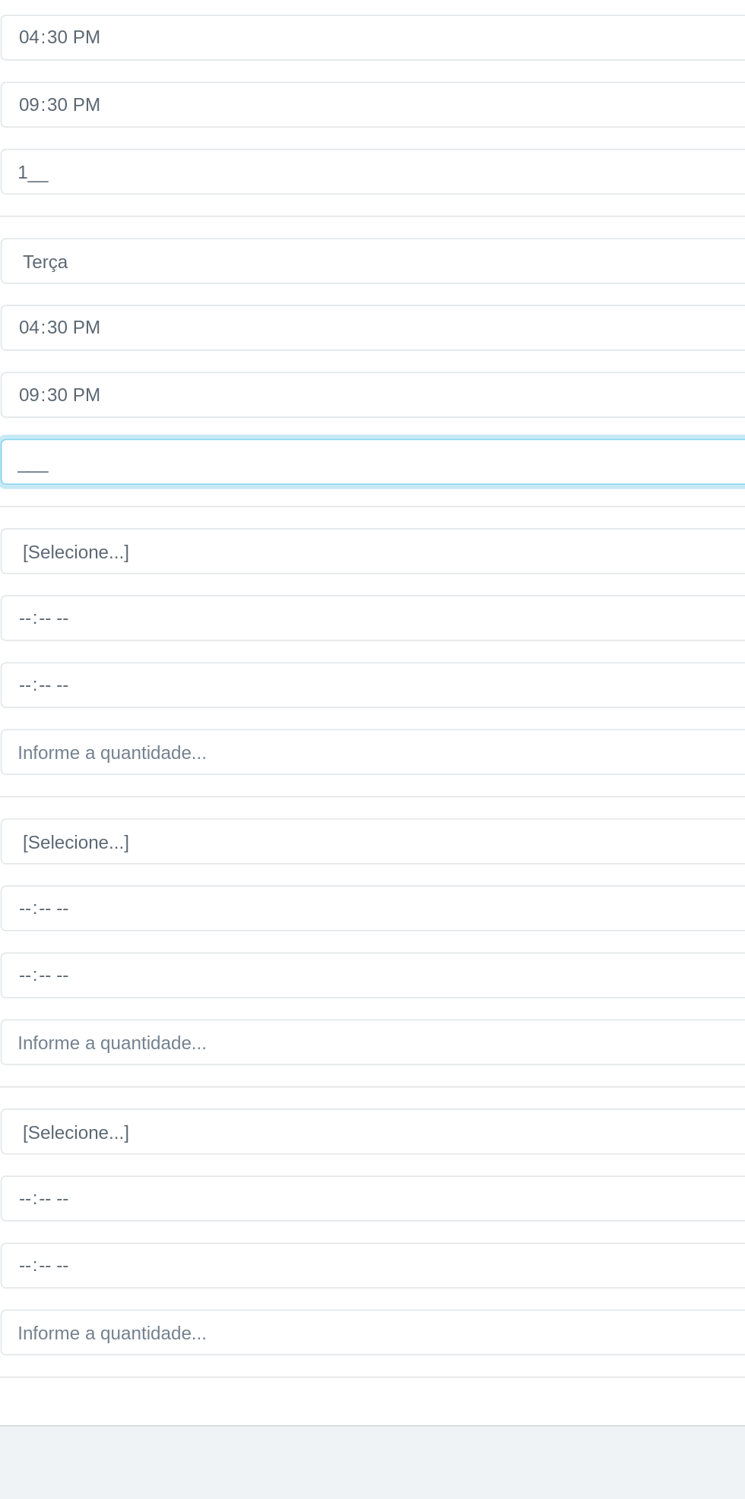
type input "1__"
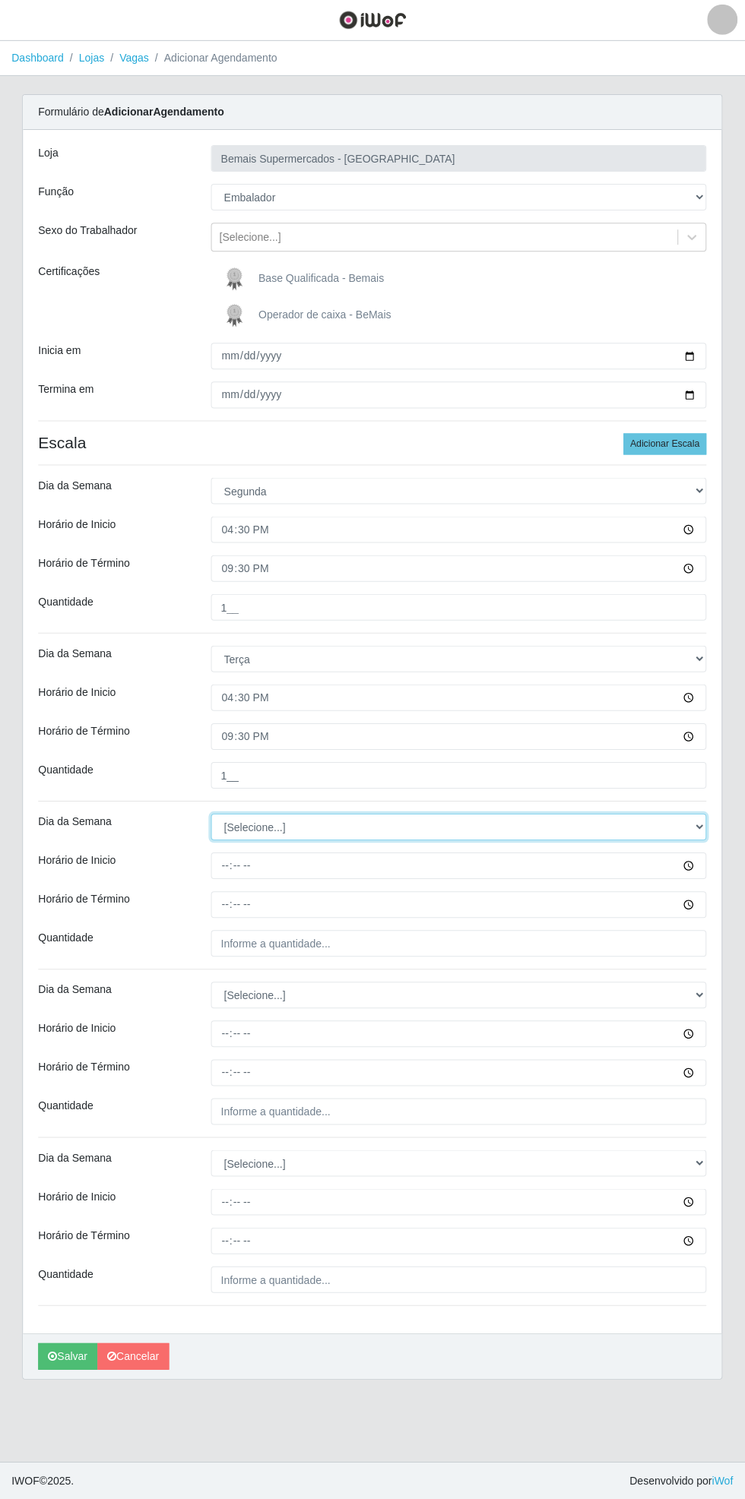
click at [692, 832] on select "[Selecione...] Segunda Terça Quarta Quinta Sexta Sábado Domingo" at bounding box center [458, 827] width 495 height 27
select select "3"
click at [211, 814] on select "[Selecione...] Segunda Terça Quarta Quinta Sexta Sábado Domingo" at bounding box center [458, 827] width 495 height 27
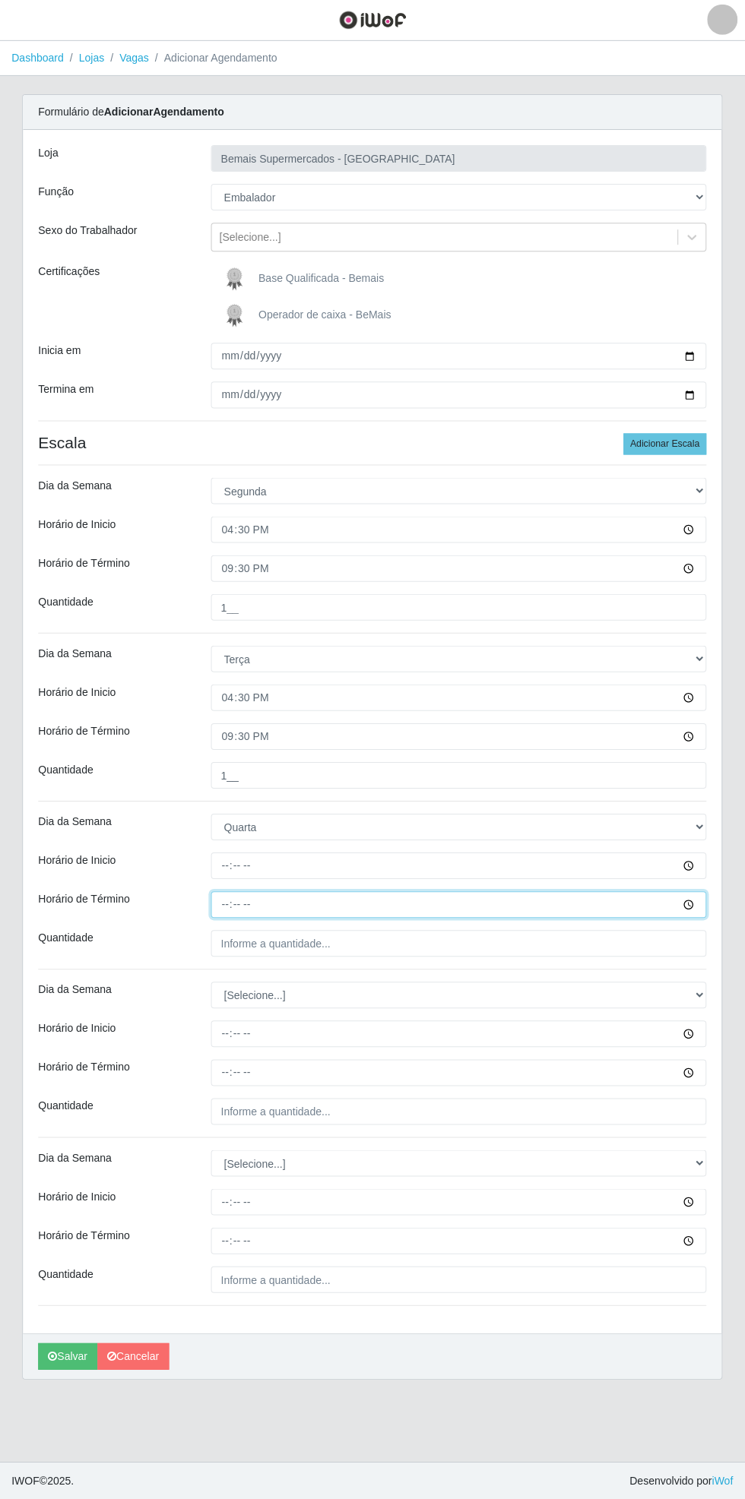
click at [692, 897] on input "Horário de Término" at bounding box center [458, 904] width 495 height 27
type input "16:30"
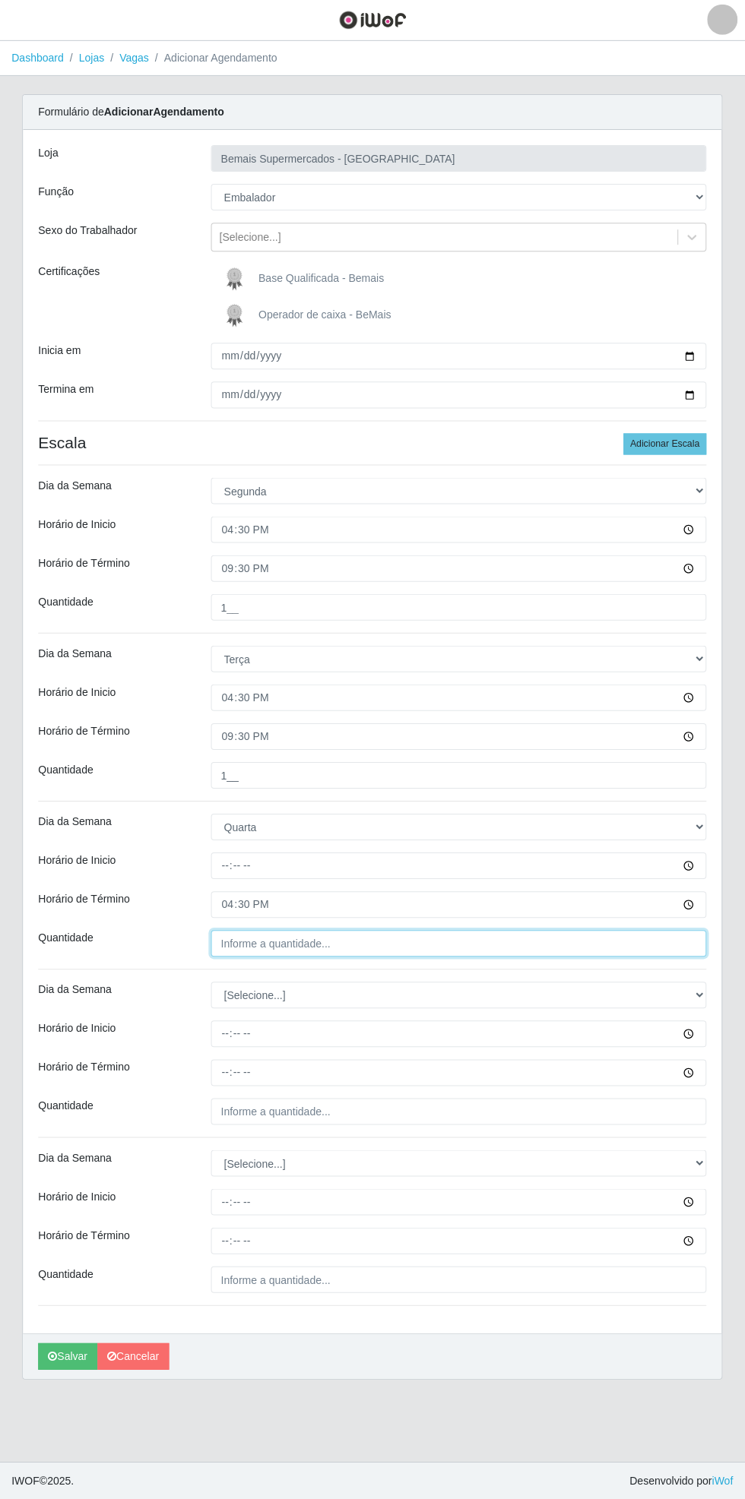
click at [678, 942] on input "Quantidade" at bounding box center [458, 943] width 495 height 27
type input "___"
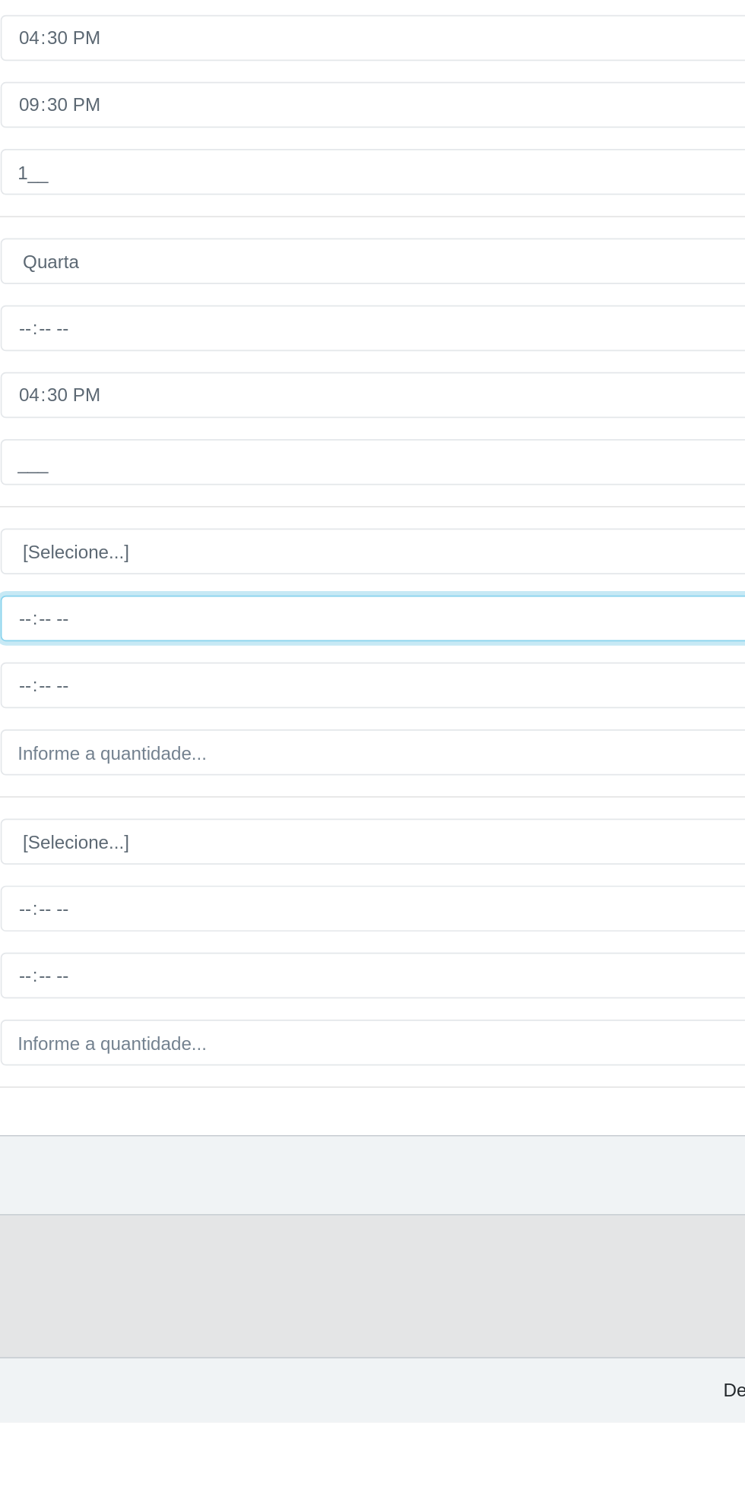
click at [477, 1039] on input "Horário de Inicio" at bounding box center [458, 1033] width 495 height 27
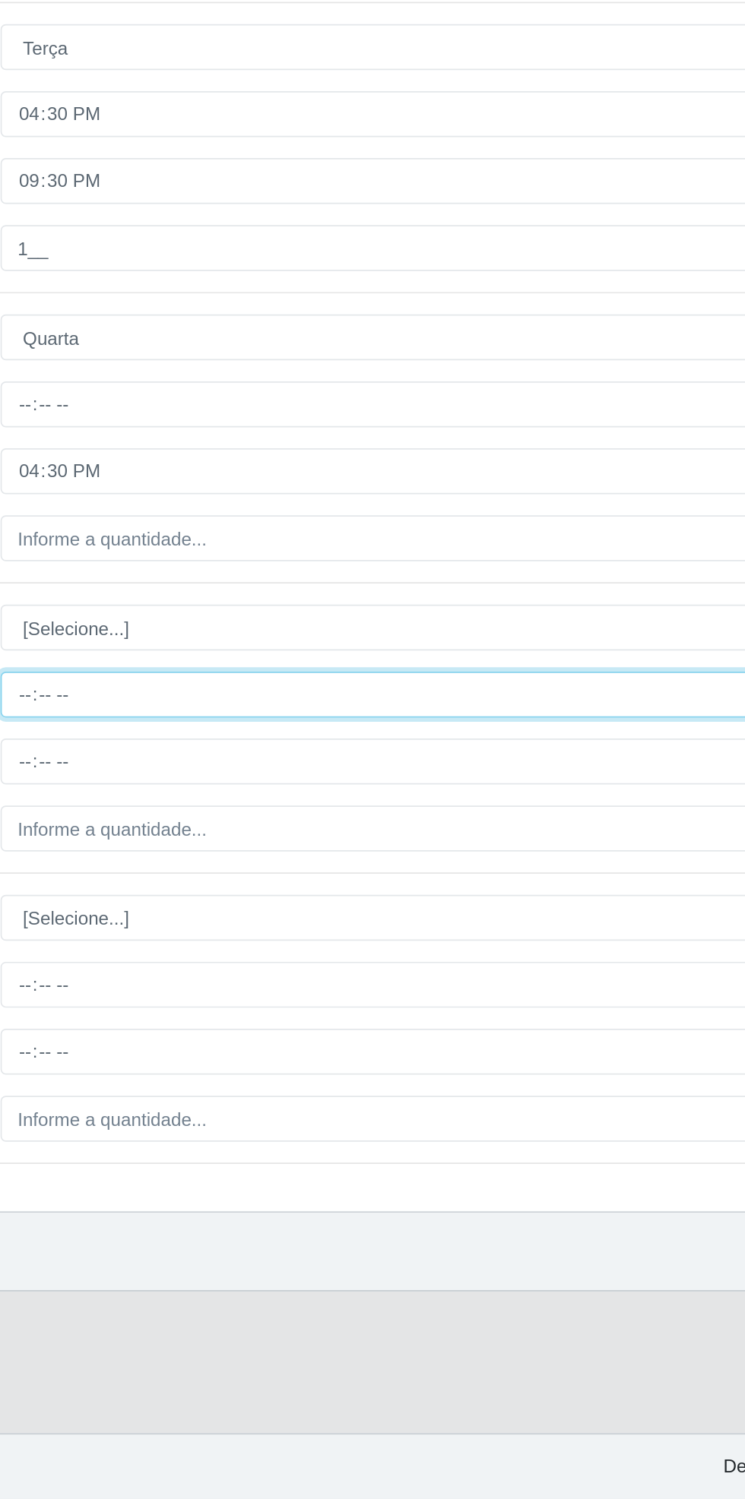
type input "10:37"
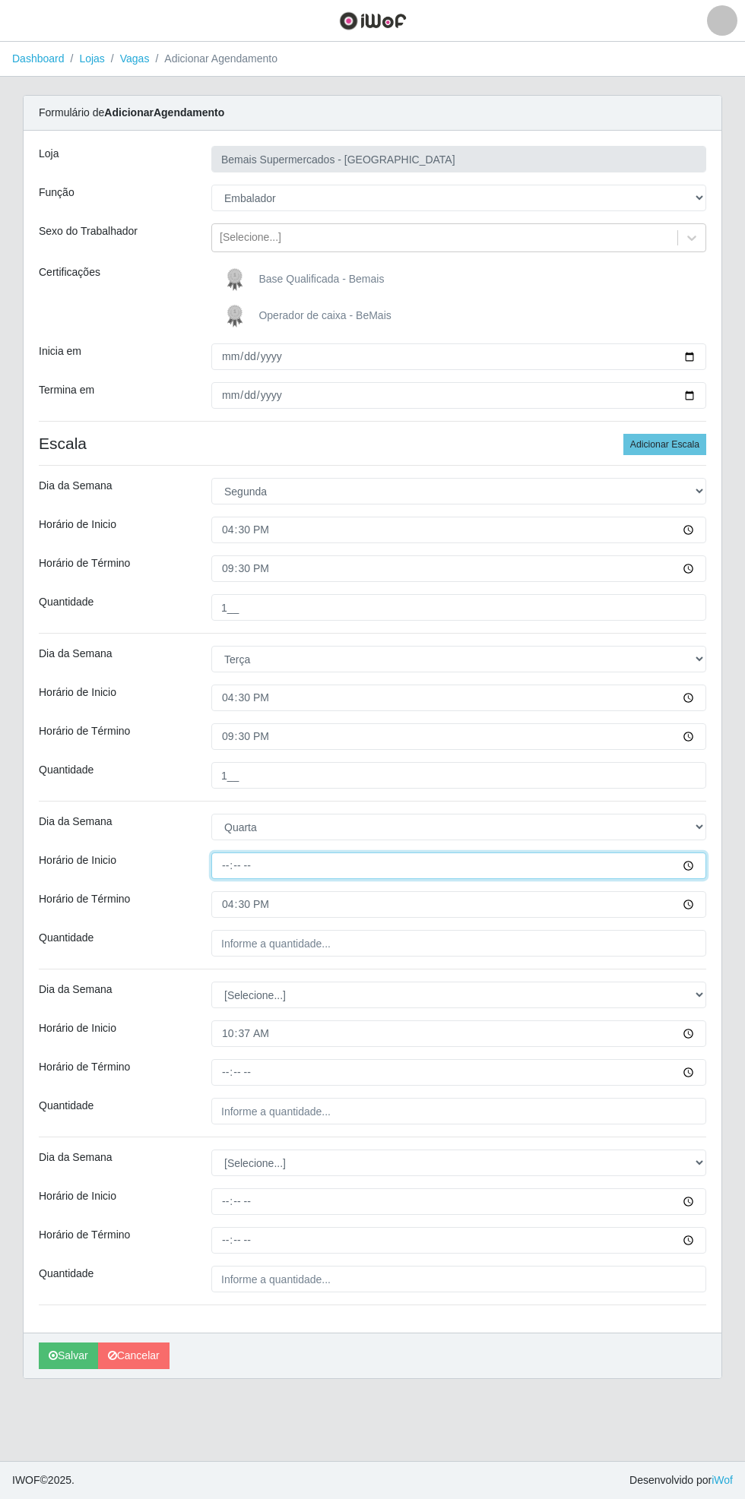
click at [699, 867] on input "Horário de Inicio" at bounding box center [458, 866] width 495 height 27
type input "16:30"
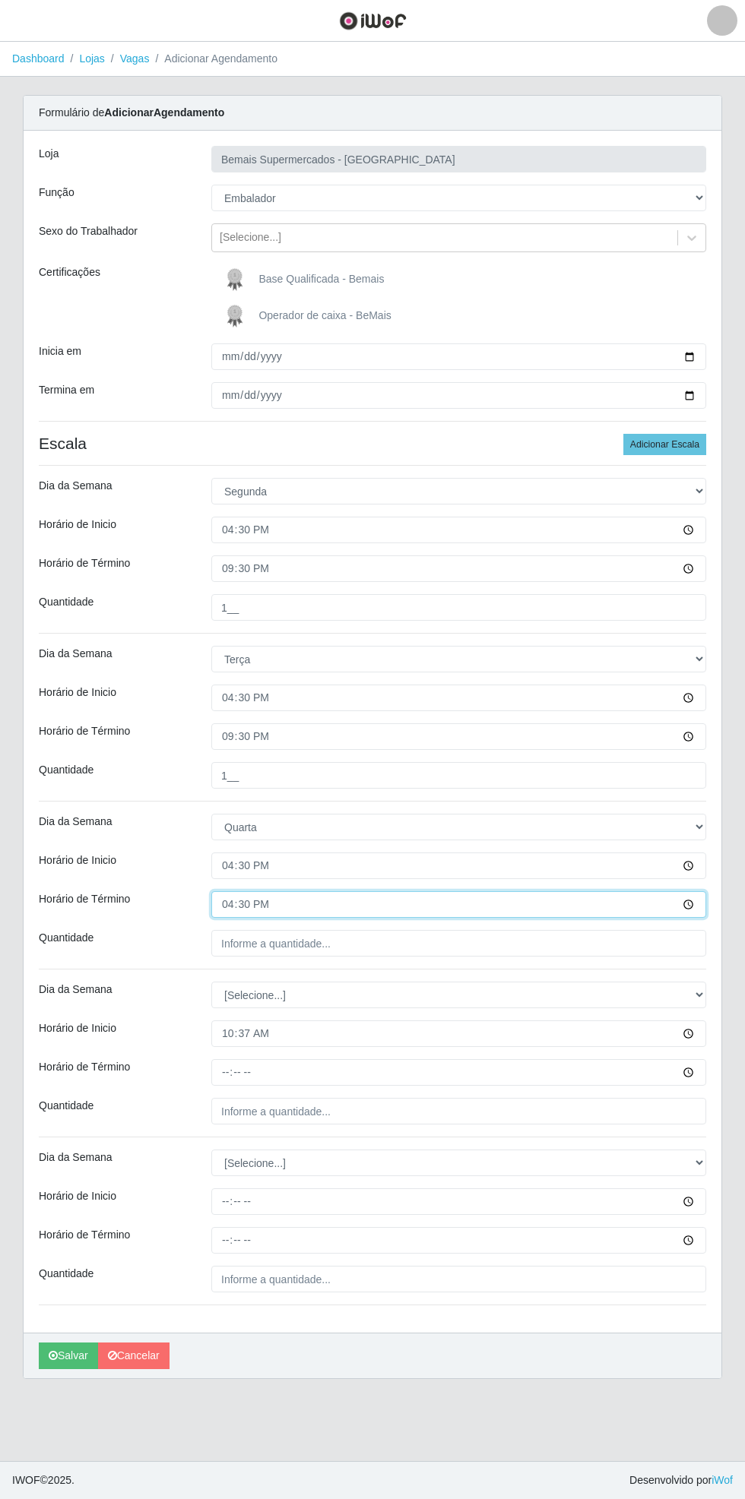
click at [694, 913] on input "16:30" at bounding box center [458, 904] width 495 height 27
type input "21:30"
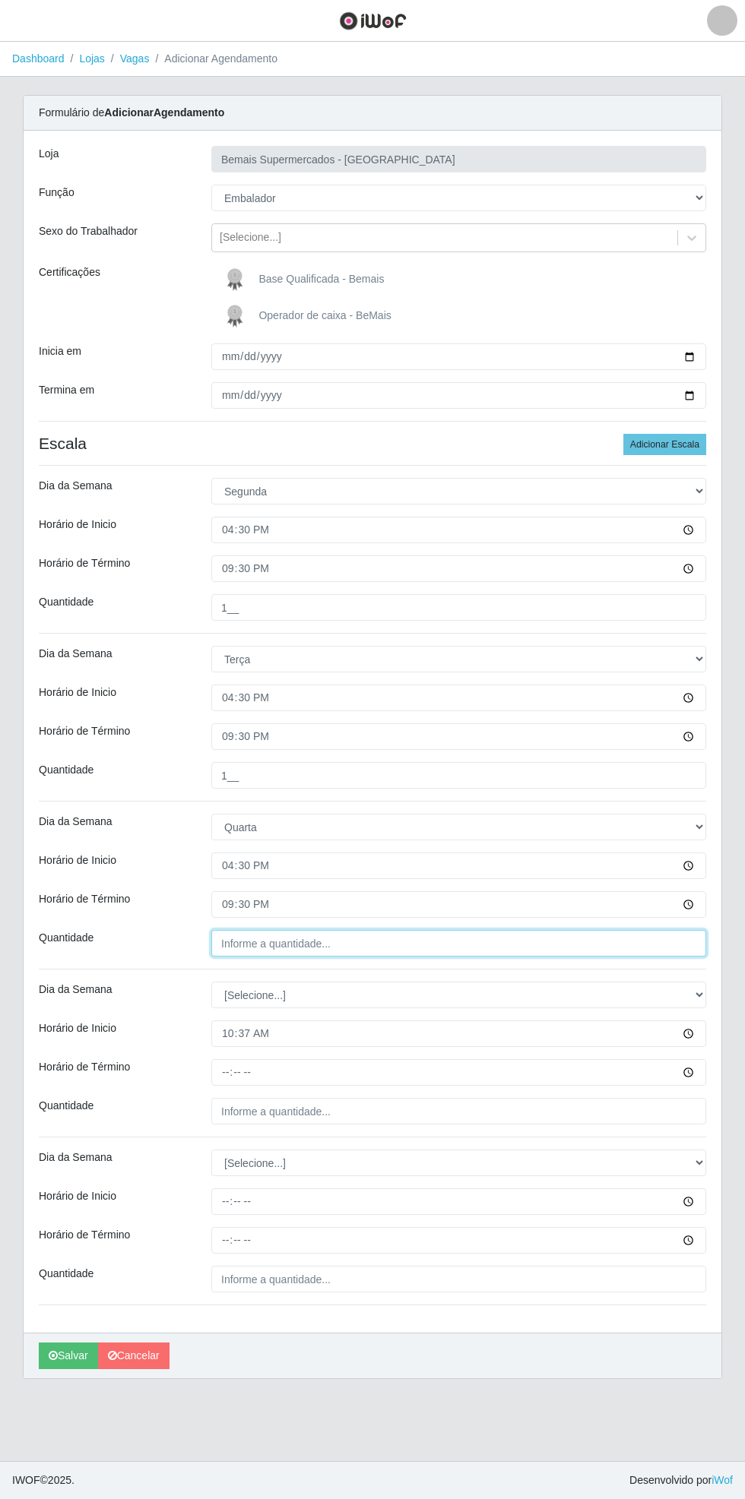
click at [679, 944] on input "Quantidade" at bounding box center [458, 943] width 495 height 27
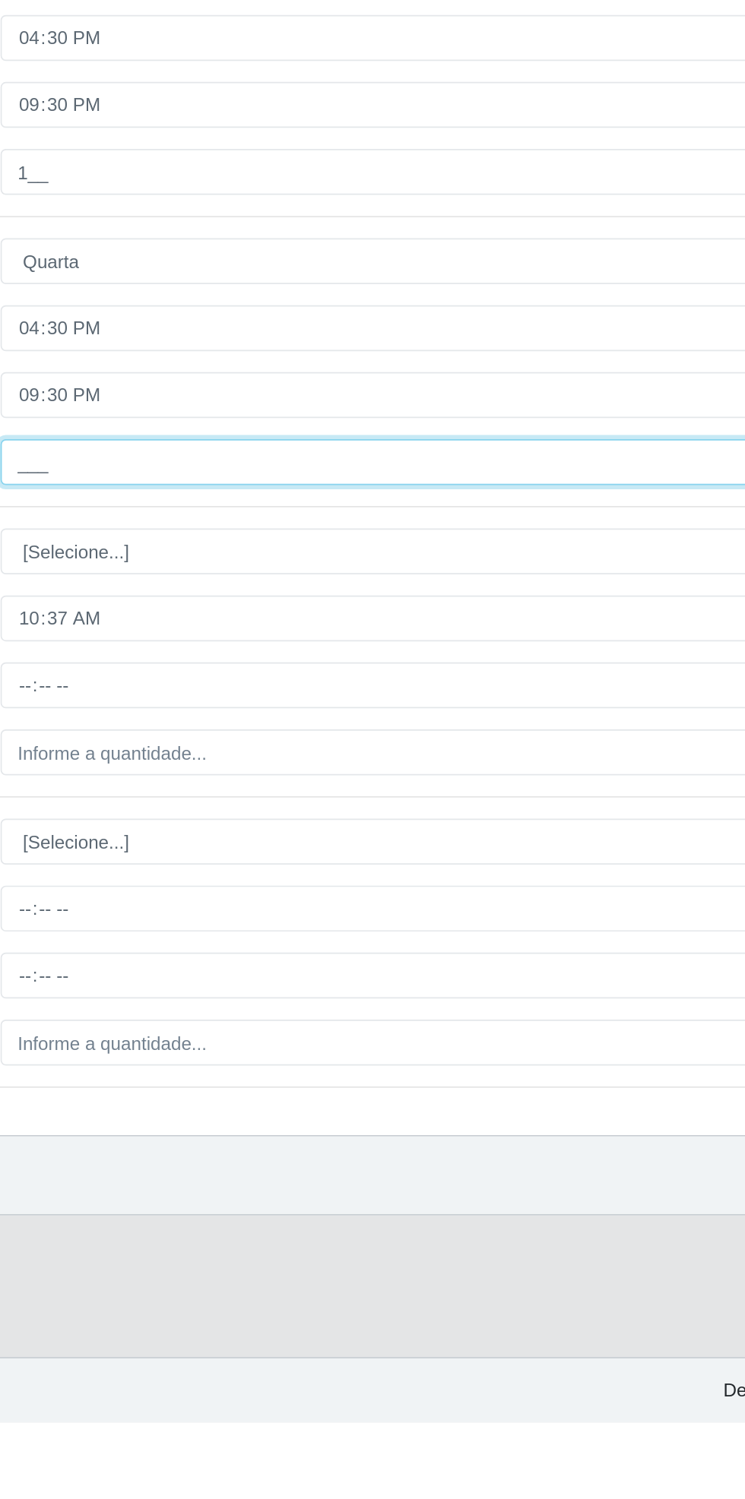
type input "1__"
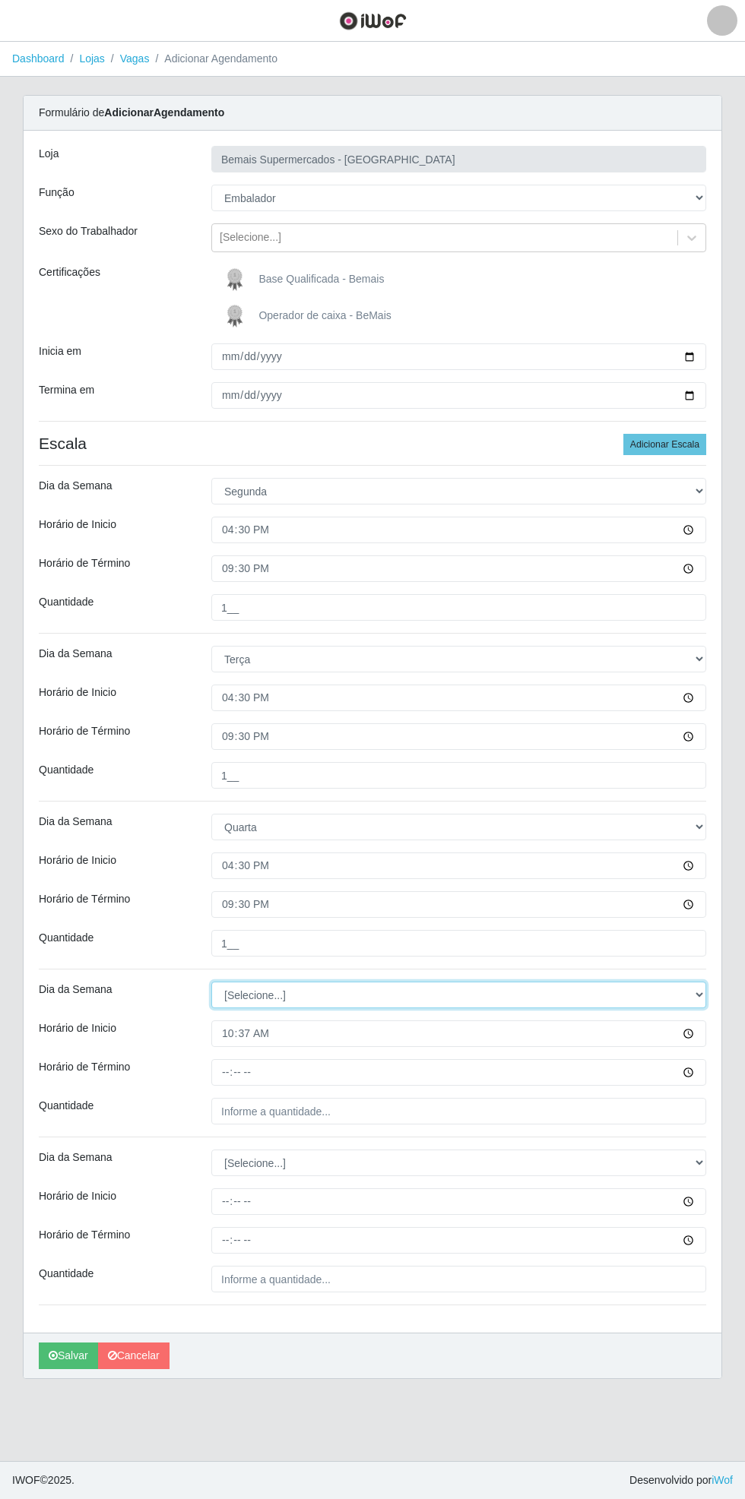
click at [693, 999] on select "[Selecione...] Segunda Terça Quarta Quinta Sexta Sábado Domingo" at bounding box center [458, 995] width 495 height 27
select select "4"
click at [211, 982] on select "[Selecione...] Segunda Terça Quarta Quinta Sexta Sábado Domingo" at bounding box center [458, 995] width 495 height 27
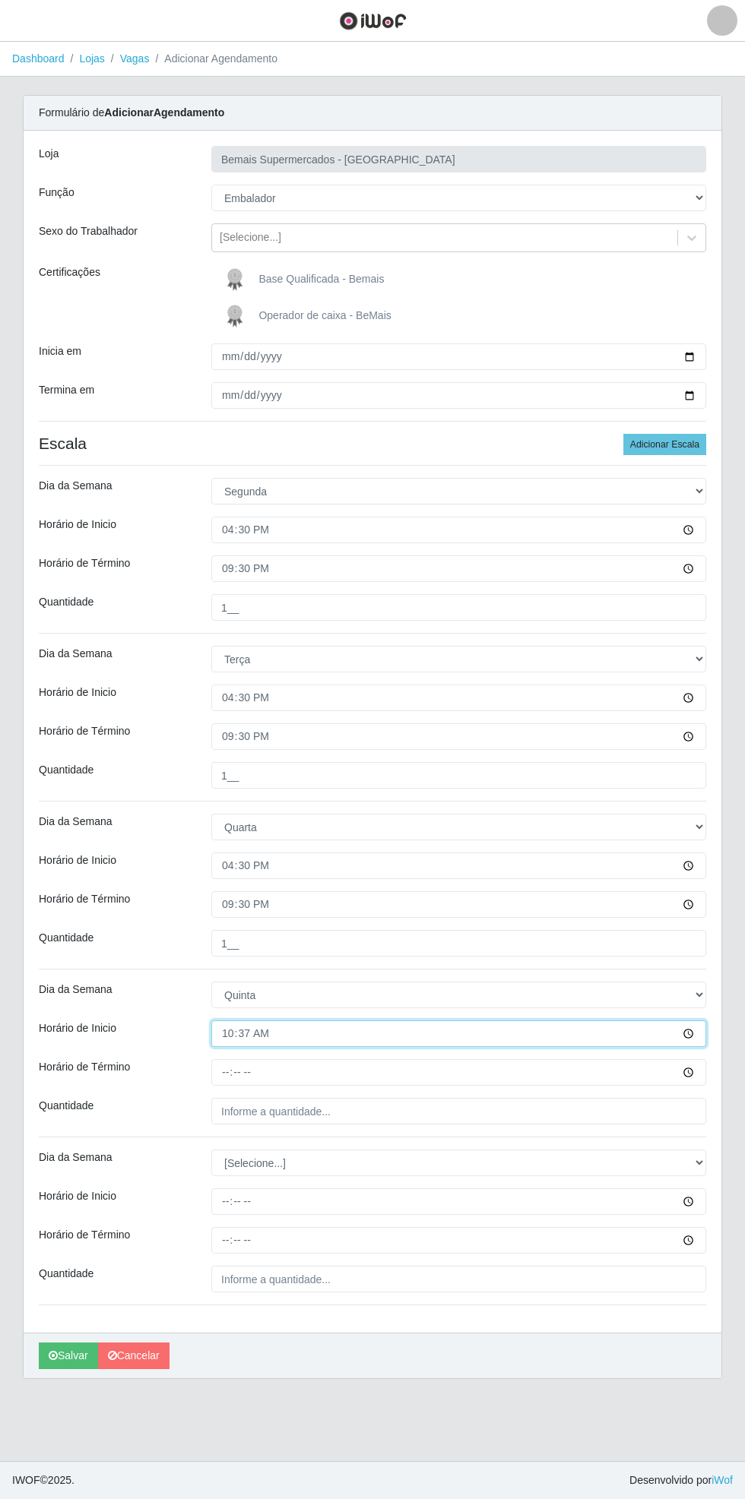
click at [698, 1042] on input "10:37" at bounding box center [458, 1033] width 495 height 27
type input "16:30"
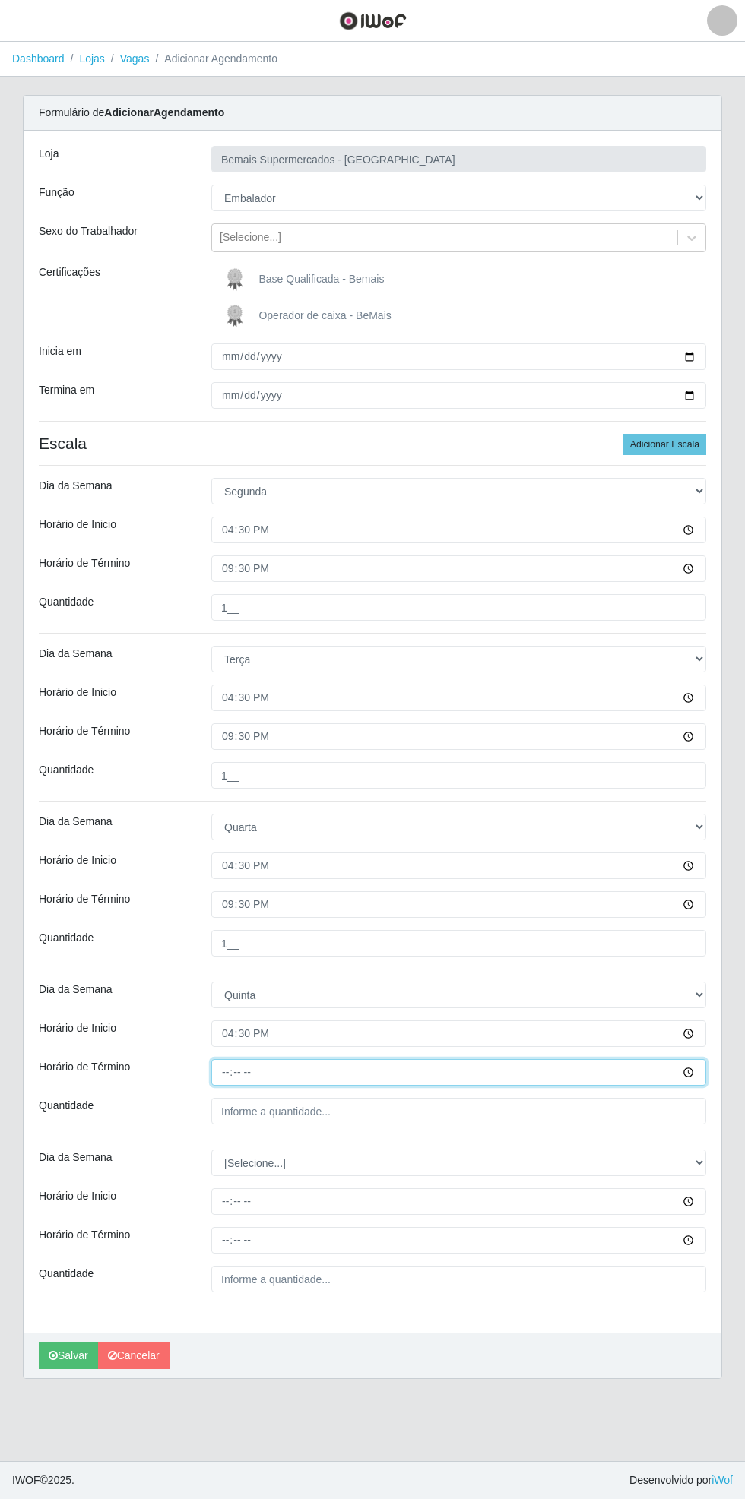
click at [692, 1077] on input "Horário de Término" at bounding box center [458, 1072] width 495 height 27
type input "21:30"
click at [679, 1114] on input "Quantidade" at bounding box center [458, 1111] width 495 height 27
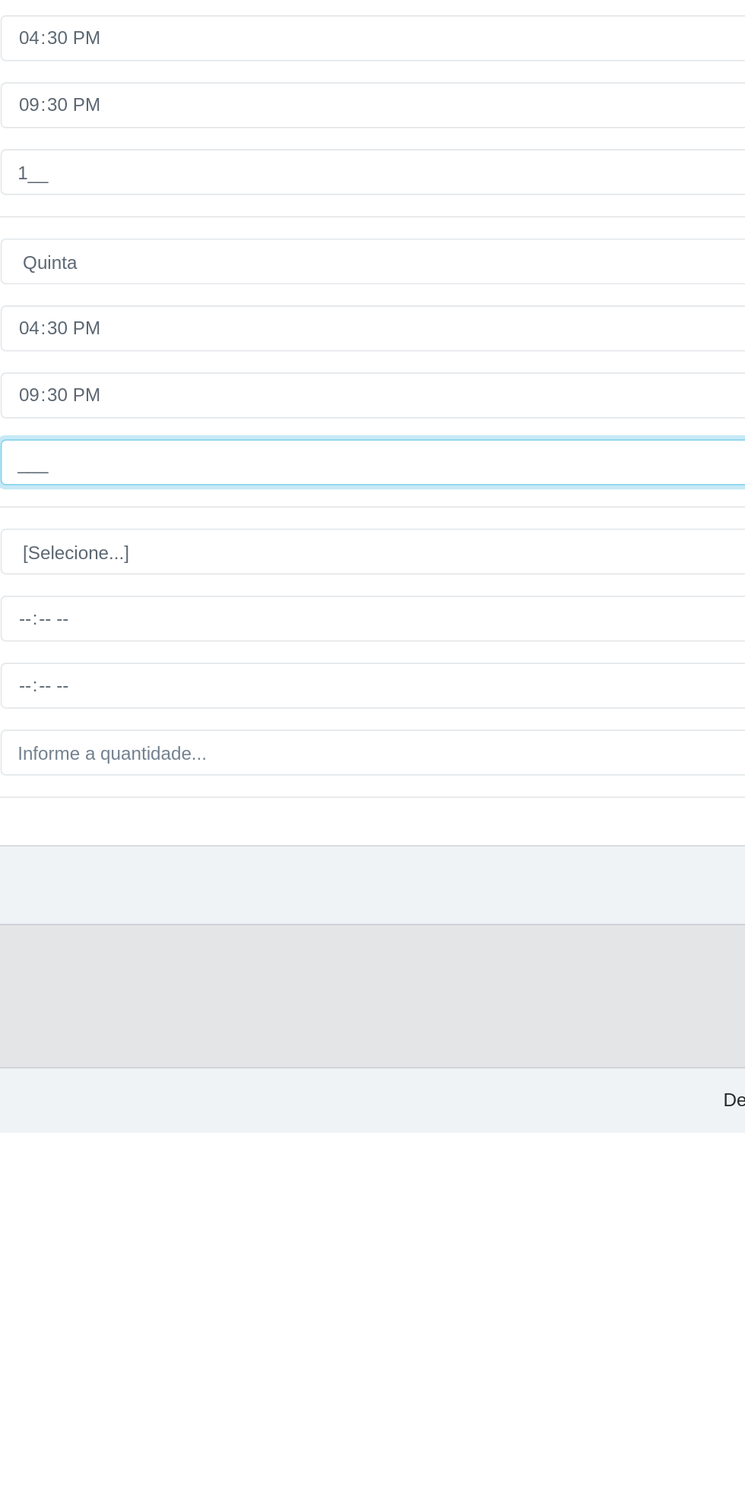
type input "1__"
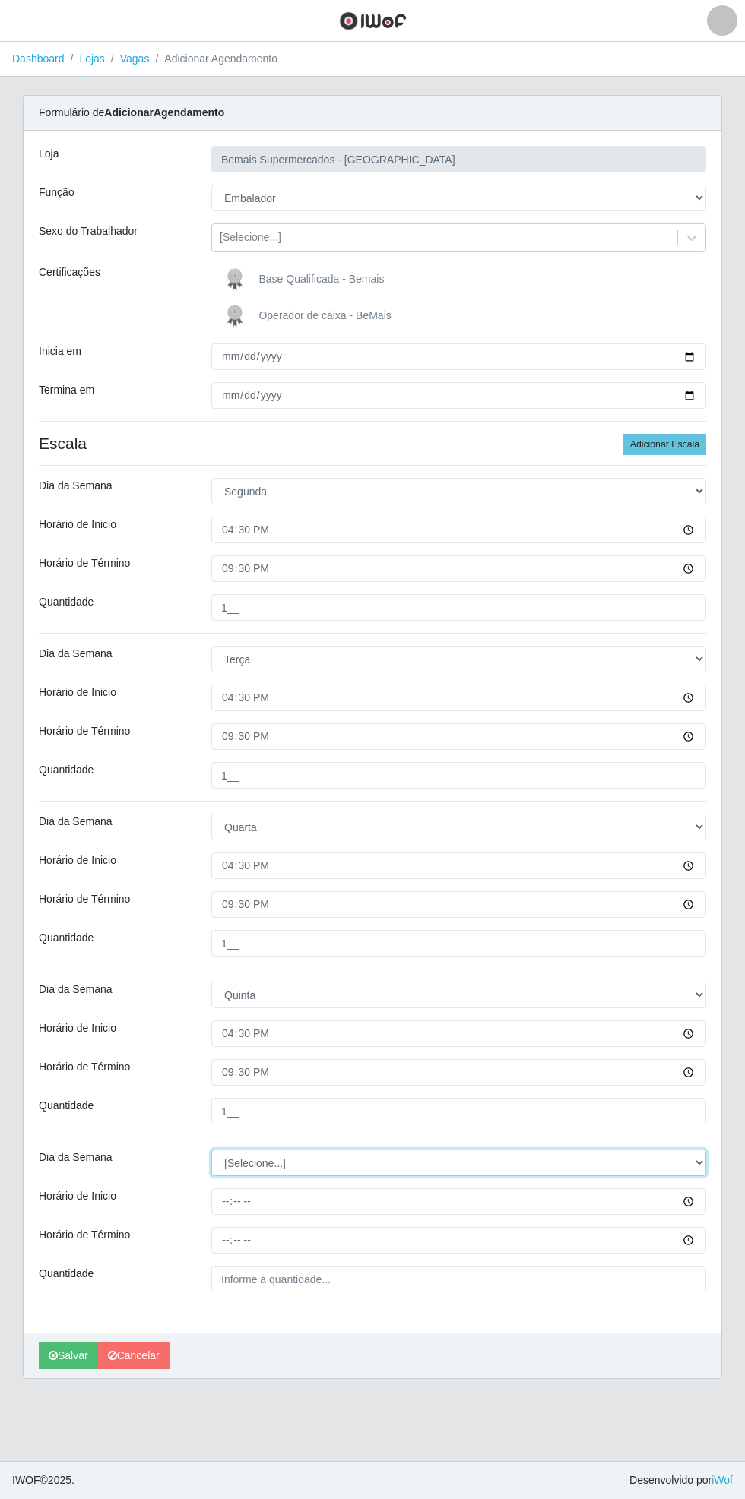
click at [701, 1174] on select "[Selecione...] Segunda Terça Quarta Quinta Sexta Sábado Domingo" at bounding box center [458, 1163] width 495 height 27
select select "5"
click at [211, 1150] on select "[Selecione...] Segunda Terça Quarta Quinta Sexta Sábado Domingo" at bounding box center [458, 1163] width 495 height 27
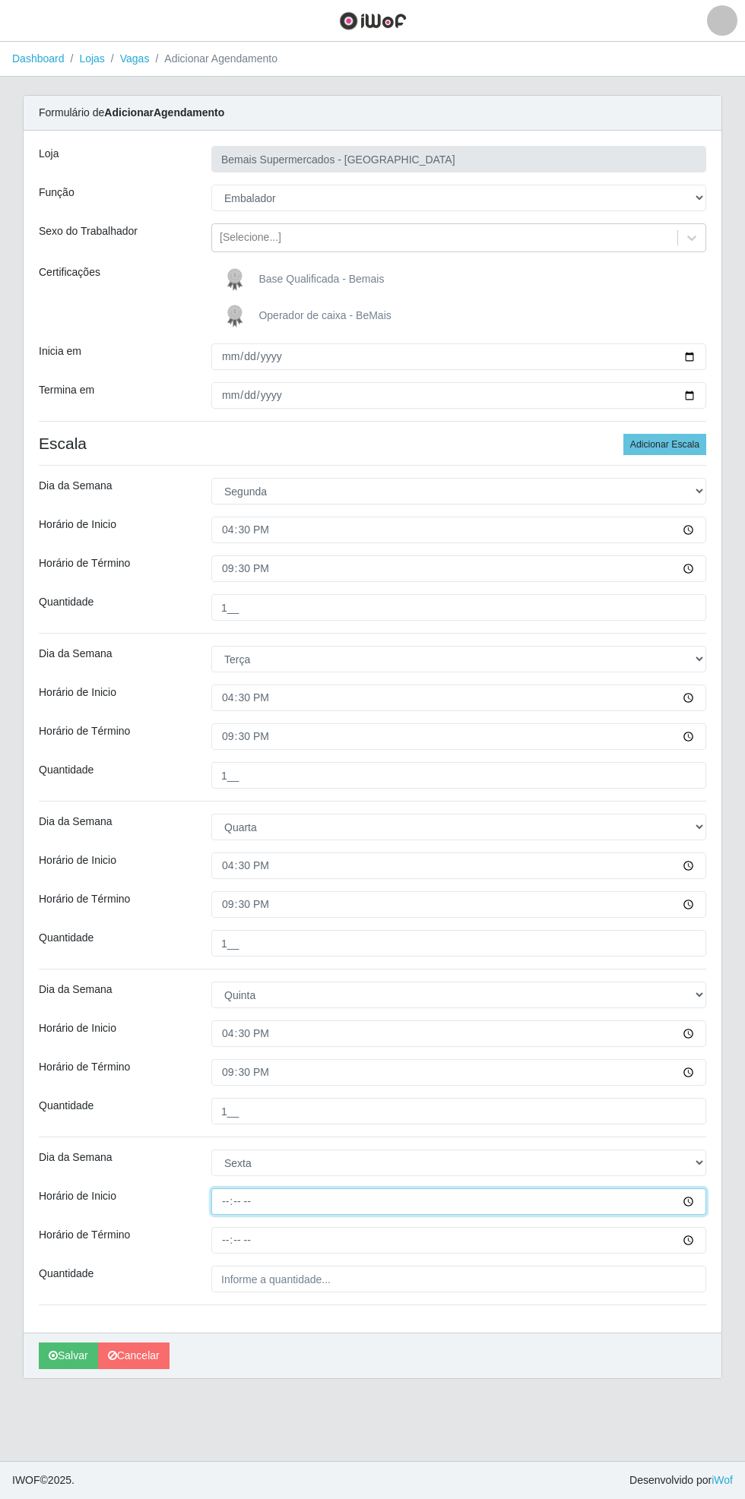
click at [699, 1210] on input "Horário de Inicio" at bounding box center [458, 1201] width 495 height 27
type input "16:30"
click at [692, 1248] on input "Horário de Término" at bounding box center [458, 1240] width 495 height 27
type input "21:30"
click at [512, 1278] on input "Quantidade" at bounding box center [458, 1279] width 495 height 27
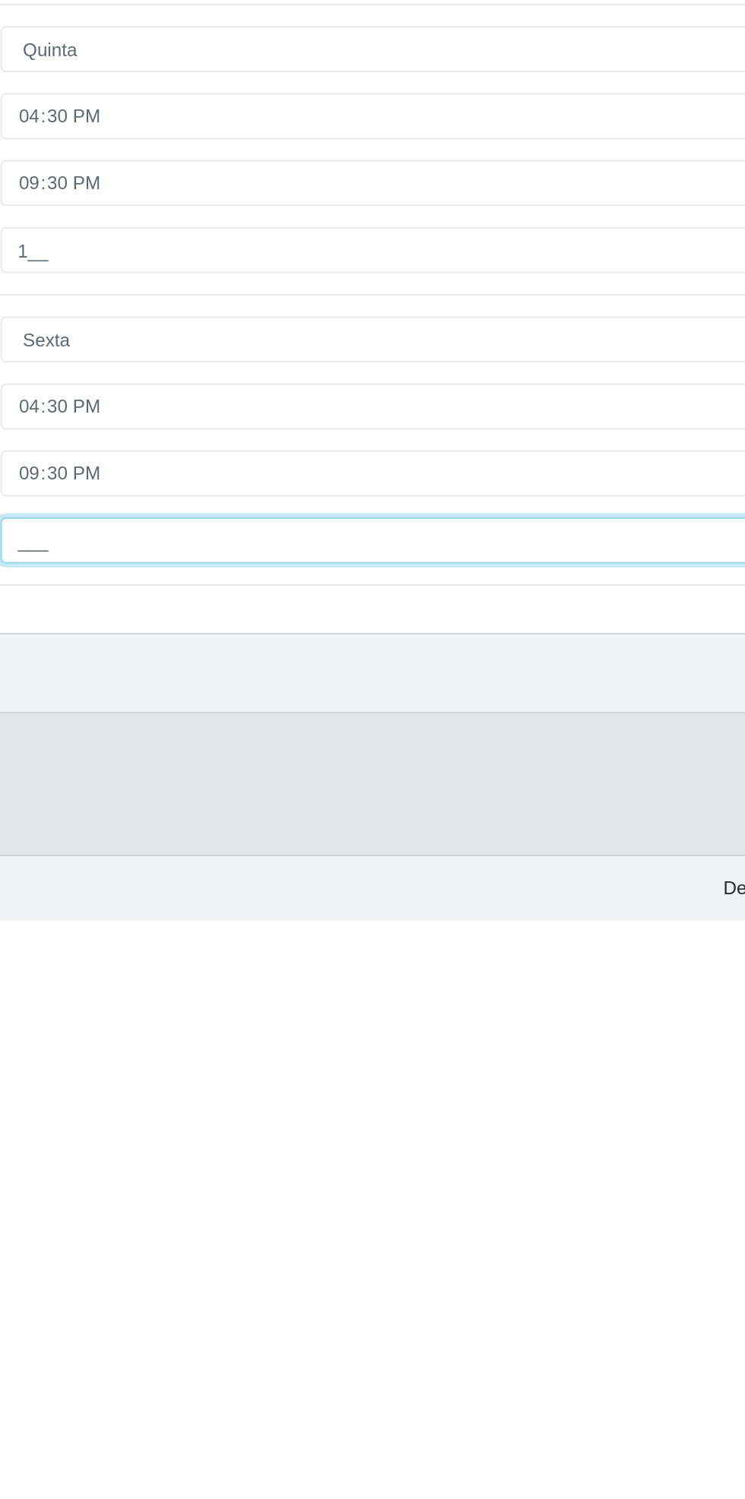
type input "1__"
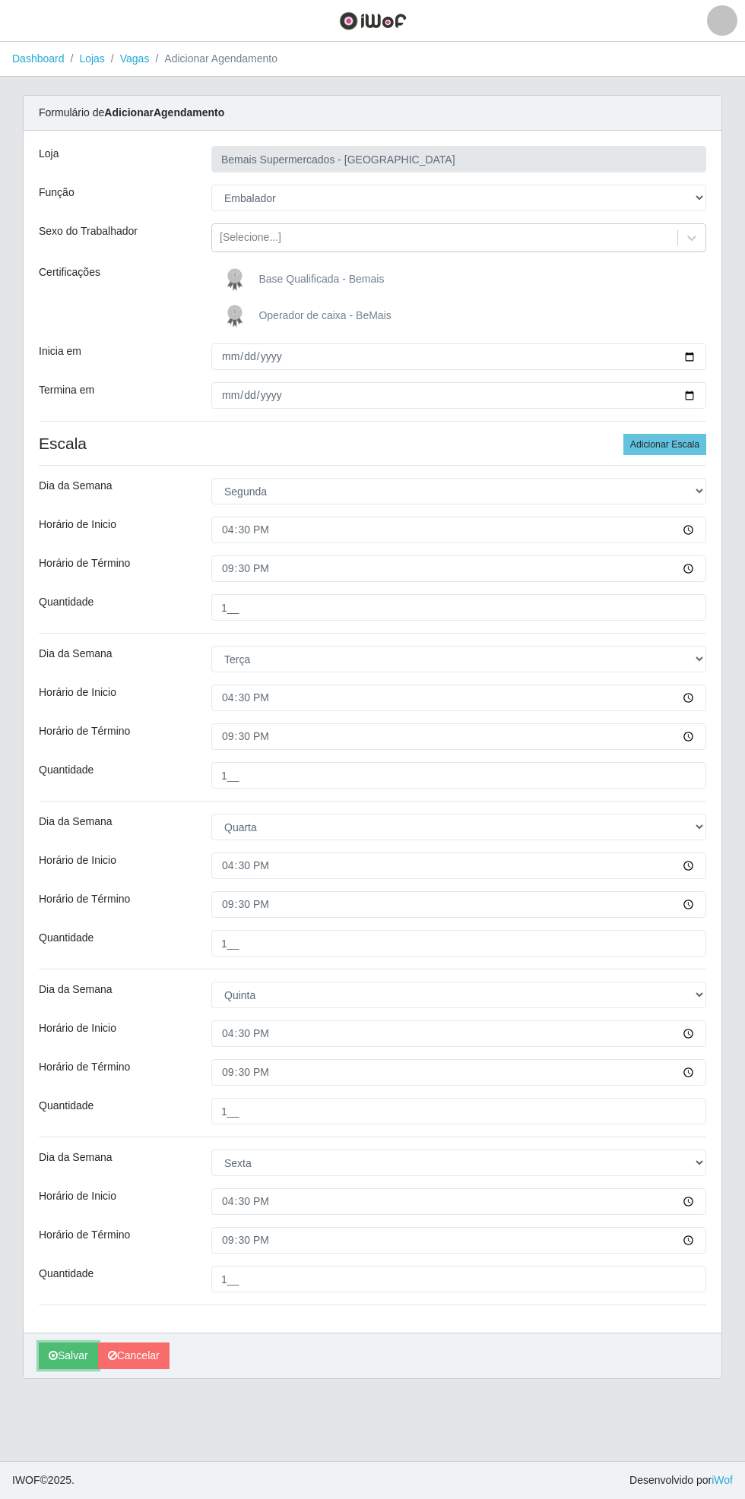
click at [59, 1363] on button "Salvar" at bounding box center [68, 1356] width 59 height 27
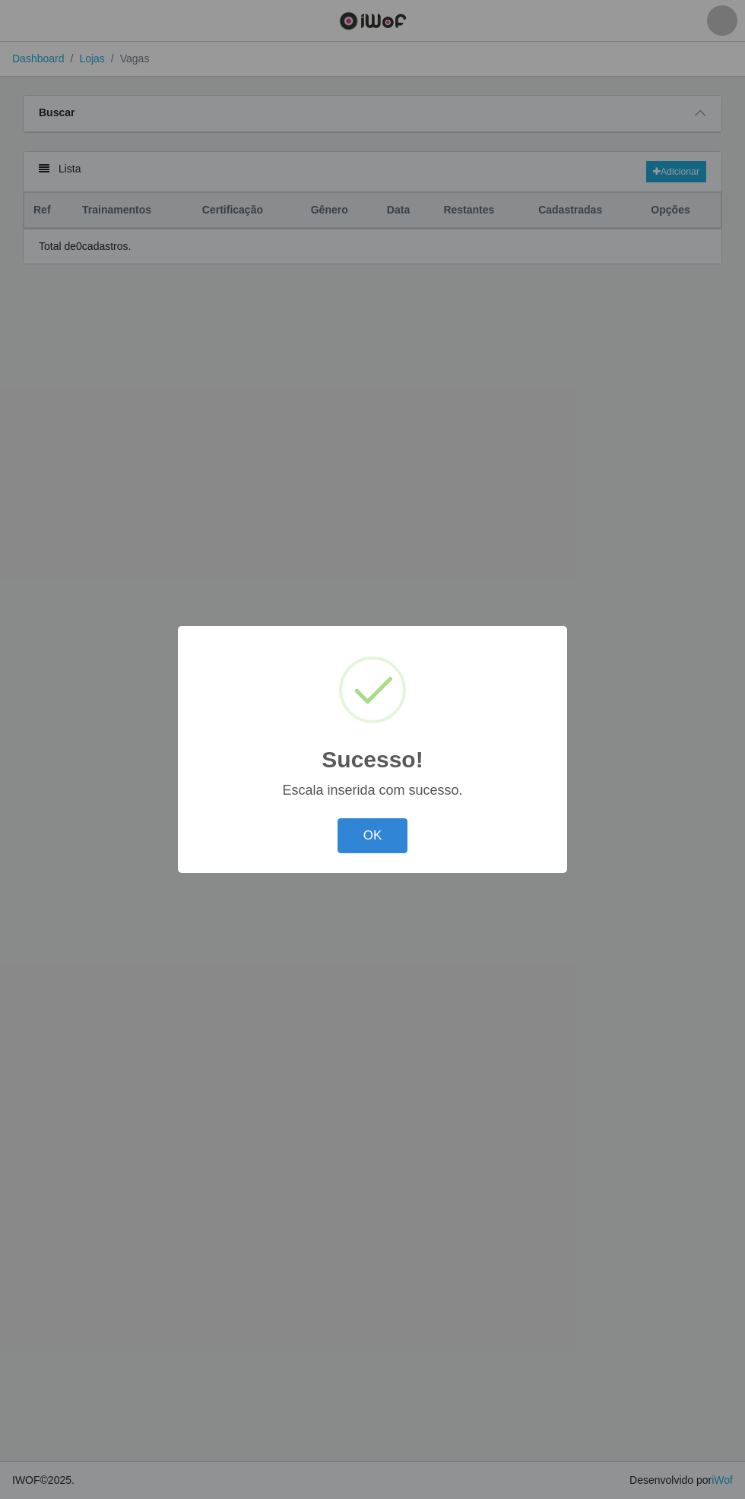
click at [372, 837] on button "OK" at bounding box center [372, 836] width 71 height 36
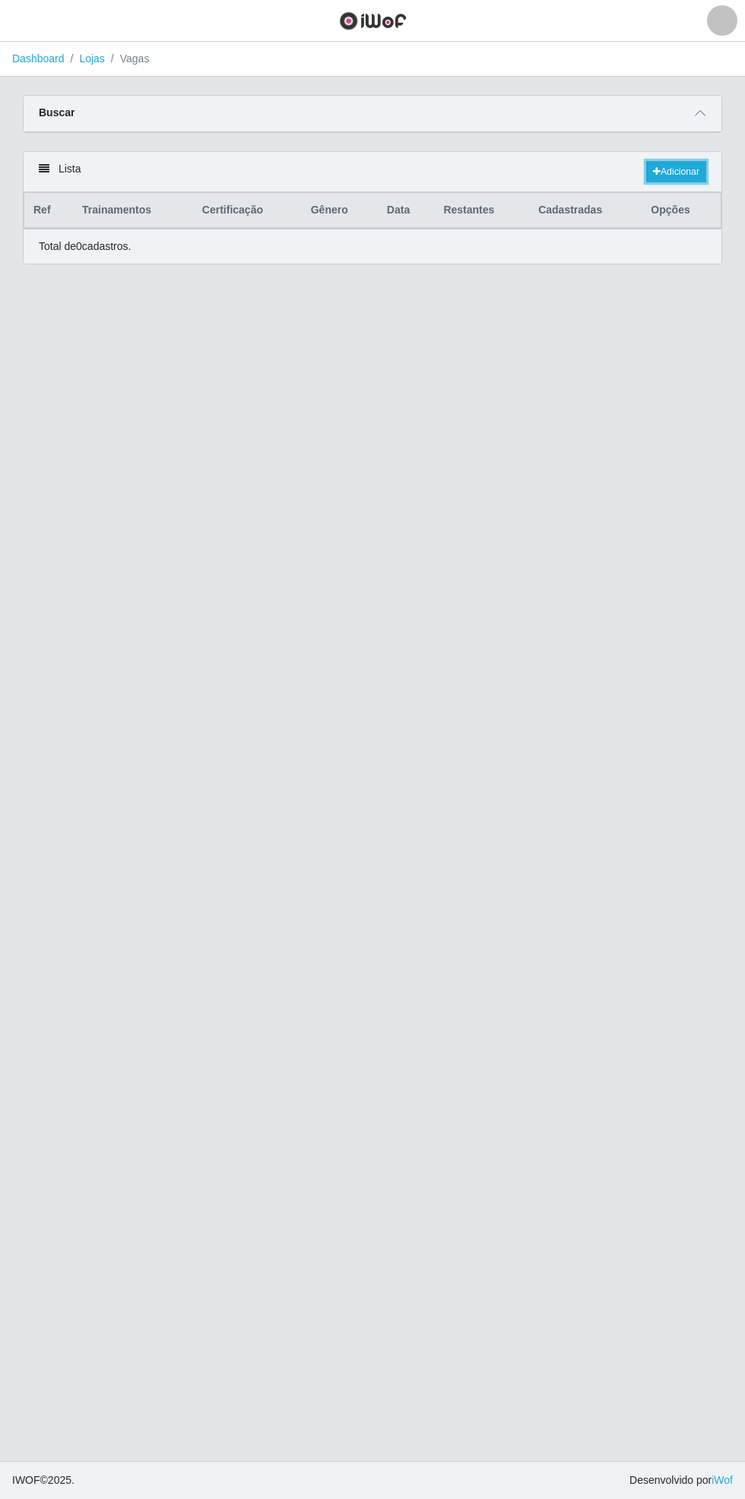
click at [685, 163] on link "Adicionar" at bounding box center [676, 171] width 60 height 21
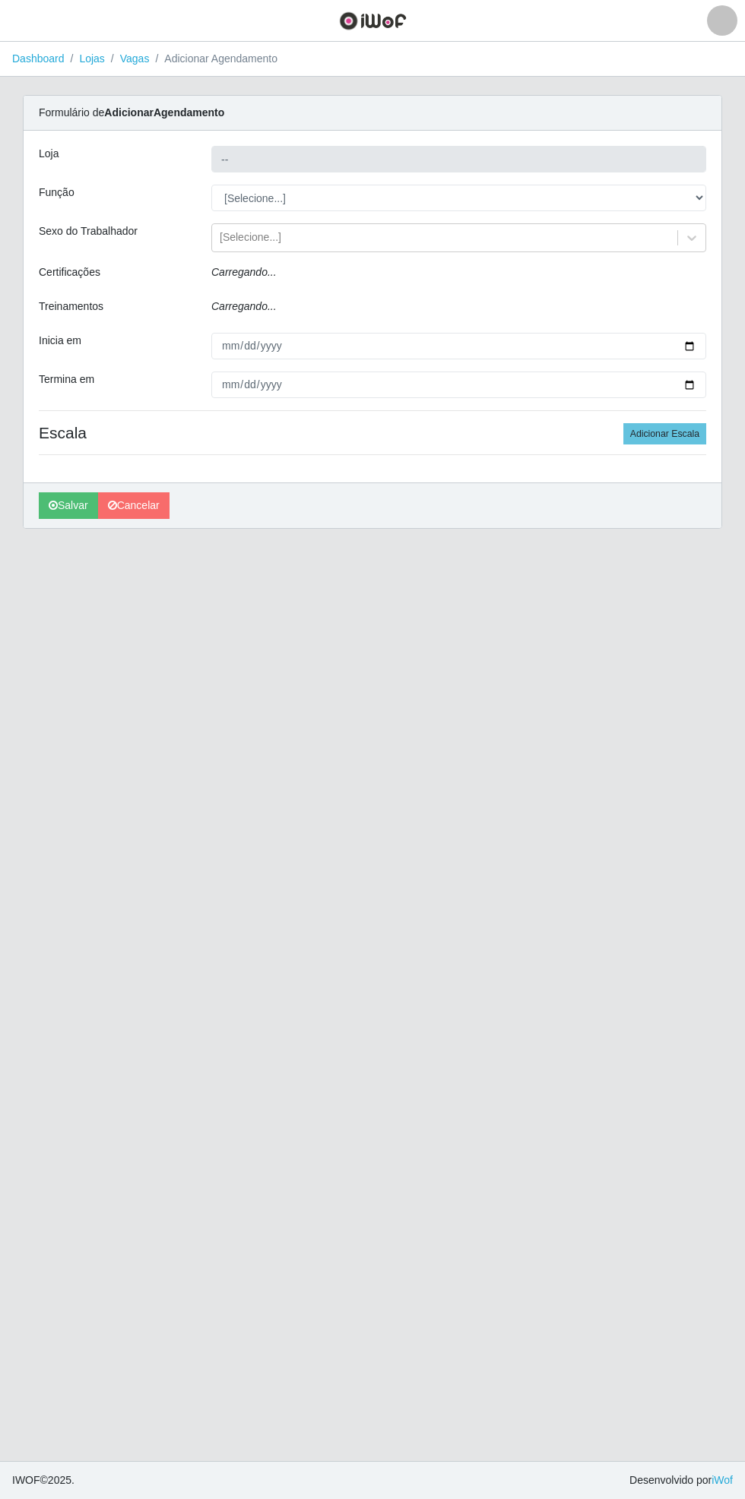
type input "Bemais Supermercados - [GEOGRAPHIC_DATA]"
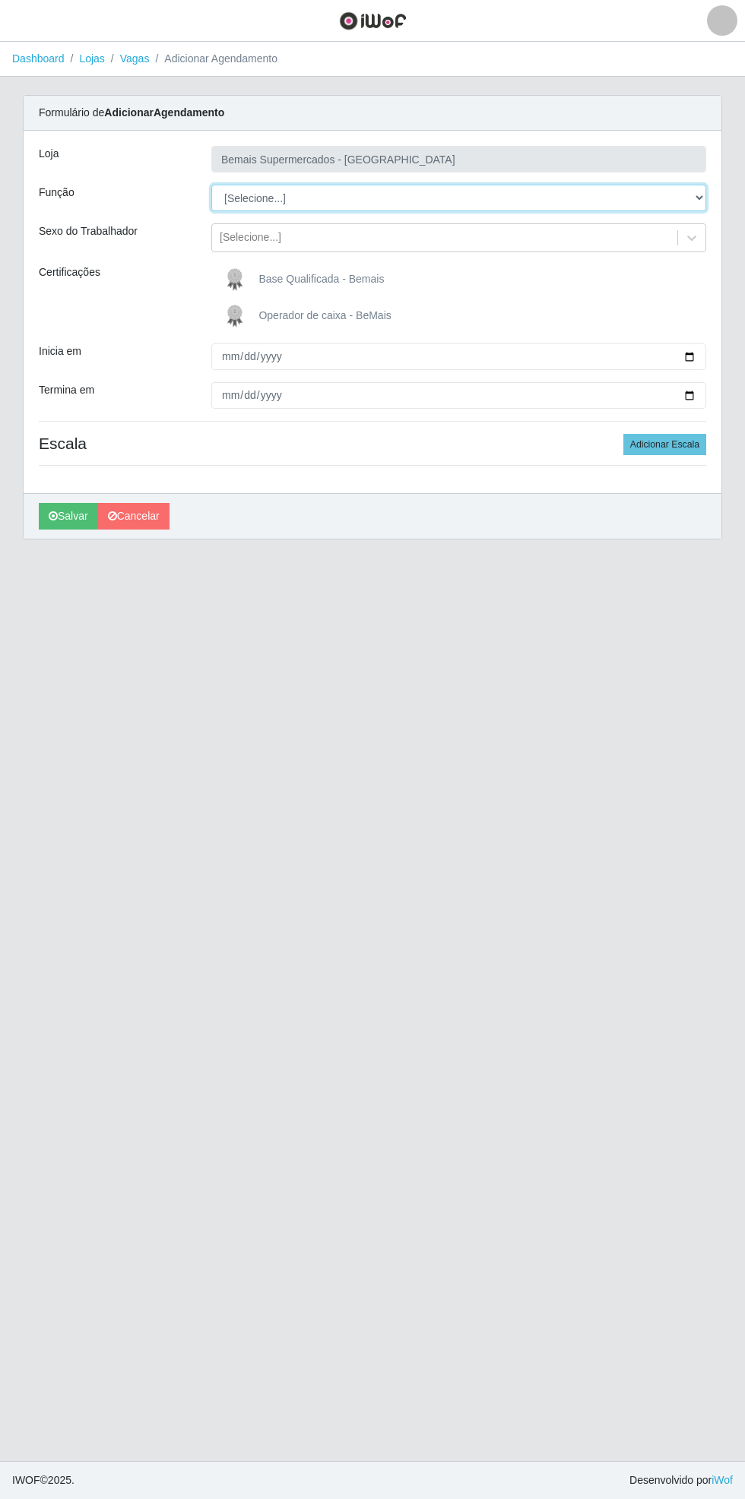
click at [702, 198] on select "[Selecione...] ASG ASG + ASG ++ Auxiliar de Estacionamento Auxiliar de Estacion…" at bounding box center [458, 198] width 495 height 27
select select "72"
click at [211, 185] on select "[Selecione...] ASG ASG + ASG ++ Auxiliar de Estacionamento Auxiliar de Estacion…" at bounding box center [458, 198] width 495 height 27
click at [699, 356] on input "Inicia em" at bounding box center [458, 356] width 495 height 27
type input "[DATE]"
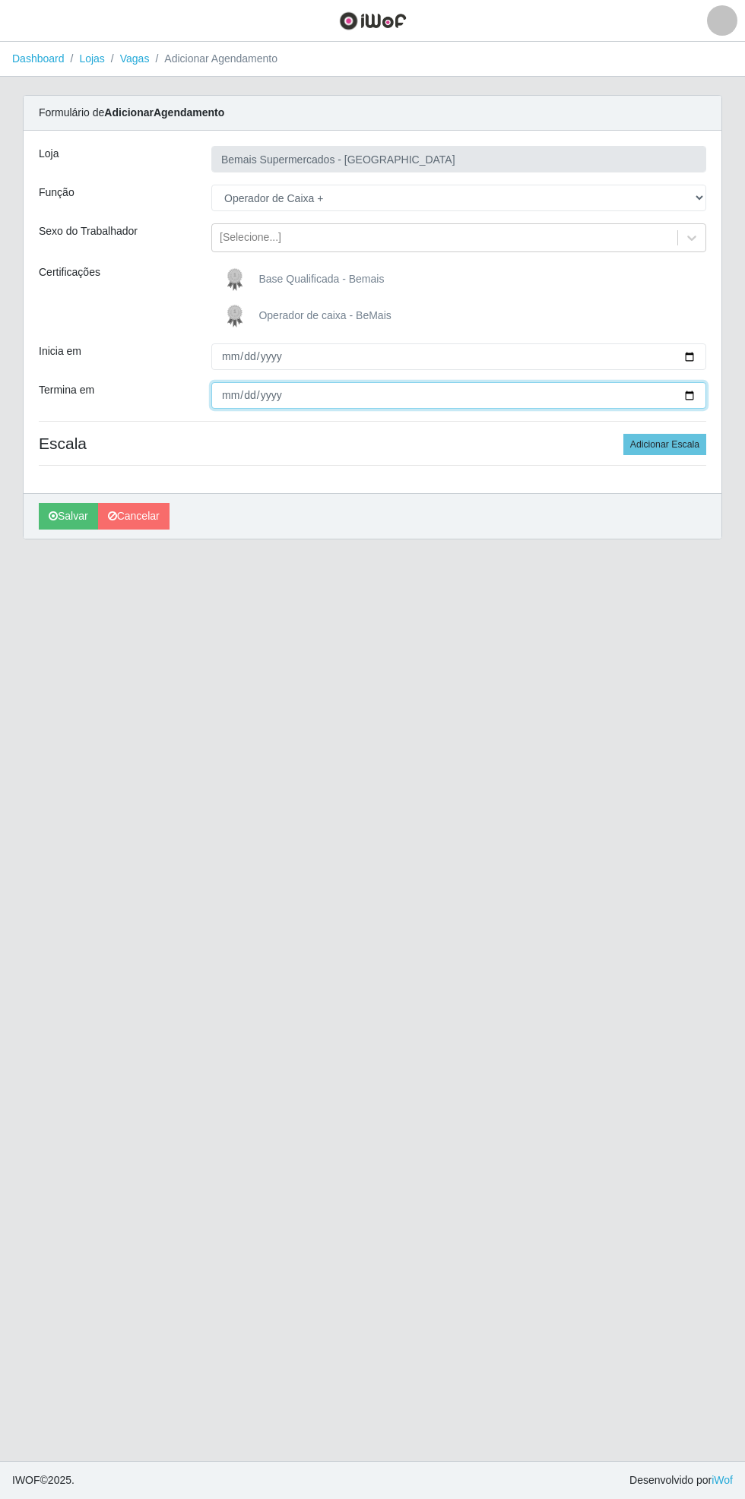
click at [694, 400] on input "Termina em" at bounding box center [458, 395] width 495 height 27
type input "[DATE]"
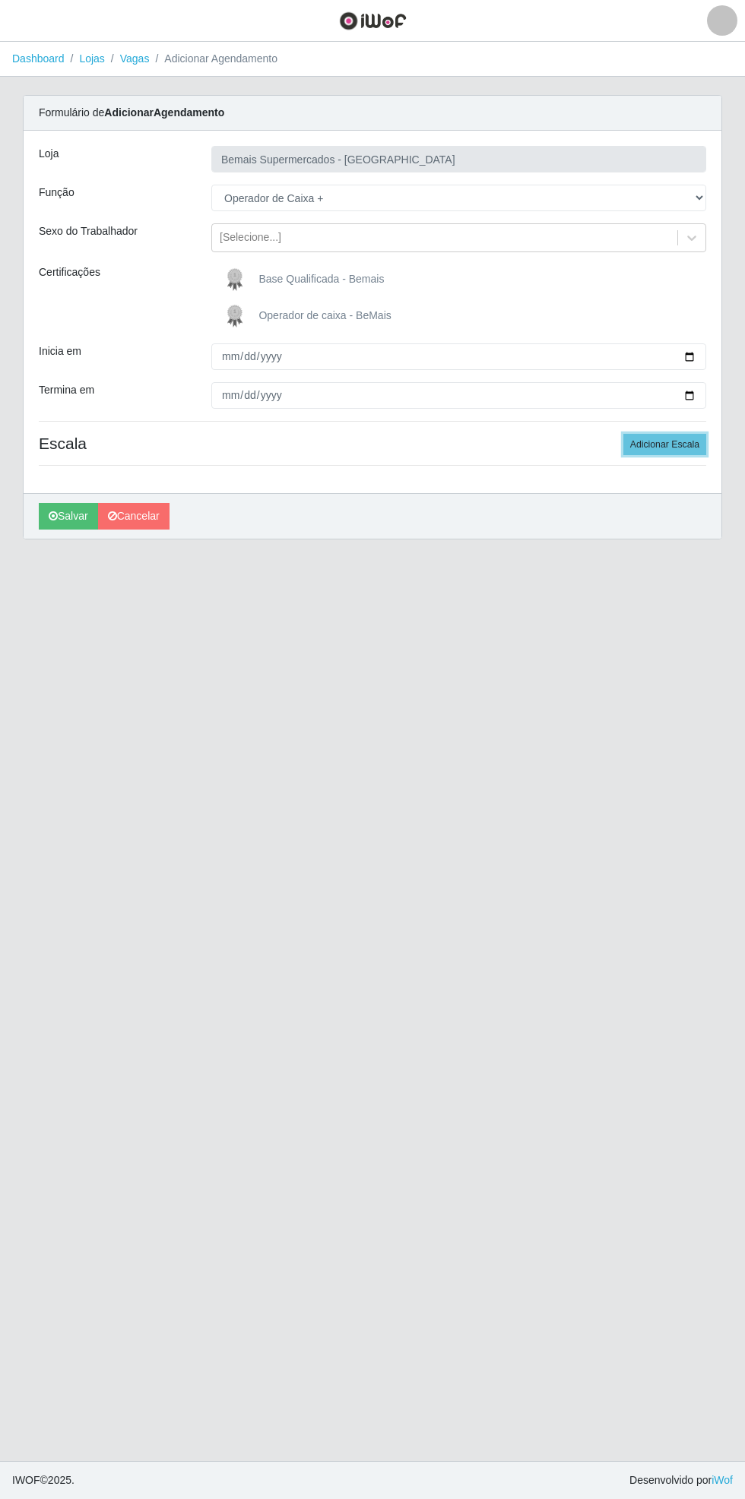
click at [681, 444] on button "Adicionar Escala" at bounding box center [664, 444] width 83 height 21
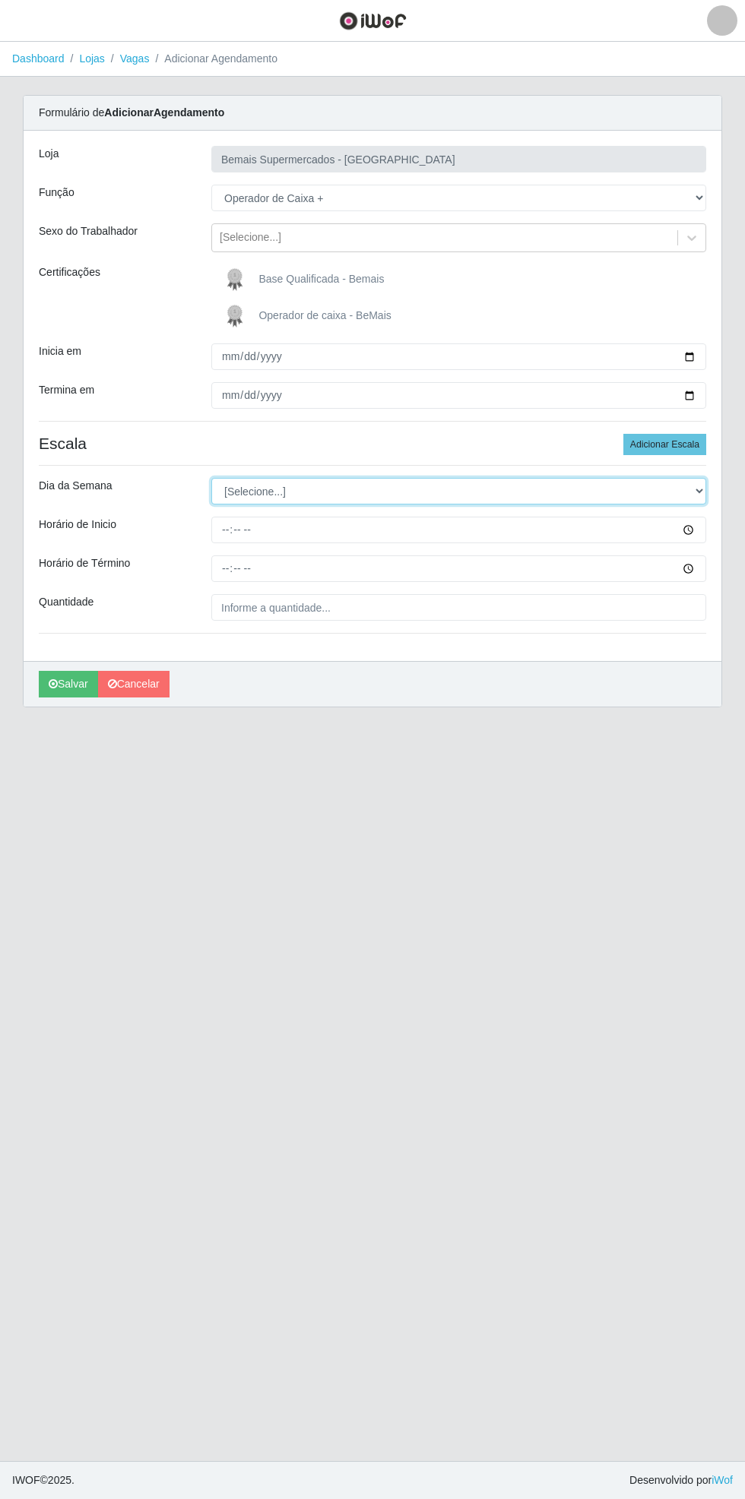
click at [700, 496] on select "[Selecione...] Segunda Terça Quarta Quinta Sexta Sábado Domingo" at bounding box center [458, 491] width 495 height 27
select select "0"
click at [211, 478] on select "[Selecione...] Segunda Terça Quarta Quinta Sexta Sábado Domingo" at bounding box center [458, 491] width 495 height 27
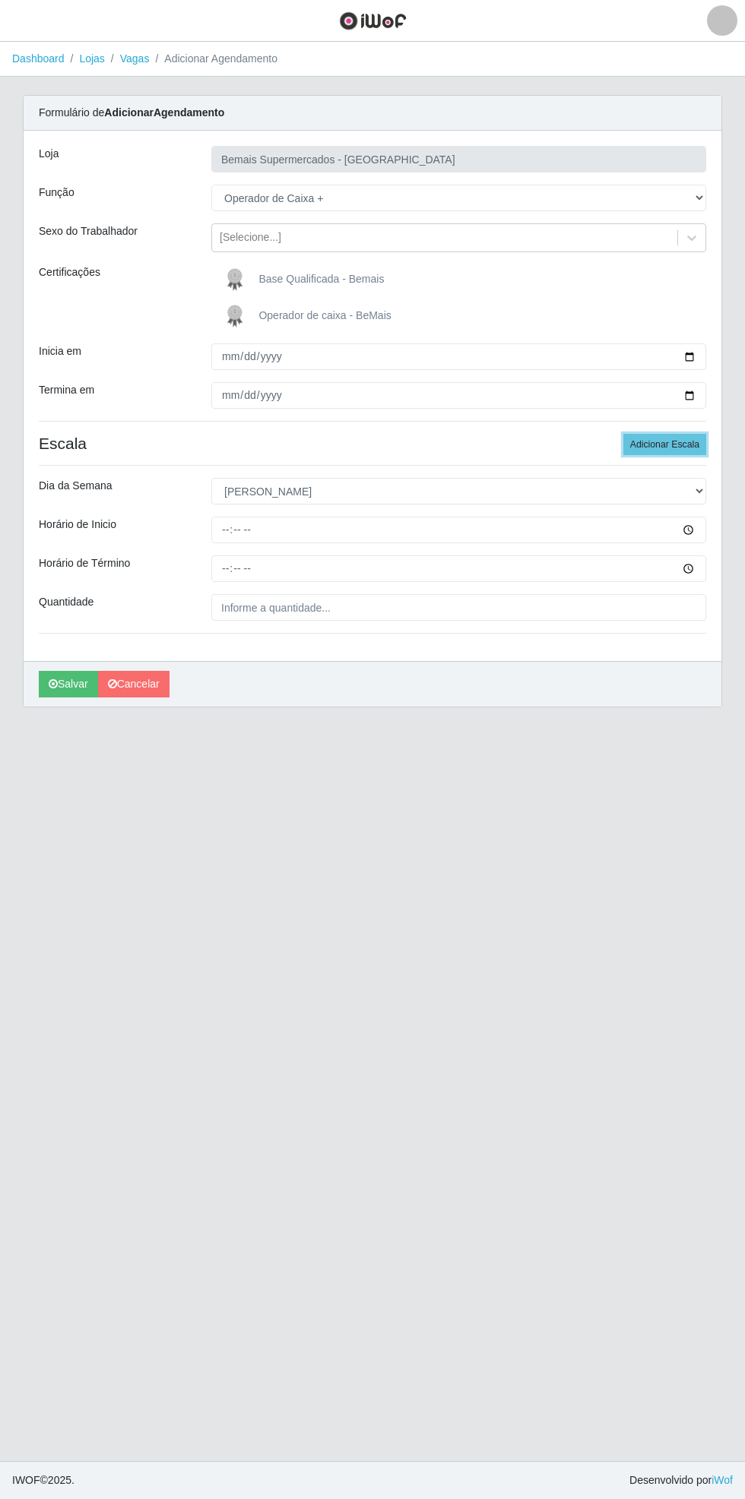
click at [686, 441] on button "Adicionar Escala" at bounding box center [664, 444] width 83 height 21
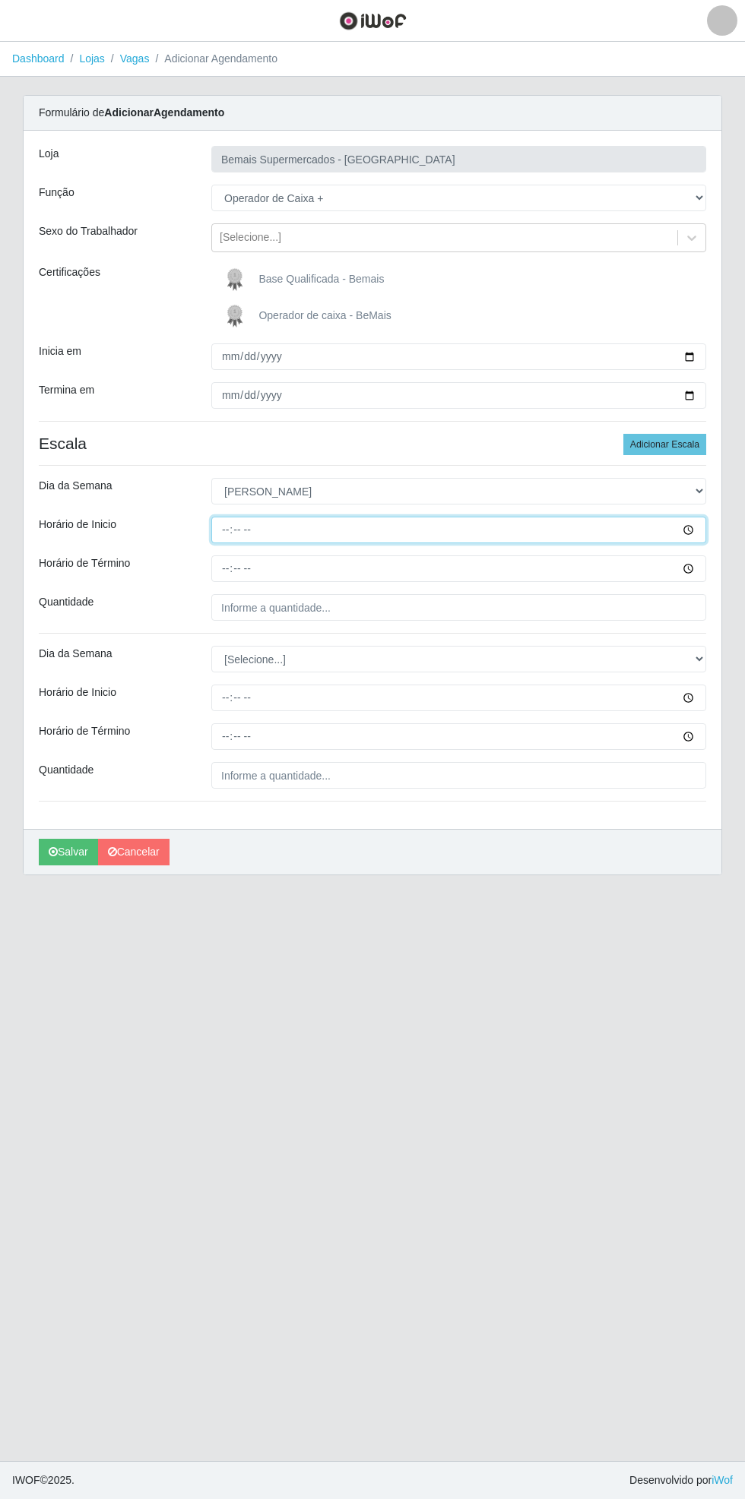
click at [698, 536] on input "Horário de Inicio" at bounding box center [458, 530] width 495 height 27
type input "08:00"
click at [695, 576] on input "Horário de Término" at bounding box center [458, 568] width 495 height 27
type input "14:00"
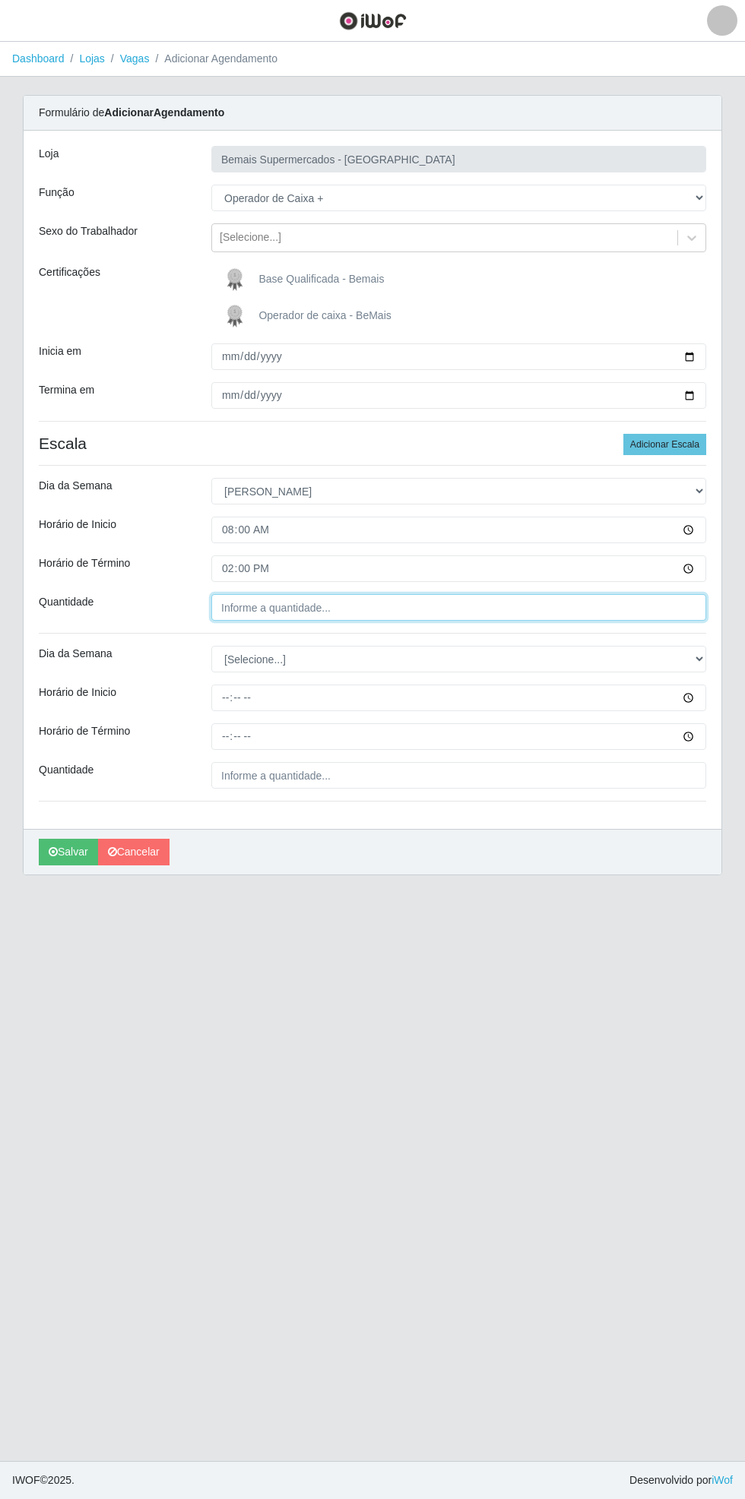
click at [370, 612] on input "Quantidade" at bounding box center [458, 607] width 495 height 27
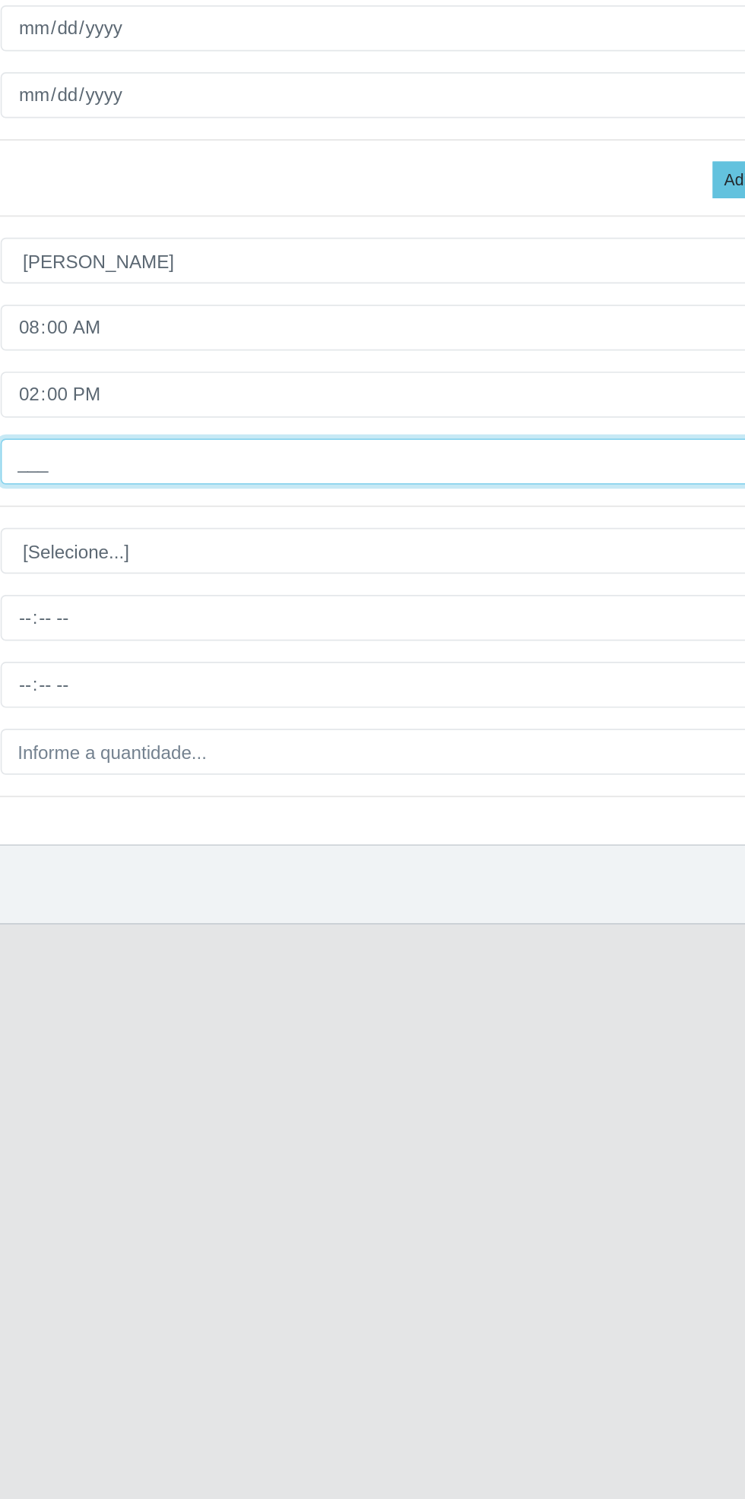
type input "2__"
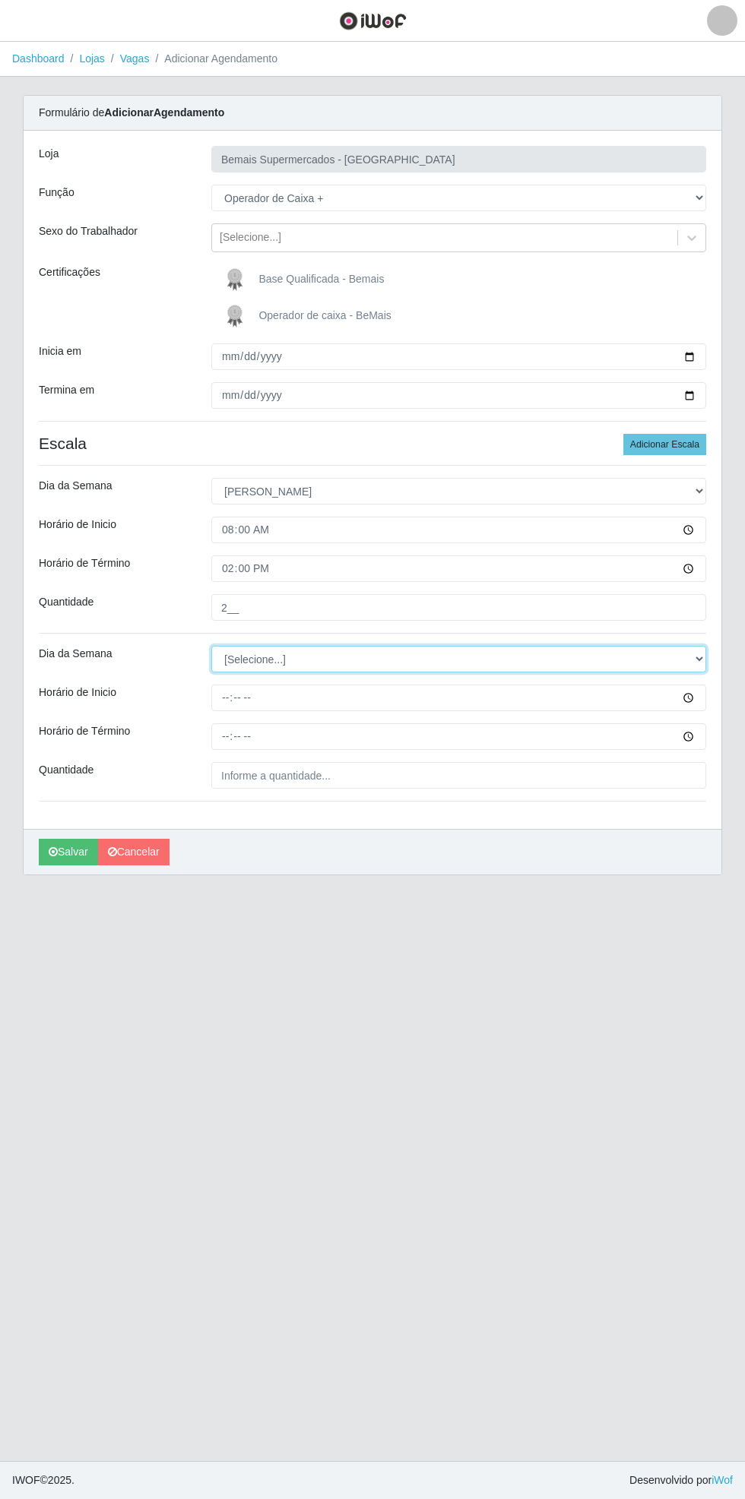
click at [695, 664] on select "[Selecione...] Segunda Terça Quarta Quinta Sexta Sábado Domingo" at bounding box center [458, 659] width 495 height 27
select select "0"
click at [211, 646] on select "[Selecione...] Segunda Terça Quarta Quinta Sexta Sábado Domingo" at bounding box center [458, 659] width 495 height 27
click at [696, 708] on input "Horário de Inicio" at bounding box center [458, 698] width 495 height 27
type input "15:00"
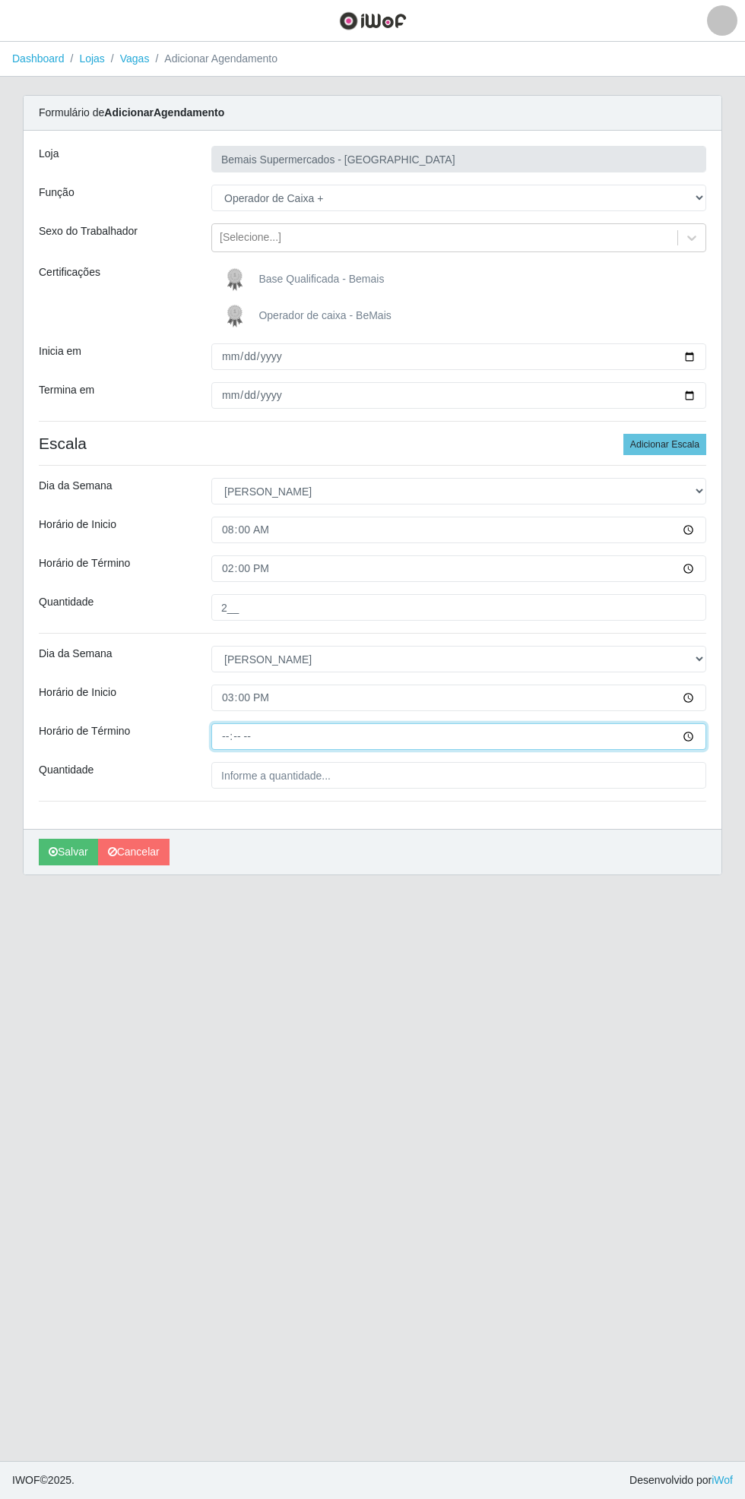
click at [700, 742] on input "Horário de Término" at bounding box center [458, 736] width 495 height 27
type input "21:00"
click at [412, 777] on input "Quantidade" at bounding box center [458, 775] width 495 height 27
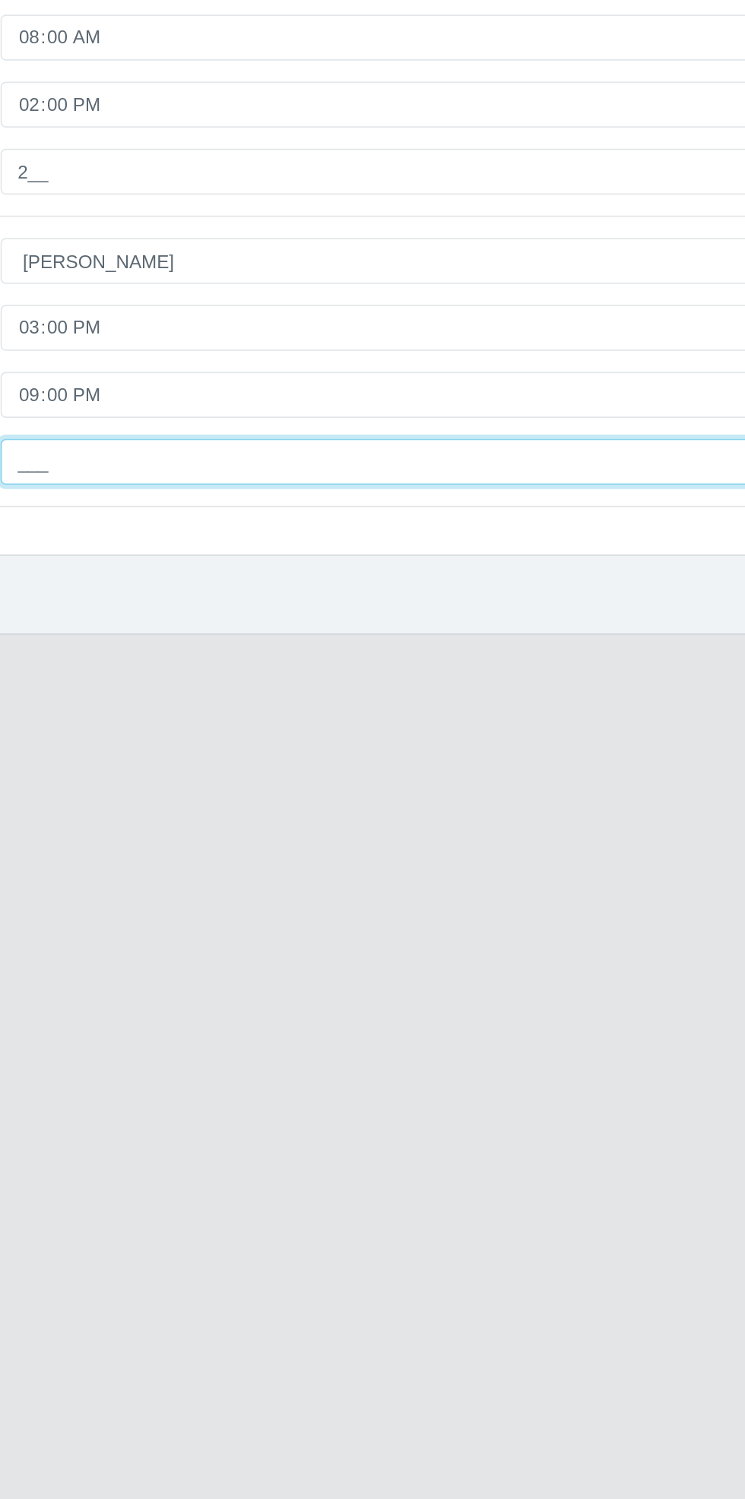
type input "2__"
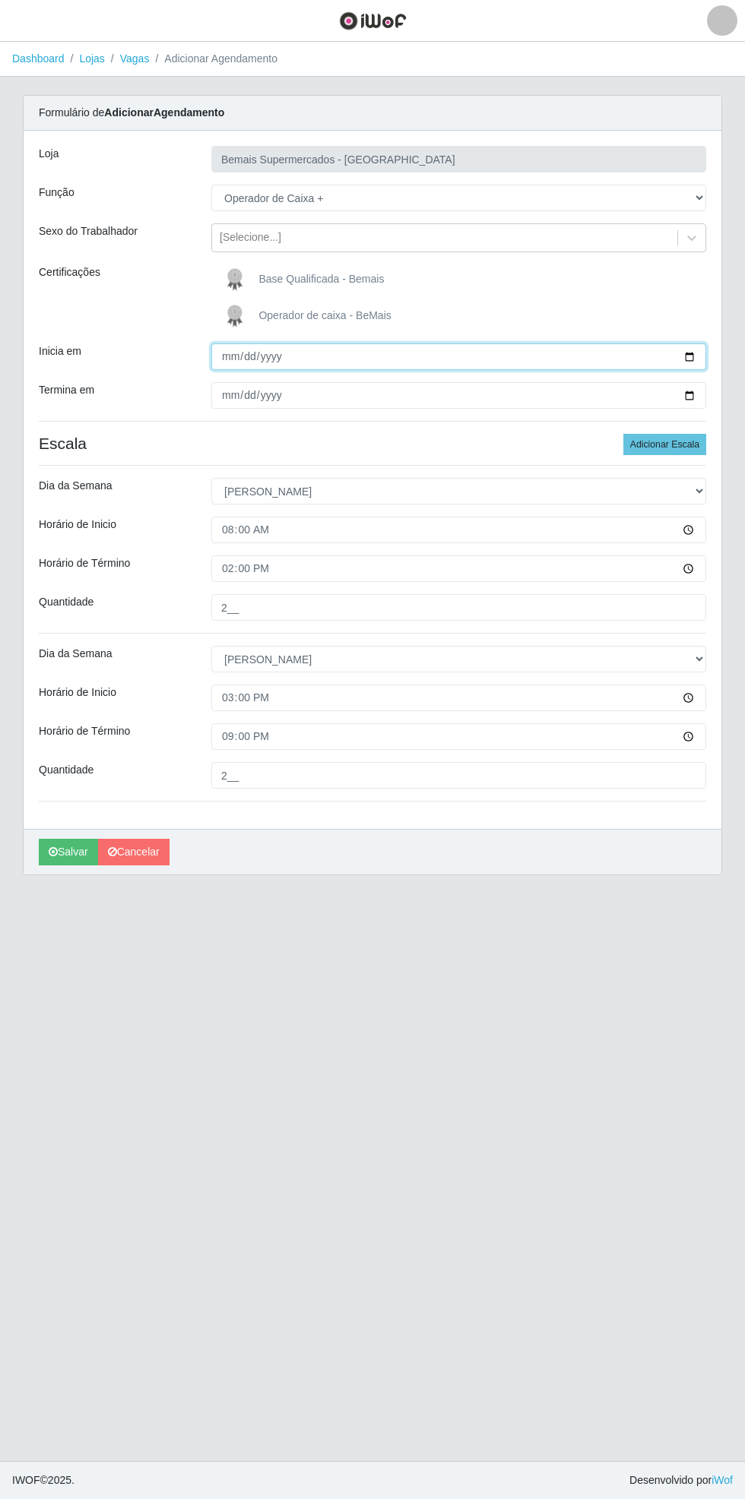
click at [699, 367] on input "[DATE]" at bounding box center [458, 356] width 495 height 27
click at [63, 856] on button "Salvar" at bounding box center [68, 852] width 59 height 27
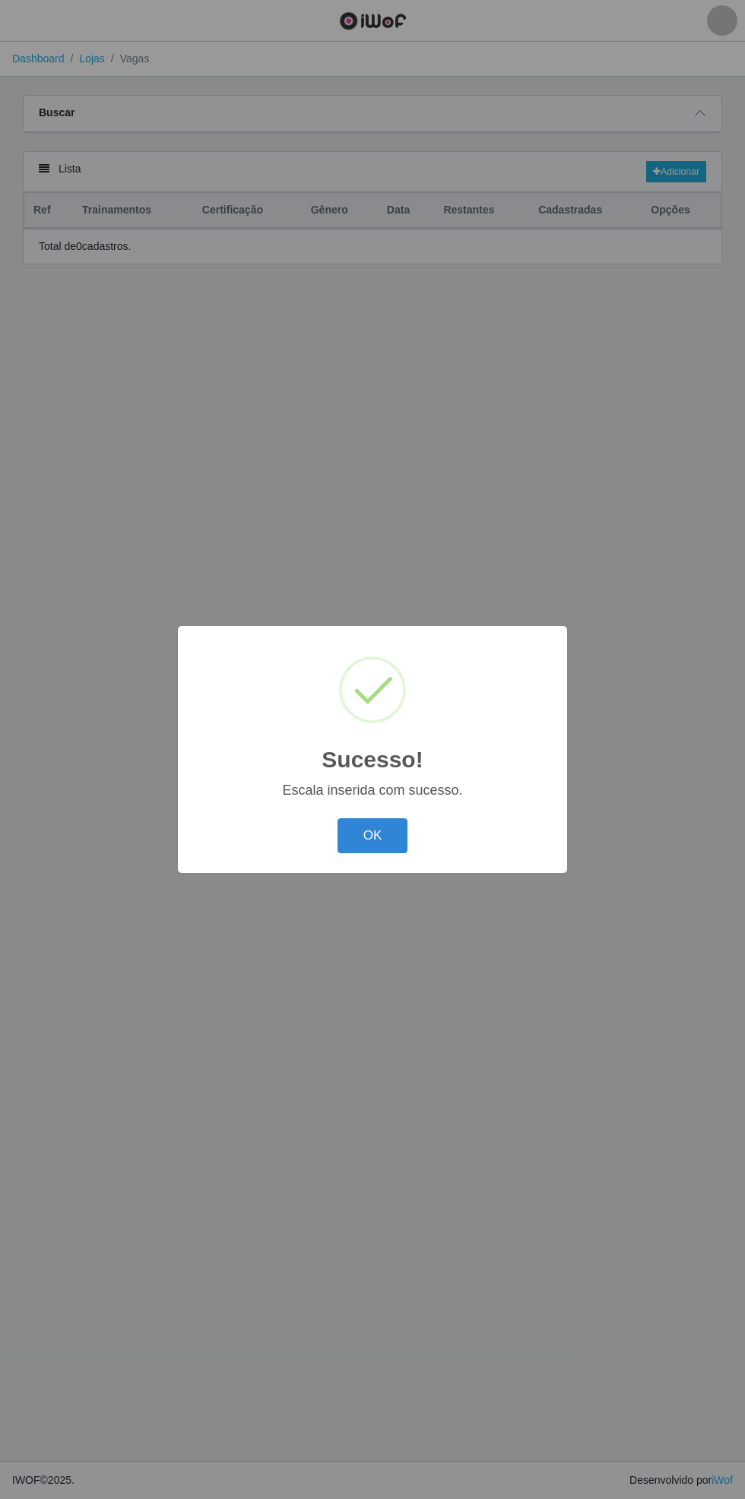
click at [364, 839] on button "OK" at bounding box center [372, 836] width 71 height 36
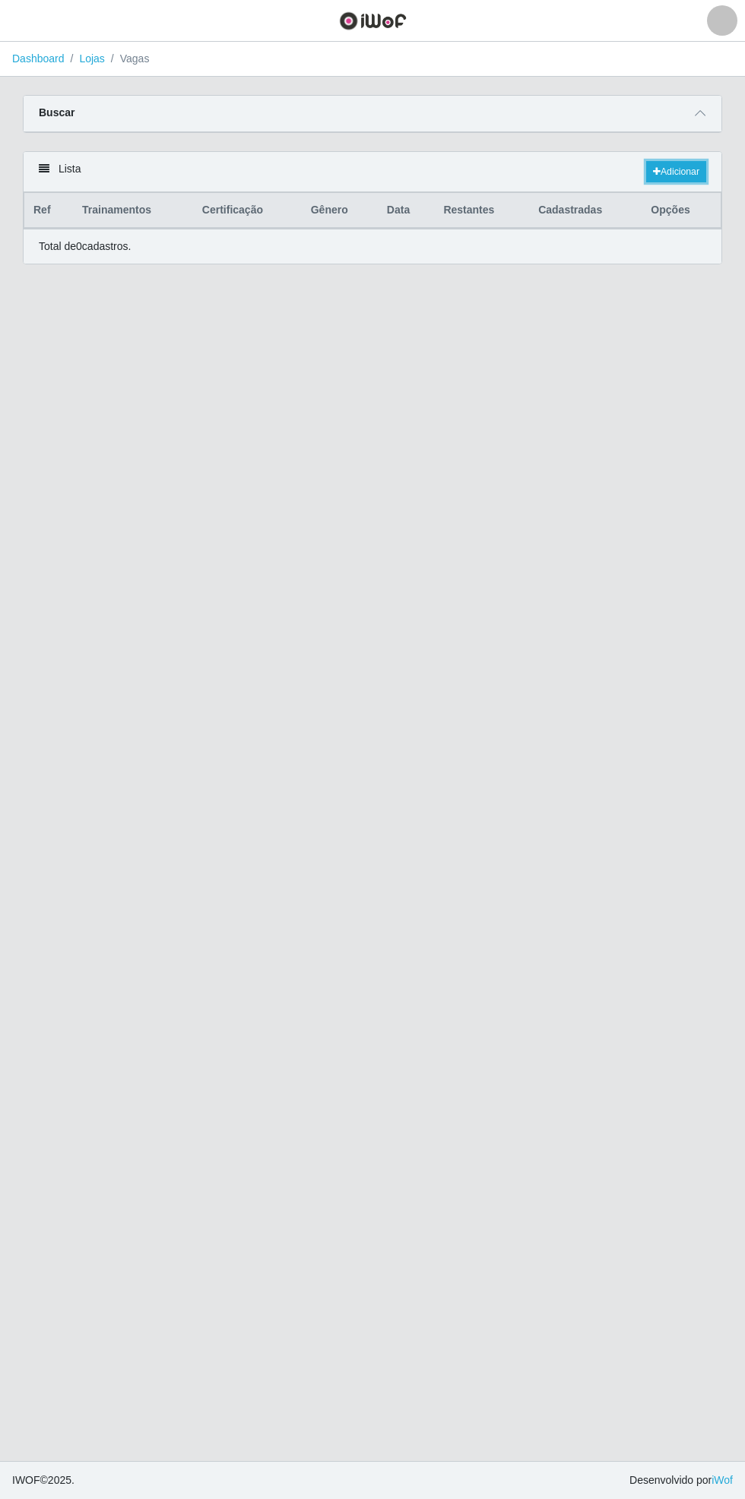
click at [681, 170] on link "Adicionar" at bounding box center [676, 171] width 60 height 21
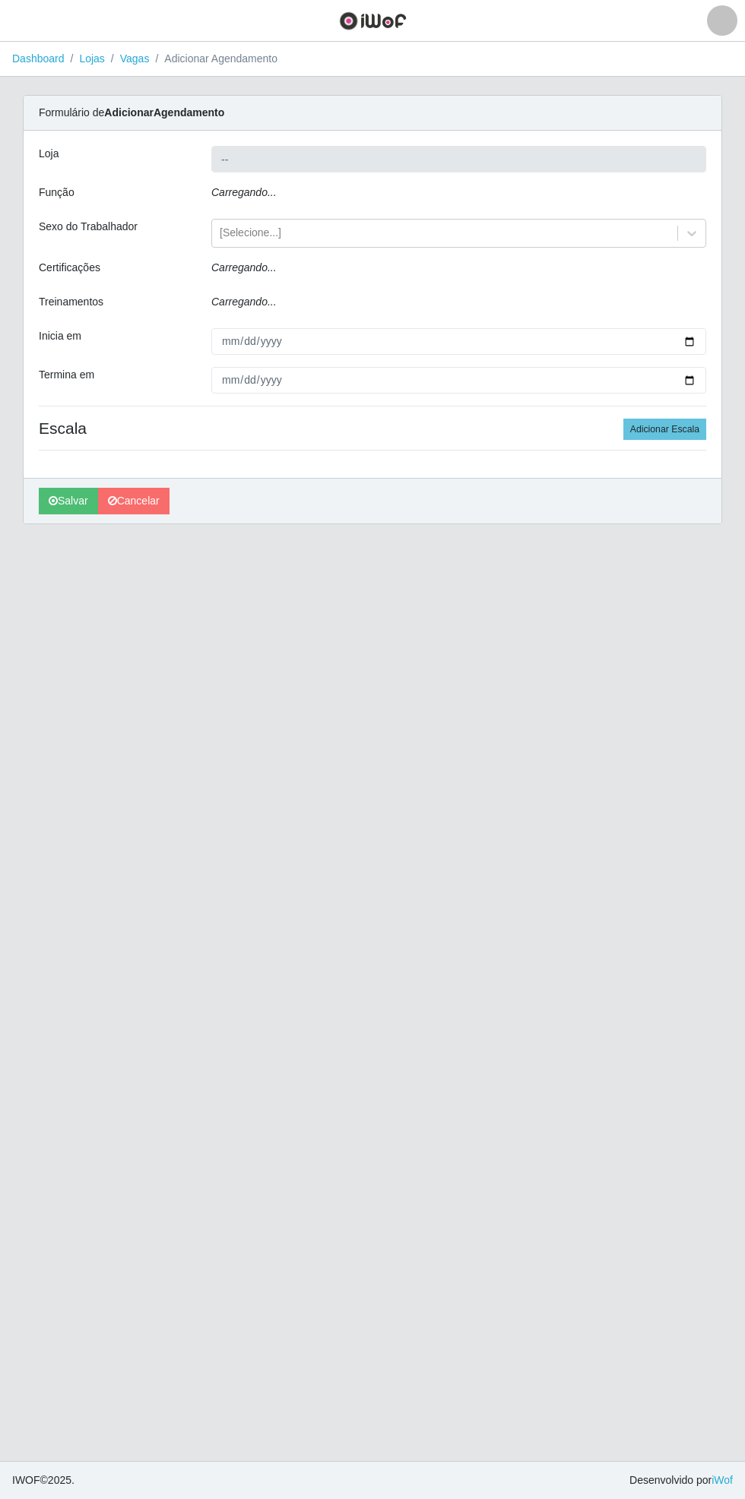
type input "Bemais Supermercados - [GEOGRAPHIC_DATA]"
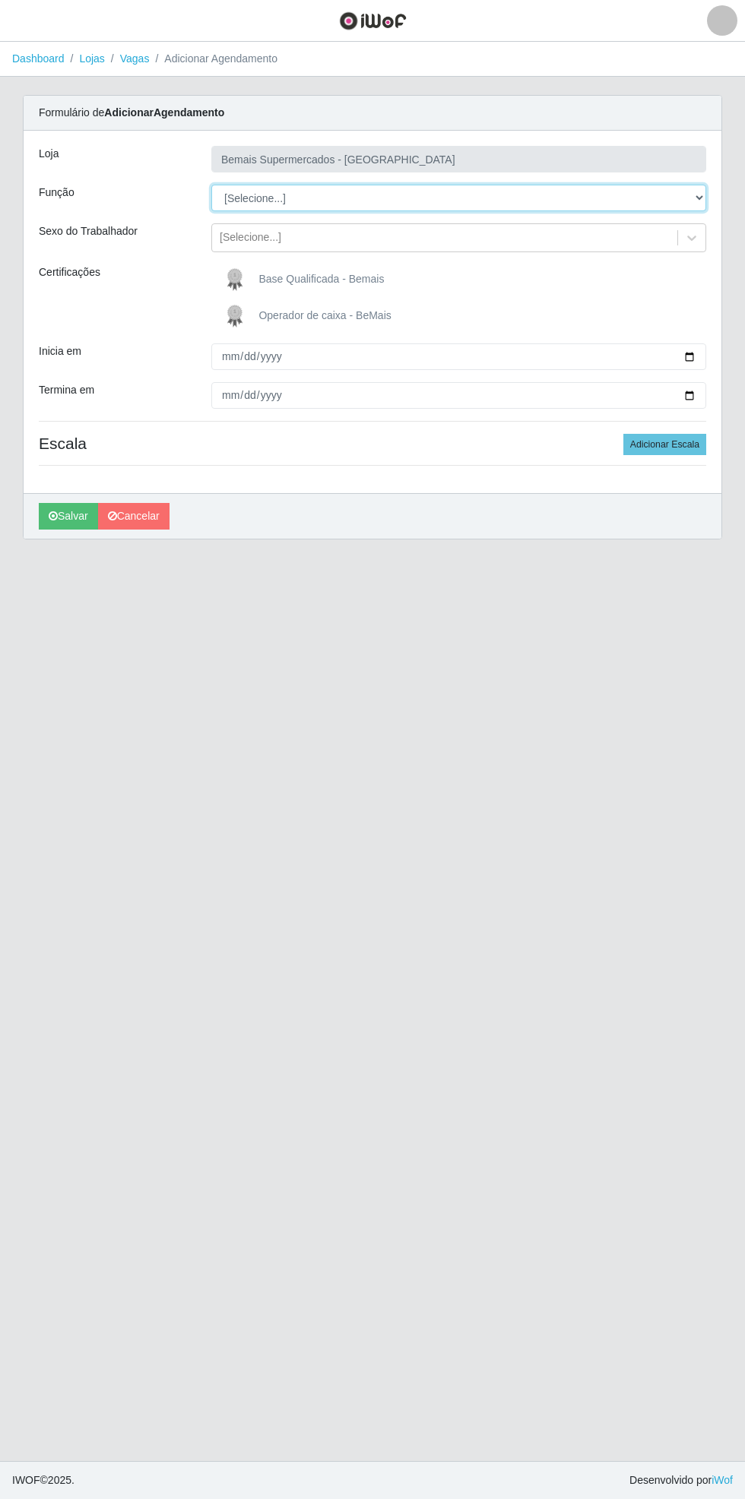
click at [702, 195] on select "[Selecione...] ASG ASG + ASG ++ Auxiliar de Estacionamento Auxiliar de Estacion…" at bounding box center [458, 198] width 495 height 27
select select "70"
click at [211, 185] on select "[Selecione...] ASG ASG + ASG ++ Auxiliar de Estacionamento Auxiliar de Estacion…" at bounding box center [458, 198] width 495 height 27
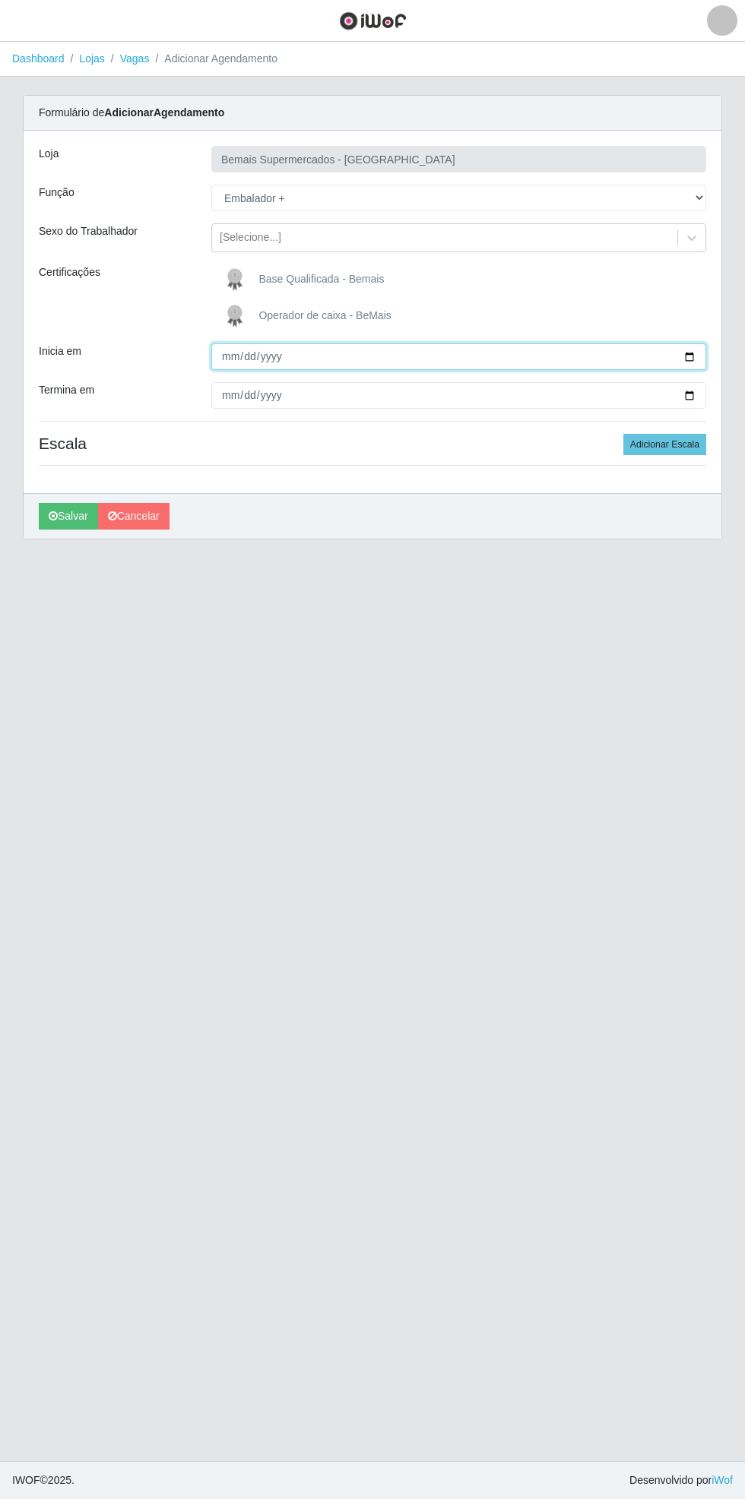
click at [699, 356] on input "Inicia em" at bounding box center [458, 356] width 495 height 27
type input "[DATE]"
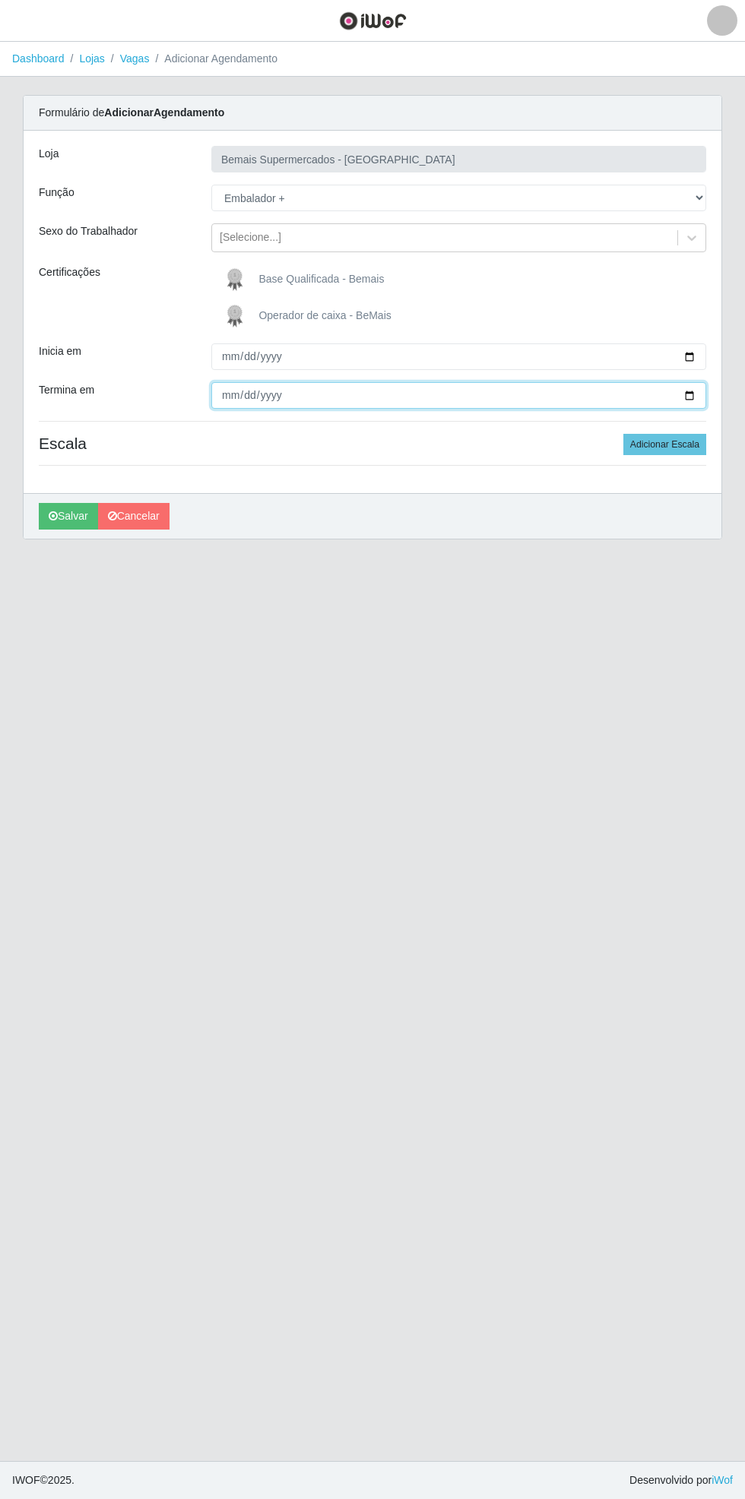
click at [699, 398] on input "Termina em" at bounding box center [458, 395] width 495 height 27
type input "[DATE]"
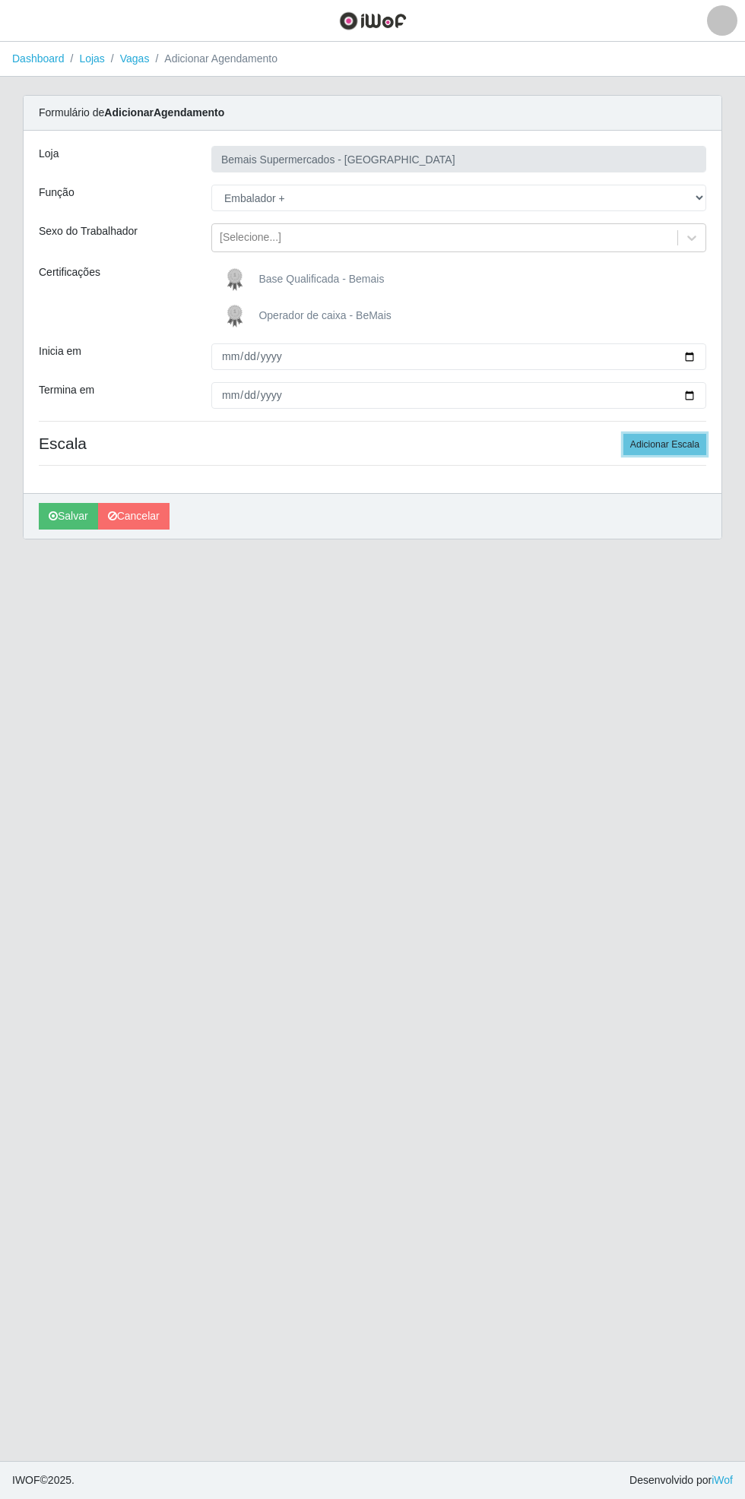
click at [687, 450] on button "Adicionar Escala" at bounding box center [664, 444] width 83 height 21
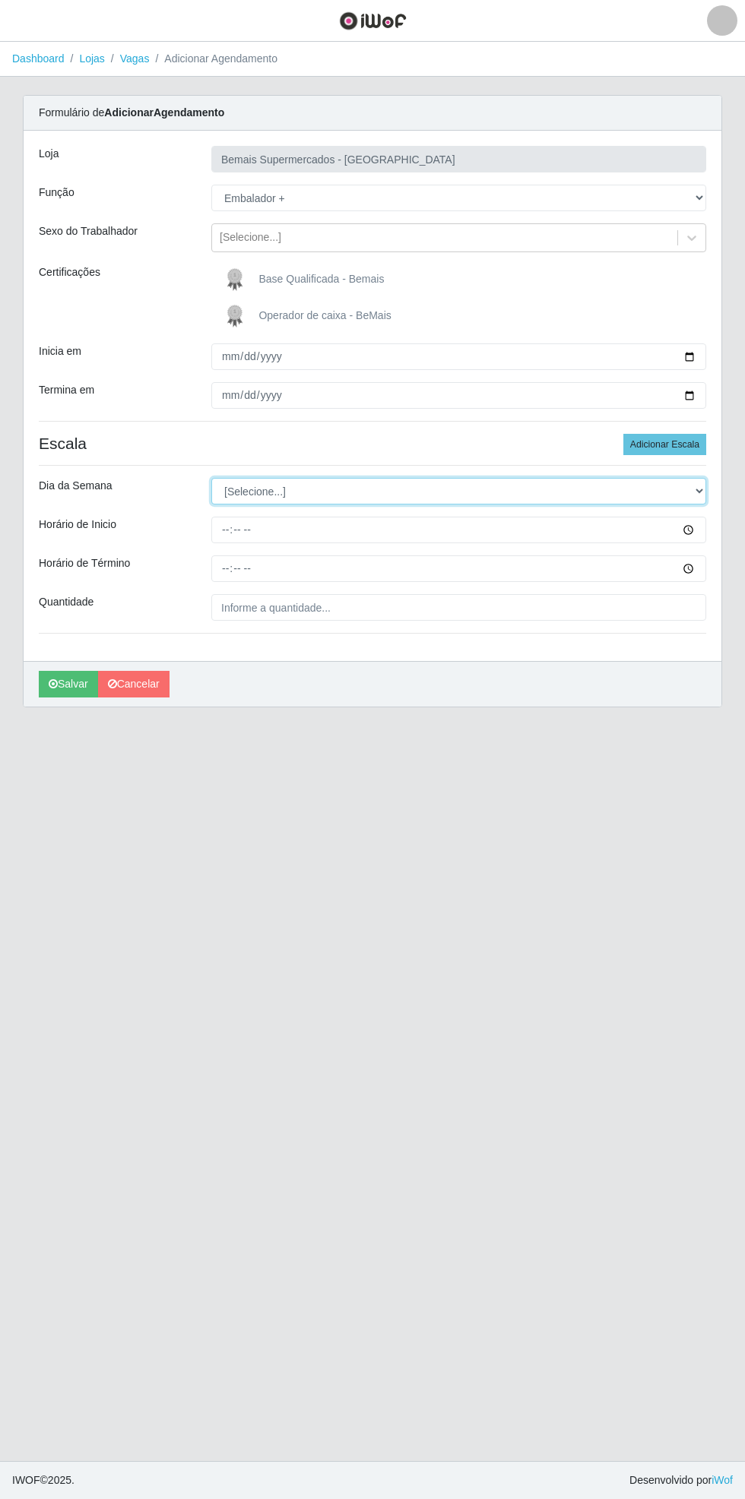
click at [694, 491] on select "[Selecione...] Segunda Terça Quarta Quinta Sexta Sábado Domingo" at bounding box center [458, 491] width 495 height 27
select select "0"
click at [211, 478] on select "[Selecione...] Segunda Terça Quarta Quinta Sexta Sábado Domingo" at bounding box center [458, 491] width 495 height 27
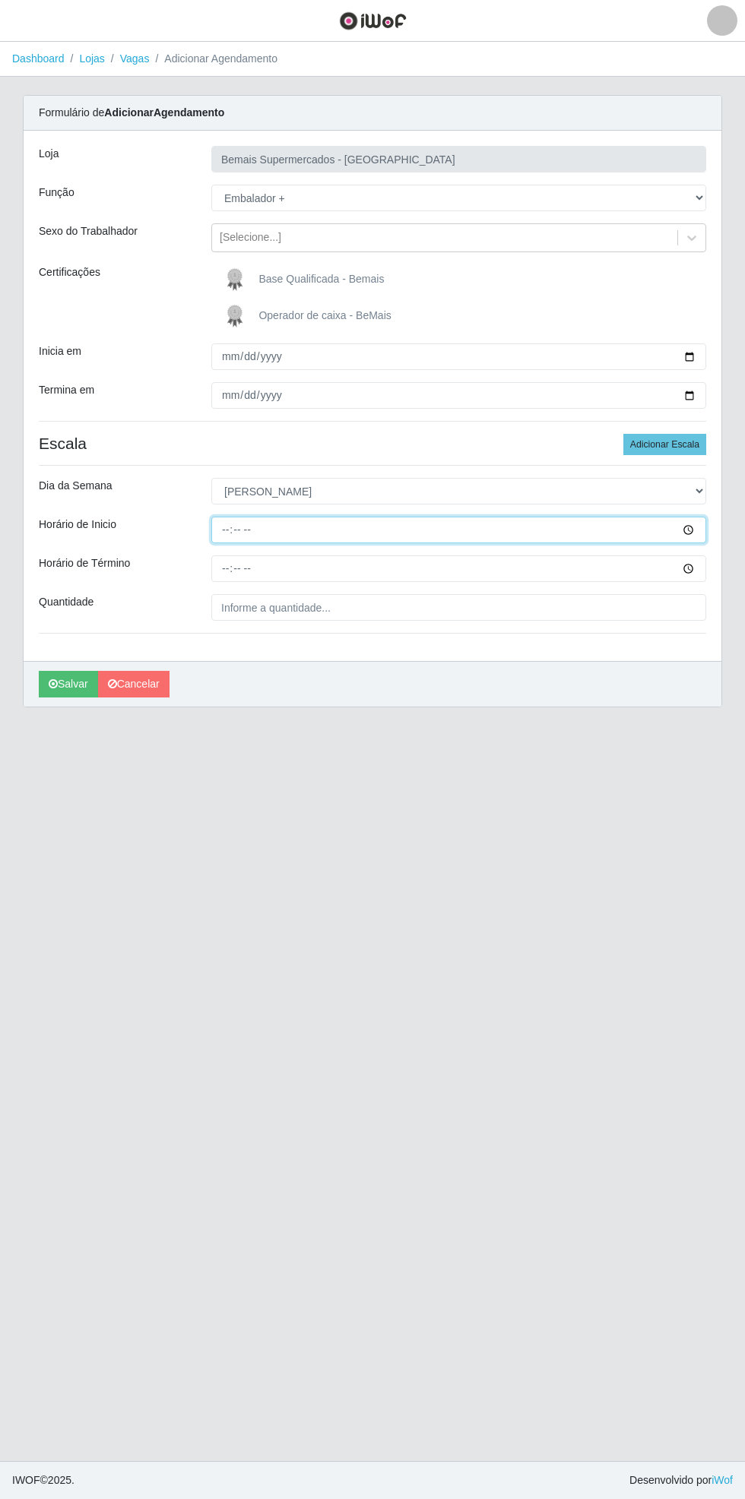
click at [691, 536] on input "Horário de Inicio" at bounding box center [458, 530] width 495 height 27
click at [699, 529] on input "Horário de Inicio" at bounding box center [458, 530] width 495 height 27
type input "15:30"
click at [701, 571] on input "Horário de Término" at bounding box center [458, 568] width 495 height 27
click at [682, 611] on input "Quantidade" at bounding box center [458, 607] width 495 height 27
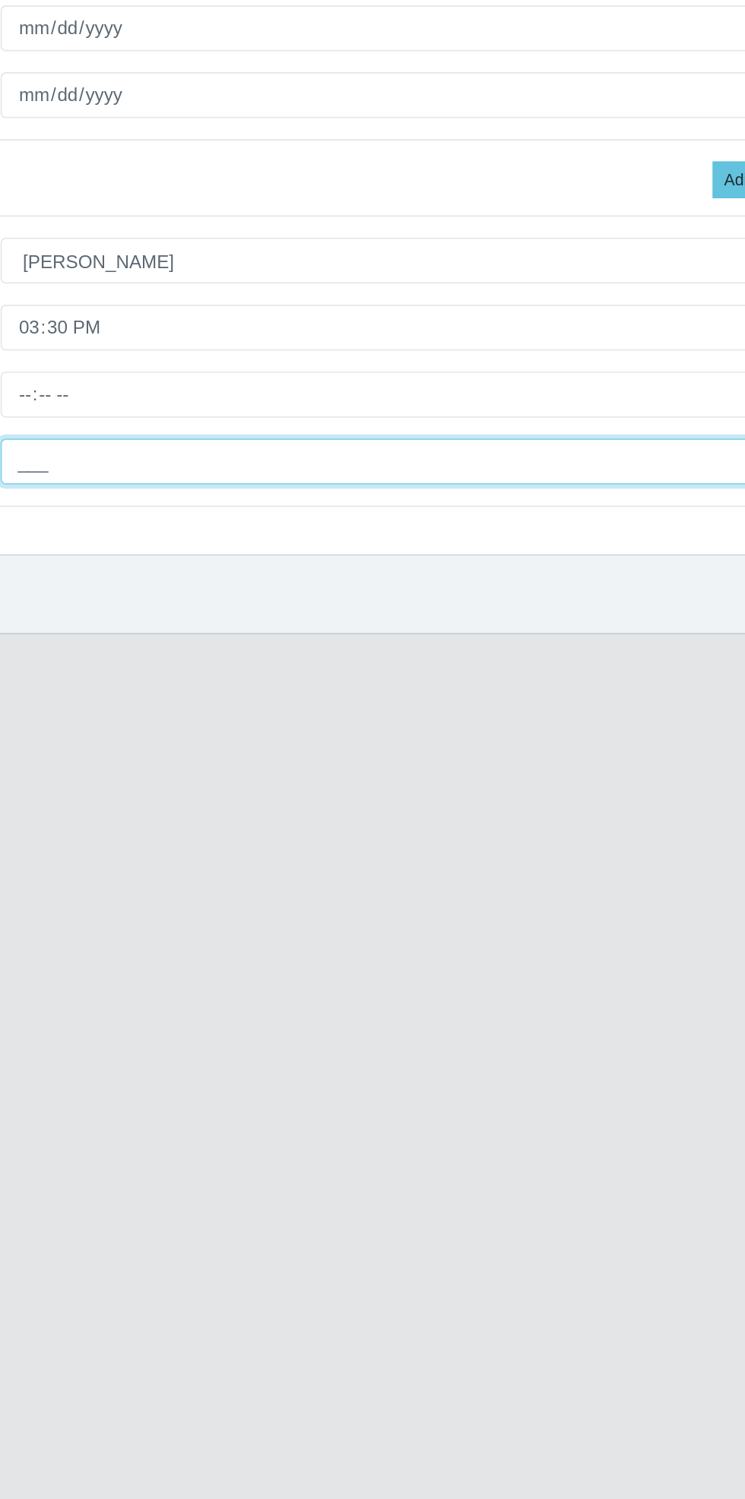
type input "1__"
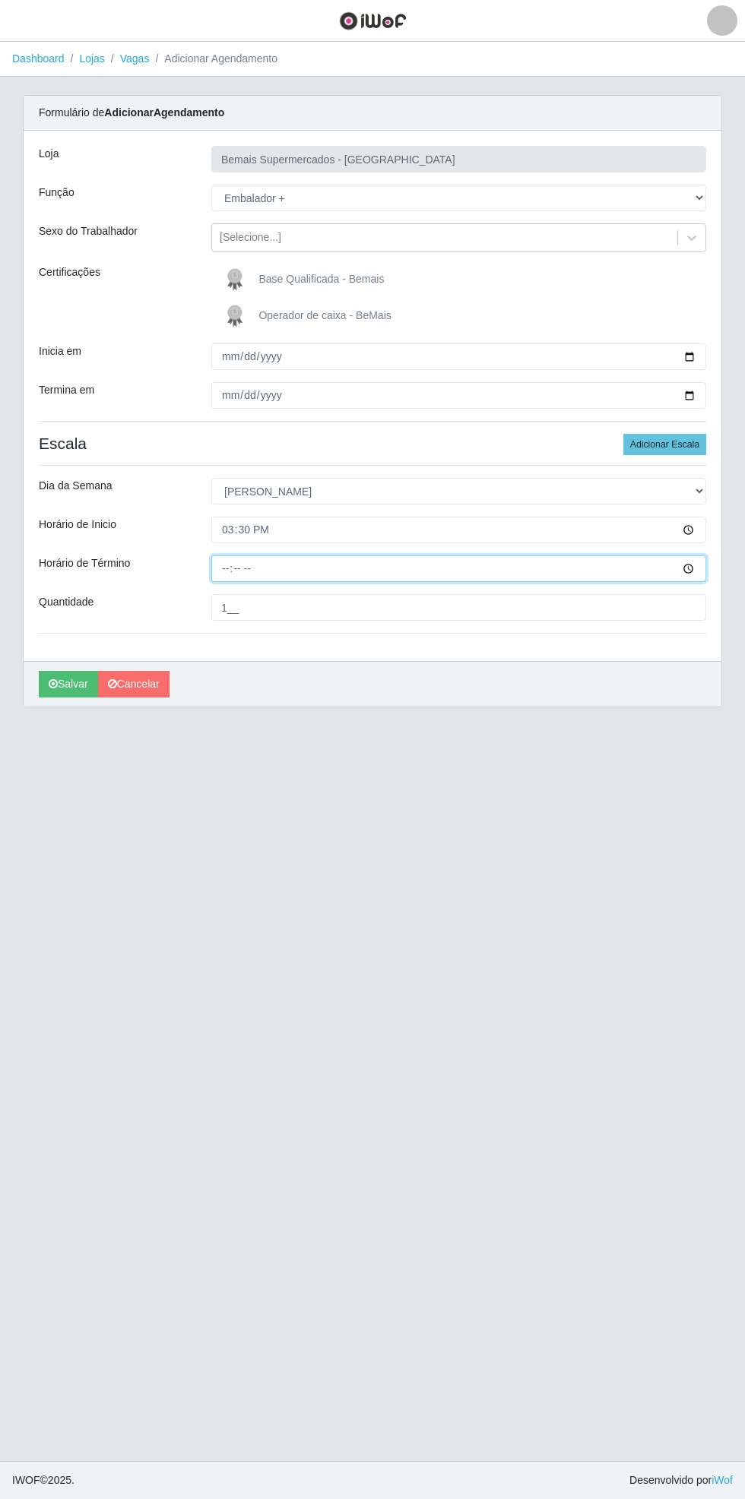
click at [702, 569] on input "Horário de Término" at bounding box center [458, 568] width 495 height 27
type input "21:30"
click at [59, 691] on button "Salvar" at bounding box center [68, 684] width 59 height 27
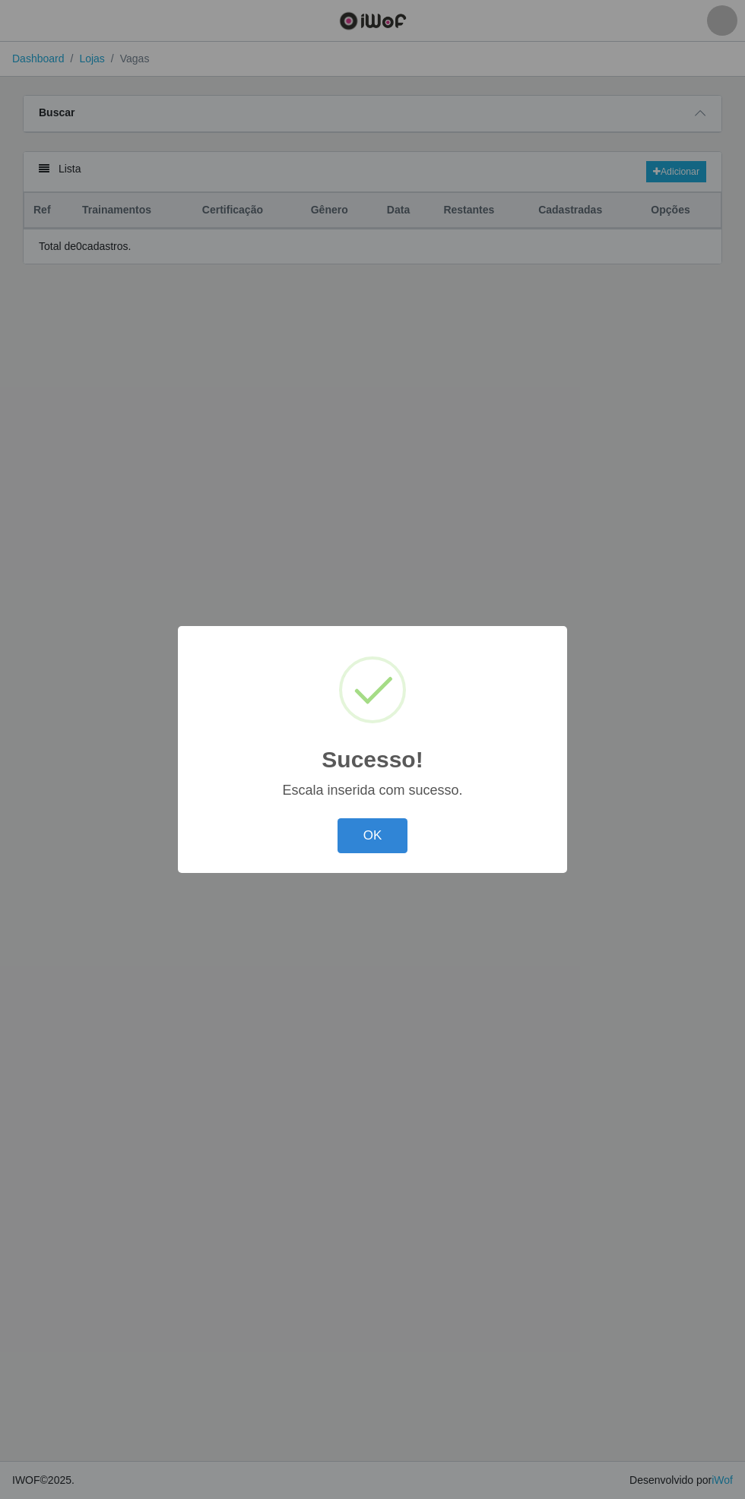
click at [383, 849] on button "OK" at bounding box center [372, 836] width 71 height 36
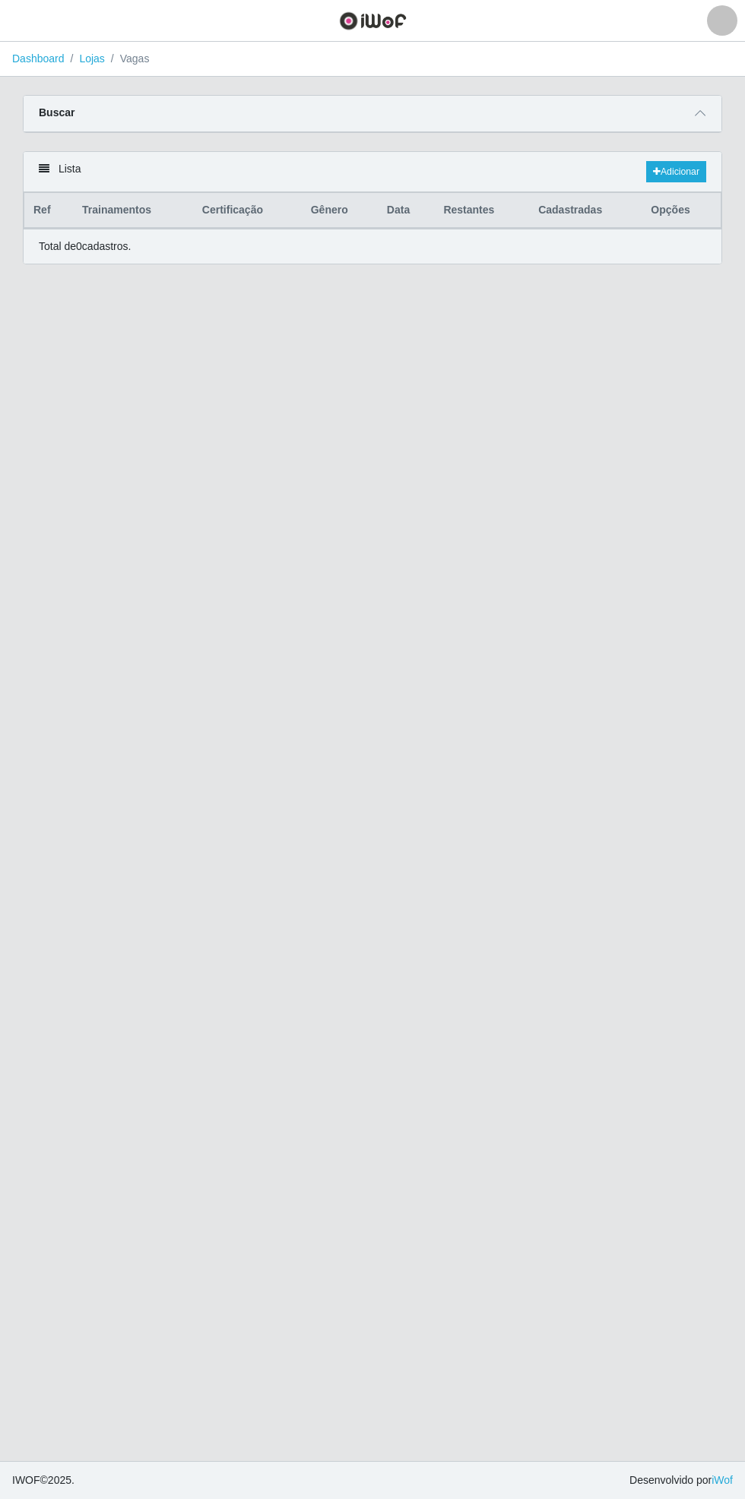
click at [701, 112] on icon at bounding box center [699, 113] width 11 height 11
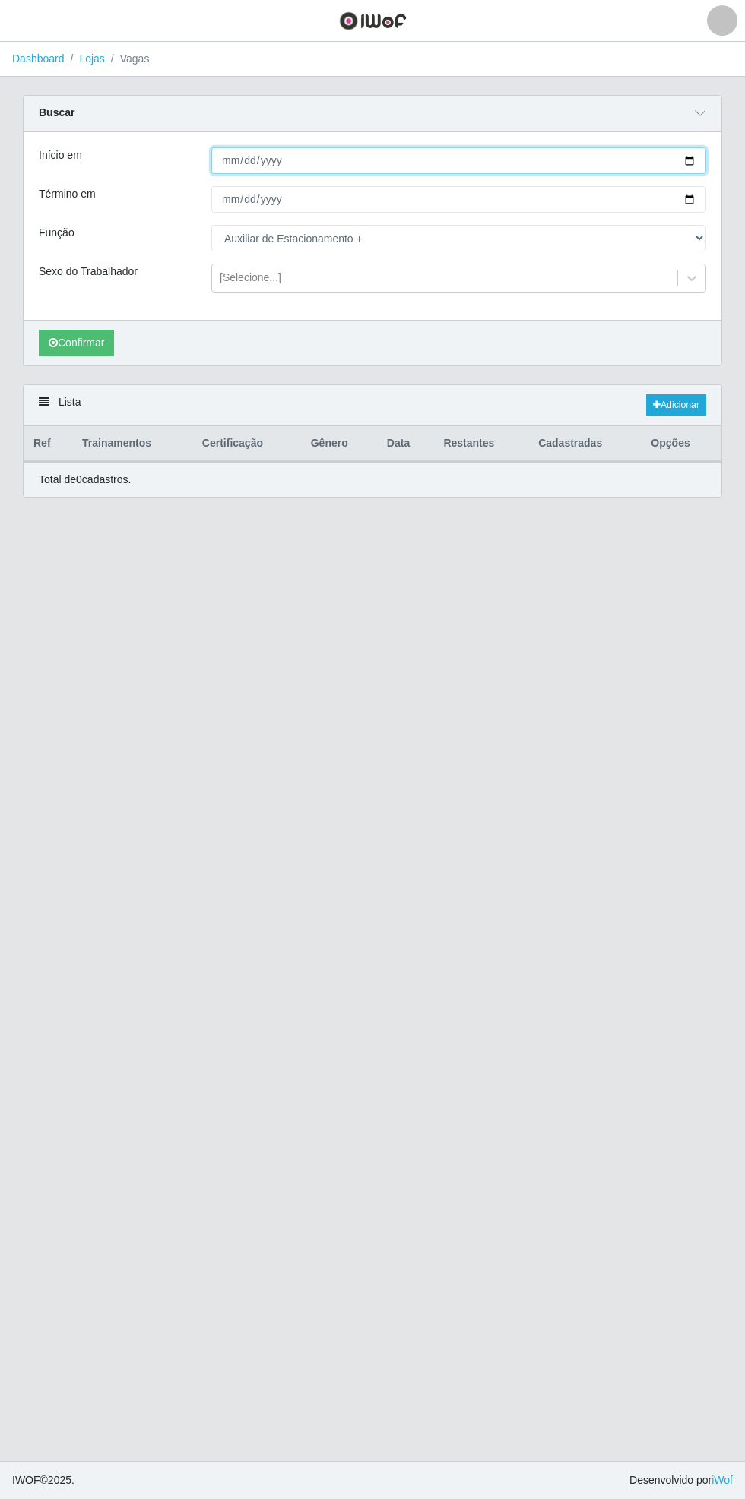
click at [704, 151] on input "[DATE]" at bounding box center [458, 160] width 495 height 27
type input "[DATE]"
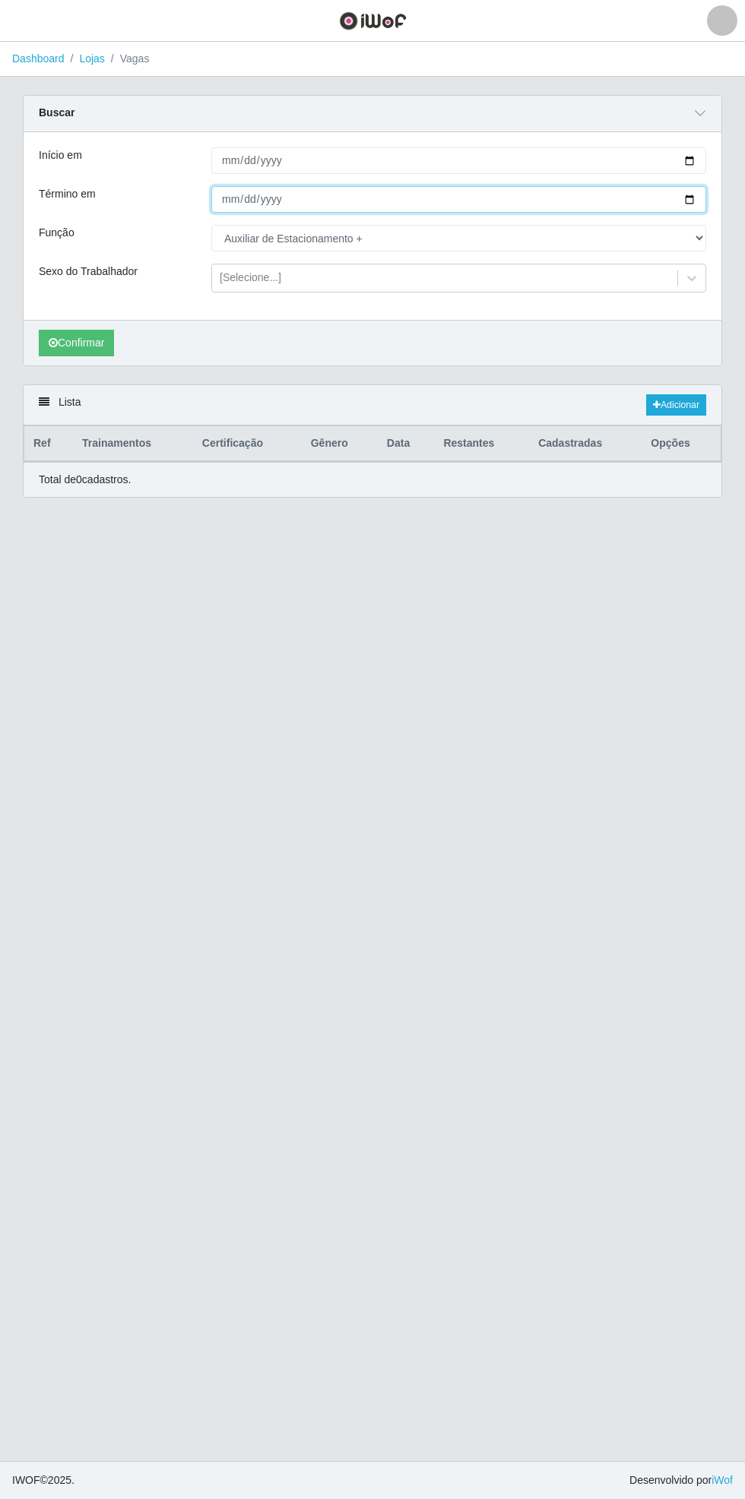
click at [704, 203] on input "[DATE]" at bounding box center [458, 199] width 495 height 27
type input "[DATE]"
click at [79, 341] on button "Confirmar" at bounding box center [76, 343] width 75 height 27
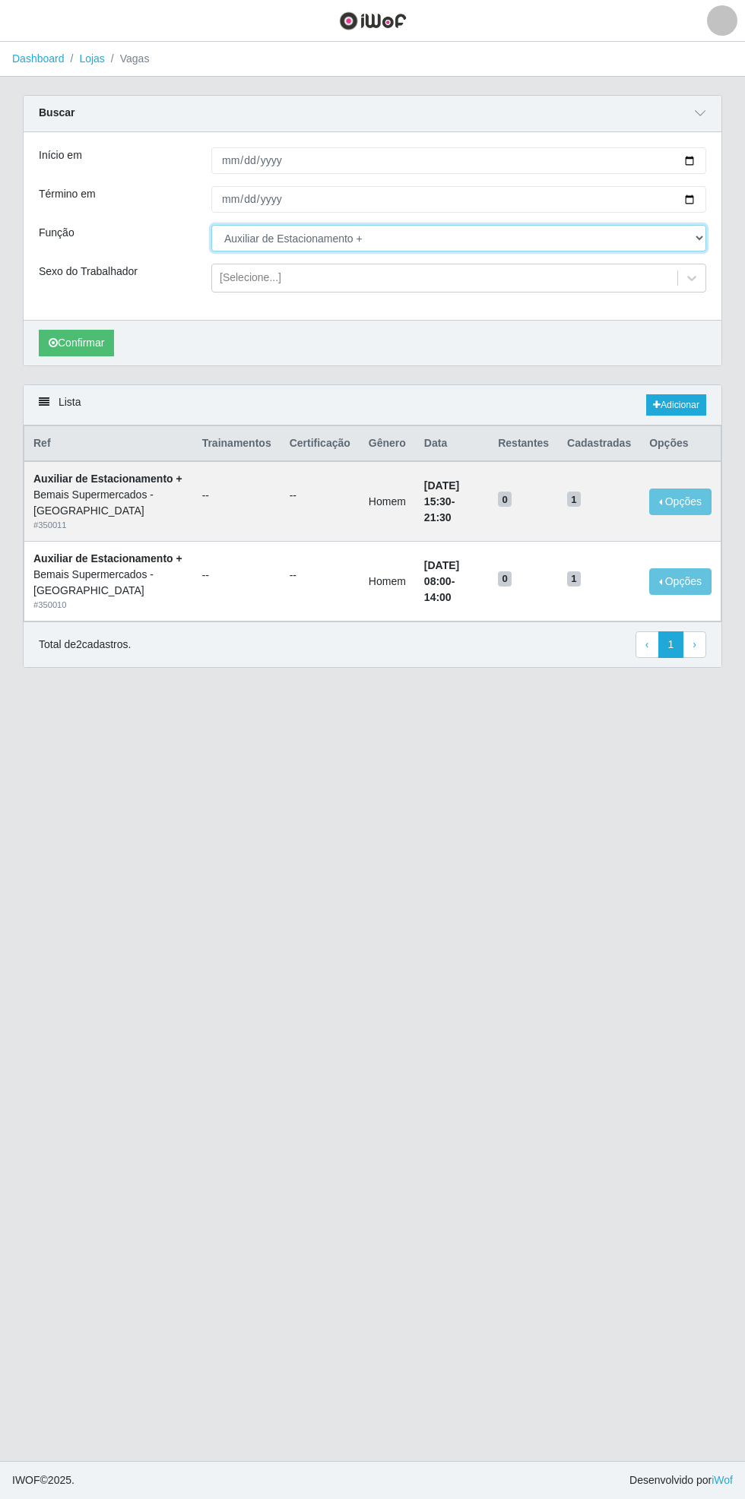
click at [700, 245] on select "[Selecione...] ASG ASG + ASG ++ Auxiliar de Estacionamento Auxiliar de Estacion…" at bounding box center [458, 238] width 495 height 27
click at [211, 225] on select "[Selecione...] ASG ASG + ASG ++ Auxiliar de Estacionamento Auxiliar de Estacion…" at bounding box center [458, 238] width 495 height 27
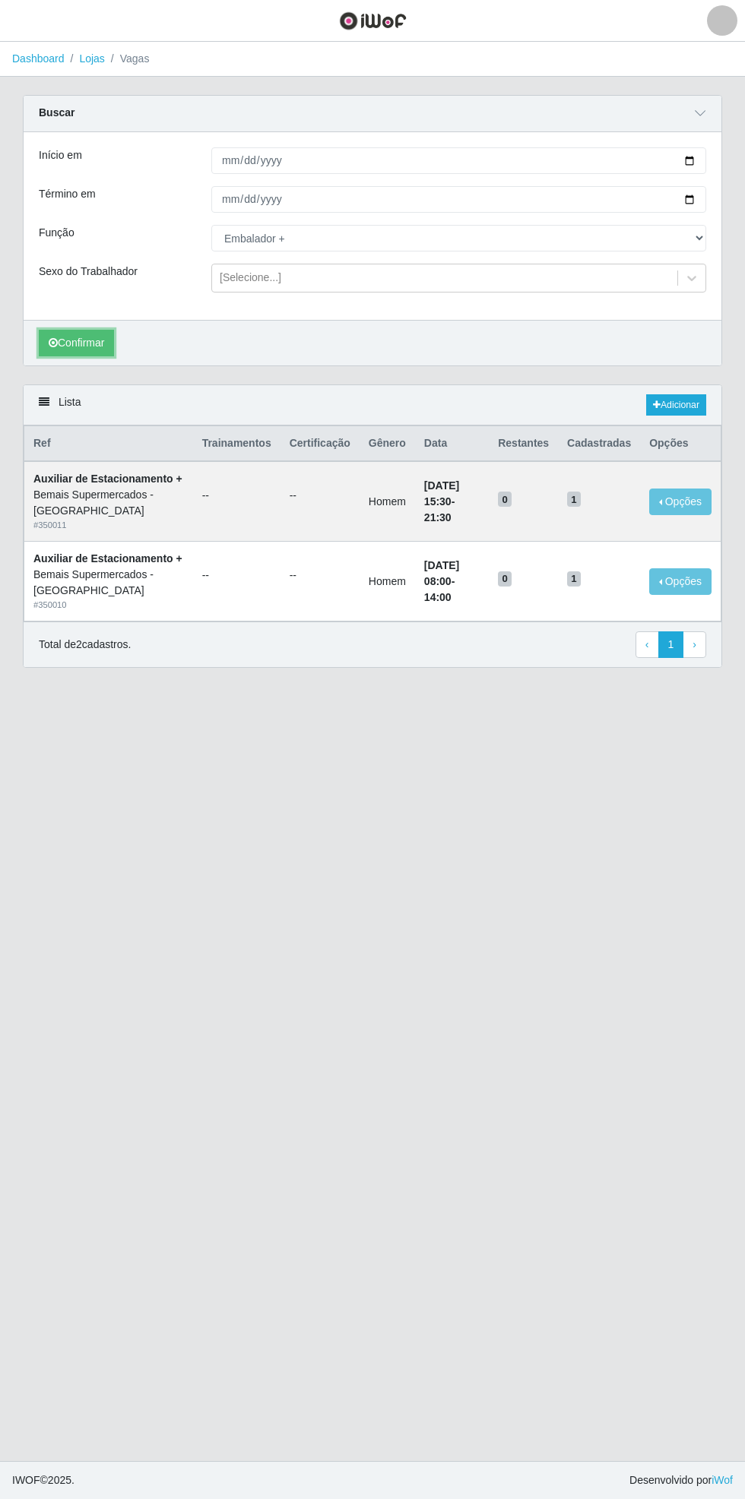
click at [87, 346] on button "Confirmar" at bounding box center [76, 343] width 75 height 27
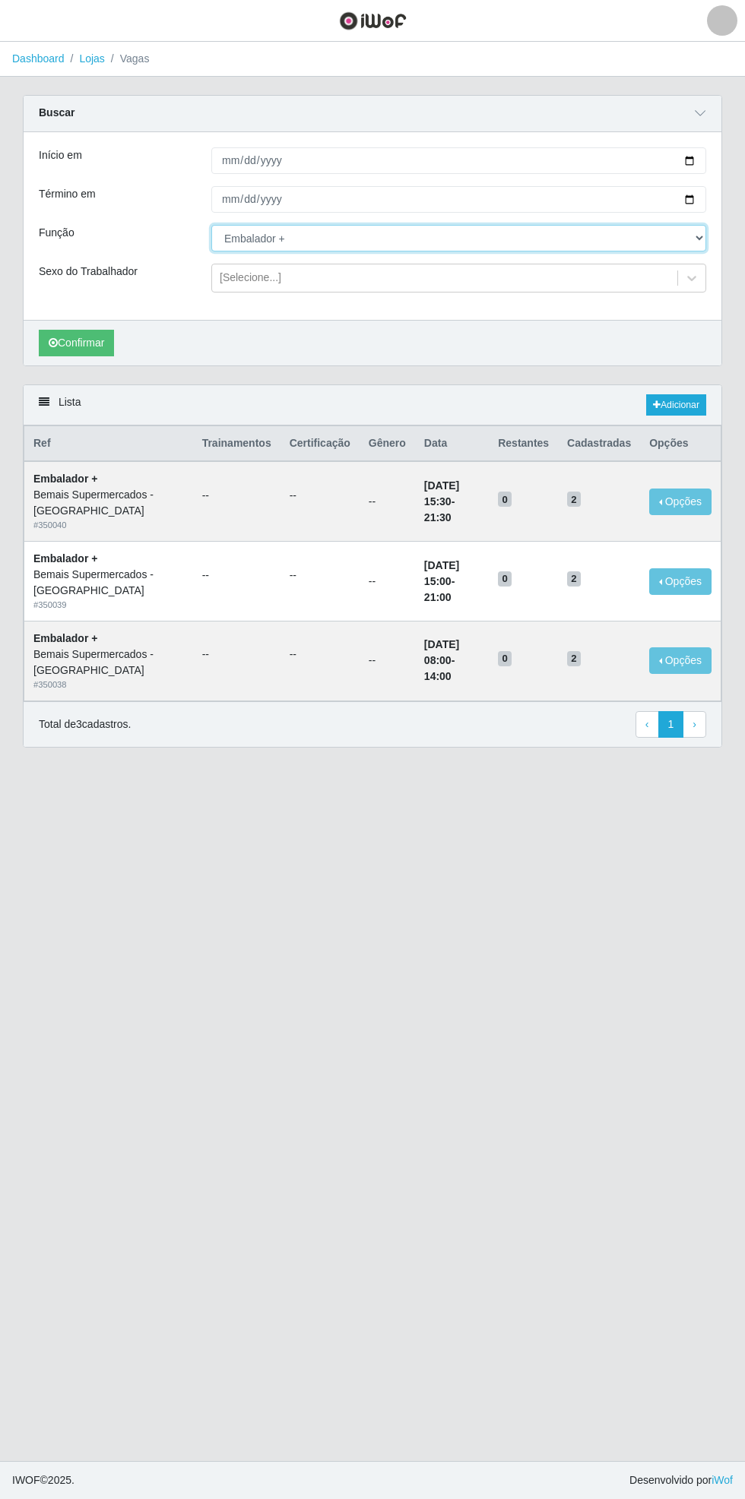
click at [691, 243] on select "[Selecione...] ASG ASG + ASG ++ Auxiliar de Estacionamento Auxiliar de Estacion…" at bounding box center [458, 238] width 495 height 27
click at [211, 225] on select "[Selecione...] ASG ASG + ASG ++ Auxiliar de Estacionamento Auxiliar de Estacion…" at bounding box center [458, 238] width 495 height 27
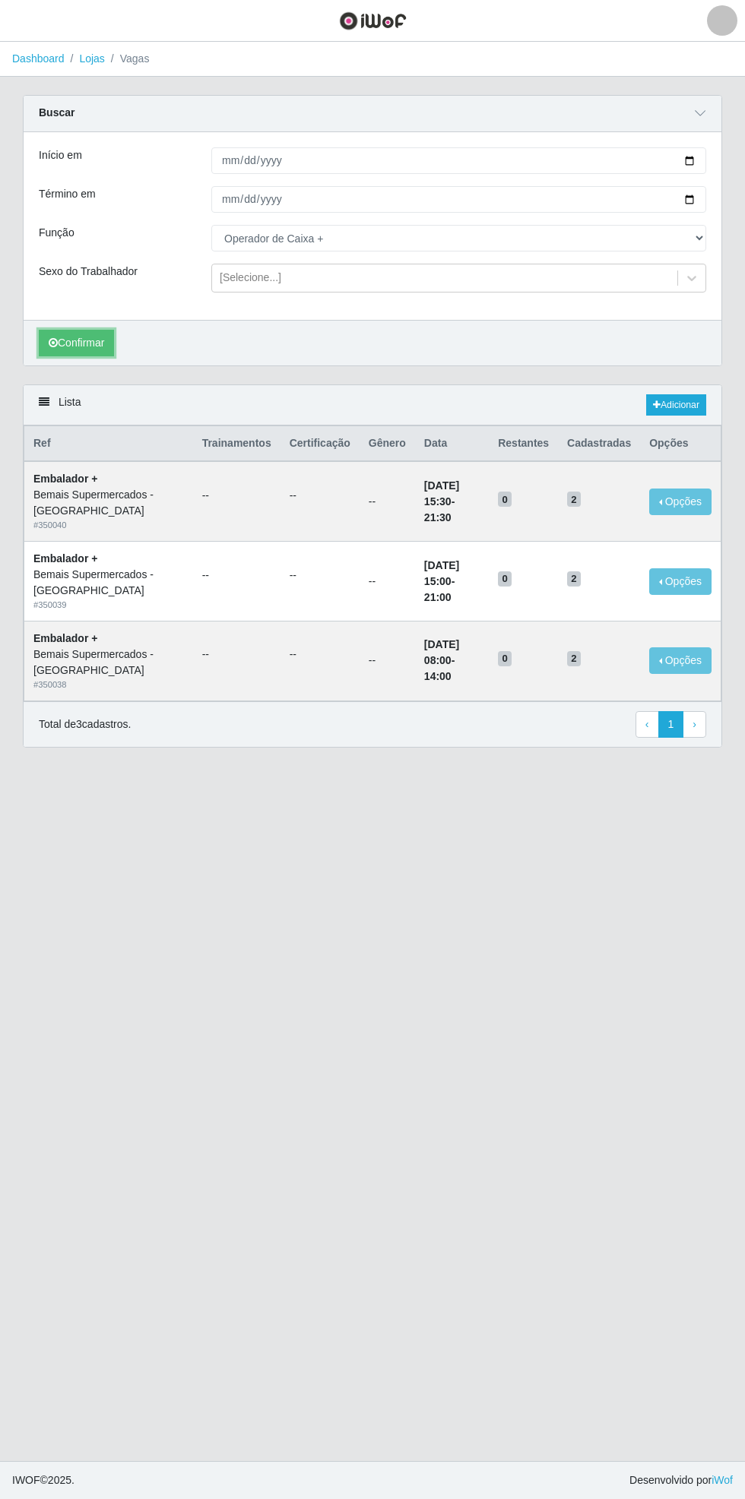
click at [79, 349] on button "Confirmar" at bounding box center [76, 343] width 75 height 27
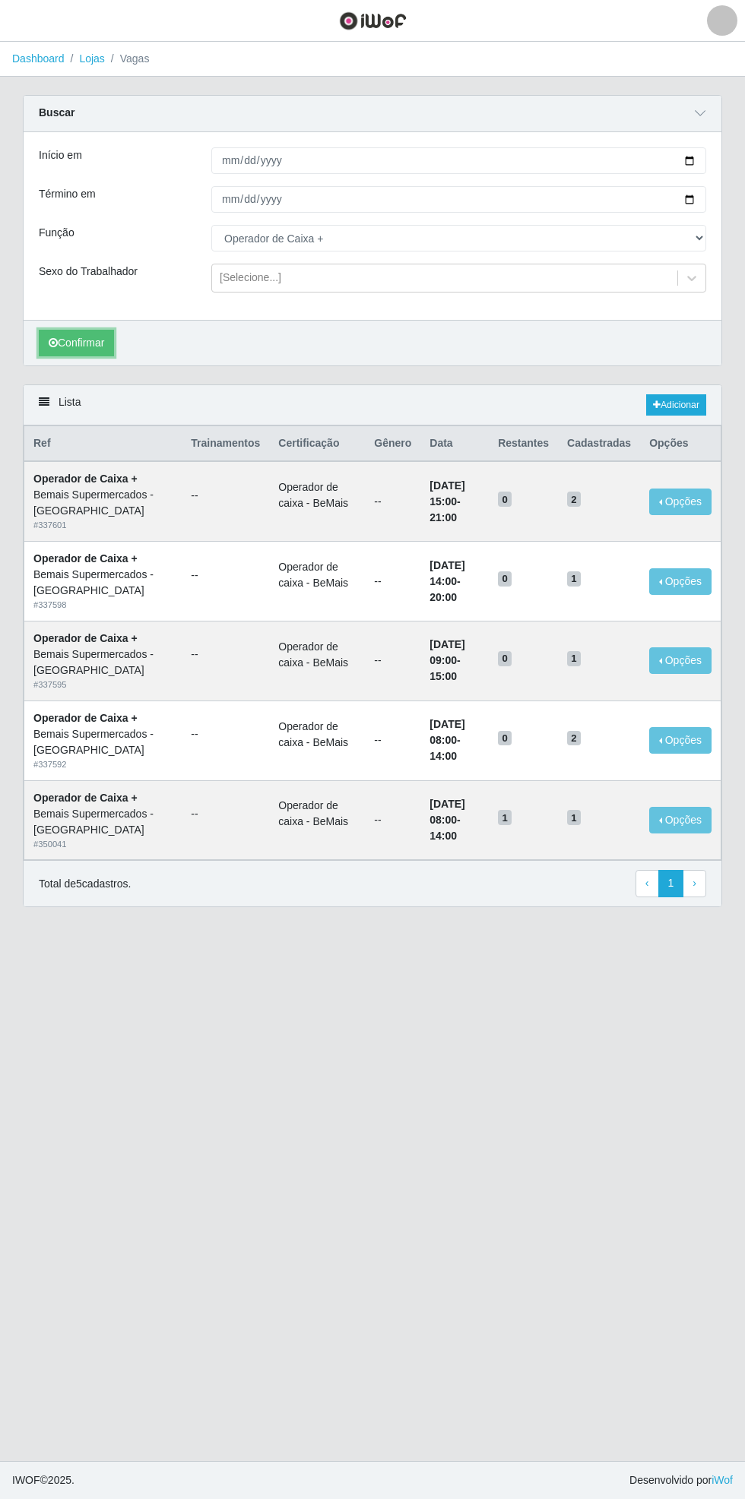
select select "70"
click at [35, 61] on link "Dashboard" at bounding box center [38, 58] width 52 height 12
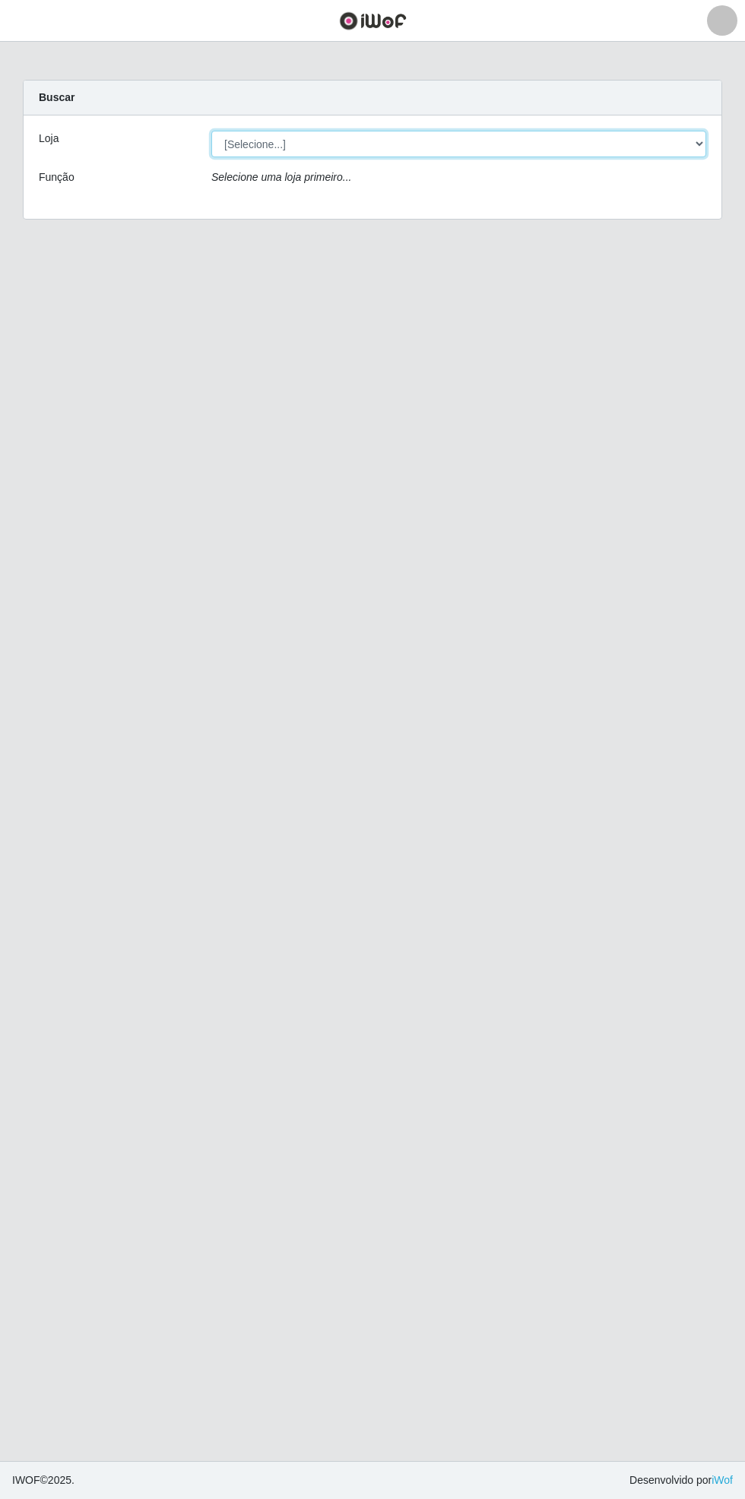
click at [689, 136] on select "[Selecione...] Bemais Supermercados - [GEOGRAPHIC_DATA]" at bounding box center [458, 144] width 495 height 27
select select "250"
click at [211, 131] on select "[Selecione...] Bemais Supermercados - [GEOGRAPHIC_DATA]" at bounding box center [458, 144] width 495 height 27
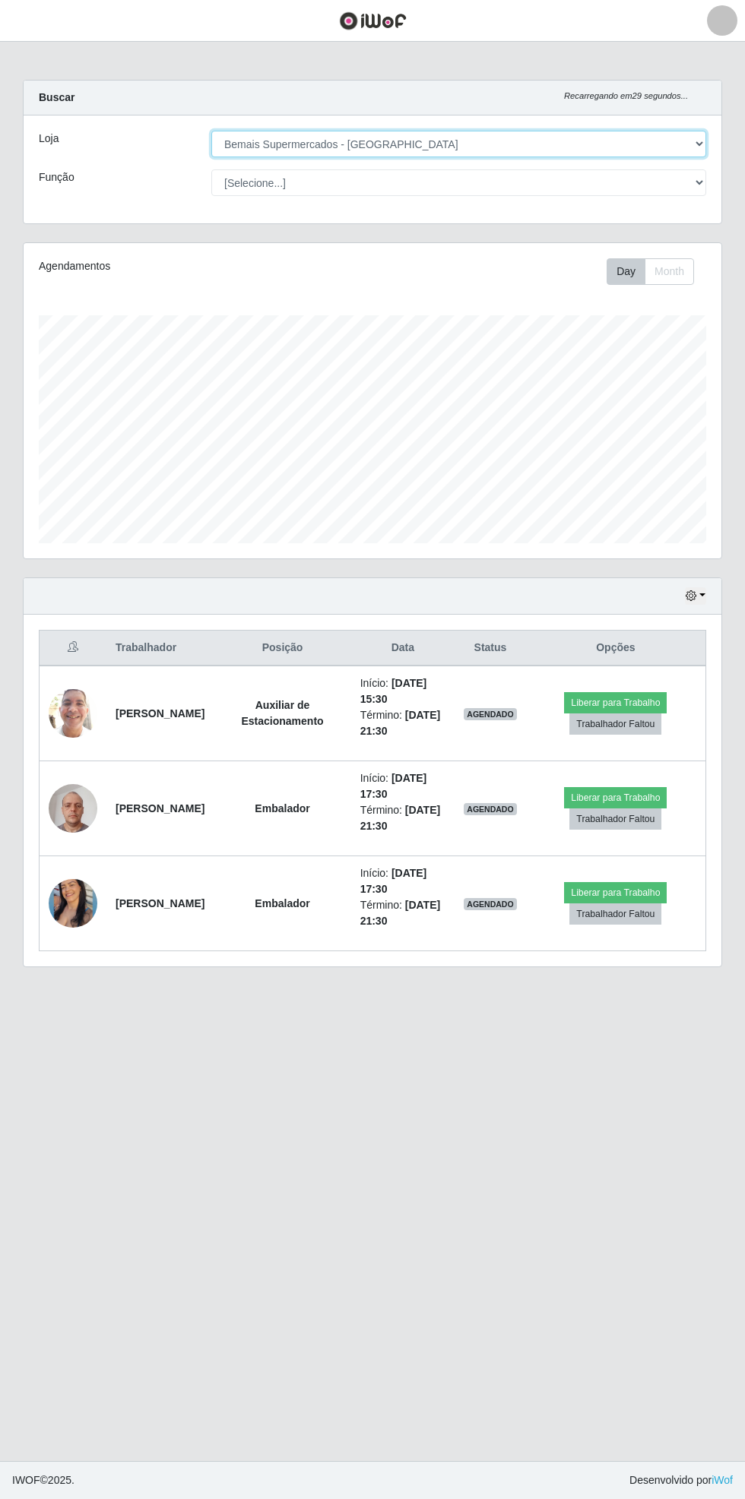
scroll to position [315, 698]
click at [691, 588] on button "button" at bounding box center [695, 595] width 21 height 17
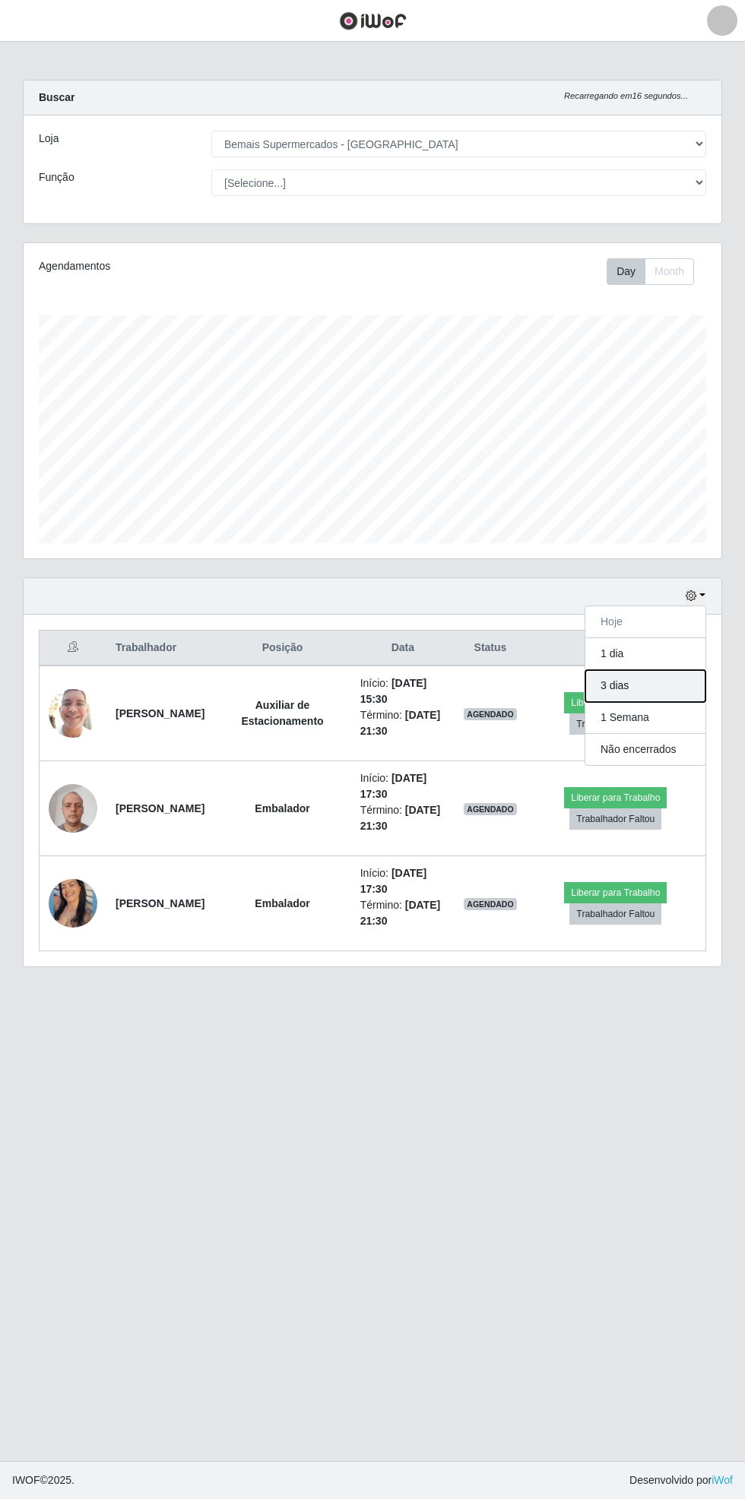
click at [664, 694] on button "3 dias" at bounding box center [645, 686] width 120 height 32
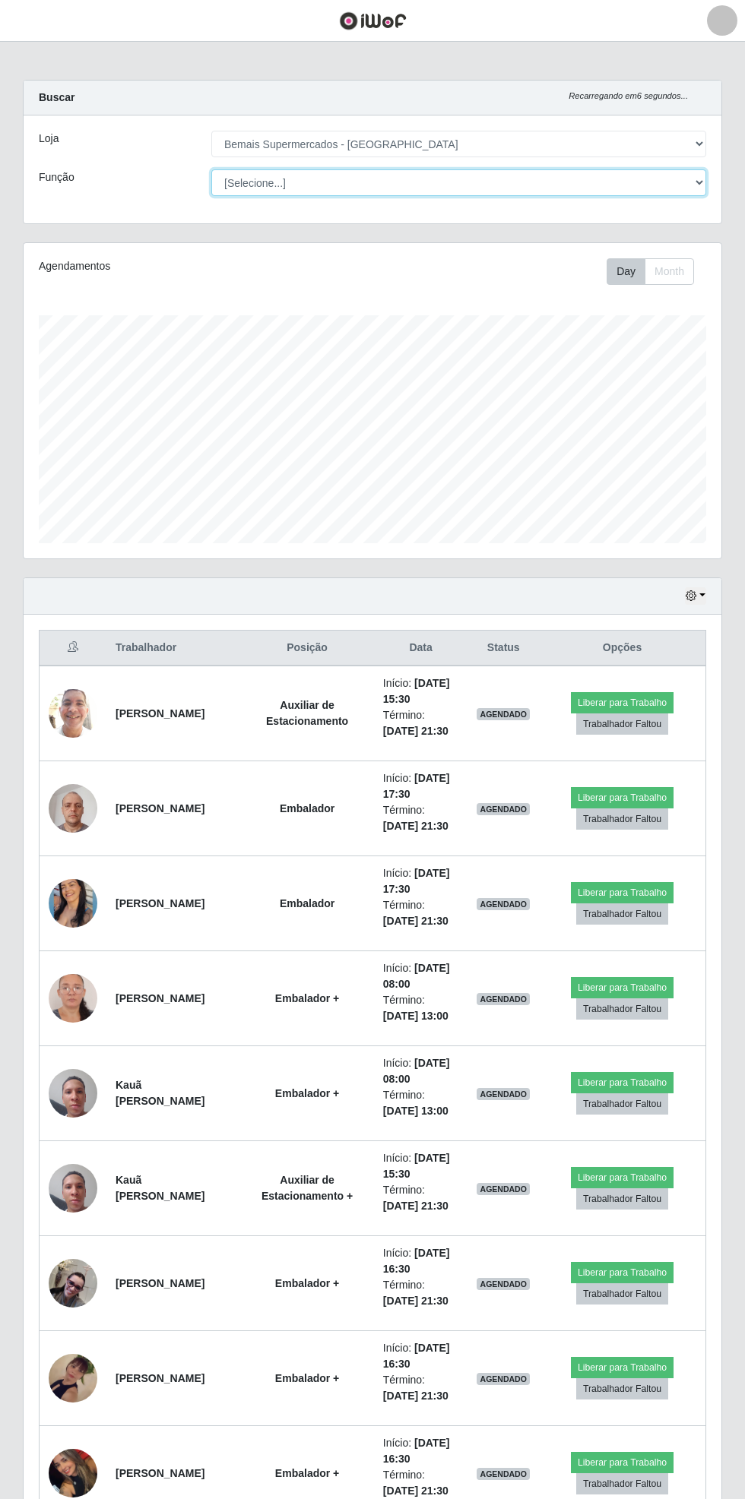
click at [684, 188] on select "[Selecione...] ASG ASG + ASG ++ Auxiliar de Estacionamento Auxiliar de Estacion…" at bounding box center [458, 182] width 495 height 27
select select "70"
click at [211, 169] on select "[Selecione...] ASG ASG + ASG ++ Auxiliar de Estacionamento Auxiliar de Estacion…" at bounding box center [458, 182] width 495 height 27
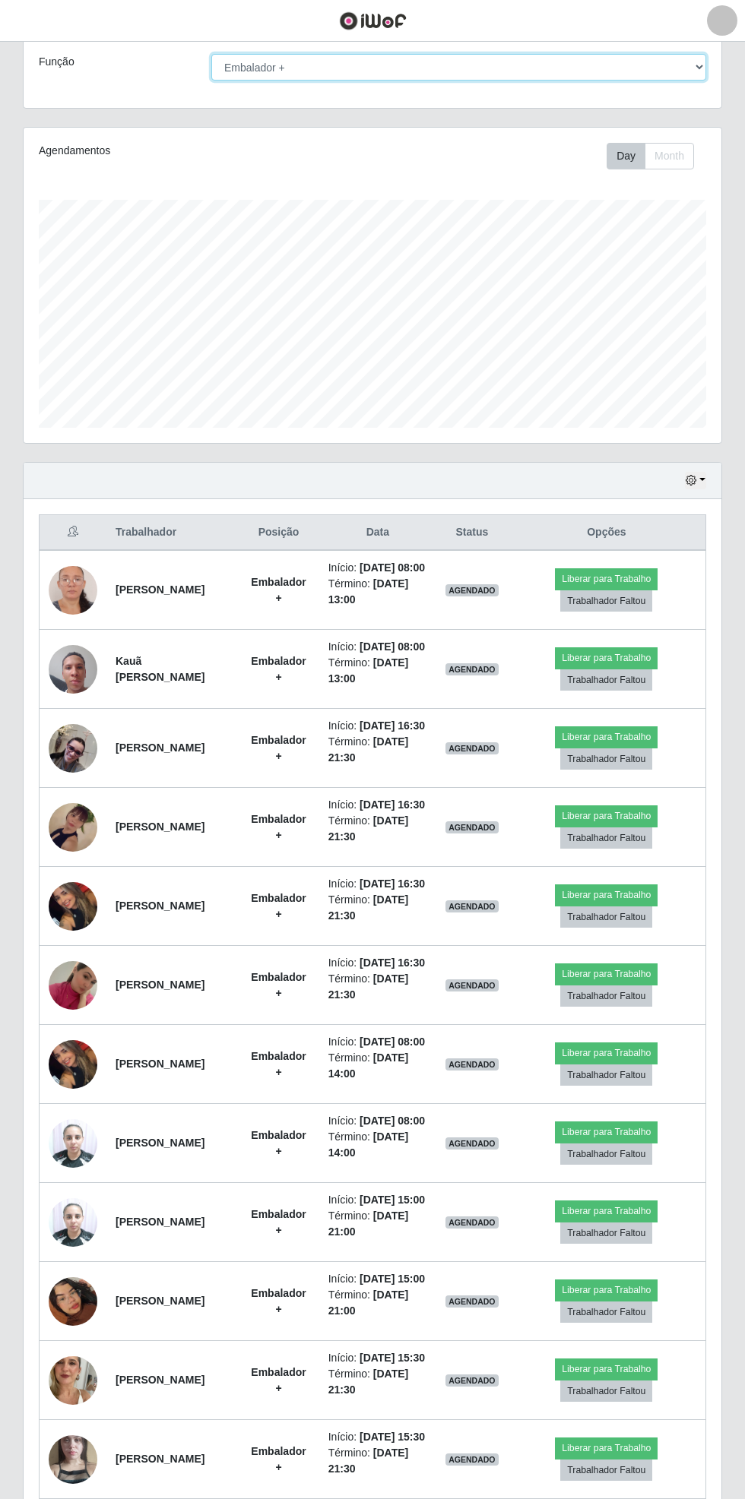
scroll to position [0, 0]
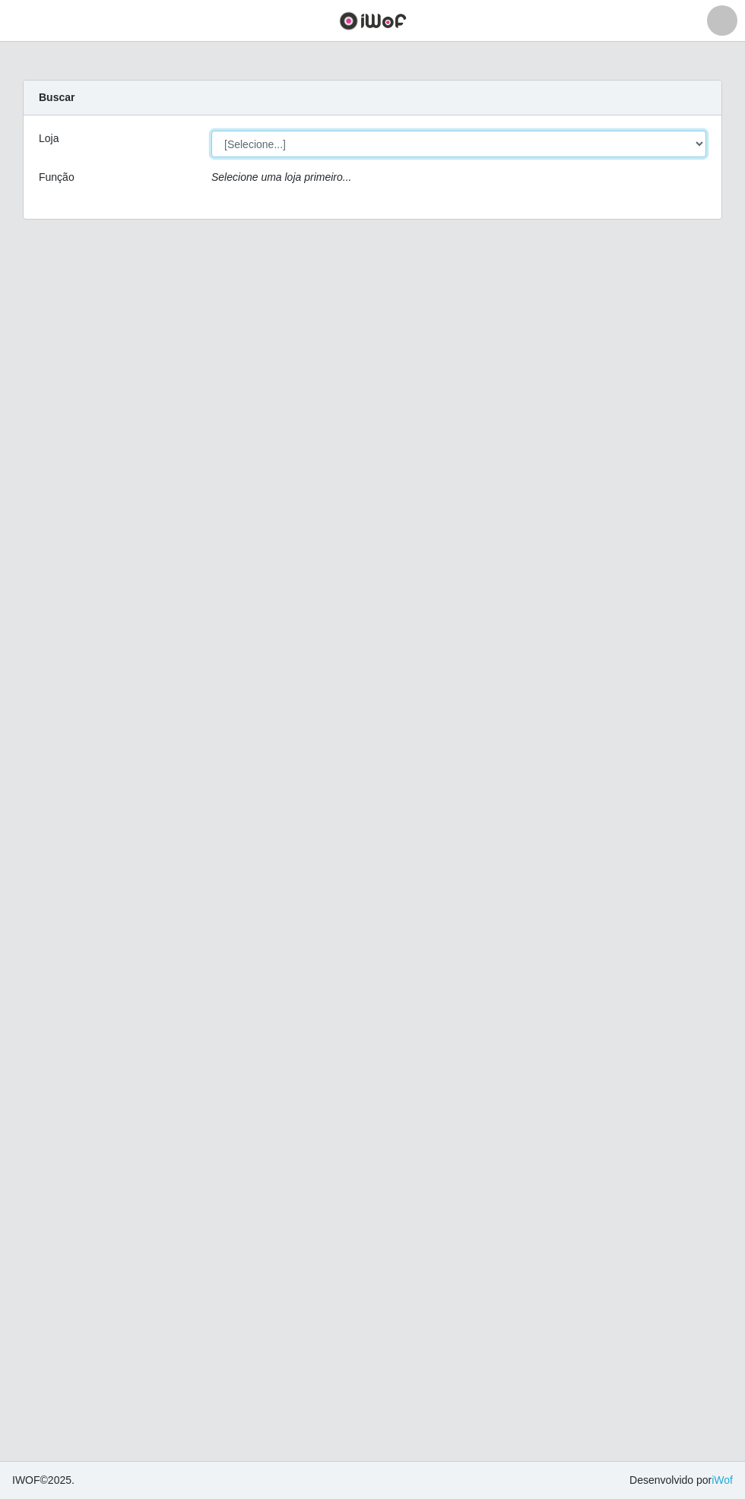
click at [702, 144] on select "[Selecione...] Bemais Supermercados - [GEOGRAPHIC_DATA]" at bounding box center [458, 144] width 495 height 27
select select "250"
click at [211, 131] on select "[Selecione...] Bemais Supermercados - [GEOGRAPHIC_DATA]" at bounding box center [458, 144] width 495 height 27
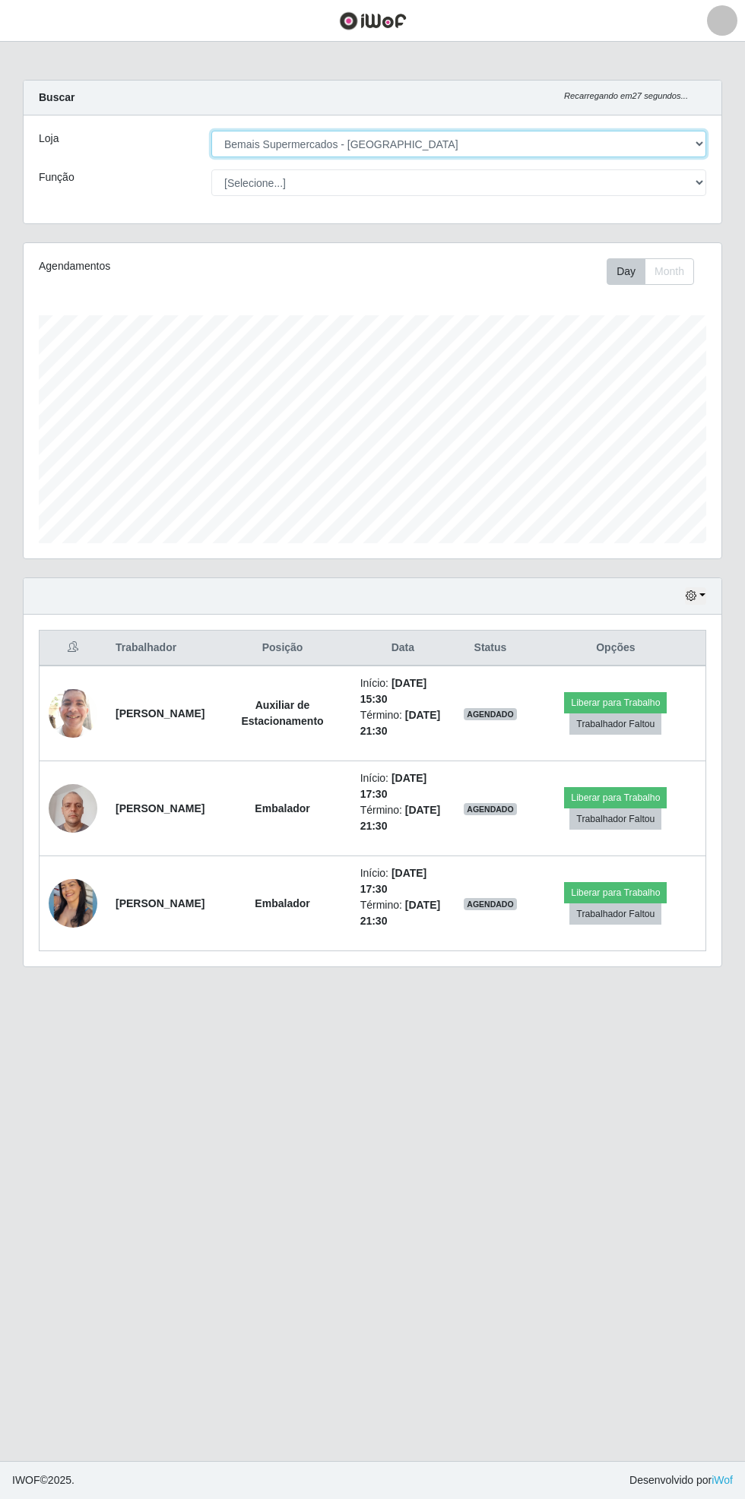
scroll to position [315, 698]
click at [701, 592] on button "button" at bounding box center [695, 595] width 21 height 17
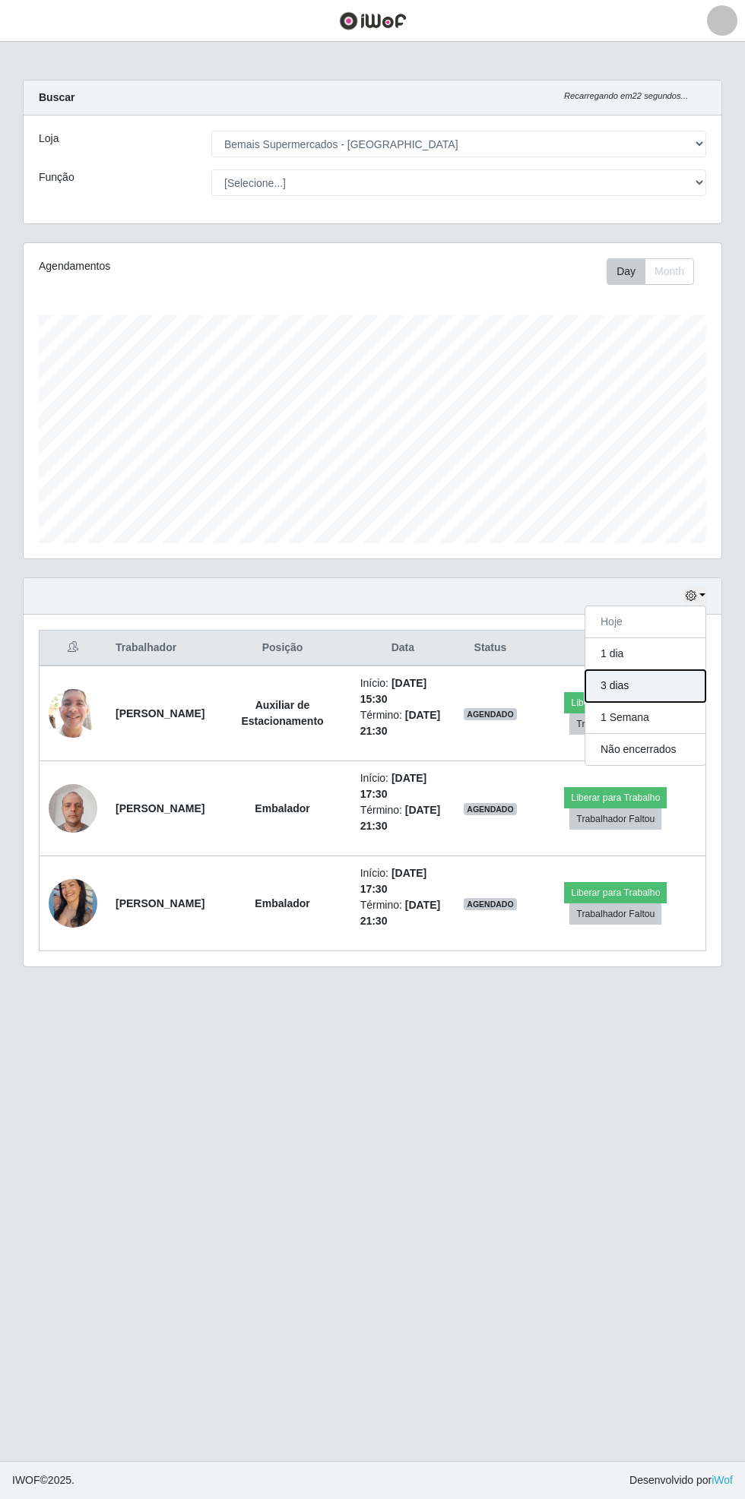
click at [679, 682] on button "3 dias" at bounding box center [645, 686] width 120 height 32
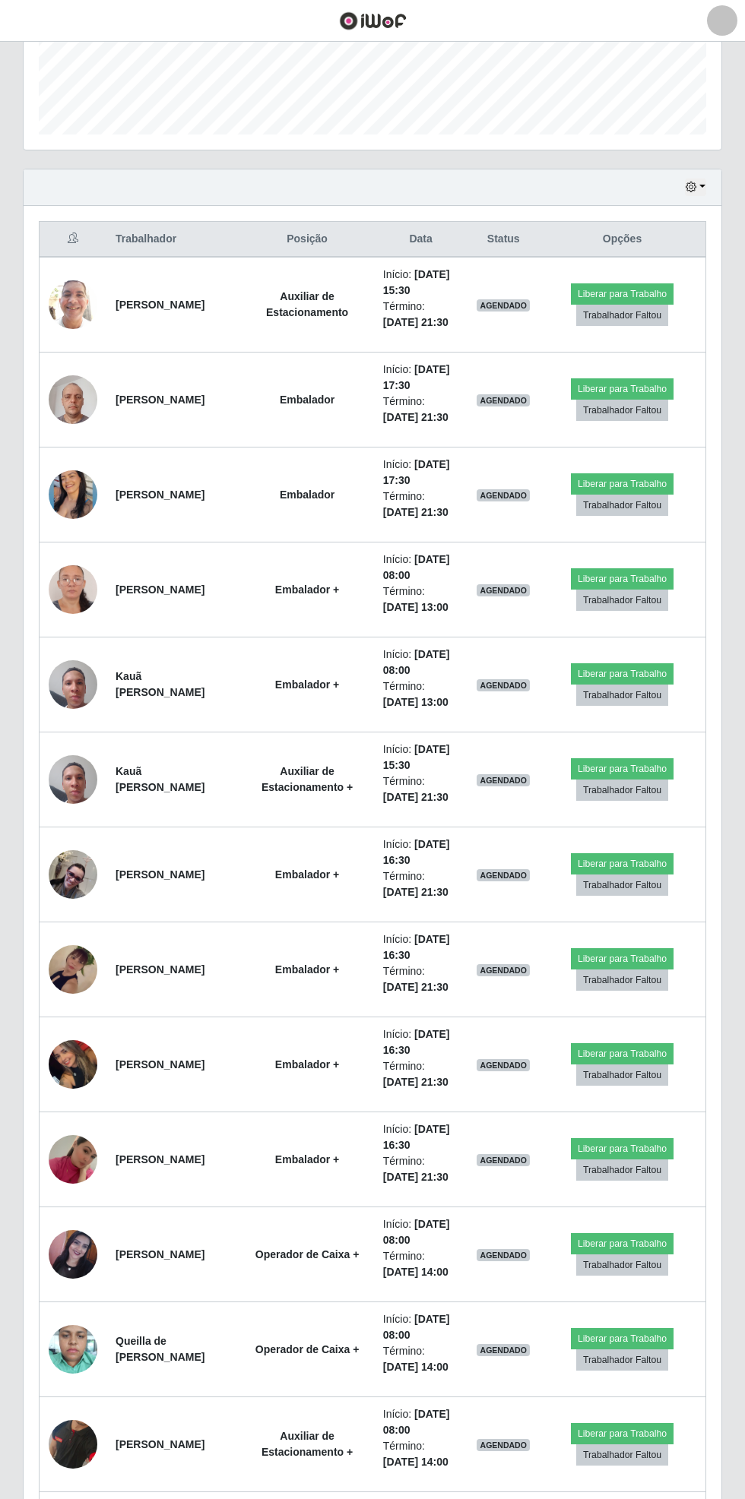
scroll to position [0, 0]
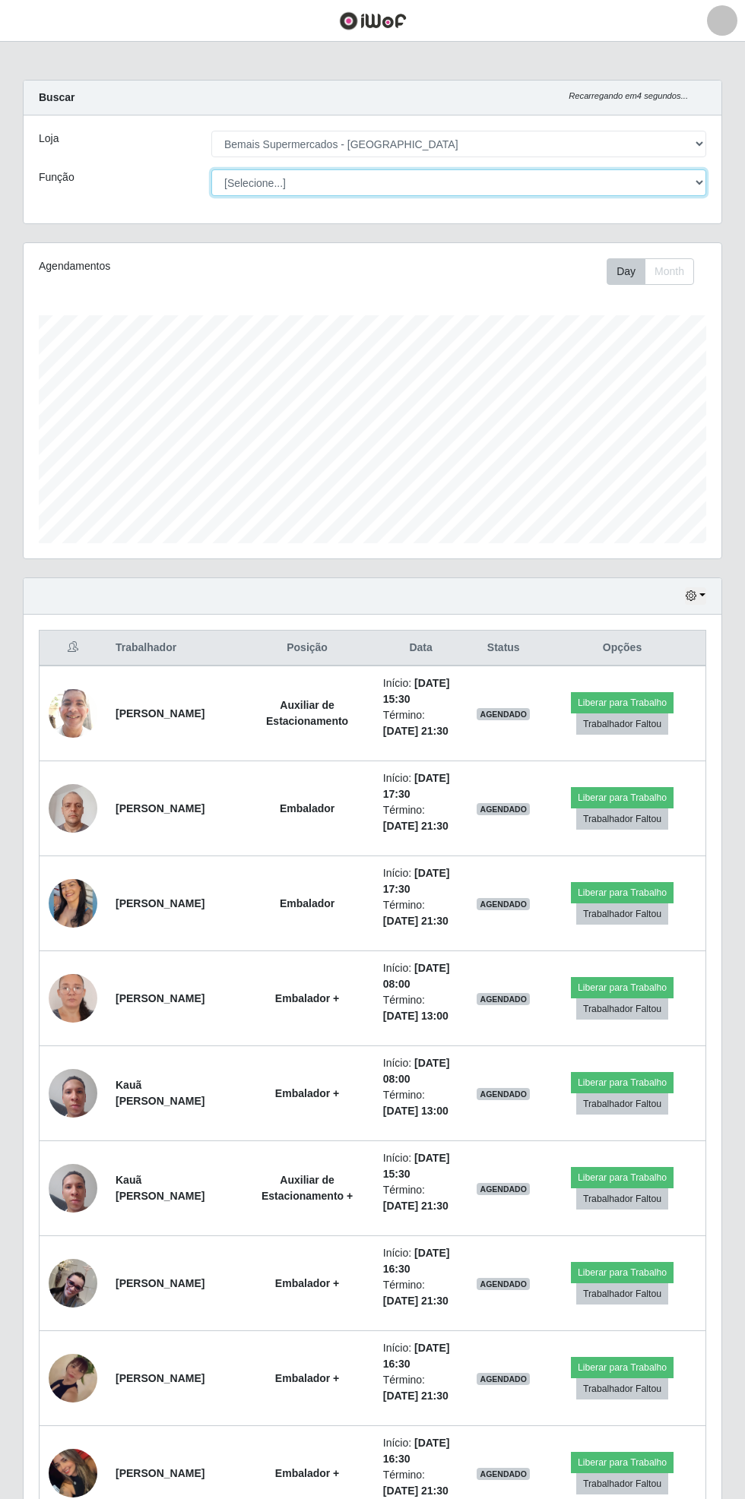
click at [696, 188] on select "[Selecione...] ASG ASG + ASG ++ Auxiliar de Estacionamento Auxiliar de Estacion…" at bounding box center [458, 182] width 495 height 27
select select "72"
click at [211, 169] on select "[Selecione...] ASG ASG + ASG ++ Auxiliar de Estacionamento Auxiliar de Estacion…" at bounding box center [458, 182] width 495 height 27
